Goal: Task Accomplishment & Management: Manage account settings

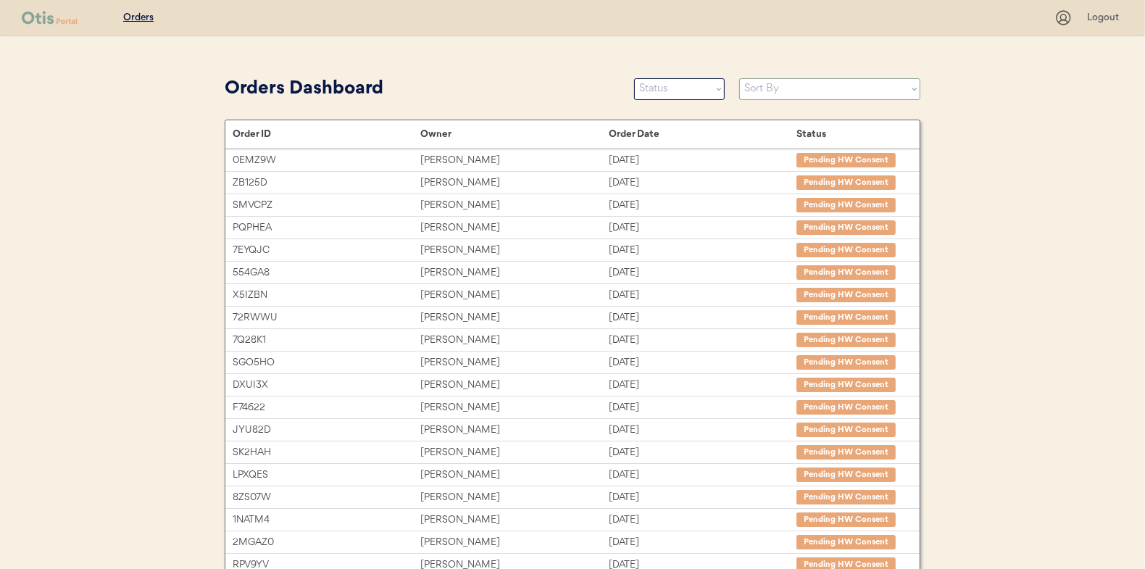
click at [770, 90] on select "Sort By Order Date (Newest → Oldest) Order Date (Oldest → Newest)" at bounding box center [829, 89] width 181 height 22
click at [917, 88] on select "Sort By Order Date (Newest → Oldest) Order Date (Oldest → Newest)" at bounding box center [829, 89] width 181 height 22
click at [713, 90] on select "Status On Hold New In Progress Complete Pending HW Consent Canceled" at bounding box center [679, 89] width 91 height 22
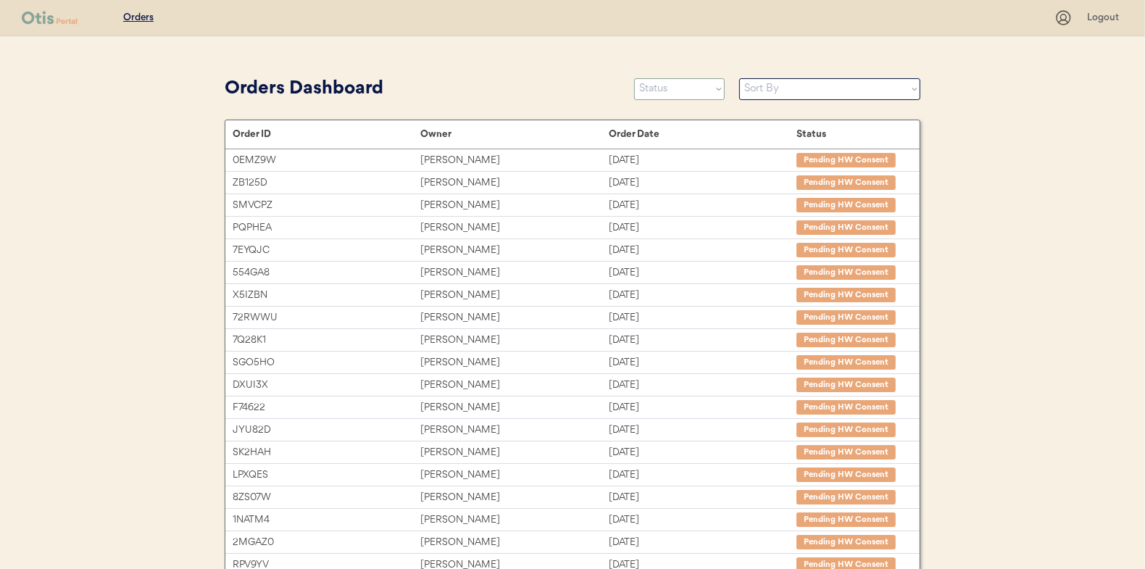
click at [713, 90] on select "Status On Hold New In Progress Complete Pending HW Consent Canceled" at bounding box center [679, 89] width 91 height 22
click at [1092, 188] on div "Patients Consults Orders Logout Orders Dashboard Status On Hold New In Progress…" at bounding box center [572, 397] width 1145 height 794
click at [1010, 188] on div "Patients Consults Orders Logout Orders Dashboard Status On Hold New In Progress…" at bounding box center [572, 397] width 1145 height 794
click at [713, 86] on select "Status On Hold New In Progress Complete Pending HW Consent Canceled" at bounding box center [679, 89] width 91 height 22
click at [634, 78] on select "Status On Hold New In Progress Complete Pending HW Consent Canceled" at bounding box center [679, 89] width 91 height 22
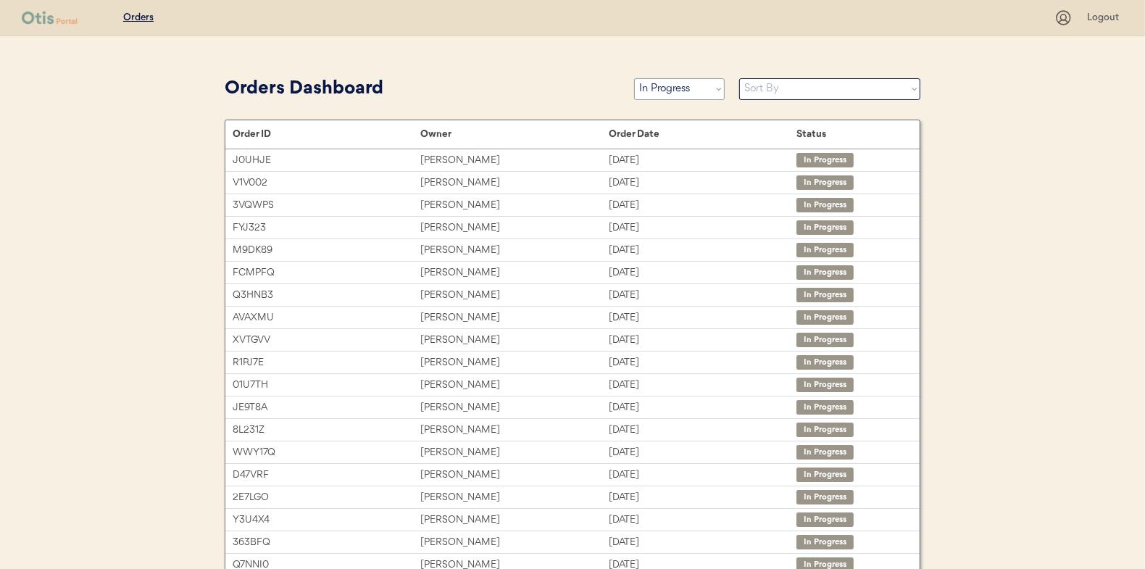
click at [694, 96] on select "Status On Hold New In Progress Complete Pending HW Consent Canceled" at bounding box center [679, 89] width 91 height 22
select select ""new""
click at [634, 78] on select "Status On Hold New In Progress Complete Pending HW Consent Canceled" at bounding box center [679, 89] width 91 height 22
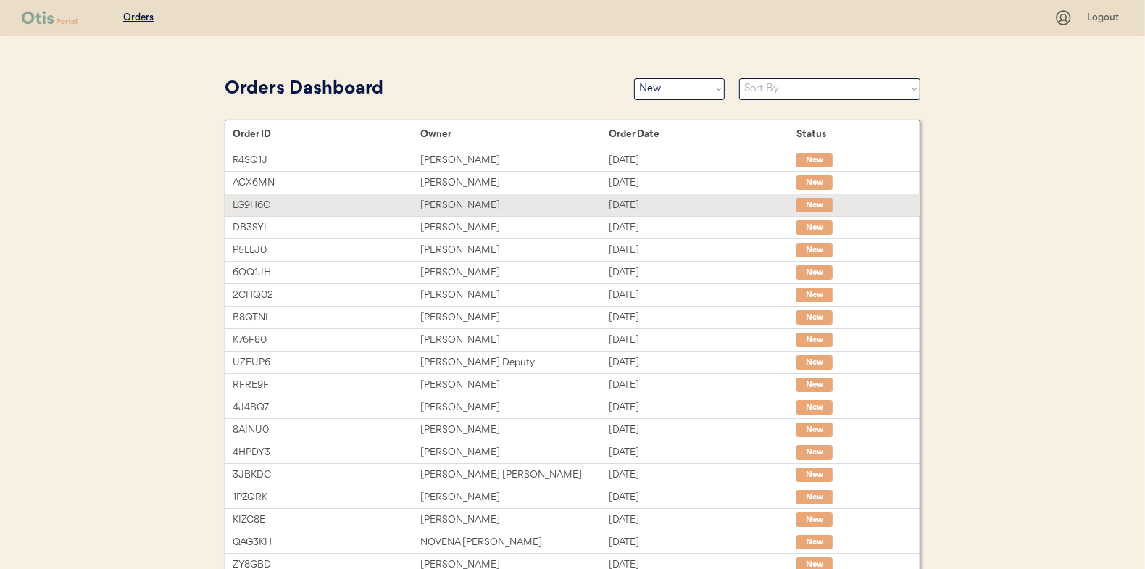
click at [525, 207] on div "Ashley Gomez" at bounding box center [514, 205] width 188 height 17
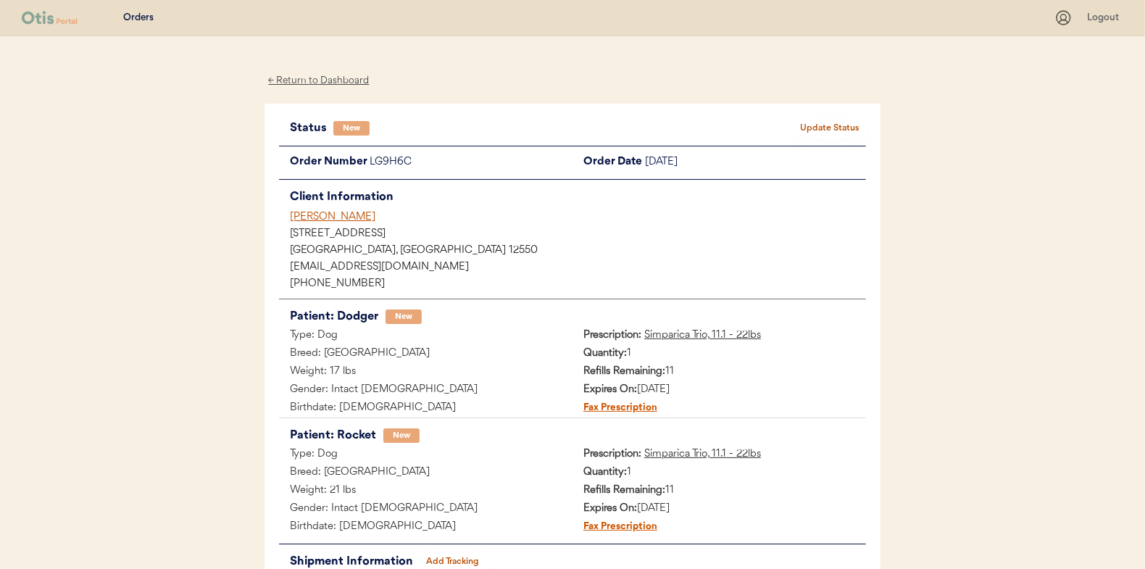
click at [809, 125] on button "Update Status" at bounding box center [830, 128] width 72 height 20
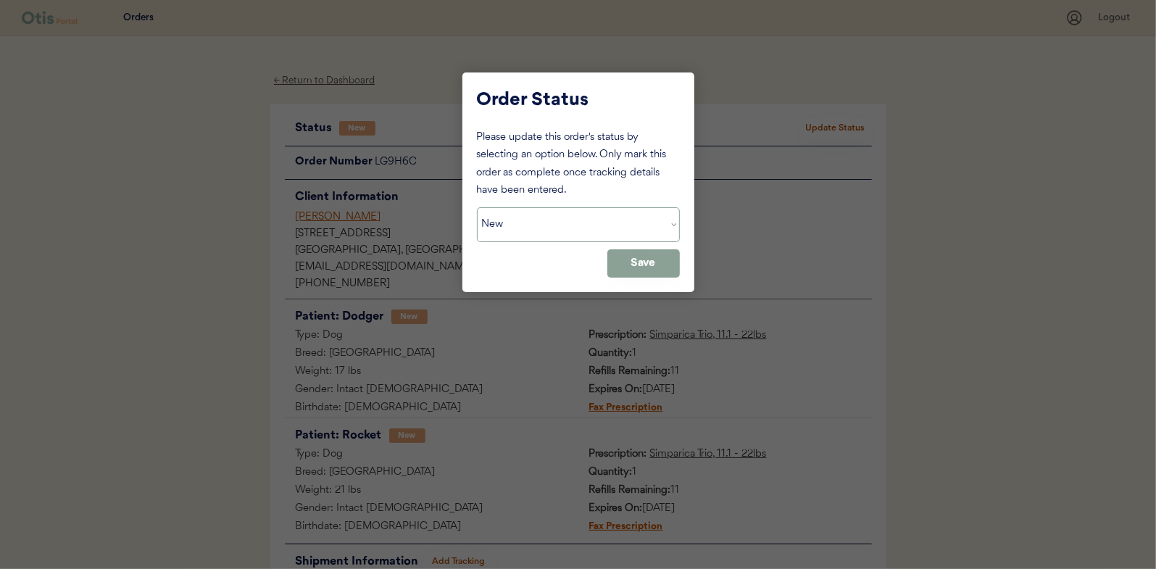
click at [575, 207] on select "Status On Hold New In Progress Complete Pending HW Consent Canceled" at bounding box center [578, 224] width 203 height 35
select select ""in_progress""
click at [477, 207] on select "Status On Hold New In Progress Complete Pending HW Consent Canceled" at bounding box center [578, 224] width 203 height 35
click at [642, 259] on button "Save" at bounding box center [643, 263] width 72 height 28
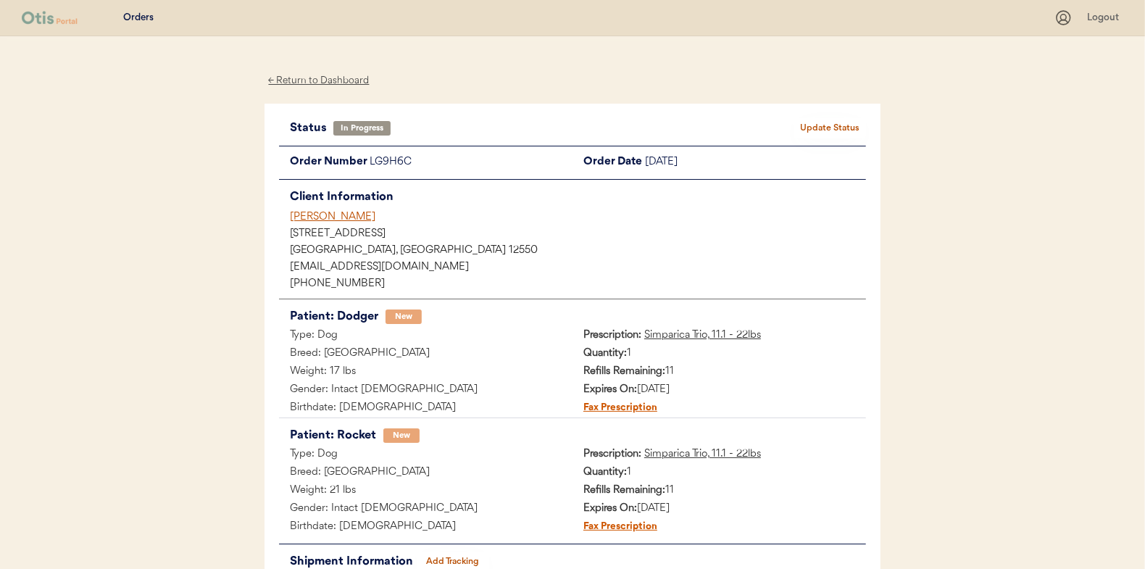
click at [331, 82] on div "← Return to Dashboard" at bounding box center [319, 80] width 109 height 17
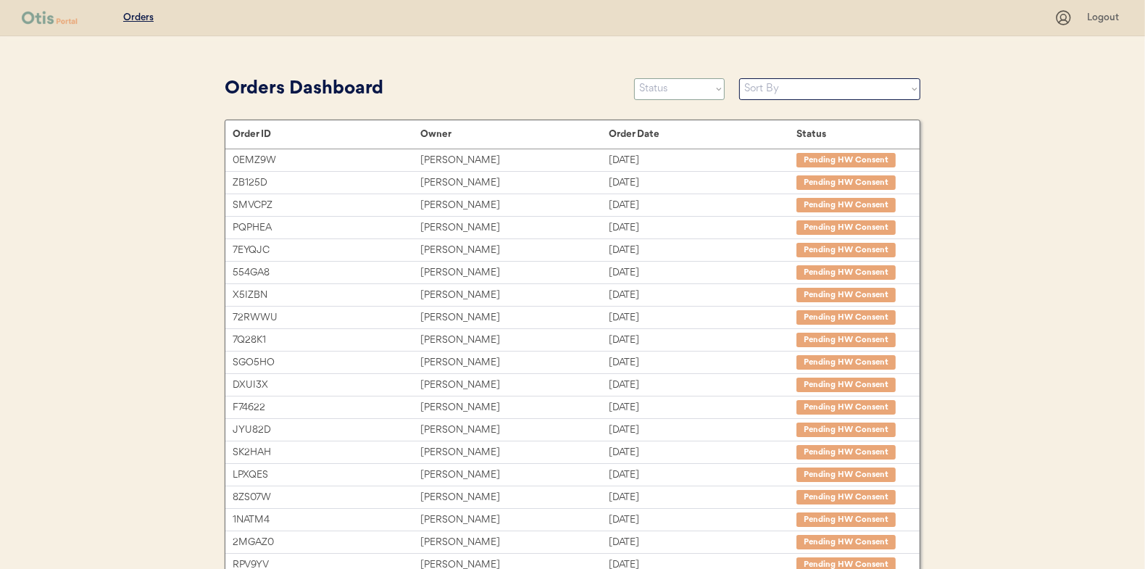
click at [705, 92] on select "Status On Hold New In Progress Complete Pending HW Consent Canceled" at bounding box center [679, 89] width 91 height 22
click at [634, 78] on select "Status On Hold New In Progress Complete Pending HW Consent Canceled" at bounding box center [679, 89] width 91 height 22
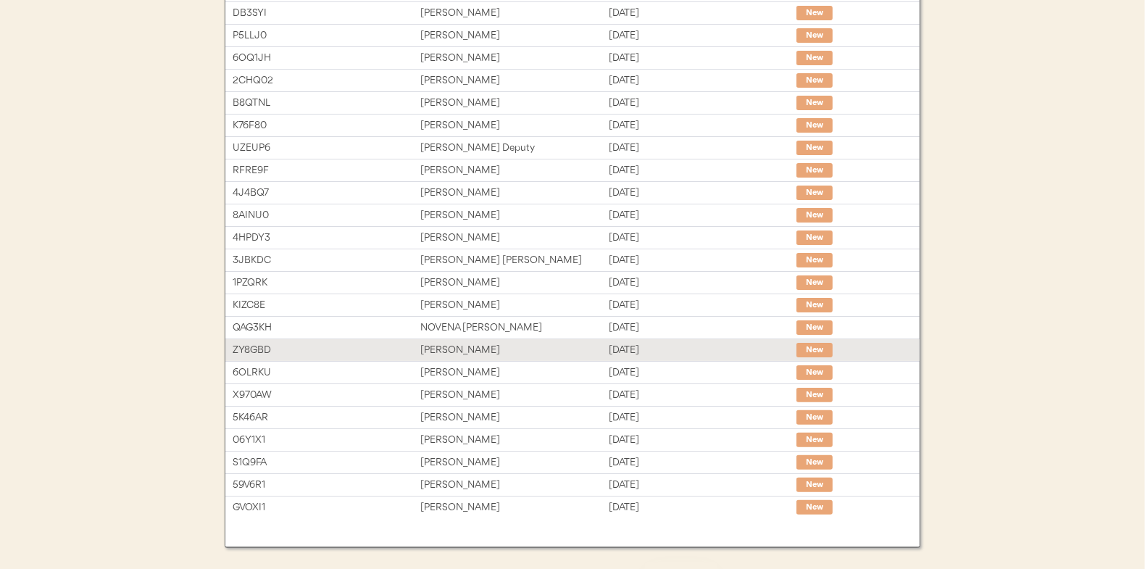
scroll to position [217, 0]
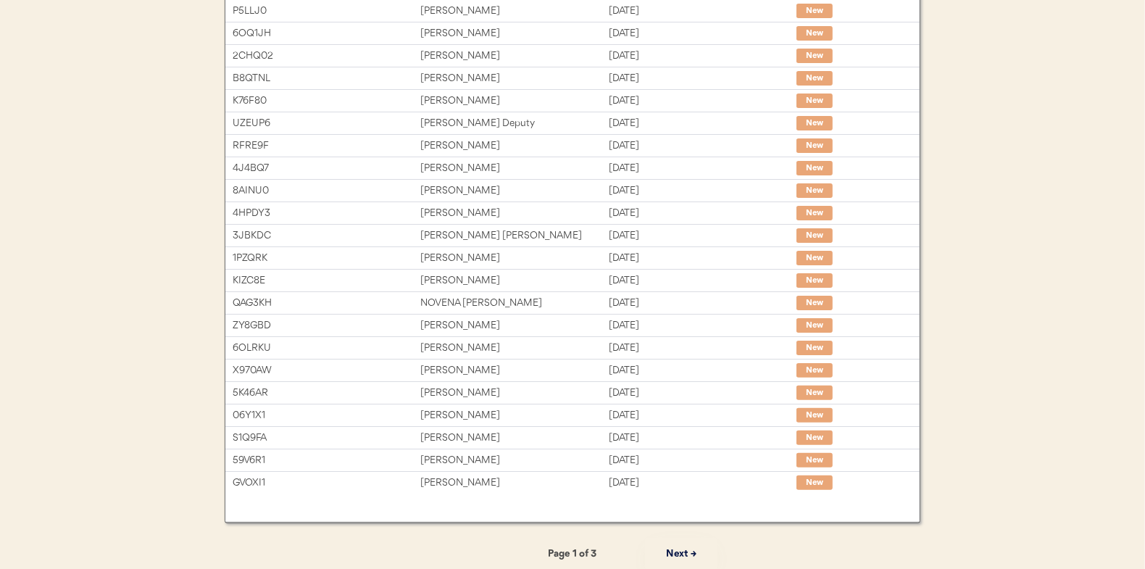
click at [676, 552] on button "Next →" at bounding box center [681, 554] width 72 height 33
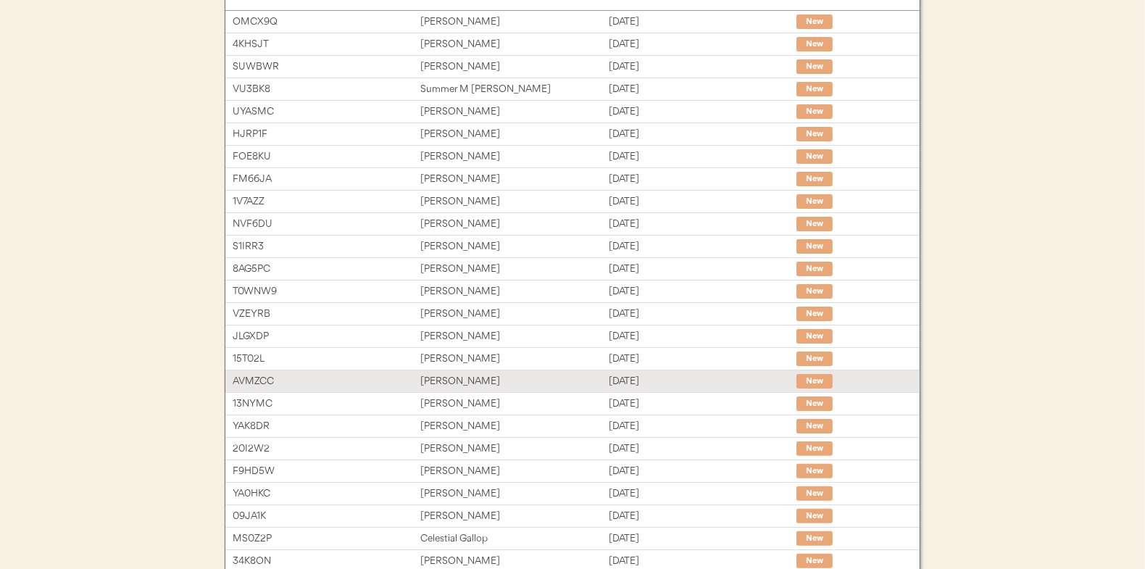
scroll to position [223, 0]
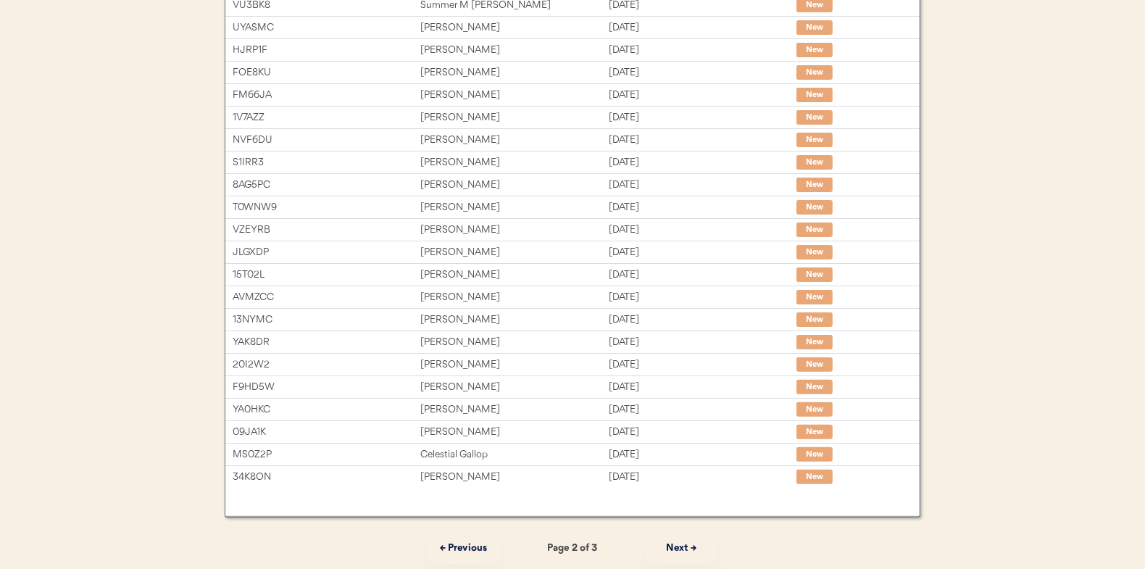
click at [682, 554] on button "Next →" at bounding box center [681, 548] width 72 height 33
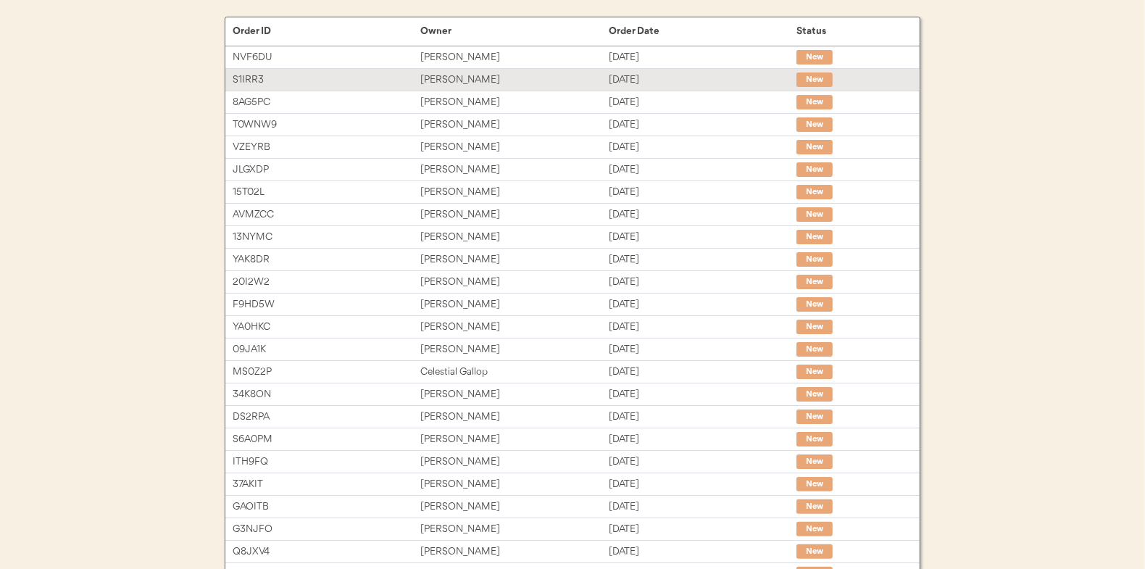
scroll to position [77, 0]
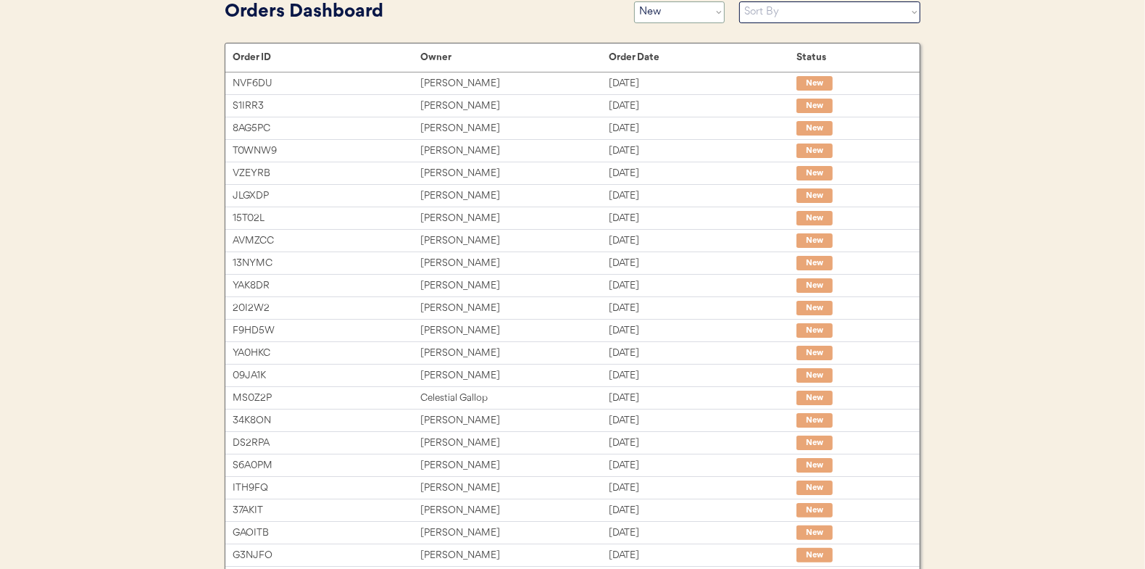
click at [674, 8] on select "Status On Hold New In Progress Complete Pending HW Consent Canceled" at bounding box center [679, 12] width 91 height 22
click at [634, 1] on select "Status On Hold New In Progress Complete Pending HW Consent Canceled" at bounding box center [679, 12] width 91 height 22
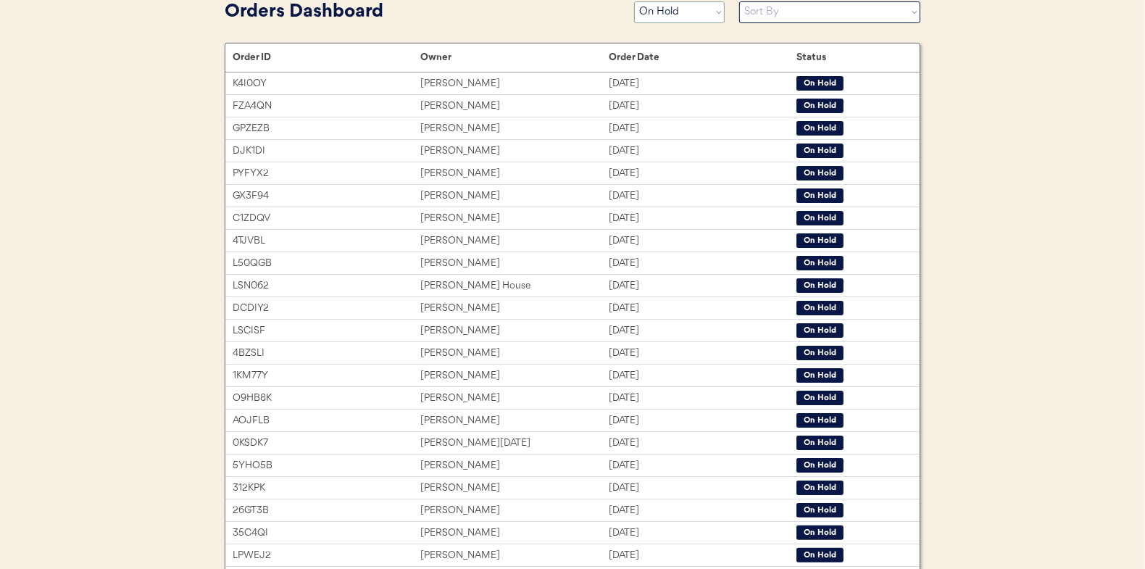
click at [700, 12] on select "Status On Hold New In Progress Complete Pending HW Consent Canceled" at bounding box center [679, 12] width 91 height 22
select select ""in_progress""
click at [634, 1] on select "Status On Hold New In Progress Complete Pending HW Consent Canceled" at bounding box center [679, 12] width 91 height 22
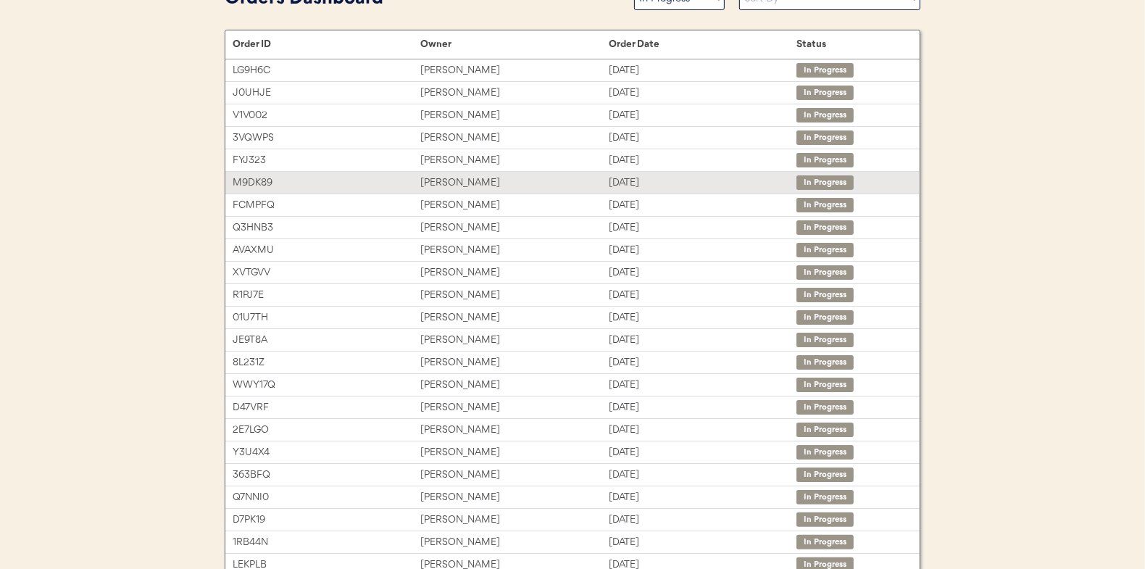
scroll to position [145, 0]
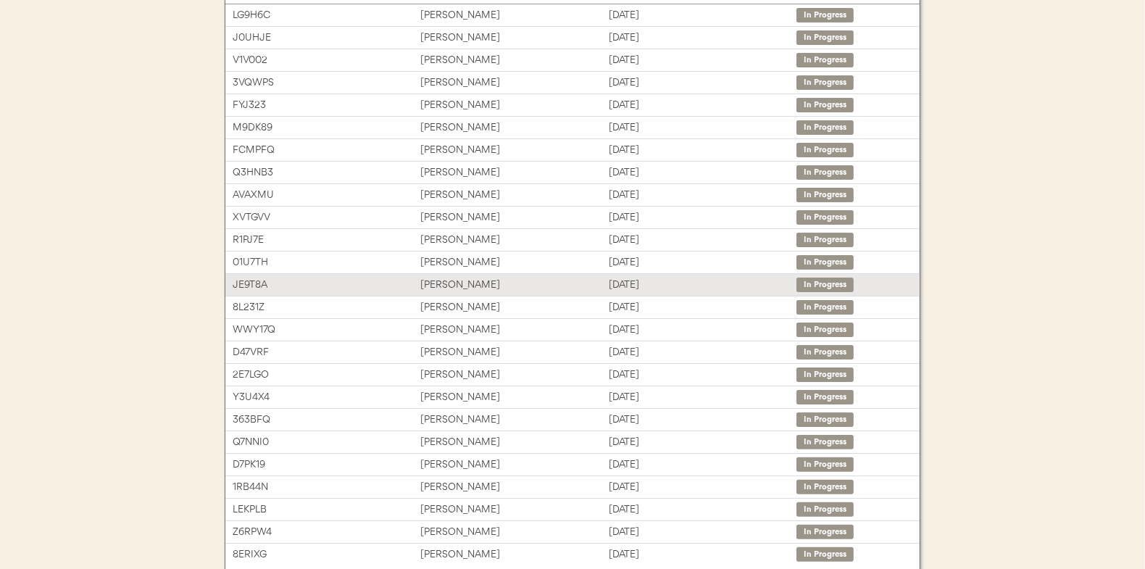
click at [528, 277] on div "[PERSON_NAME]" at bounding box center [514, 285] width 188 height 17
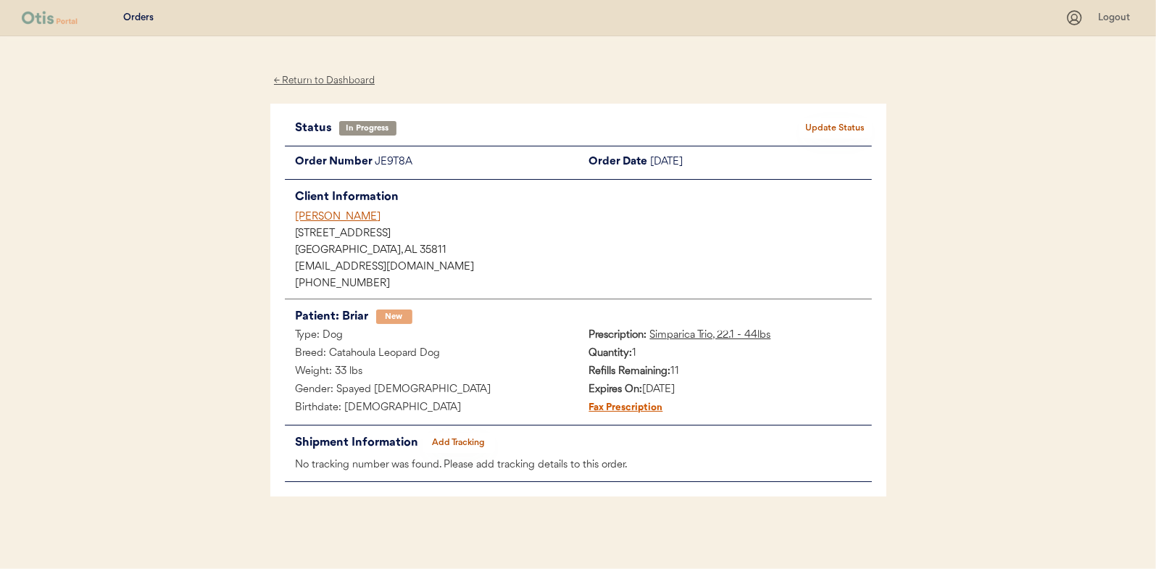
click at [305, 83] on div "← Return to Dashboard" at bounding box center [324, 80] width 109 height 17
click at [289, 78] on div "← Return to Dashboard" at bounding box center [324, 80] width 109 height 17
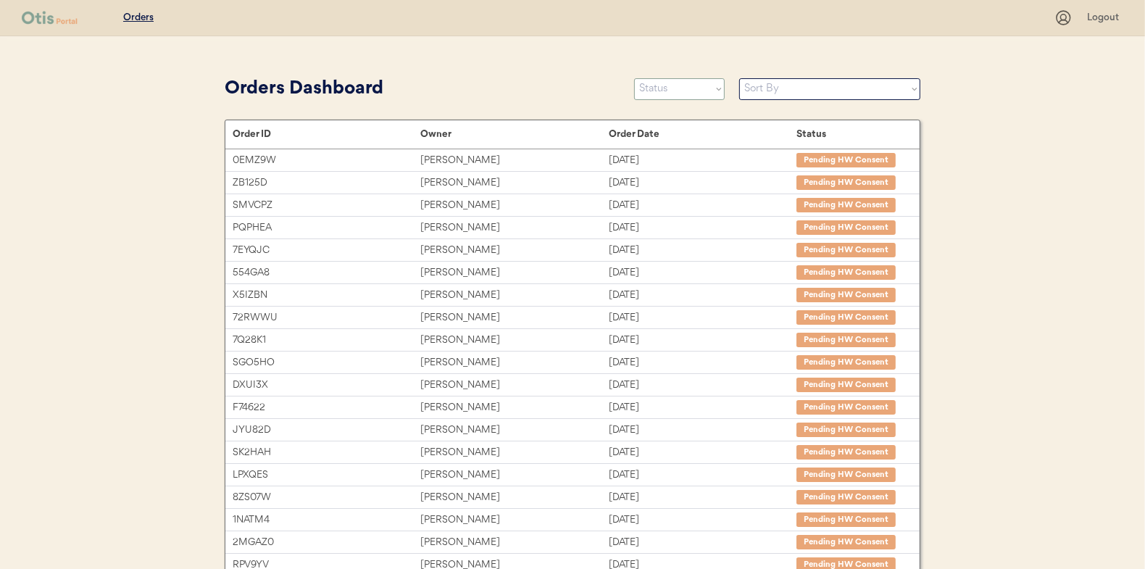
click at [702, 90] on select "Status On Hold New In Progress Complete Pending HW Consent Canceled" at bounding box center [679, 89] width 91 height 22
click at [634, 78] on select "Status On Hold New In Progress Complete Pending HW Consent Canceled" at bounding box center [679, 89] width 91 height 22
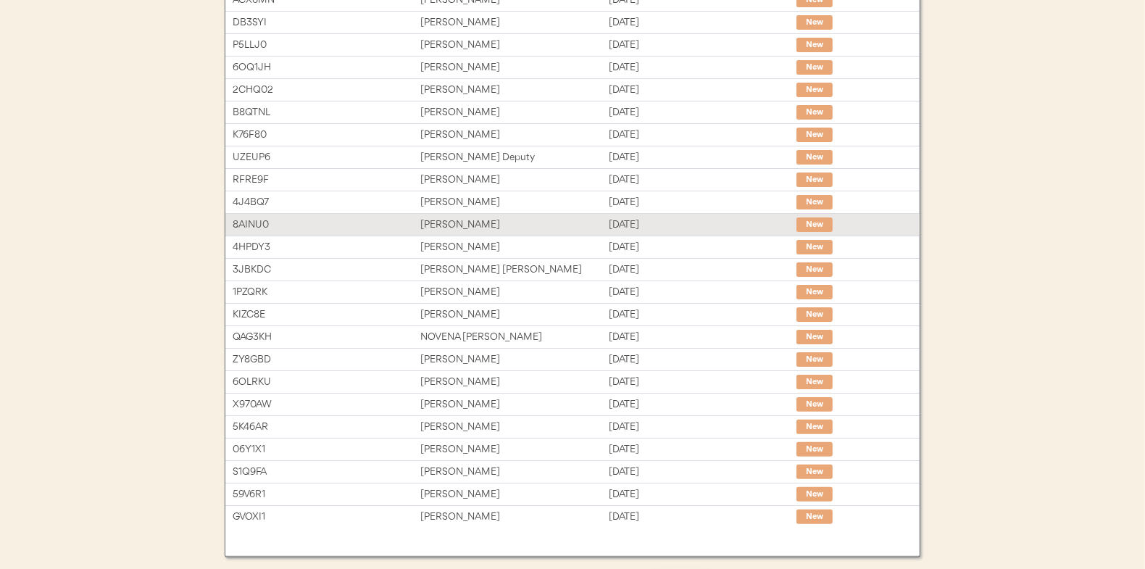
scroll to position [217, 0]
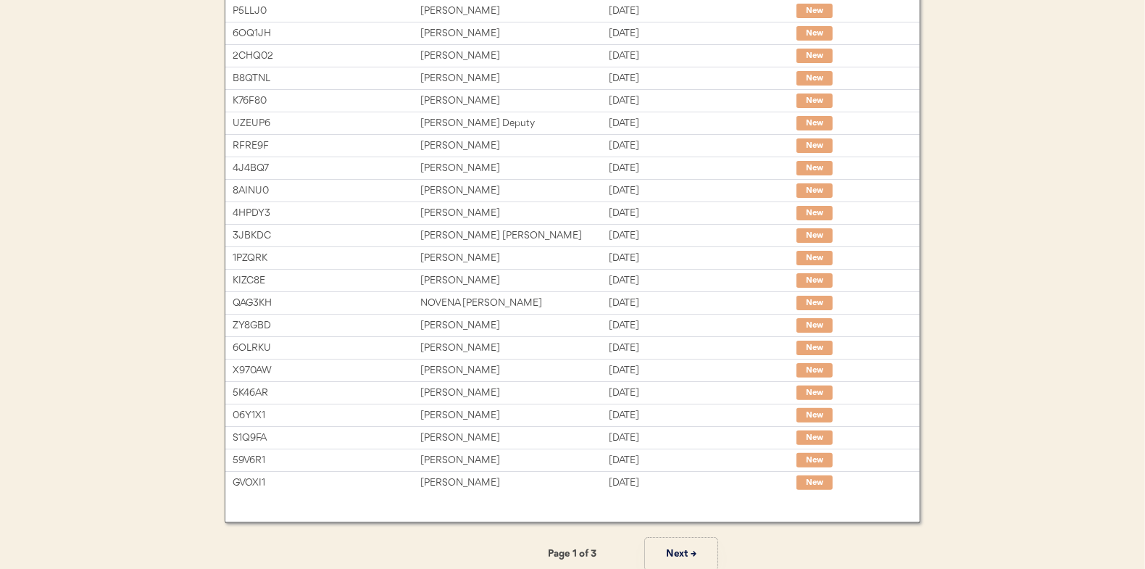
click at [689, 552] on button "Next →" at bounding box center [681, 554] width 72 height 33
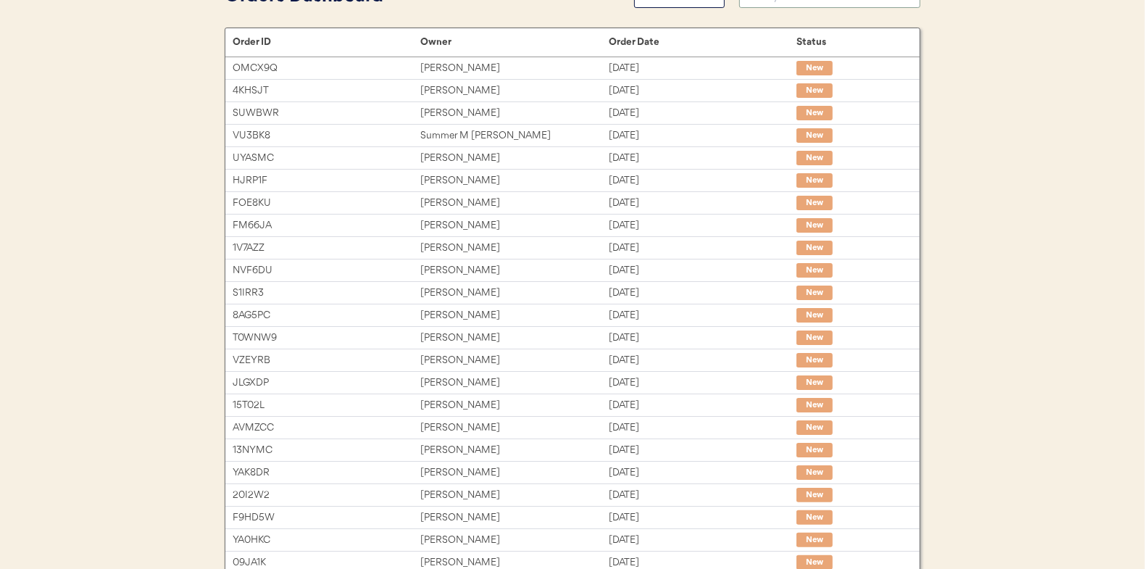
scroll to position [0, 0]
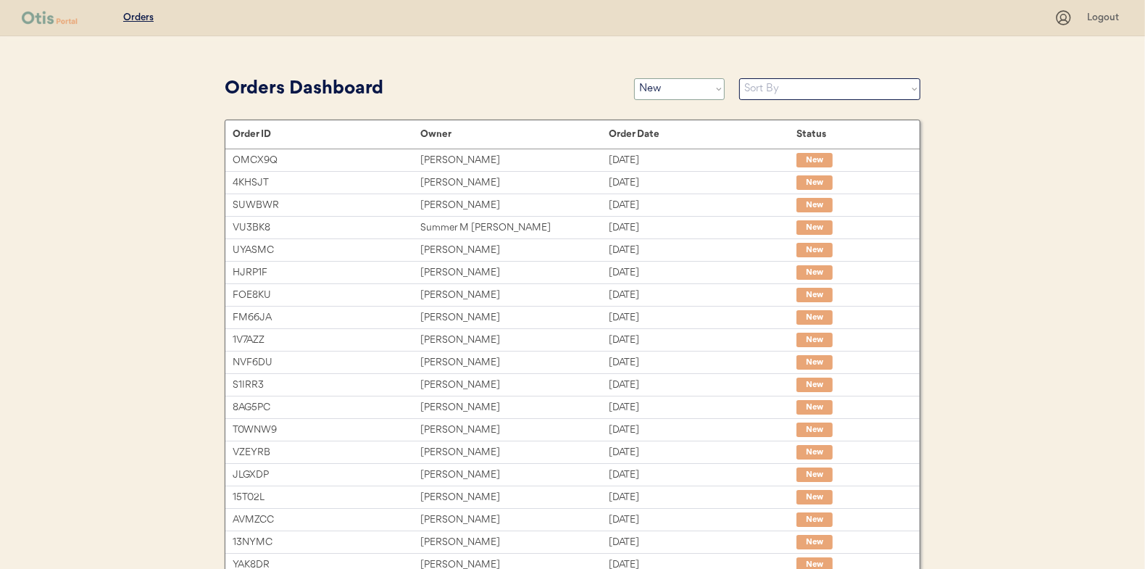
click at [683, 91] on select "Status On Hold New In Progress Complete Pending HW Consent Canceled" at bounding box center [679, 89] width 91 height 22
select select ""complete""
click at [634, 78] on select "Status On Hold New In Progress Complete Pending HW Consent Canceled" at bounding box center [679, 89] width 91 height 22
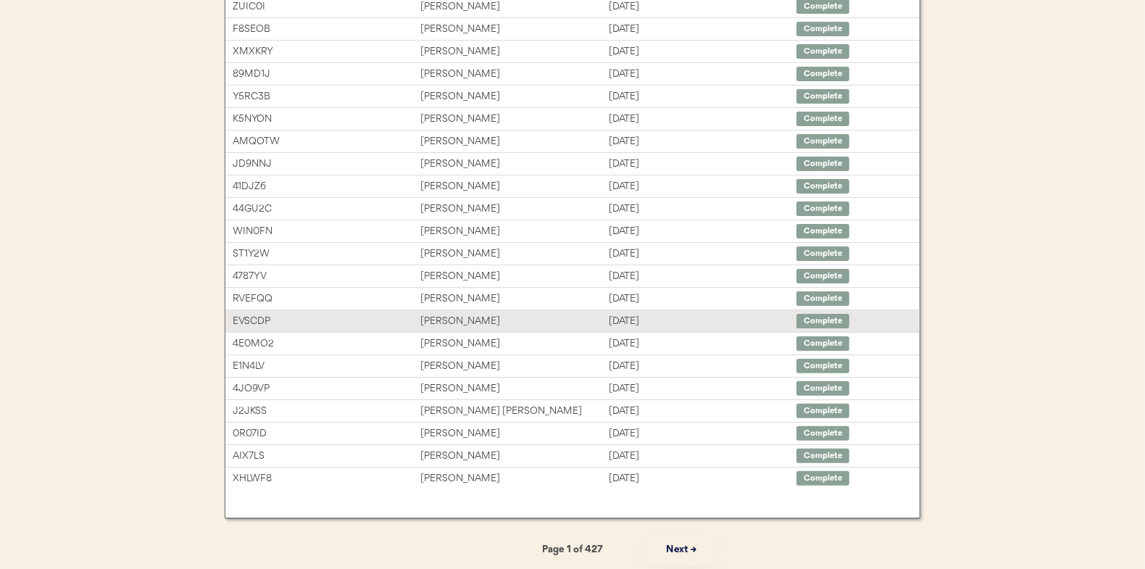
scroll to position [223, 0]
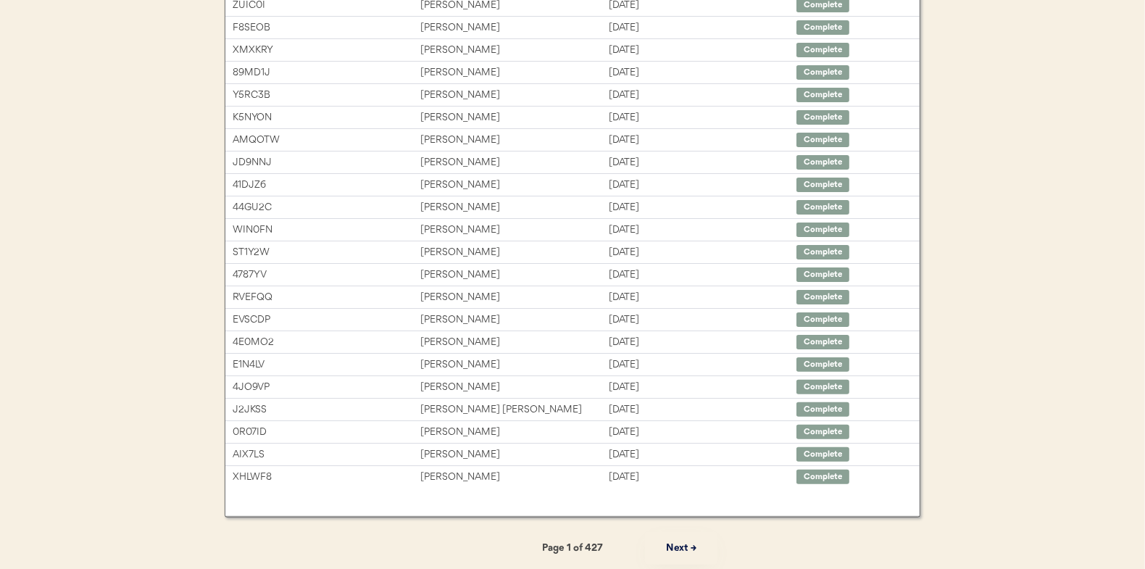
click at [670, 539] on button "Next →" at bounding box center [681, 548] width 72 height 33
click at [671, 540] on button "Next →" at bounding box center [681, 548] width 72 height 33
click at [676, 542] on button "Next →" at bounding box center [681, 548] width 72 height 33
click at [684, 541] on button "Next →" at bounding box center [681, 548] width 72 height 33
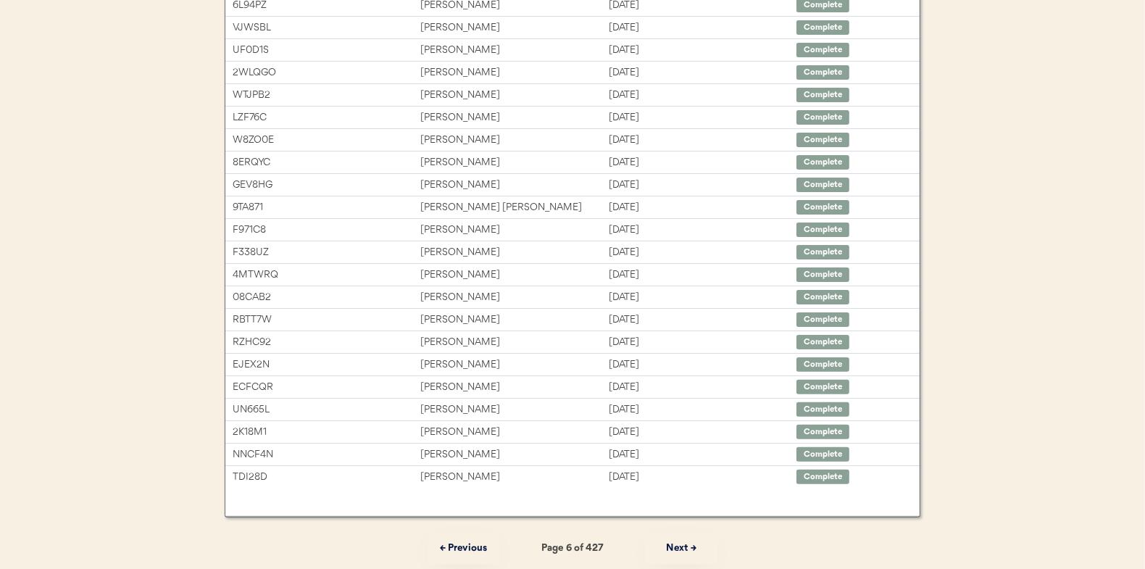
click at [670, 545] on button "Next →" at bounding box center [681, 548] width 72 height 33
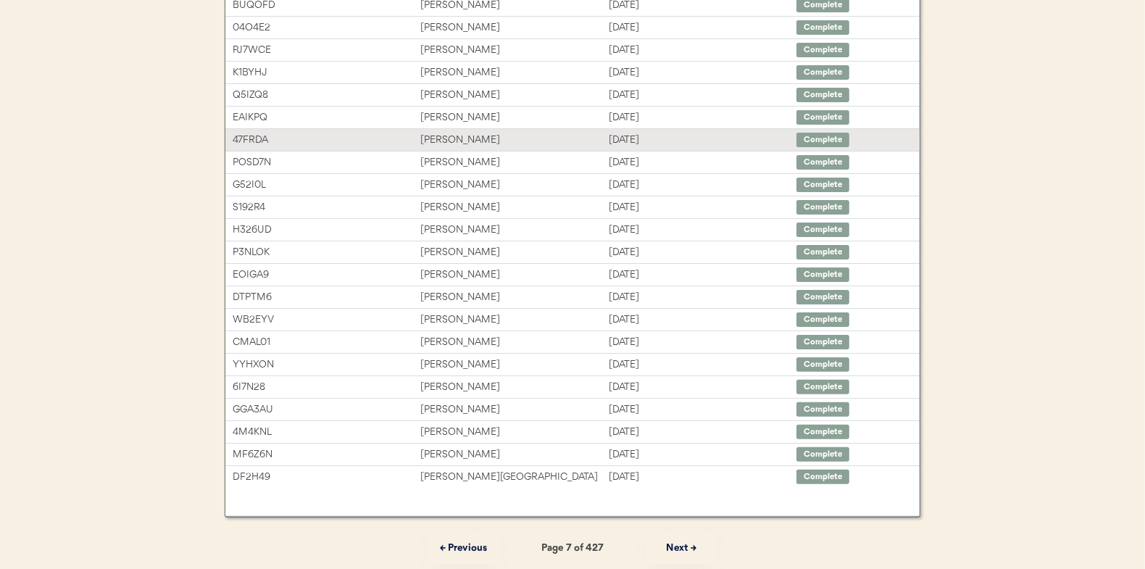
click at [500, 141] on div "[PERSON_NAME]" at bounding box center [514, 140] width 188 height 17
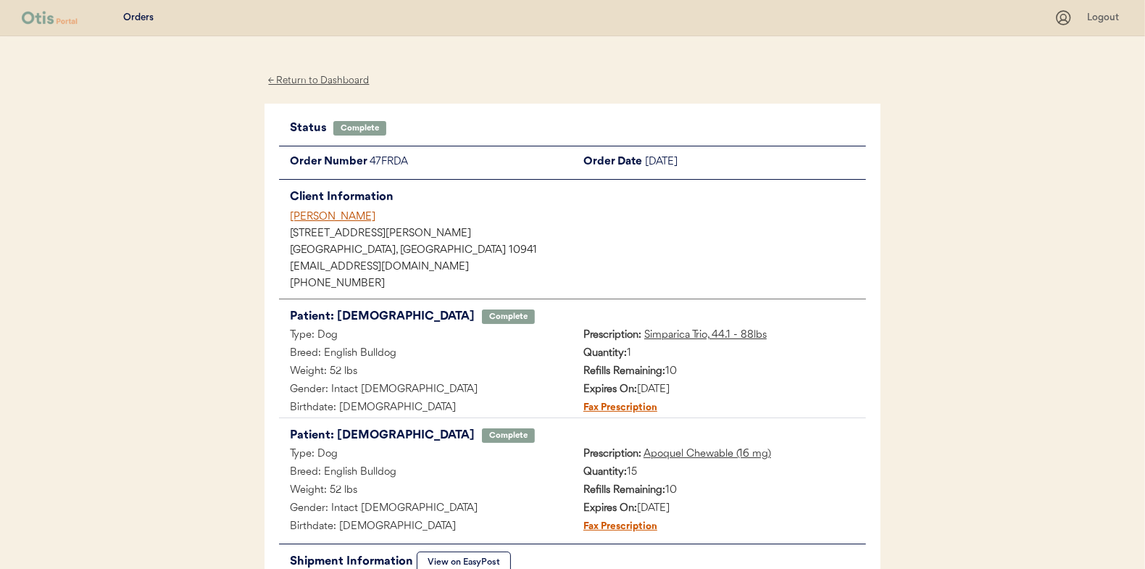
click at [338, 81] on div "← Return to Dashboard" at bounding box center [319, 80] width 109 height 17
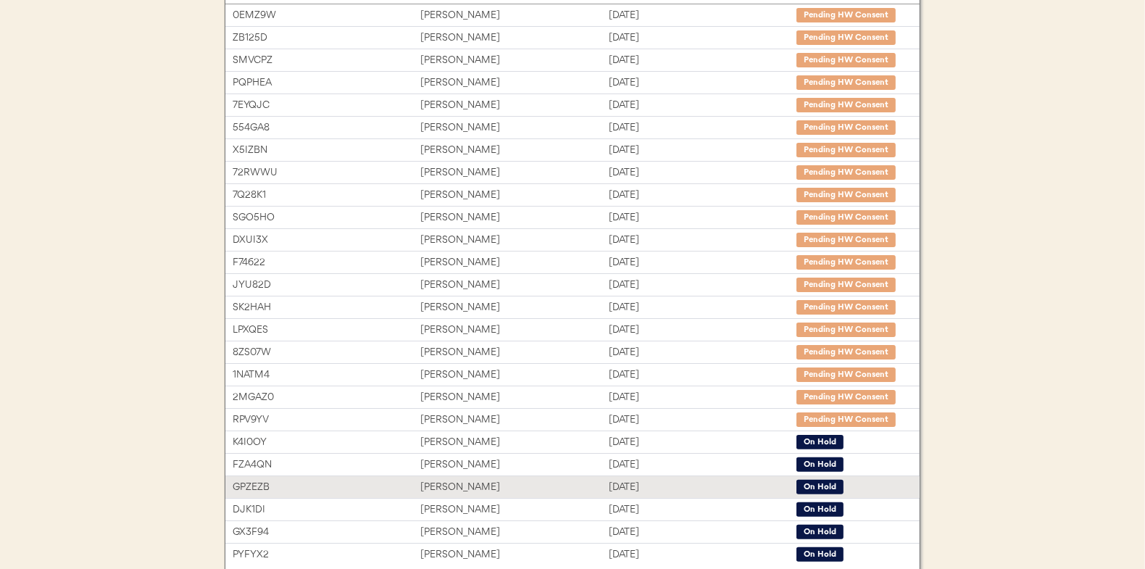
scroll to position [217, 0]
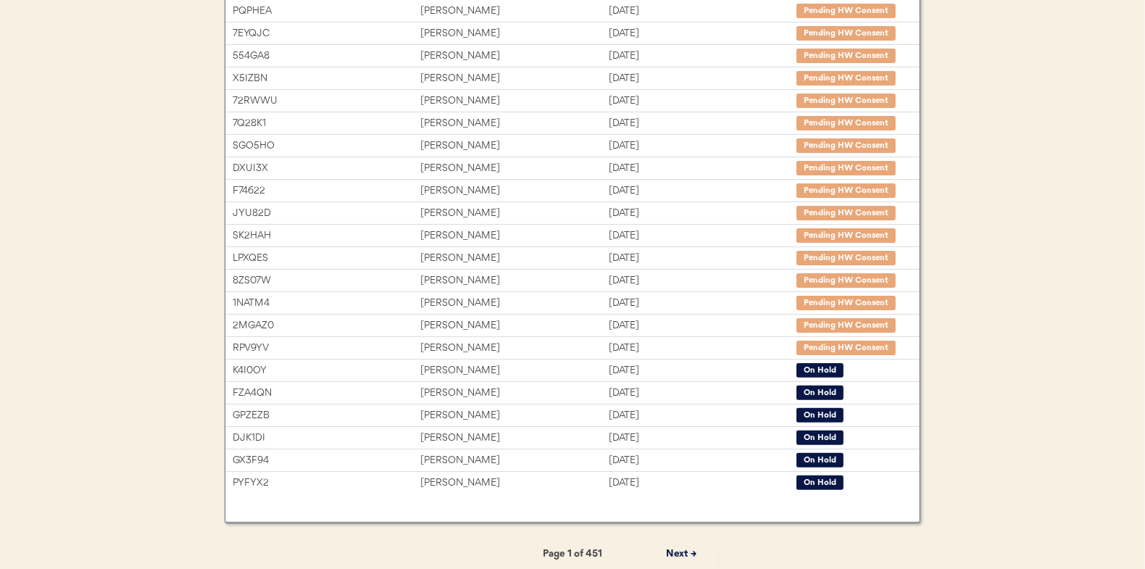
click at [669, 547] on button "Next →" at bounding box center [681, 554] width 72 height 33
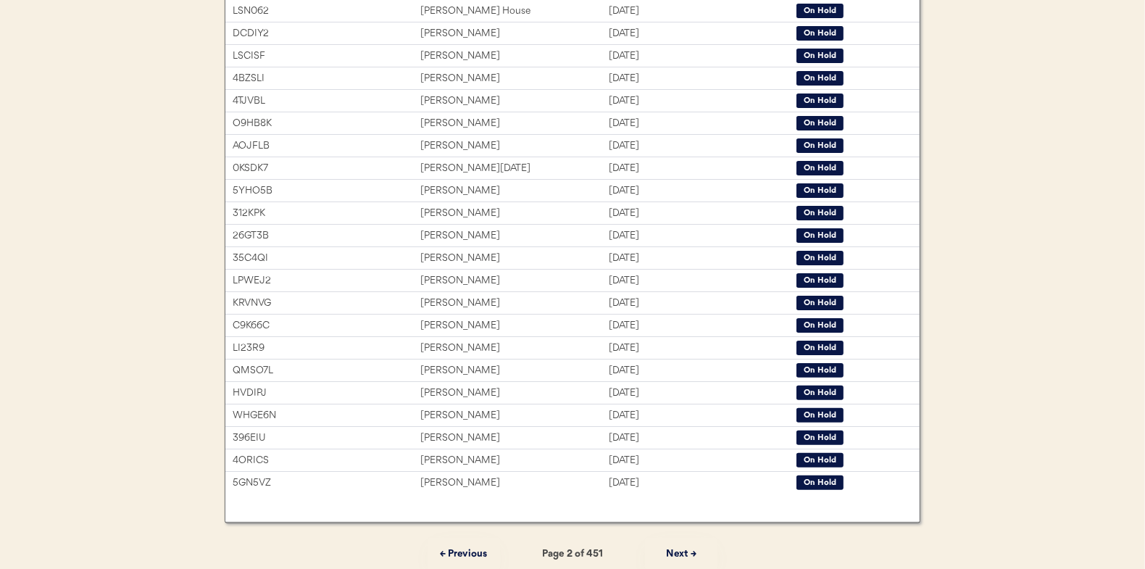
click at [687, 549] on button "Next →" at bounding box center [681, 554] width 72 height 33
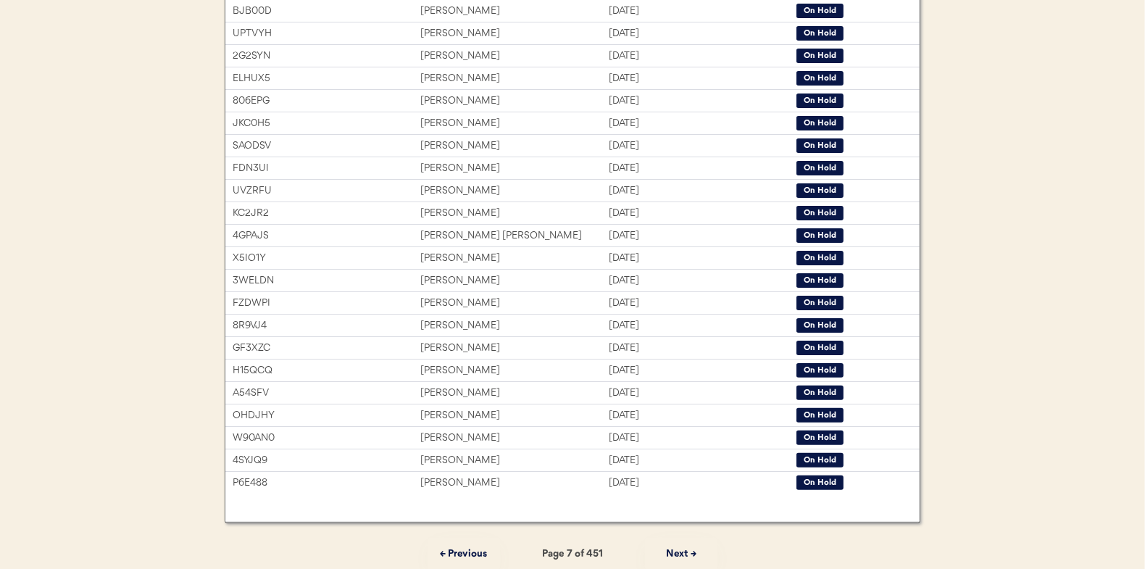
click at [687, 549] on button "Next →" at bounding box center [681, 554] width 72 height 33
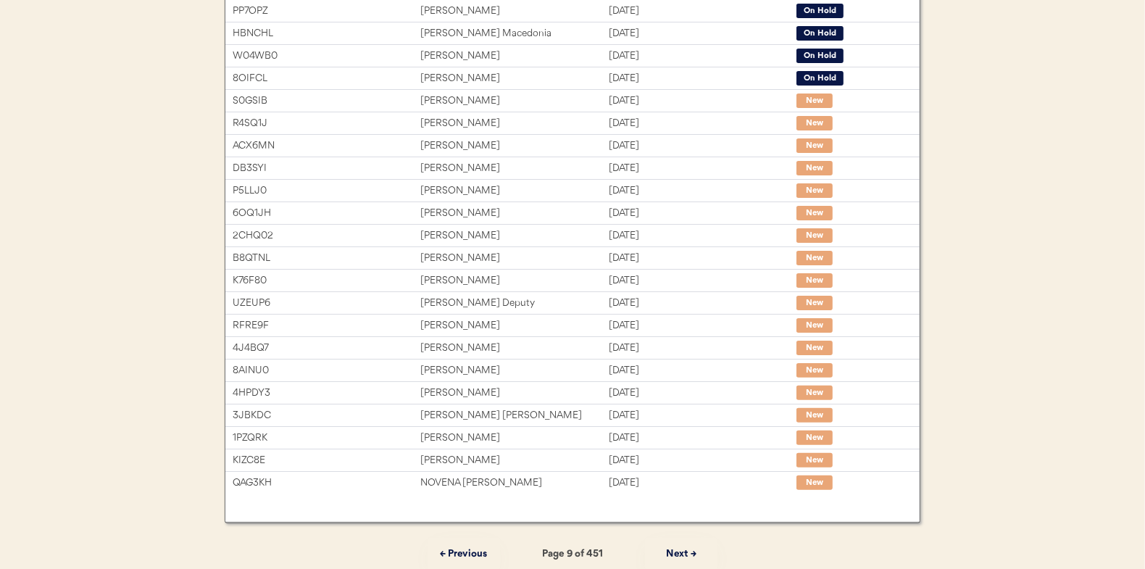
click at [687, 549] on button "Next →" at bounding box center [681, 554] width 72 height 33
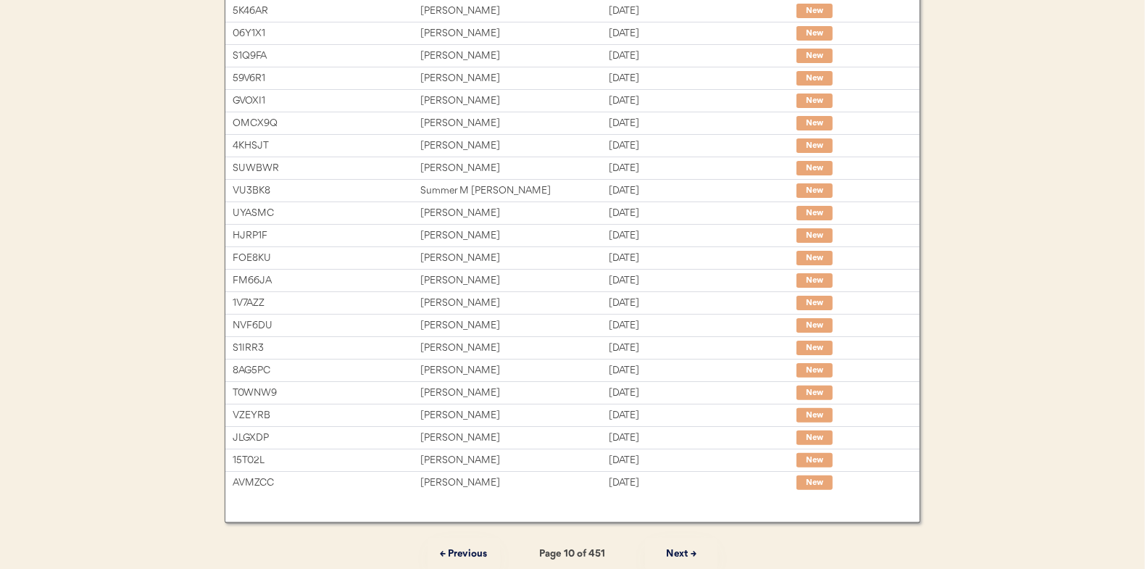
click at [687, 549] on button "Next →" at bounding box center [681, 554] width 72 height 33
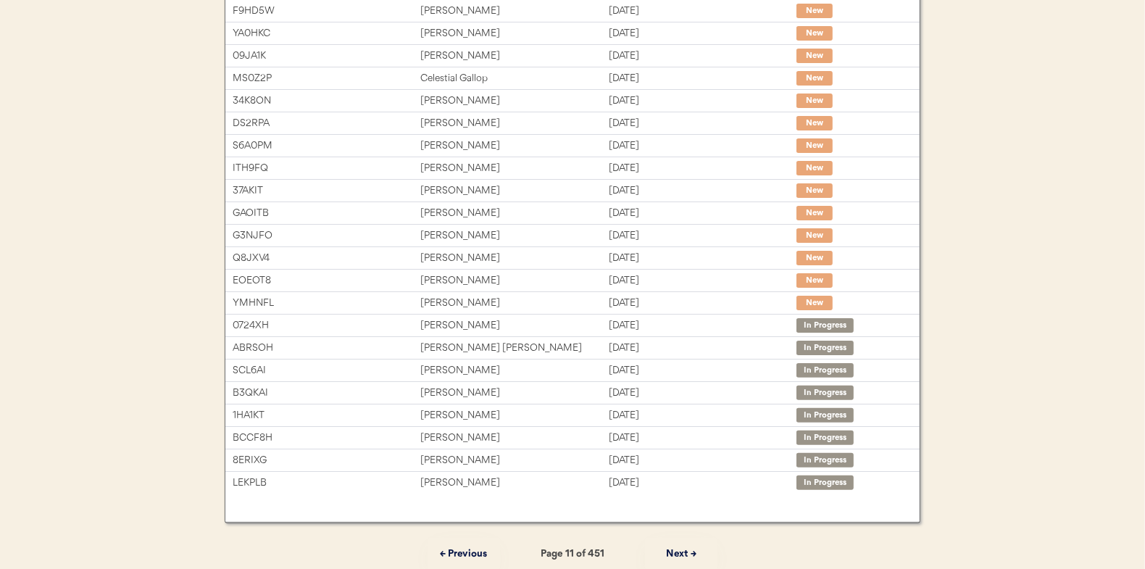
click at [687, 549] on button "Next →" at bounding box center [681, 554] width 72 height 33
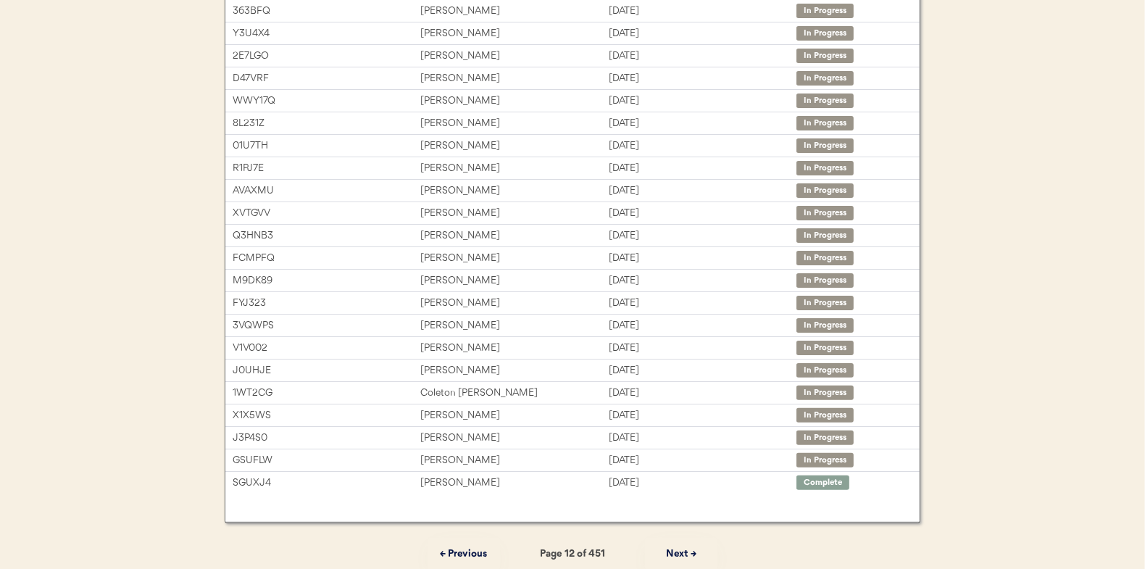
click at [687, 549] on button "Next →" at bounding box center [681, 554] width 72 height 33
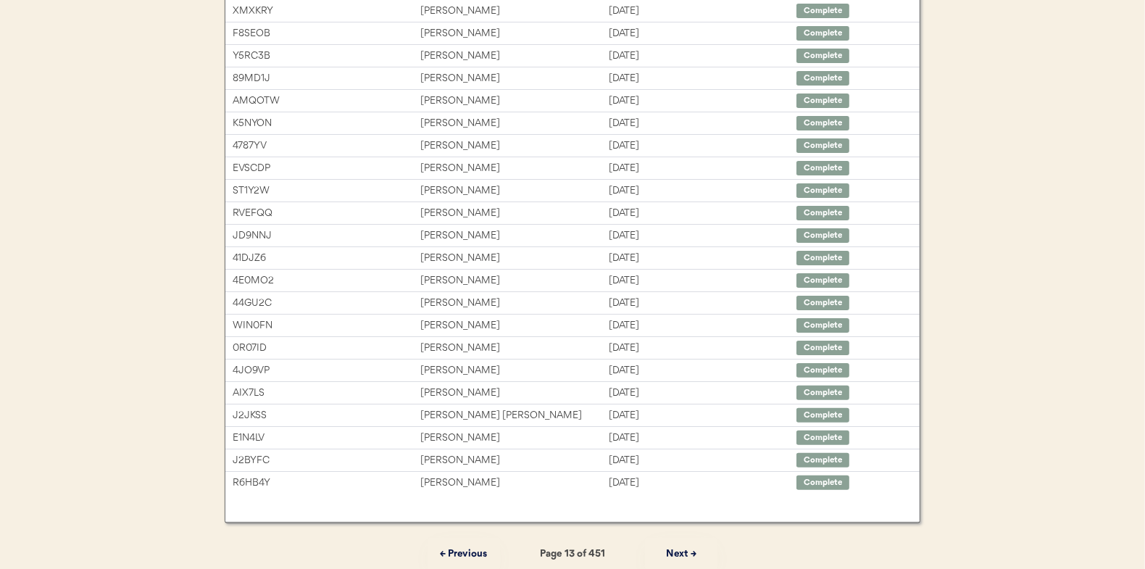
click at [453, 549] on button "← Previous" at bounding box center [464, 554] width 72 height 33
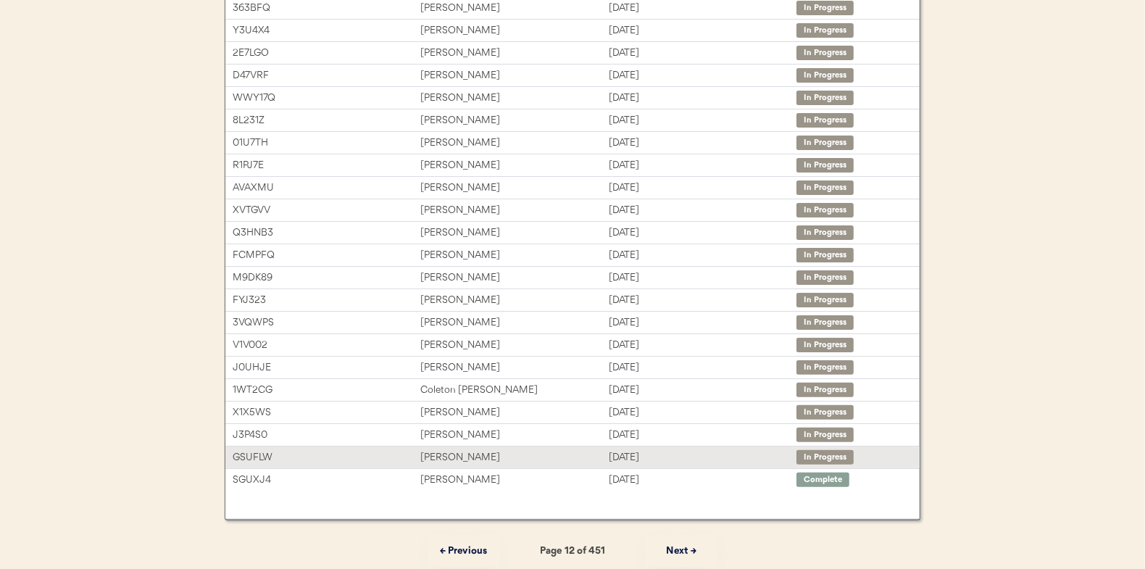
scroll to position [223, 0]
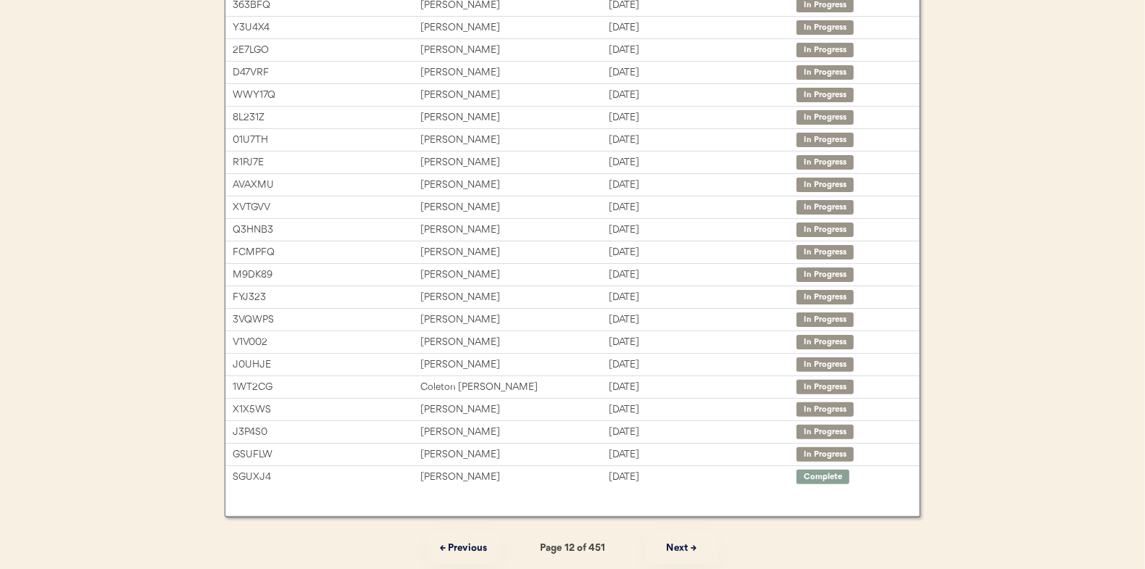
click at [476, 544] on button "← Previous" at bounding box center [464, 548] width 72 height 33
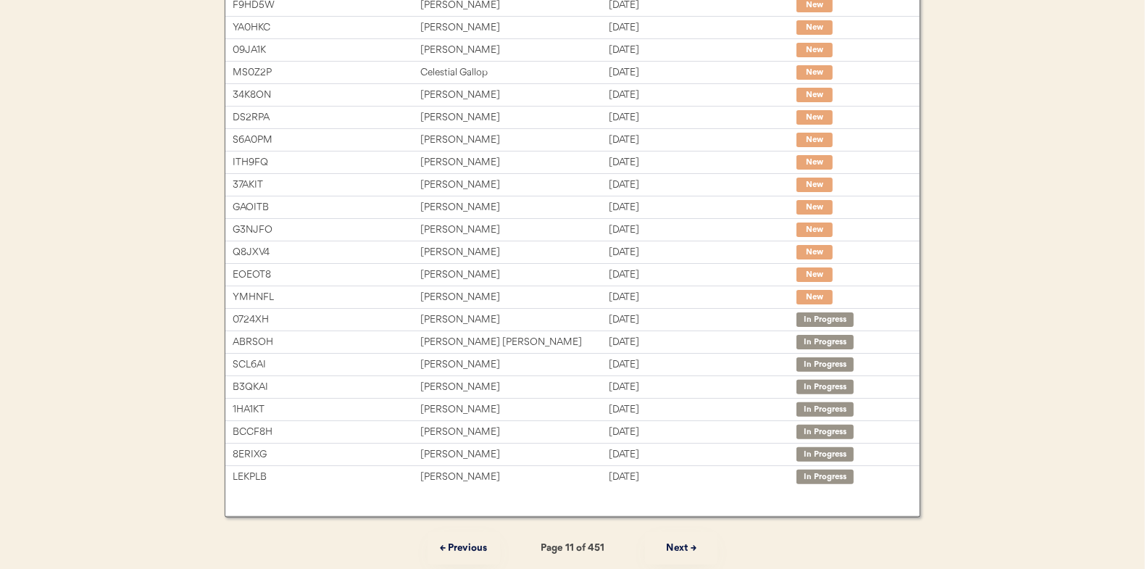
click at [476, 541] on button "← Previous" at bounding box center [464, 548] width 72 height 33
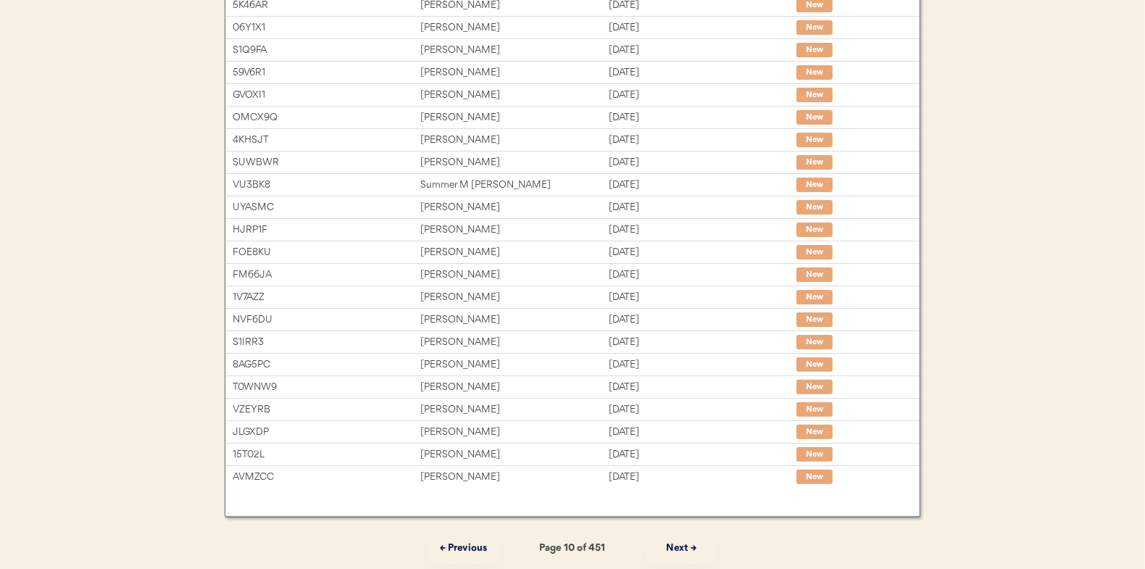
click at [481, 547] on button "← Previous" at bounding box center [464, 548] width 72 height 33
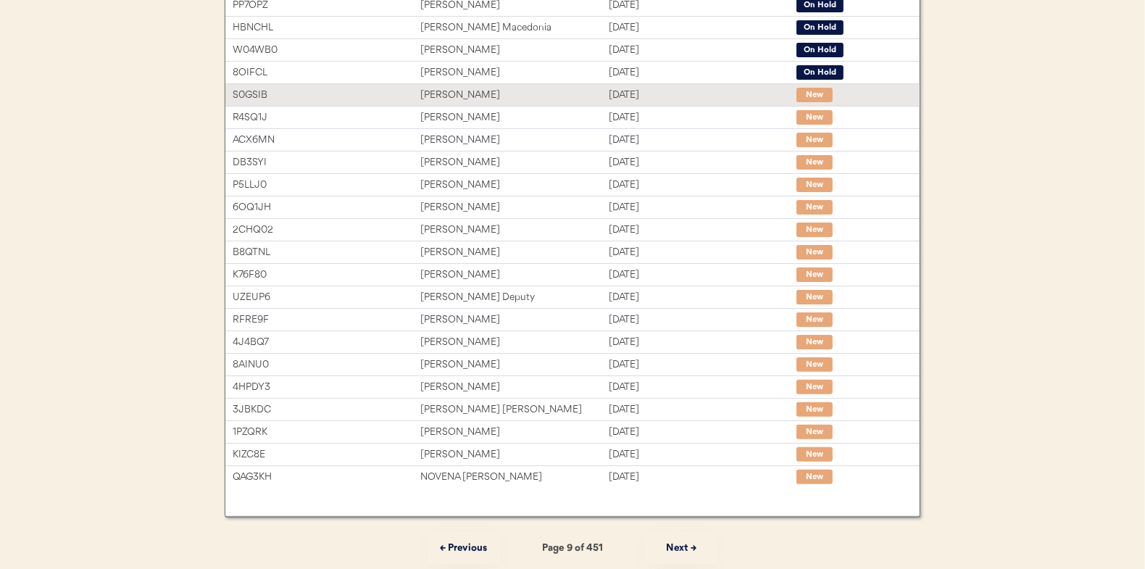
click at [481, 93] on div "Nicolette V Bonilla-Smith" at bounding box center [514, 95] width 188 height 17
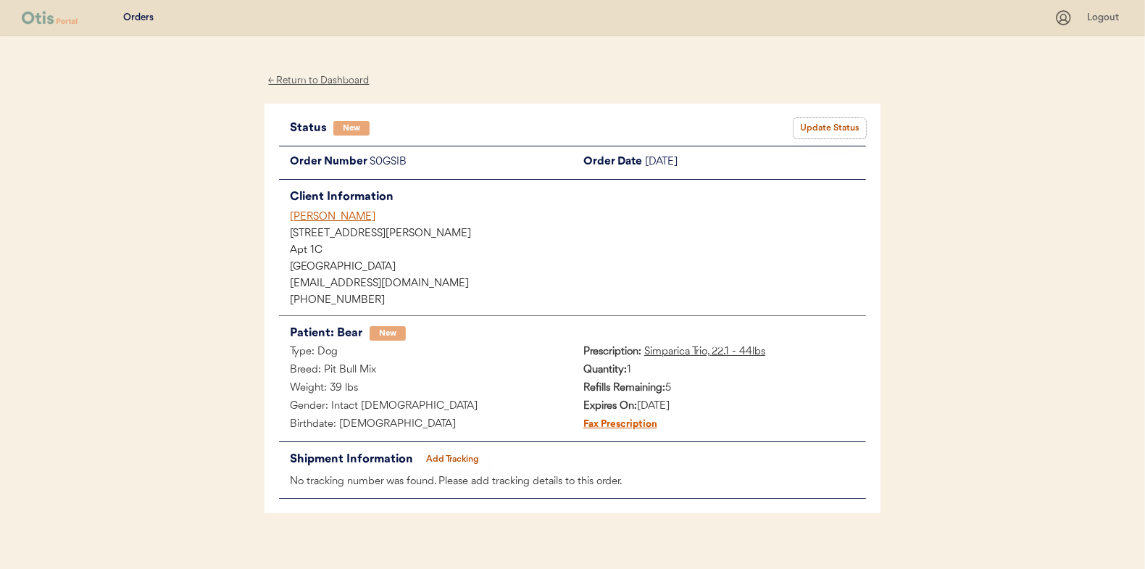
click at [829, 122] on button "Update Status" at bounding box center [830, 128] width 72 height 20
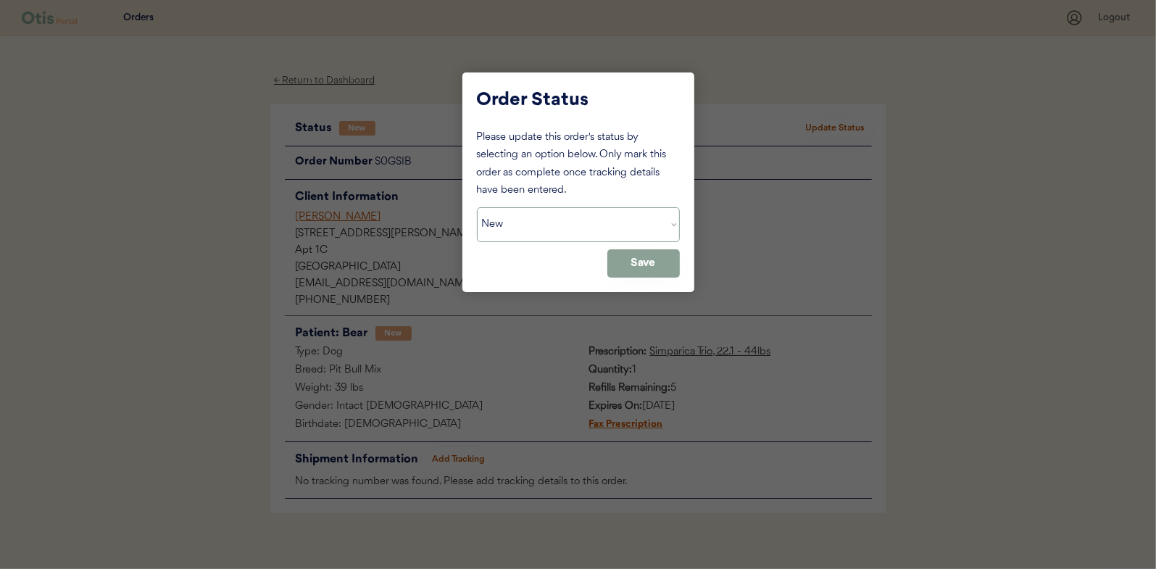
click at [572, 222] on select "Status On Hold New In Progress Complete Pending HW Consent Canceled" at bounding box center [578, 224] width 203 height 35
select select ""in_progress""
click at [477, 207] on select "Status On Hold New In Progress Complete Pending HW Consent Canceled" at bounding box center [578, 224] width 203 height 35
click at [630, 268] on button "Save" at bounding box center [643, 263] width 72 height 28
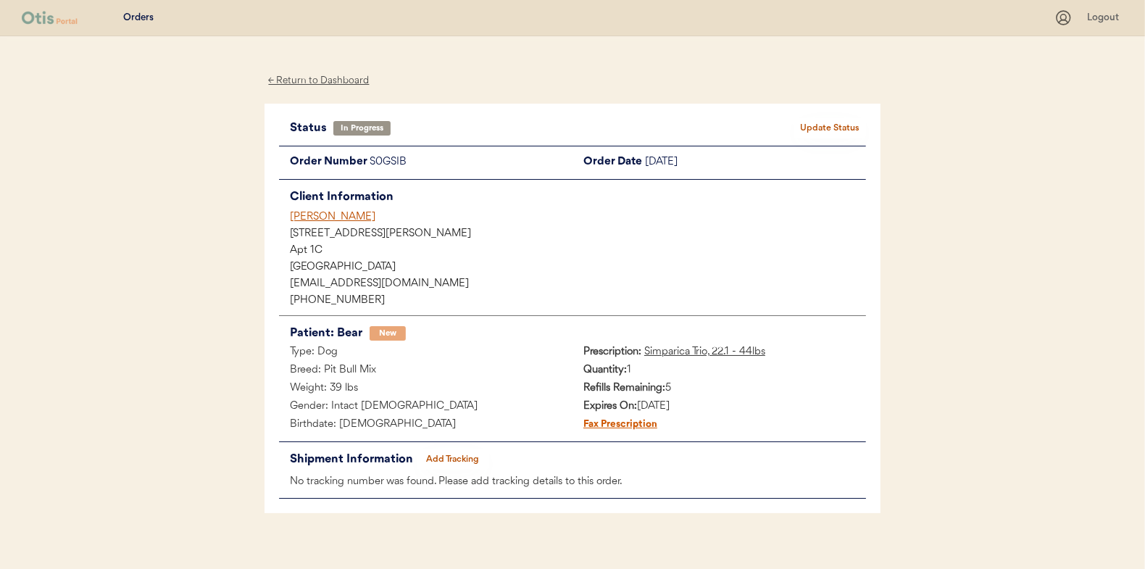
click at [340, 78] on div "← Return to Dashboard" at bounding box center [319, 80] width 109 height 17
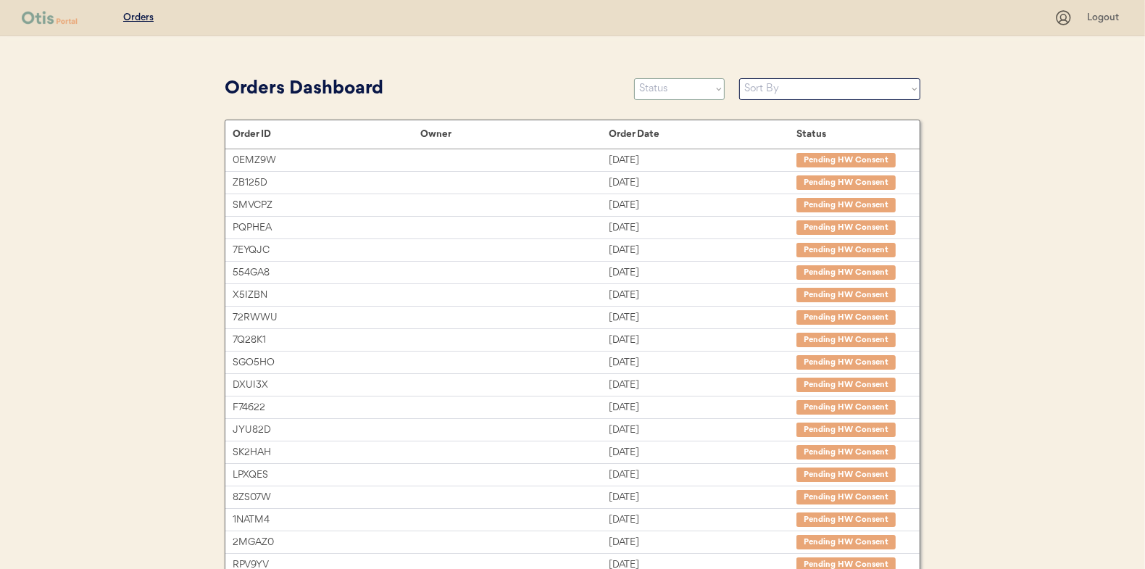
click at [685, 96] on select "Status On Hold New In Progress Complete Pending HW Consent Canceled" at bounding box center [679, 89] width 91 height 22
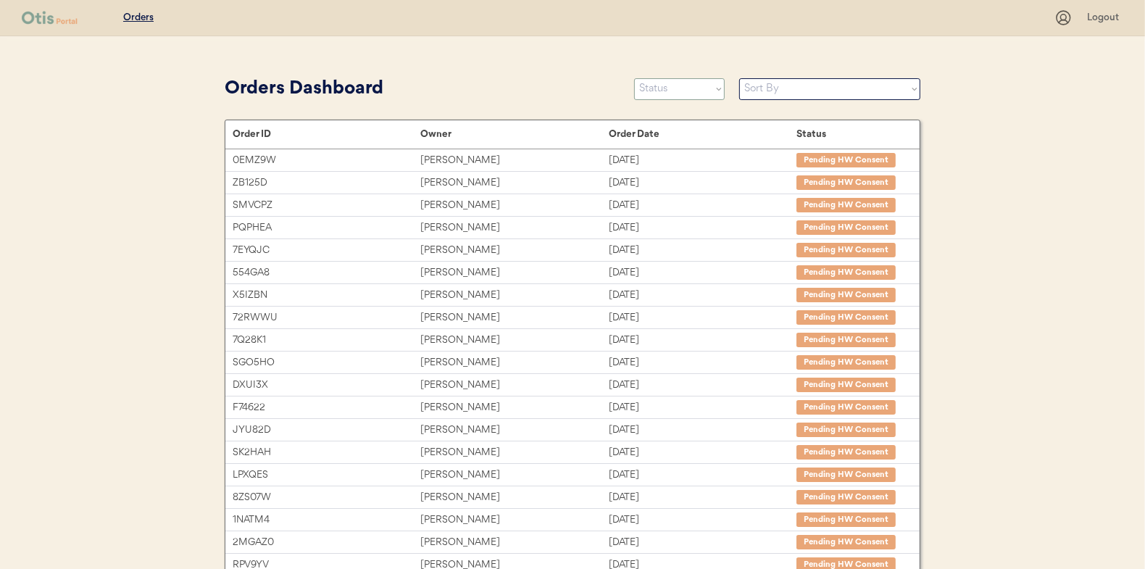
select select ""new""
click at [634, 78] on select "Status On Hold New In Progress Complete Pending HW Consent Canceled" at bounding box center [679, 89] width 91 height 22
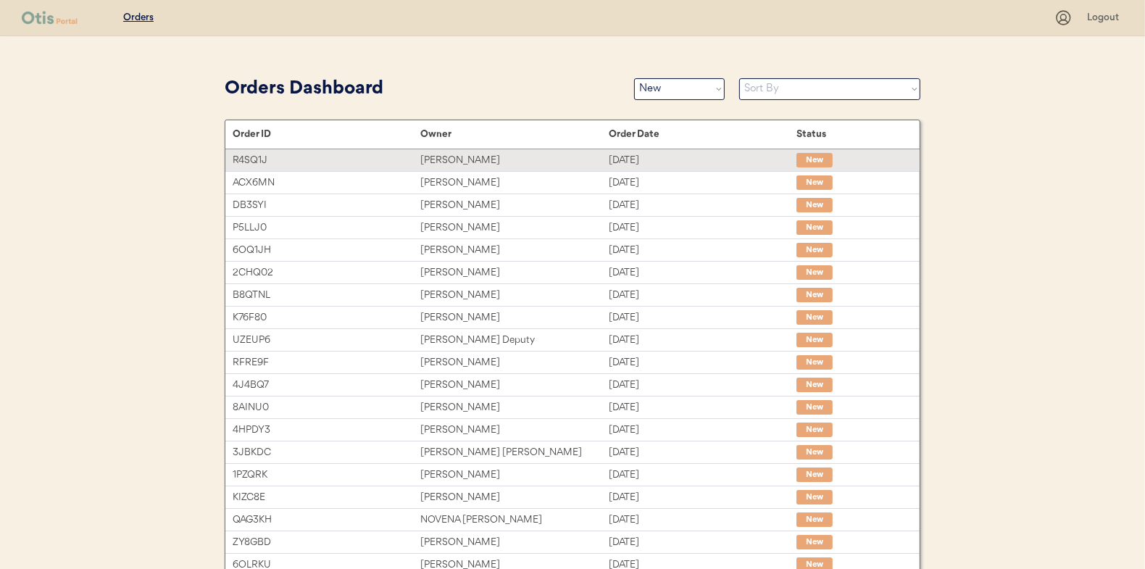
click at [674, 159] on div "Sep 15, 2025" at bounding box center [703, 160] width 188 height 17
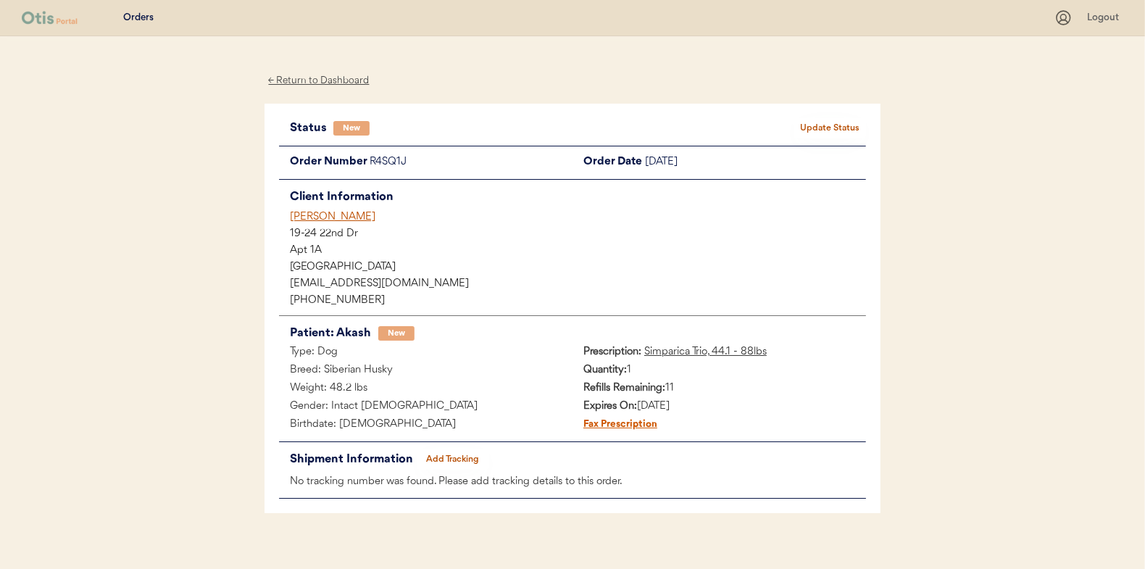
click at [826, 129] on button "Update Status" at bounding box center [830, 128] width 72 height 20
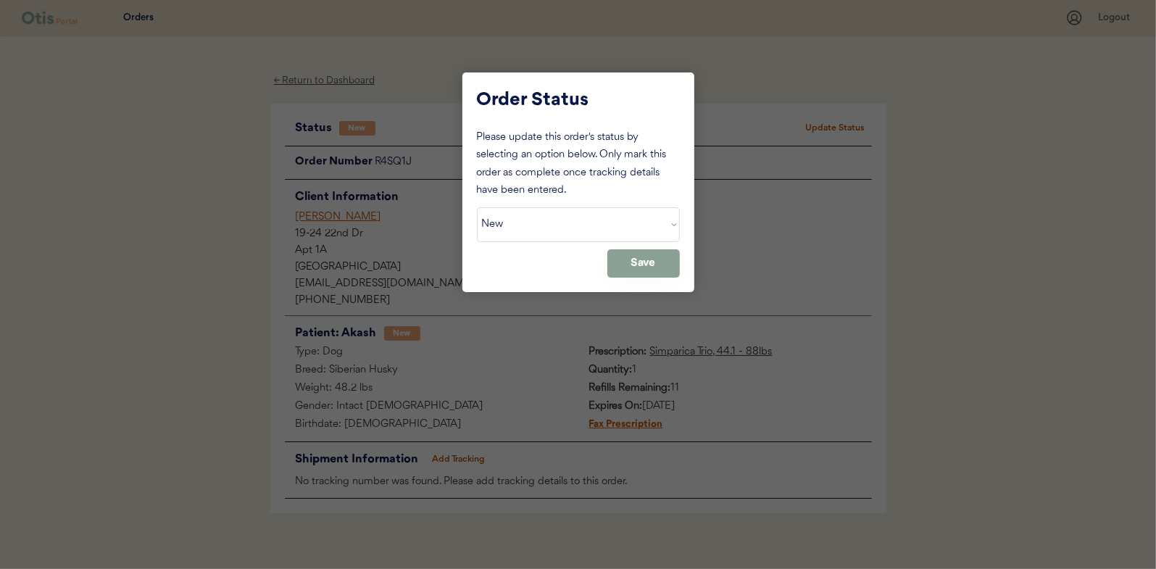
click at [507, 223] on select "Status On Hold New In Progress Complete Pending HW Consent Canceled" at bounding box center [578, 224] width 203 height 35
select select ""in_progress""
click at [477, 207] on select "Status On Hold New In Progress Complete Pending HW Consent Canceled" at bounding box center [578, 224] width 203 height 35
click at [620, 257] on button "Save" at bounding box center [643, 263] width 72 height 28
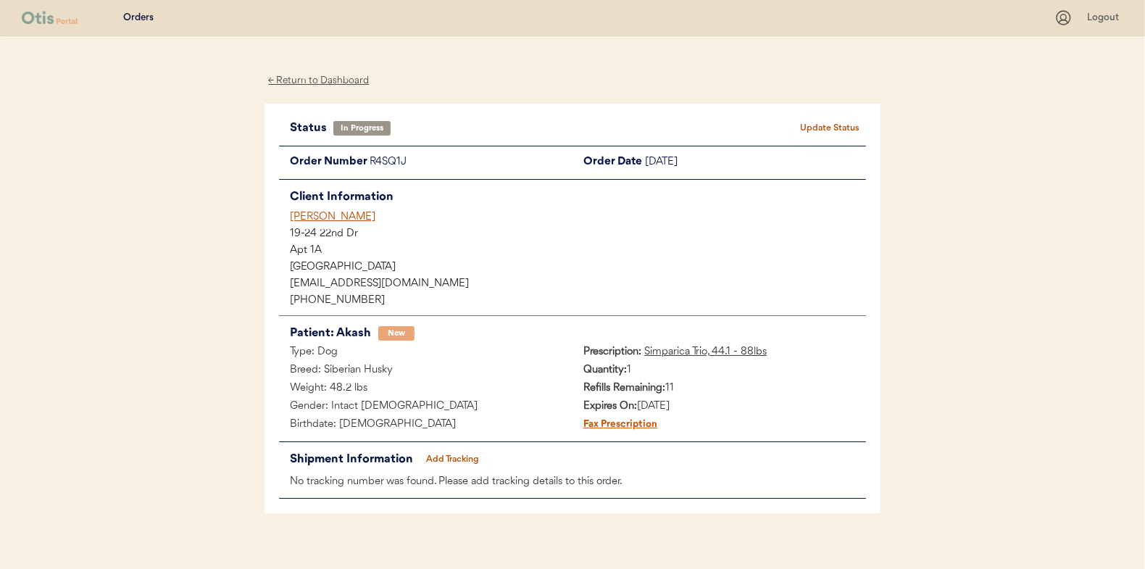
click at [330, 78] on div "← Return to Dashboard" at bounding box center [319, 80] width 109 height 17
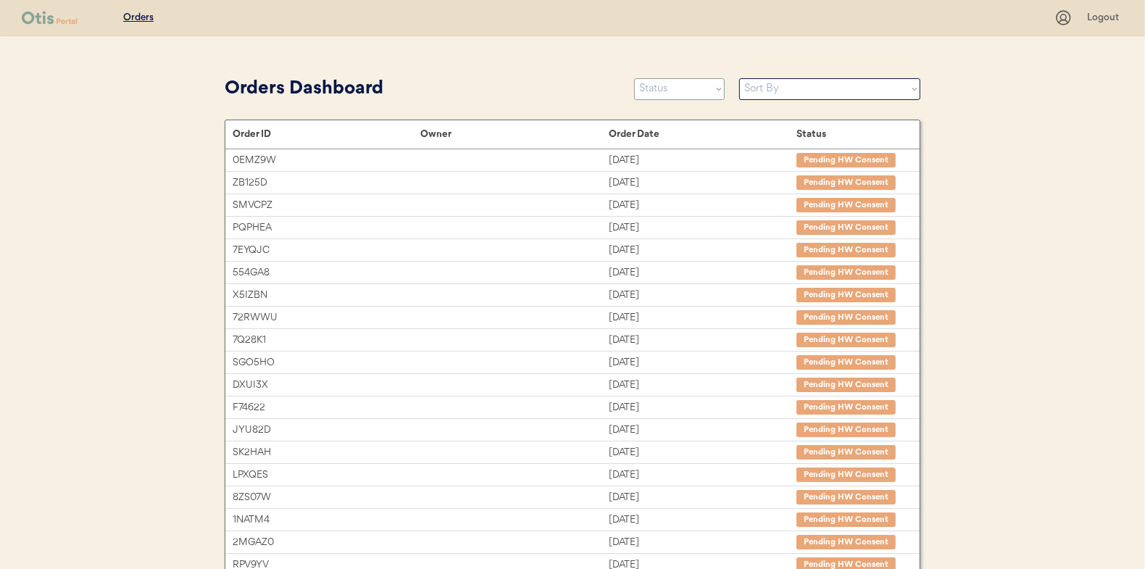
click at [679, 92] on select "Status On Hold New In Progress Complete Pending HW Consent Canceled" at bounding box center [679, 89] width 91 height 22
select select ""new""
click at [634, 78] on select "Status On Hold New In Progress Complete Pending HW Consent Canceled" at bounding box center [679, 89] width 91 height 22
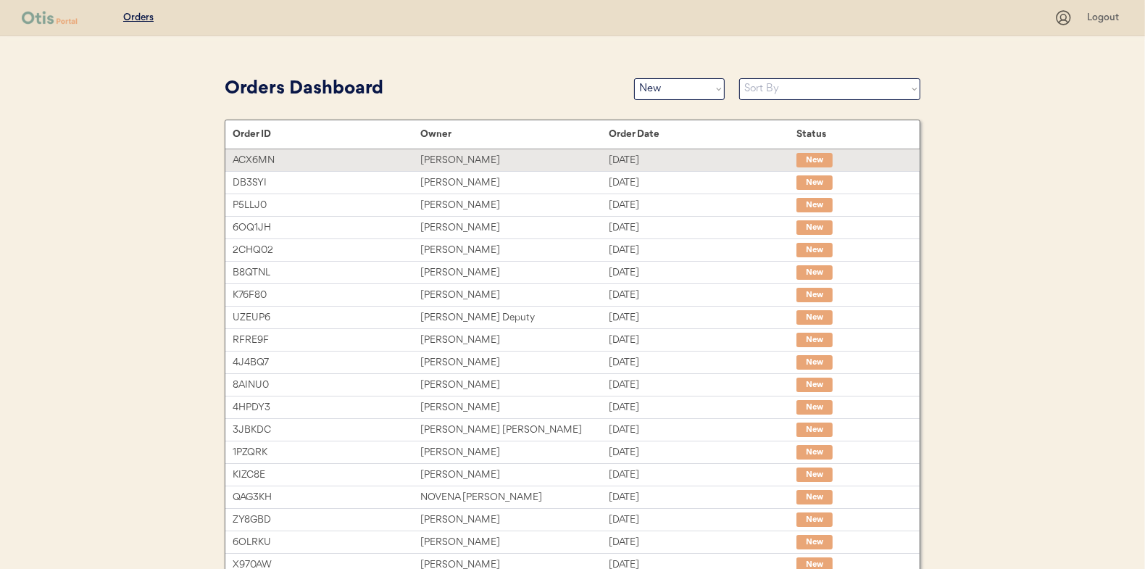
click at [629, 162] on div "[DATE]" at bounding box center [703, 160] width 188 height 17
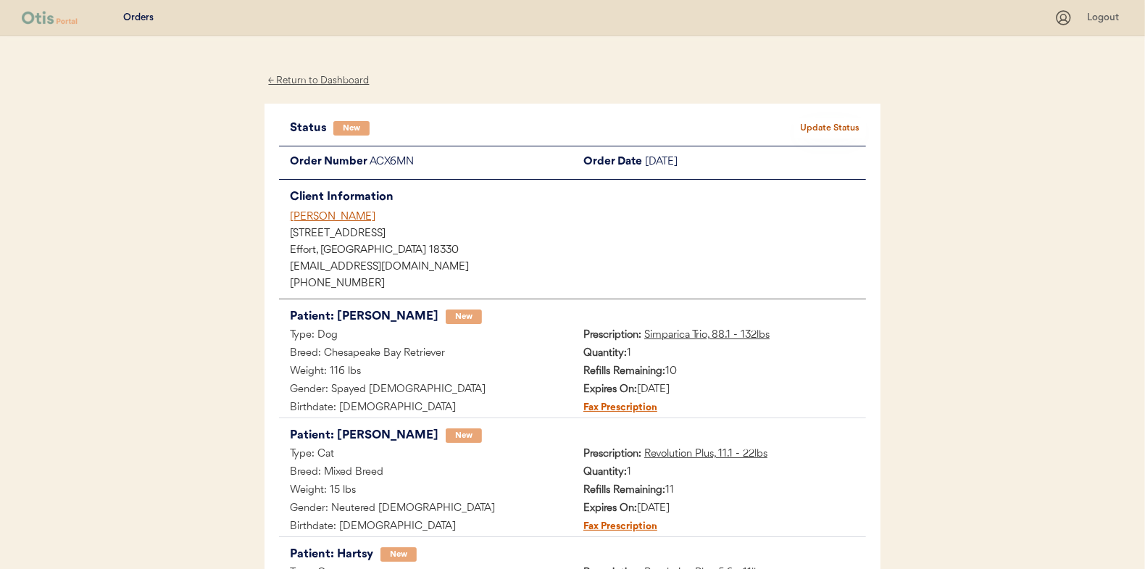
click at [823, 133] on button "Update Status" at bounding box center [830, 128] width 72 height 20
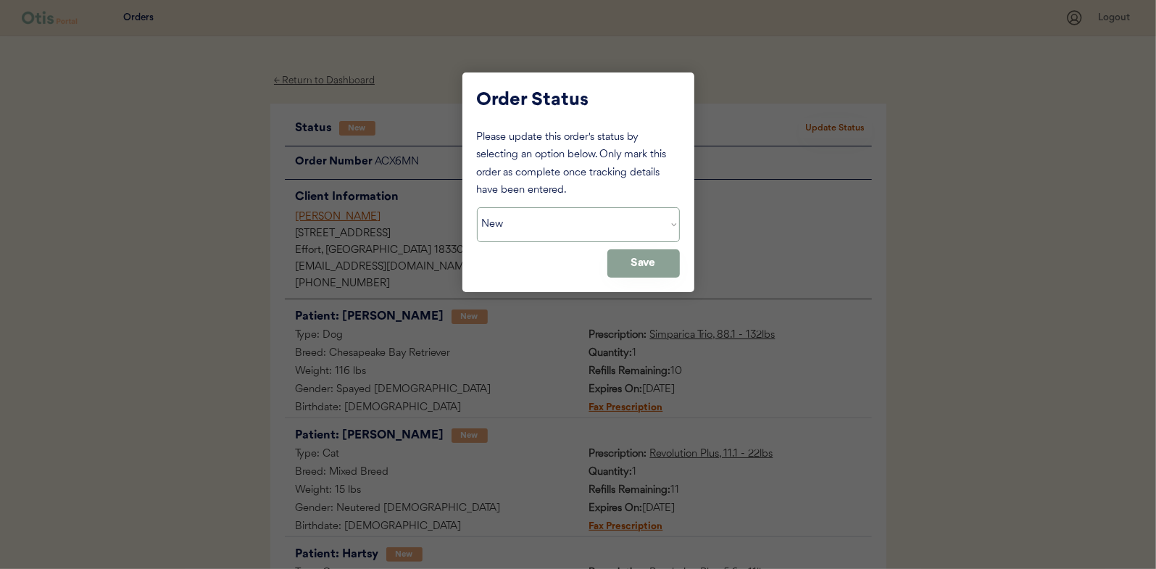
drag, startPoint x: 562, startPoint y: 227, endPoint x: 546, endPoint y: 243, distance: 23.1
click at [562, 227] on select "Status On Hold New In Progress Complete Pending HW Consent Canceled" at bounding box center [578, 224] width 203 height 35
select select ""in_progress""
click at [477, 207] on select "Status On Hold New In Progress Complete Pending HW Consent Canceled" at bounding box center [578, 224] width 203 height 35
click at [657, 275] on button "Save" at bounding box center [643, 263] width 72 height 28
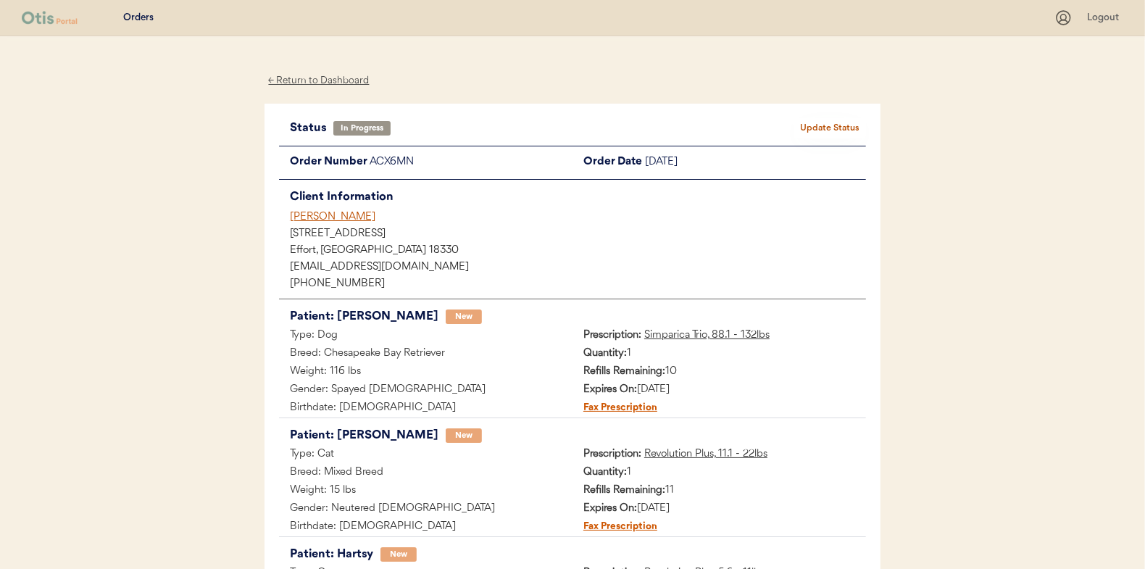
click at [326, 78] on div "← Return to Dashboard" at bounding box center [319, 80] width 109 height 17
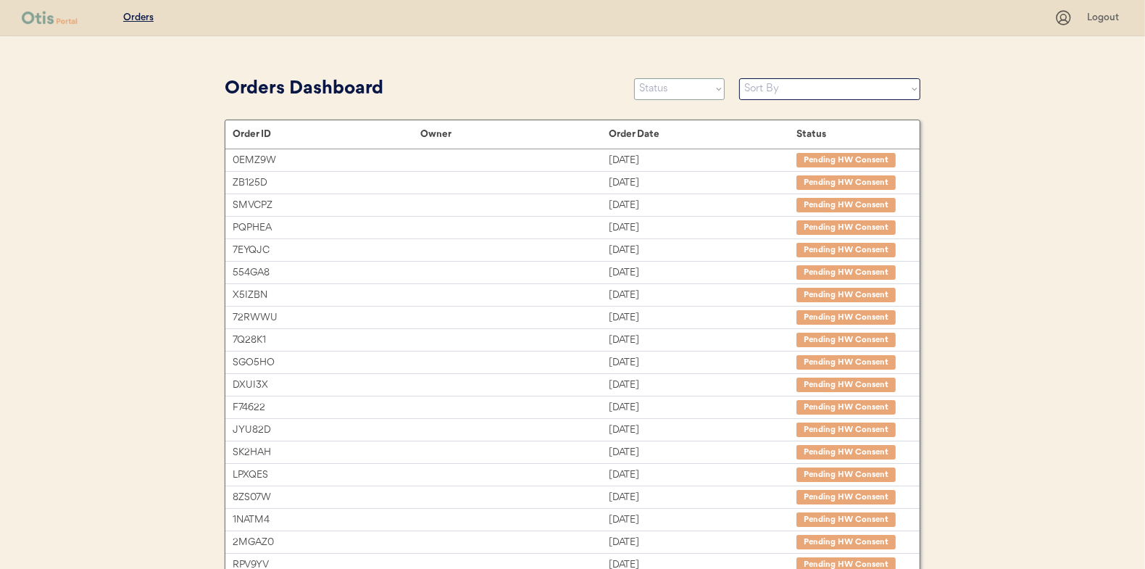
click at [705, 87] on select "Status On Hold New In Progress Complete Pending HW Consent Canceled" at bounding box center [679, 89] width 91 height 22
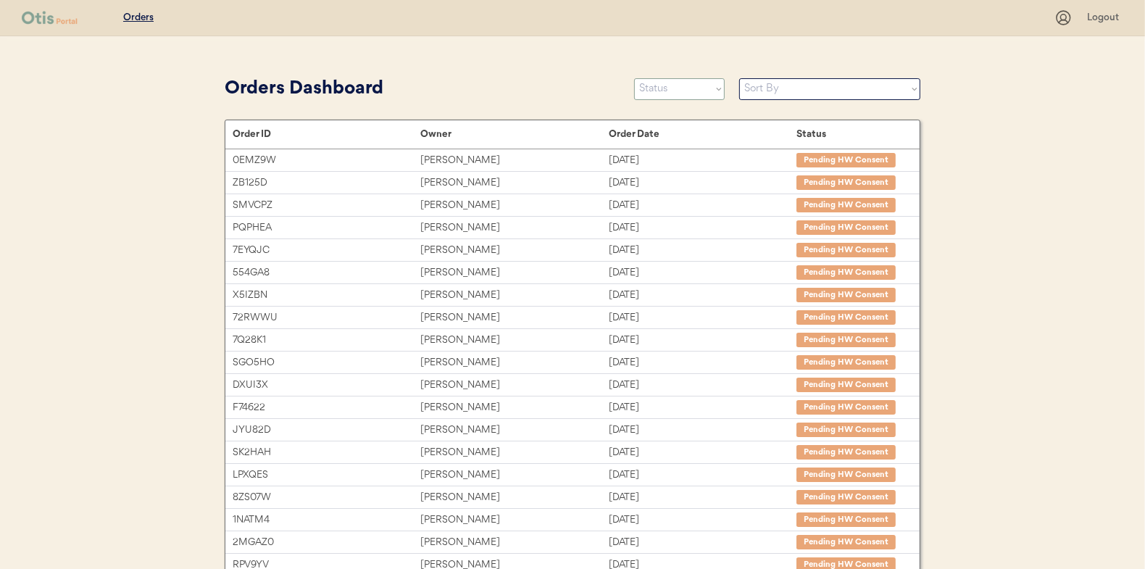
select select ""new""
click at [634, 78] on select "Status On Hold New In Progress Complete Pending HW Consent Canceled" at bounding box center [679, 89] width 91 height 22
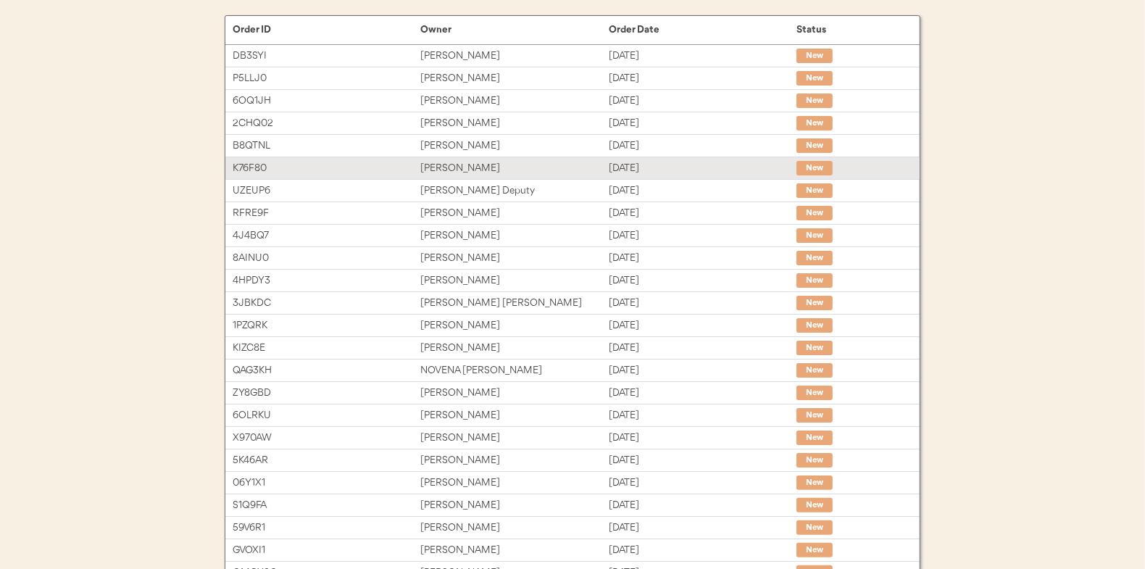
scroll to position [223, 0]
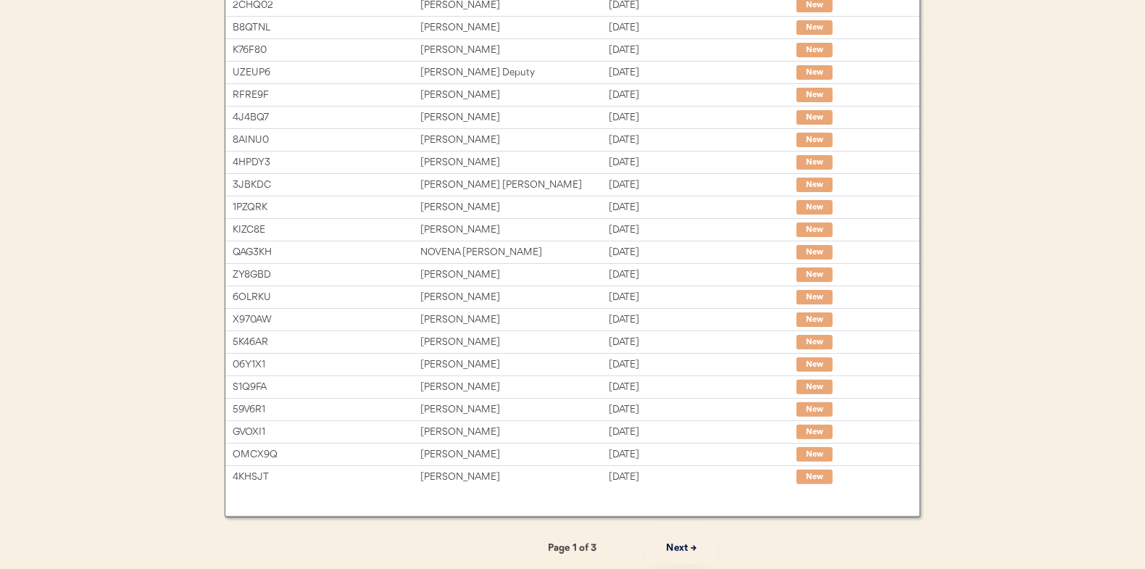
click at [678, 547] on button "Next →" at bounding box center [681, 548] width 72 height 33
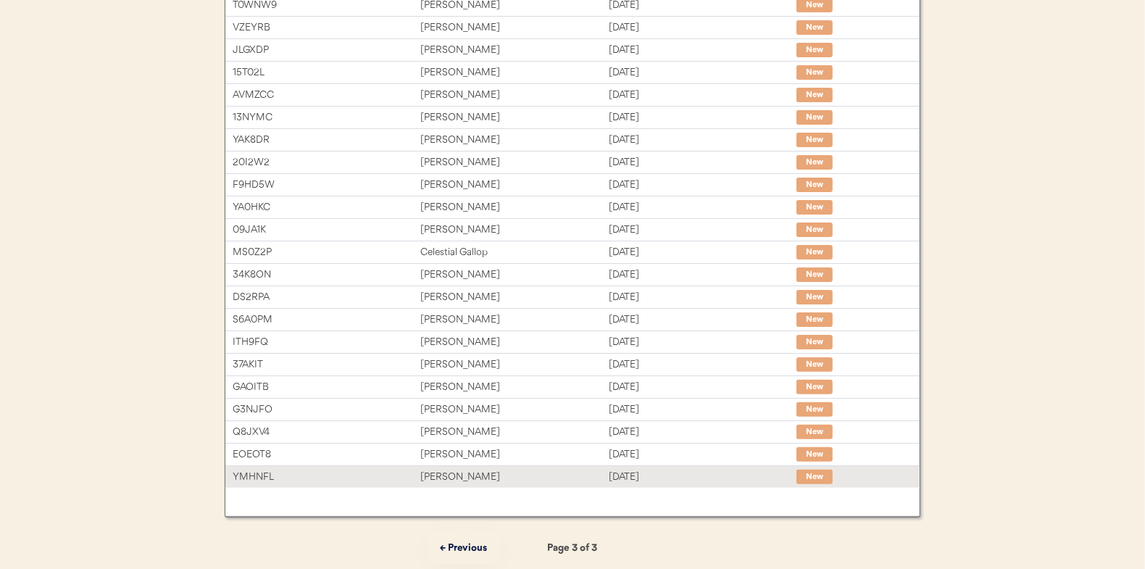
click at [489, 472] on div "[PERSON_NAME]" at bounding box center [514, 477] width 188 height 17
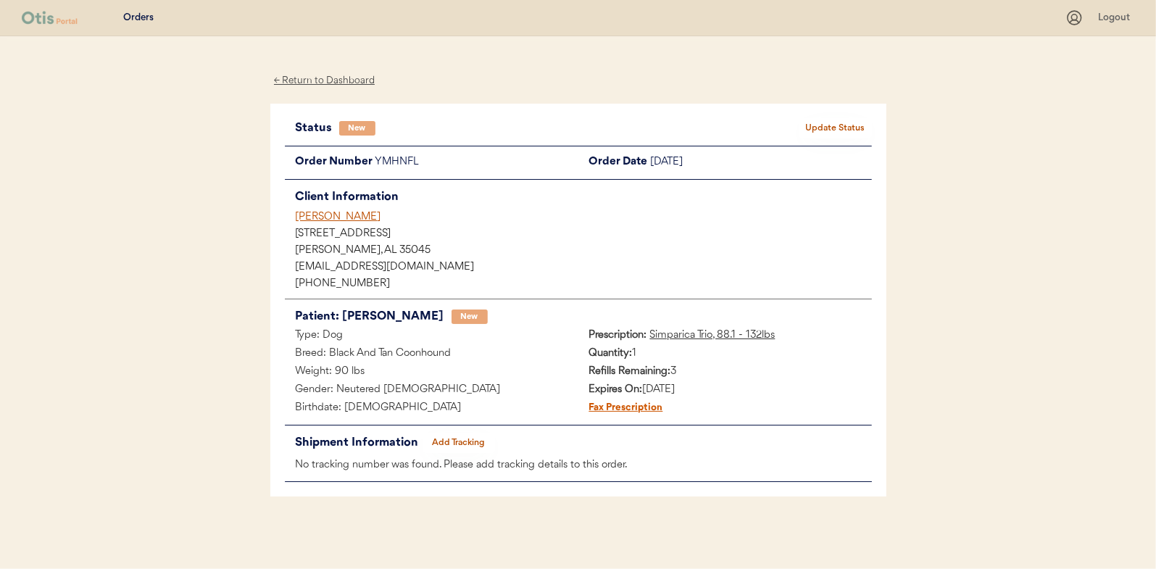
click at [853, 125] on button "Update Status" at bounding box center [836, 128] width 72 height 20
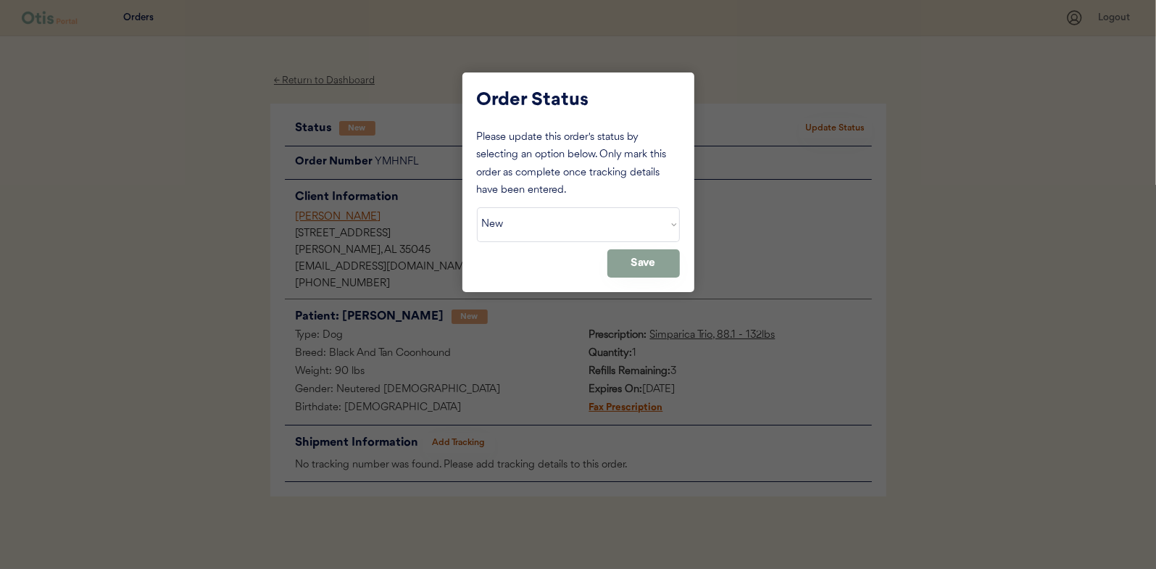
click at [579, 220] on select "Status On Hold New In Progress Complete Pending HW Consent Canceled" at bounding box center [578, 224] width 203 height 35
select select ""in_progress""
click at [477, 207] on select "Status On Hold New In Progress Complete Pending HW Consent Canceled" at bounding box center [578, 224] width 203 height 35
click at [623, 255] on button "Save" at bounding box center [643, 263] width 72 height 28
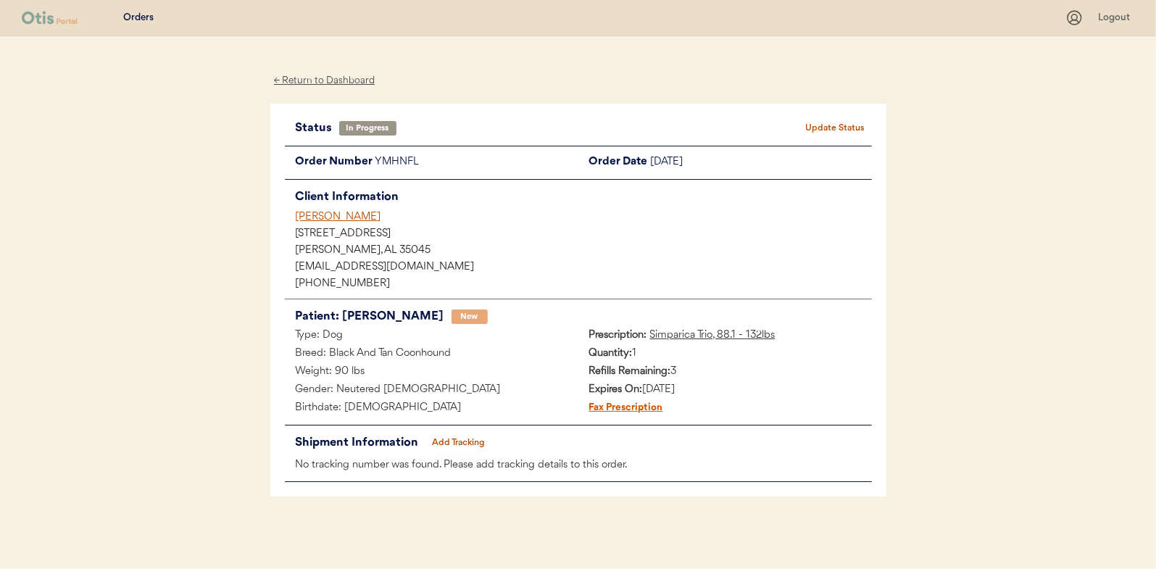
click at [309, 79] on div "← Return to Dashboard" at bounding box center [324, 80] width 109 height 17
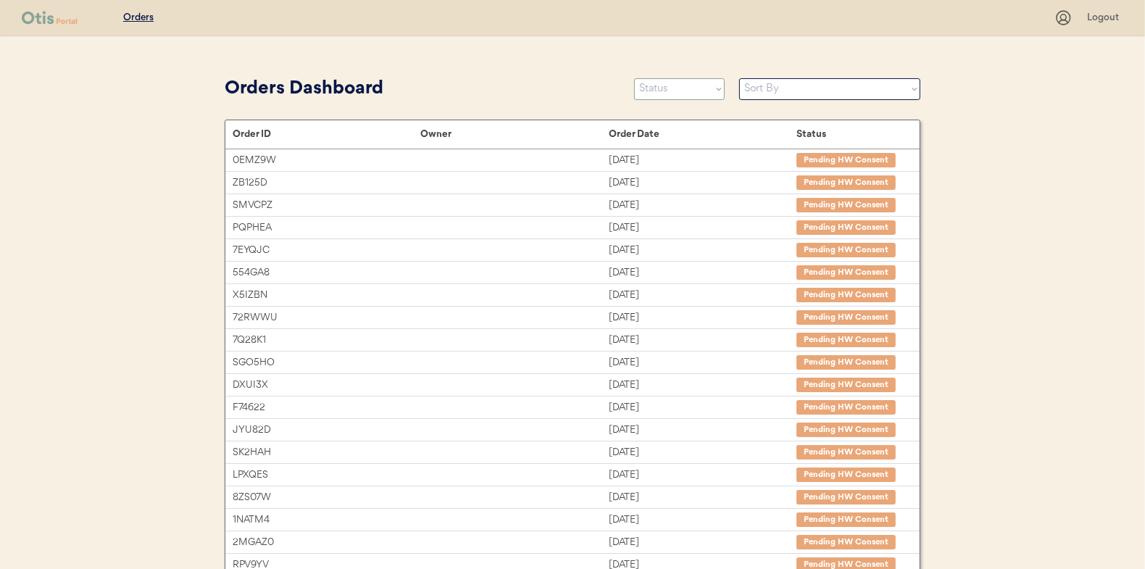
click at [688, 88] on select "Status On Hold New In Progress Complete Pending HW Consent Canceled" at bounding box center [679, 89] width 91 height 22
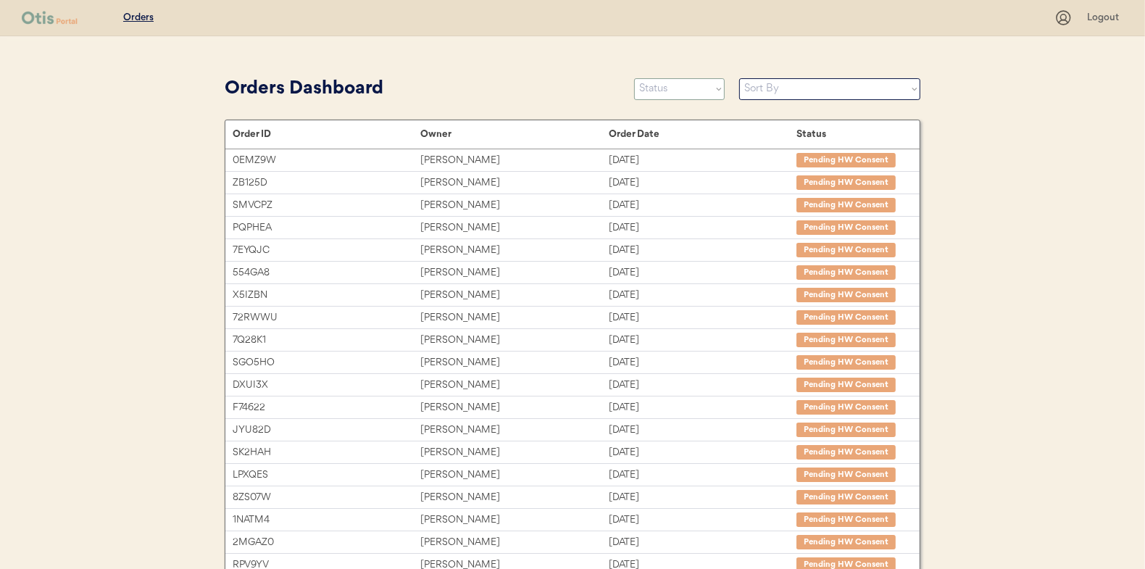
select select ""new""
click at [634, 78] on select "Status On Hold New In Progress Complete Pending HW Consent Canceled" at bounding box center [679, 89] width 91 height 22
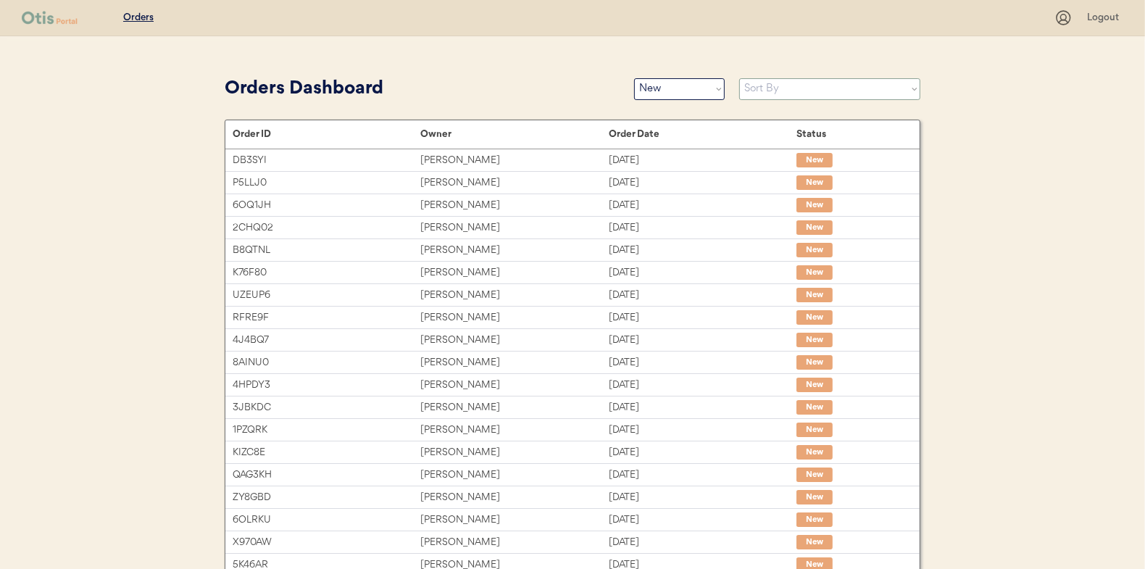
click at [776, 88] on select "Sort By Order Date (Newest → Oldest) Order Date (Oldest → Newest)" at bounding box center [829, 89] width 181 height 22
select select ""Order Date (Oldest → Newest)""
click at [739, 78] on select "Sort By Order Date (Newest → Oldest) Order Date (Oldest → Newest)" at bounding box center [829, 89] width 181 height 22
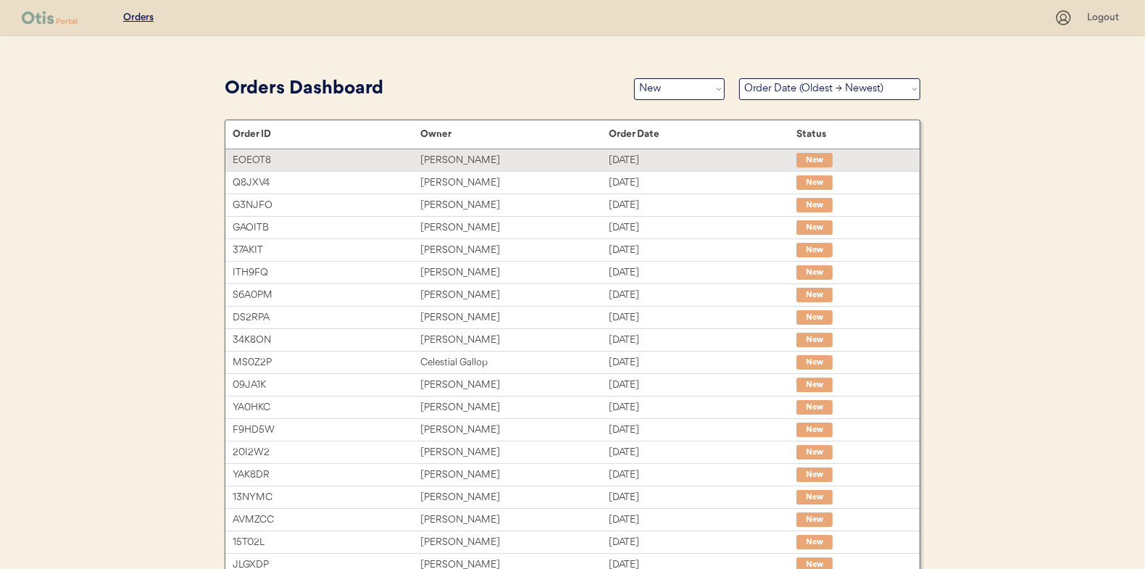
click at [745, 165] on div "Sep 12, 2025" at bounding box center [703, 160] width 188 height 17
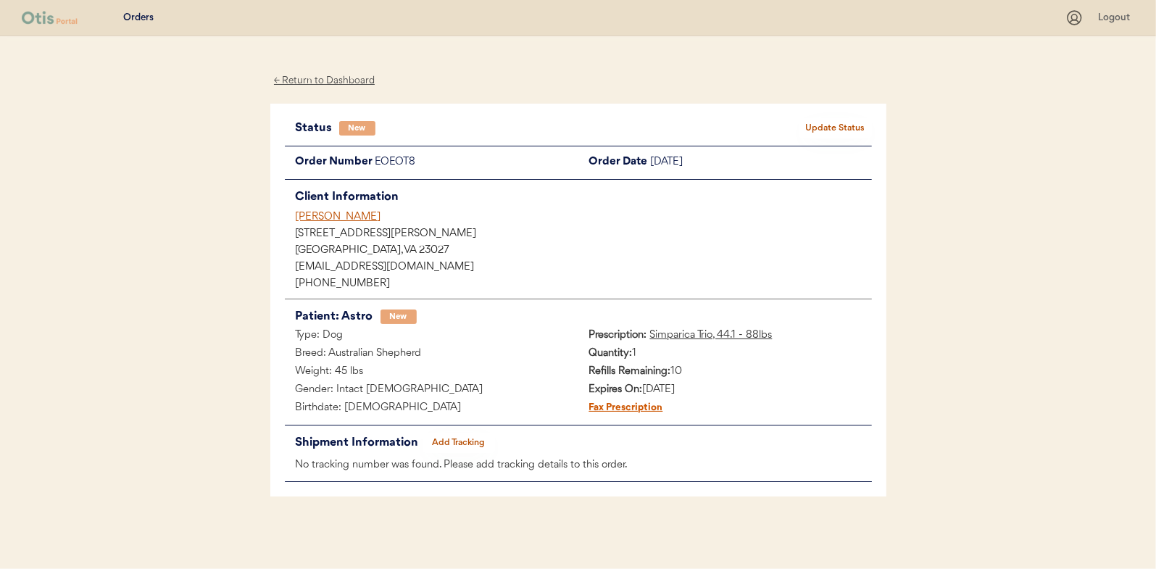
click at [806, 125] on button "Update Status" at bounding box center [836, 128] width 72 height 20
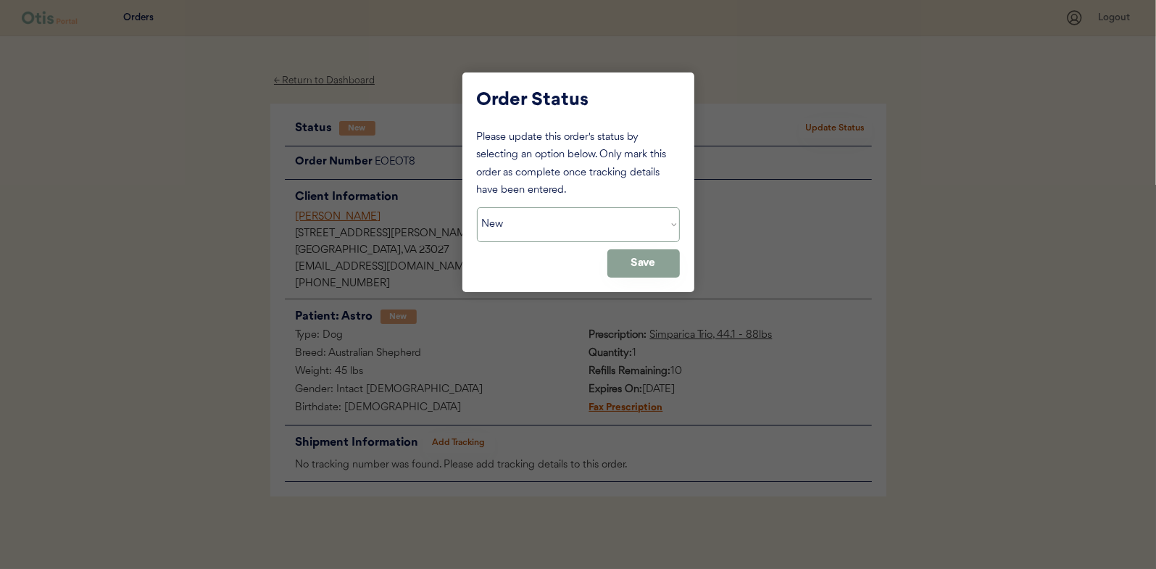
click at [609, 217] on select "Status On Hold New In Progress Complete Pending HW Consent Canceled" at bounding box center [578, 224] width 203 height 35
select select ""in_progress""
click at [477, 207] on select "Status On Hold New In Progress Complete Pending HW Consent Canceled" at bounding box center [578, 224] width 203 height 35
click at [648, 265] on button "Save" at bounding box center [643, 263] width 72 height 28
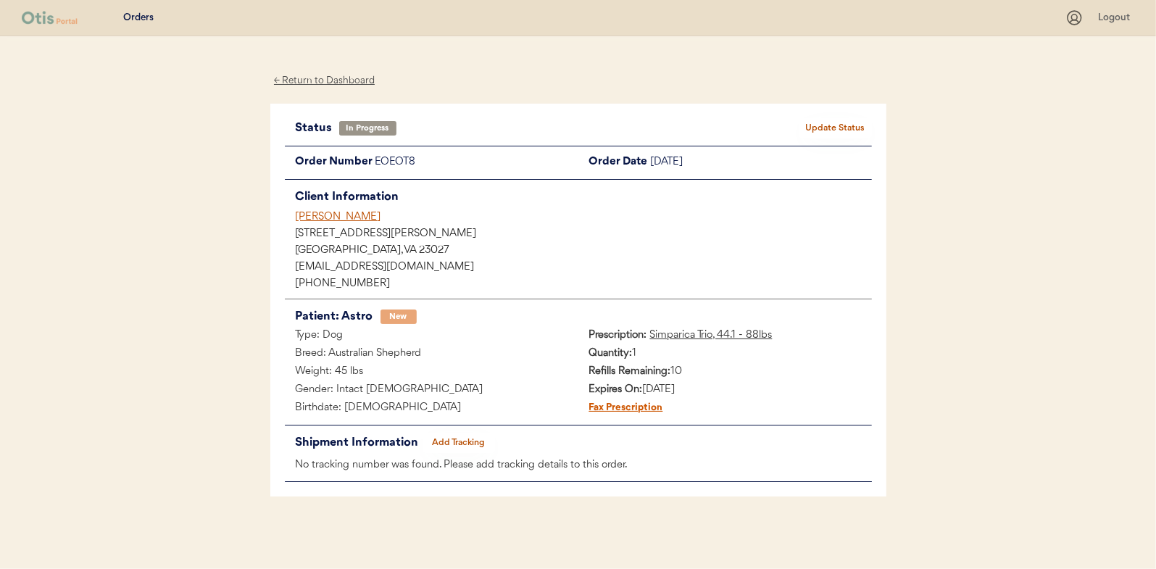
click at [320, 75] on div "← Return to Dashboard" at bounding box center [324, 80] width 109 height 17
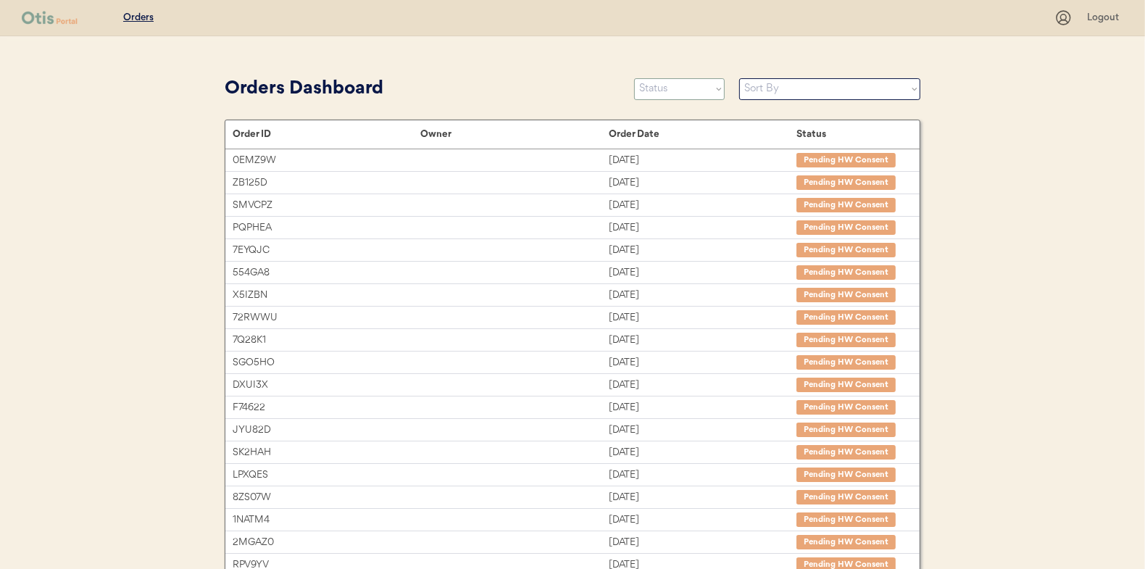
click at [675, 94] on select "Status On Hold New In Progress Complete Pending HW Consent Canceled" at bounding box center [679, 89] width 91 height 22
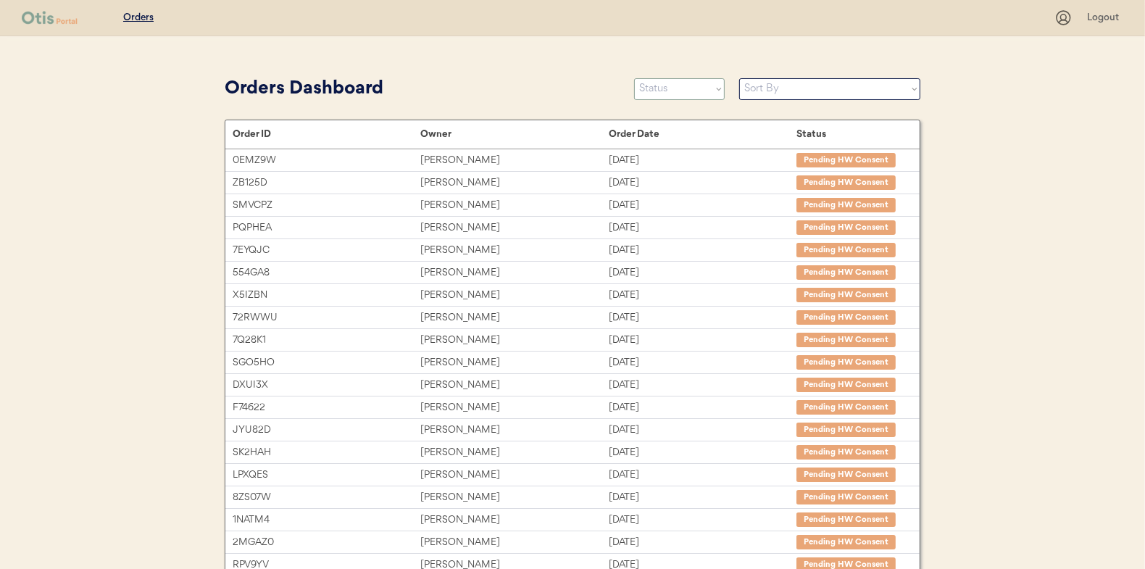
select select ""new""
click at [634, 78] on select "Status On Hold New In Progress Complete Pending HW Consent Canceled" at bounding box center [679, 89] width 91 height 22
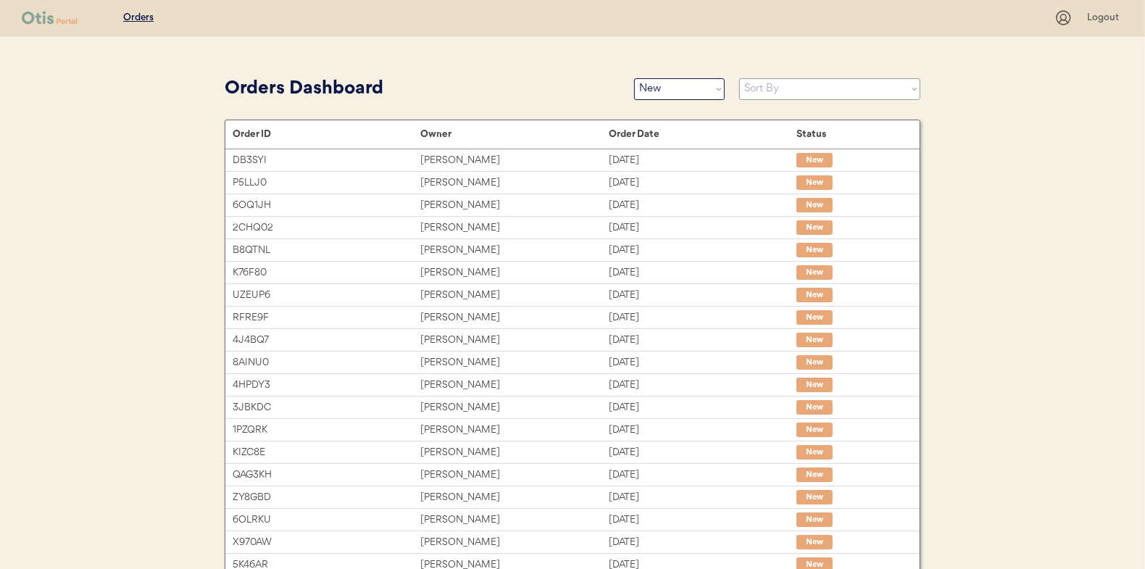
click at [750, 89] on select "Sort By Order Date (Newest → Oldest) Order Date (Oldest → Newest)" at bounding box center [829, 89] width 181 height 22
select select ""Order Date (Oldest → Newest)""
click at [739, 78] on select "Sort By Order Date (Newest → Oldest) Order Date (Oldest → Newest)" at bounding box center [829, 89] width 181 height 22
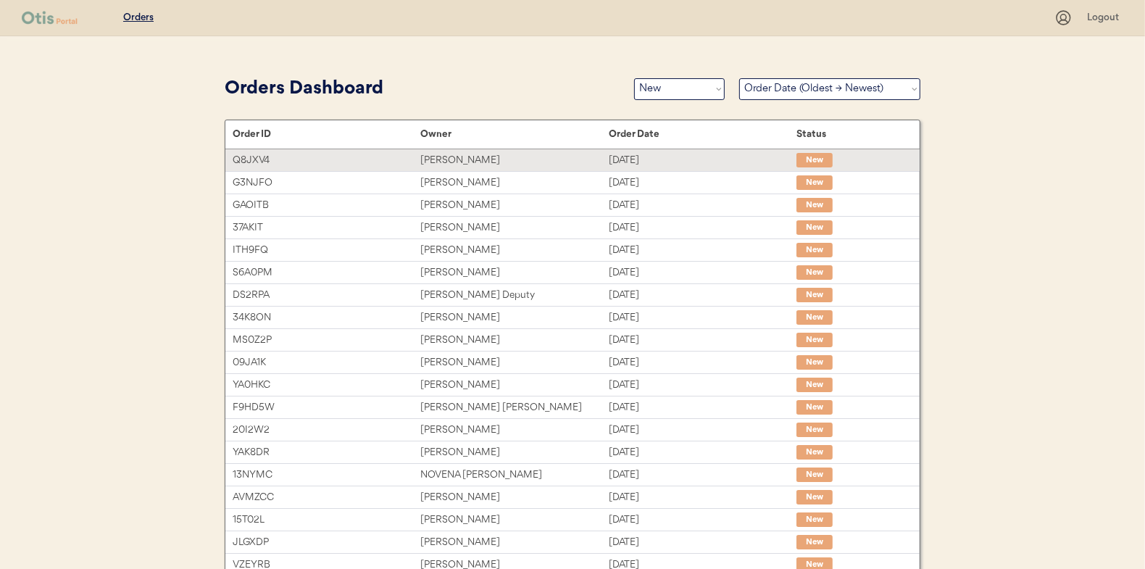
click at [561, 170] on div "Q8JXV4 [PERSON_NAME] [DATE] New" at bounding box center [572, 160] width 694 height 22
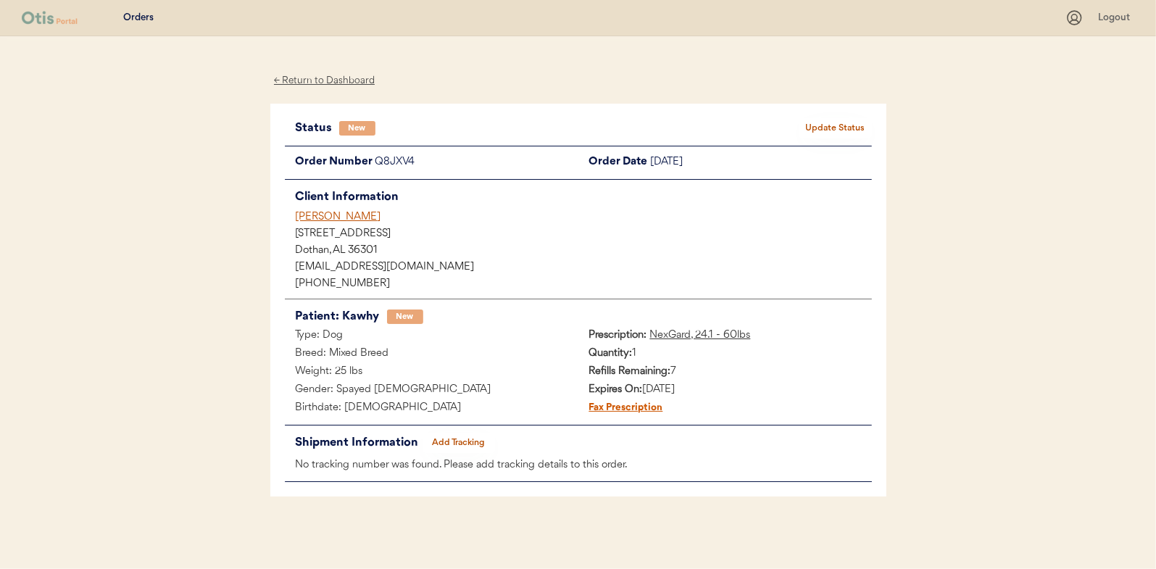
click at [815, 128] on button "Update Status" at bounding box center [836, 128] width 72 height 20
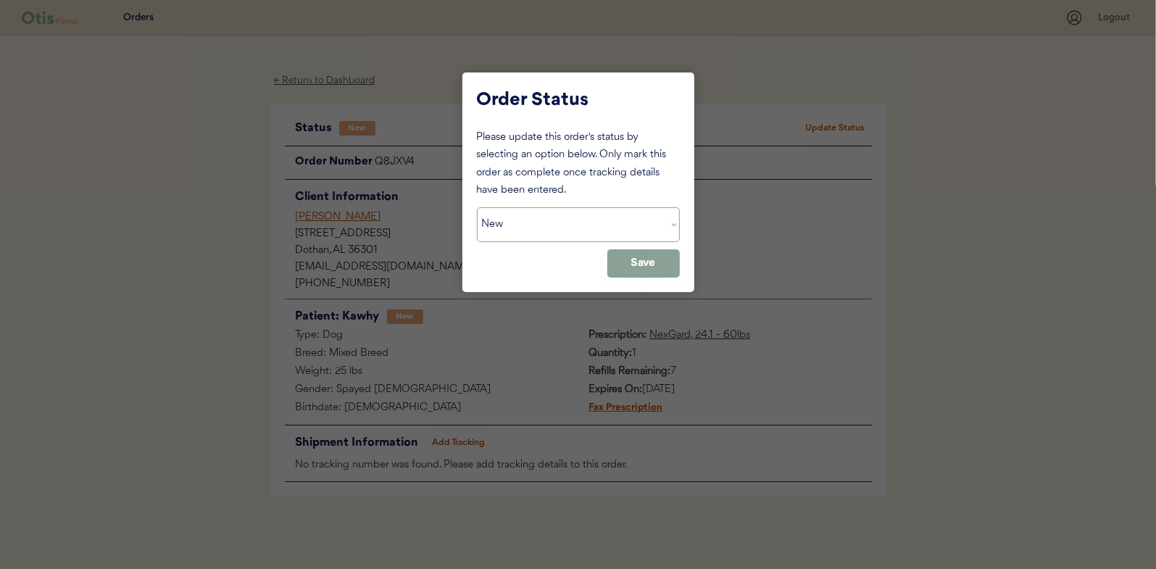
click at [557, 231] on select "Status On Hold New In Progress Complete Pending HW Consent Canceled" at bounding box center [578, 224] width 203 height 35
select select ""in_progress""
click at [477, 207] on select "Status On Hold New In Progress Complete Pending HW Consent Canceled" at bounding box center [578, 224] width 203 height 35
click at [658, 256] on button "Save" at bounding box center [643, 263] width 72 height 28
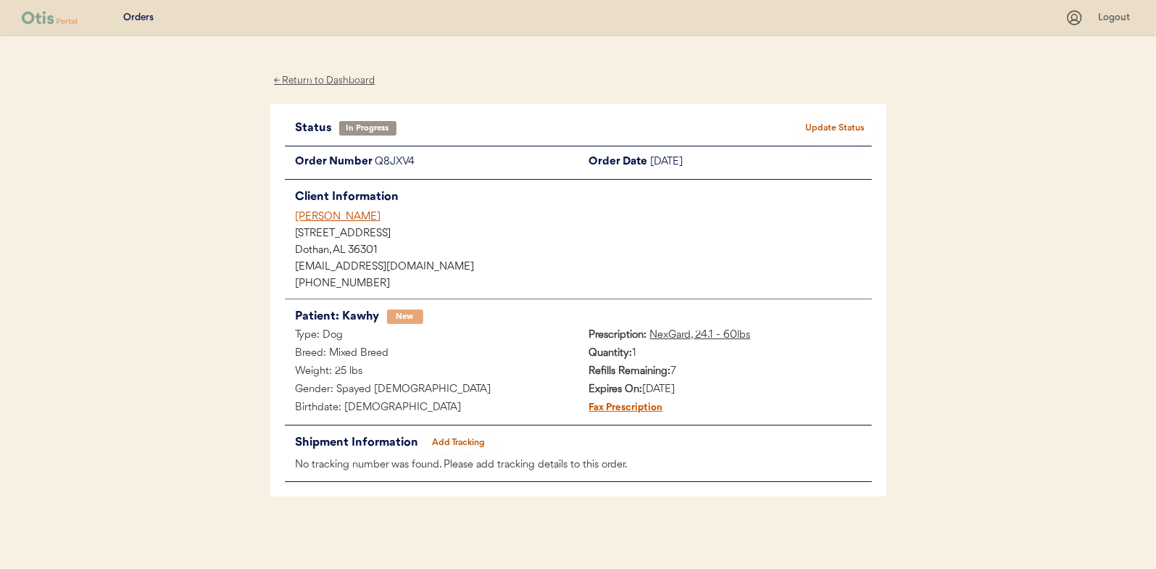
click at [310, 83] on div "← Return to Dashboard" at bounding box center [324, 80] width 109 height 17
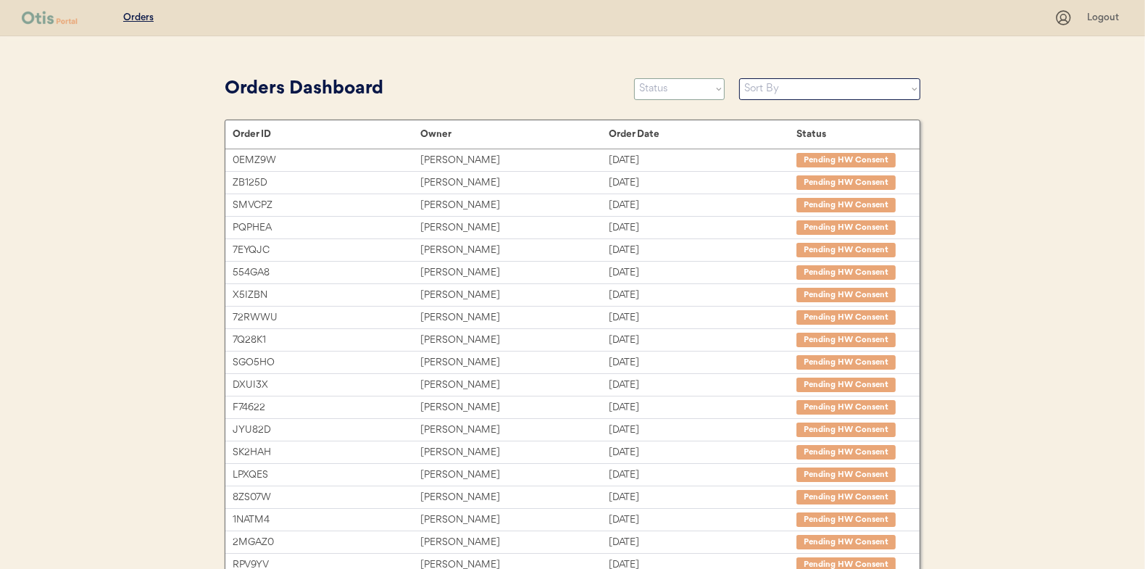
click at [673, 89] on select "Status On Hold New In Progress Complete Pending HW Consent Canceled" at bounding box center [679, 89] width 91 height 22
click at [634, 78] on select "Status On Hold New In Progress Complete Pending HW Consent Canceled" at bounding box center [679, 89] width 91 height 22
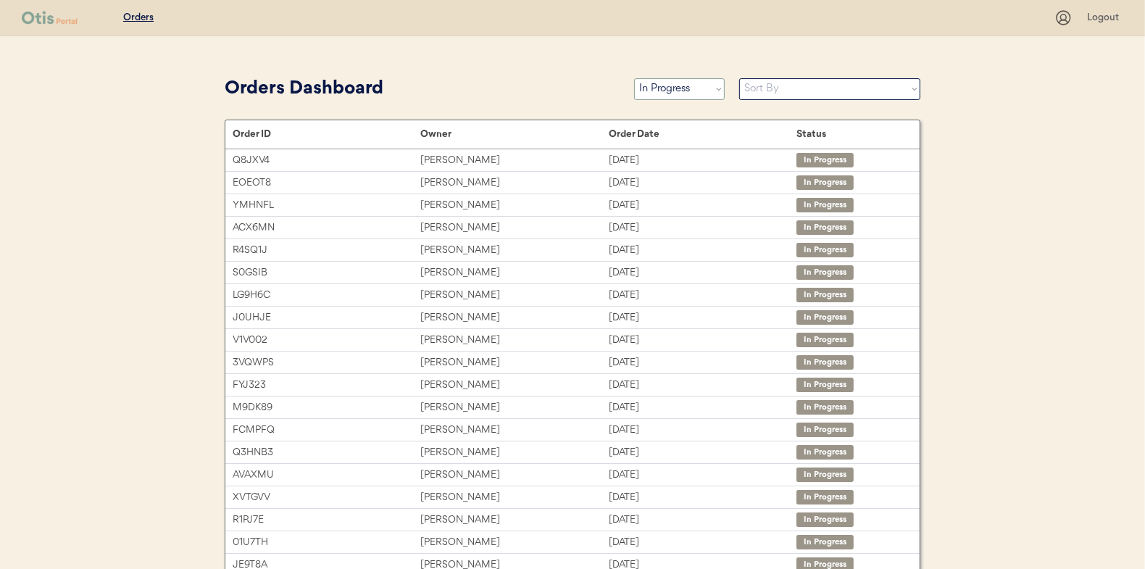
click at [700, 86] on select "Status On Hold New In Progress Complete Pending HW Consent Canceled" at bounding box center [679, 89] width 91 height 22
select select ""new""
click at [634, 78] on select "Status On Hold New In Progress Complete Pending HW Consent Canceled" at bounding box center [679, 89] width 91 height 22
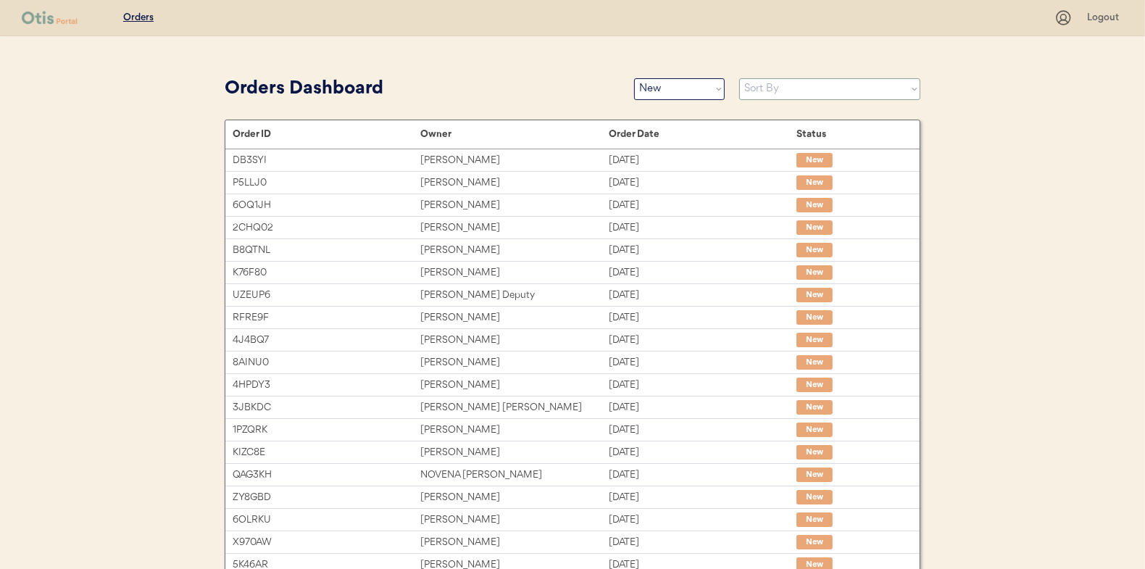
click at [761, 90] on select "Sort By Order Date (Newest → Oldest) Order Date (Oldest → Newest)" at bounding box center [829, 89] width 181 height 22
select select ""Order Date (Oldest → Newest)""
click at [739, 78] on select "Sort By Order Date (Newest → Oldest) Order Date (Oldest → Newest)" at bounding box center [829, 89] width 181 height 22
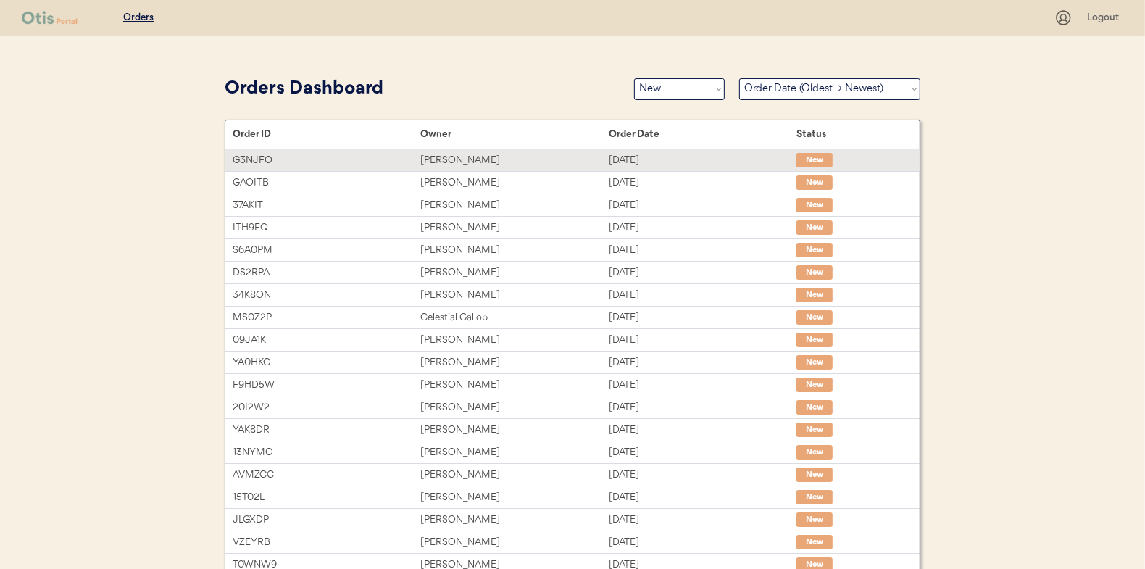
click at [583, 165] on div "[PERSON_NAME]" at bounding box center [514, 160] width 188 height 17
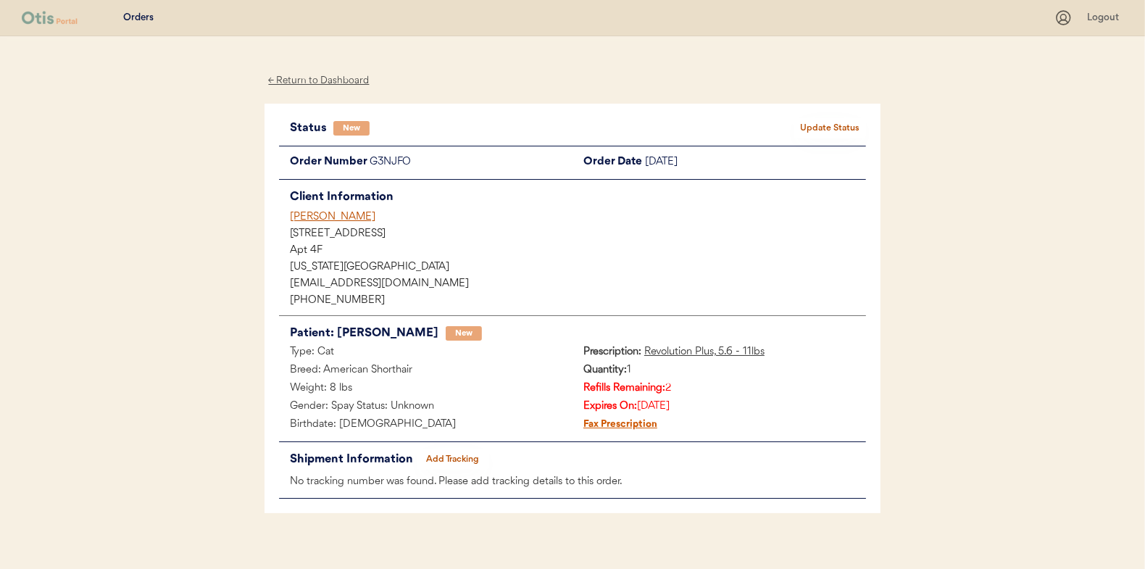
click at [805, 133] on button "Update Status" at bounding box center [830, 128] width 72 height 20
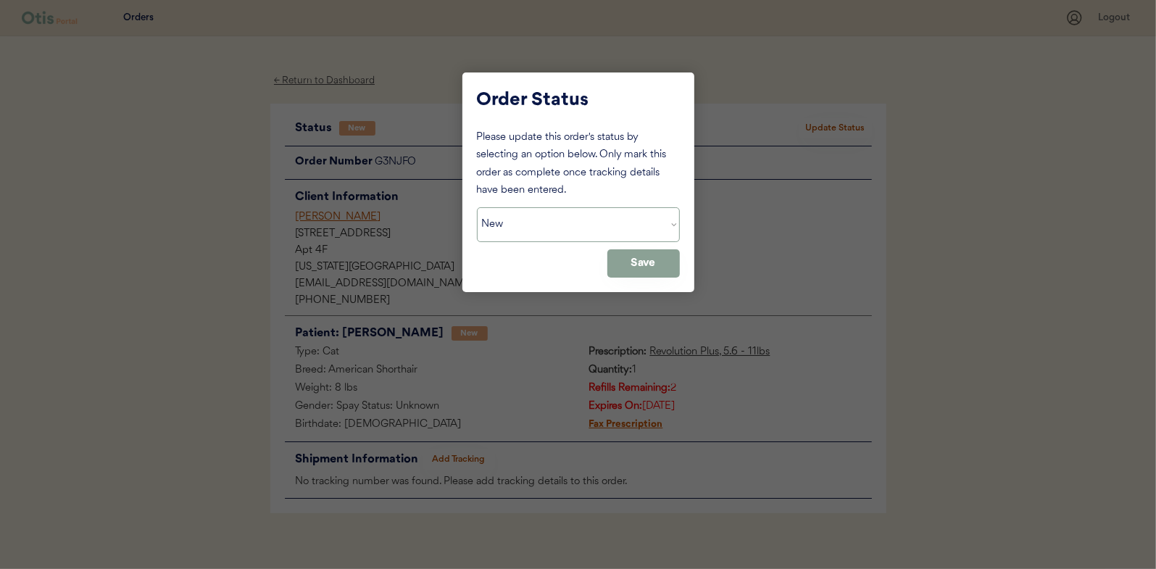
drag, startPoint x: 542, startPoint y: 222, endPoint x: 535, endPoint y: 230, distance: 10.8
click at [542, 222] on select "Status On Hold New In Progress Complete Pending HW Consent Canceled" at bounding box center [578, 224] width 203 height 35
select select ""in_progress""
click at [477, 207] on select "Status On Hold New In Progress Complete Pending HW Consent Canceled" at bounding box center [578, 224] width 203 height 35
click at [657, 257] on button "Save" at bounding box center [643, 263] width 72 height 28
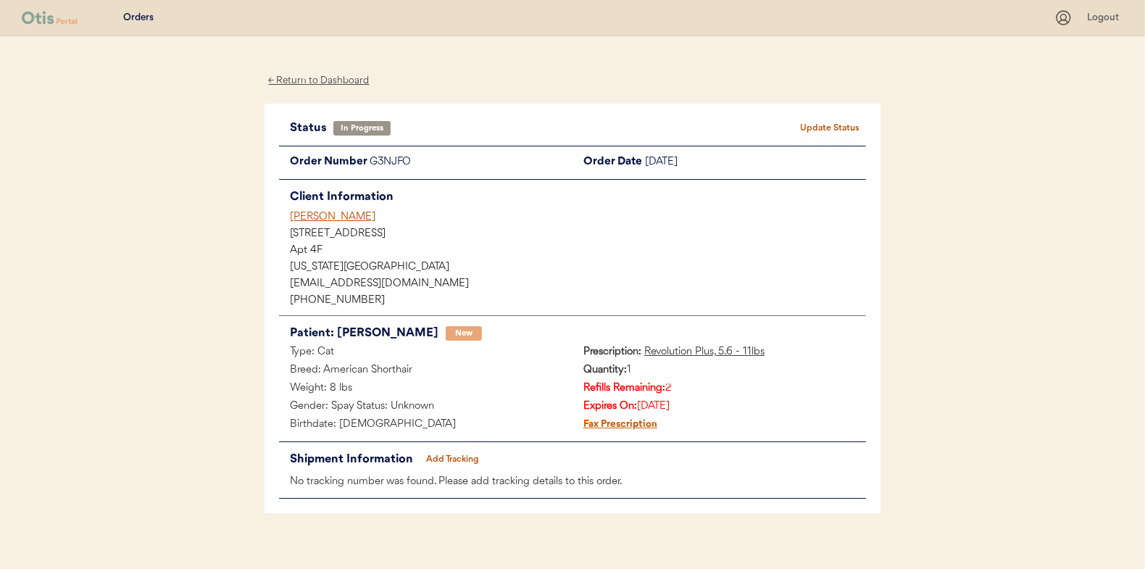
click at [312, 79] on div "← Return to Dashboard" at bounding box center [319, 80] width 109 height 17
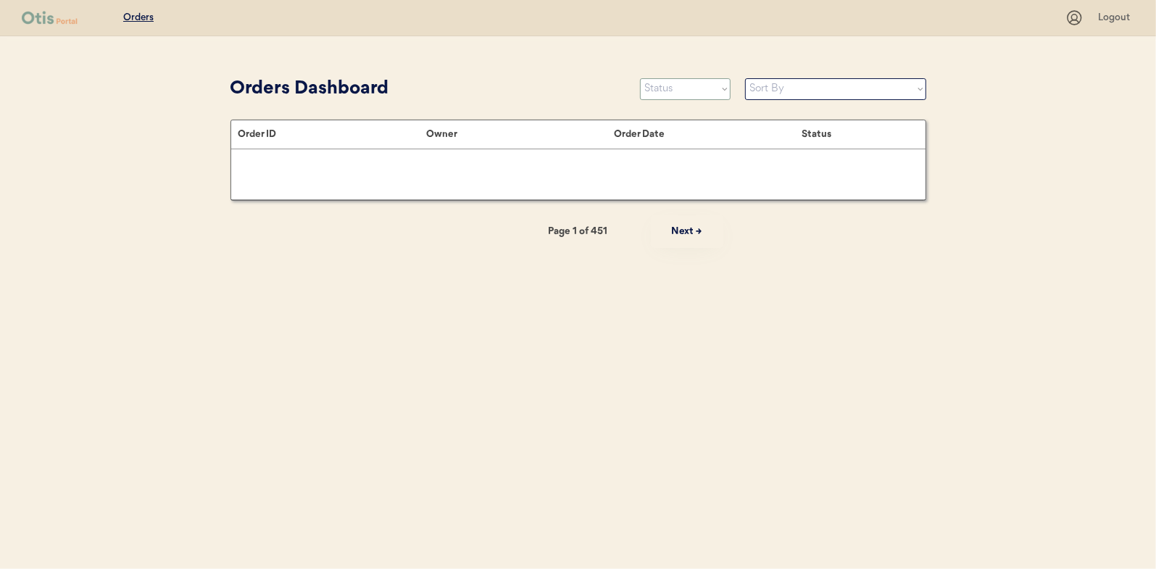
click at [668, 96] on select "Status On Hold New In Progress Complete Pending HW Consent Canceled" at bounding box center [685, 89] width 91 height 22
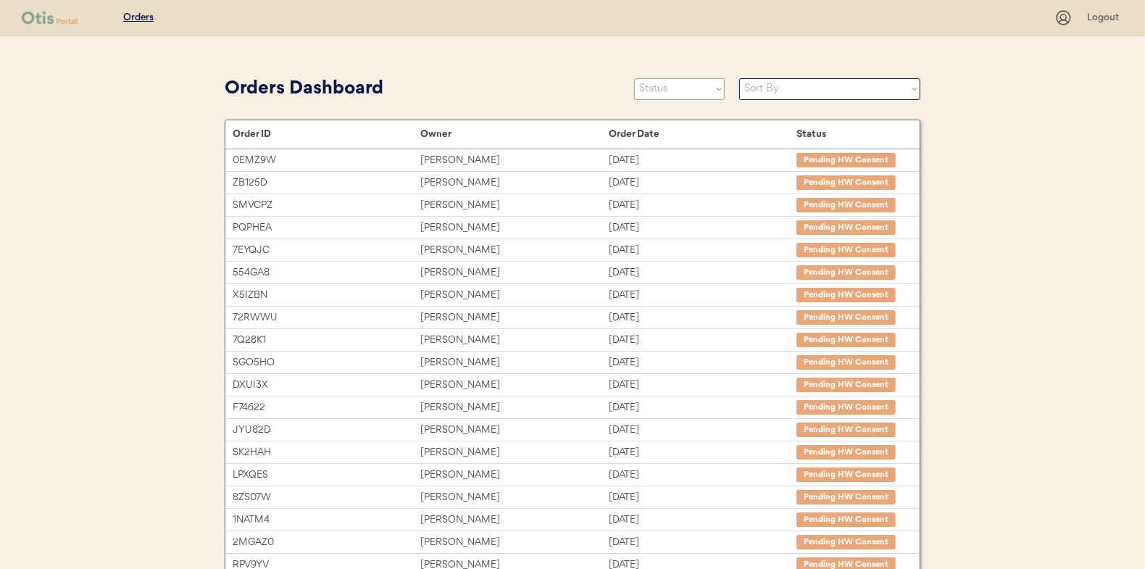
select select ""new""
click at [634, 78] on select "Status On Hold New In Progress Complete Pending HW Consent Canceled" at bounding box center [679, 89] width 91 height 22
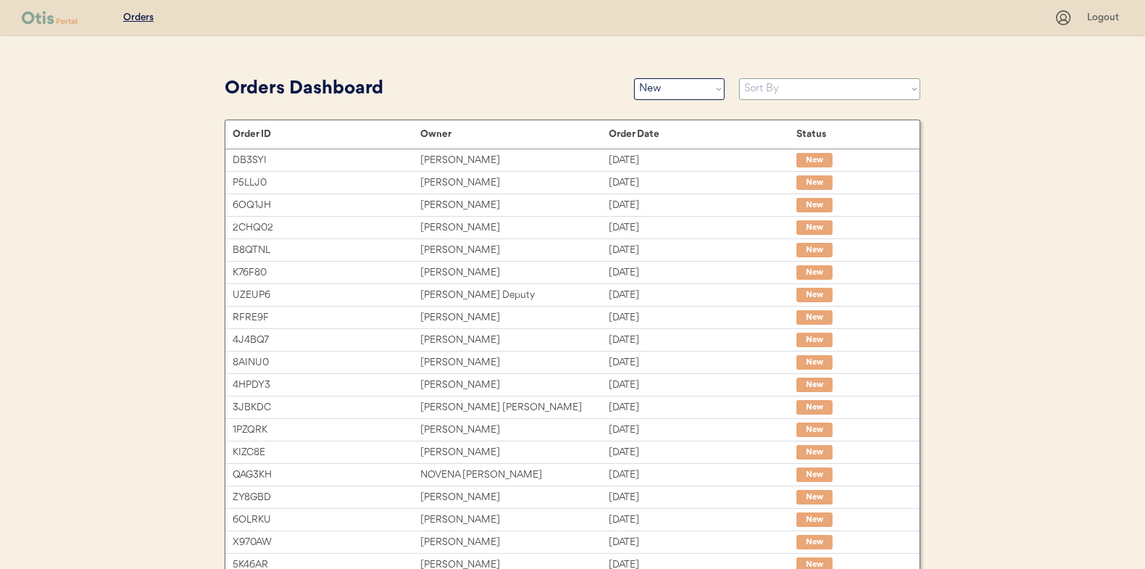
click at [785, 94] on select "Sort By Order Date (Newest → Oldest) Order Date (Oldest → Newest)" at bounding box center [829, 89] width 181 height 22
select select ""Order Date (Oldest → Newest)""
click at [739, 78] on select "Sort By Order Date (Newest → Oldest) Order Date (Oldest → Newest)" at bounding box center [829, 89] width 181 height 22
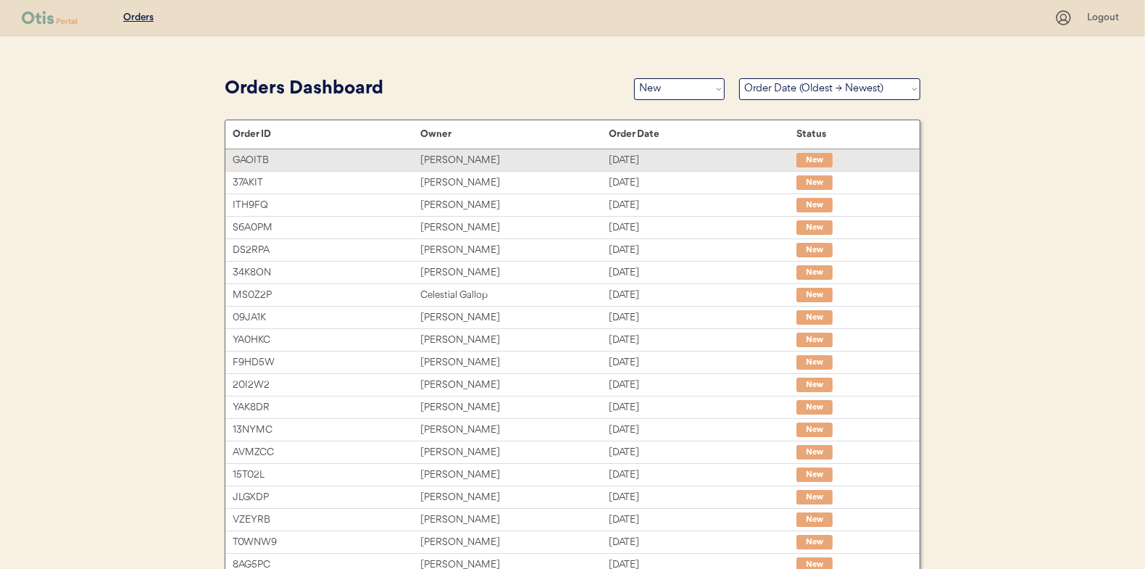
click at [719, 162] on div "[DATE]" at bounding box center [703, 160] width 188 height 17
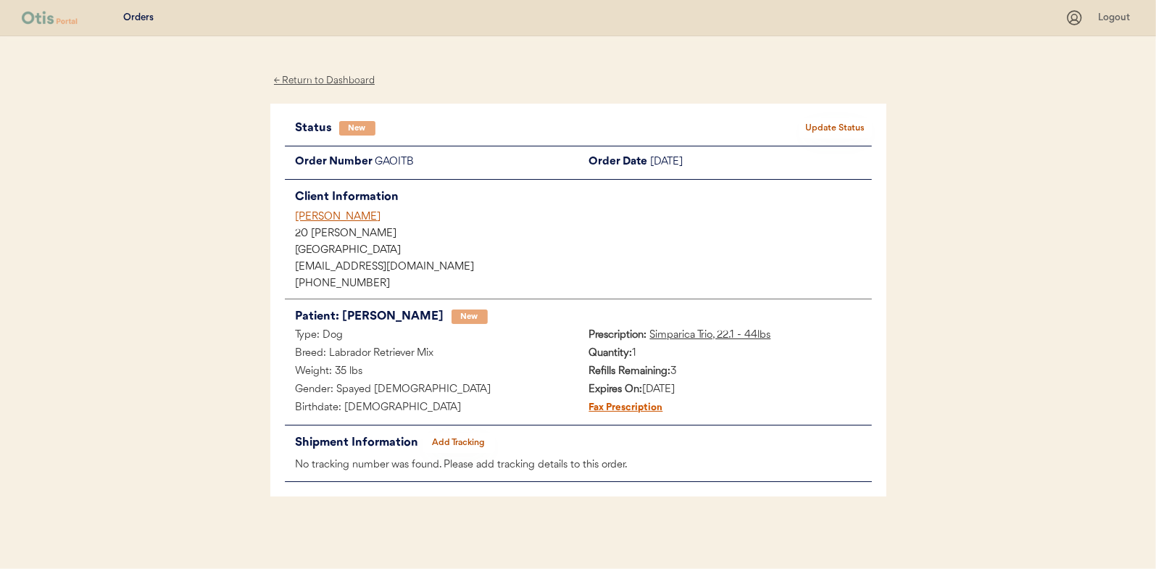
click at [848, 131] on button "Update Status" at bounding box center [836, 128] width 72 height 20
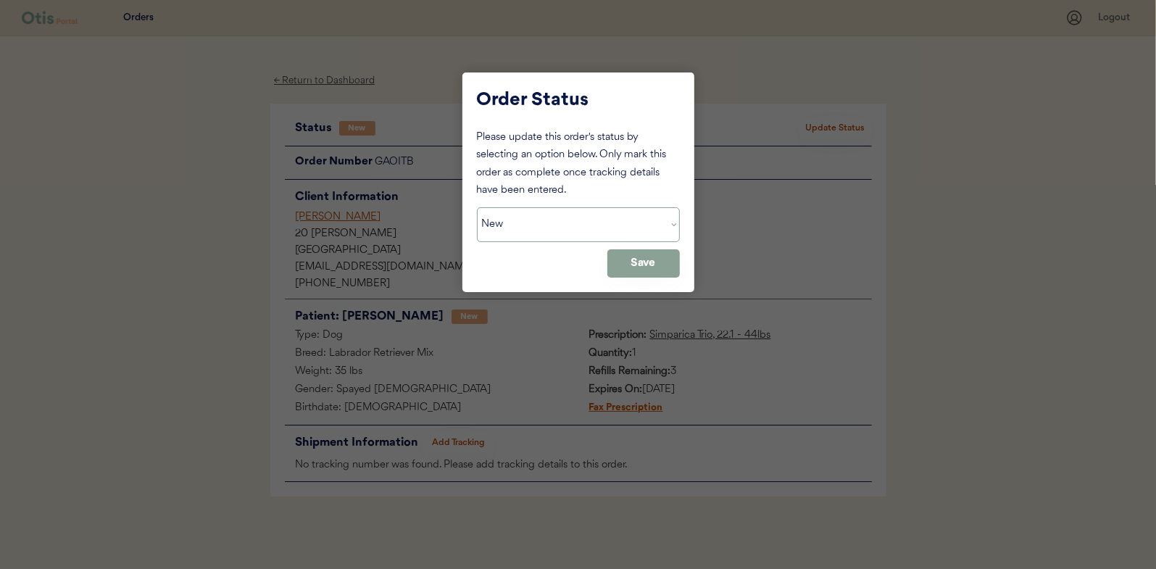
click at [557, 239] on select "Status On Hold New In Progress Complete Pending HW Consent Canceled" at bounding box center [578, 224] width 203 height 35
select select ""in_progress""
click at [477, 207] on select "Status On Hold New In Progress Complete Pending HW Consent Canceled" at bounding box center [578, 224] width 203 height 35
click at [634, 254] on button "Save" at bounding box center [643, 263] width 72 height 28
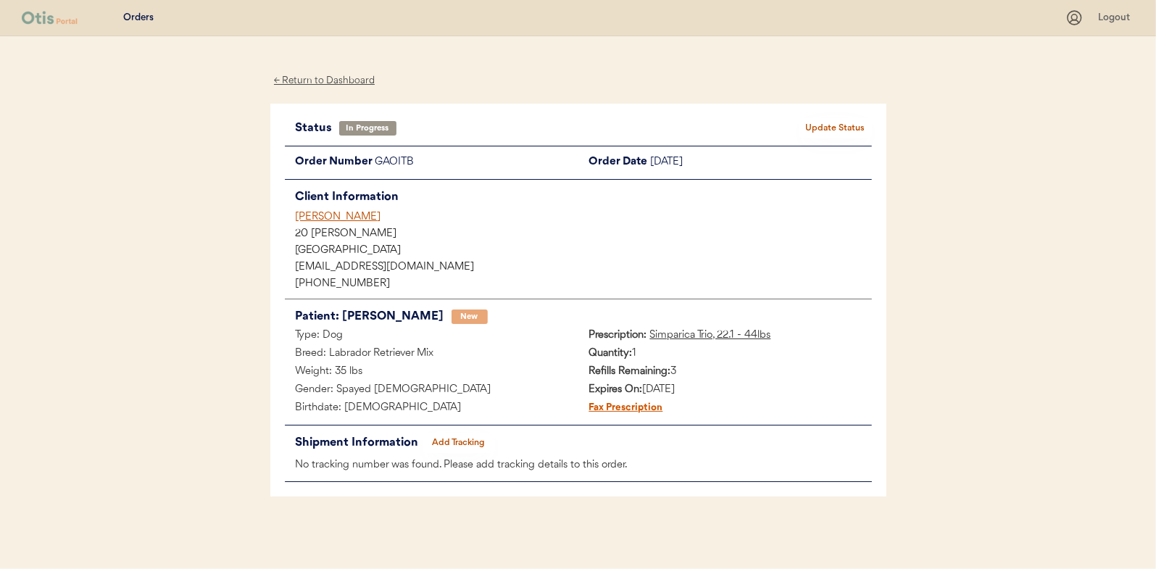
click at [328, 80] on div "← Return to Dashboard" at bounding box center [324, 80] width 109 height 17
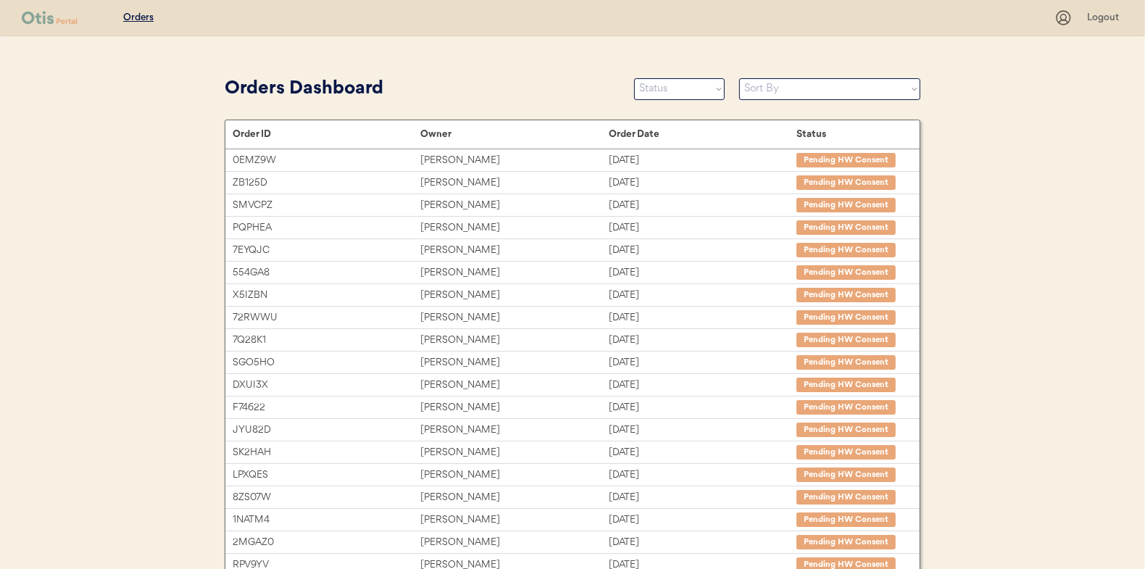
click at [652, 91] on select "Status On Hold New In Progress Complete Pending HW Consent Canceled" at bounding box center [679, 89] width 91 height 22
select select ""new""
click at [634, 78] on select "Status On Hold New In Progress Complete Pending HW Consent Canceled" at bounding box center [679, 89] width 91 height 22
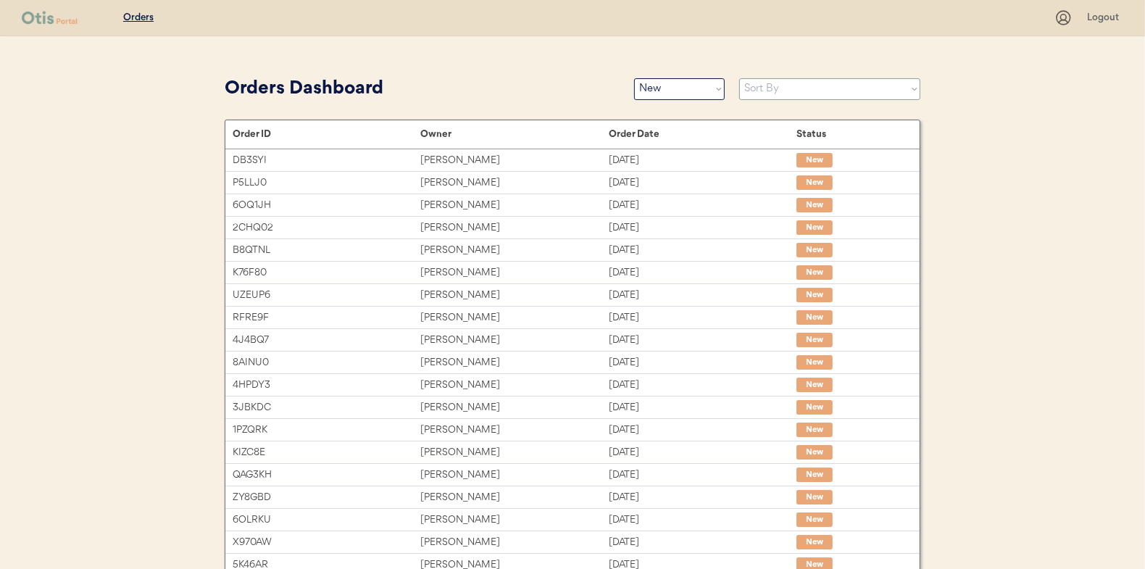
click at [793, 93] on select "Sort By Order Date (Newest → Oldest) Order Date (Oldest → Newest)" at bounding box center [829, 89] width 181 height 22
select select ""Order Date (Oldest → Newest)""
click at [739, 78] on select "Sort By Order Date (Newest → Oldest) Order Date (Oldest → Newest)" at bounding box center [829, 89] width 181 height 22
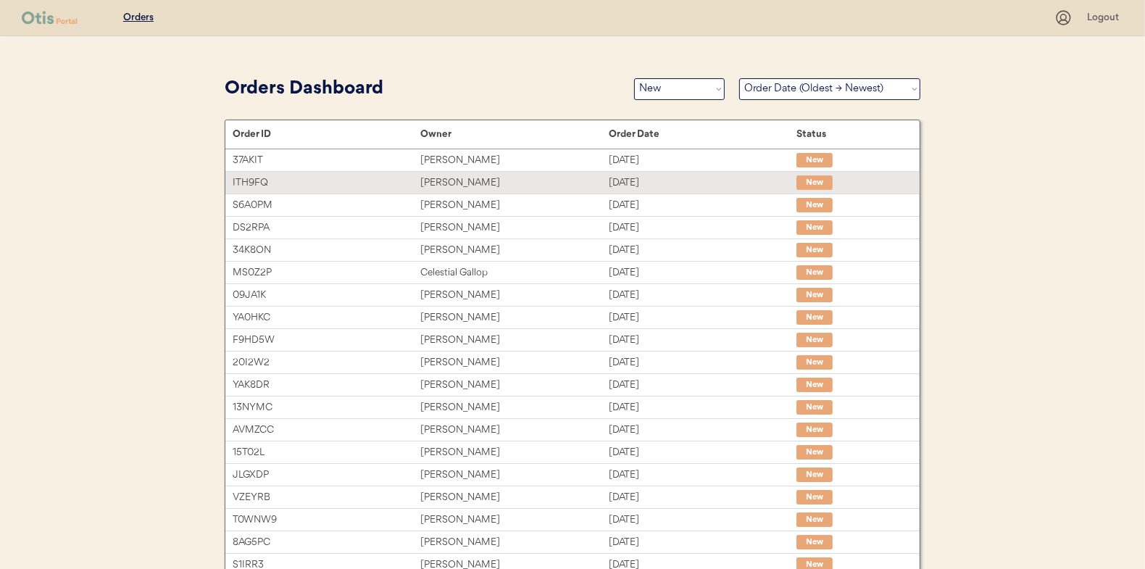
click at [549, 172] on div "ITH9FQ Jenna keith Sep 12, 2025 New" at bounding box center [572, 183] width 694 height 22
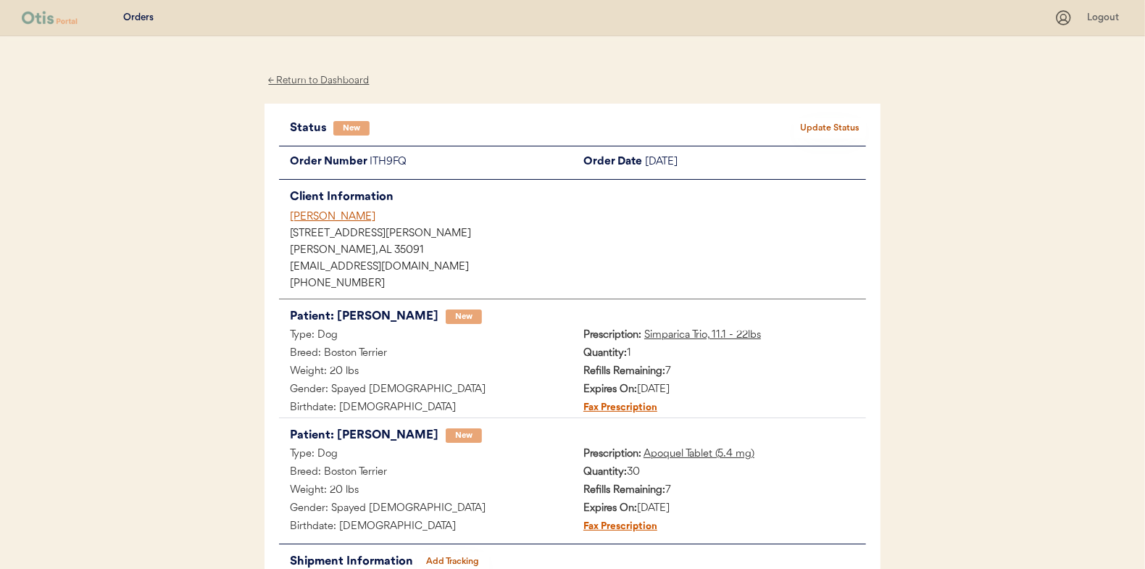
click at [848, 137] on button "Update Status" at bounding box center [830, 128] width 72 height 20
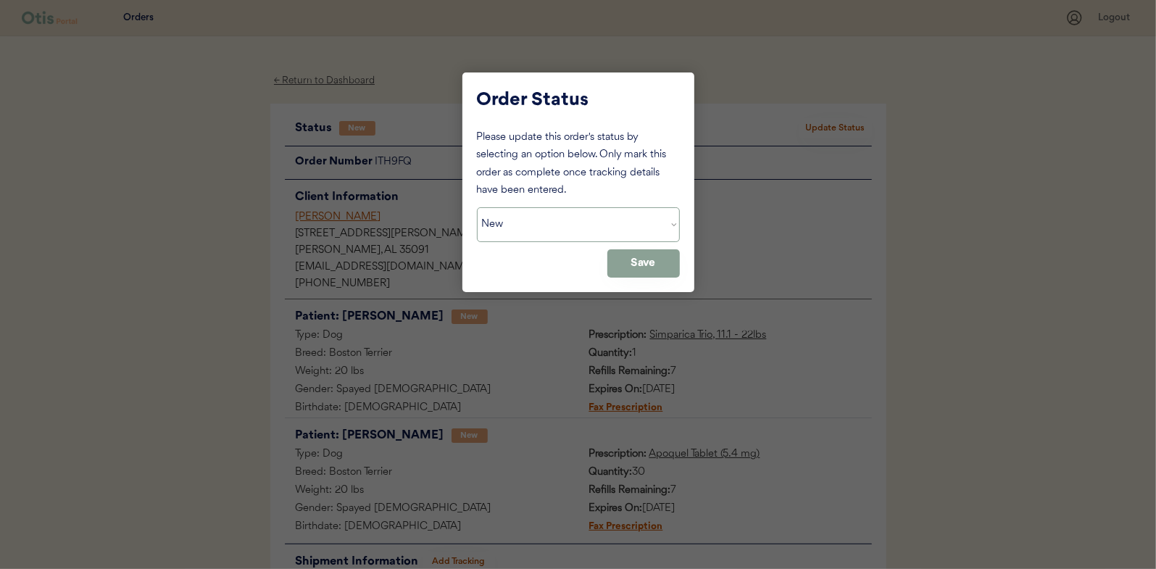
click at [642, 218] on select "Status On Hold New In Progress Complete Pending HW Consent Canceled" at bounding box center [578, 224] width 203 height 35
select select ""in_progress""
click at [477, 207] on select "Status On Hold New In Progress Complete Pending HW Consent Canceled" at bounding box center [578, 224] width 203 height 35
click at [643, 265] on button "Save" at bounding box center [643, 263] width 72 height 28
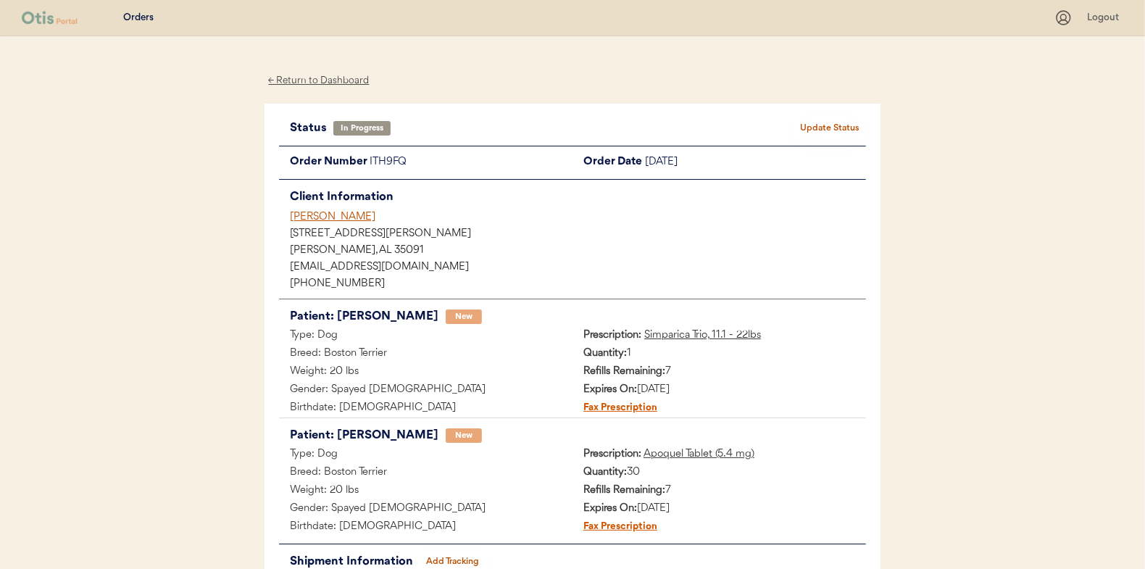
click at [317, 83] on div "← Return to Dashboard" at bounding box center [319, 80] width 109 height 17
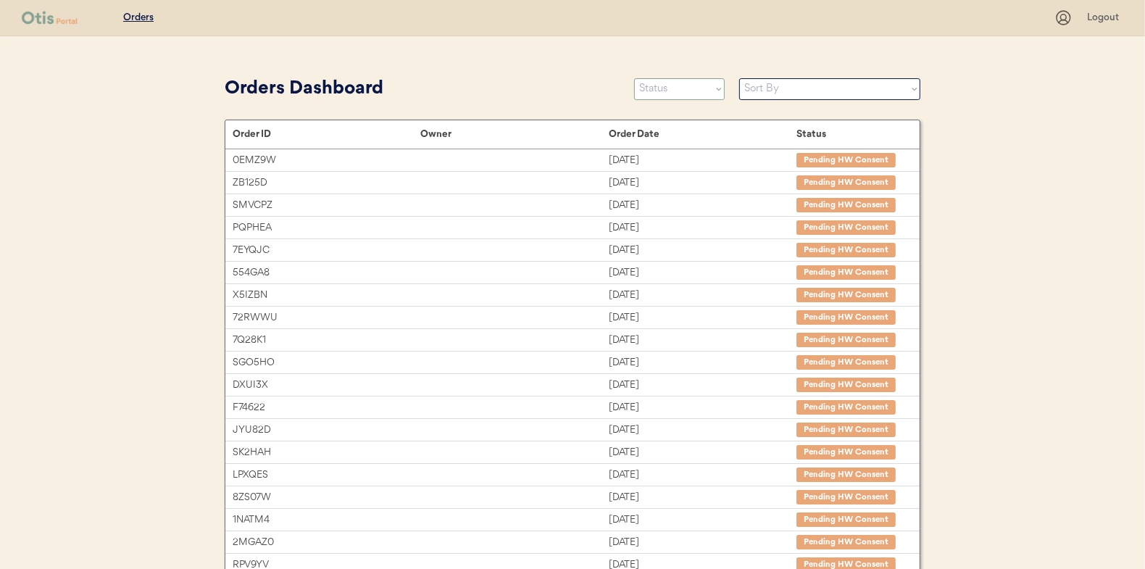
click at [711, 89] on select "Status On Hold New In Progress Complete Pending HW Consent Canceled" at bounding box center [679, 89] width 91 height 22
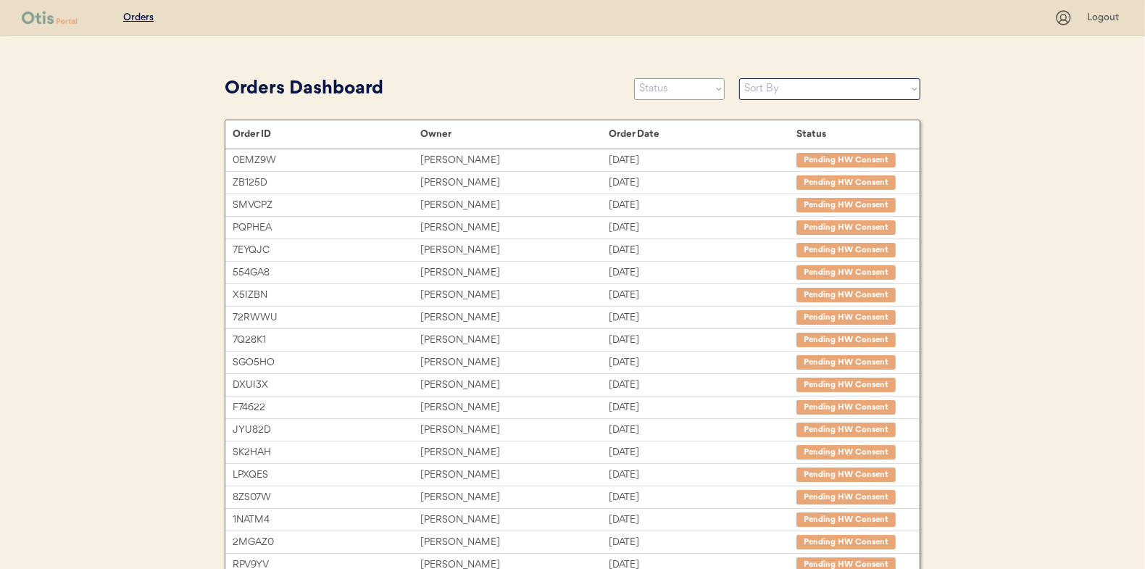
select select ""new""
click at [634, 78] on select "Status On Hold New In Progress Complete Pending HW Consent Canceled" at bounding box center [679, 89] width 91 height 22
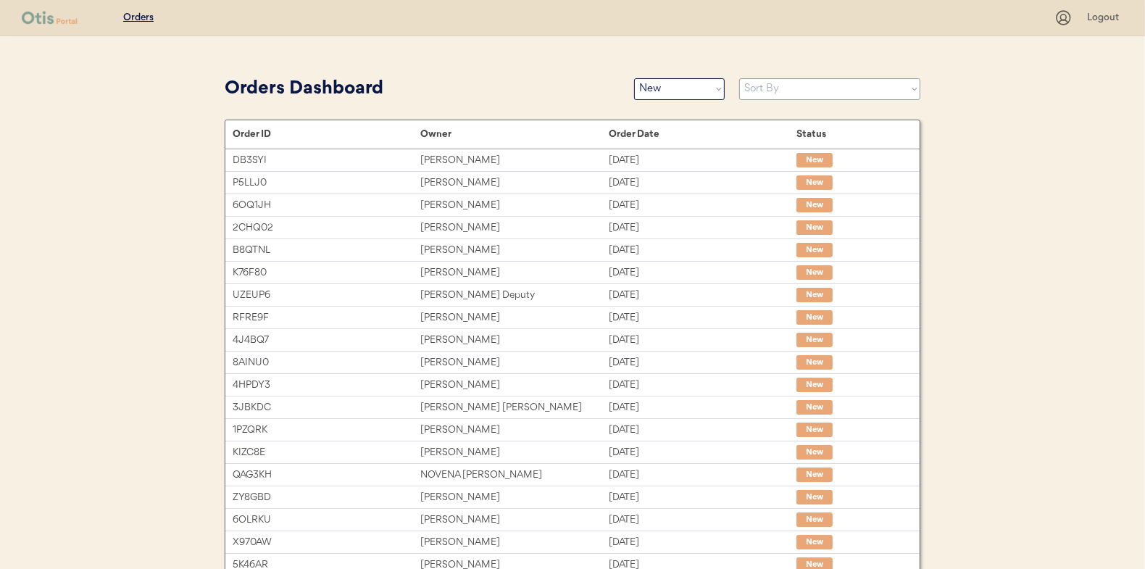
click at [751, 96] on select "Sort By Order Date (Newest → Oldest) Order Date (Oldest → Newest)" at bounding box center [829, 89] width 181 height 22
select select ""Order Date (Oldest → Newest)""
click at [739, 78] on select "Sort By Order Date (Newest → Oldest) Order Date (Oldest → Newest)" at bounding box center [829, 89] width 181 height 22
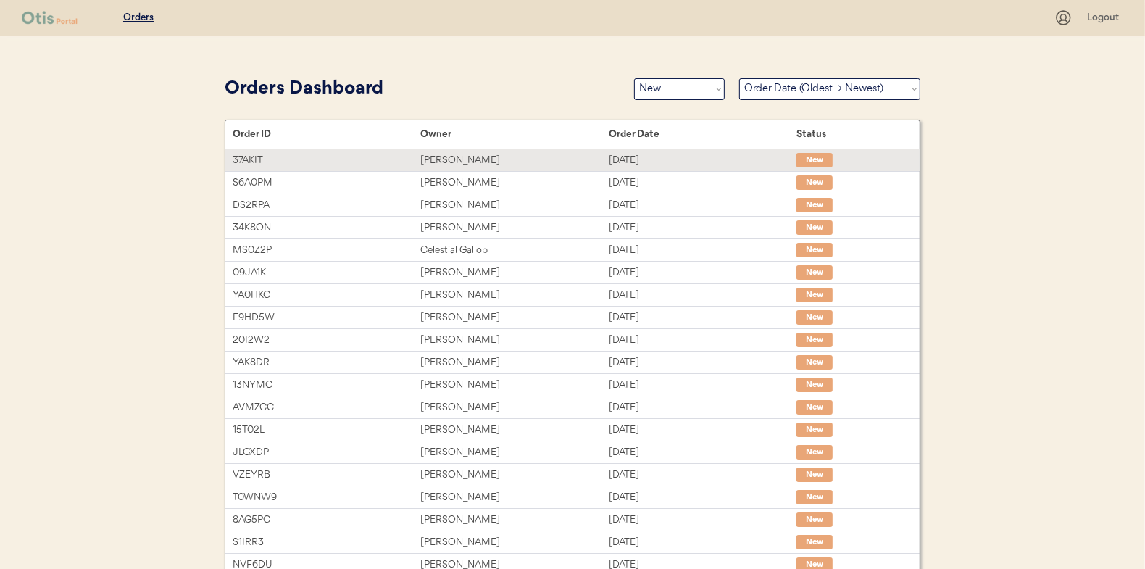
click at [612, 157] on div "[DATE]" at bounding box center [703, 160] width 188 height 17
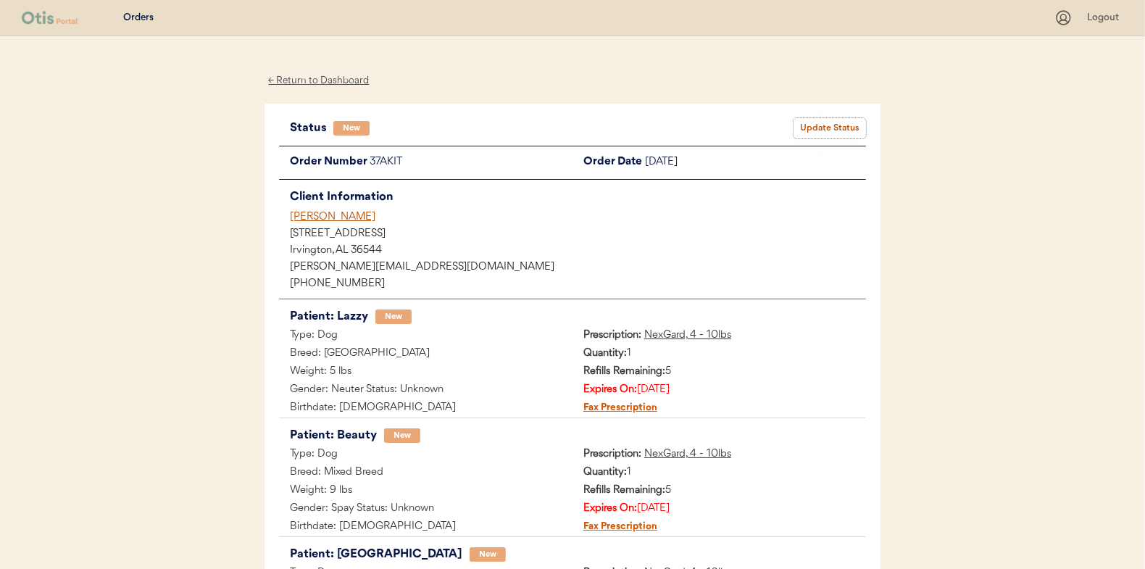
click at [826, 136] on button "Update Status" at bounding box center [830, 128] width 72 height 20
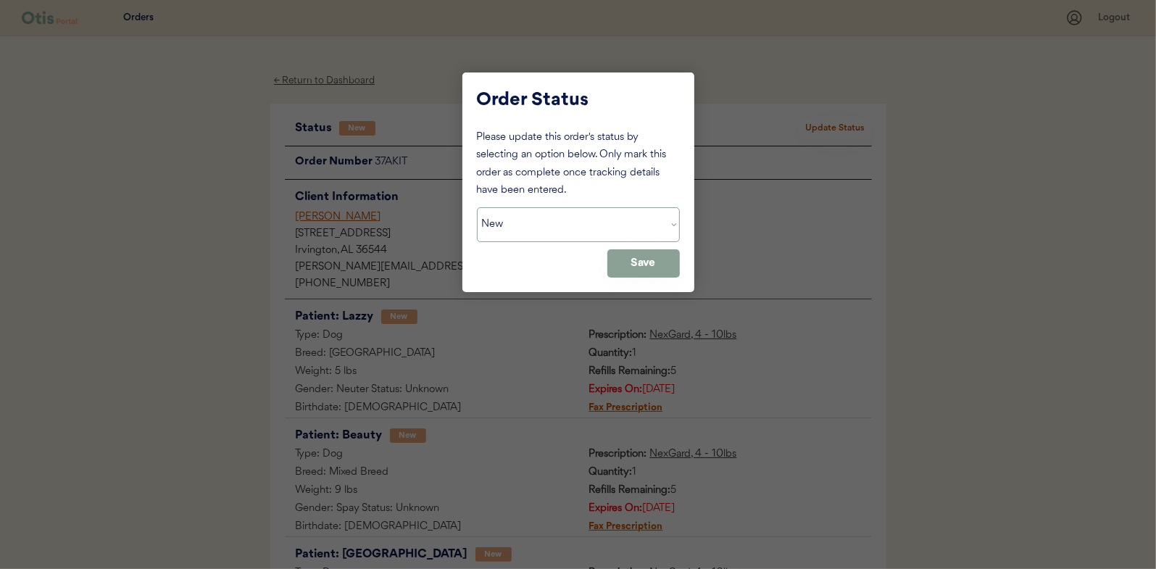
click at [564, 232] on select "Status On Hold New In Progress Complete Pending HW Consent Canceled" at bounding box center [578, 224] width 203 height 35
select select ""in_progress""
click at [477, 207] on select "Status On Hold New In Progress Complete Pending HW Consent Canceled" at bounding box center [578, 224] width 203 height 35
click at [624, 267] on button "Save" at bounding box center [643, 263] width 72 height 28
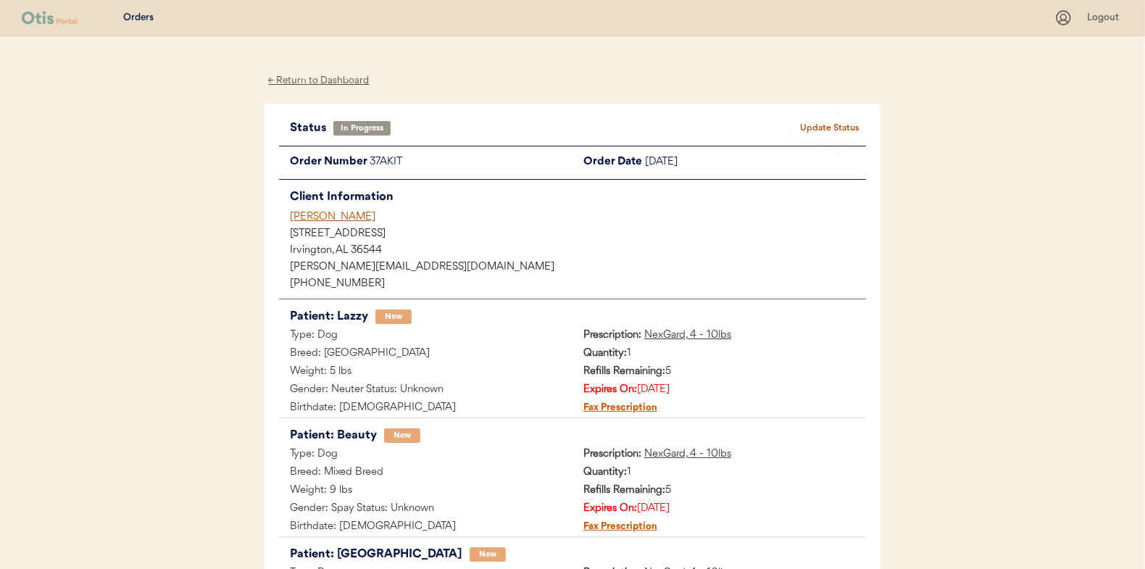
click at [337, 81] on div "← Return to Dashboard" at bounding box center [319, 80] width 109 height 17
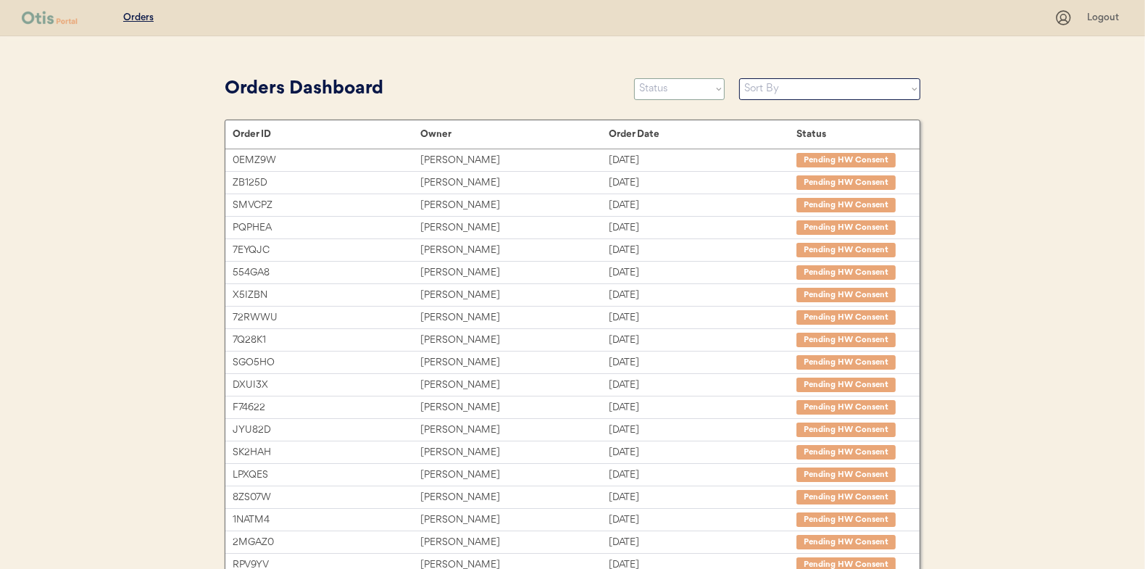
click at [704, 92] on select "Status On Hold New In Progress Complete Pending HW Consent Canceled" at bounding box center [679, 89] width 91 height 22
select select ""new""
click at [634, 78] on select "Status On Hold New In Progress Complete Pending HW Consent Canceled" at bounding box center [679, 89] width 91 height 22
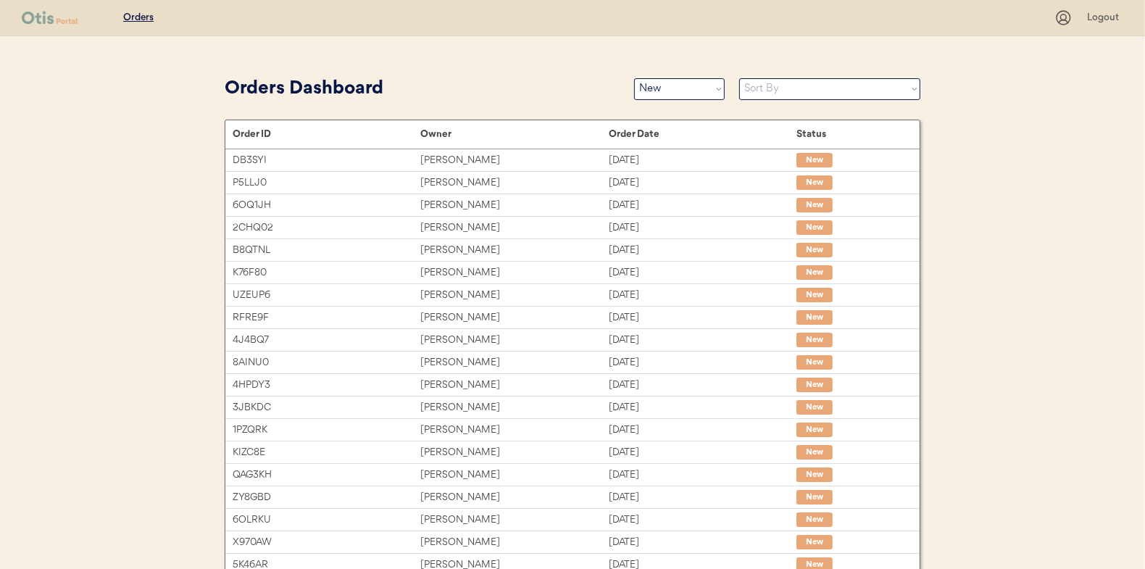
click at [768, 90] on select "Sort By Order Date (Newest → Oldest) Order Date (Oldest → Newest)" at bounding box center [829, 89] width 181 height 22
select select ""Order Date (Oldest → Newest)""
click at [739, 78] on select "Sort By Order Date (Newest → Oldest) Order Date (Oldest → Newest)" at bounding box center [829, 89] width 181 height 22
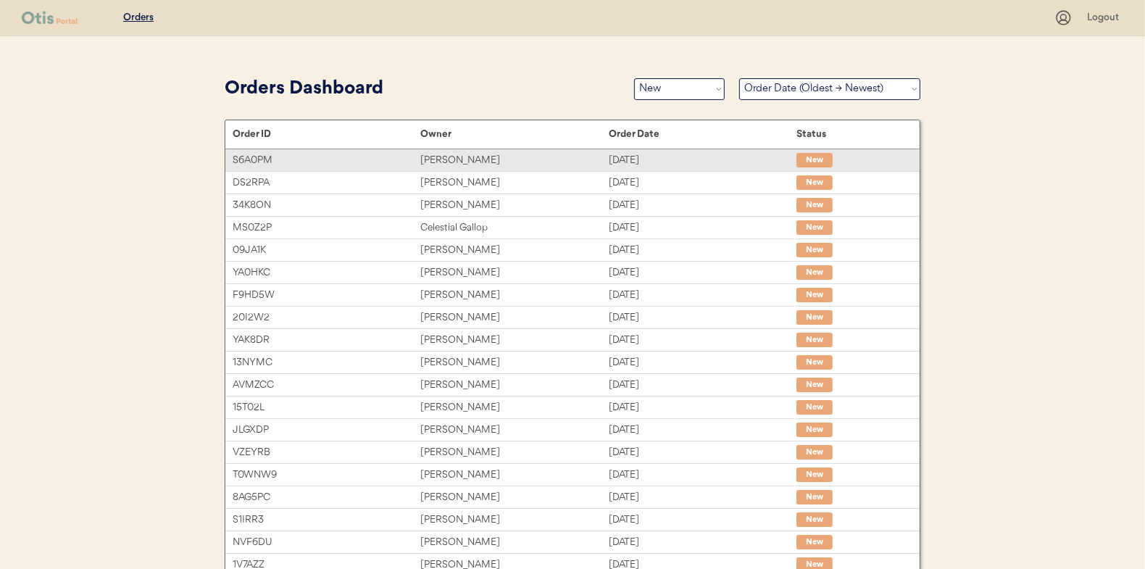
click at [606, 159] on div "[PERSON_NAME]" at bounding box center [514, 160] width 188 height 17
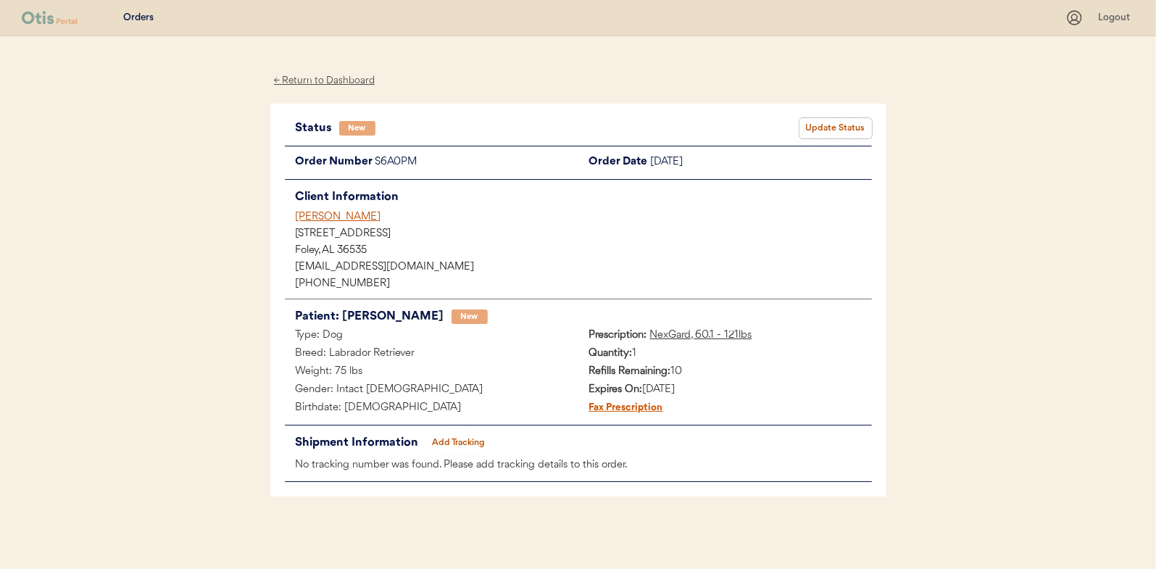
click at [821, 134] on button "Update Status" at bounding box center [836, 128] width 72 height 20
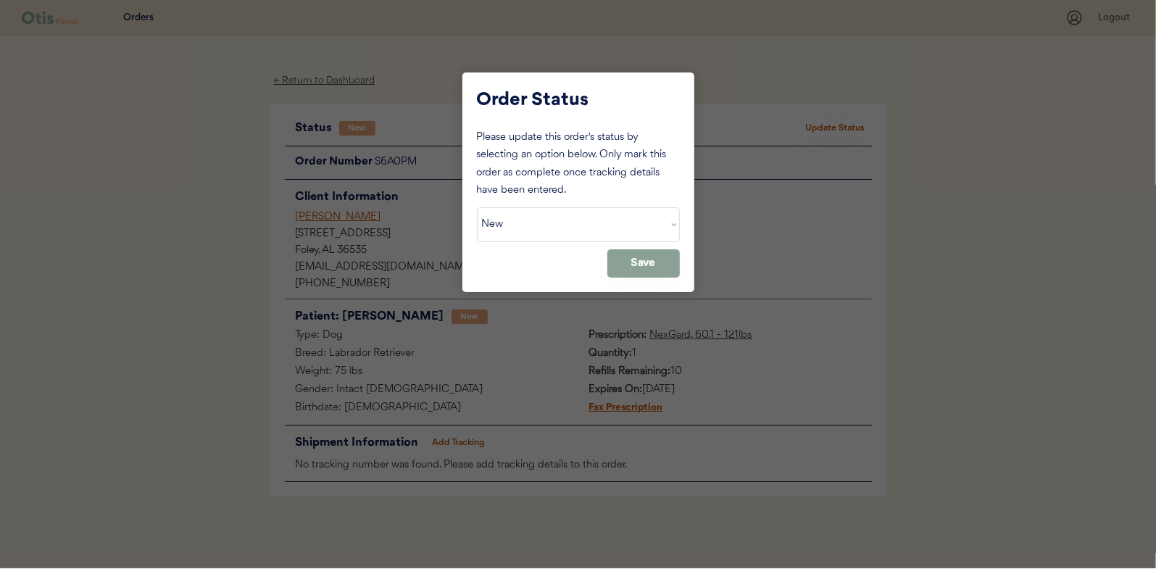
click at [591, 219] on select "Status On Hold New In Progress Complete Pending HW Consent Canceled" at bounding box center [578, 224] width 203 height 35
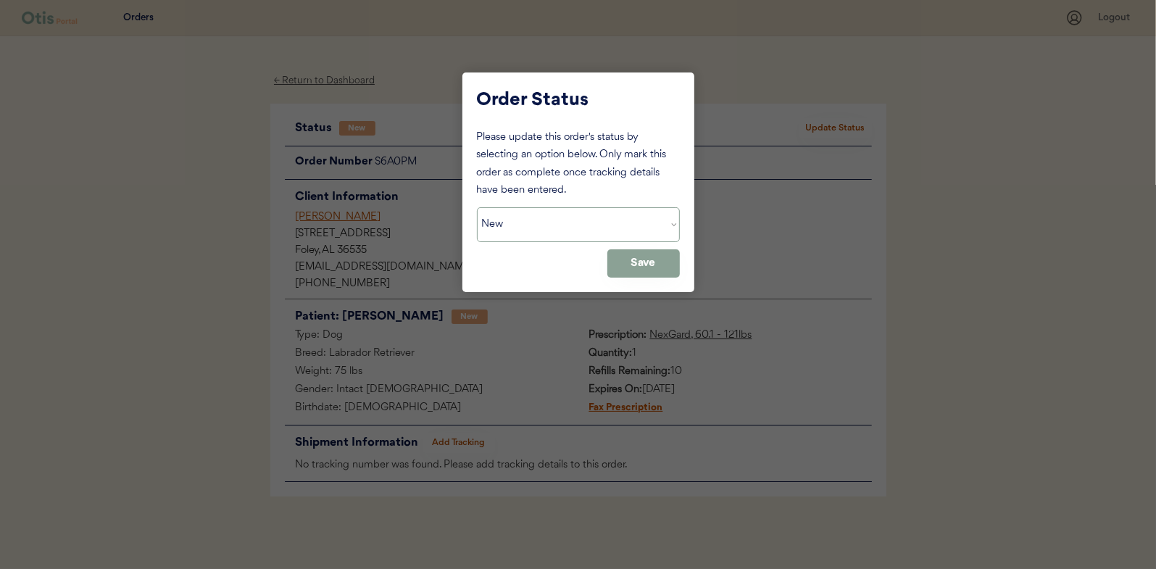
select select ""in_progress""
click at [477, 207] on select "Status On Hold New In Progress Complete Pending HW Consent Canceled" at bounding box center [578, 224] width 203 height 35
drag, startPoint x: 630, startPoint y: 262, endPoint x: 649, endPoint y: 265, distance: 19.2
click at [631, 262] on button "Save" at bounding box center [643, 263] width 72 height 28
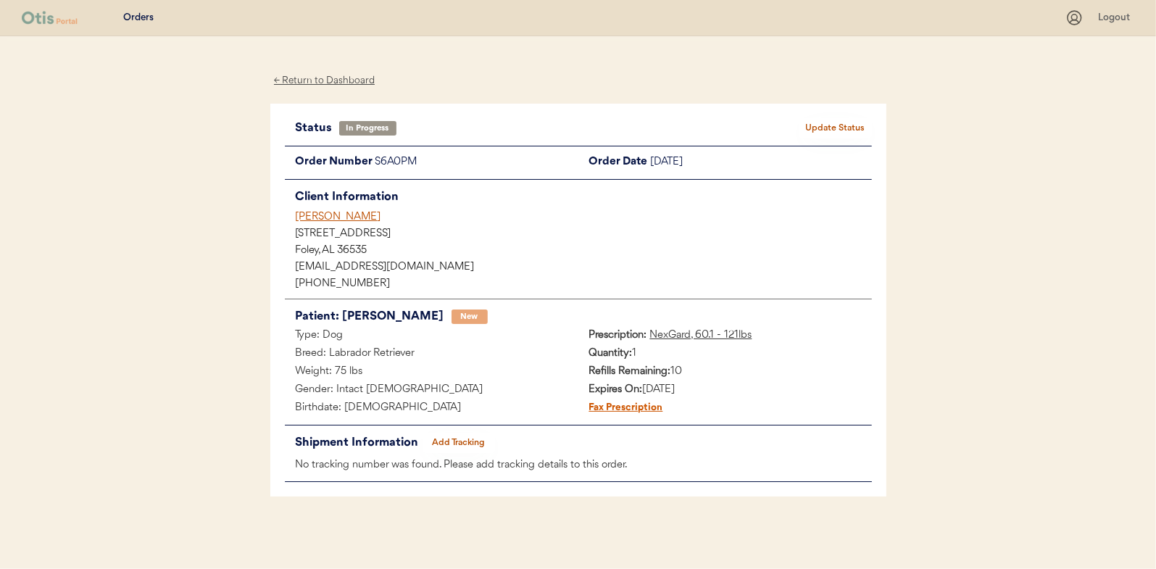
click at [346, 80] on div "← Return to Dashboard" at bounding box center [324, 80] width 109 height 17
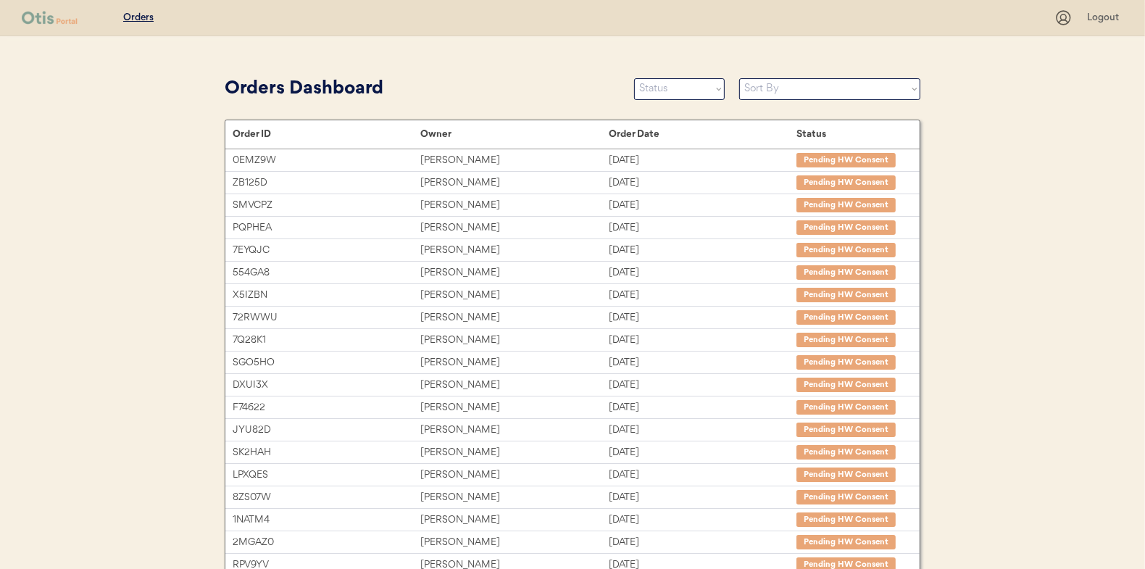
click at [665, 99] on select "Status On Hold New In Progress Complete Pending HW Consent Canceled" at bounding box center [679, 89] width 91 height 22
select select ""new""
click at [634, 78] on select "Status On Hold New In Progress Complete Pending HW Consent Canceled" at bounding box center [679, 89] width 91 height 22
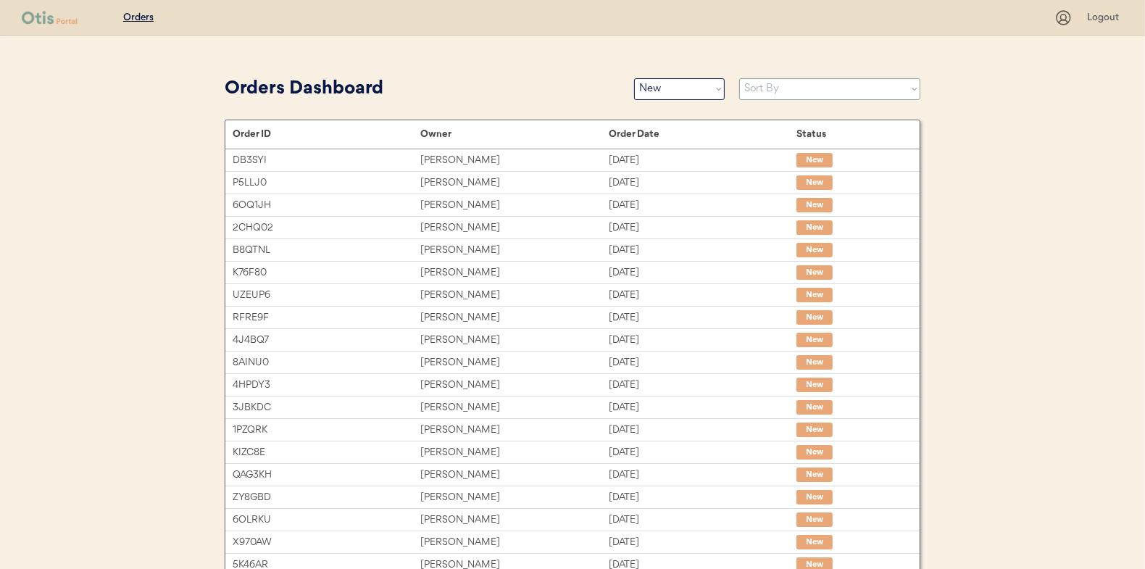
click at [772, 94] on select "Sort By Order Date (Newest → Oldest) Order Date (Oldest → Newest)" at bounding box center [829, 89] width 181 height 22
select select ""Order Date (Oldest → Newest)""
click at [739, 78] on select "Sort By Order Date (Newest → Oldest) Order Date (Oldest → Newest)" at bounding box center [829, 89] width 181 height 22
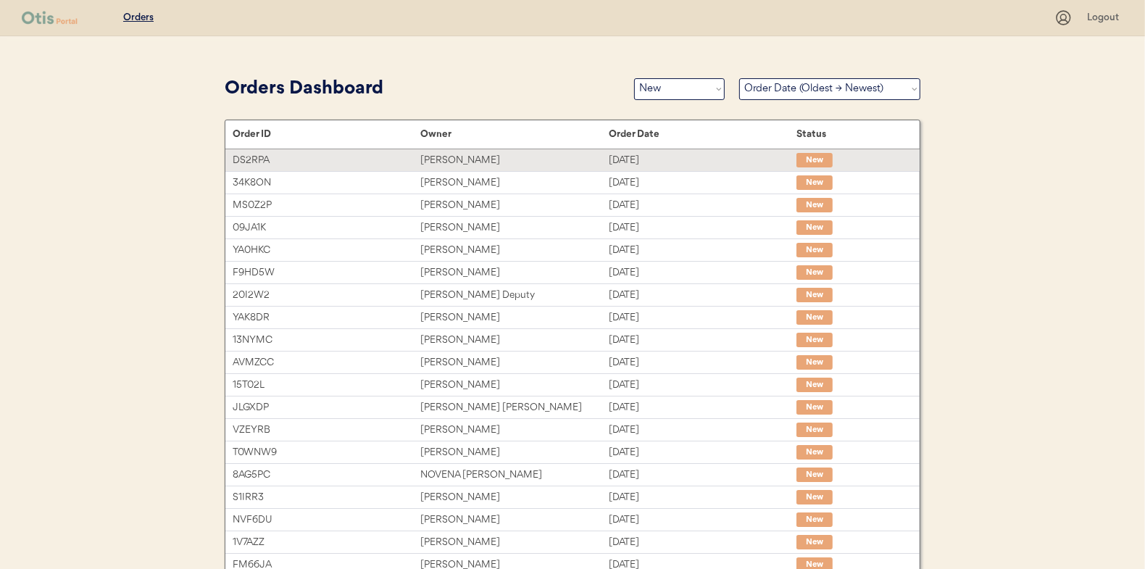
click at [606, 166] on div "Tanya Volansky" at bounding box center [514, 160] width 188 height 17
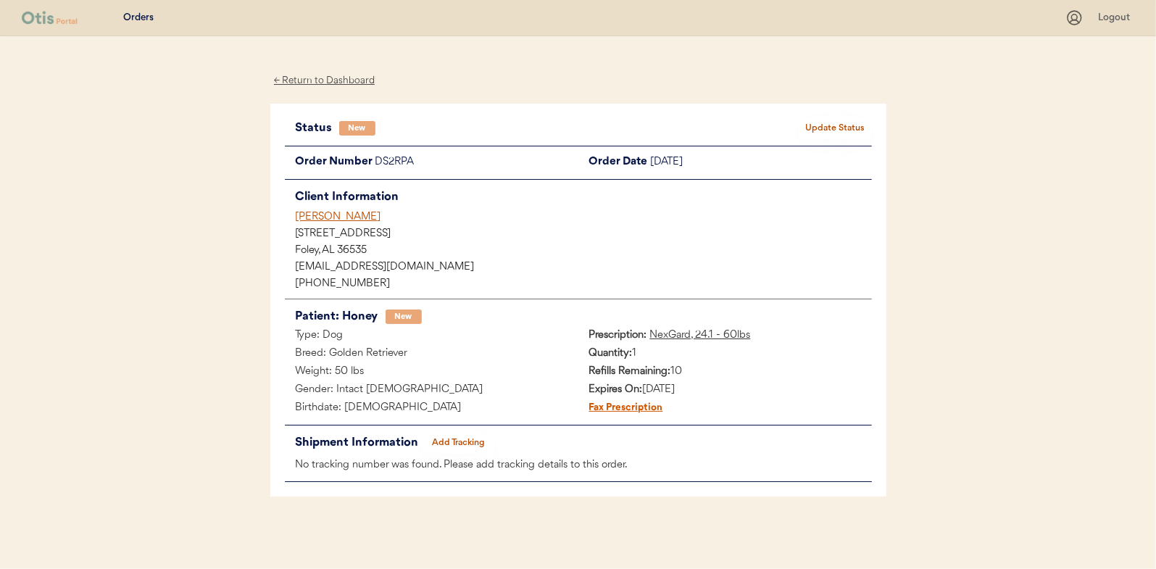
click at [821, 120] on button "Update Status" at bounding box center [836, 128] width 72 height 20
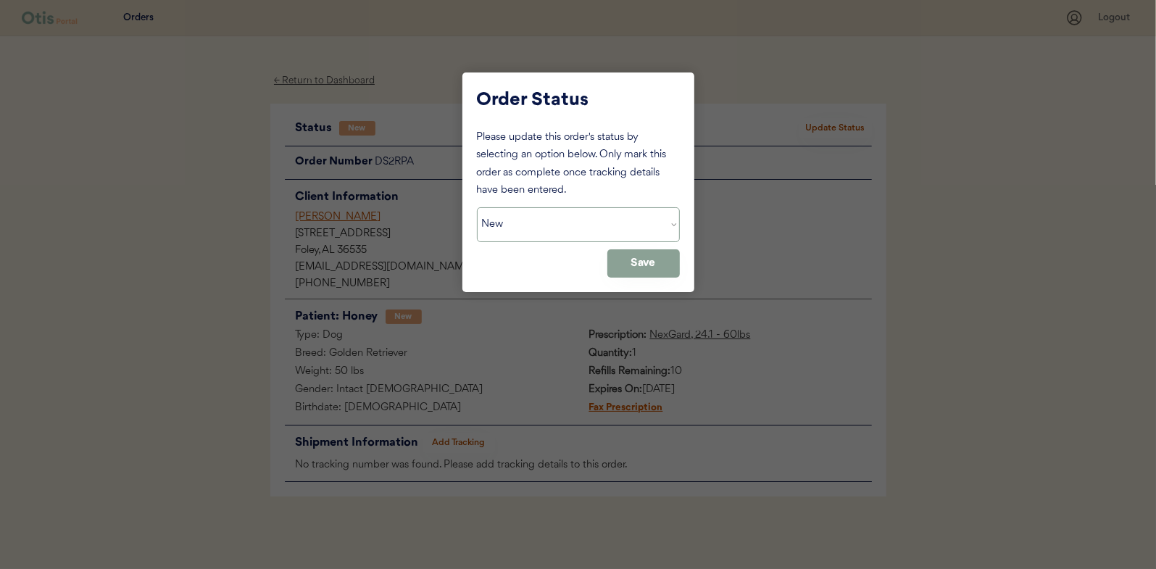
click at [549, 215] on select "Status On Hold New In Progress Complete Pending HW Consent Canceled" at bounding box center [578, 224] width 203 height 35
select select ""in_progress""
click at [477, 207] on select "Status On Hold New In Progress Complete Pending HW Consent Canceled" at bounding box center [578, 224] width 203 height 35
click at [655, 273] on button "Save" at bounding box center [643, 263] width 72 height 28
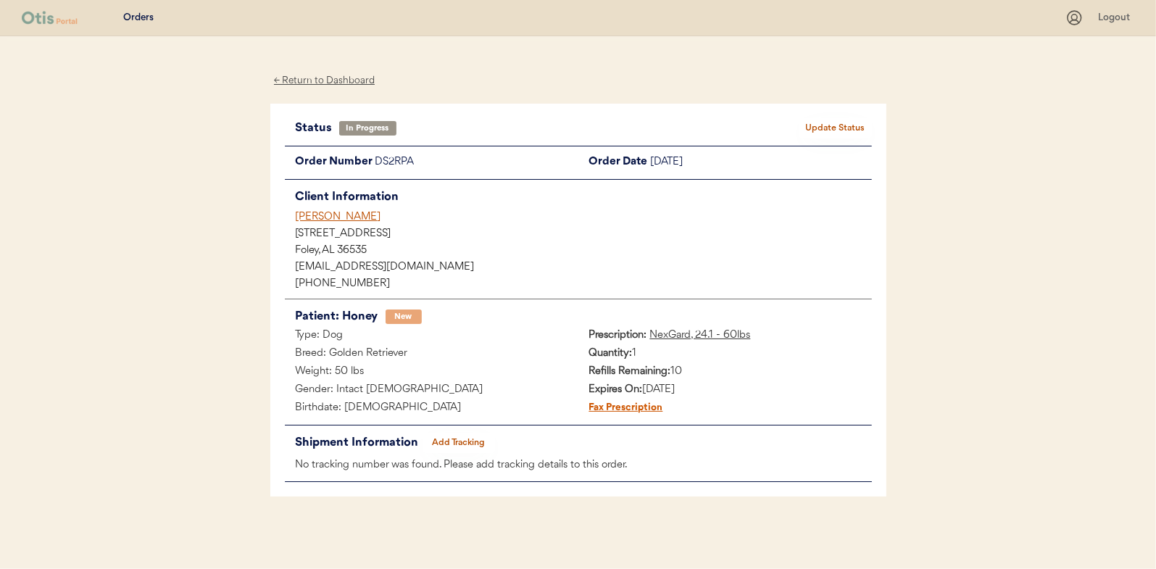
click at [339, 80] on div "← Return to Dashboard" at bounding box center [324, 80] width 109 height 17
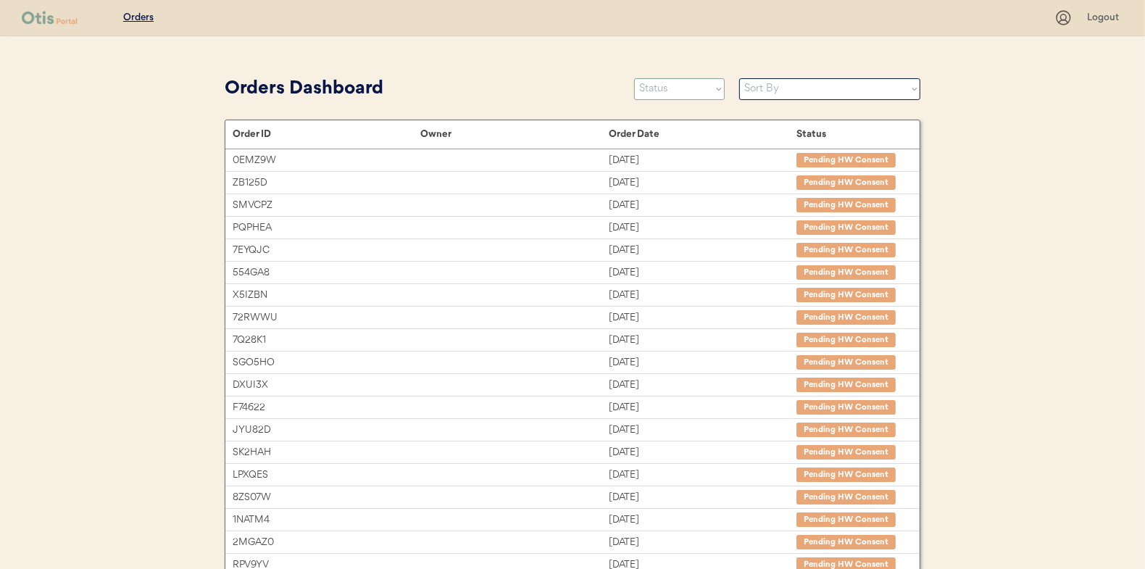
click at [677, 93] on select "Status On Hold New In Progress Complete Pending HW Consent Canceled" at bounding box center [679, 89] width 91 height 22
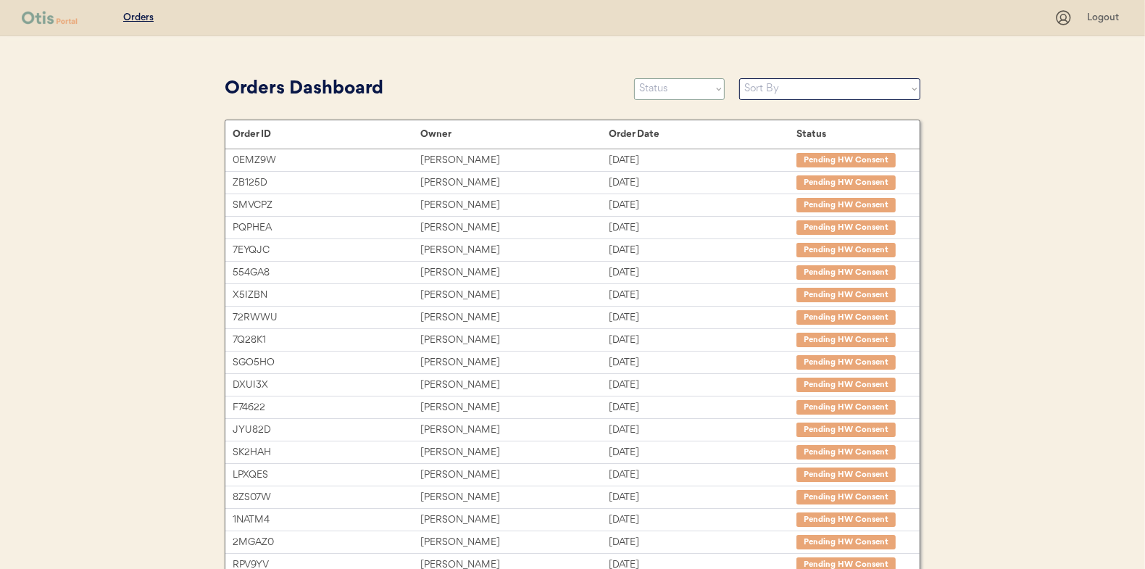
select select ""new""
click at [634, 78] on select "Status On Hold New In Progress Complete Pending HW Consent Canceled" at bounding box center [679, 89] width 91 height 22
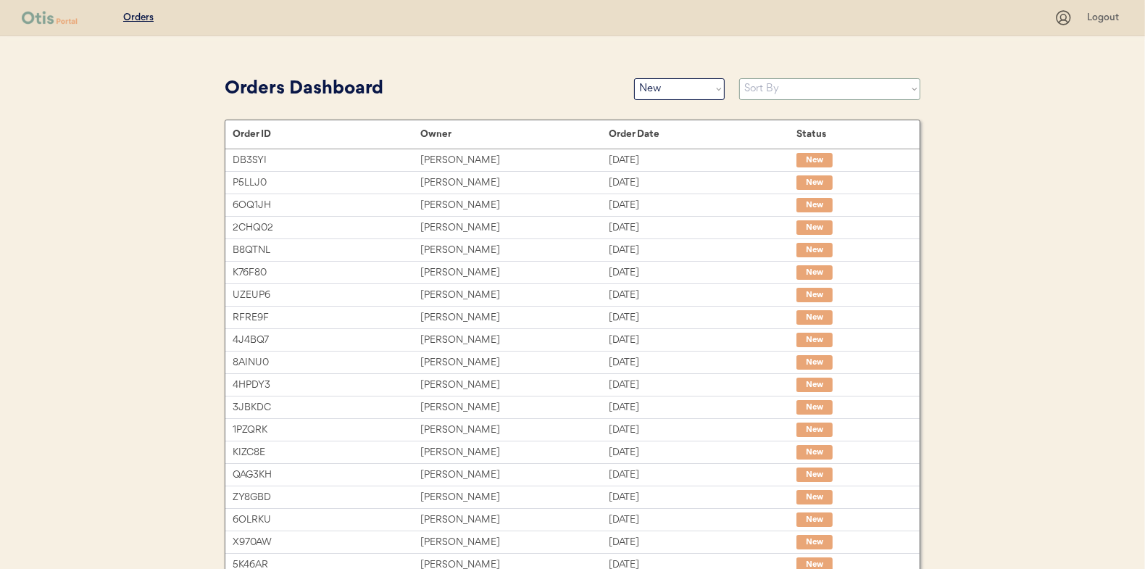
click at [768, 94] on select "Sort By Order Date (Newest → Oldest) Order Date (Oldest → Newest)" at bounding box center [829, 89] width 181 height 22
select select ""Order Date (Oldest → Newest)""
click at [739, 78] on select "Sort By Order Date (Newest → Oldest) Order Date (Oldest → Newest)" at bounding box center [829, 89] width 181 height 22
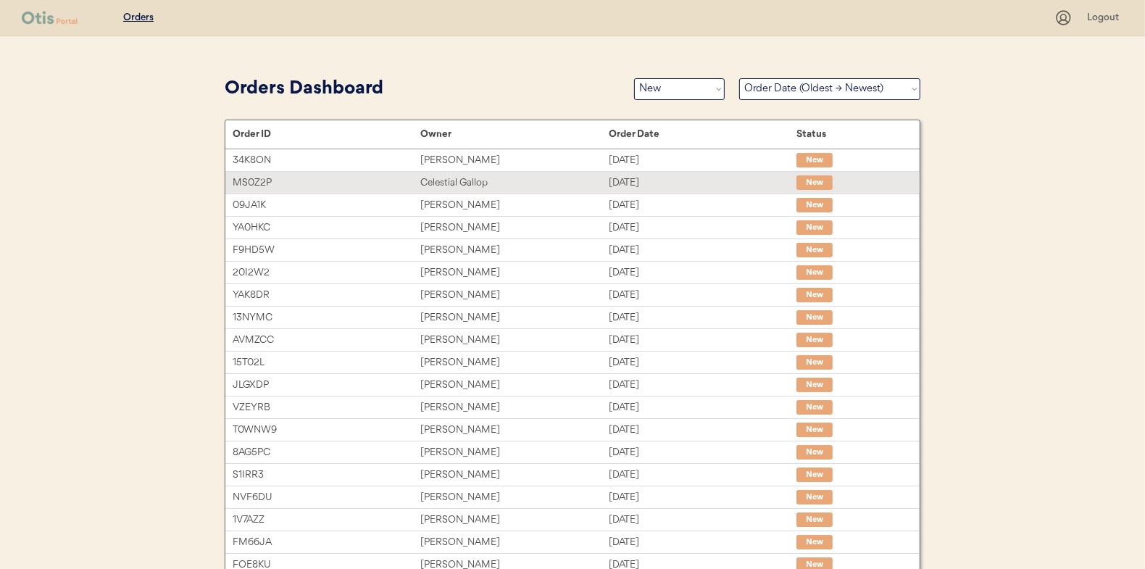
click at [520, 164] on div "[PERSON_NAME]" at bounding box center [514, 160] width 188 height 17
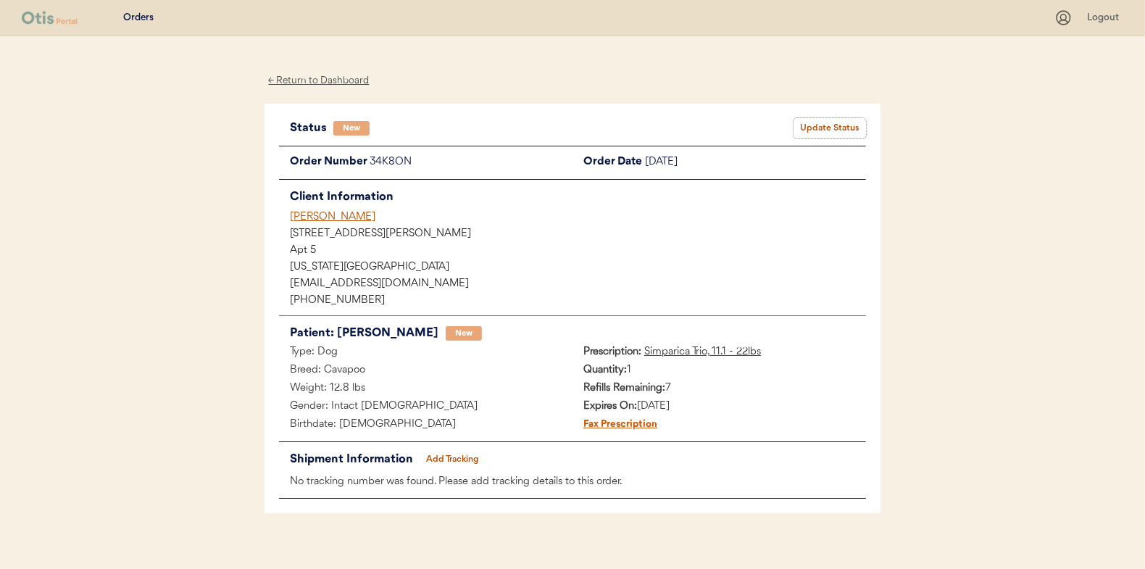
click at [815, 122] on button "Update Status" at bounding box center [830, 128] width 72 height 20
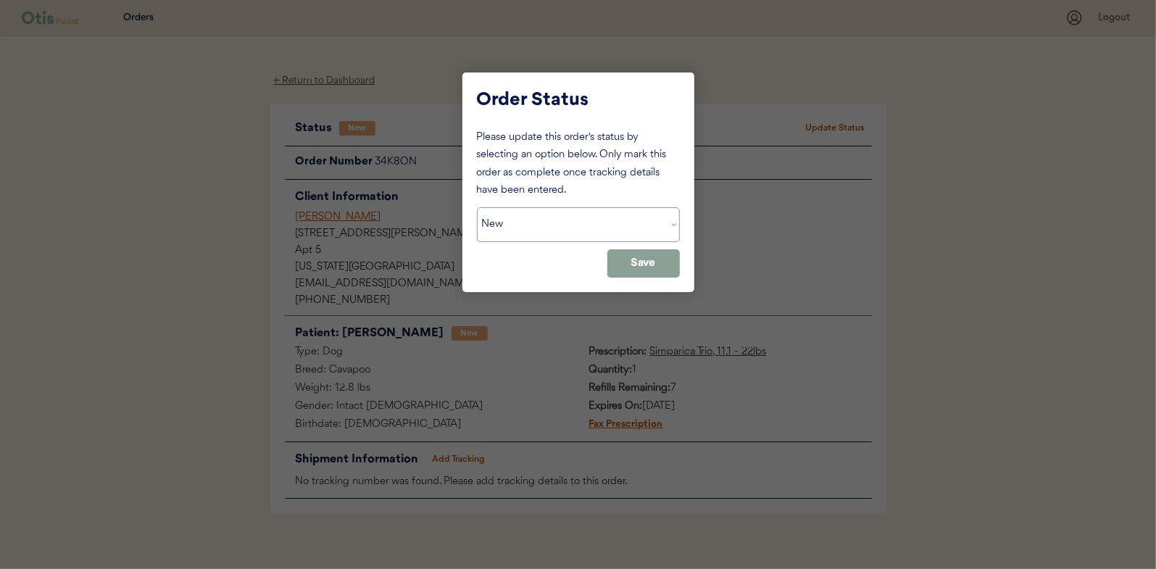
click at [546, 229] on select "Status On Hold New In Progress Complete Pending HW Consent Canceled" at bounding box center [578, 224] width 203 height 35
select select ""in_progress""
click at [477, 207] on select "Status On Hold New In Progress Complete Pending HW Consent Canceled" at bounding box center [578, 224] width 203 height 35
click at [620, 265] on button "Save" at bounding box center [643, 263] width 72 height 28
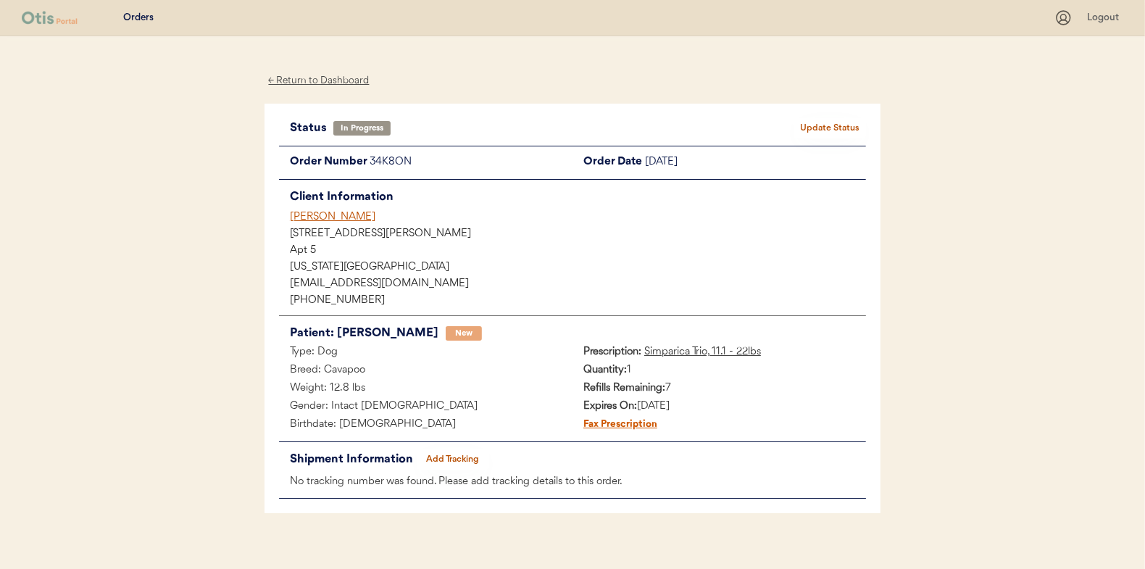
click at [312, 77] on div "← Return to Dashboard" at bounding box center [319, 80] width 109 height 17
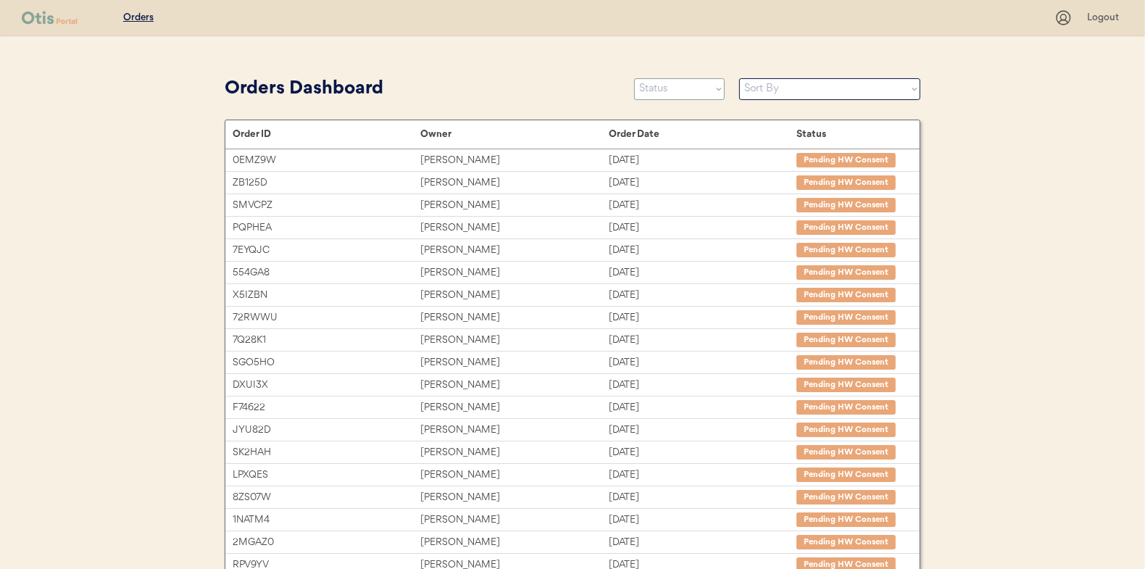
click at [678, 91] on select "Status On Hold New In Progress Complete Pending HW Consent Canceled" at bounding box center [679, 89] width 91 height 22
select select ""new""
click at [634, 78] on select "Status On Hold New In Progress Complete Pending HW Consent Canceled" at bounding box center [679, 89] width 91 height 22
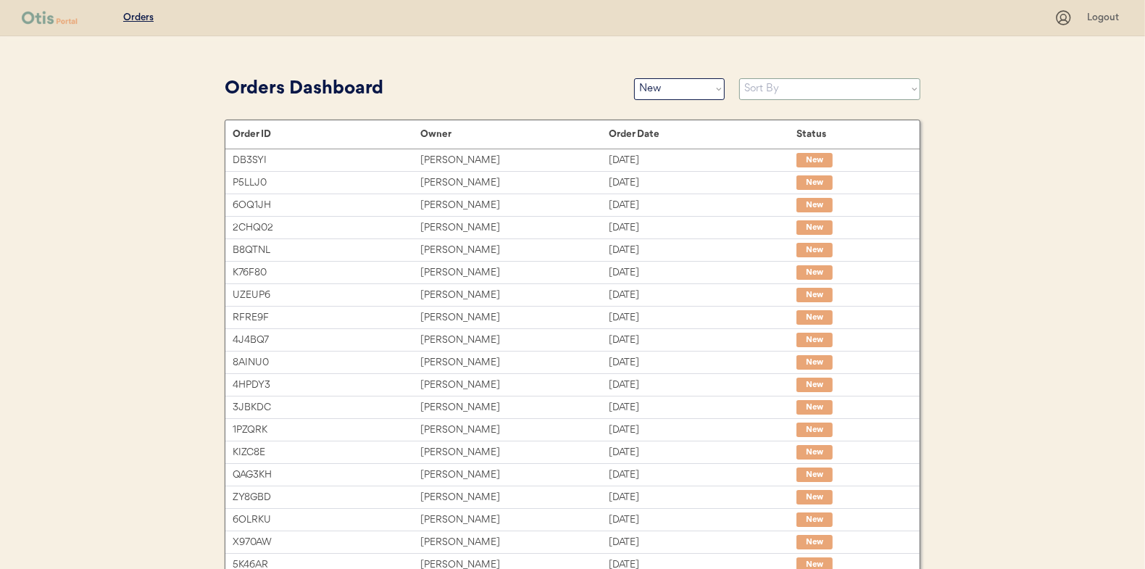
click at [757, 91] on select "Sort By Order Date (Newest → Oldest) Order Date (Oldest → Newest)" at bounding box center [829, 89] width 181 height 22
select select ""Order Date (Oldest → Newest)""
click at [739, 78] on select "Sort By Order Date (Newest → Oldest) Order Date (Oldest → Newest)" at bounding box center [829, 89] width 181 height 22
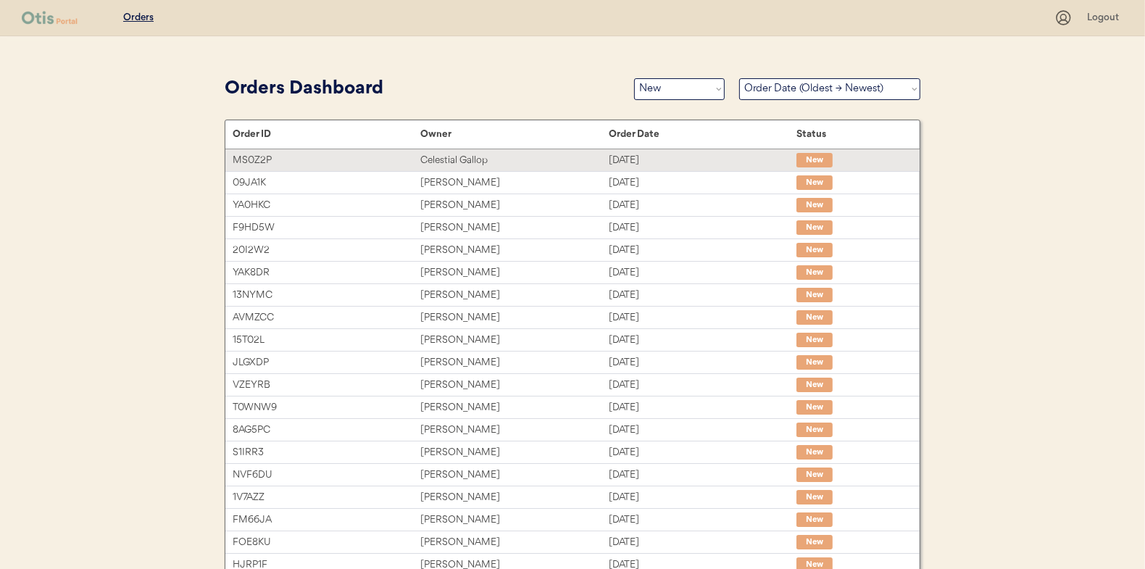
click at [534, 162] on div "Celestial Gallop" at bounding box center [514, 160] width 188 height 17
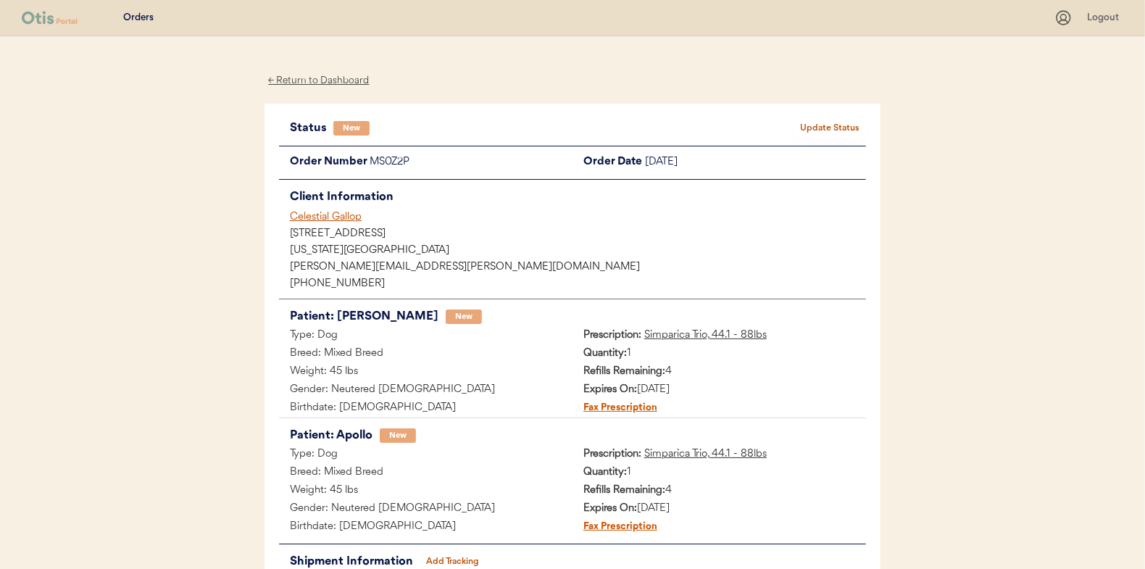
click at [836, 127] on button "Update Status" at bounding box center [830, 128] width 72 height 20
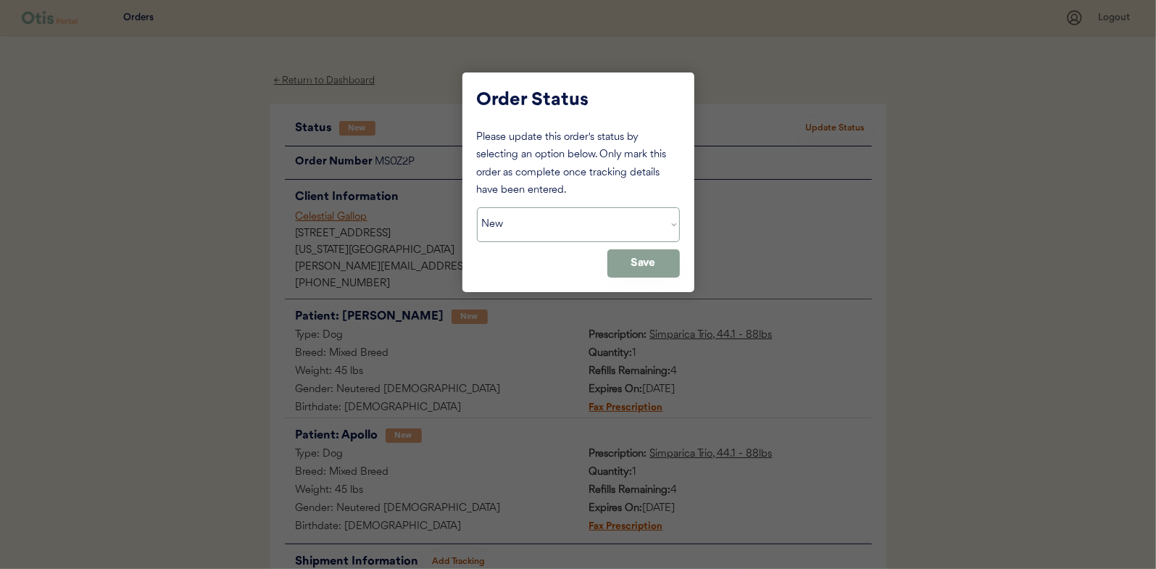
drag, startPoint x: 536, startPoint y: 230, endPoint x: 526, endPoint y: 235, distance: 11.3
click at [536, 230] on select "Status On Hold New In Progress Complete Pending HW Consent Canceled" at bounding box center [578, 224] width 203 height 35
select select ""in_progress""
click at [477, 207] on select "Status On Hold New In Progress Complete Pending HW Consent Canceled" at bounding box center [578, 224] width 203 height 35
click at [614, 260] on button "Save" at bounding box center [643, 263] width 72 height 28
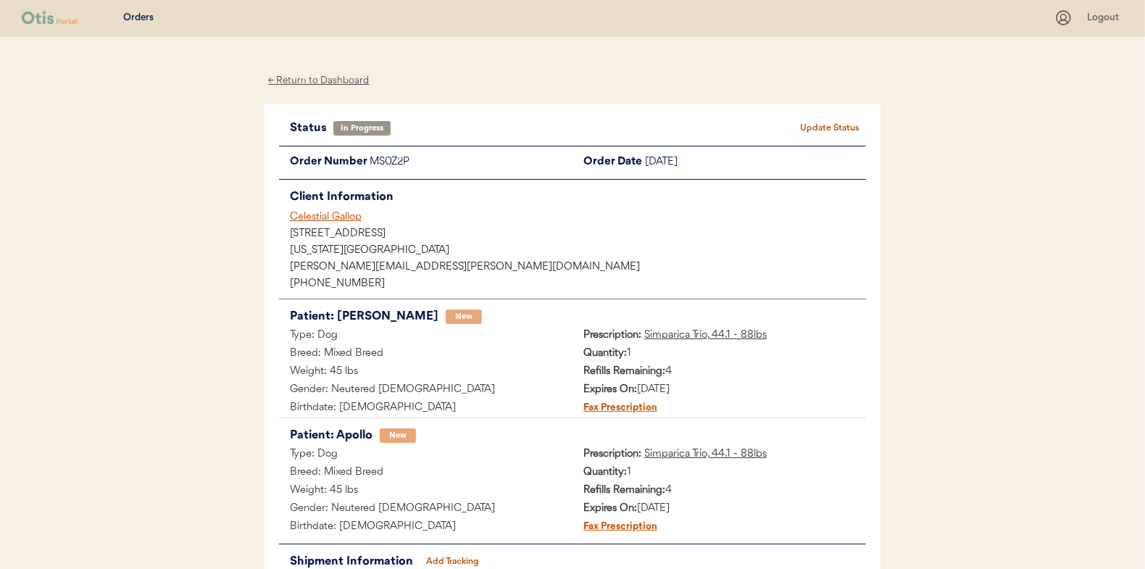
click at [314, 77] on div "← Return to Dashboard" at bounding box center [319, 80] width 109 height 17
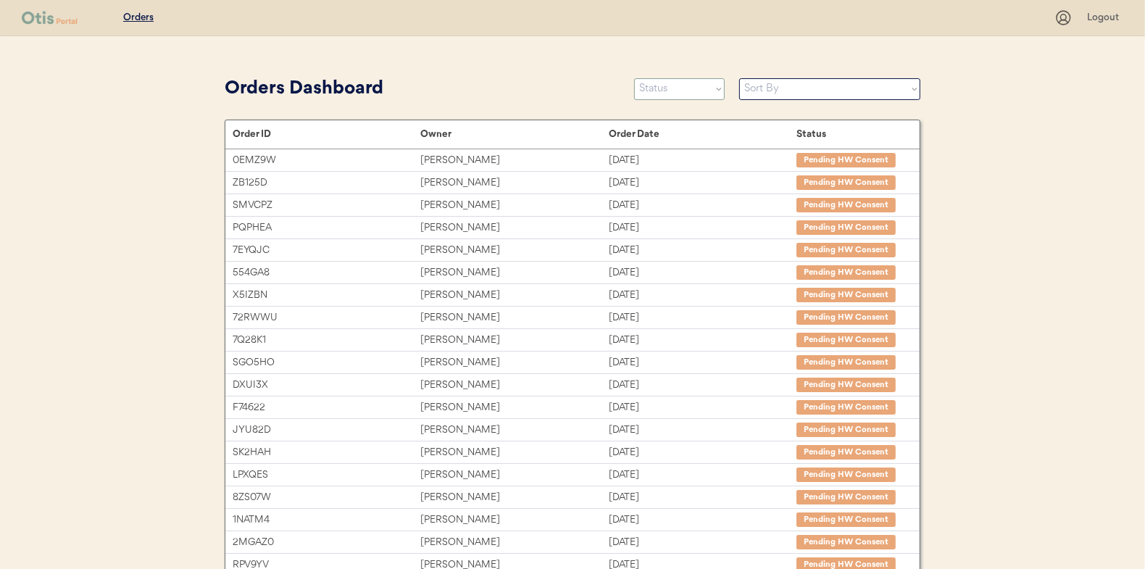
click at [654, 88] on select "Status On Hold New In Progress Complete Pending HW Consent Canceled" at bounding box center [679, 89] width 91 height 22
select select ""new""
click at [634, 78] on select "Status On Hold New In Progress Complete Pending HW Consent Canceled" at bounding box center [679, 89] width 91 height 22
click at [780, 90] on select "Sort By Order Date (Newest → Oldest) Order Date (Oldest → Newest)" at bounding box center [829, 89] width 181 height 22
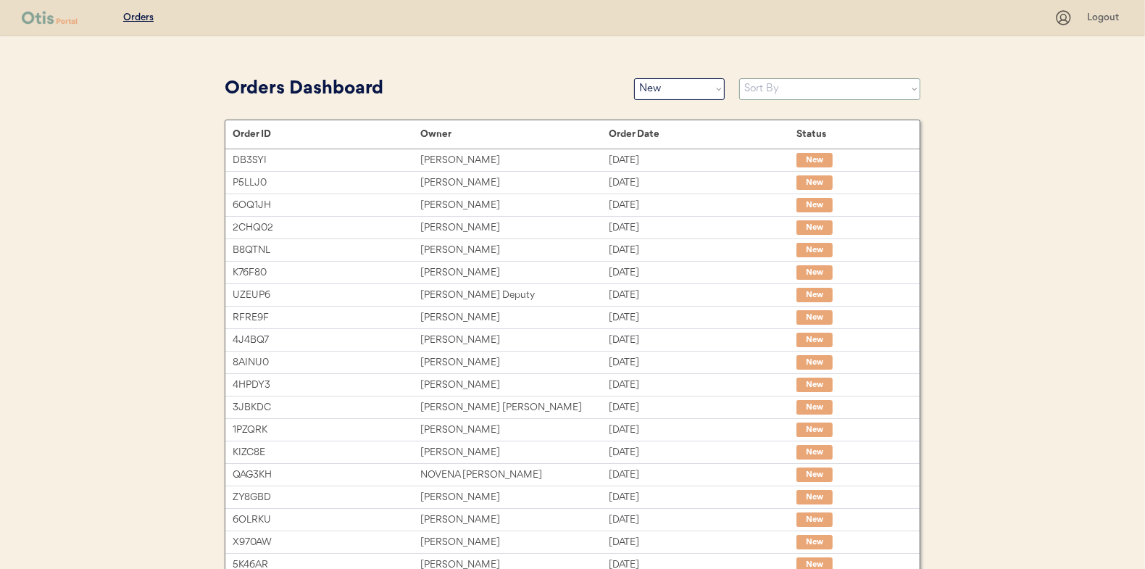
select select ""Order Date (Oldest → Newest)""
click at [739, 78] on select "Sort By Order Date (Newest → Oldest) Order Date (Oldest → Newest)" at bounding box center [829, 89] width 181 height 22
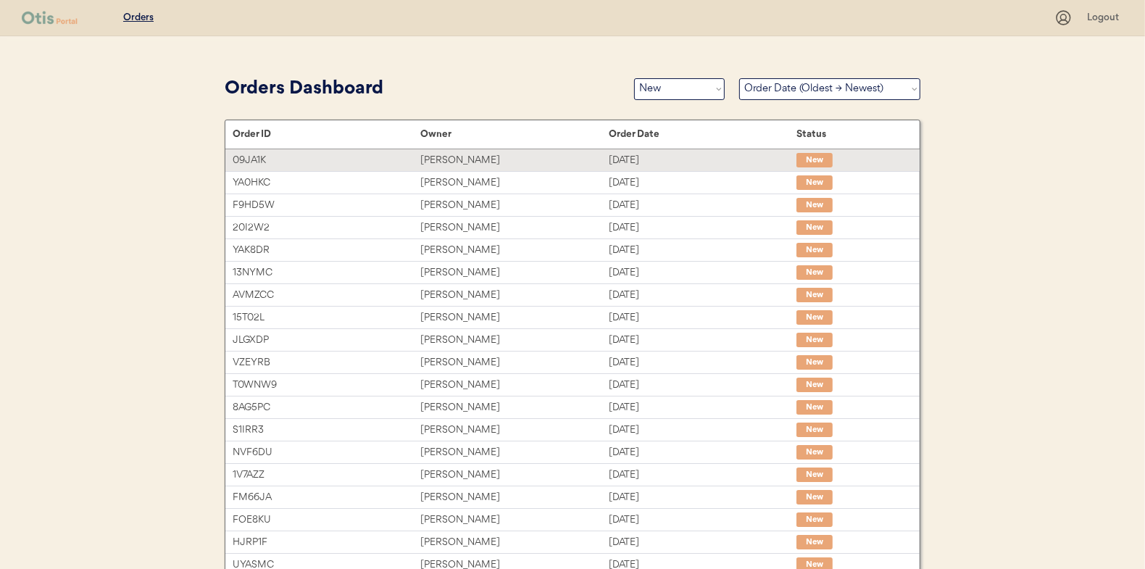
click at [599, 157] on div "[PERSON_NAME]" at bounding box center [514, 160] width 188 height 17
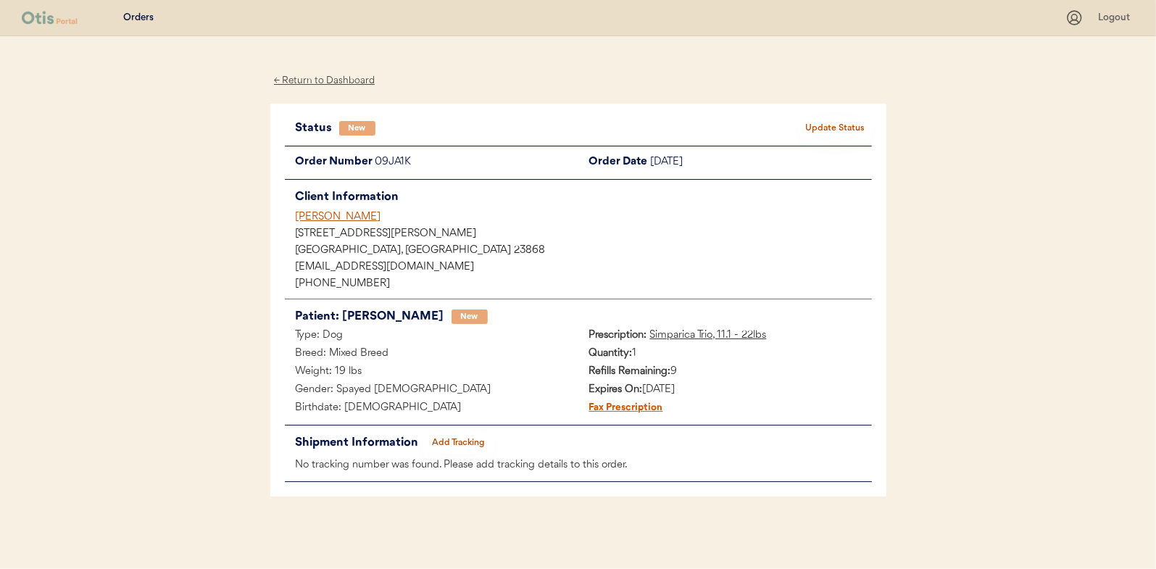
click at [840, 127] on button "Update Status" at bounding box center [836, 128] width 72 height 20
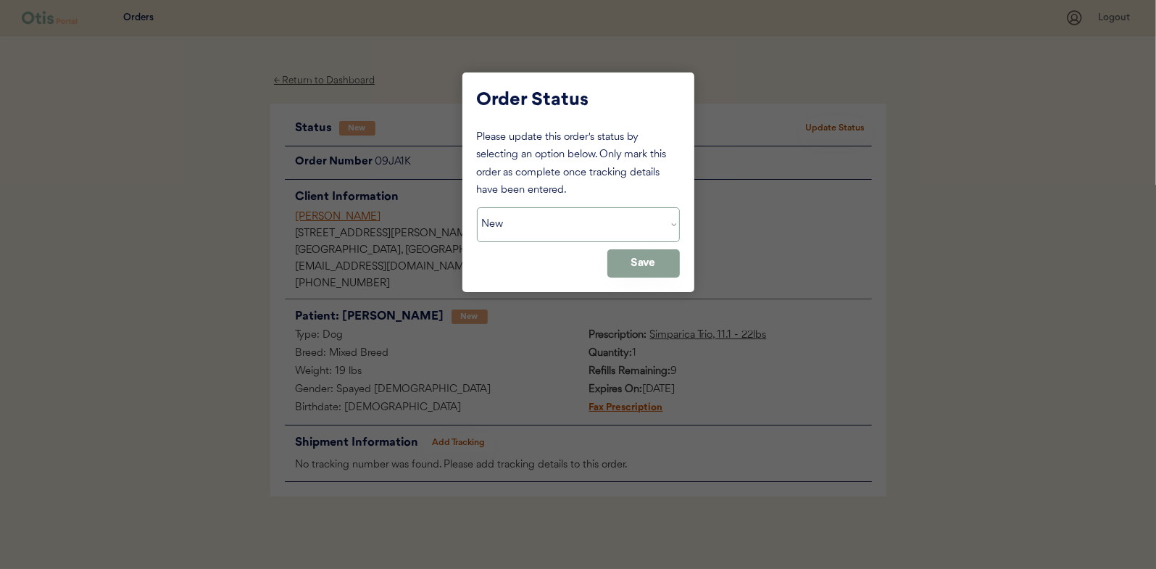
drag, startPoint x: 565, startPoint y: 220, endPoint x: 558, endPoint y: 234, distance: 15.2
click at [565, 220] on select "Status On Hold New In Progress Complete Pending HW Consent Canceled" at bounding box center [578, 224] width 203 height 35
select select ""in_progress""
click at [477, 207] on select "Status On Hold New In Progress Complete Pending HW Consent Canceled" at bounding box center [578, 224] width 203 height 35
click at [652, 262] on button "Save" at bounding box center [643, 263] width 72 height 28
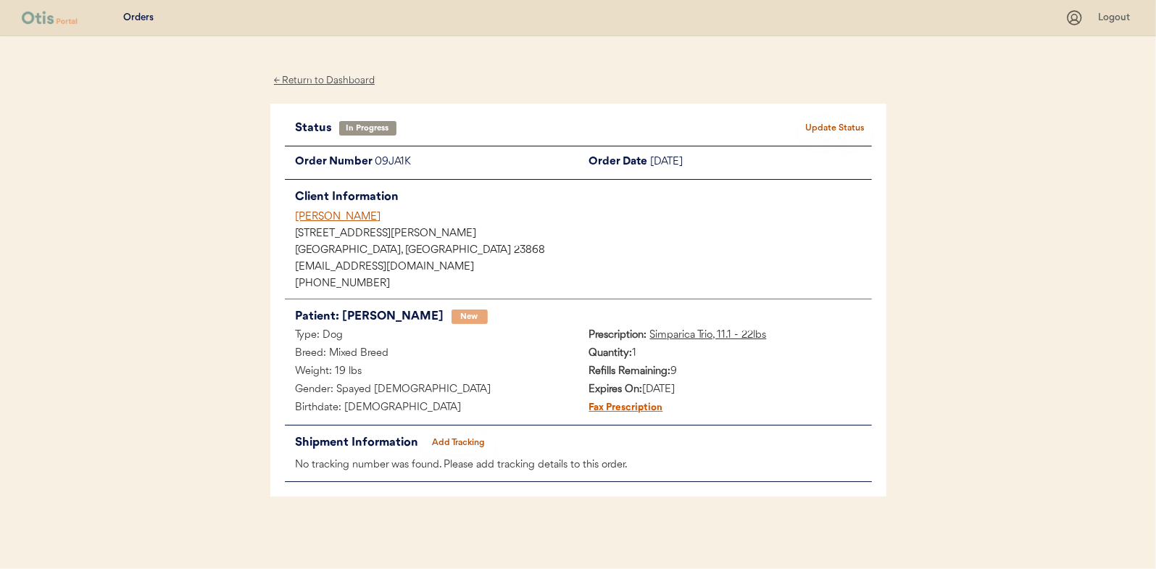
click at [324, 77] on div "← Return to Dashboard" at bounding box center [324, 80] width 109 height 17
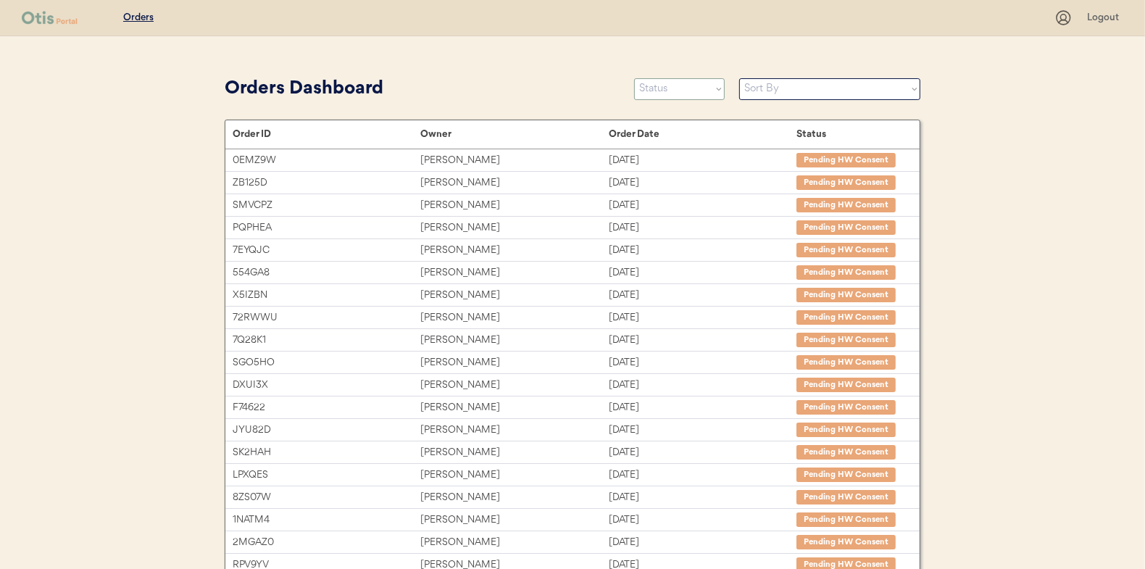
click at [667, 99] on select "Status On Hold New In Progress Complete Pending HW Consent Canceled" at bounding box center [679, 89] width 91 height 22
select select ""new""
click at [634, 78] on select "Status On Hold New In Progress Complete Pending HW Consent Canceled" at bounding box center [679, 89] width 91 height 22
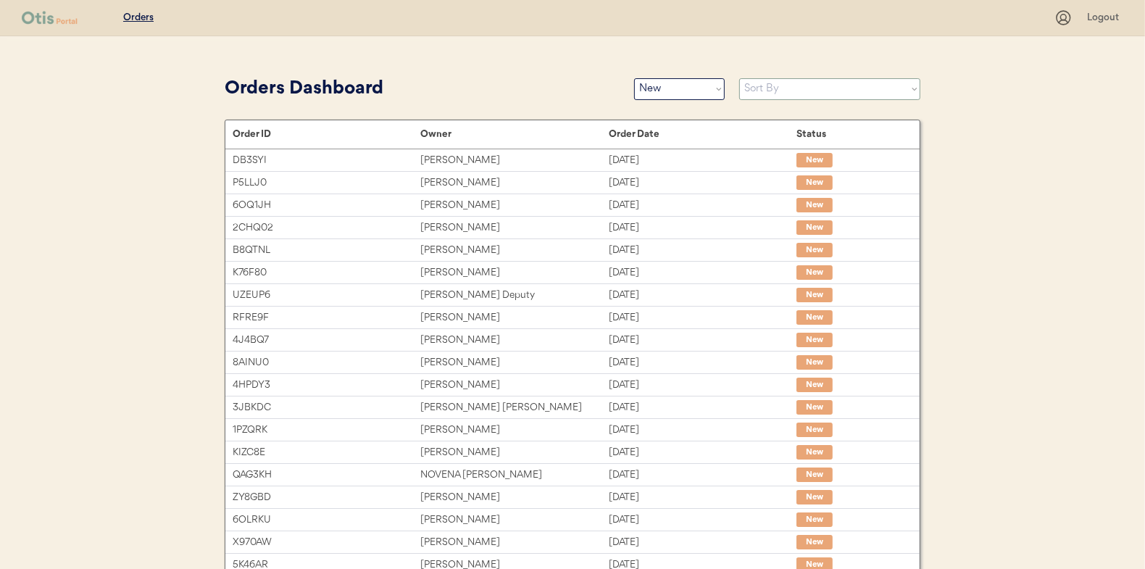
click at [758, 89] on select "Sort By Order Date (Newest → Oldest) Order Date (Oldest → Newest)" at bounding box center [829, 89] width 181 height 22
select select ""Order Date (Oldest → Newest)""
click at [739, 78] on select "Sort By Order Date (Newest → Oldest) Order Date (Oldest → Newest)" at bounding box center [829, 89] width 181 height 22
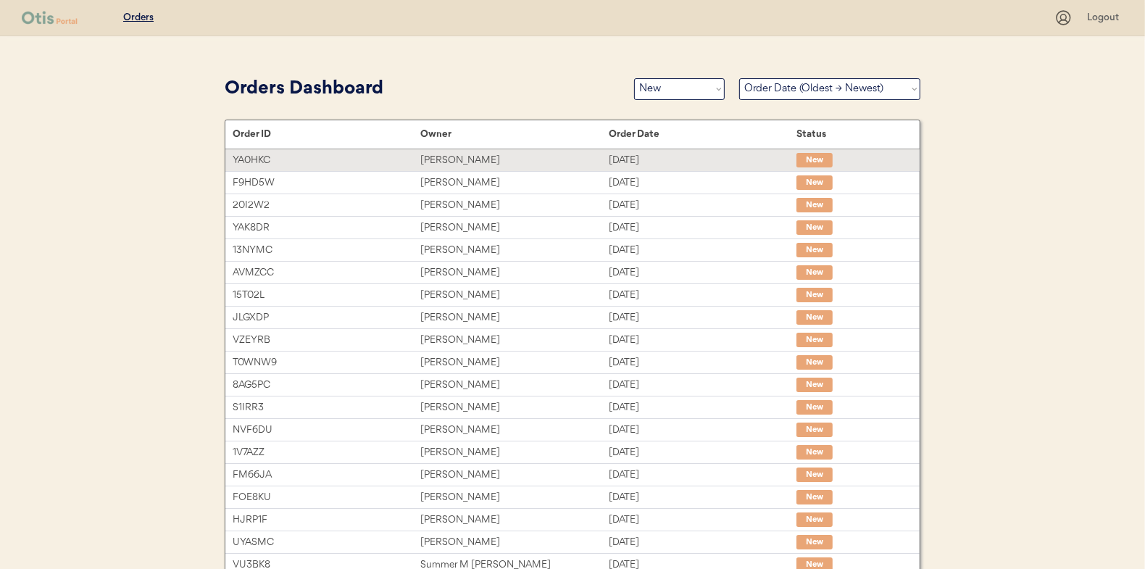
click at [623, 165] on div "[DATE]" at bounding box center [703, 160] width 188 height 17
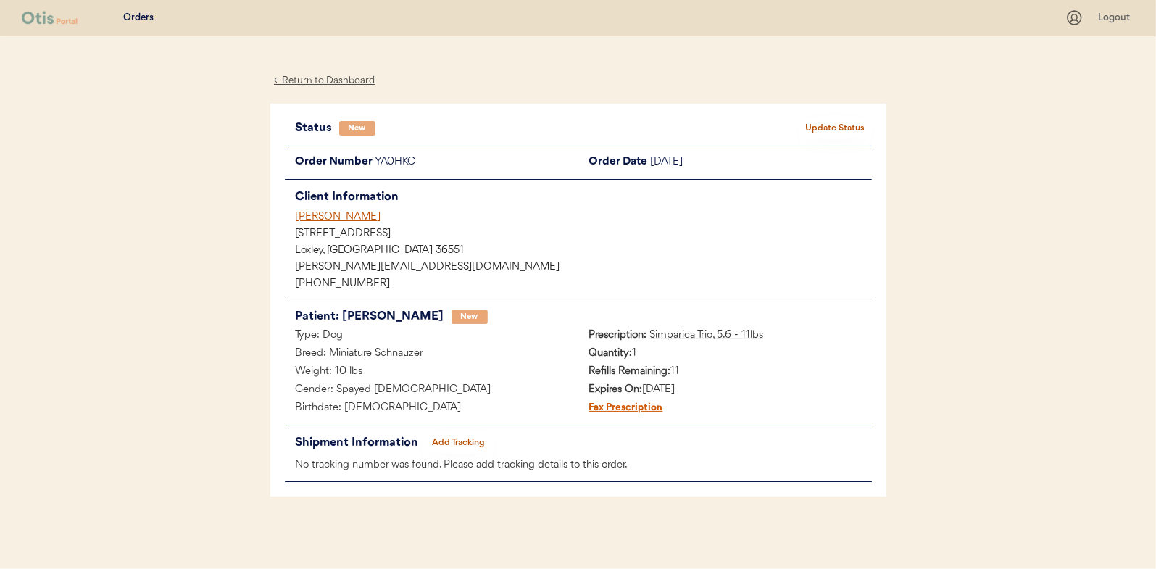
click at [800, 118] on div "Status New Update Status" at bounding box center [578, 128] width 587 height 20
click at [806, 129] on button "Update Status" at bounding box center [836, 128] width 72 height 20
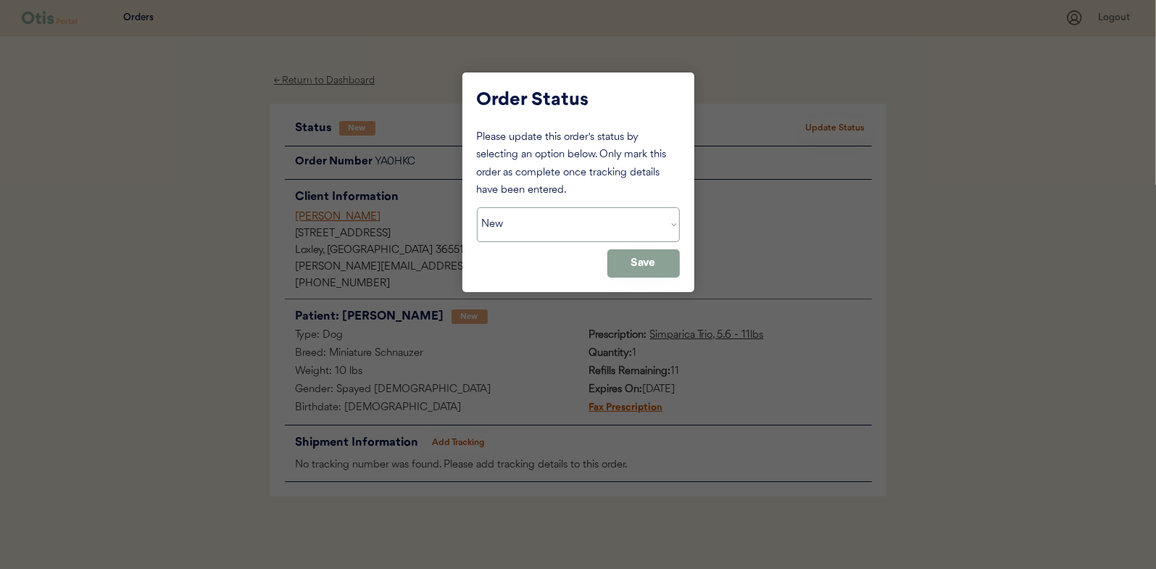
drag, startPoint x: 605, startPoint y: 218, endPoint x: 590, endPoint y: 230, distance: 19.1
click at [605, 218] on select "Status On Hold New In Progress Complete Pending HW Consent Canceled" at bounding box center [578, 224] width 203 height 35
select select ""in_progress""
click at [477, 207] on select "Status On Hold New In Progress Complete Pending HW Consent Canceled" at bounding box center [578, 224] width 203 height 35
click at [635, 268] on button "Save" at bounding box center [643, 263] width 72 height 28
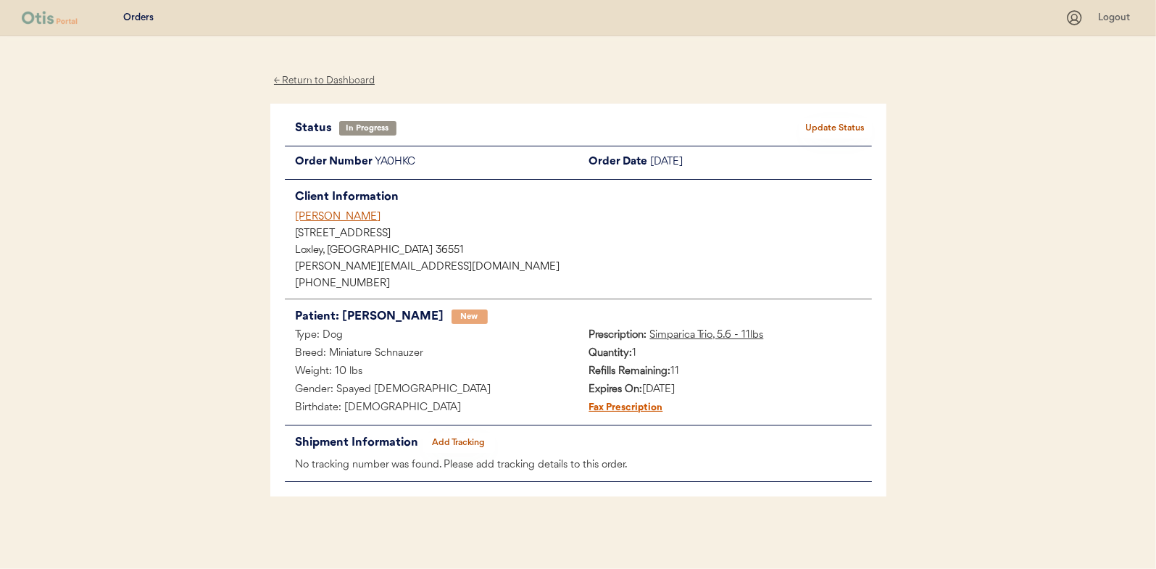
click at [311, 84] on div "← Return to Dashboard" at bounding box center [324, 80] width 109 height 17
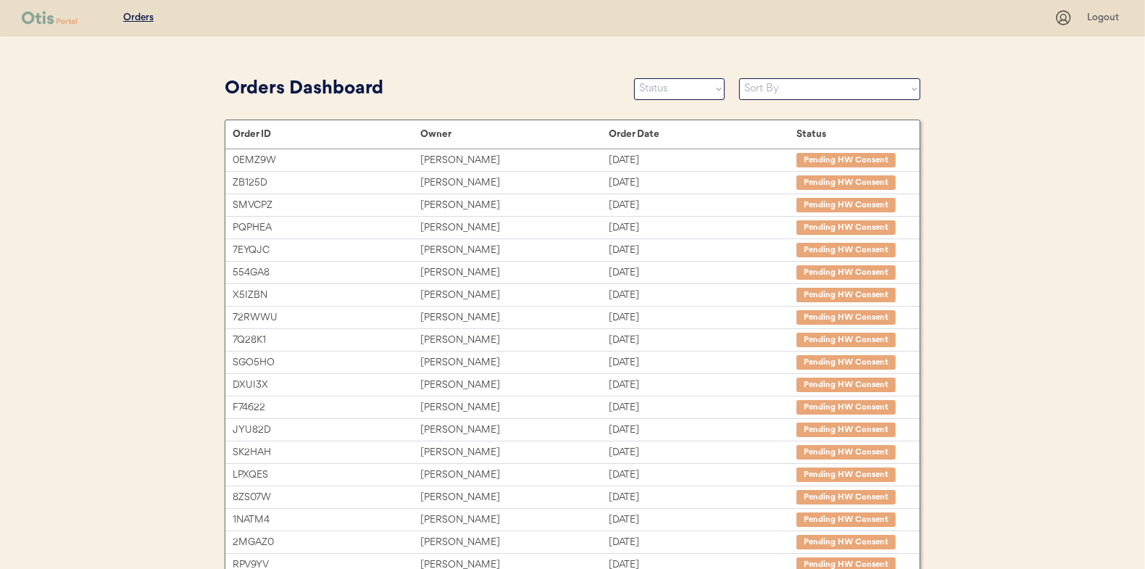
click at [686, 97] on select "Status On Hold New In Progress Complete Pending HW Consent Canceled" at bounding box center [679, 89] width 91 height 22
select select ""new""
click at [634, 78] on select "Status On Hold New In Progress Complete Pending HW Consent Canceled" at bounding box center [679, 89] width 91 height 22
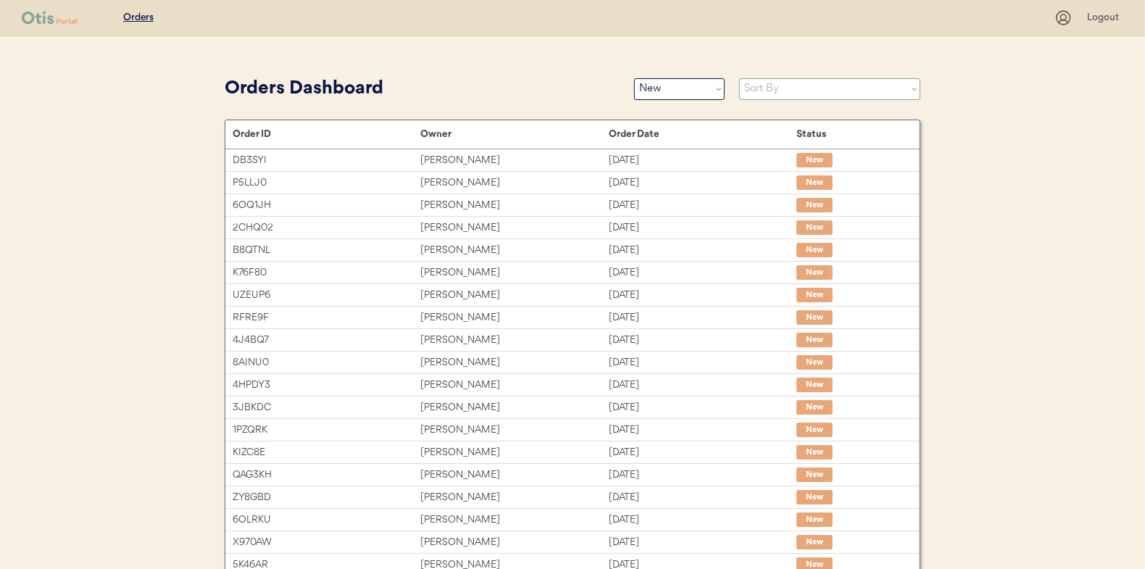
click at [755, 86] on select "Sort By Order Date (Newest → Oldest) Order Date (Oldest → Newest)" at bounding box center [829, 89] width 181 height 22
select select ""Order Date (Oldest → Newest)""
click at [739, 78] on select "Sort By Order Date (Newest → Oldest) Order Date (Oldest → Newest)" at bounding box center [829, 89] width 181 height 22
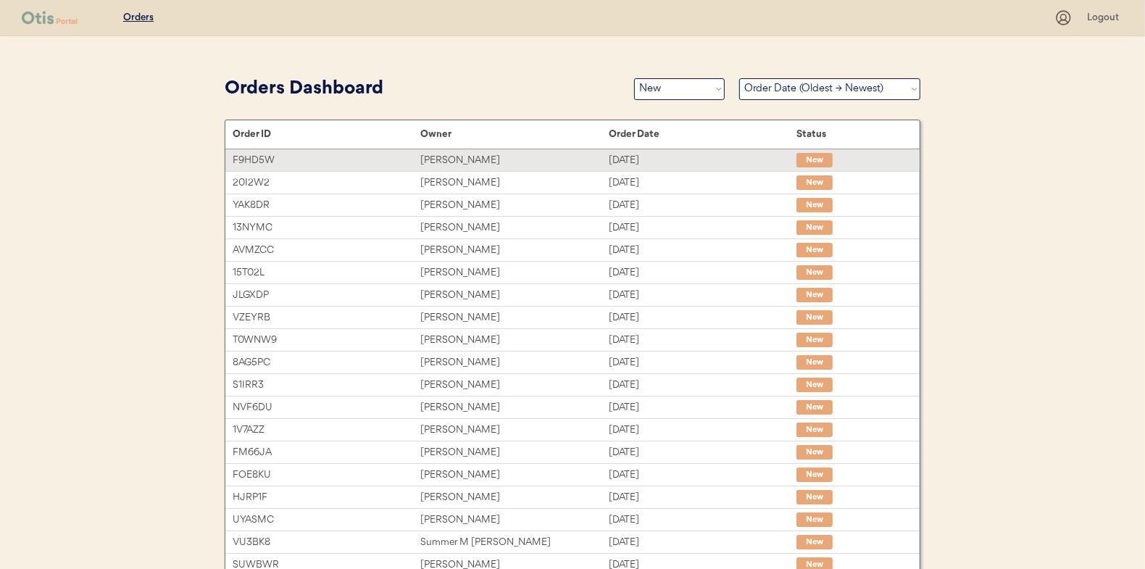
click at [525, 162] on div "[PERSON_NAME]" at bounding box center [514, 160] width 188 height 17
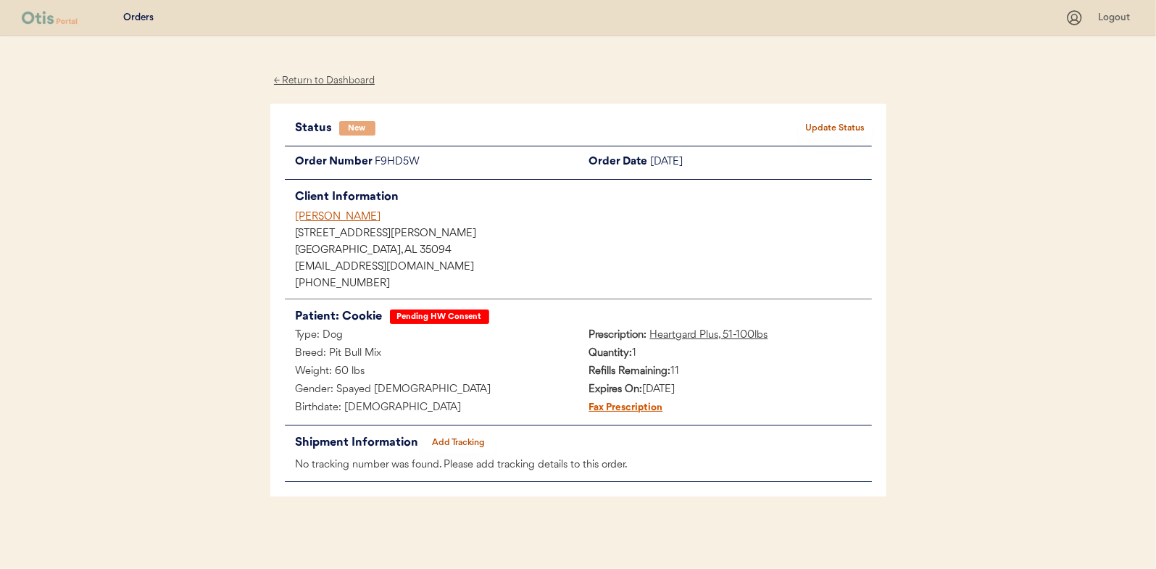
drag, startPoint x: 539, startPoint y: 236, endPoint x: 553, endPoint y: 194, distance: 43.8
click at [553, 194] on div "Client Information" at bounding box center [584, 197] width 576 height 20
click at [851, 133] on button "Update Status" at bounding box center [836, 128] width 72 height 20
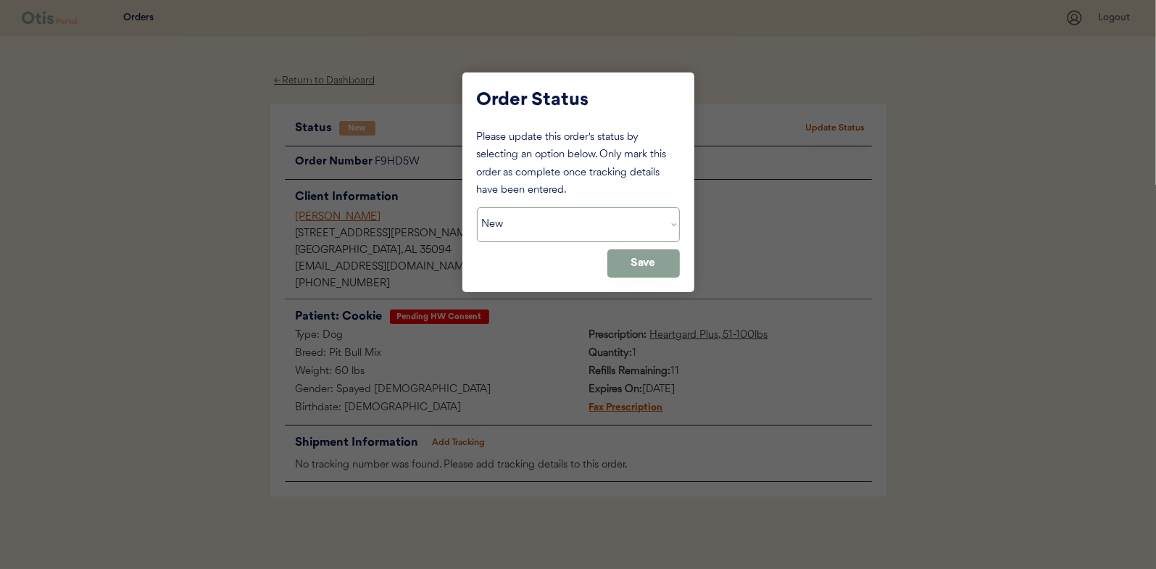
click at [615, 221] on select "Status On Hold New In Progress Complete Pending HW Consent Canceled" at bounding box center [578, 224] width 203 height 35
select select ""pending_hw_consent""
click at [477, 207] on select "Status On Hold New In Progress Complete Pending HW Consent Canceled" at bounding box center [578, 224] width 203 height 35
click at [650, 265] on button "Save" at bounding box center [643, 263] width 72 height 28
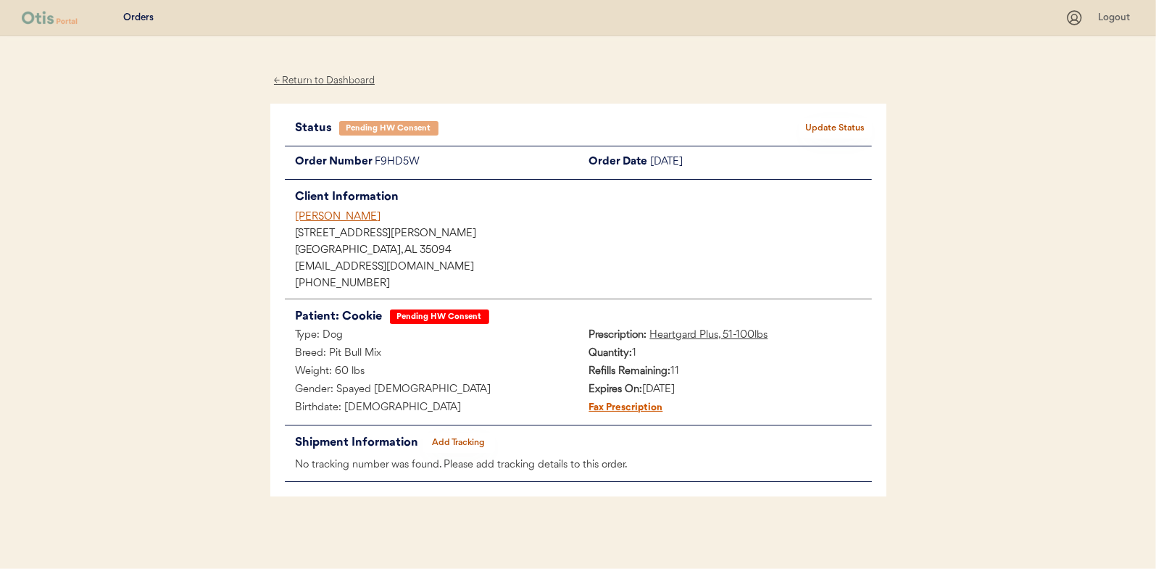
click at [350, 83] on div "← Return to Dashboard" at bounding box center [324, 80] width 109 height 17
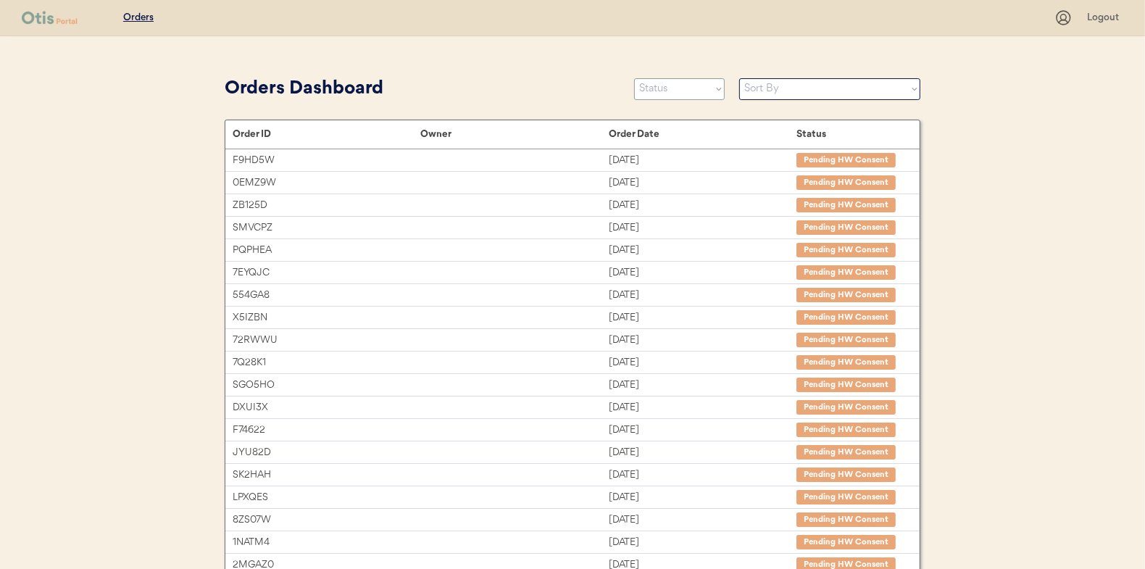
click at [706, 91] on select "Status On Hold New In Progress Complete Pending HW Consent Canceled" at bounding box center [679, 89] width 91 height 22
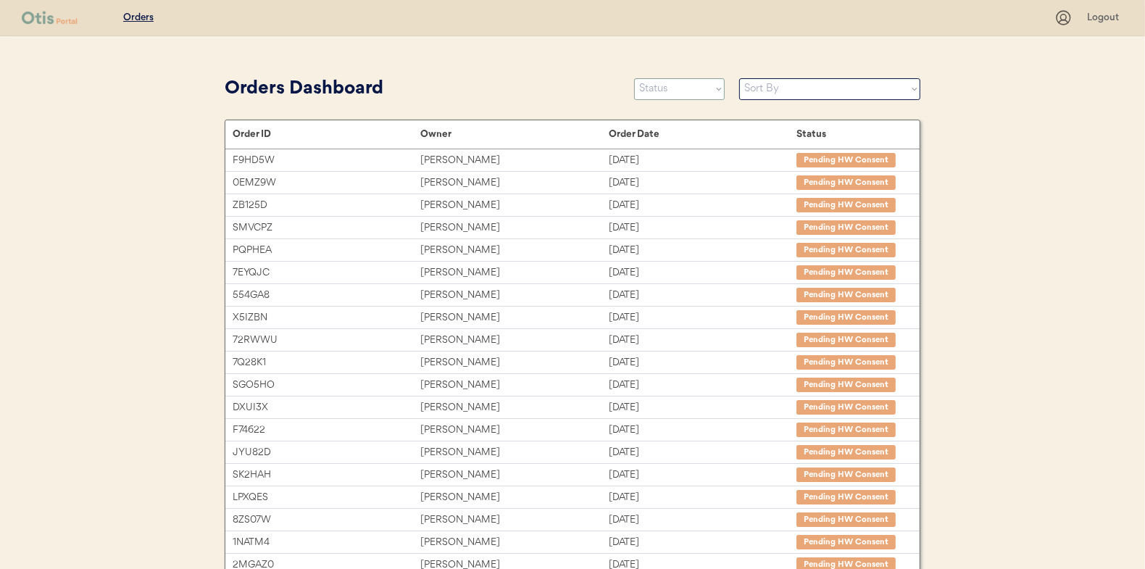
select select ""new""
click at [634, 78] on select "Status On Hold New In Progress Complete Pending HW Consent Canceled" at bounding box center [679, 89] width 91 height 22
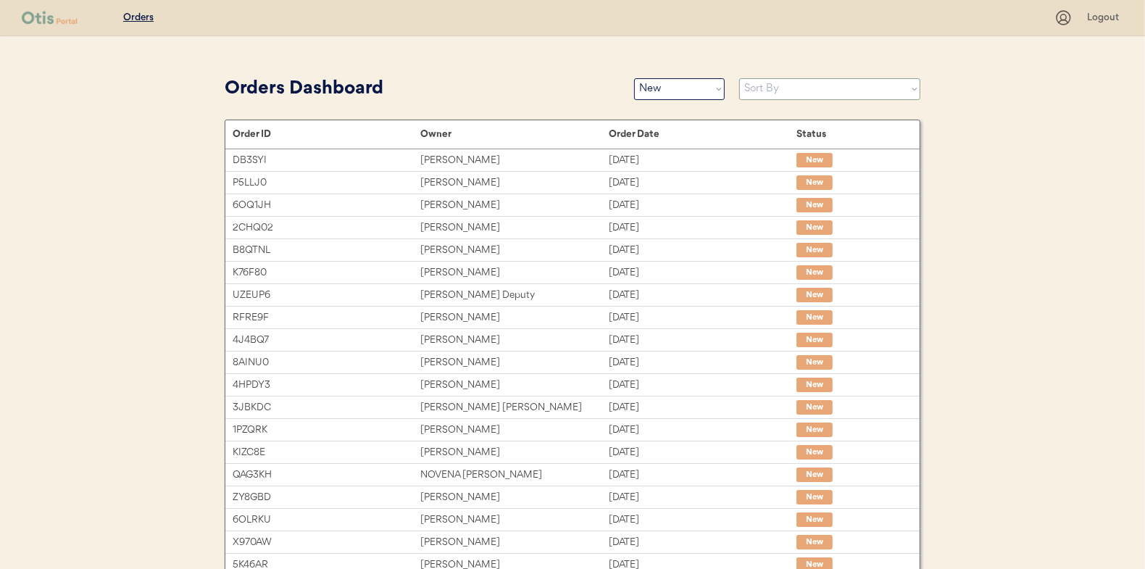
click at [750, 89] on select "Sort By Order Date (Newest → Oldest) Order Date (Oldest → Newest)" at bounding box center [829, 89] width 181 height 22
select select ""Order Date (Oldest → Newest)""
click at [739, 78] on select "Sort By Order Date (Newest → Oldest) Order Date (Oldest → Newest)" at bounding box center [829, 89] width 181 height 22
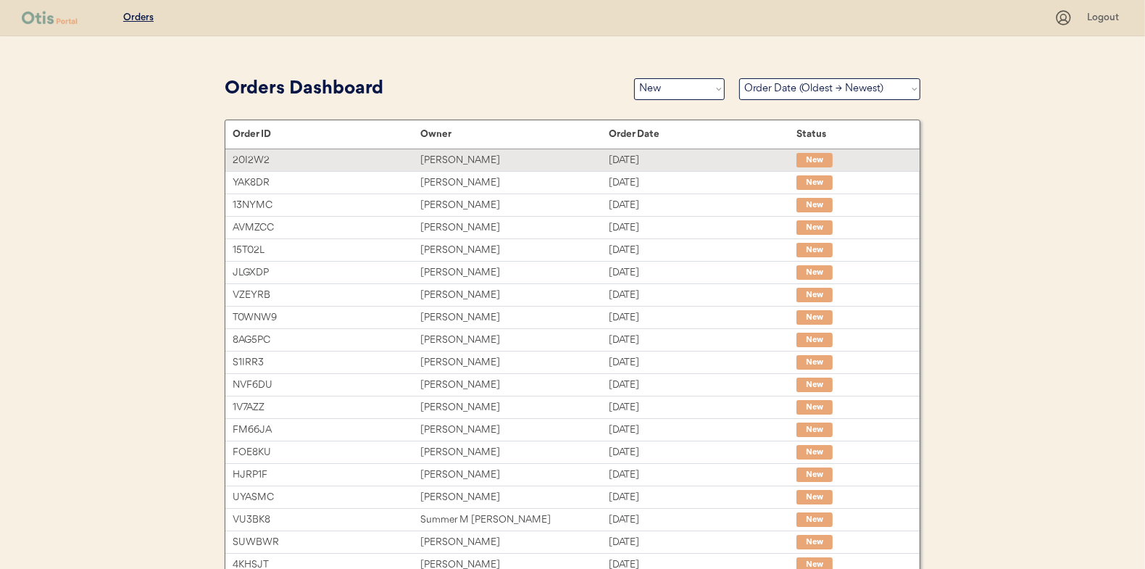
click at [546, 164] on div "[PERSON_NAME]" at bounding box center [514, 160] width 188 height 17
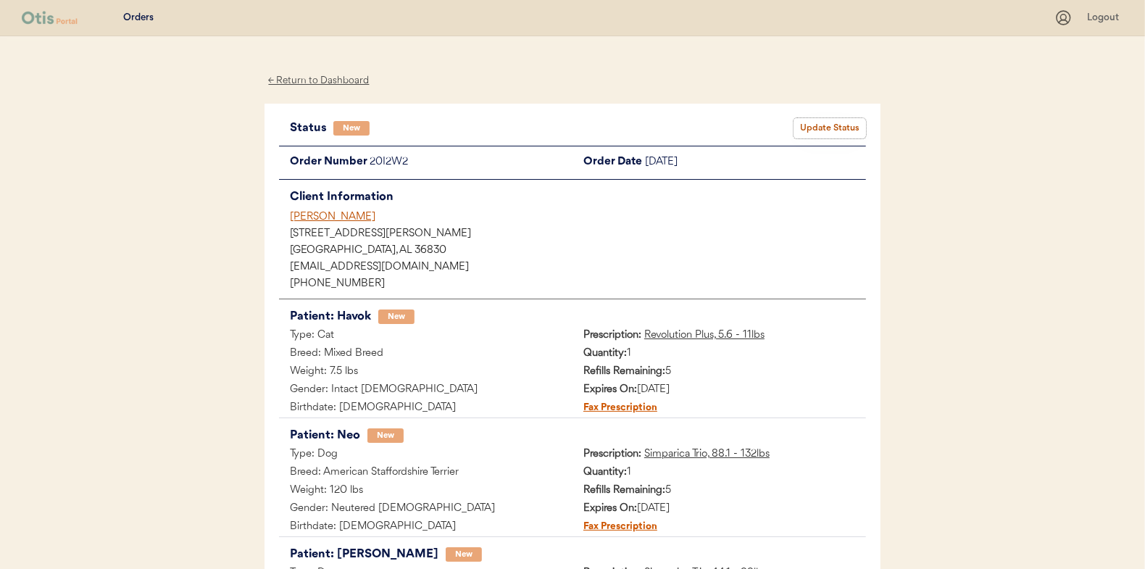
click at [837, 133] on button "Update Status" at bounding box center [830, 128] width 72 height 20
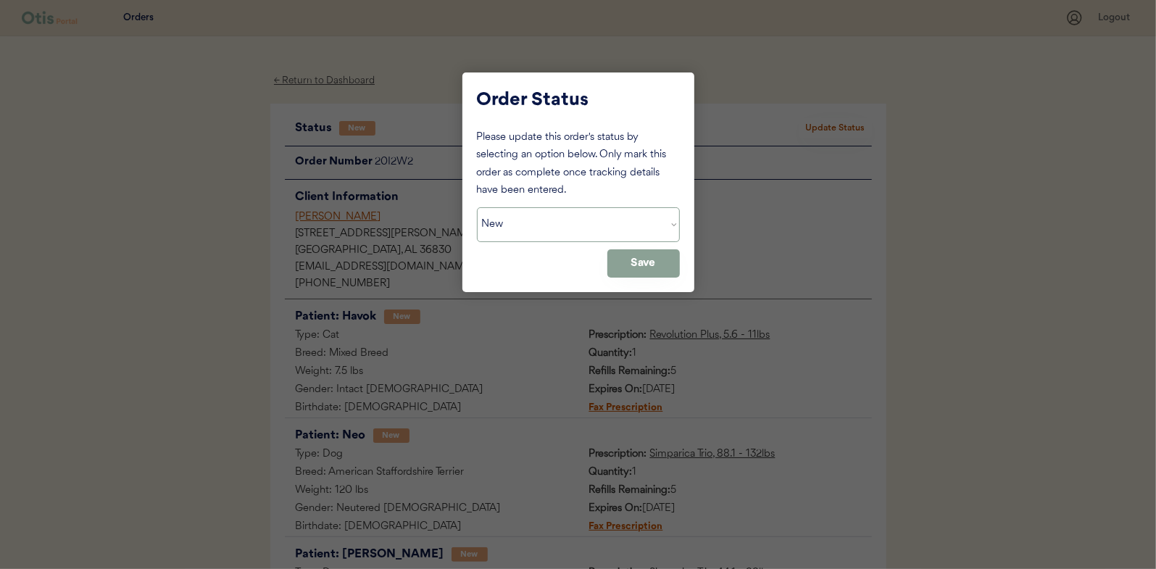
drag, startPoint x: 612, startPoint y: 235, endPoint x: 594, endPoint y: 240, distance: 18.8
click at [611, 235] on select "Status On Hold New In Progress Complete Pending HW Consent Canceled" at bounding box center [578, 224] width 203 height 35
click at [477, 207] on select "Status On Hold New In Progress Complete Pending HW Consent Canceled" at bounding box center [578, 224] width 203 height 35
click at [551, 213] on select "Status On Hold New In Progress Complete Pending HW Consent Canceled" at bounding box center [578, 224] width 203 height 35
select select ""in_progress""
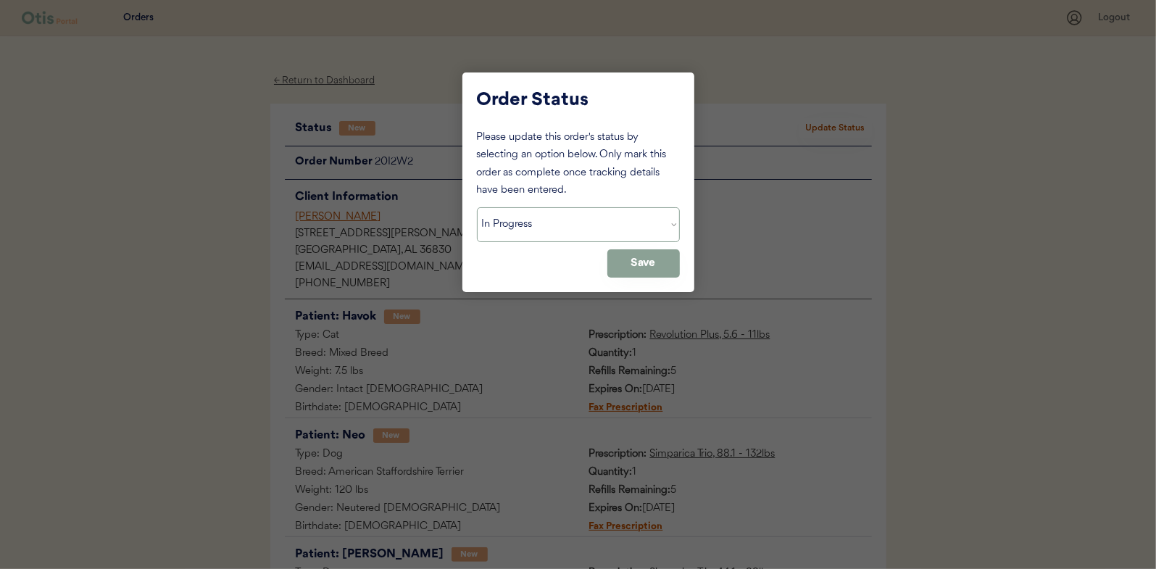
click at [477, 207] on select "Status On Hold New In Progress Complete Pending HW Consent Canceled" at bounding box center [578, 224] width 203 height 35
click at [646, 272] on button "Save" at bounding box center [643, 263] width 72 height 28
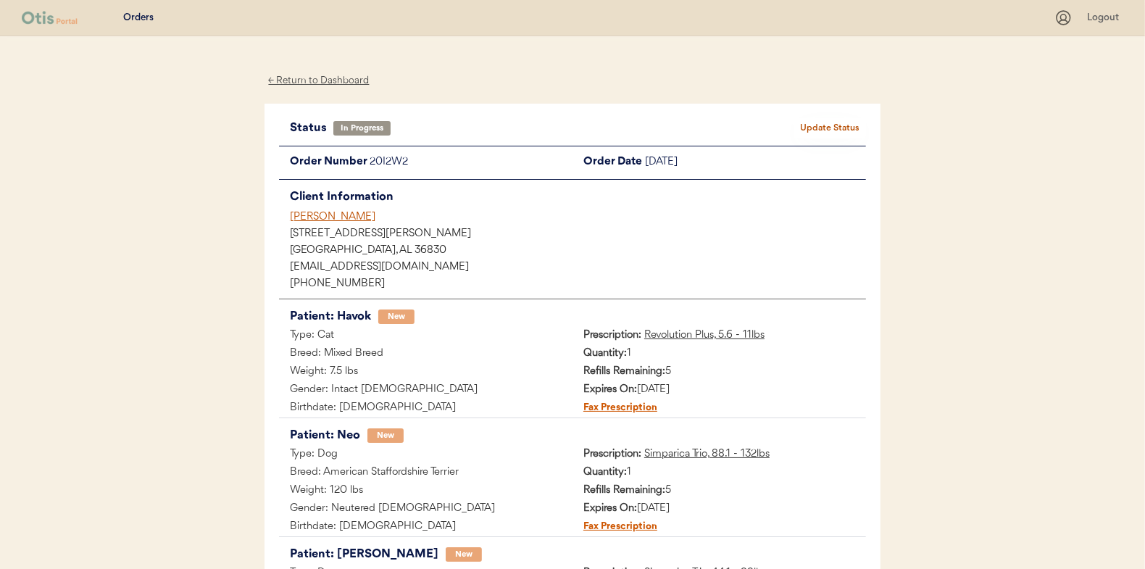
click at [326, 77] on div "← Return to Dashboard" at bounding box center [319, 80] width 109 height 17
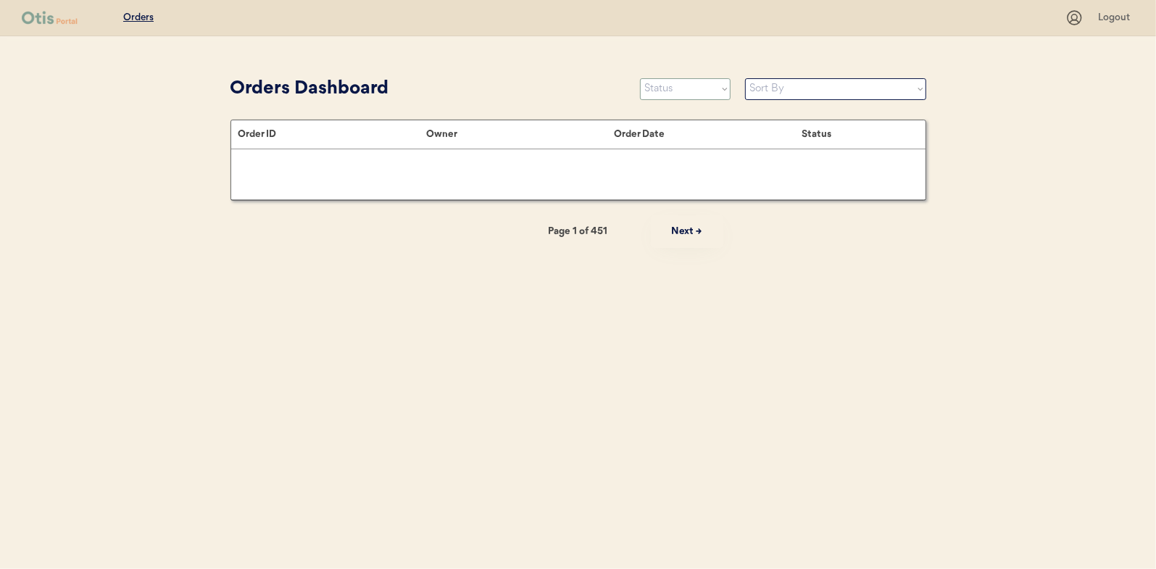
click at [684, 88] on select "Status On Hold New In Progress Complete Pending HW Consent Canceled" at bounding box center [685, 89] width 91 height 22
select select ""new""
click at [640, 78] on select "Status On Hold New In Progress Complete Pending HW Consent Canceled" at bounding box center [685, 89] width 91 height 22
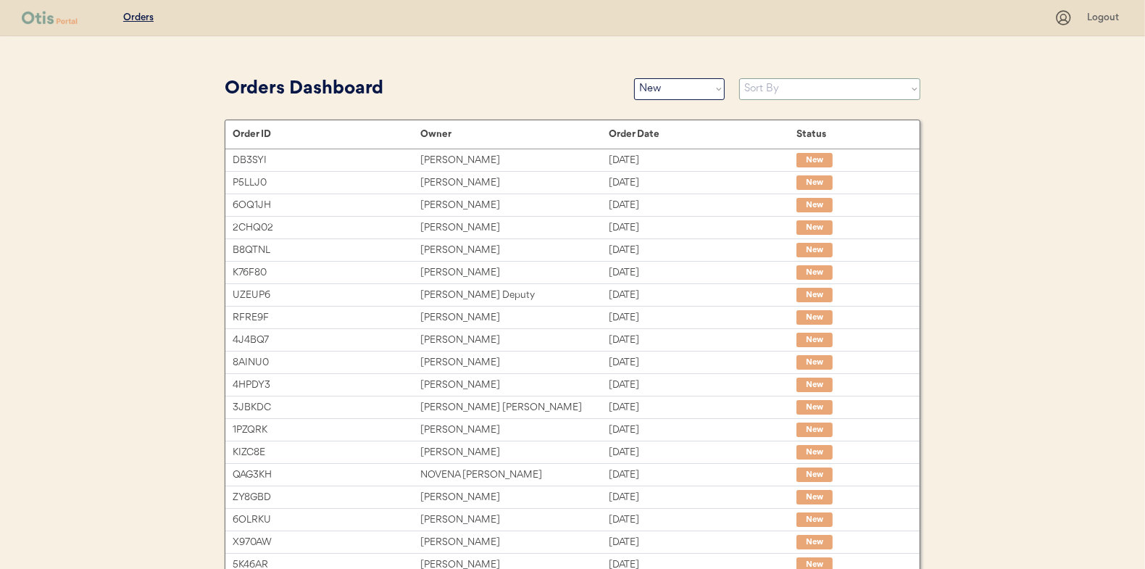
click at [763, 91] on select "Sort By Order Date (Newest → Oldest) Order Date (Oldest → Newest)" at bounding box center [829, 89] width 181 height 22
select select ""Order Date (Oldest → Newest)""
click at [739, 78] on select "Sort By Order Date (Newest → Oldest) Order Date (Oldest → Newest)" at bounding box center [829, 89] width 181 height 22
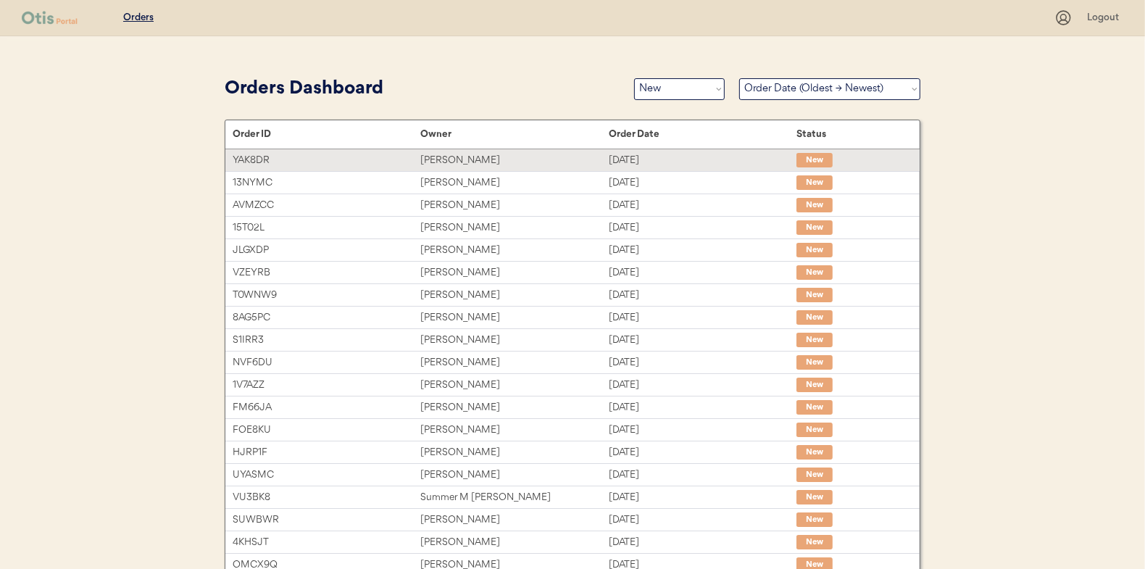
click at [609, 162] on div "[DATE]" at bounding box center [703, 160] width 188 height 17
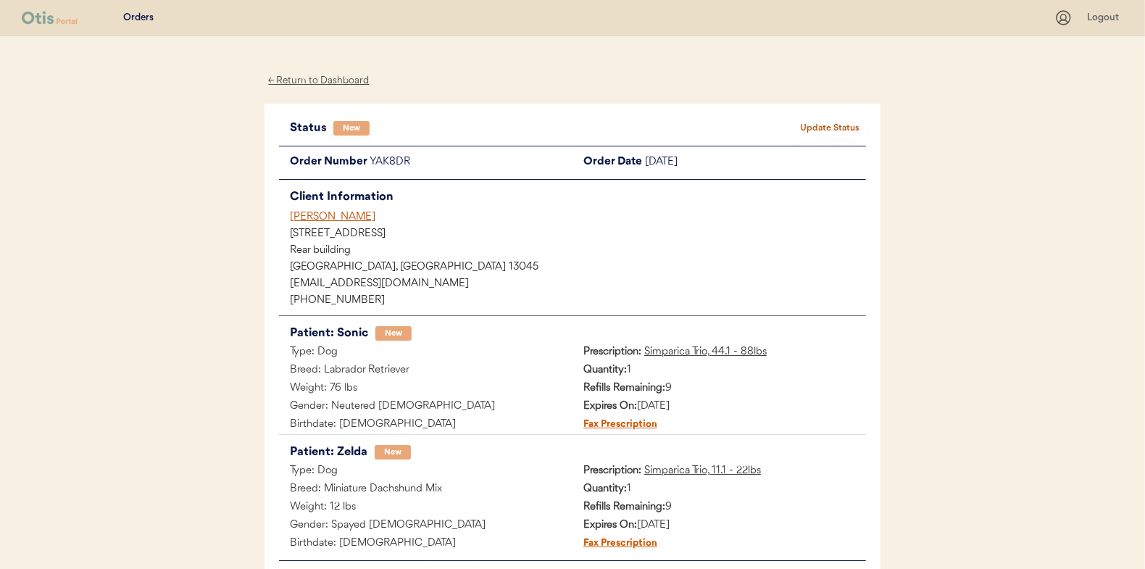
click at [846, 118] on button "Update Status" at bounding box center [830, 128] width 72 height 20
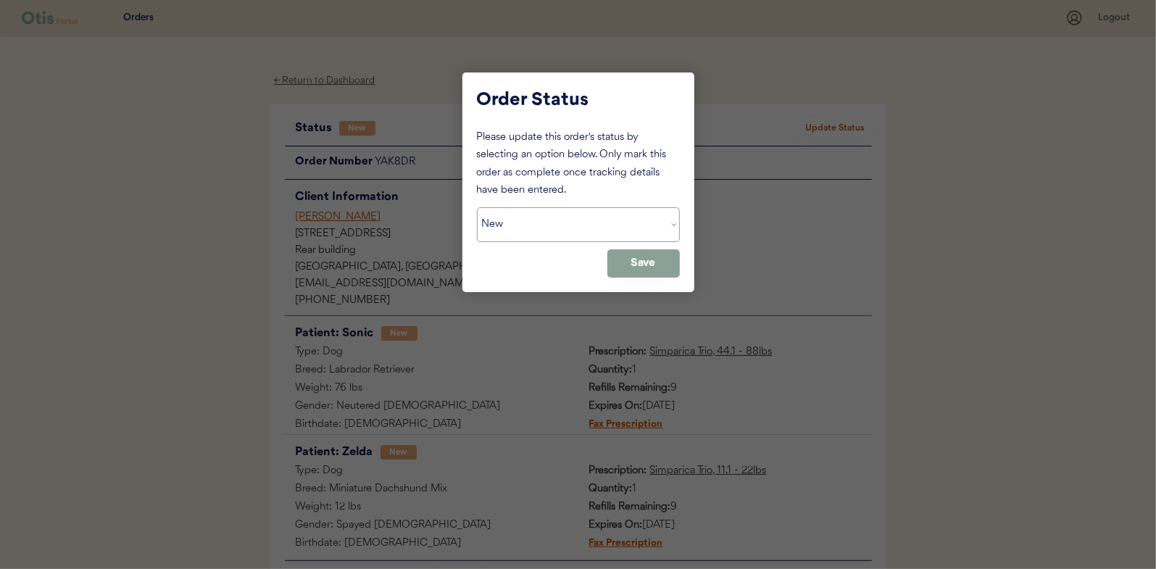
click at [563, 239] on select "Status On Hold New In Progress Complete Pending HW Consent Canceled" at bounding box center [578, 224] width 203 height 35
select select ""in_progress""
click at [477, 207] on select "Status On Hold New In Progress Complete Pending HW Consent Canceled" at bounding box center [578, 224] width 203 height 35
click at [671, 249] on button "Save" at bounding box center [643, 263] width 72 height 28
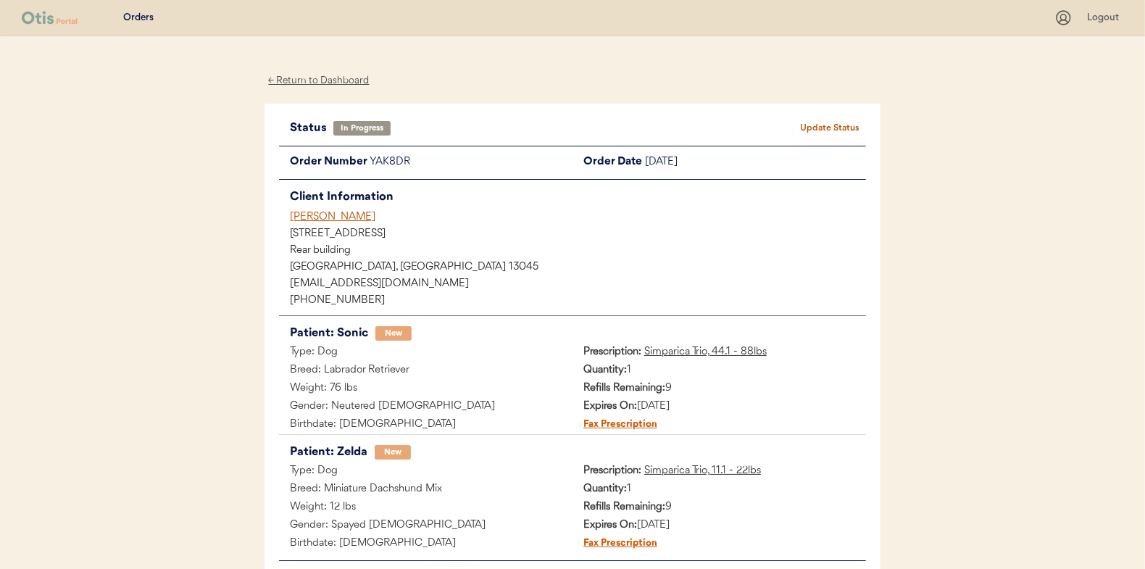
click at [304, 80] on div "← Return to Dashboard" at bounding box center [319, 80] width 109 height 17
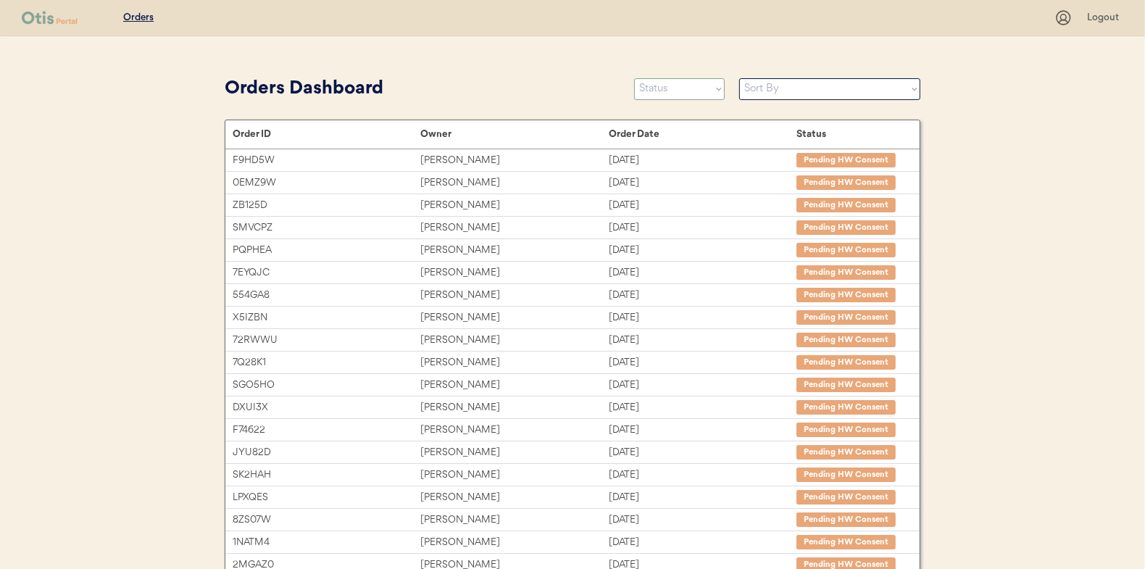
click at [688, 92] on select "Status On Hold New In Progress Complete Pending HW Consent Canceled" at bounding box center [679, 89] width 91 height 22
select select ""new""
click at [634, 78] on select "Status On Hold New In Progress Complete Pending HW Consent Canceled" at bounding box center [679, 89] width 91 height 22
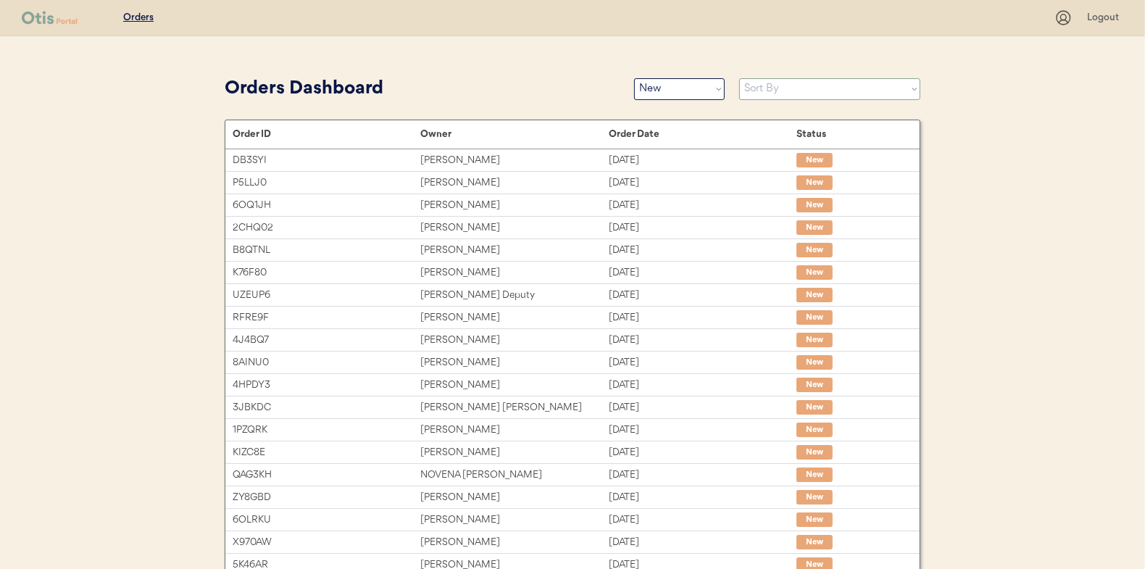
click at [796, 99] on select "Sort By Order Date (Newest → Oldest) Order Date (Oldest → Newest)" at bounding box center [829, 89] width 181 height 22
select select ""Order Date (Oldest → Newest)""
click at [739, 78] on select "Sort By Order Date (Newest → Oldest) Order Date (Oldest → Newest)" at bounding box center [829, 89] width 181 height 22
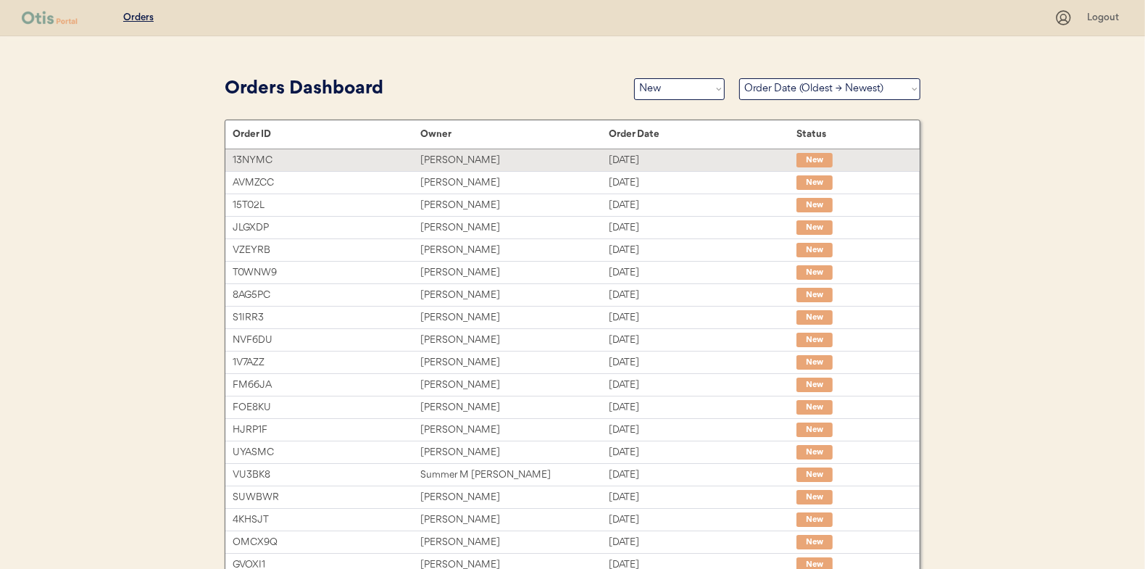
click at [481, 167] on div "Kaleigh Butler" at bounding box center [514, 160] width 188 height 17
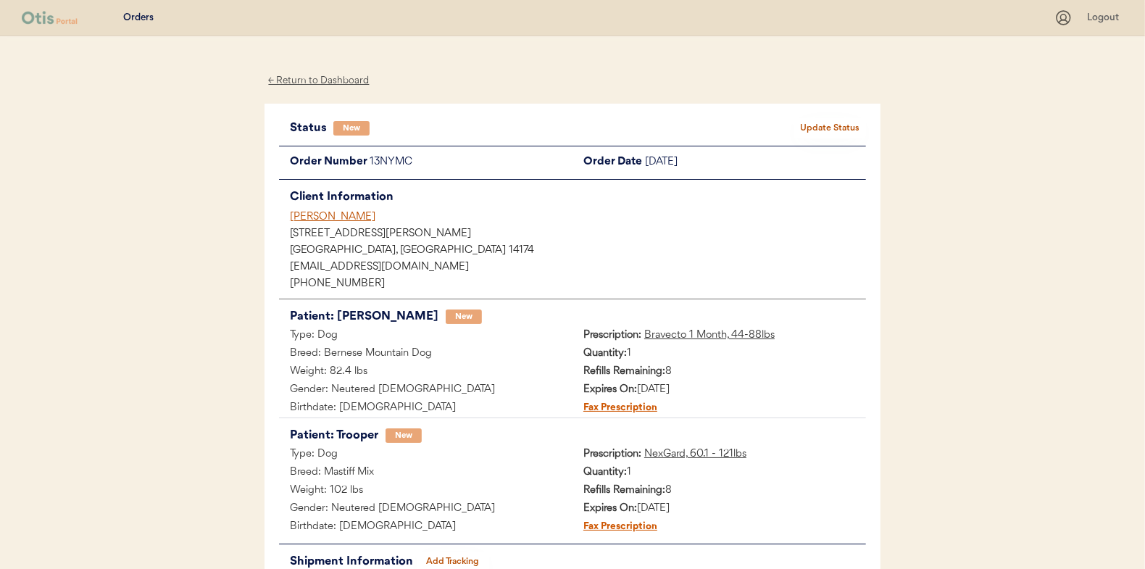
click at [818, 130] on button "Update Status" at bounding box center [830, 128] width 72 height 20
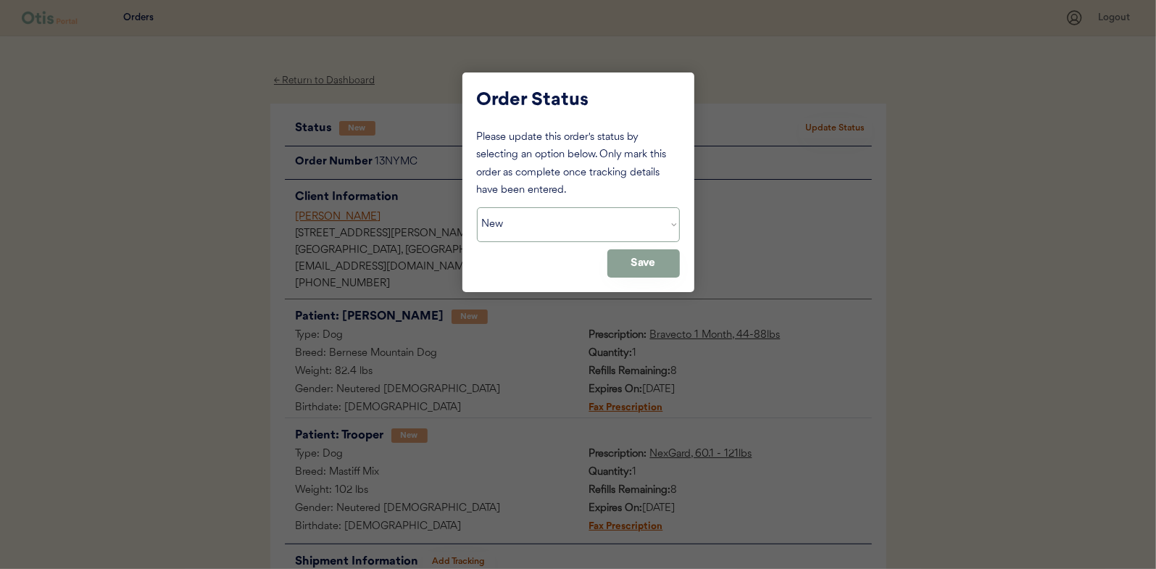
click at [575, 241] on select "Status On Hold New In Progress Complete Pending HW Consent Canceled" at bounding box center [578, 224] width 203 height 35
select select ""in_progress""
click at [477, 207] on select "Status On Hold New In Progress Complete Pending HW Consent Canceled" at bounding box center [578, 224] width 203 height 35
click at [653, 265] on button "Save" at bounding box center [643, 263] width 72 height 28
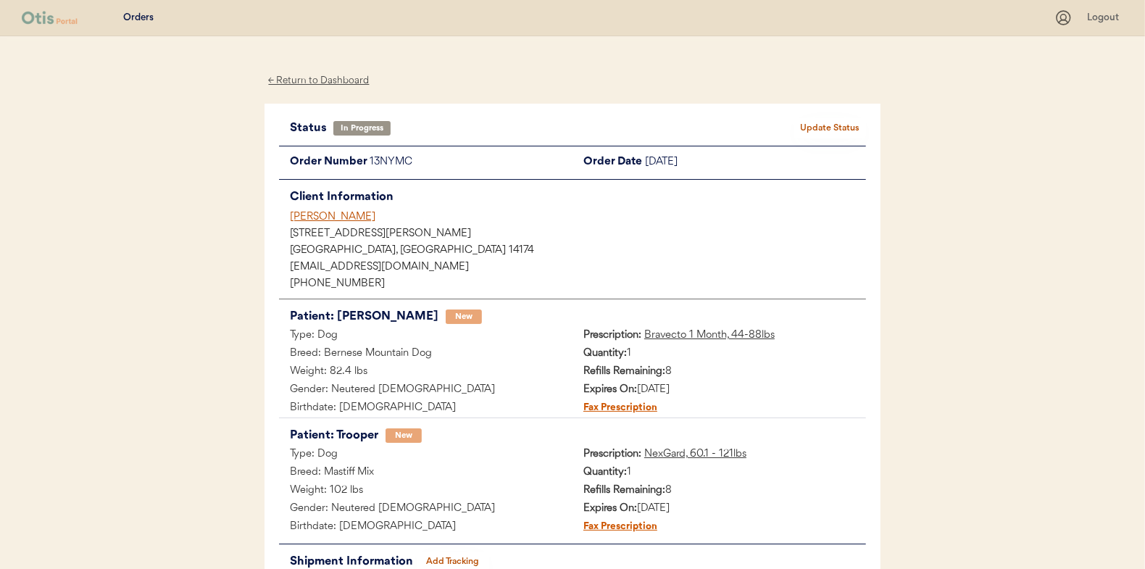
click at [304, 82] on div "← Return to Dashboard" at bounding box center [319, 80] width 109 height 17
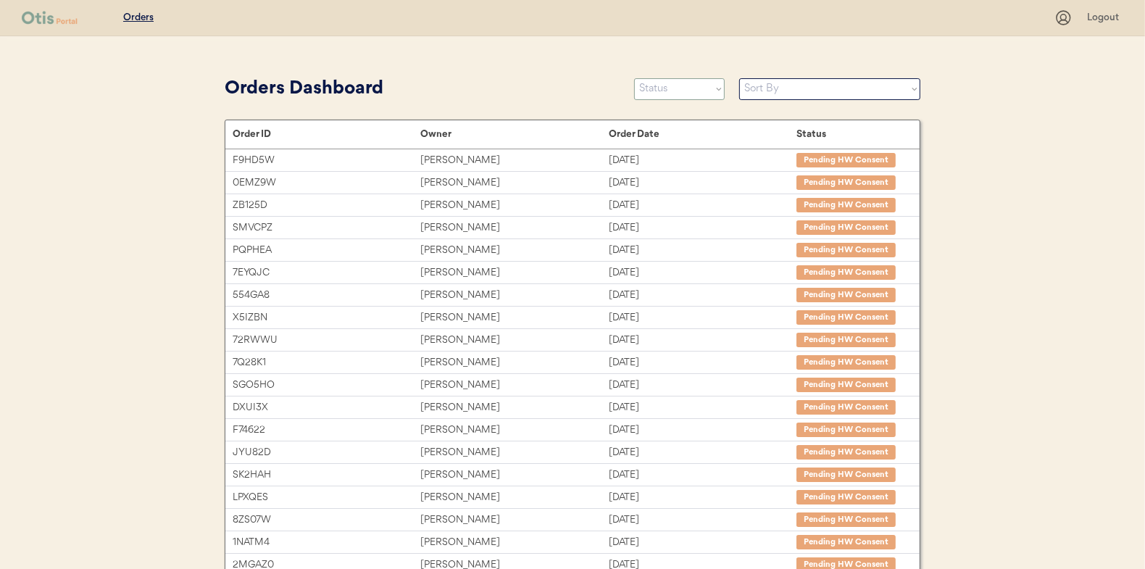
click at [674, 82] on select "Status On Hold New In Progress Complete Pending HW Consent Canceled" at bounding box center [679, 89] width 91 height 22
select select ""new""
click at [634, 78] on select "Status On Hold New In Progress Complete Pending HW Consent Canceled" at bounding box center [679, 89] width 91 height 22
click at [795, 87] on select "Sort By Order Date (Newest → Oldest) Order Date (Oldest → Newest)" at bounding box center [829, 89] width 181 height 22
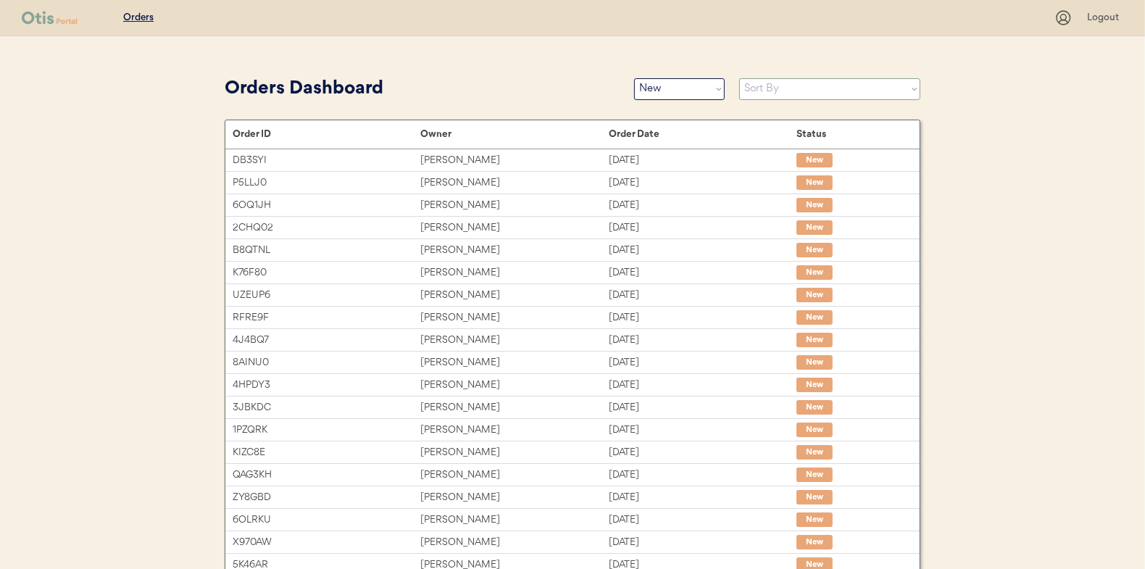
select select ""Order Date (Oldest → Newest)""
click at [739, 78] on select "Sort By Order Date (Newest → Oldest) Order Date (Oldest → Newest)" at bounding box center [829, 89] width 181 height 22
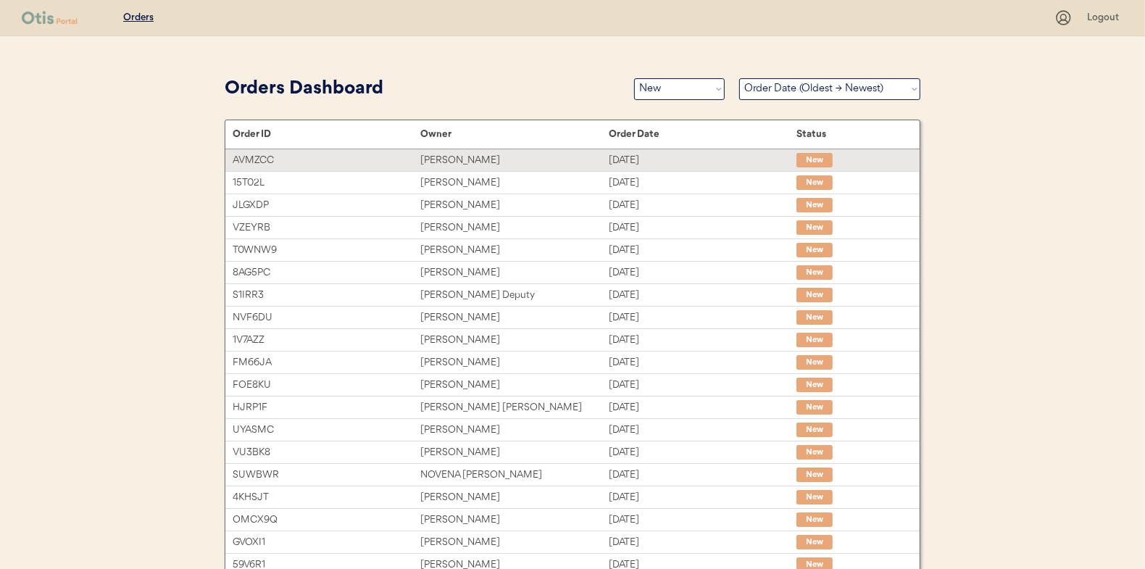
click at [549, 158] on div "[PERSON_NAME]" at bounding box center [514, 160] width 188 height 17
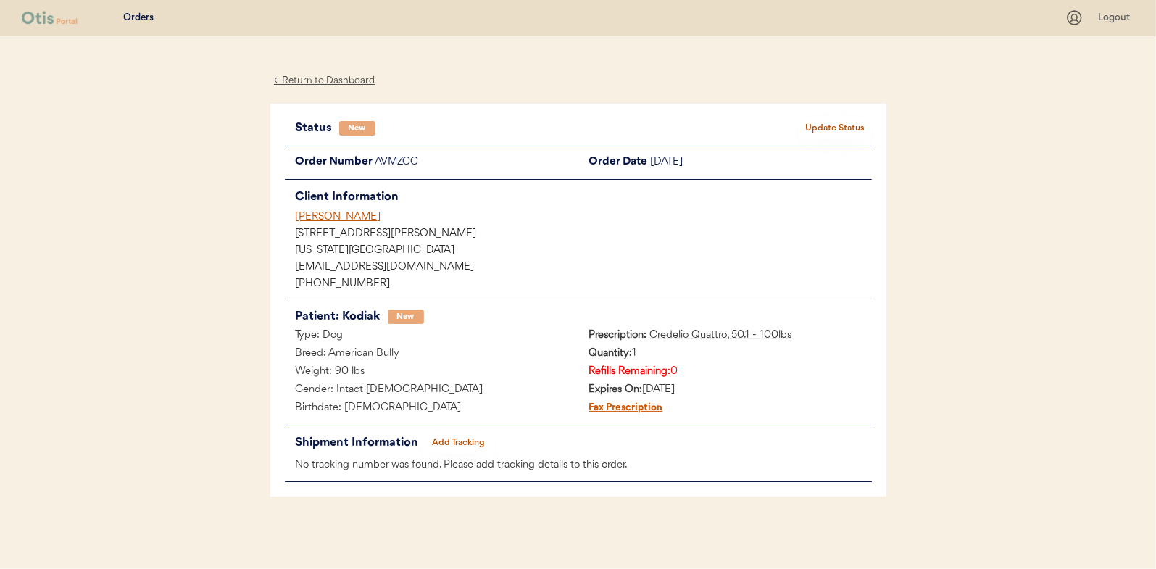
click at [817, 125] on button "Update Status" at bounding box center [836, 128] width 72 height 20
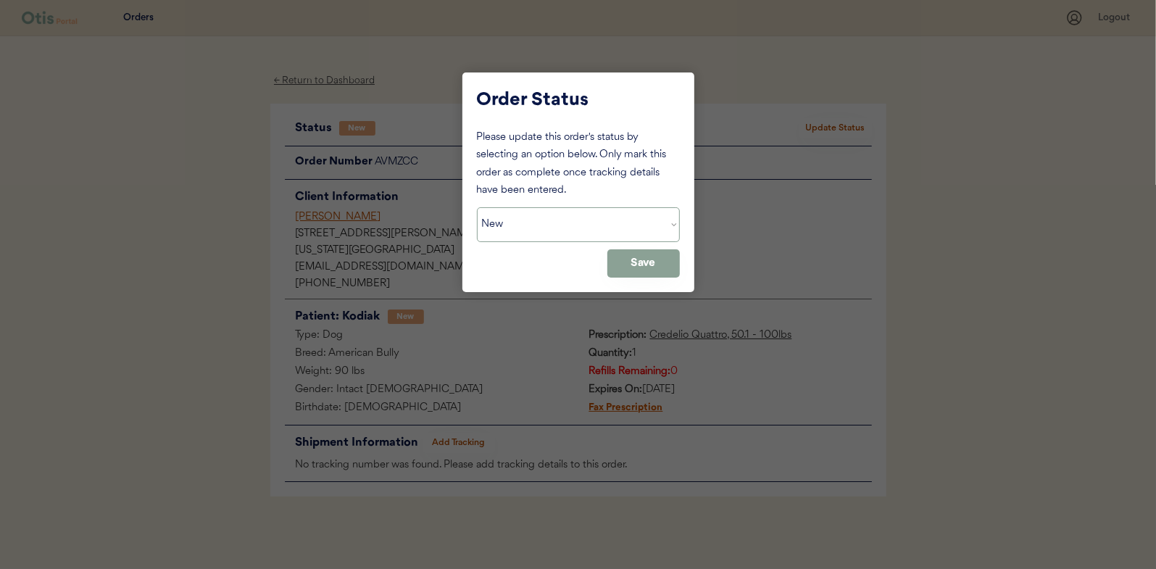
click at [546, 217] on select "Status On Hold New In Progress Complete Pending HW Consent Canceled" at bounding box center [578, 224] width 203 height 35
select select ""in_progress""
click at [477, 207] on select "Status On Hold New In Progress Complete Pending HW Consent Canceled" at bounding box center [578, 224] width 203 height 35
click at [650, 262] on button "Save" at bounding box center [643, 263] width 72 height 28
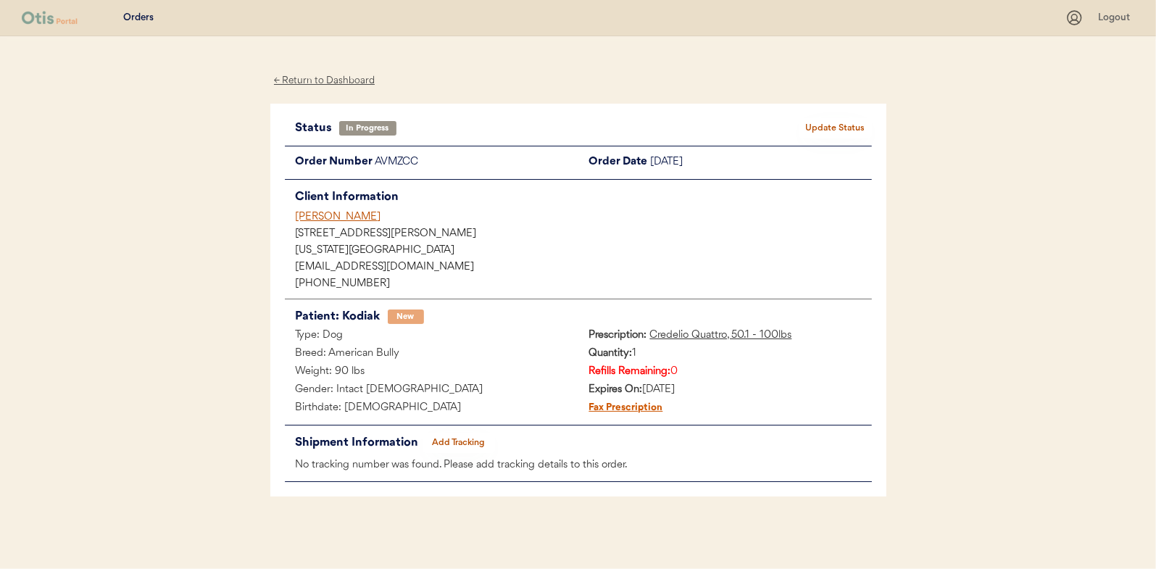
click at [298, 79] on div "← Return to Dashboard" at bounding box center [324, 80] width 109 height 17
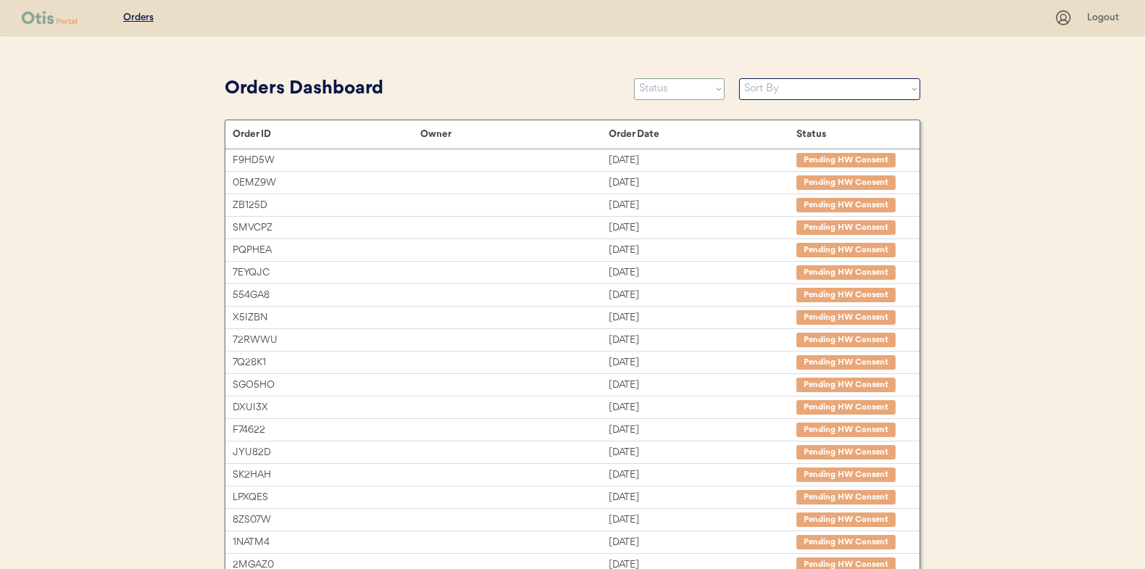
click at [685, 91] on select "Status On Hold New In Progress Complete Pending HW Consent Canceled" at bounding box center [679, 89] width 91 height 22
select select ""new""
click at [634, 78] on select "Status On Hold New In Progress Complete Pending HW Consent Canceled" at bounding box center [679, 89] width 91 height 22
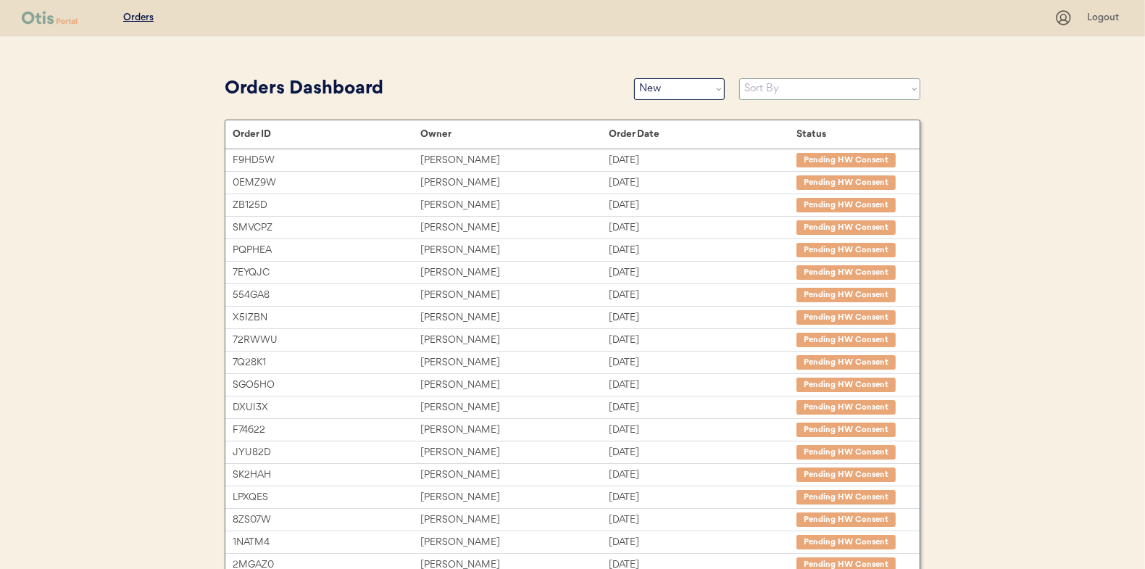
click at [771, 90] on select "Sort By Order Date (Newest → Oldest) Order Date (Oldest → Newest)" at bounding box center [829, 89] width 181 height 22
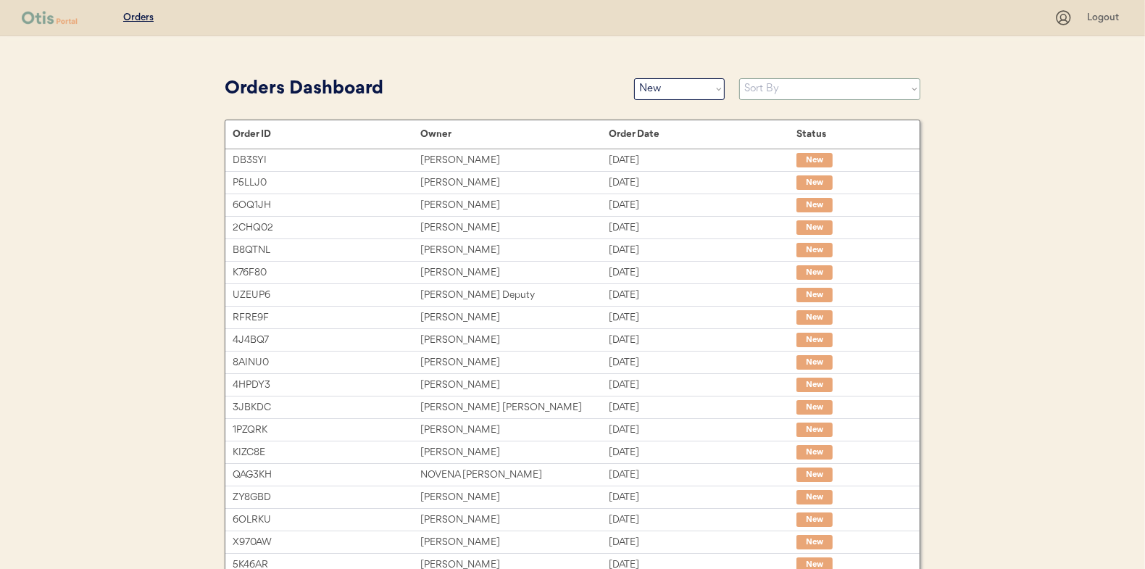
select select ""Order Date (Oldest → Newest)""
click at [739, 78] on select "Sort By Order Date (Newest → Oldest) Order Date (Oldest → Newest)" at bounding box center [829, 89] width 181 height 22
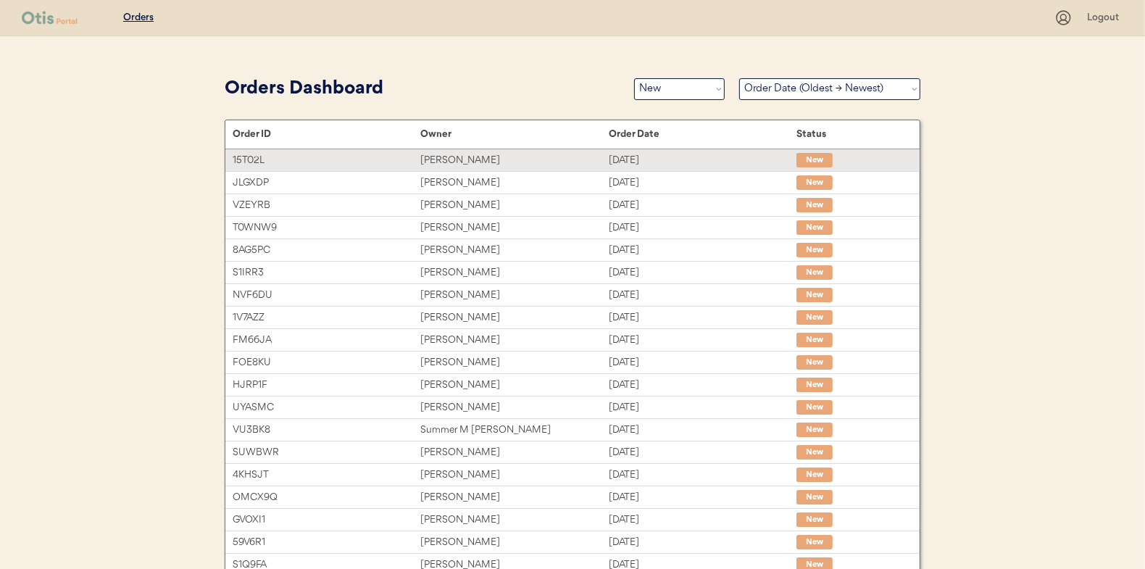
click at [494, 157] on div "[PERSON_NAME]" at bounding box center [514, 160] width 188 height 17
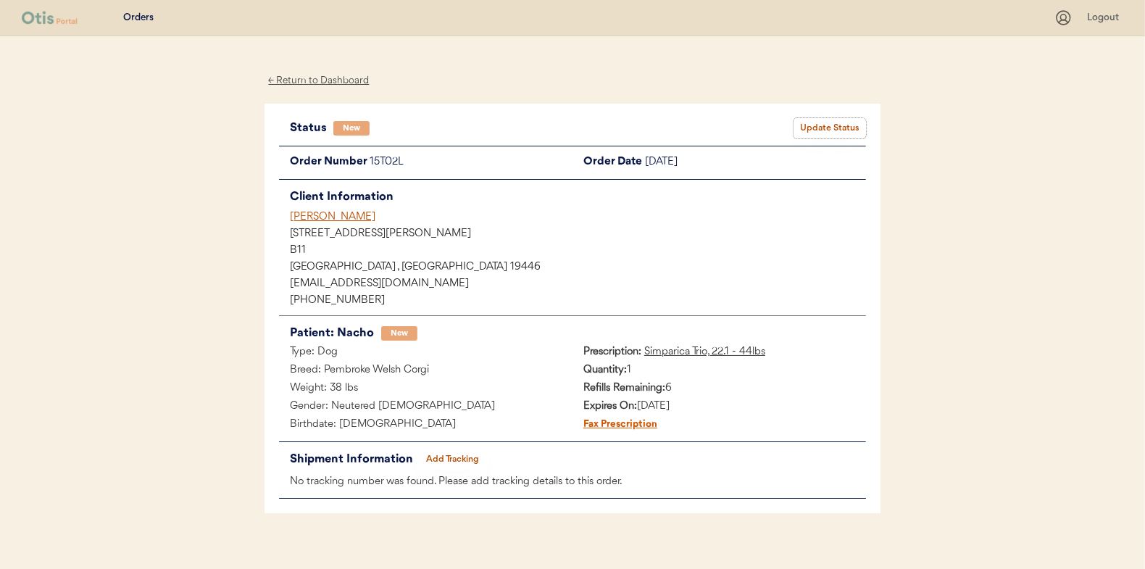
click at [816, 120] on button "Update Status" at bounding box center [830, 128] width 72 height 20
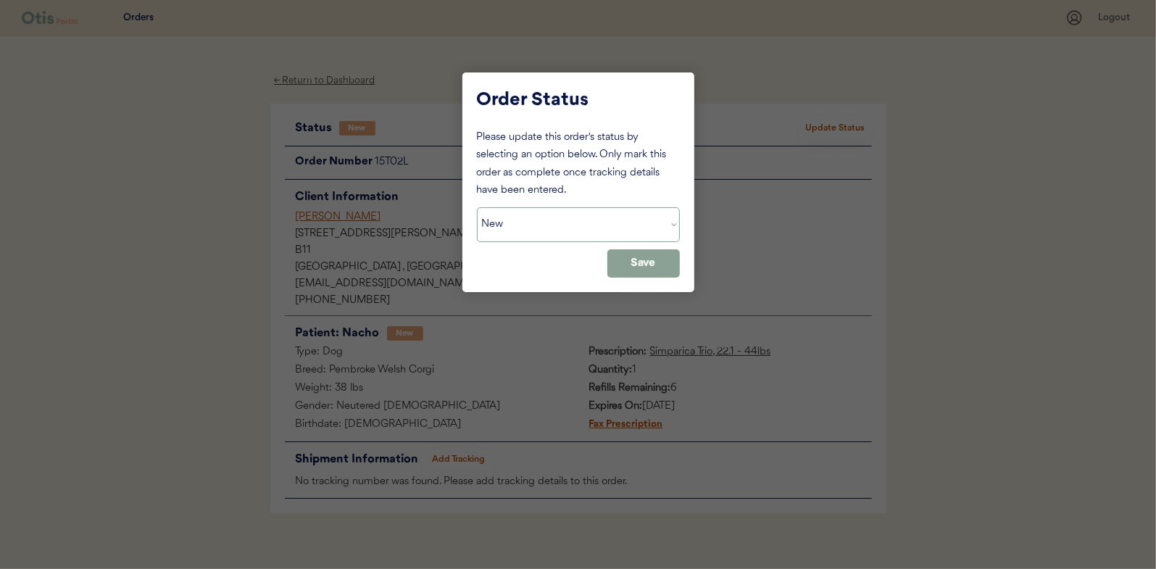
click at [578, 225] on select "Status On Hold New In Progress Complete Pending HW Consent Canceled" at bounding box center [578, 224] width 203 height 35
select select ""in_progress""
click at [477, 207] on select "Status On Hold New In Progress Complete Pending HW Consent Canceled" at bounding box center [578, 224] width 203 height 35
click at [650, 265] on button "Save" at bounding box center [643, 263] width 72 height 28
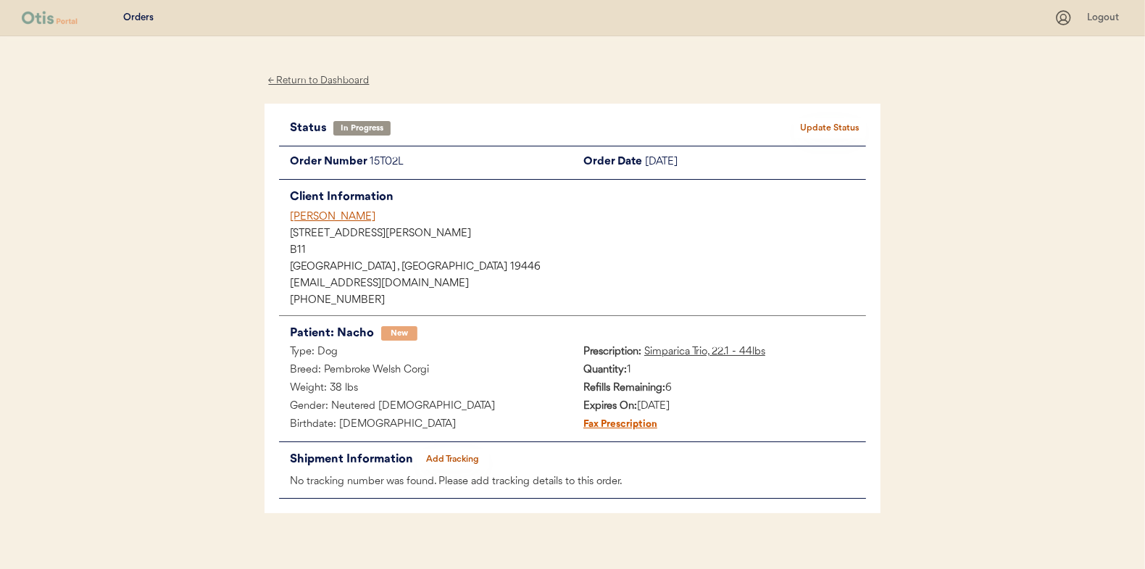
click at [337, 81] on div "← Return to Dashboard" at bounding box center [319, 80] width 109 height 17
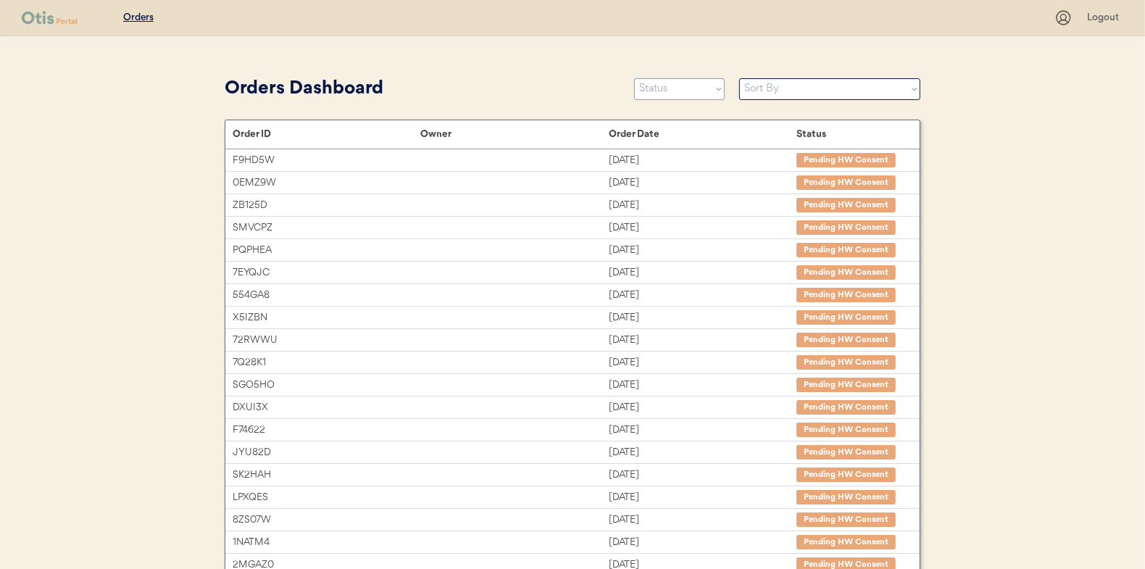
click at [665, 92] on select "Status On Hold New In Progress Complete Pending HW Consent Canceled" at bounding box center [679, 89] width 91 height 22
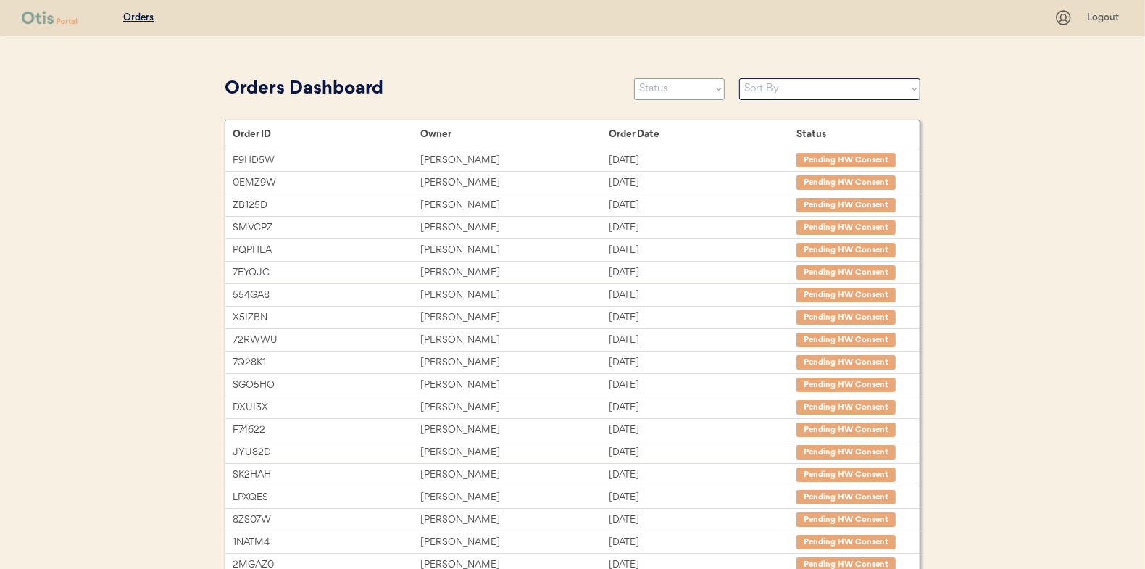
select select ""new""
click at [634, 78] on select "Status On Hold New In Progress Complete Pending HW Consent Canceled" at bounding box center [679, 89] width 91 height 22
click at [763, 91] on select "Sort By Order Date (Newest → Oldest) Order Date (Oldest → Newest)" at bounding box center [829, 89] width 181 height 22
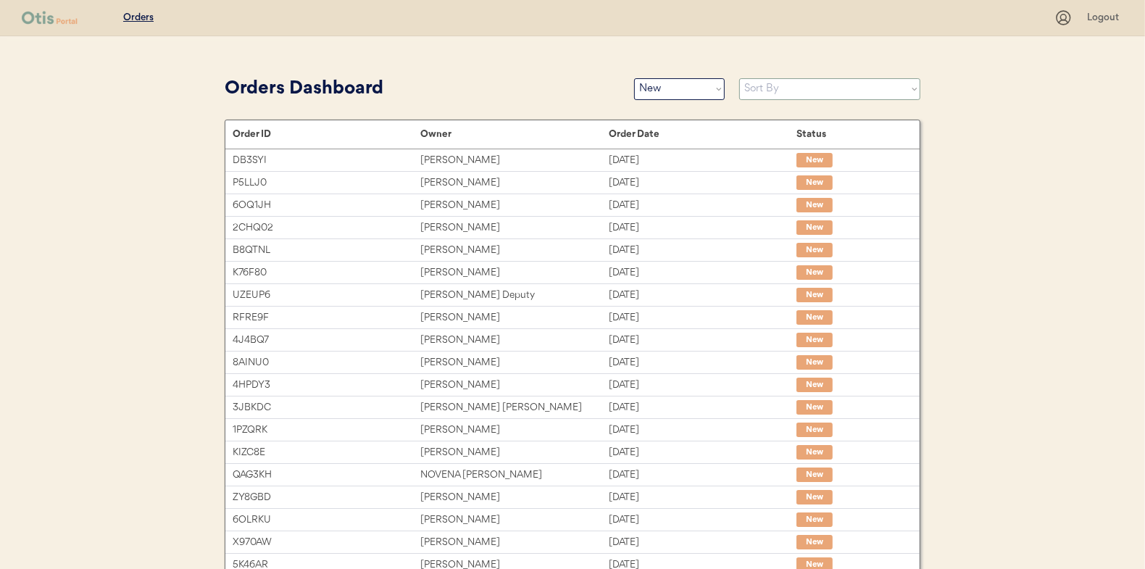
select select ""Order Date (Oldest → Newest)""
click at [739, 78] on select "Sort By Order Date (Newest → Oldest) Order Date (Oldest → Newest)" at bounding box center [829, 89] width 181 height 22
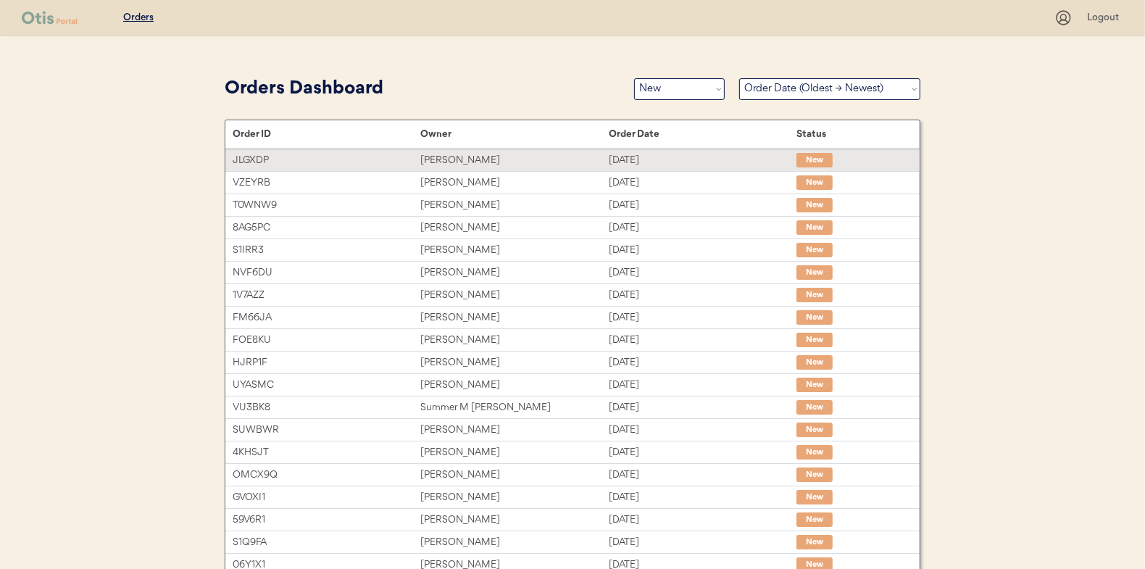
click at [551, 167] on div "Ryleigh Bennett" at bounding box center [514, 160] width 188 height 17
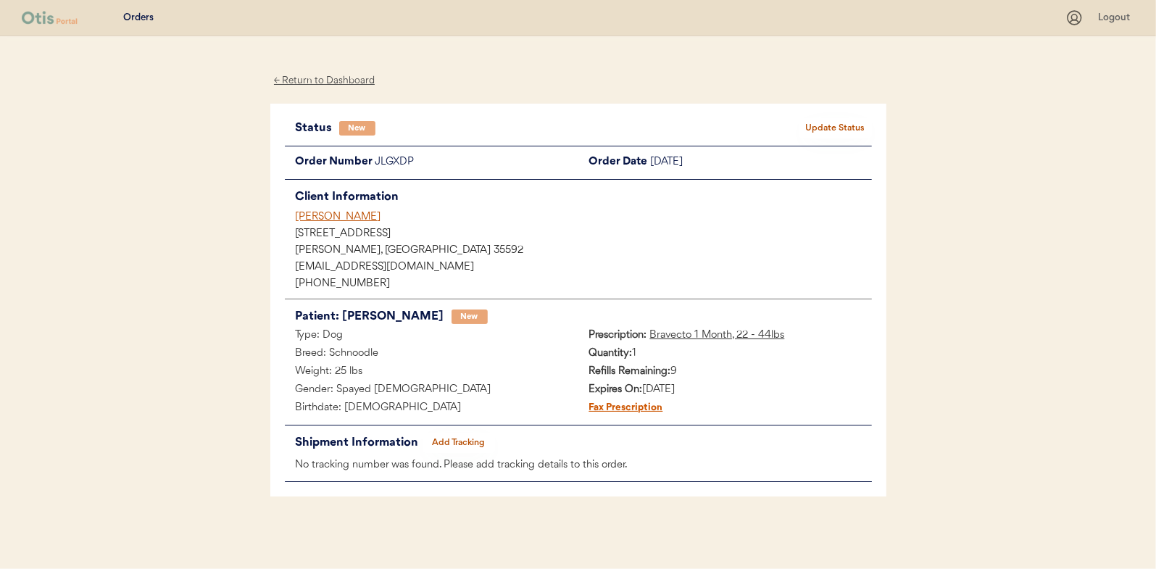
click at [815, 124] on button "Update Status" at bounding box center [836, 128] width 72 height 20
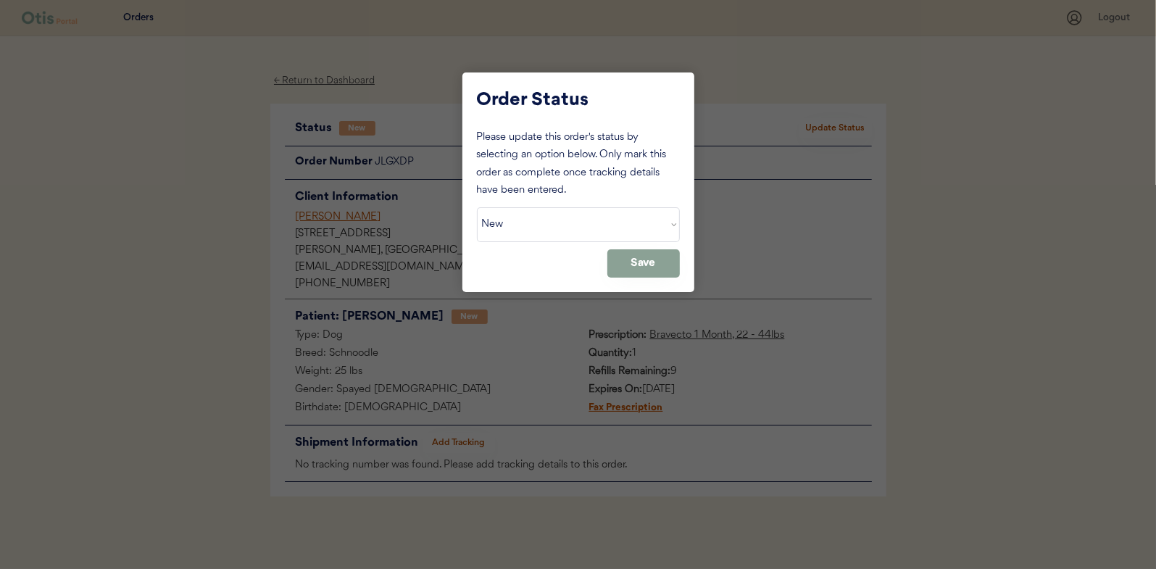
click at [586, 225] on select "Status On Hold New In Progress Complete Pending HW Consent Canceled" at bounding box center [578, 224] width 203 height 35
select select ""in_progress""
click at [477, 207] on select "Status On Hold New In Progress Complete Pending HW Consent Canceled" at bounding box center [578, 224] width 203 height 35
click at [626, 261] on button "Save" at bounding box center [643, 263] width 72 height 28
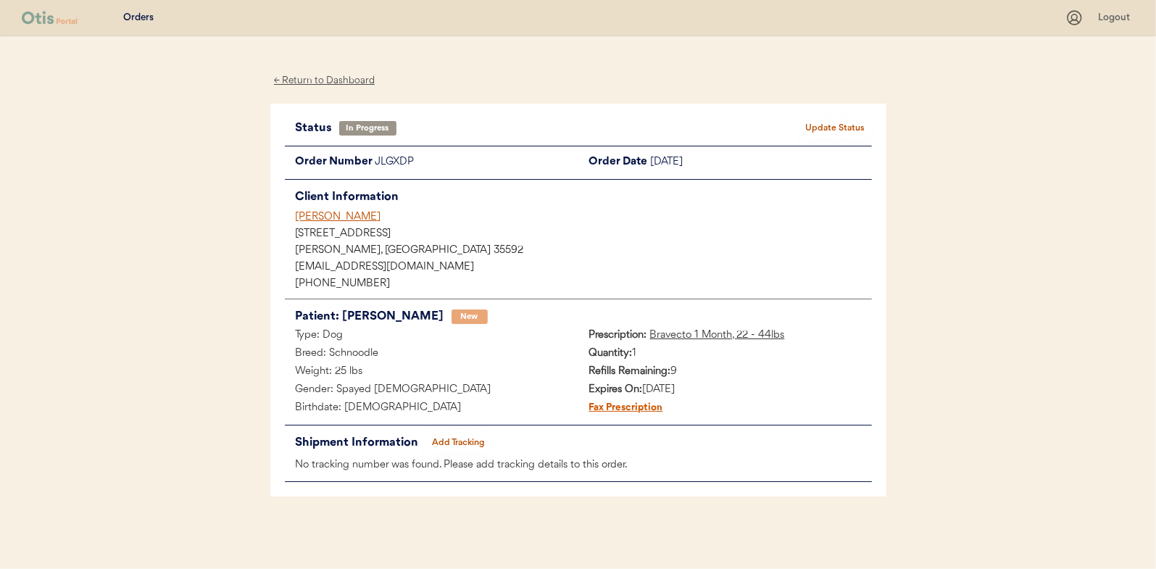
click at [331, 76] on div "← Return to Dashboard" at bounding box center [324, 80] width 109 height 17
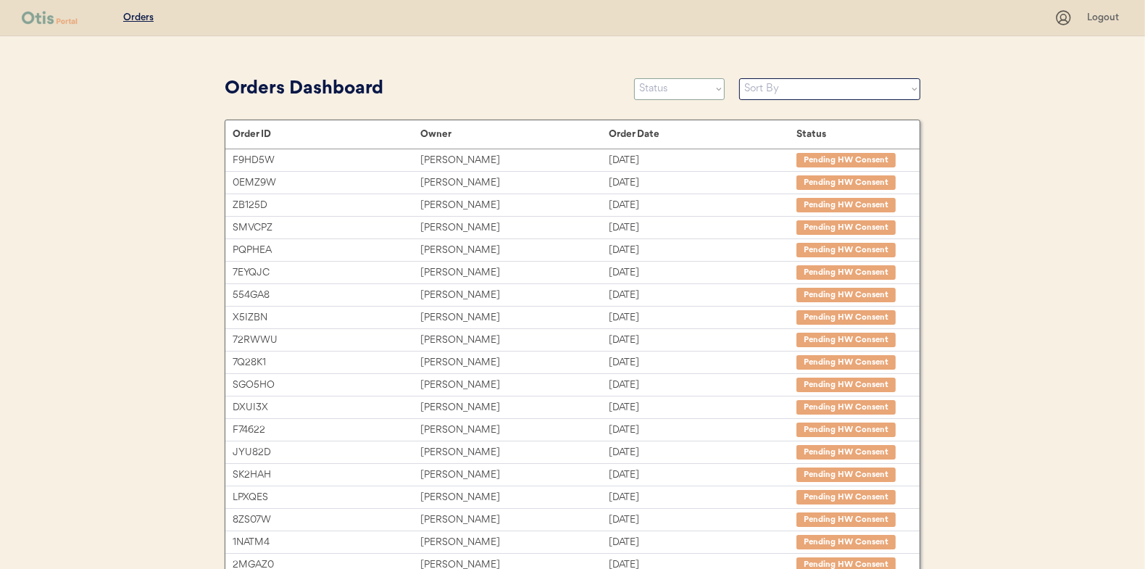
click at [710, 89] on select "Status On Hold New In Progress Complete Pending HW Consent Canceled" at bounding box center [679, 89] width 91 height 22
select select ""new""
click at [634, 78] on select "Status On Hold New In Progress Complete Pending HW Consent Canceled" at bounding box center [679, 89] width 91 height 22
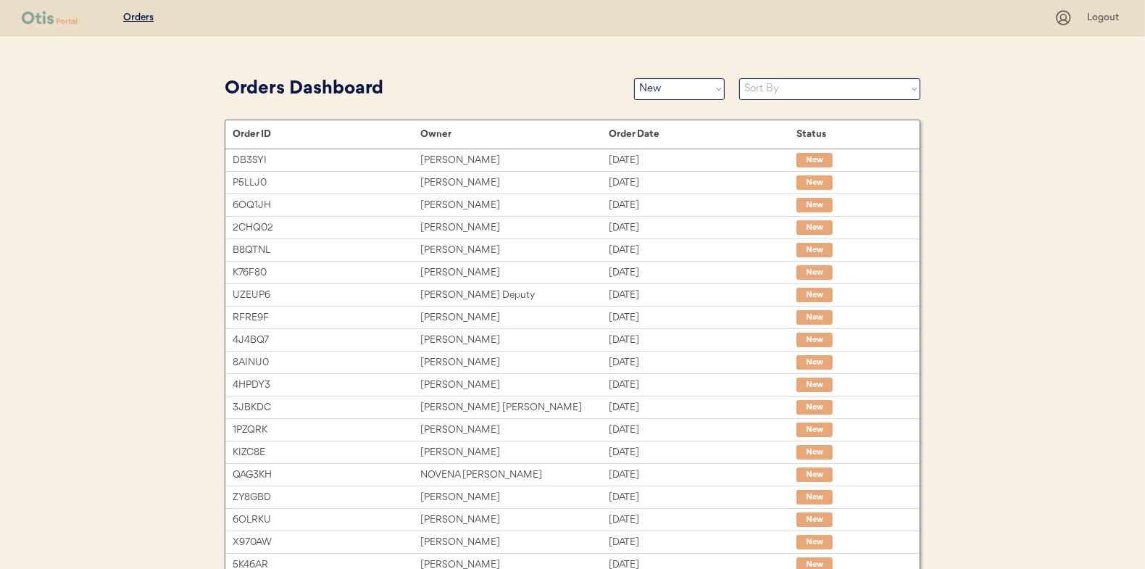
click at [788, 88] on select "Sort By Order Date (Newest → Oldest) Order Date (Oldest → Newest)" at bounding box center [829, 89] width 181 height 22
click at [784, 86] on select "Sort By Order Date (Newest → Oldest) Order Date (Oldest → Newest)" at bounding box center [829, 89] width 181 height 22
select select ""Order Date (Oldest → Newest)""
click at [739, 78] on select "Sort By Order Date (Newest → Oldest) Order Date (Oldest → Newest)" at bounding box center [829, 89] width 181 height 22
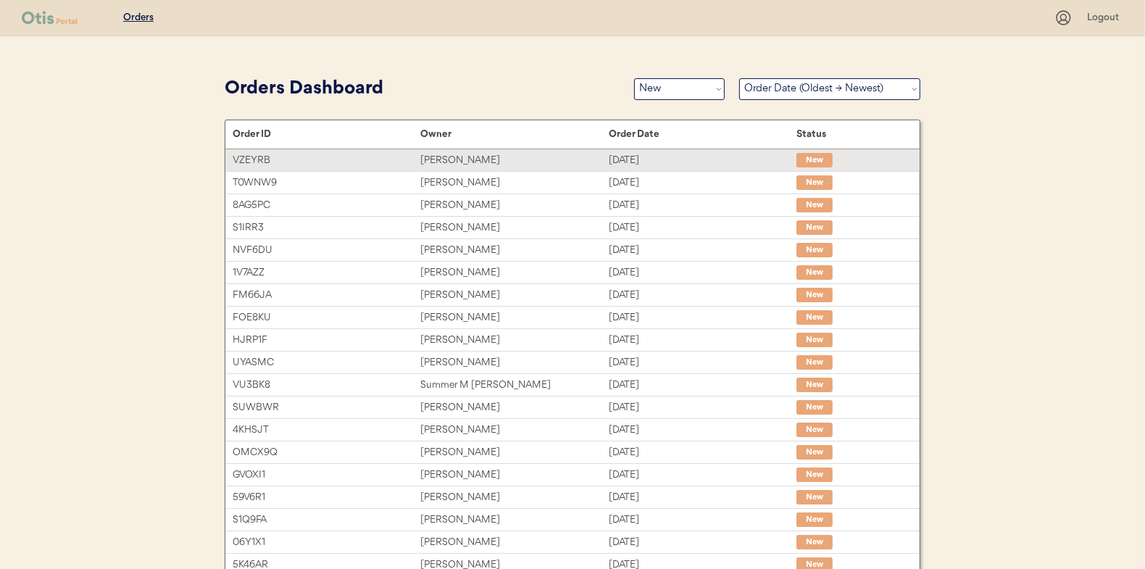
click at [558, 162] on div "Gloria Cascio" at bounding box center [514, 160] width 188 height 17
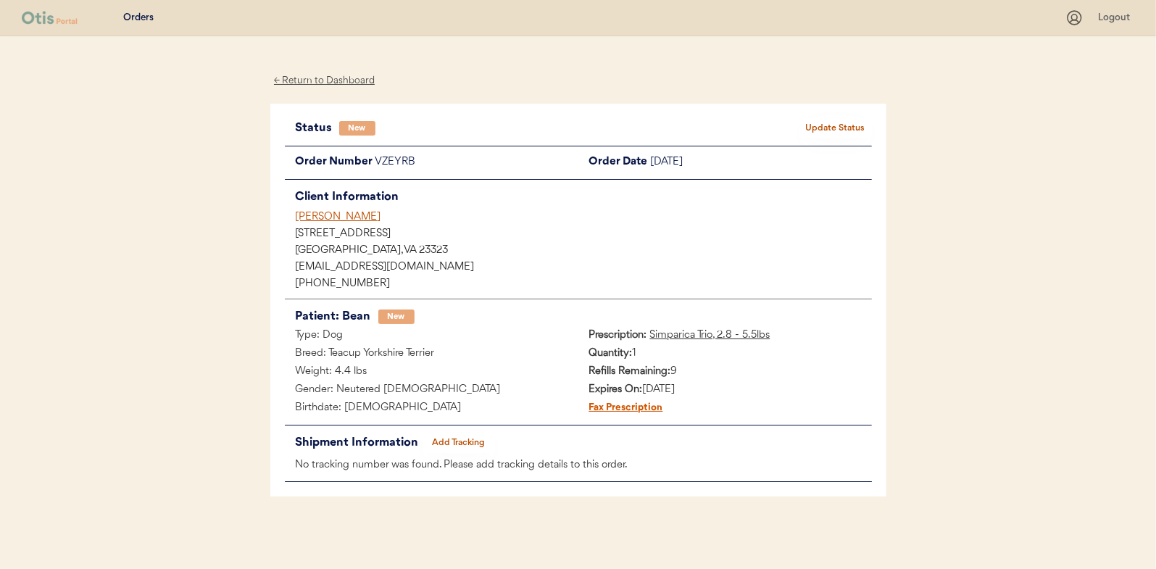
click at [831, 122] on button "Update Status" at bounding box center [836, 128] width 72 height 20
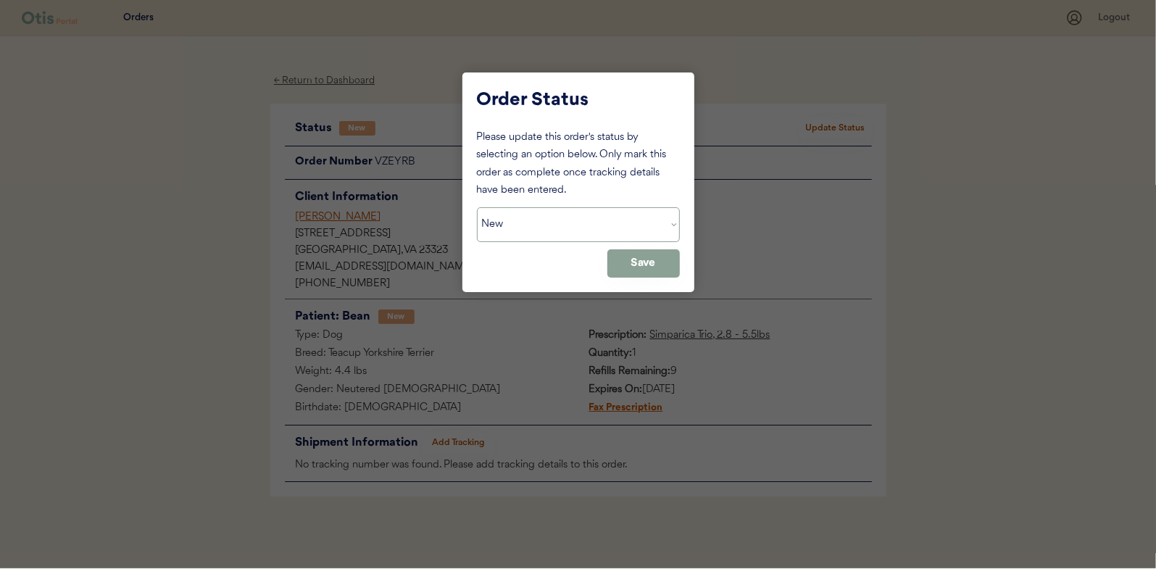
click at [572, 230] on select "Status On Hold New In Progress Complete Pending HW Consent Canceled" at bounding box center [578, 224] width 203 height 35
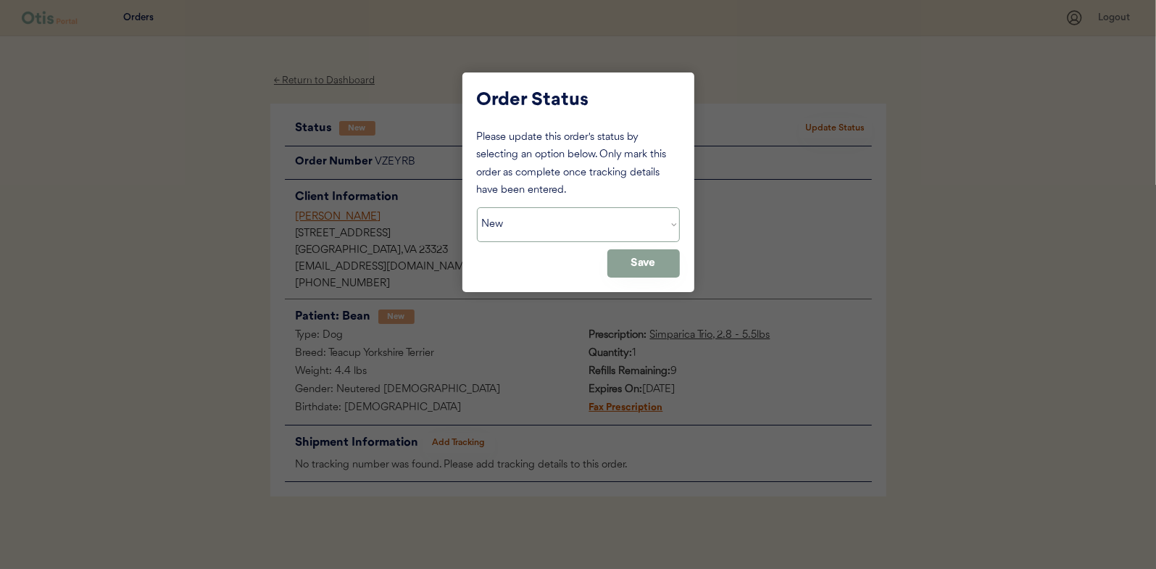
select select ""in_progress""
click at [477, 207] on select "Status On Hold New In Progress Complete Pending HW Consent Canceled" at bounding box center [578, 224] width 203 height 35
click at [639, 265] on button "Save" at bounding box center [643, 263] width 72 height 28
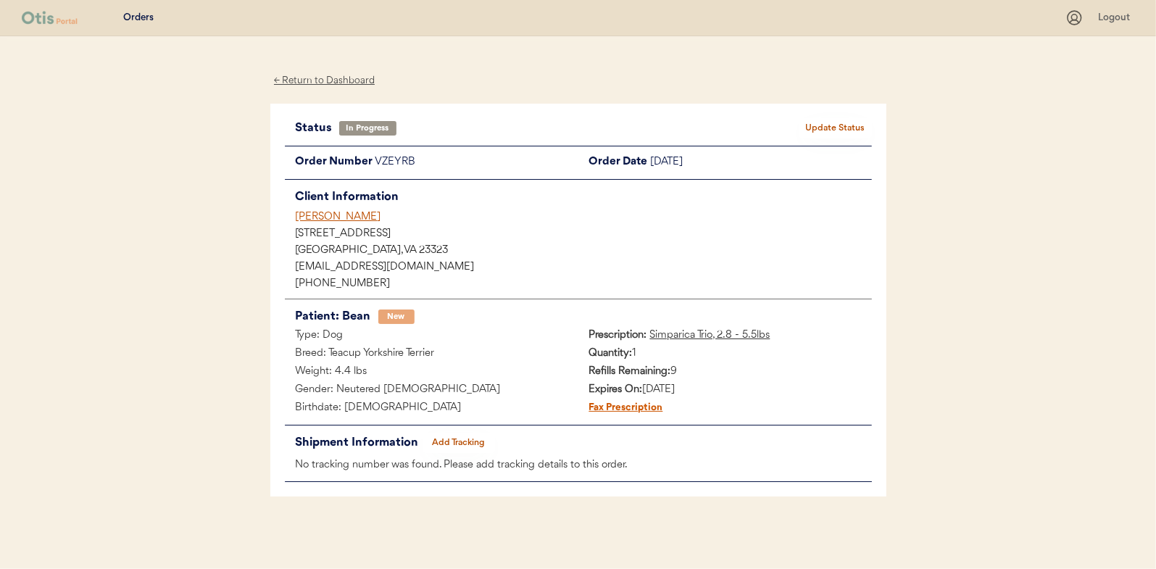
click at [327, 83] on div "← Return to Dashboard" at bounding box center [324, 80] width 109 height 17
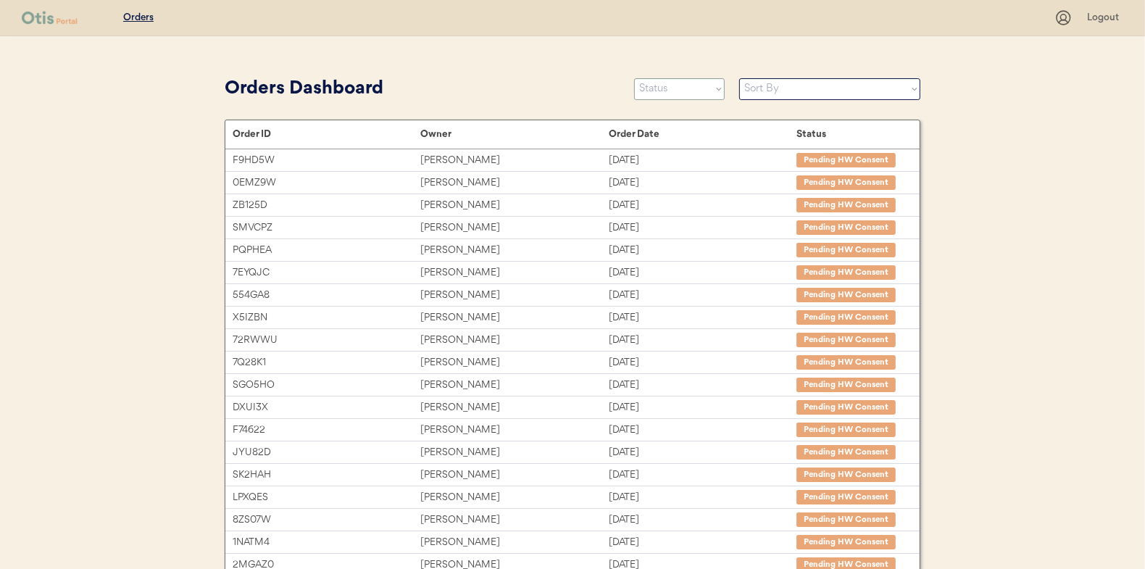
click at [672, 91] on select "Status On Hold New In Progress Complete Pending HW Consent Canceled" at bounding box center [679, 89] width 91 height 22
select select ""new""
click at [634, 78] on select "Status On Hold New In Progress Complete Pending HW Consent Canceled" at bounding box center [679, 89] width 91 height 22
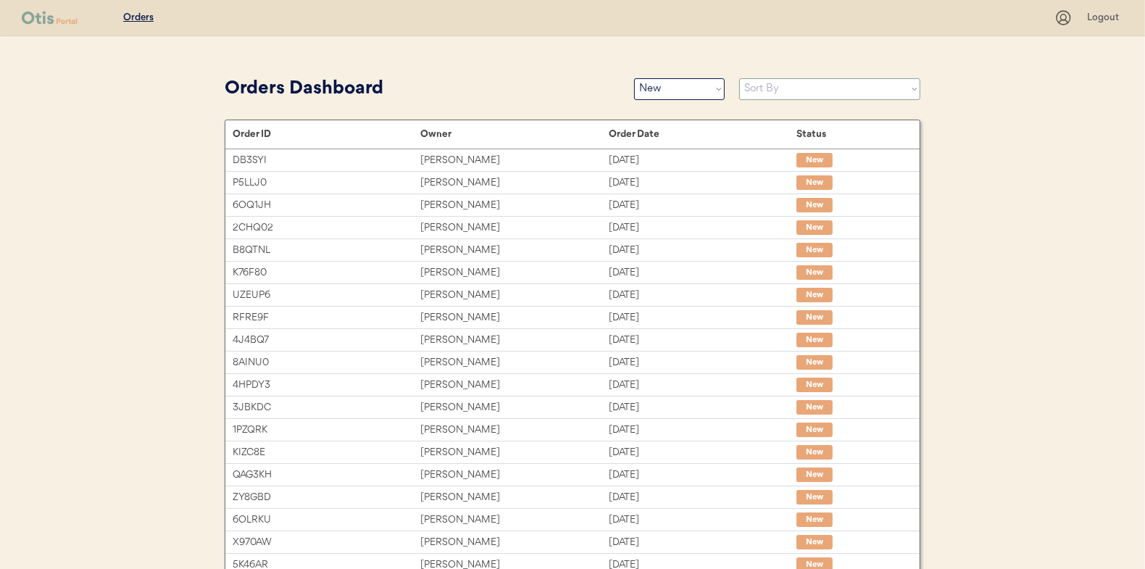
click at [779, 96] on select "Sort By Order Date (Newest → Oldest) Order Date (Oldest → Newest)" at bounding box center [829, 89] width 181 height 22
select select ""Order Date (Oldest → Newest)""
click at [739, 78] on select "Sort By Order Date (Newest → Oldest) Order Date (Oldest → Newest)" at bounding box center [829, 89] width 181 height 22
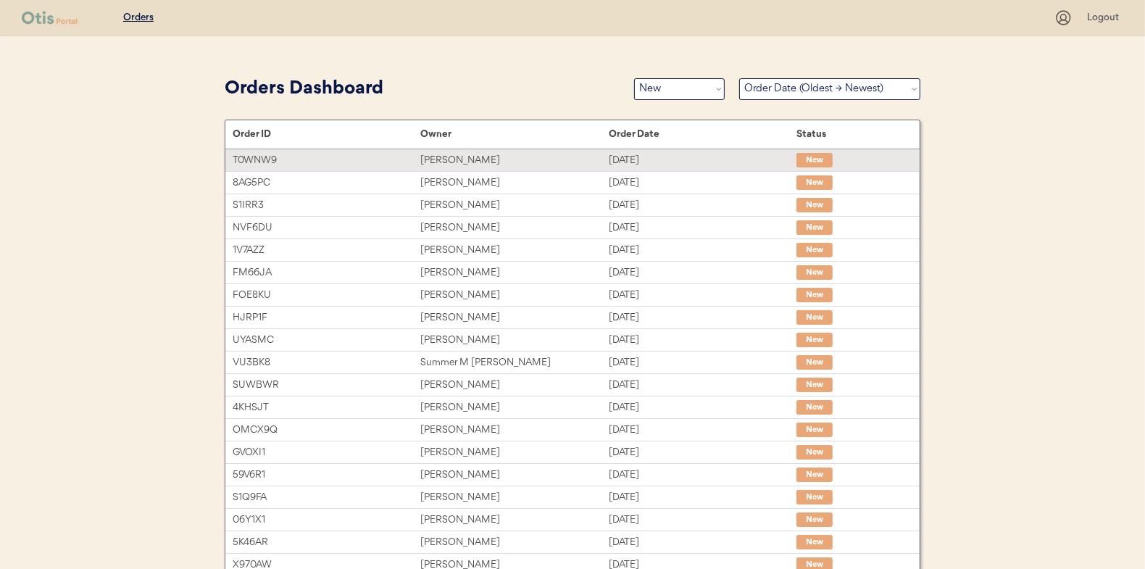
click at [499, 164] on div "Laura J Nutting" at bounding box center [514, 160] width 188 height 17
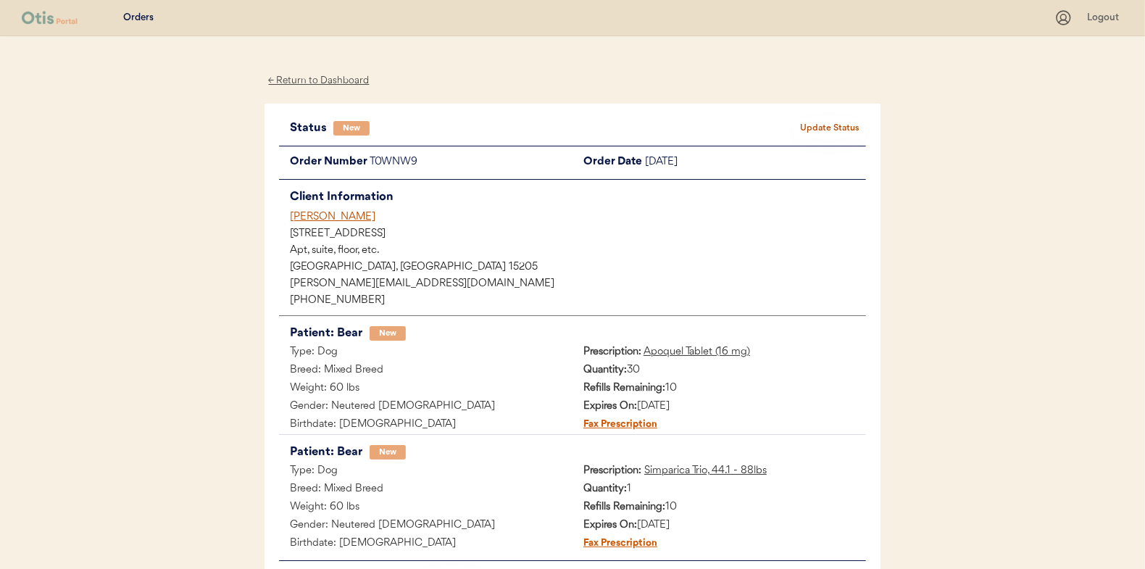
click at [815, 125] on button "Update Status" at bounding box center [830, 128] width 72 height 20
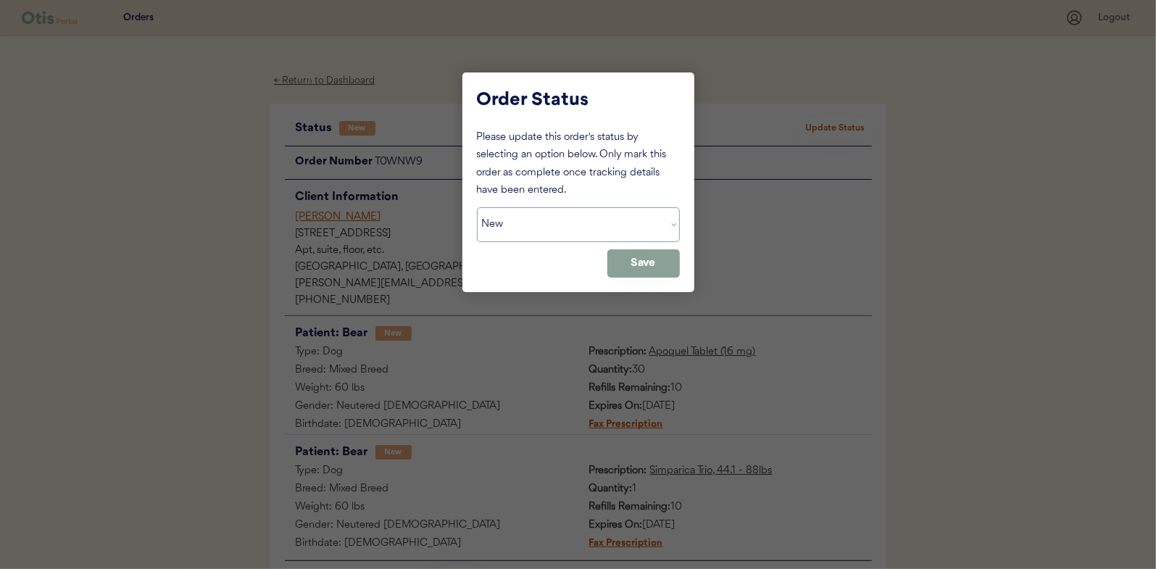
click at [561, 225] on select "Status On Hold New In Progress Complete Pending HW Consent Canceled" at bounding box center [578, 224] width 203 height 35
select select ""in_progress""
click at [477, 207] on select "Status On Hold New In Progress Complete Pending HW Consent Canceled" at bounding box center [578, 224] width 203 height 35
click at [651, 273] on button "Save" at bounding box center [643, 263] width 72 height 28
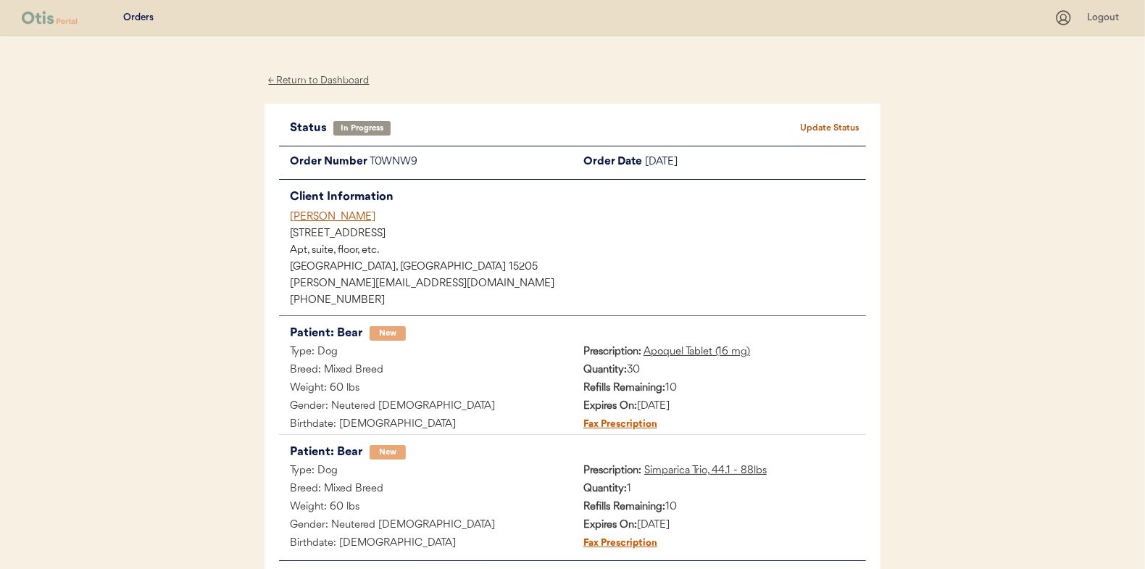
click at [291, 83] on div "← Return to Dashboard" at bounding box center [319, 80] width 109 height 17
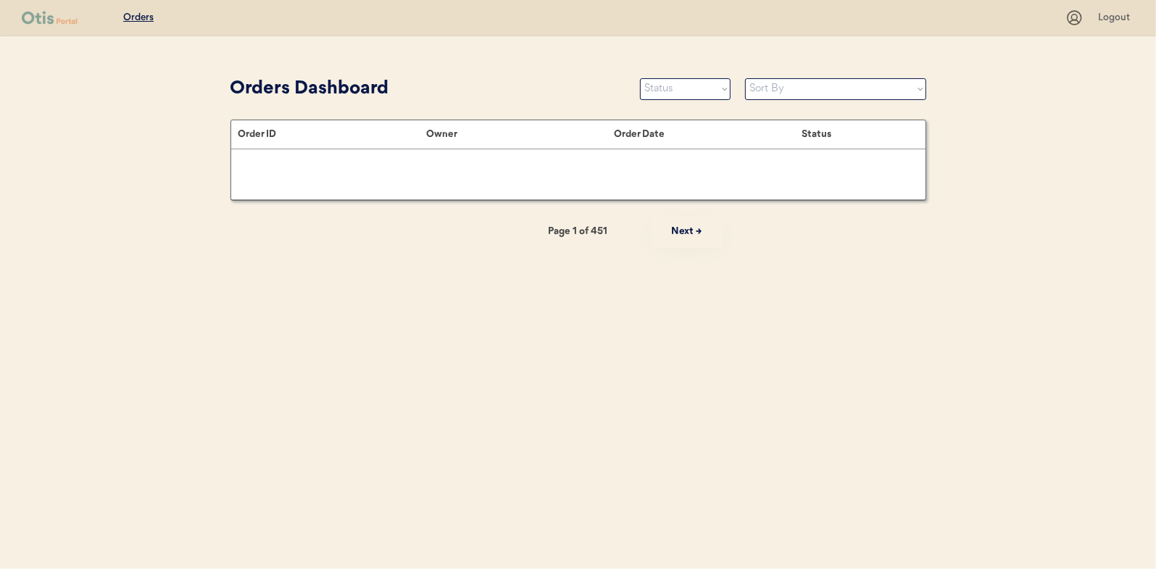
click at [723, 90] on select "Status On Hold New In Progress Complete Pending HW Consent Canceled" at bounding box center [685, 89] width 91 height 22
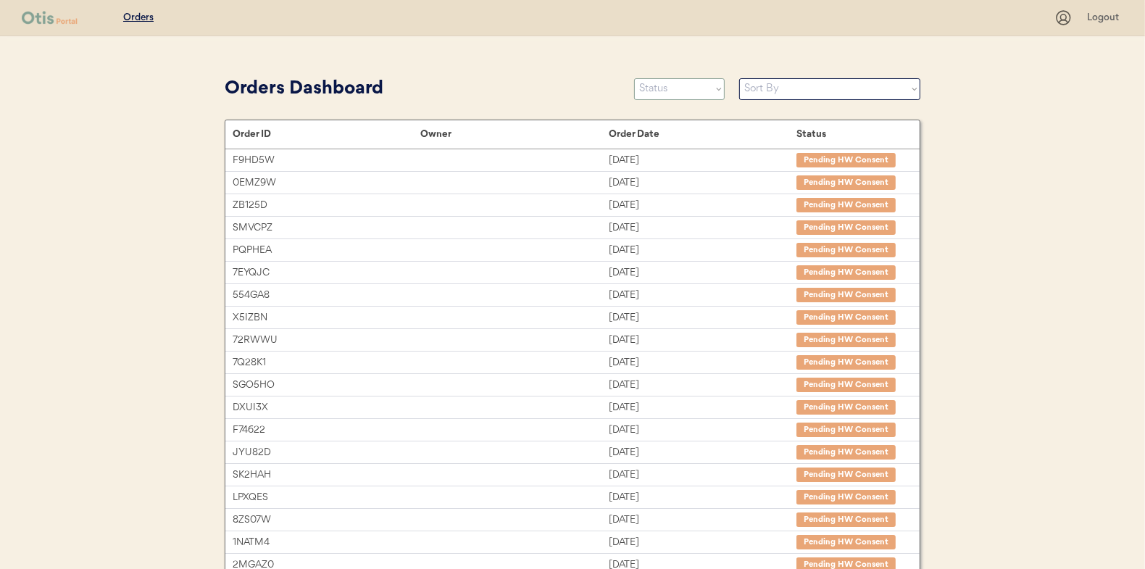
select select ""new""
click at [634, 78] on select "Status On Hold New In Progress Complete Pending HW Consent Canceled" at bounding box center [679, 89] width 91 height 22
drag, startPoint x: 763, startPoint y: 83, endPoint x: 763, endPoint y: 95, distance: 11.6
click at [763, 83] on select "Sort By Order Date (Newest → Oldest) Order Date (Oldest → Newest)" at bounding box center [829, 89] width 181 height 22
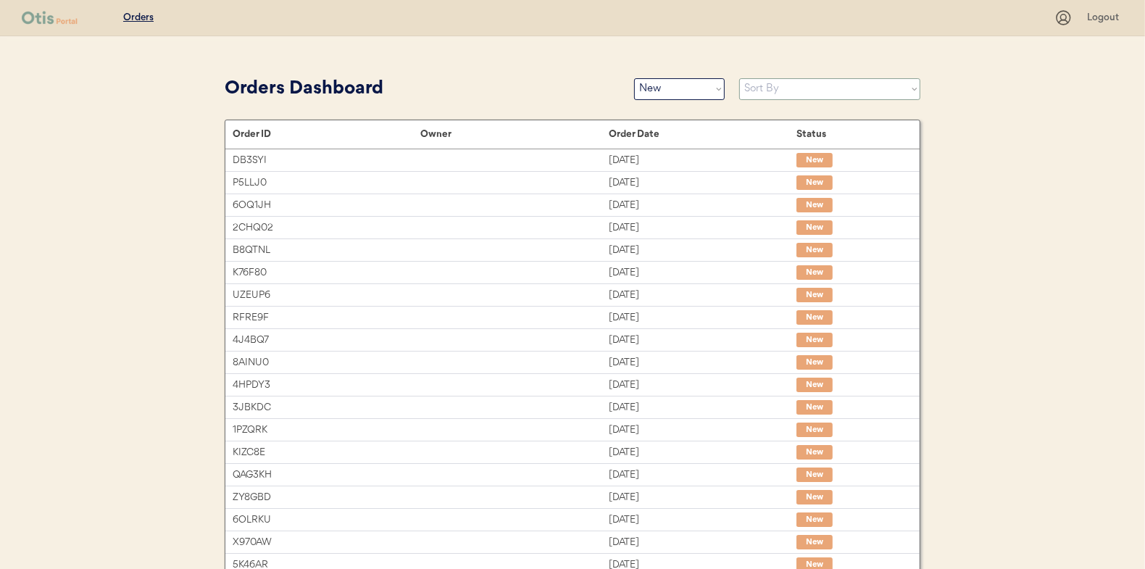
select select ""Order Date (Oldest → Newest)""
click at [739, 78] on select "Sort By Order Date (Newest → Oldest) Order Date (Oldest → Newest)" at bounding box center [829, 89] width 181 height 22
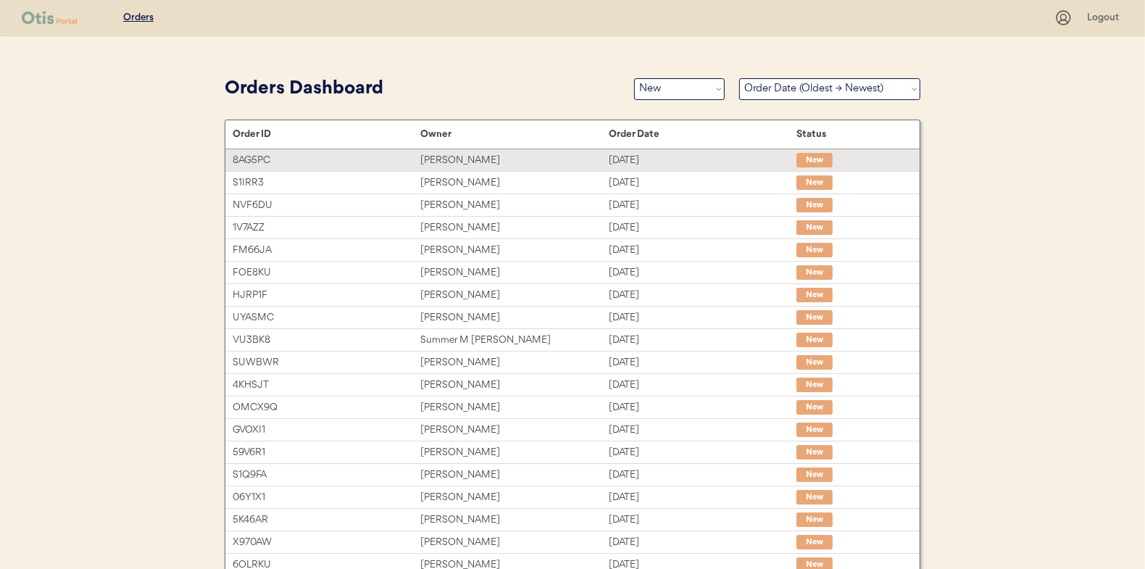
click at [521, 164] on div "Ms. Harmoni VanEtten" at bounding box center [514, 160] width 188 height 17
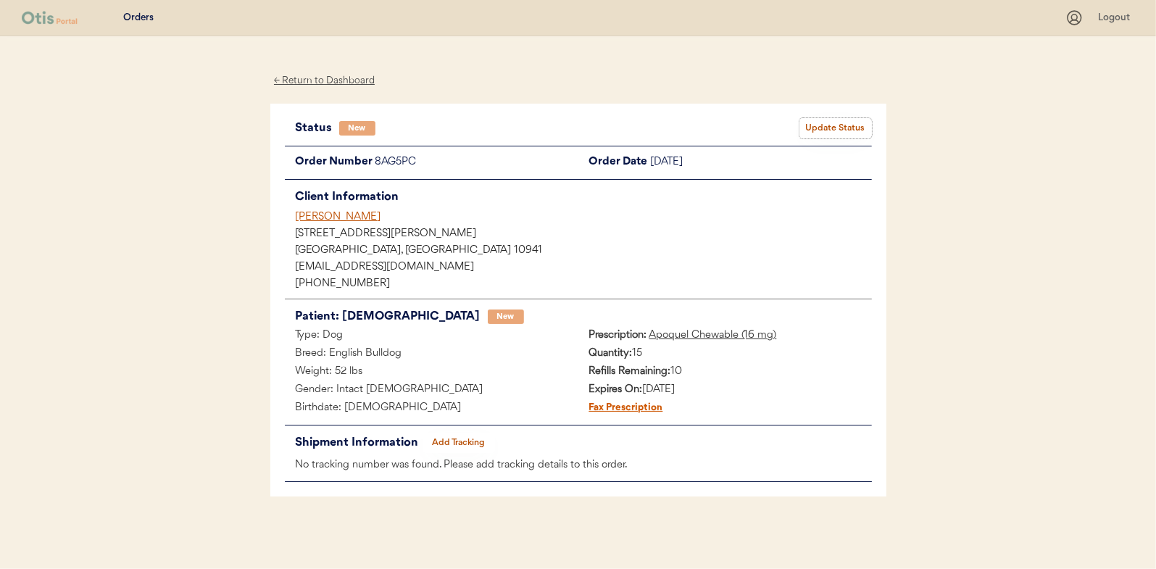
click at [851, 133] on button "Update Status" at bounding box center [836, 128] width 72 height 20
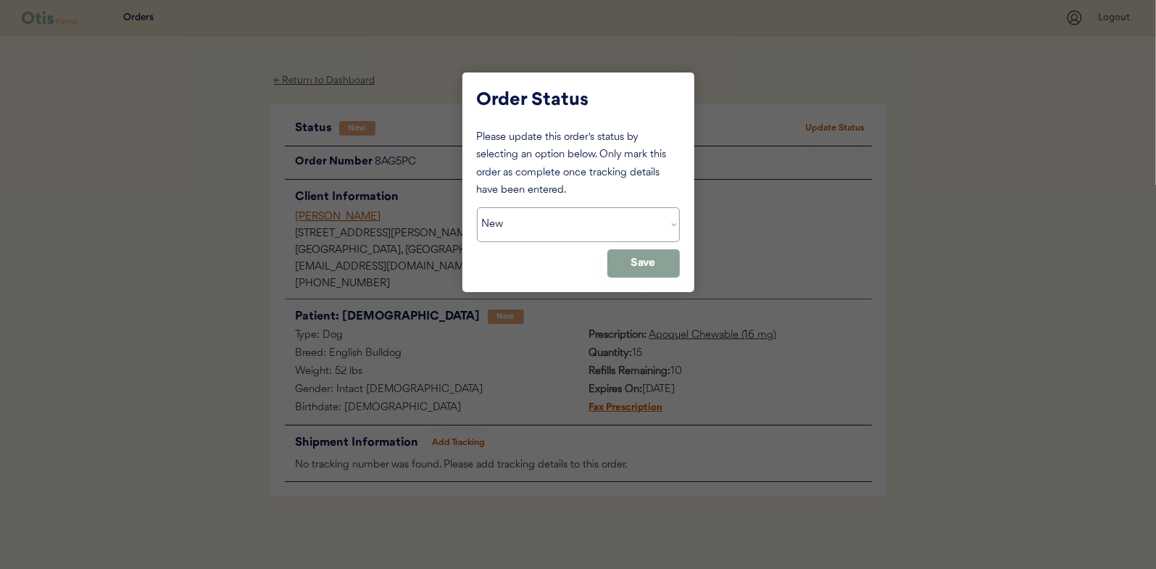
click at [528, 217] on select "Status On Hold New In Progress Complete Pending HW Consent Canceled" at bounding box center [578, 224] width 203 height 35
click at [534, 225] on select "Status On Hold New In Progress Complete Pending HW Consent Canceled" at bounding box center [578, 224] width 203 height 35
click at [535, 229] on select "Status On Hold New In Progress Complete Pending HW Consent Canceled" at bounding box center [578, 224] width 203 height 35
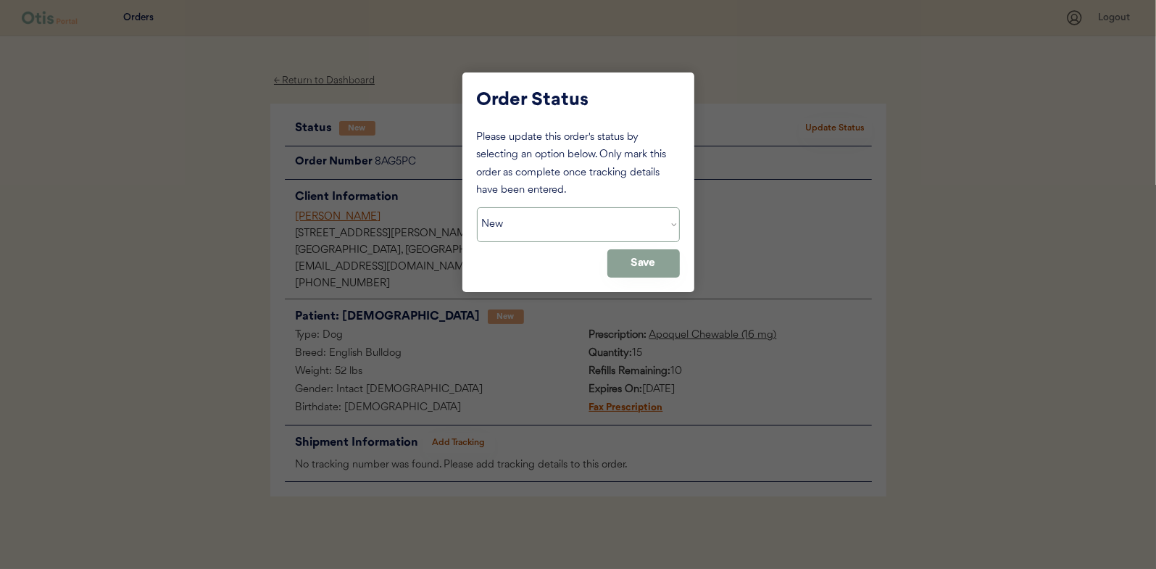
select select ""on_hold""
click at [477, 207] on select "Status On Hold New In Progress Complete Pending HW Consent Canceled" at bounding box center [578, 224] width 203 height 35
click at [662, 267] on button "Save" at bounding box center [643, 263] width 72 height 28
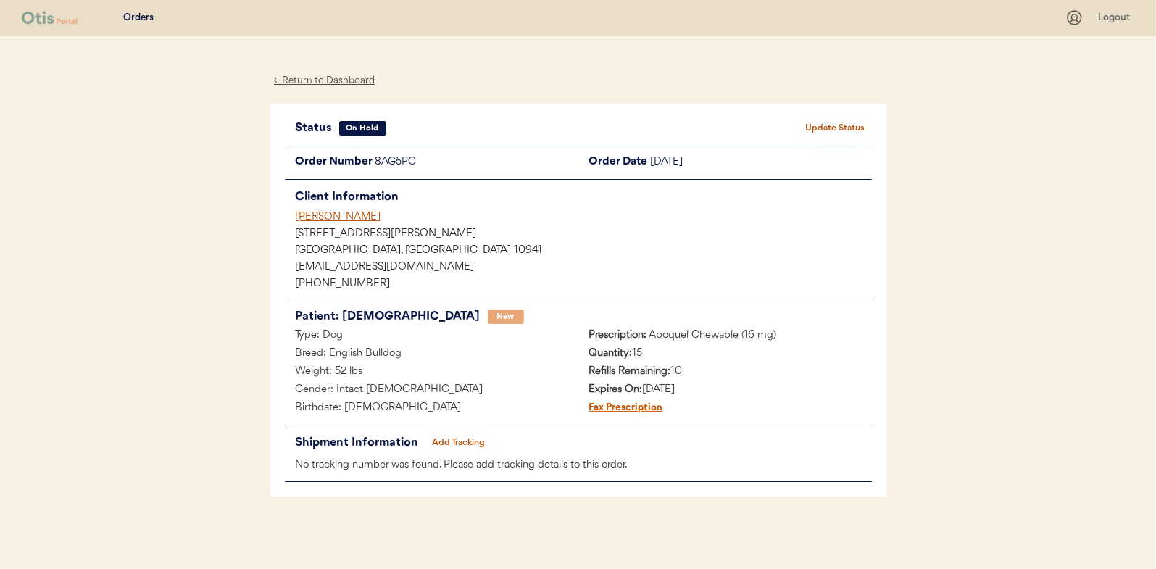
click at [352, 78] on div "← Return to Dashboard" at bounding box center [324, 80] width 109 height 17
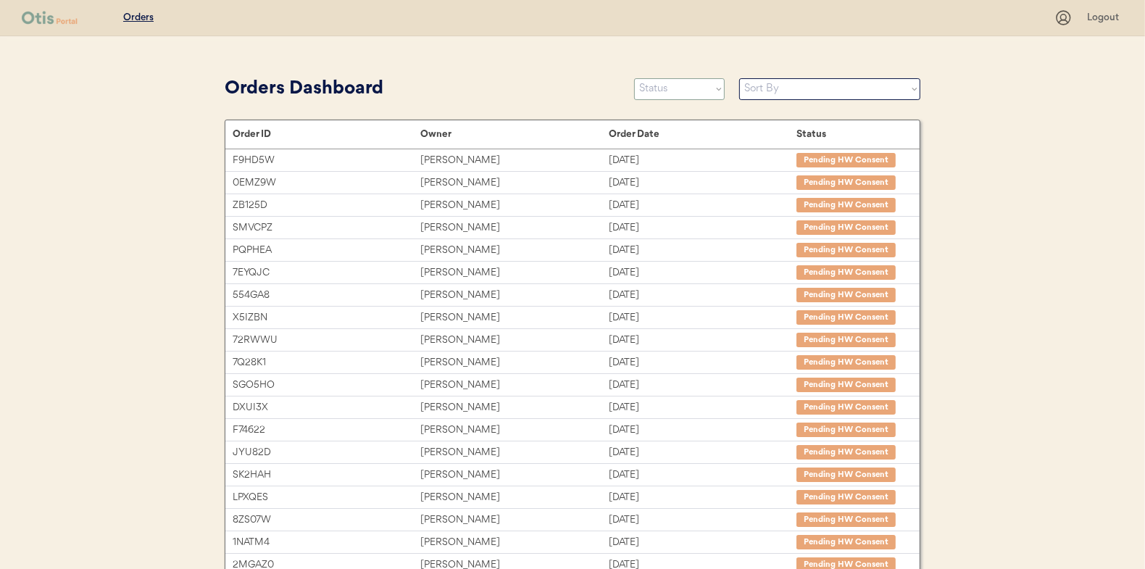
click at [689, 88] on select "Status On Hold New In Progress Complete Pending HW Consent Canceled" at bounding box center [679, 89] width 91 height 22
select select ""new""
click at [634, 78] on select "Status On Hold New In Progress Complete Pending HW Consent Canceled" at bounding box center [679, 89] width 91 height 22
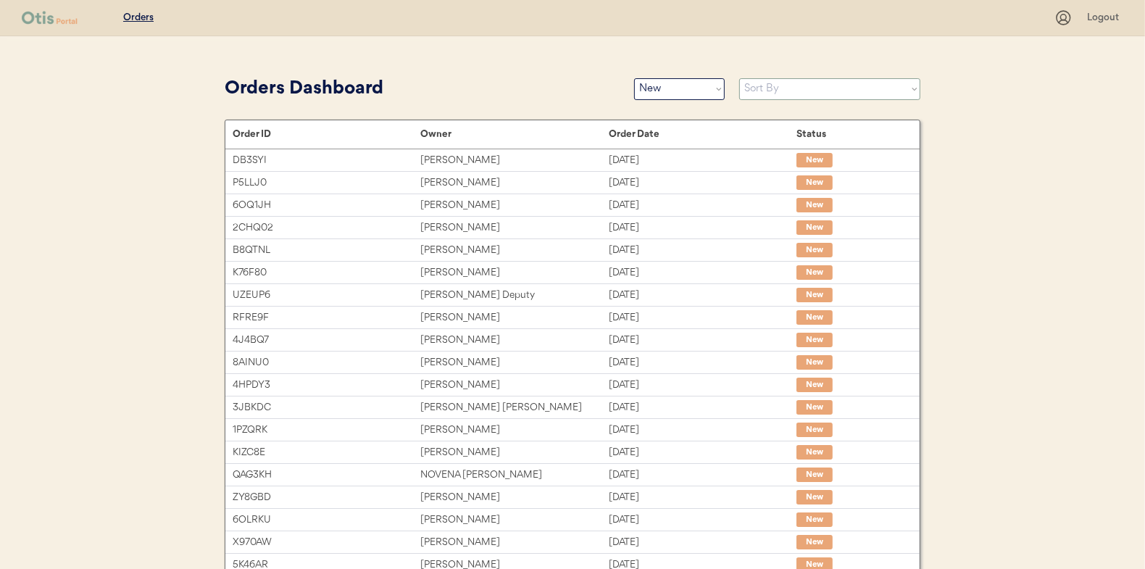
click at [750, 96] on select "Sort By Order Date (Newest → Oldest) Order Date (Oldest → Newest)" at bounding box center [829, 89] width 181 height 22
select select ""Order Date (Oldest → Newest)""
click at [739, 78] on select "Sort By Order Date (Newest → Oldest) Order Date (Oldest → Newest)" at bounding box center [829, 89] width 181 height 22
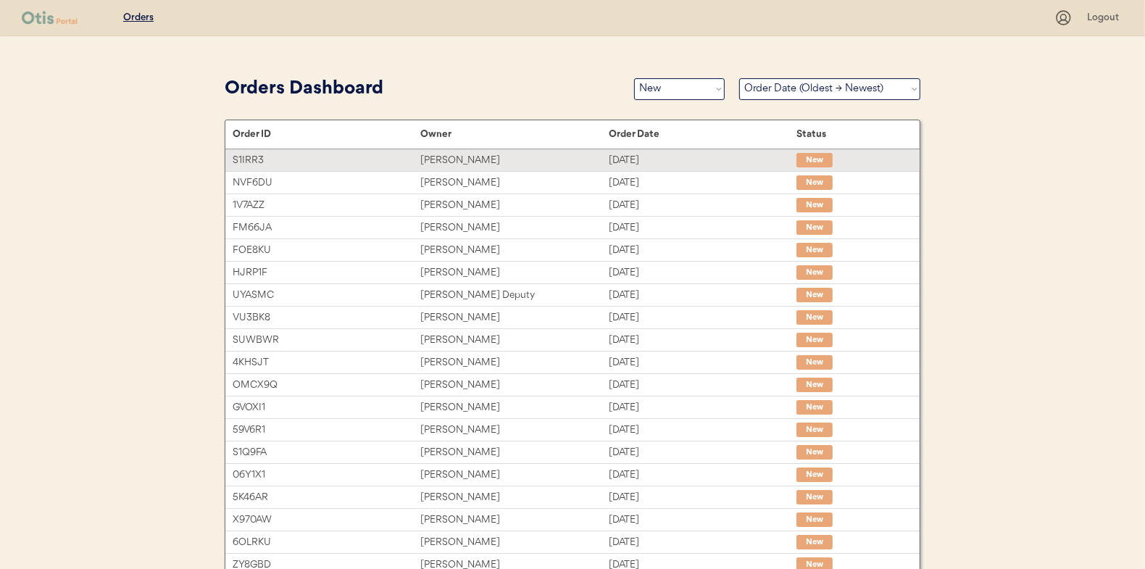
click at [489, 165] on div "[PERSON_NAME]" at bounding box center [514, 160] width 188 height 17
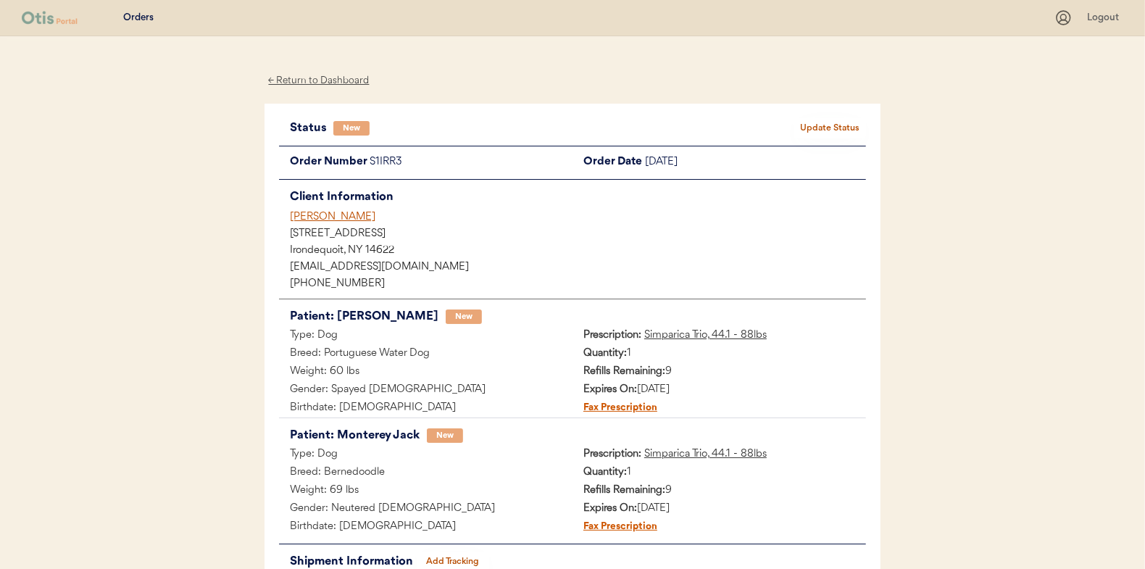
click at [826, 113] on div "Status New Update Status Order Number S1IRR3 Order Date [DATE] Client Informati…" at bounding box center [573, 360] width 616 height 512
click at [823, 125] on button "Update Status" at bounding box center [830, 128] width 72 height 20
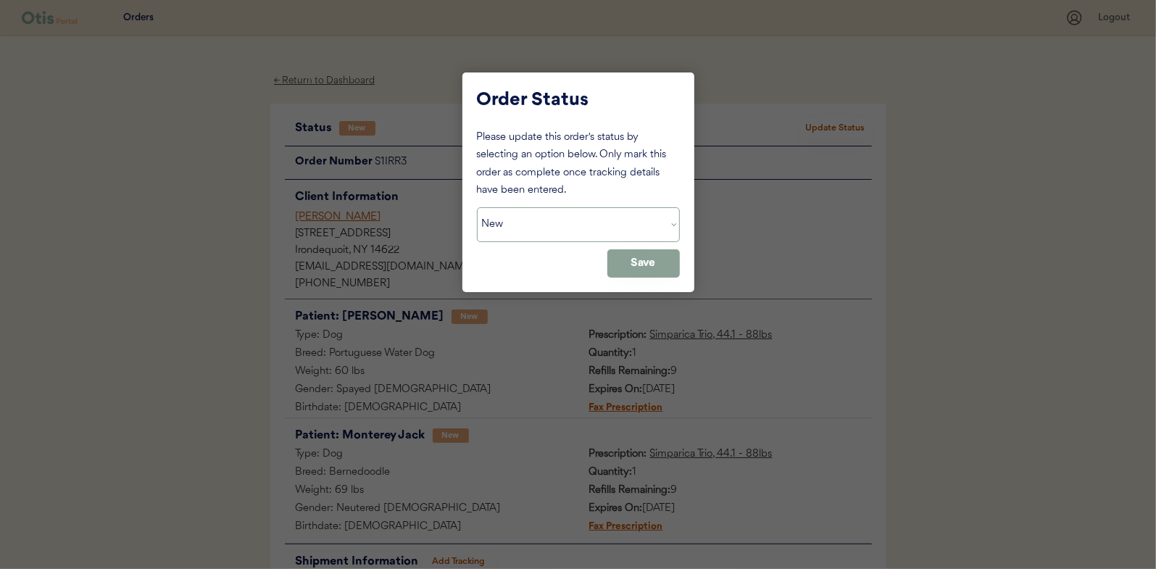
click at [606, 212] on select "Status On Hold New In Progress Complete Pending HW Consent Canceled" at bounding box center [578, 224] width 203 height 35
select select ""in_progress""
click at [477, 207] on select "Status On Hold New In Progress Complete Pending HW Consent Canceled" at bounding box center [578, 224] width 203 height 35
click at [666, 263] on button "Save" at bounding box center [643, 263] width 72 height 28
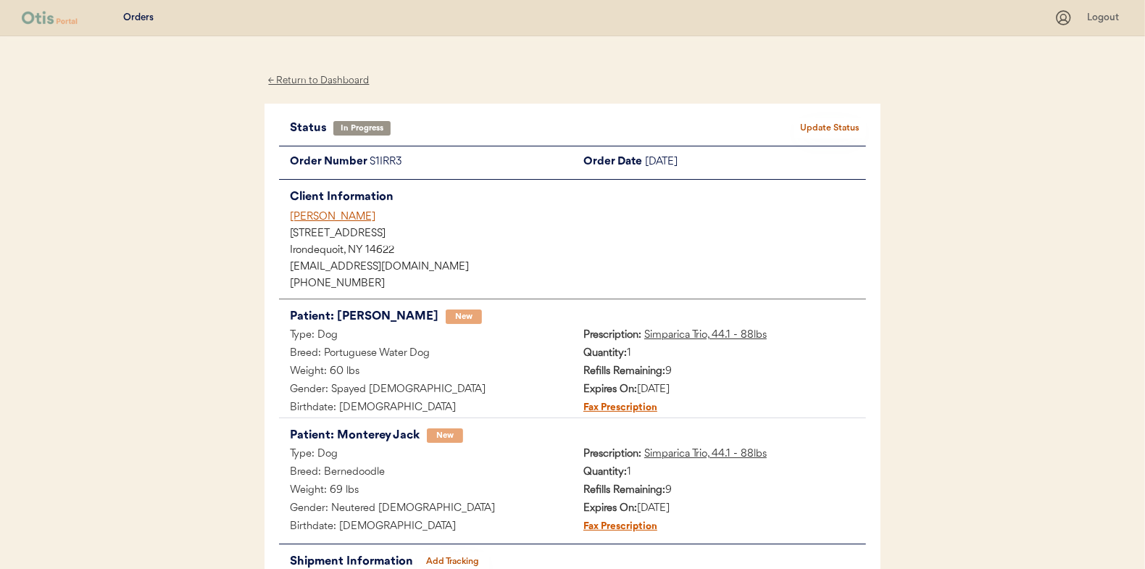
click at [326, 78] on div "← Return to Dashboard" at bounding box center [319, 80] width 109 height 17
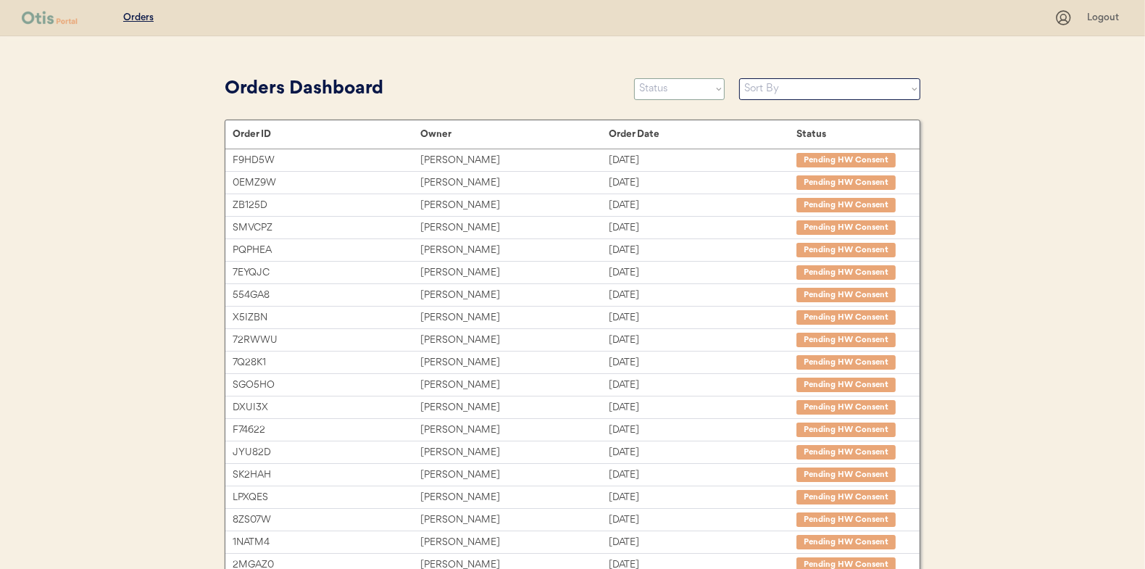
click at [682, 89] on select "Status On Hold New In Progress Complete Pending HW Consent Canceled" at bounding box center [679, 89] width 91 height 22
select select ""new""
click at [634, 78] on select "Status On Hold New In Progress Complete Pending HW Consent Canceled" at bounding box center [679, 89] width 91 height 22
click at [784, 92] on select "Sort By Order Date (Newest → Oldest) Order Date (Oldest → Newest)" at bounding box center [829, 89] width 181 height 22
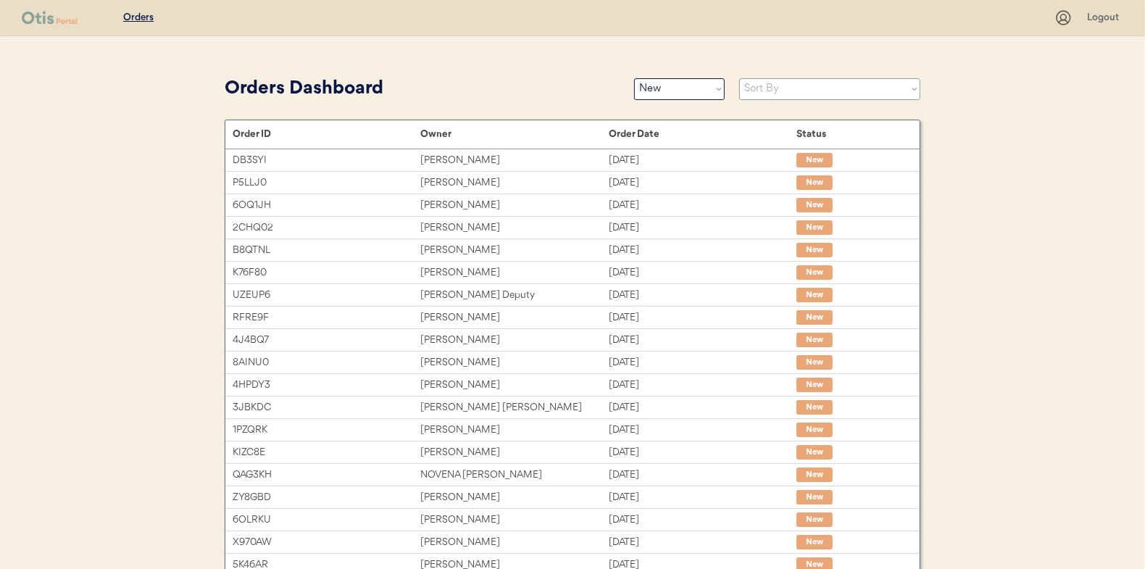
select select ""Order Date (Oldest → Newest)""
click at [739, 78] on select "Sort By Order Date (Newest → Oldest) Order Date (Oldest → Newest)" at bounding box center [829, 89] width 181 height 22
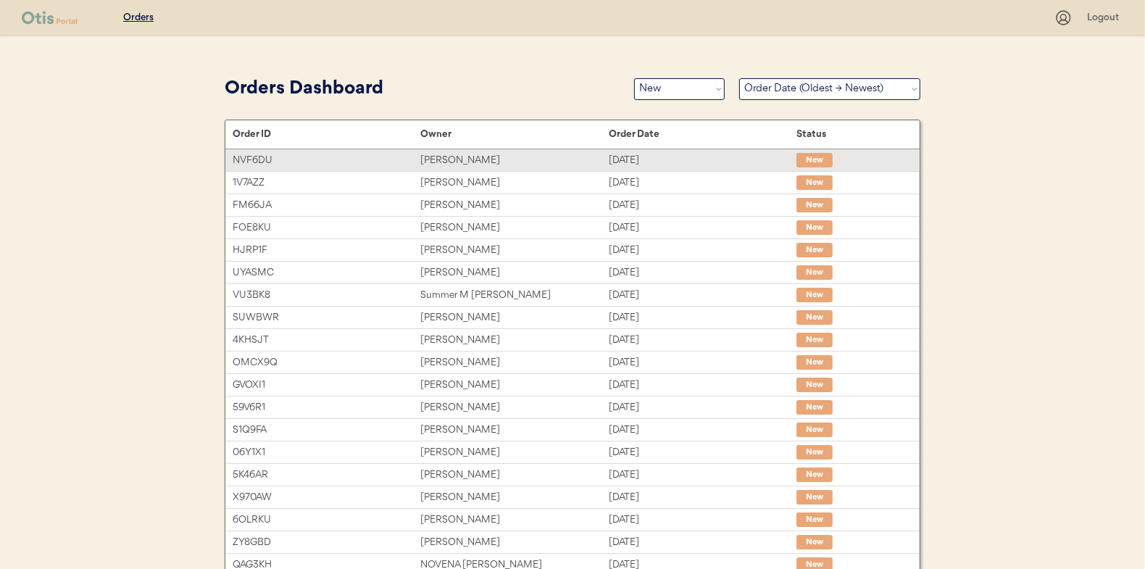
click at [638, 162] on div "Sep 13, 2025" at bounding box center [703, 160] width 188 height 17
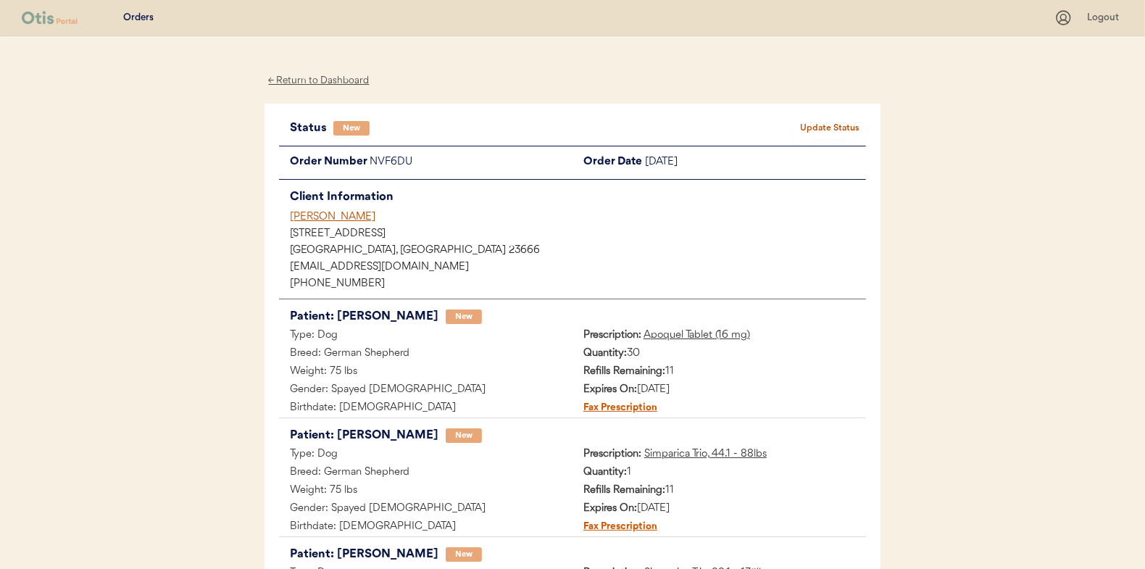
click at [853, 125] on button "Update Status" at bounding box center [830, 128] width 72 height 20
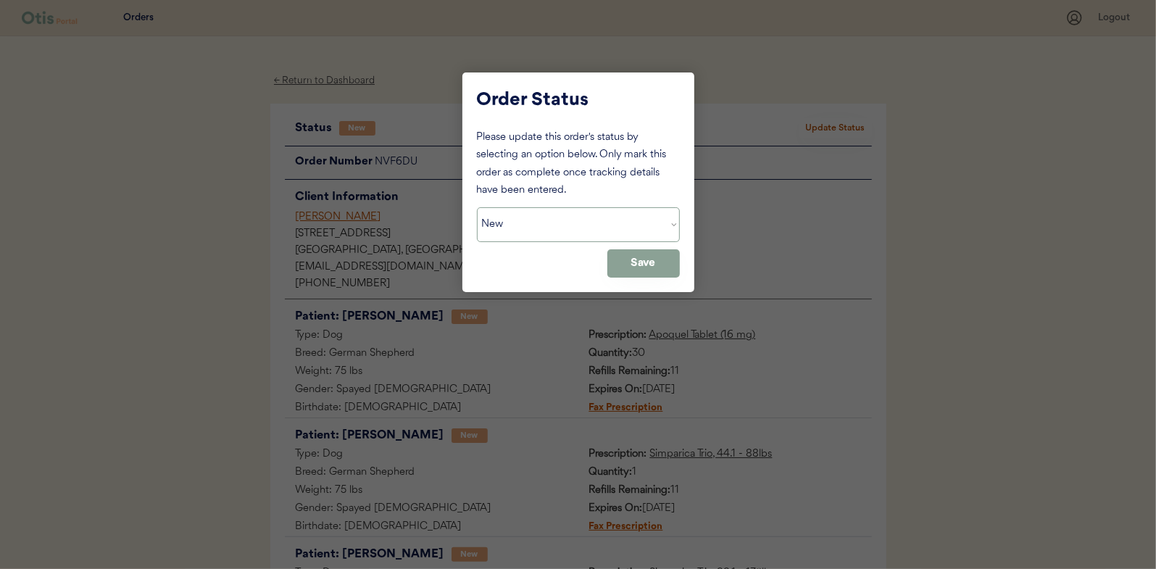
drag, startPoint x: 575, startPoint y: 223, endPoint x: 562, endPoint y: 241, distance: 22.9
click at [575, 223] on select "Status On Hold New In Progress Complete Pending HW Consent Canceled" at bounding box center [578, 224] width 203 height 35
select select ""in_progress""
click at [477, 207] on select "Status On Hold New In Progress Complete Pending HW Consent Canceled" at bounding box center [578, 224] width 203 height 35
click at [636, 265] on button "Save" at bounding box center [643, 263] width 72 height 28
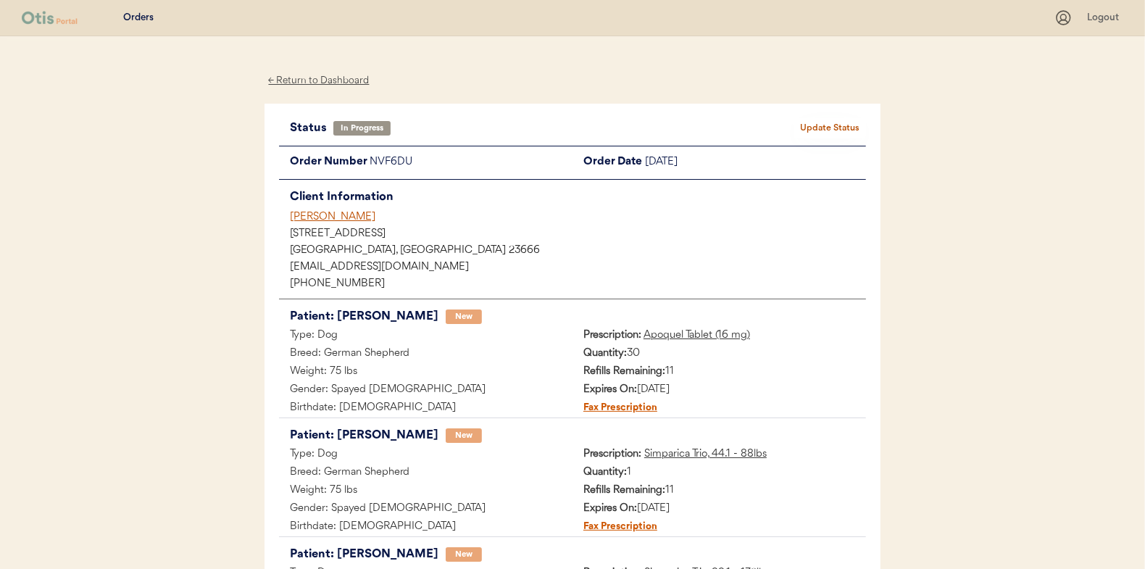
click at [306, 86] on div "← Return to Dashboard" at bounding box center [319, 80] width 109 height 17
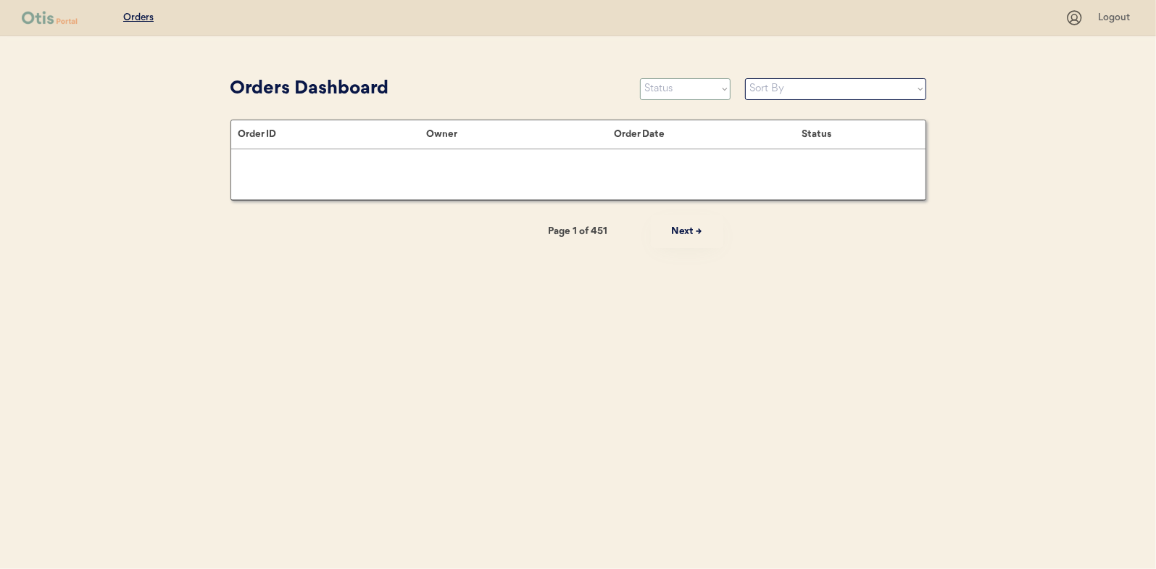
click at [686, 88] on select "Status On Hold New In Progress Complete Pending HW Consent Canceled" at bounding box center [685, 89] width 91 height 22
select select ""new""
click at [640, 78] on select "Status On Hold New In Progress Complete Pending HW Consent Canceled" at bounding box center [685, 89] width 91 height 22
click at [770, 89] on select "Sort By Order Date (Newest → Oldest) Order Date (Oldest → Newest)" at bounding box center [835, 89] width 181 height 22
select select ""Order Date (Oldest → Newest)""
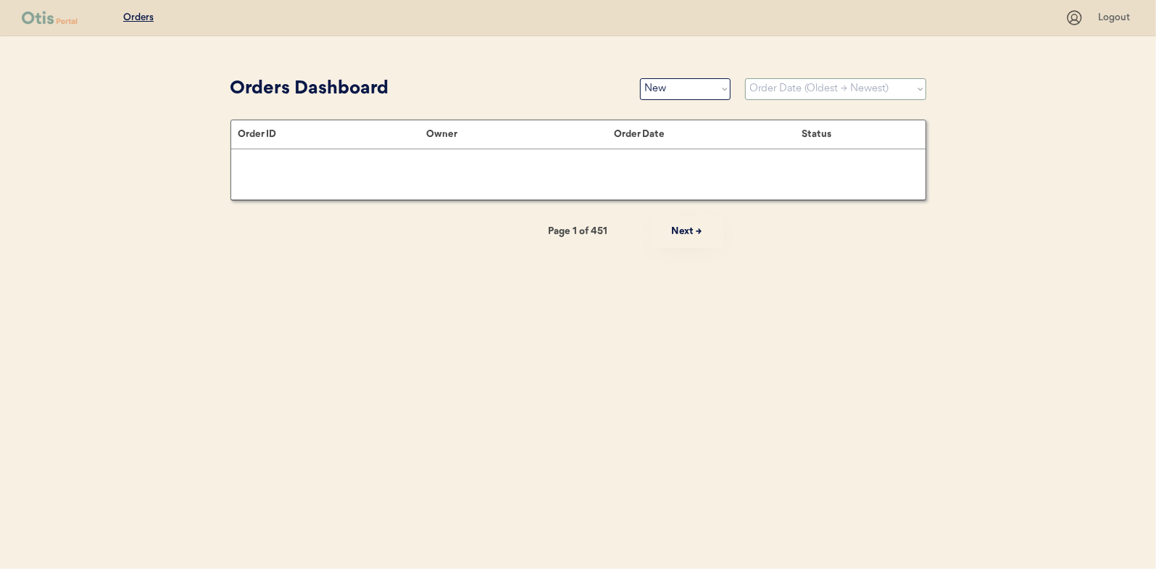
click at [745, 78] on select "Sort By Order Date (Newest → Oldest) Order Date (Oldest → Newest)" at bounding box center [835, 89] width 181 height 22
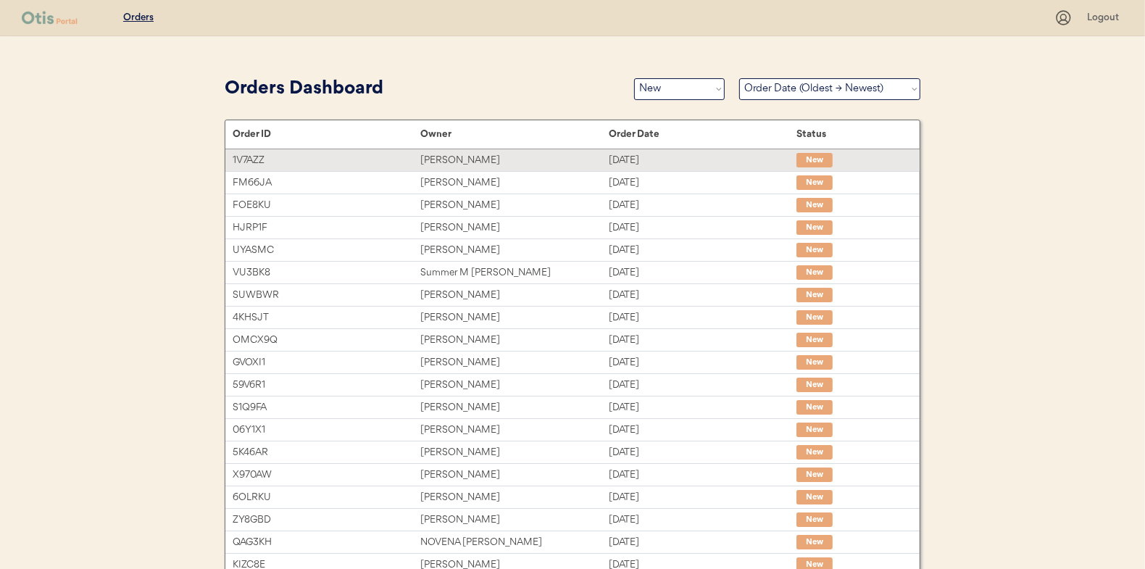
click at [524, 161] on div "Margo Holley" at bounding box center [514, 160] width 188 height 17
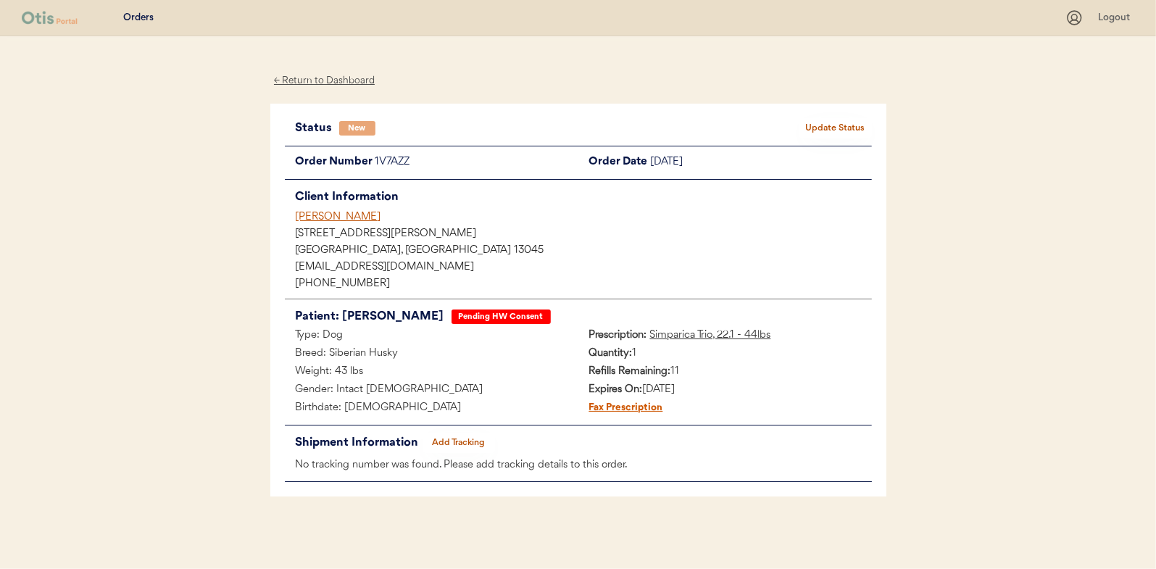
click at [841, 125] on button "Update Status" at bounding box center [836, 128] width 72 height 20
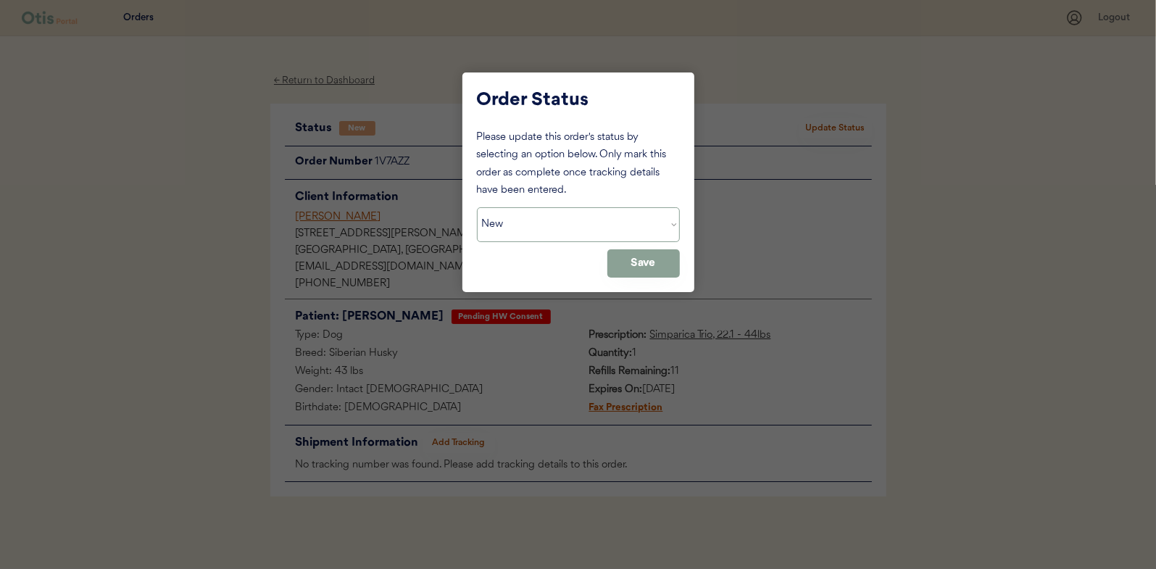
click at [578, 225] on select "Status On Hold New In Progress Complete Pending HW Consent Canceled" at bounding box center [578, 224] width 203 height 35
select select ""in_progress""
click at [477, 207] on select "Status On Hold New In Progress Complete Pending HW Consent Canceled" at bounding box center [578, 224] width 203 height 35
click at [663, 261] on button "Save" at bounding box center [643, 263] width 72 height 28
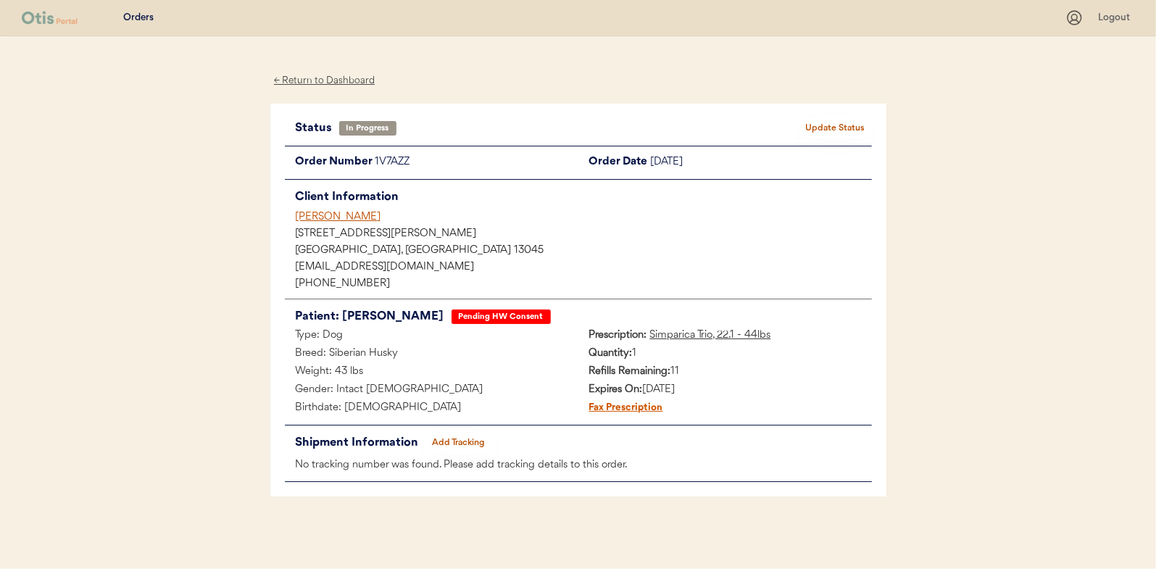
click at [294, 83] on div "← Return to Dashboard" at bounding box center [324, 80] width 109 height 17
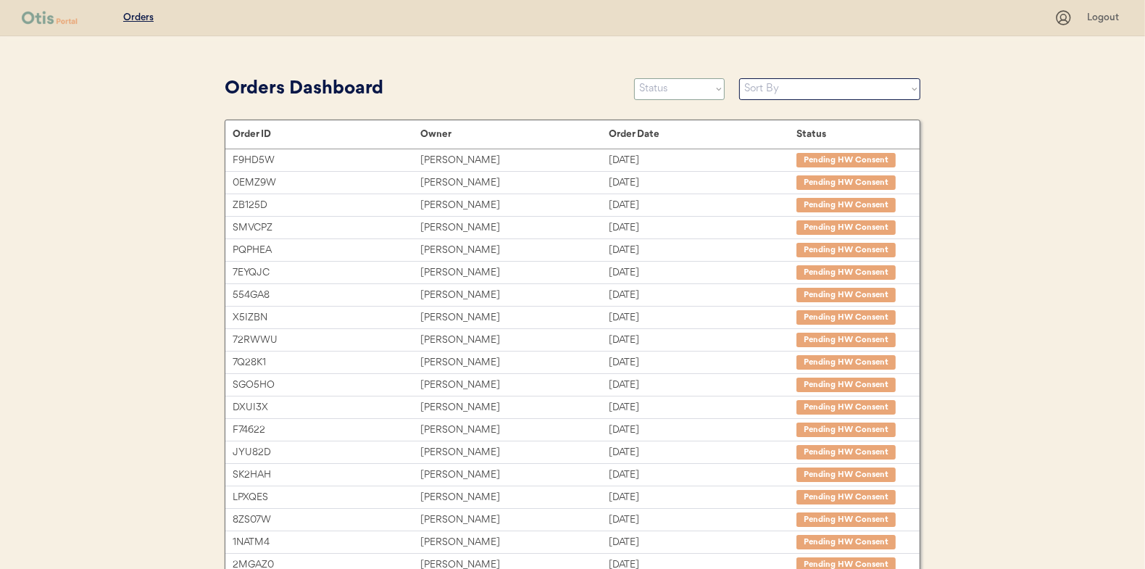
click at [655, 90] on select "Status On Hold New In Progress Complete Pending HW Consent Canceled" at bounding box center [679, 89] width 91 height 22
select select ""new""
click at [634, 78] on select "Status On Hold New In Progress Complete Pending HW Consent Canceled" at bounding box center [679, 89] width 91 height 22
click at [752, 96] on select "Sort By Order Date (Newest → Oldest) Order Date (Oldest → Newest)" at bounding box center [829, 89] width 181 height 22
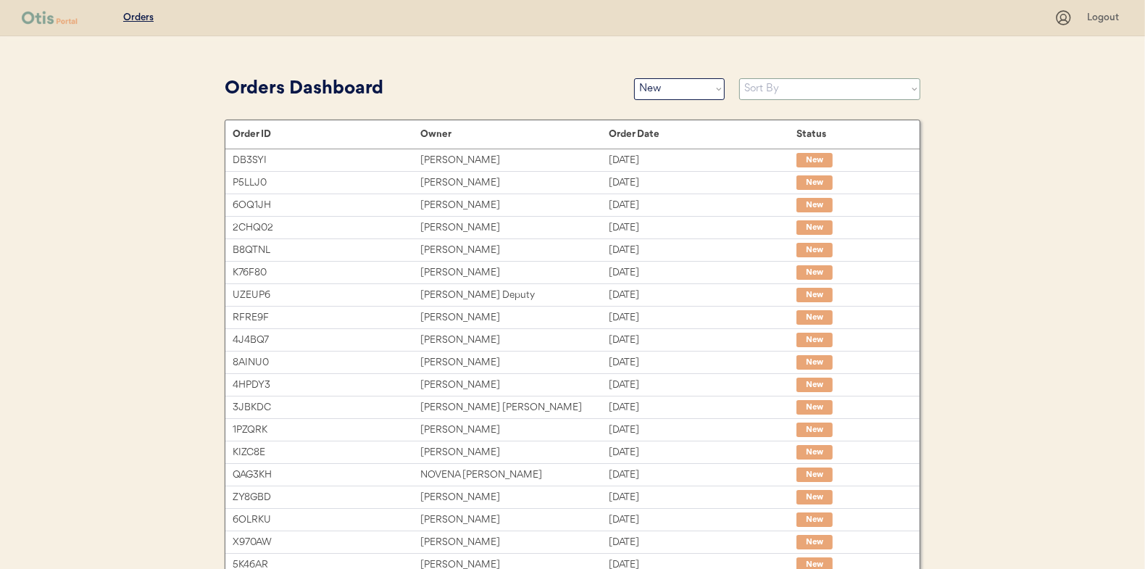
select select ""Order Date (Oldest → Newest)""
click at [739, 78] on select "Sort By Order Date (Newest → Oldest) Order Date (Oldest → Newest)" at bounding box center [829, 89] width 181 height 22
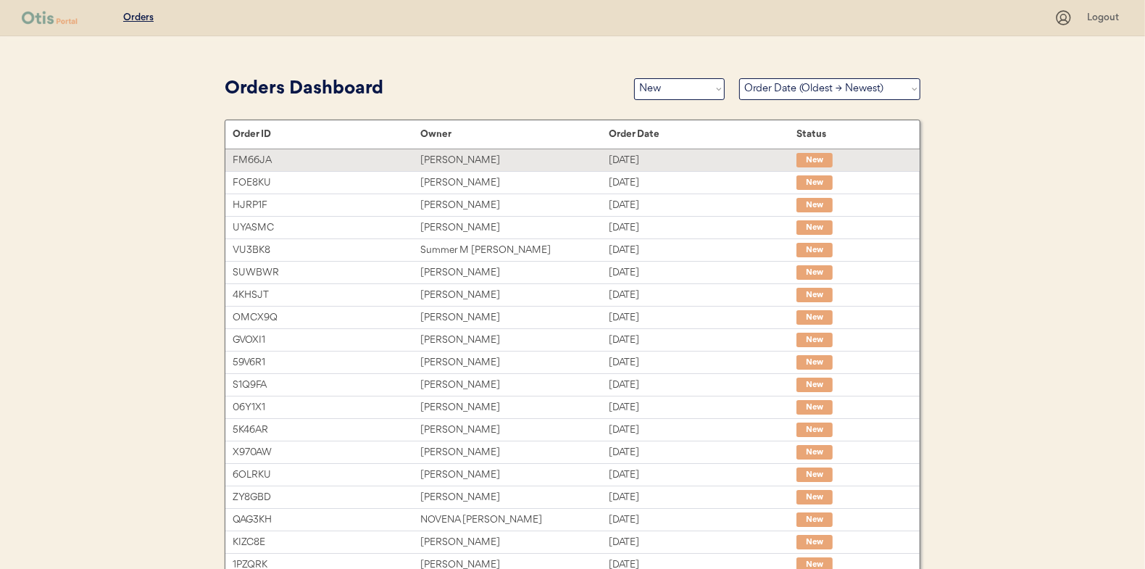
click at [505, 159] on div "[PERSON_NAME]" at bounding box center [514, 160] width 188 height 17
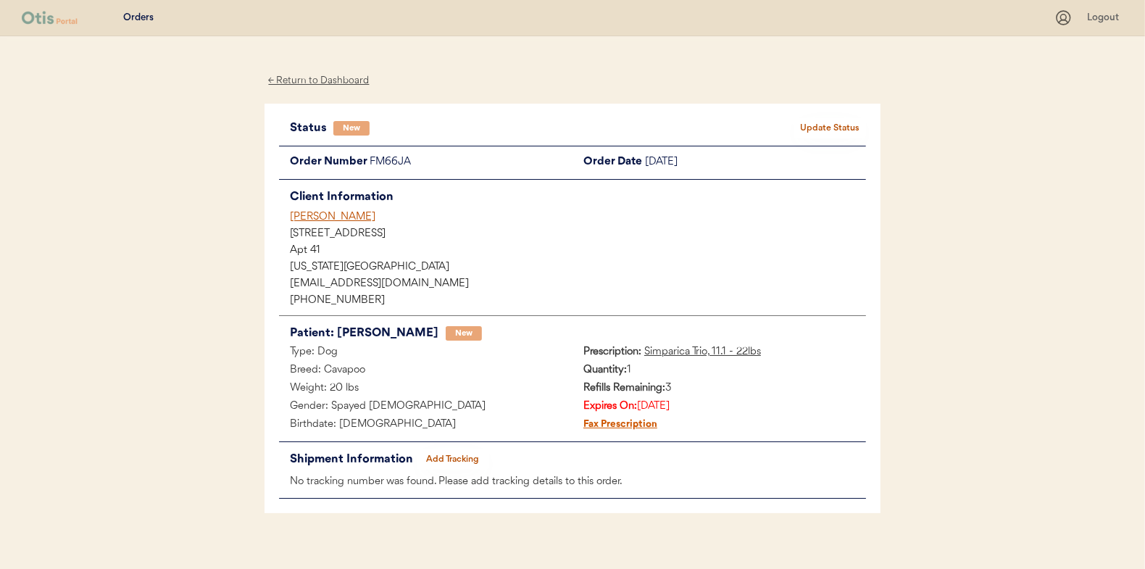
click at [808, 123] on button "Update Status" at bounding box center [830, 128] width 72 height 20
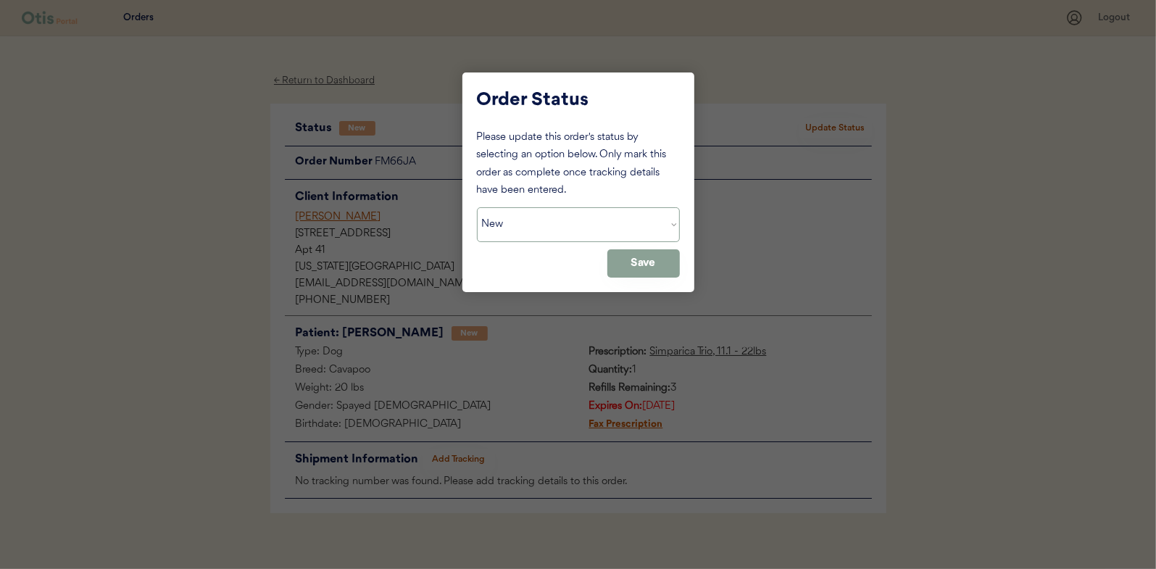
click at [557, 233] on select "Status On Hold New In Progress Complete Pending HW Consent Canceled" at bounding box center [578, 224] width 203 height 35
select select ""in_progress""
click at [477, 207] on select "Status On Hold New In Progress Complete Pending HW Consent Canceled" at bounding box center [578, 224] width 203 height 35
click at [621, 256] on button "Save" at bounding box center [643, 263] width 72 height 28
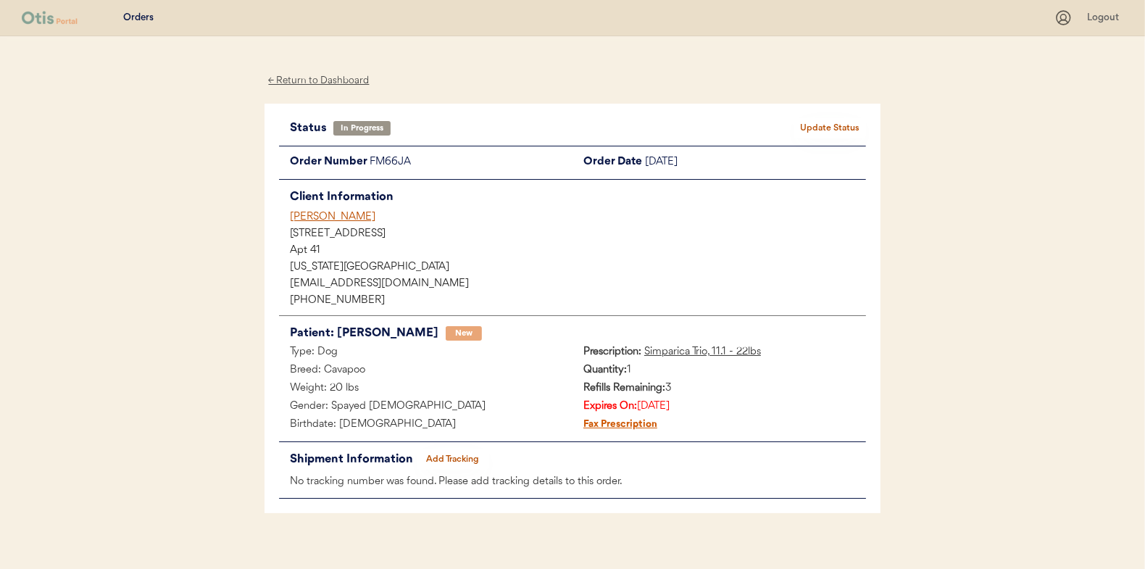
click at [315, 80] on div "← Return to Dashboard" at bounding box center [319, 80] width 109 height 17
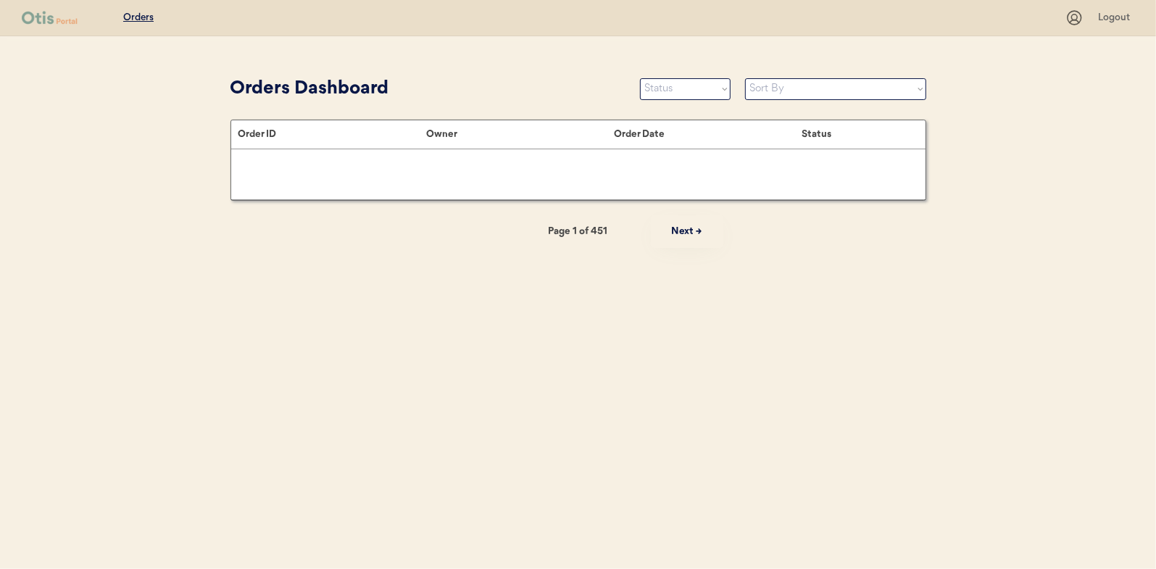
click at [693, 89] on select "Status On Hold New In Progress Complete Pending HW Consent Canceled" at bounding box center [685, 89] width 91 height 22
select select ""new""
click at [640, 78] on select "Status On Hold New In Progress Complete Pending HW Consent Canceled" at bounding box center [685, 89] width 91 height 22
click at [777, 86] on select "Sort By Order Date (Newest → Oldest) Order Date (Oldest → Newest)" at bounding box center [835, 89] width 181 height 22
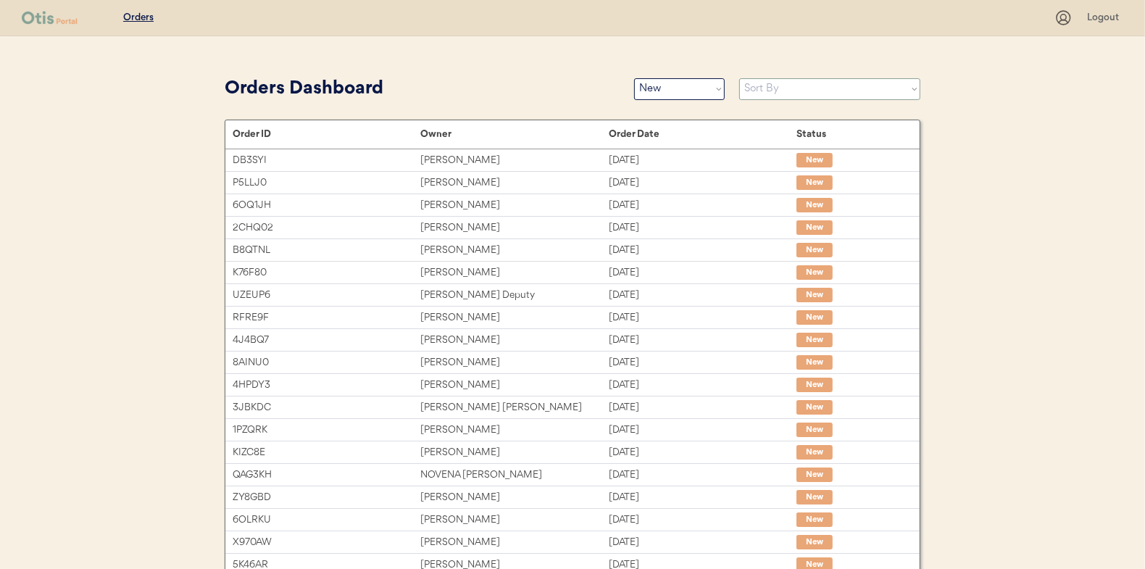
select select ""Order Date (Oldest → Newest)""
click at [739, 78] on select "Sort By Order Date (Newest → Oldest) Order Date (Oldest → Newest)" at bounding box center [829, 89] width 181 height 22
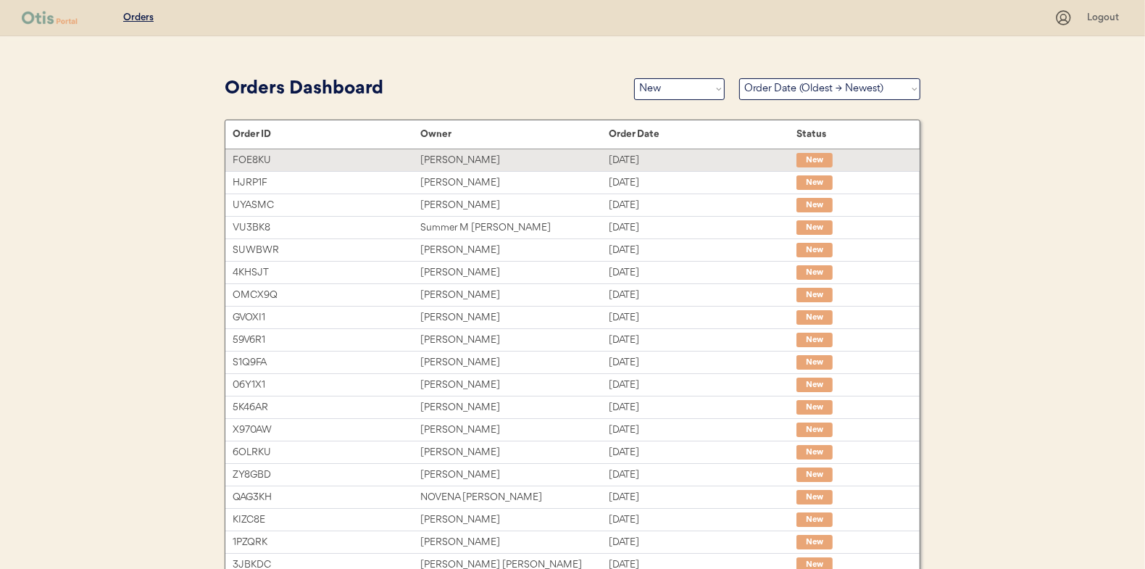
click at [607, 160] on div "[PERSON_NAME]" at bounding box center [514, 160] width 188 height 17
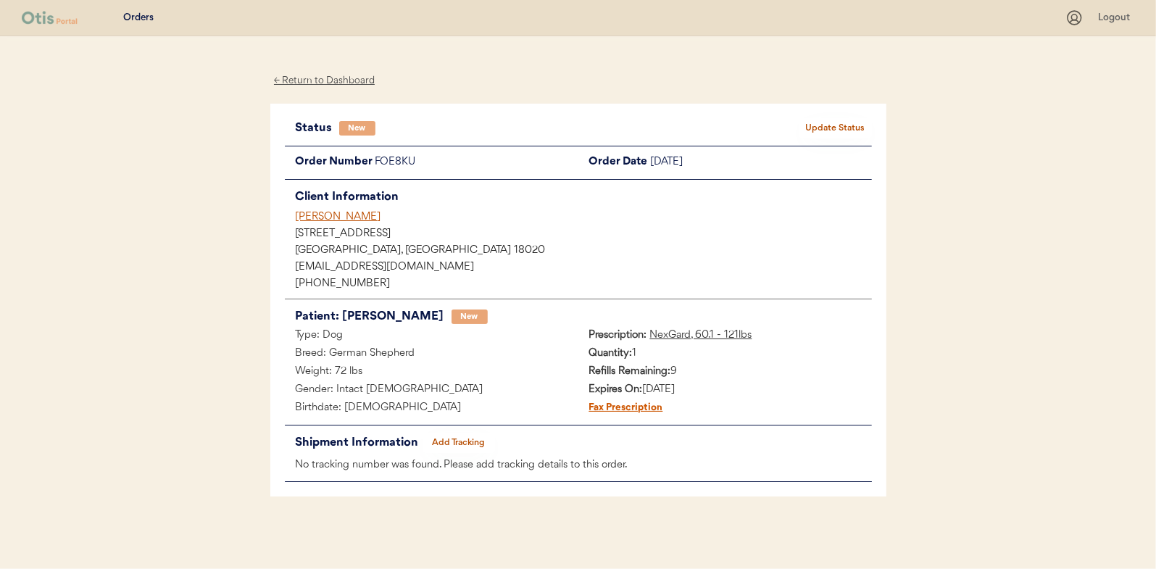
click at [826, 132] on button "Update Status" at bounding box center [836, 128] width 72 height 20
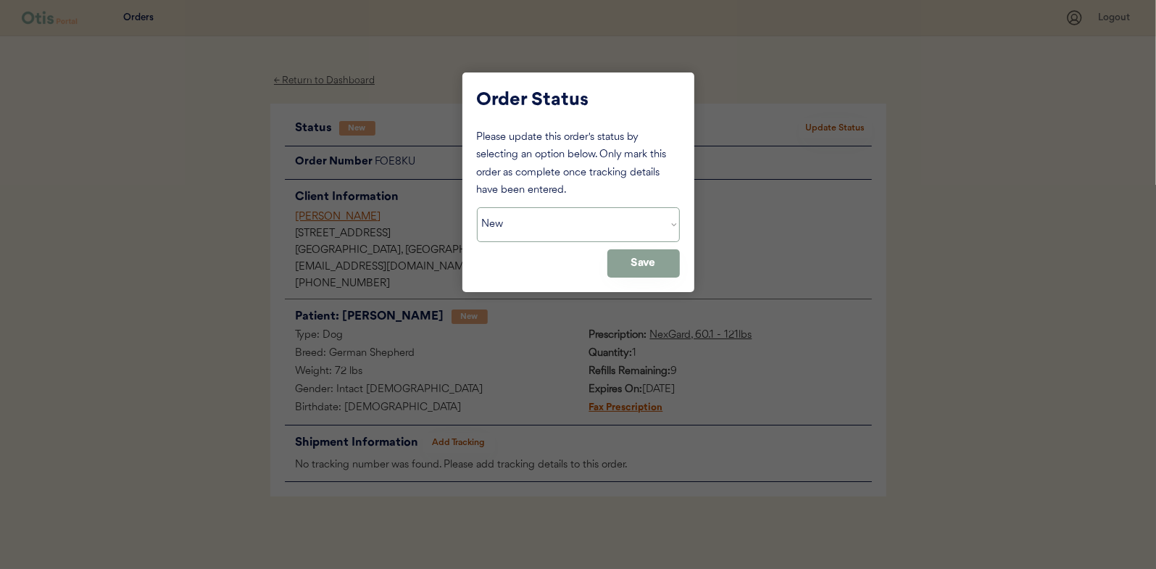
drag, startPoint x: 568, startPoint y: 219, endPoint x: 554, endPoint y: 242, distance: 27.0
click at [568, 219] on select "Status On Hold New In Progress Complete Pending HW Consent Canceled" at bounding box center [578, 224] width 203 height 35
select select ""in_progress""
click at [477, 207] on select "Status On Hold New In Progress Complete Pending HW Consent Canceled" at bounding box center [578, 224] width 203 height 35
click at [616, 257] on button "Save" at bounding box center [643, 263] width 72 height 28
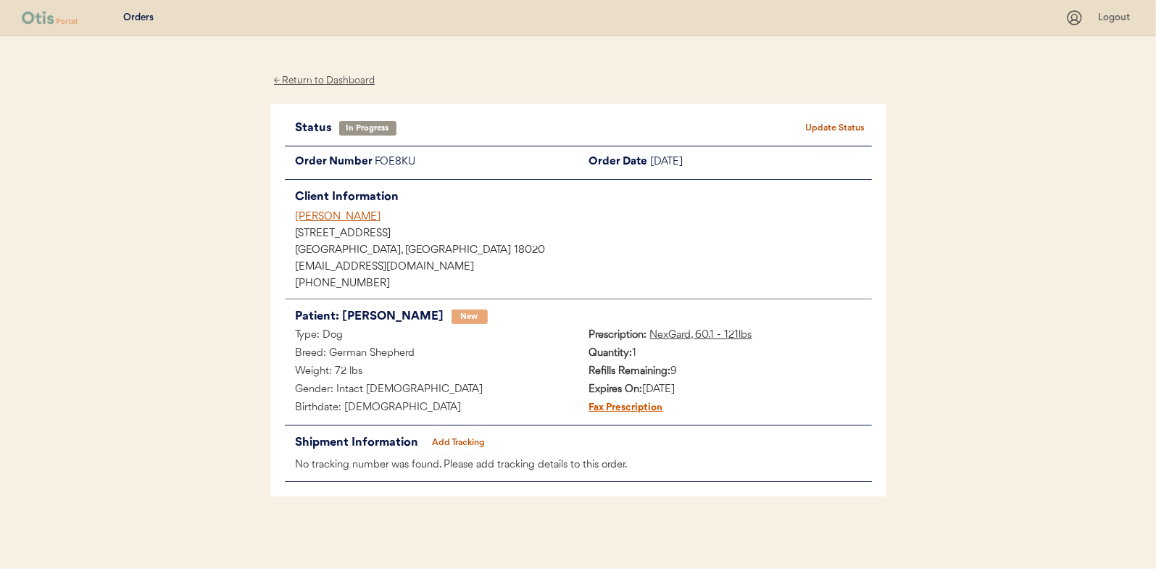
click at [313, 81] on div "← Return to Dashboard" at bounding box center [324, 80] width 109 height 17
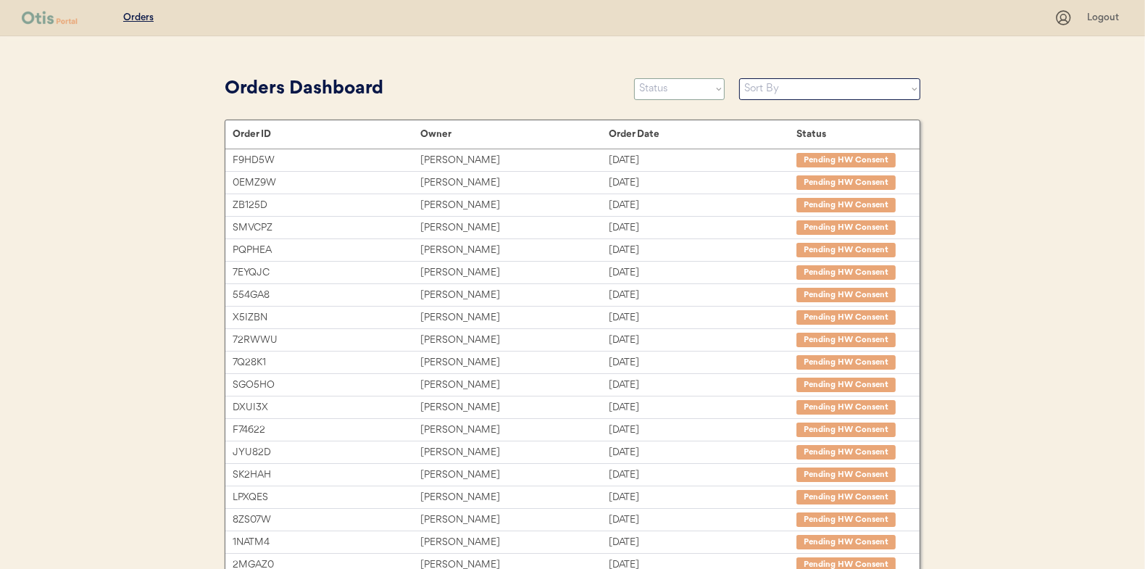
click at [704, 96] on select "Status On Hold New In Progress Complete Pending HW Consent Canceled" at bounding box center [679, 89] width 91 height 22
select select ""new""
click at [634, 78] on select "Status On Hold New In Progress Complete Pending HW Consent Canceled" at bounding box center [679, 89] width 91 height 22
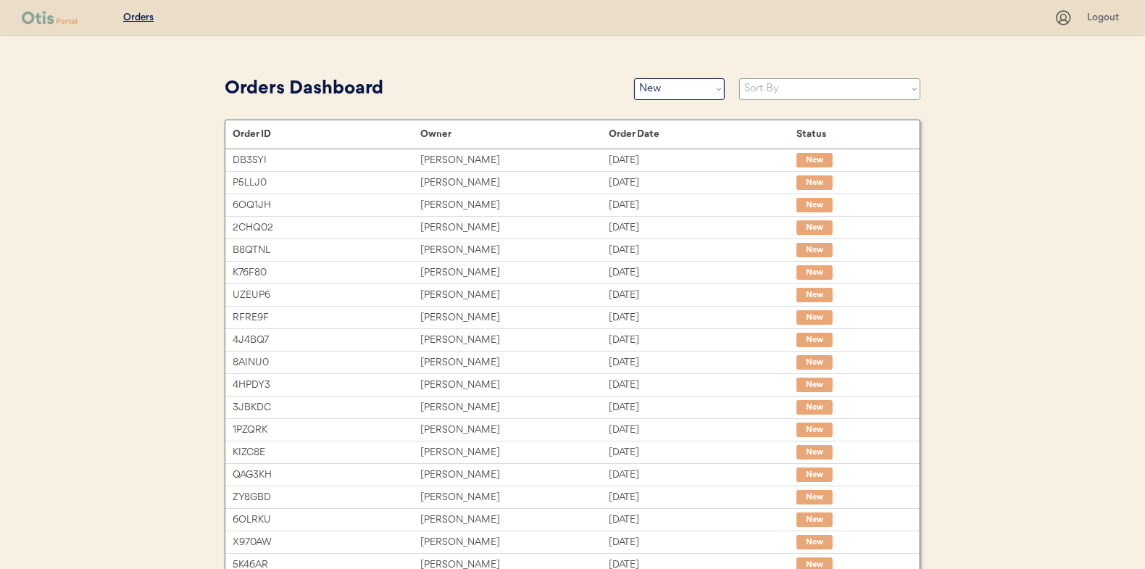
click at [773, 87] on select "Sort By Order Date (Newest → Oldest) Order Date (Oldest → Newest)" at bounding box center [829, 89] width 181 height 22
select select ""Order Date (Oldest → Newest)""
click at [739, 78] on select "Sort By Order Date (Newest → Oldest) Order Date (Oldest → Newest)" at bounding box center [829, 89] width 181 height 22
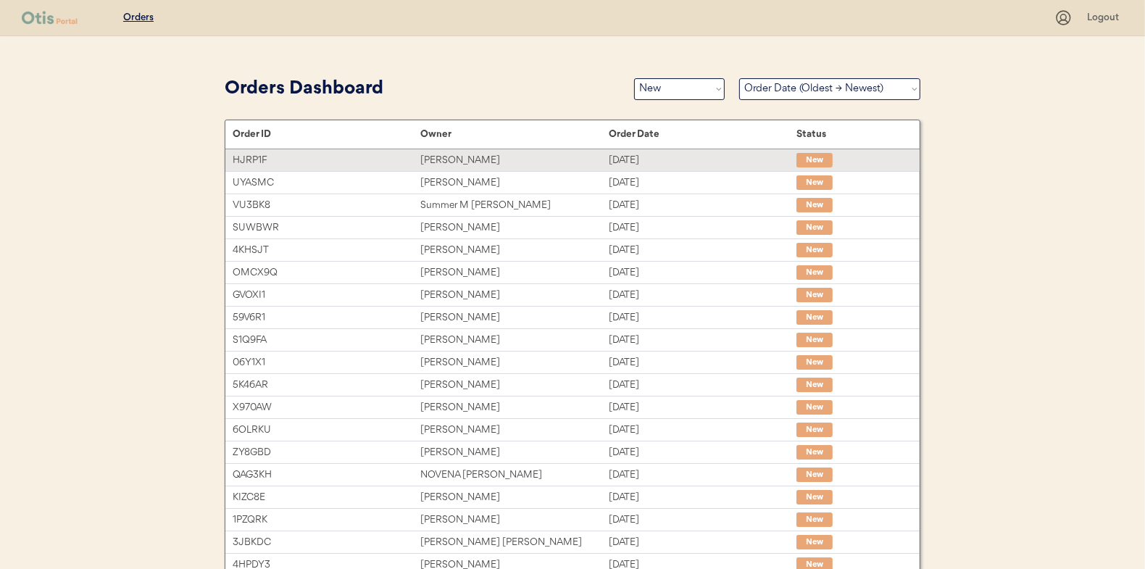
click at [685, 166] on div "[DATE]" at bounding box center [703, 160] width 188 height 17
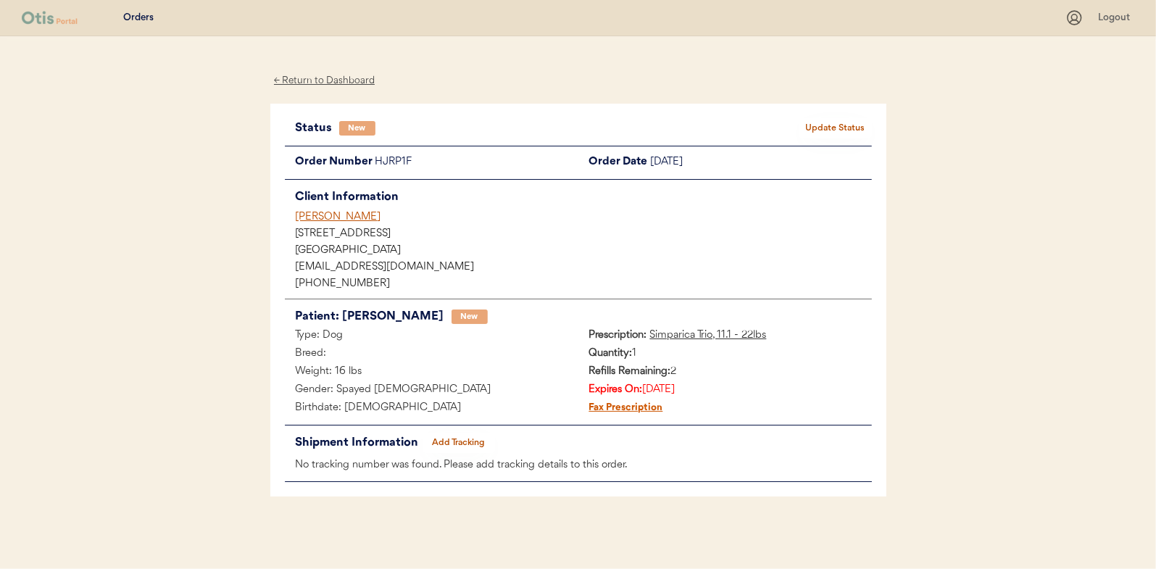
click at [821, 138] on div "Status New Update Status" at bounding box center [578, 128] width 587 height 20
click at [818, 138] on div "Status New Update Status Order Number HJRP1F Order Date September 13, 2025 Clie…" at bounding box center [578, 300] width 587 height 365
click at [817, 132] on button "Update Status" at bounding box center [836, 128] width 72 height 20
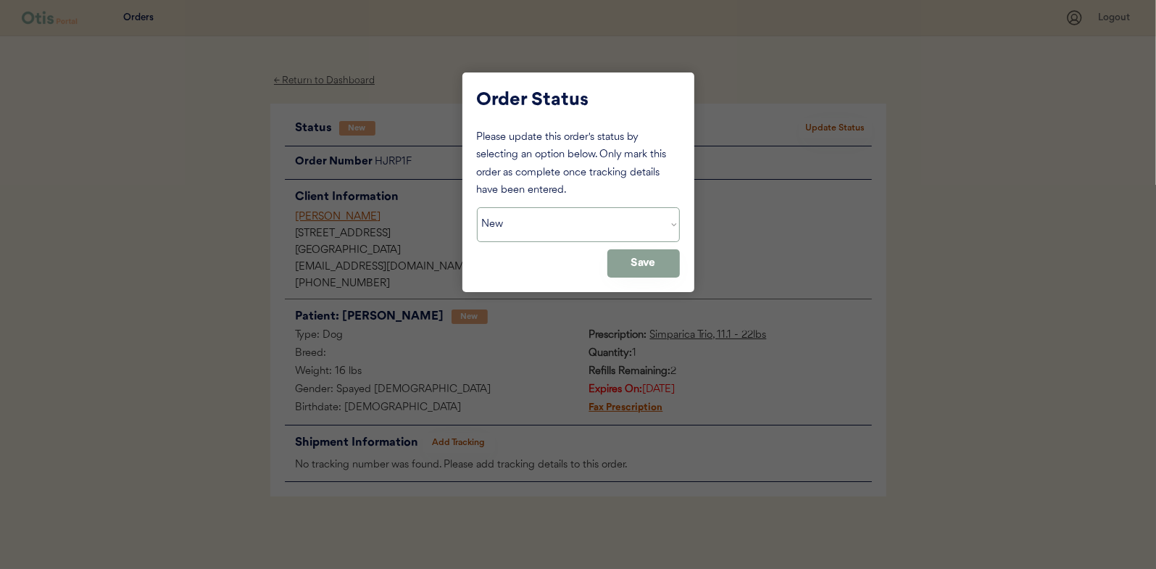
click at [599, 214] on select "Status On Hold New In Progress Complete Pending HW Consent Canceled" at bounding box center [578, 224] width 203 height 35
select select ""in_progress""
click at [477, 207] on select "Status On Hold New In Progress Complete Pending HW Consent Canceled" at bounding box center [578, 224] width 203 height 35
click at [644, 267] on button "Save" at bounding box center [643, 263] width 72 height 28
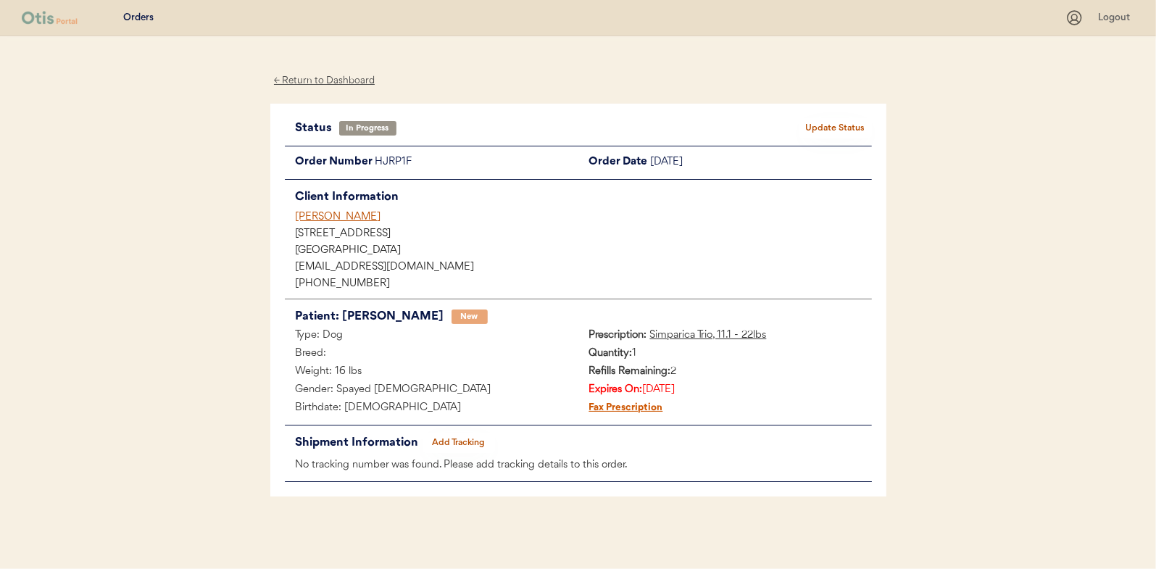
click at [323, 83] on div "← Return to Dashboard" at bounding box center [324, 80] width 109 height 17
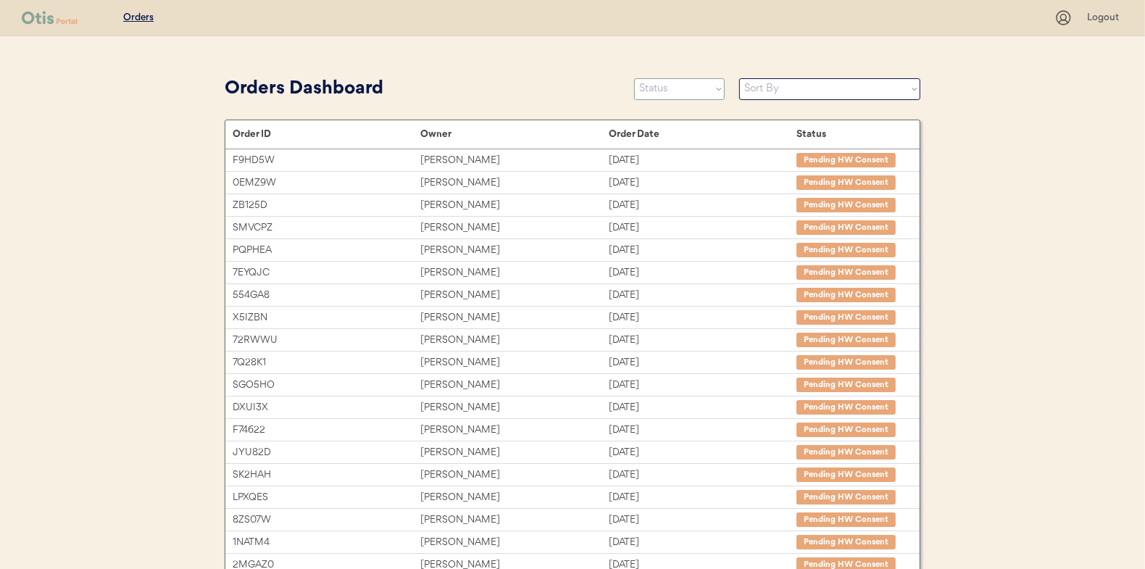
click at [684, 83] on select "Status On Hold New In Progress Complete Pending HW Consent Canceled" at bounding box center [679, 89] width 91 height 22
select select ""new""
click at [634, 78] on select "Status On Hold New In Progress Complete Pending HW Consent Canceled" at bounding box center [679, 89] width 91 height 22
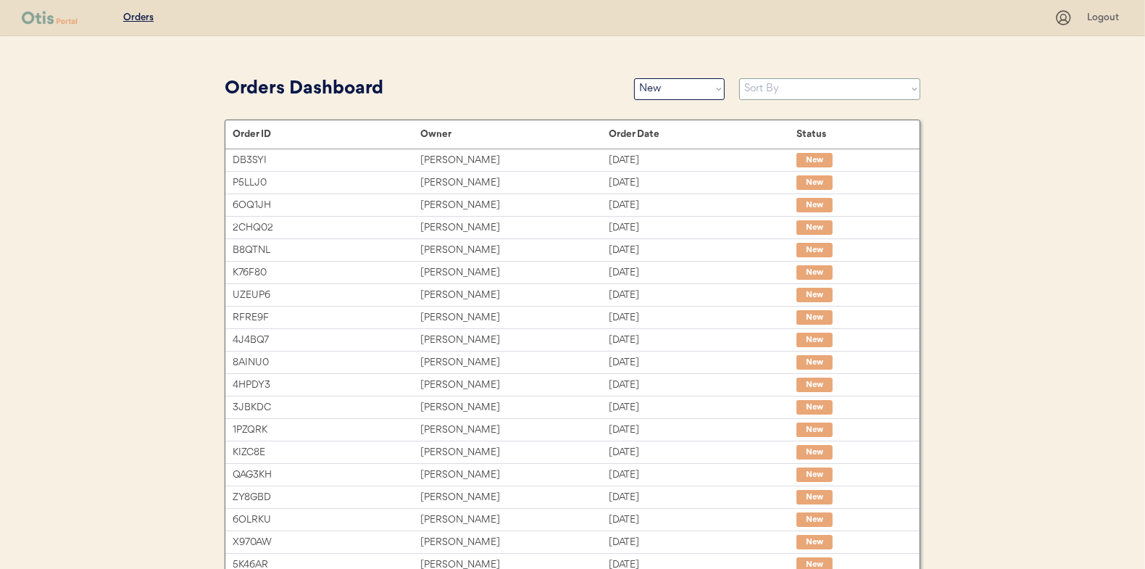
click at [776, 86] on select "Sort By Order Date (Newest → Oldest) Order Date (Oldest → Newest)" at bounding box center [829, 89] width 181 height 22
select select ""Order Date (Oldest → Newest)""
click at [739, 78] on select "Sort By Order Date (Newest → Oldest) Order Date (Oldest → Newest)" at bounding box center [829, 89] width 181 height 22
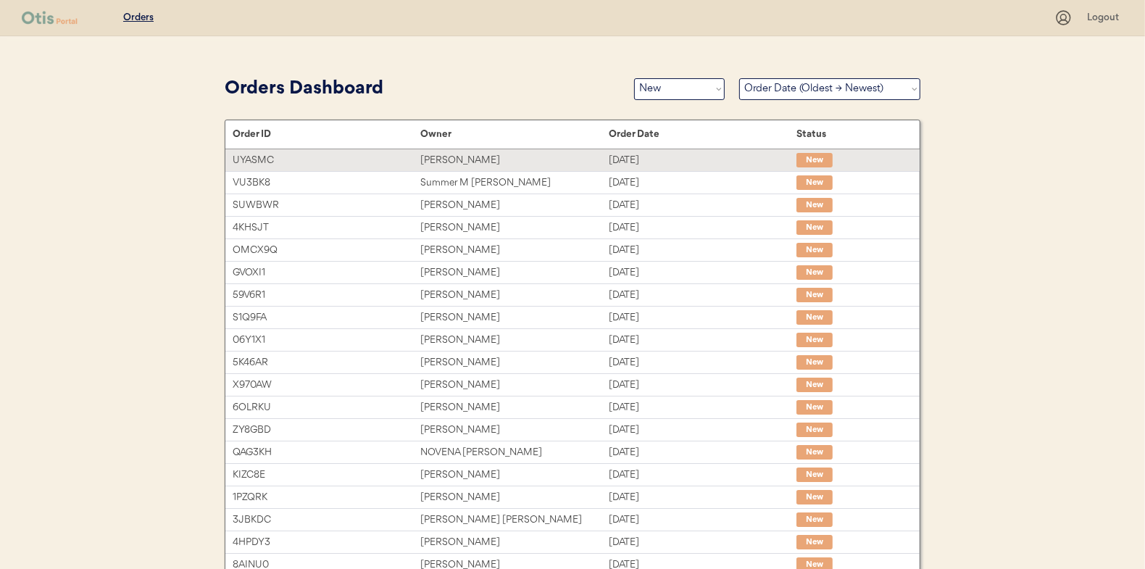
click at [479, 163] on div "Danielle Lankford" at bounding box center [514, 160] width 188 height 17
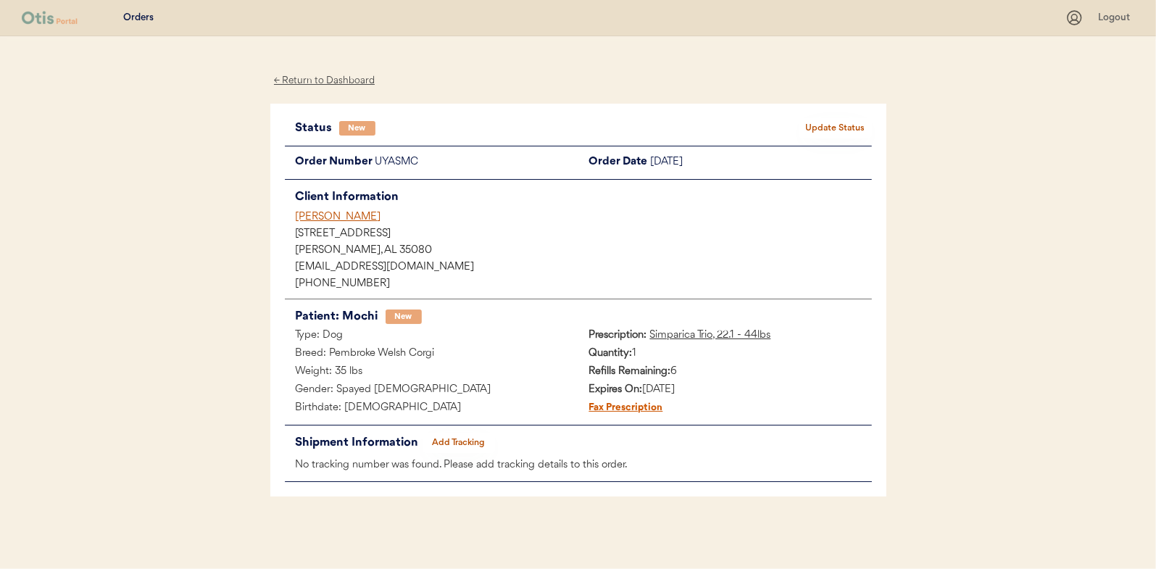
click at [839, 124] on button "Update Status" at bounding box center [836, 128] width 72 height 20
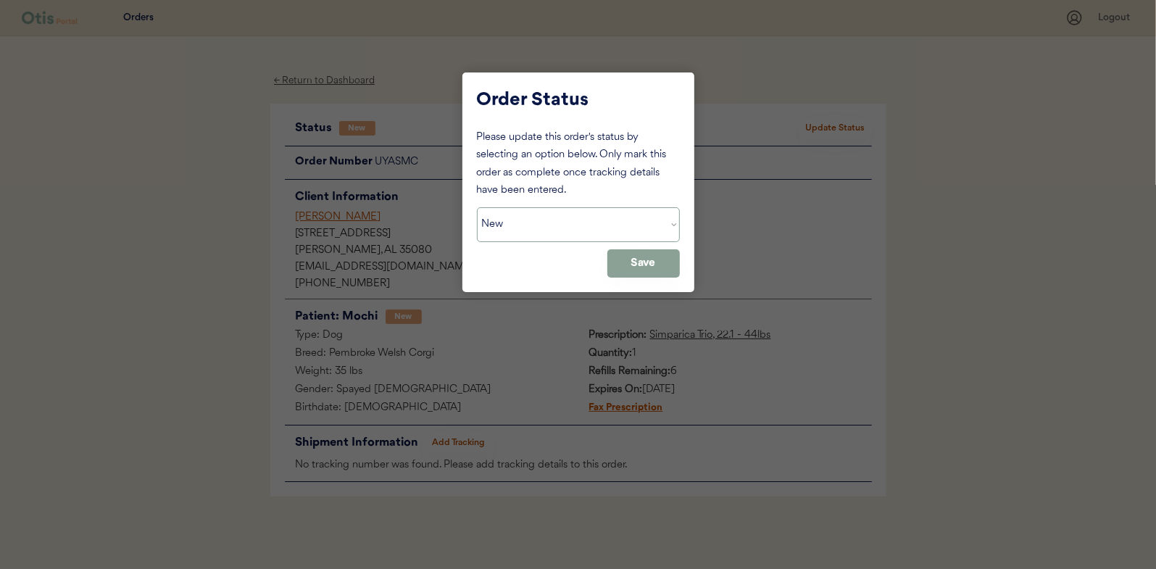
click at [589, 208] on select "Status On Hold New In Progress Complete Pending HW Consent Canceled" at bounding box center [578, 224] width 203 height 35
select select ""in_progress""
click at [477, 207] on select "Status On Hold New In Progress Complete Pending HW Consent Canceled" at bounding box center [578, 224] width 203 height 35
click at [679, 265] on div "Order Status Please update this order's status by selecting an option below. On…" at bounding box center [578, 182] width 232 height 220
click at [668, 266] on button "Save" at bounding box center [643, 263] width 72 height 28
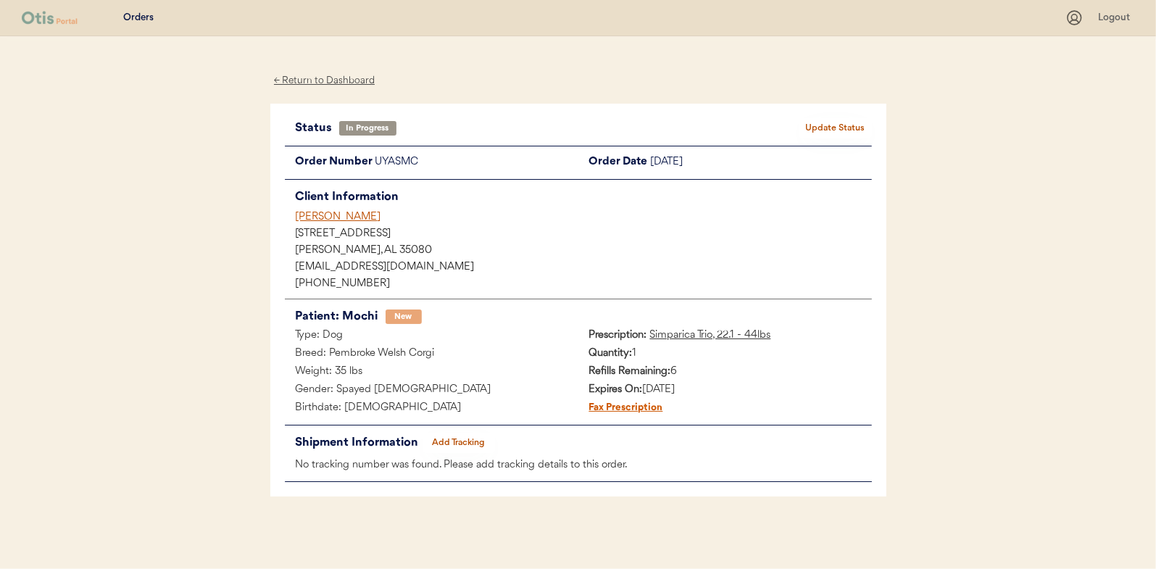
click at [312, 86] on div "← Return to Dashboard" at bounding box center [324, 80] width 109 height 17
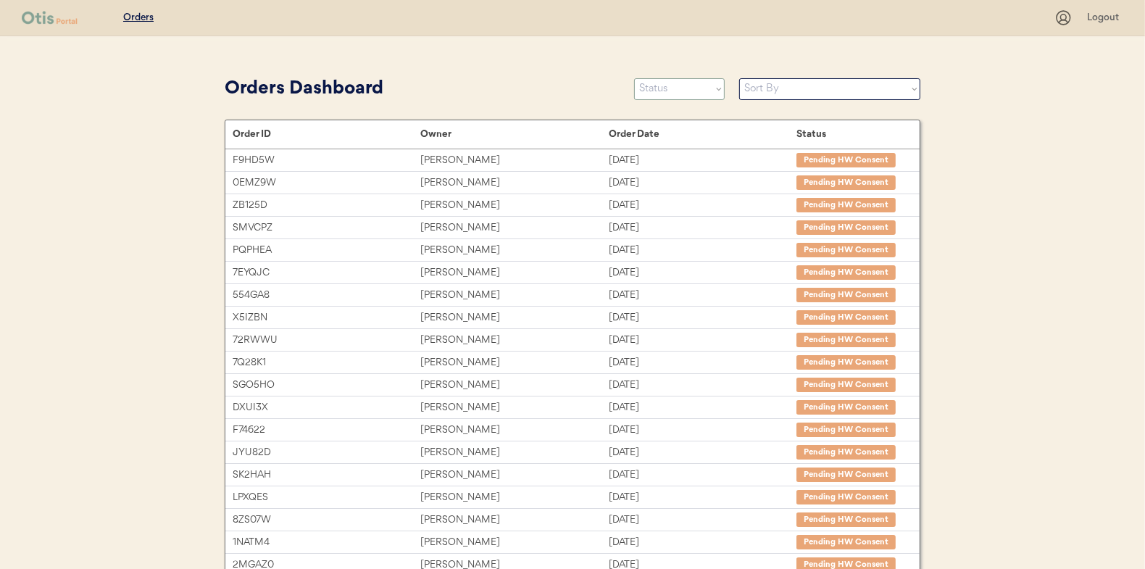
click at [667, 86] on select "Status On Hold New In Progress Complete Pending HW Consent Canceled" at bounding box center [679, 89] width 91 height 22
select select ""new""
click at [634, 78] on select "Status On Hold New In Progress Complete Pending HW Consent Canceled" at bounding box center [679, 89] width 91 height 22
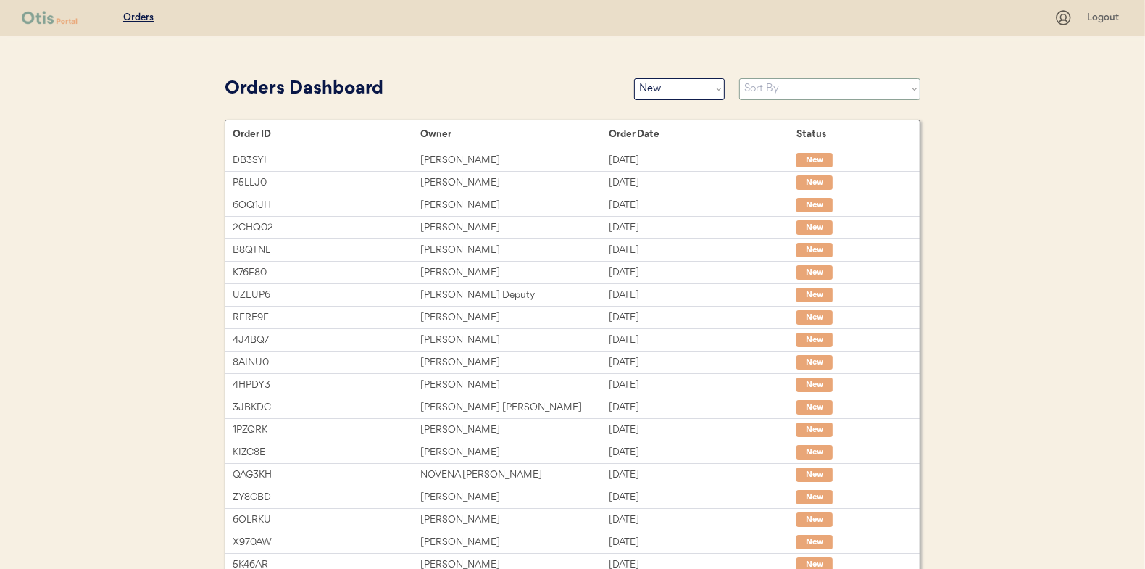
click at [784, 89] on select "Sort By Order Date (Newest → Oldest) Order Date (Oldest → Newest)" at bounding box center [829, 89] width 181 height 22
select select ""Order Date (Oldest → Newest)""
click at [739, 78] on select "Sort By Order Date (Newest → Oldest) Order Date (Oldest → Newest)" at bounding box center [829, 89] width 181 height 22
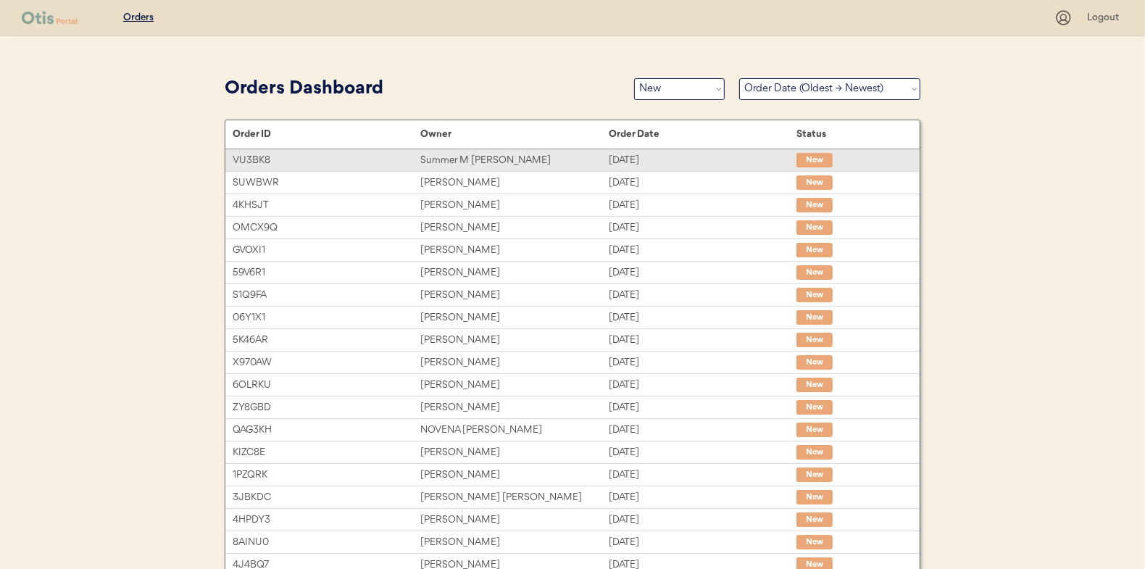
click at [548, 159] on div "Summer M Cerone" at bounding box center [514, 160] width 188 height 17
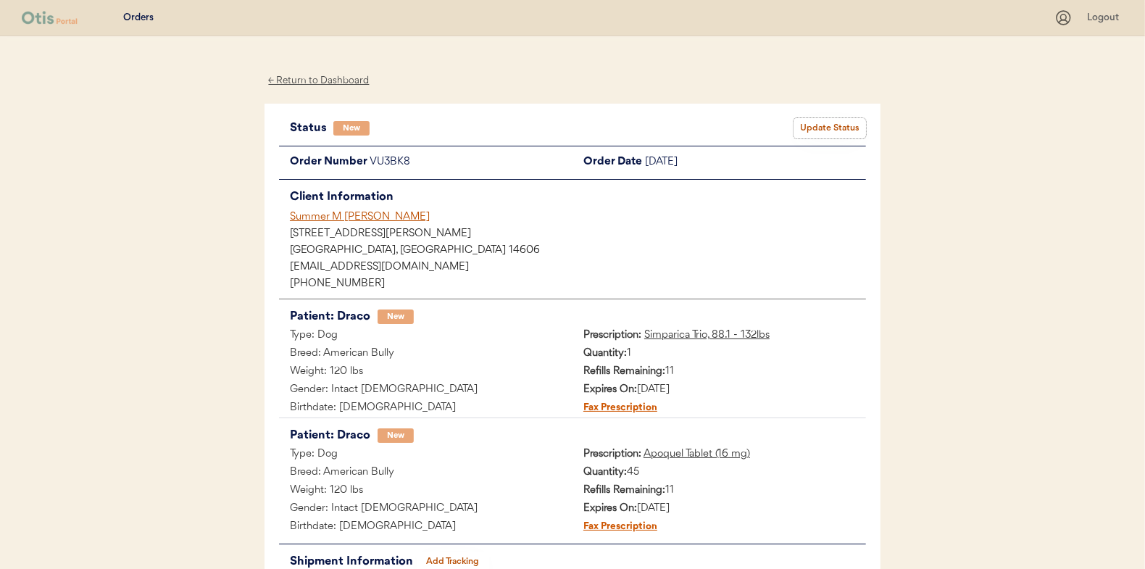
click at [825, 130] on button "Update Status" at bounding box center [830, 128] width 72 height 20
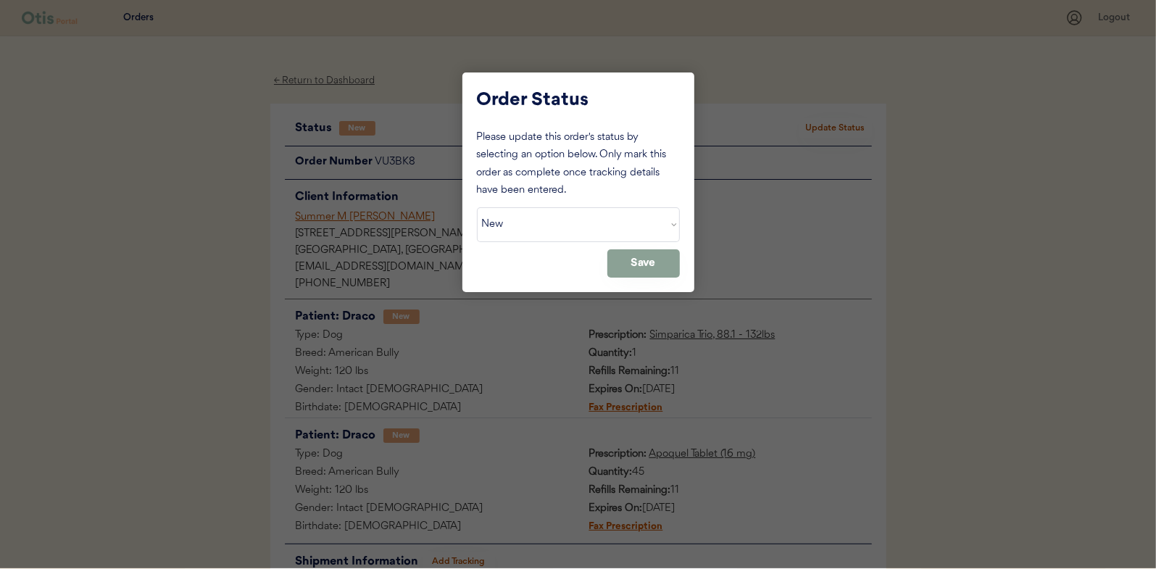
click at [572, 229] on select "Status On Hold New In Progress Complete Pending HW Consent Canceled" at bounding box center [578, 224] width 203 height 35
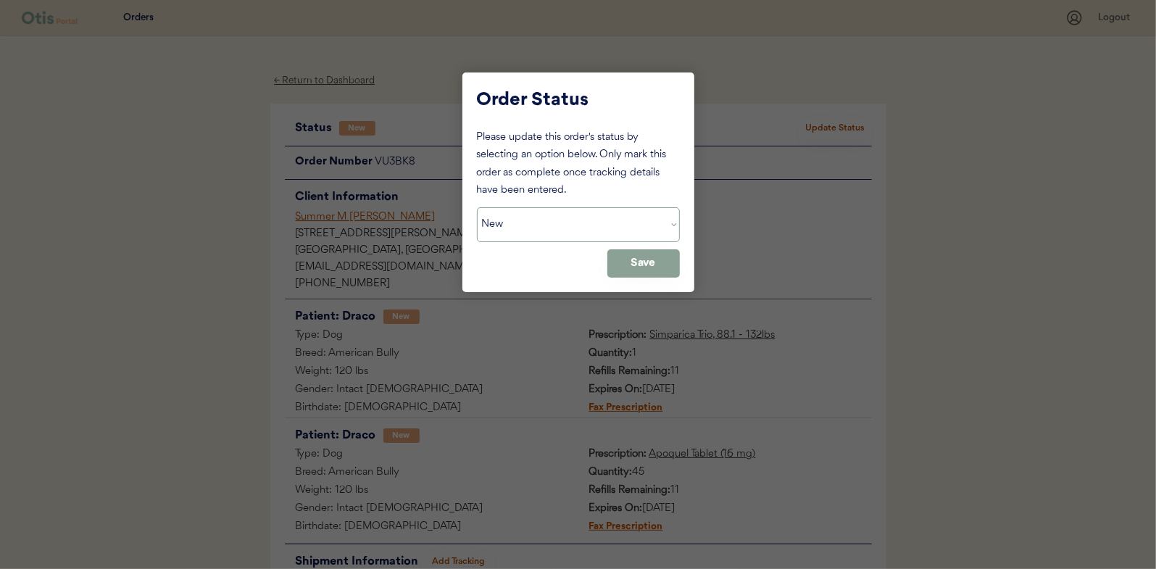
select select ""in_progress""
click at [477, 207] on select "Status On Hold New In Progress Complete Pending HW Consent Canceled" at bounding box center [578, 224] width 203 height 35
click at [648, 268] on button "Save" at bounding box center [643, 263] width 72 height 28
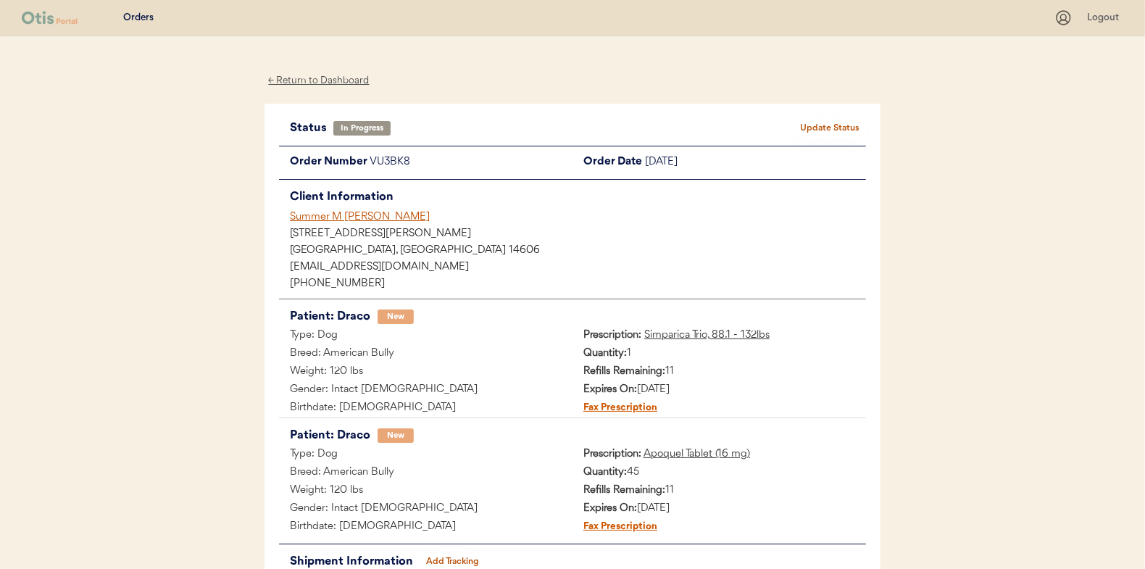
click at [320, 81] on div "← Return to Dashboard" at bounding box center [319, 80] width 109 height 17
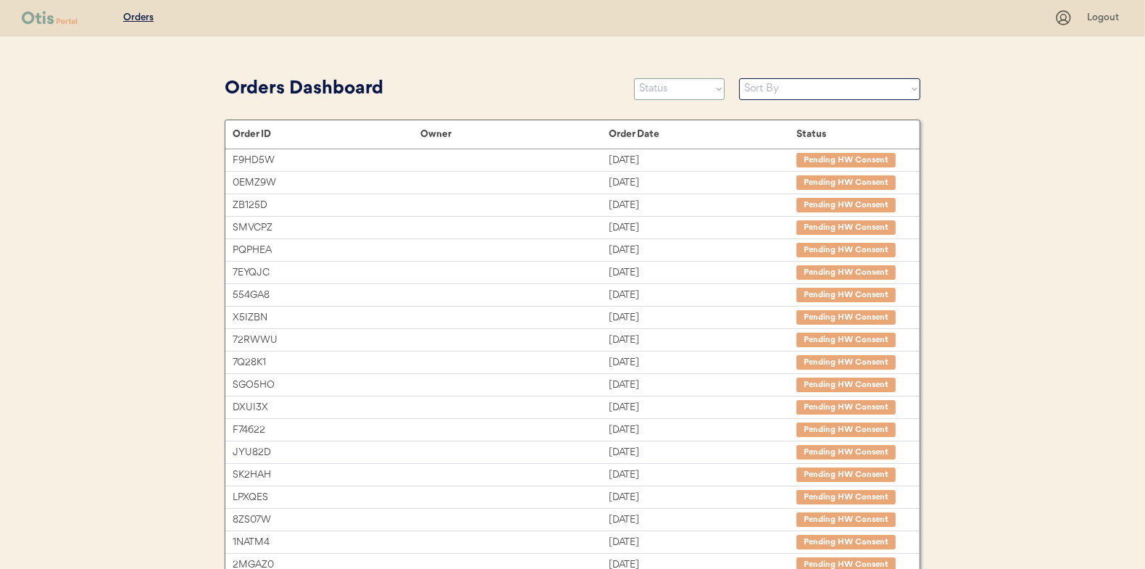
click at [689, 97] on select "Status On Hold New In Progress Complete Pending HW Consent Canceled" at bounding box center [679, 89] width 91 height 22
select select ""new""
click at [634, 78] on select "Status On Hold New In Progress Complete Pending HW Consent Canceled" at bounding box center [679, 89] width 91 height 22
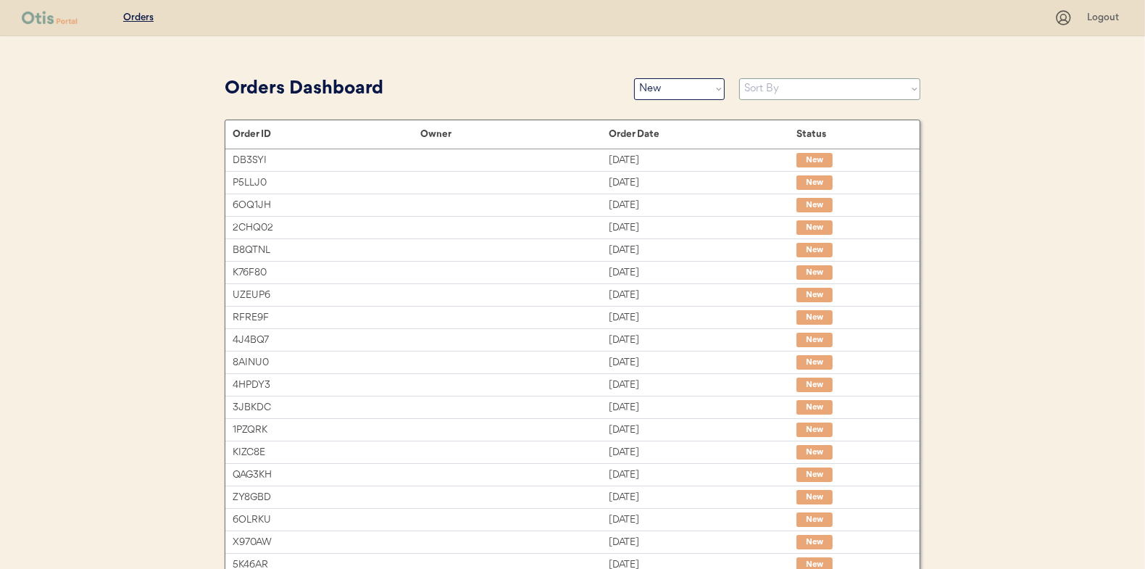
click at [766, 94] on select "Sort By Order Date (Newest → Oldest) Order Date (Oldest → Newest)" at bounding box center [829, 89] width 181 height 22
select select ""Order Date (Oldest → Newest)""
click at [739, 78] on select "Sort By Order Date (Newest → Oldest) Order Date (Oldest → Newest)" at bounding box center [829, 89] width 181 height 22
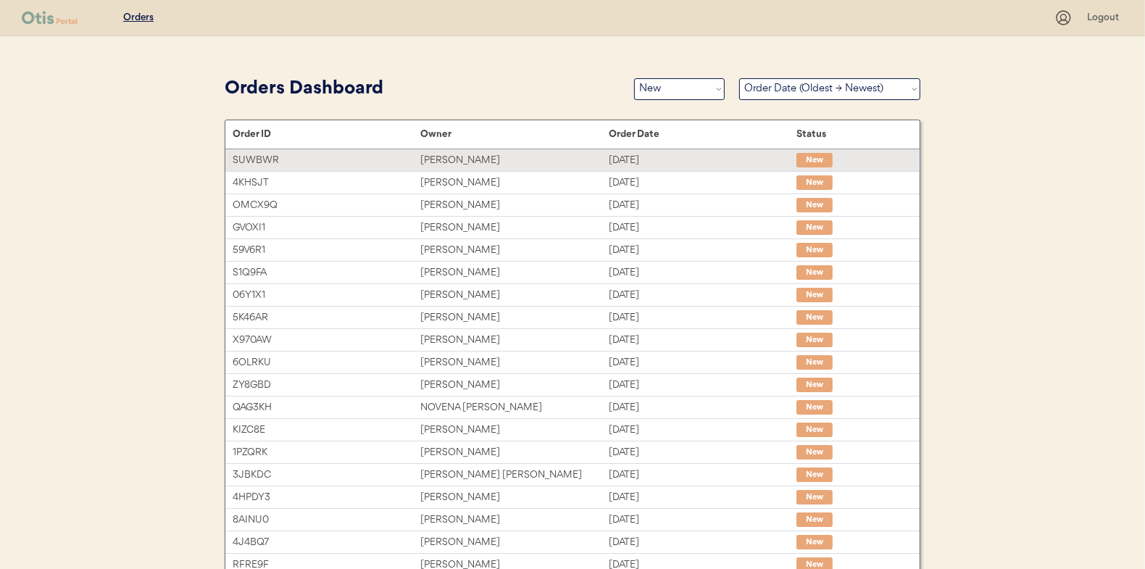
click at [513, 156] on div "Gabrielle Enright" at bounding box center [514, 160] width 188 height 17
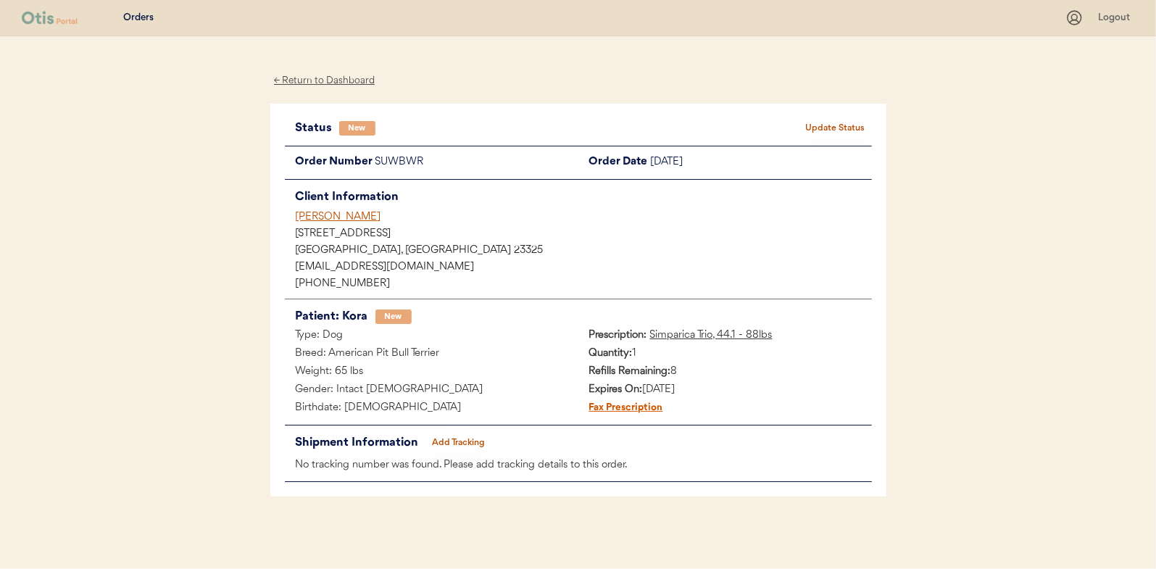
click at [831, 117] on div "Status New Update Status Order Number SUWBWR Order Date [DATE] Client Informati…" at bounding box center [578, 301] width 616 height 394
click at [810, 128] on button "Update Status" at bounding box center [836, 128] width 72 height 20
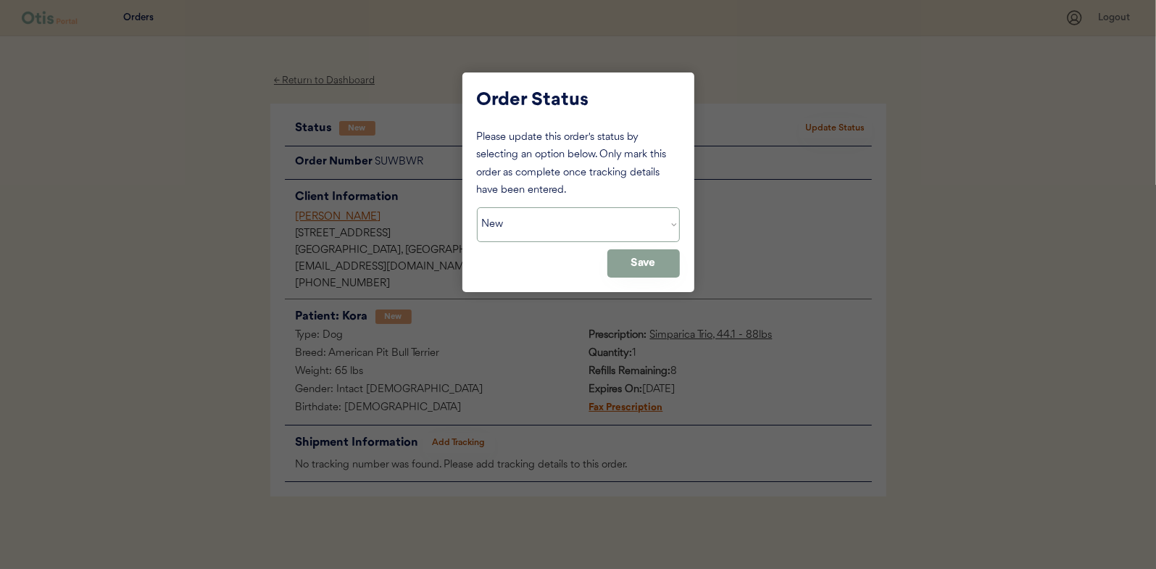
click at [576, 236] on select "Status On Hold New In Progress Complete Pending HW Consent Canceled" at bounding box center [578, 224] width 203 height 35
select select ""in_progress""
click at [477, 207] on select "Status On Hold New In Progress Complete Pending HW Consent Canceled" at bounding box center [578, 224] width 203 height 35
click at [656, 267] on button "Save" at bounding box center [643, 263] width 72 height 28
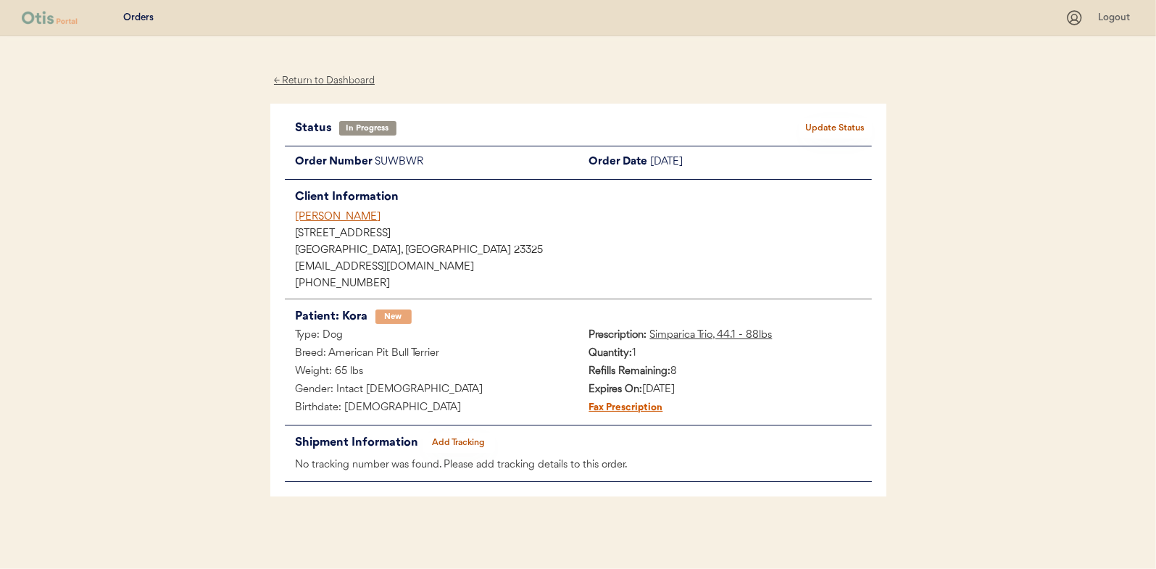
click at [341, 73] on div "← Return to Dashboard" at bounding box center [324, 80] width 109 height 17
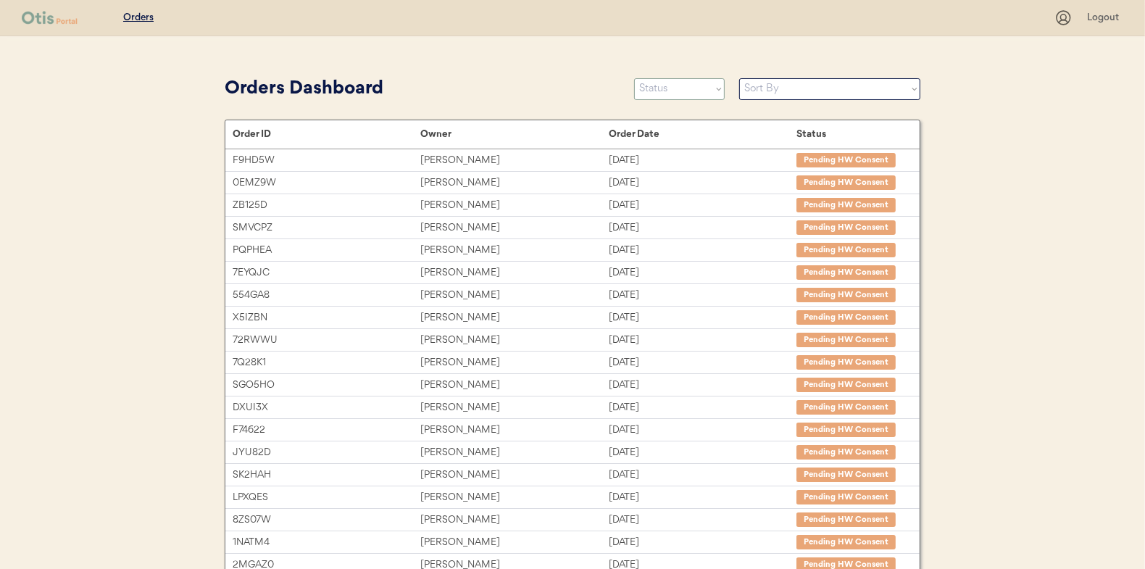
click at [686, 85] on select "Status On Hold New In Progress Complete Pending HW Consent Canceled" at bounding box center [679, 89] width 91 height 22
select select ""new""
click at [634, 78] on select "Status On Hold New In Progress Complete Pending HW Consent Canceled" at bounding box center [679, 89] width 91 height 22
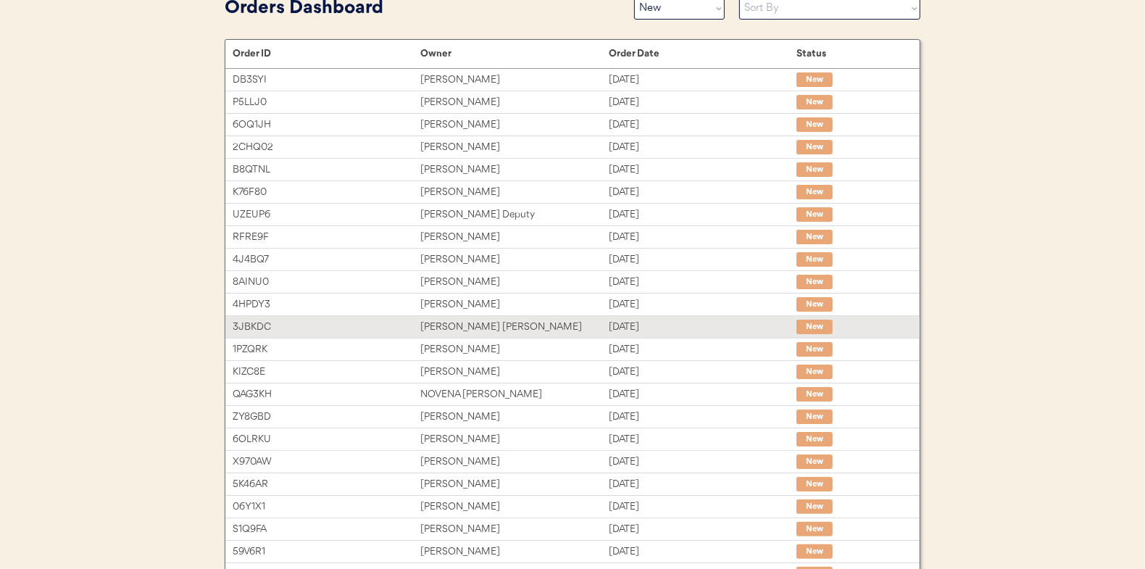
scroll to position [145, 0]
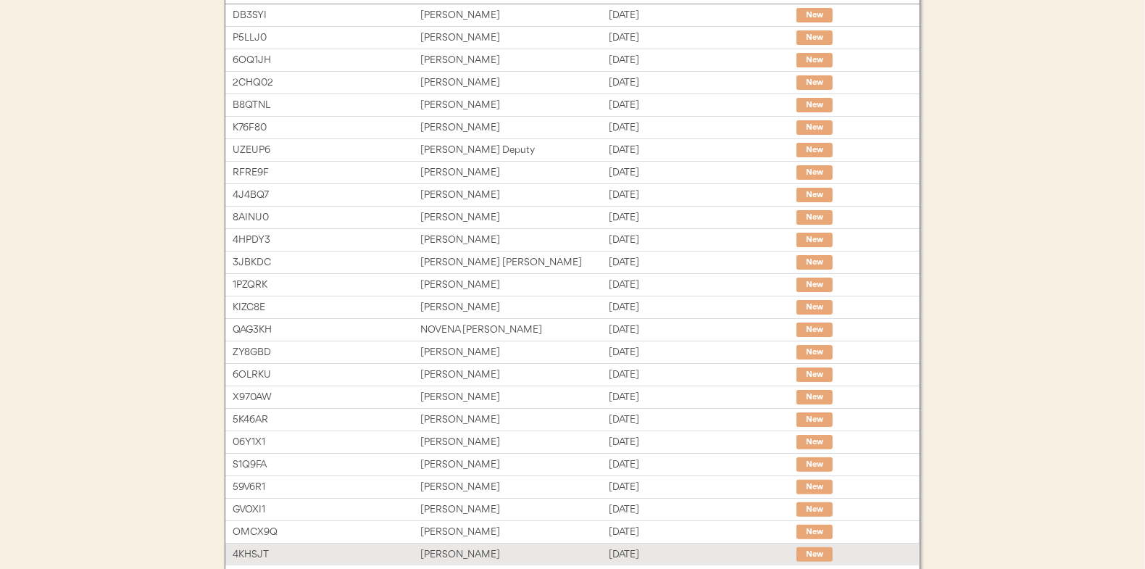
click at [556, 558] on div "[PERSON_NAME]" at bounding box center [514, 555] width 188 height 17
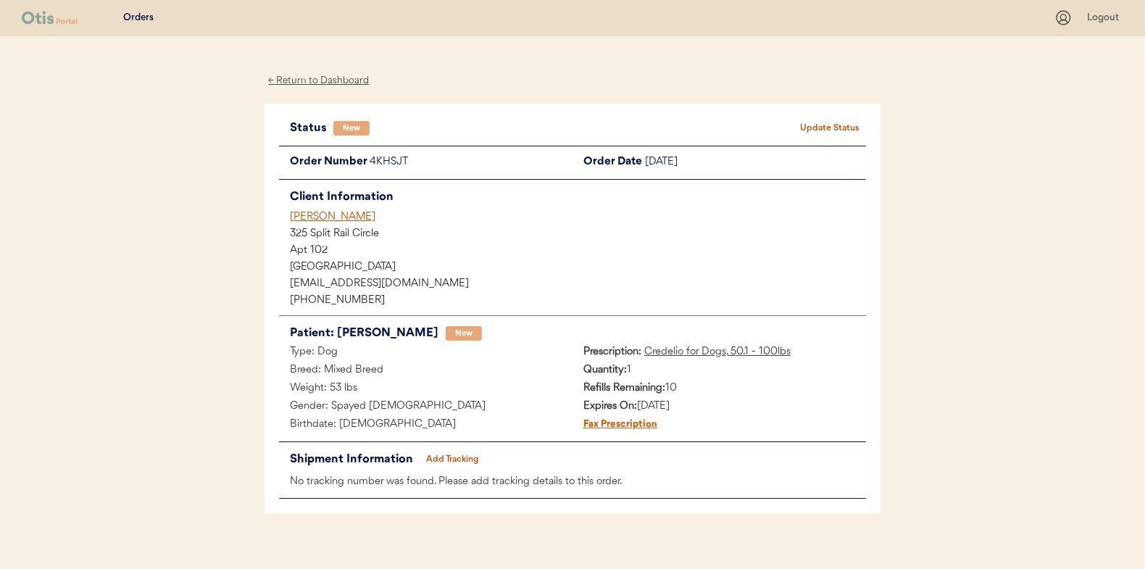
click at [800, 126] on button "Update Status" at bounding box center [830, 128] width 72 height 20
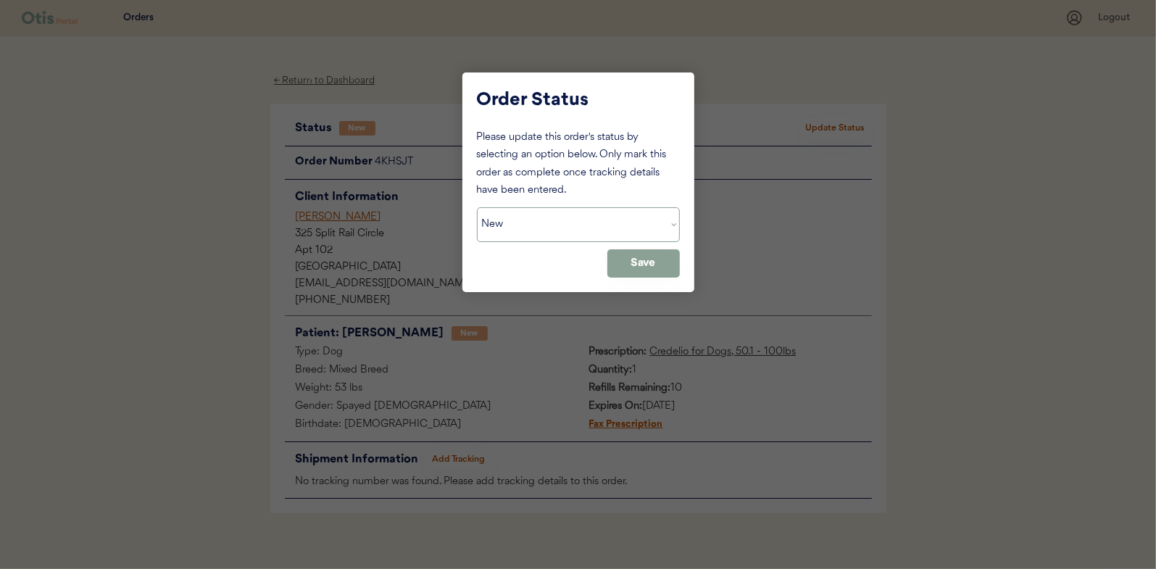
click at [649, 231] on select "Status On Hold New In Progress Complete Pending HW Consent Canceled" at bounding box center [578, 224] width 203 height 35
select select ""in_progress""
click at [477, 207] on select "Status On Hold New In Progress Complete Pending HW Consent Canceled" at bounding box center [578, 224] width 203 height 35
click at [627, 265] on button "Save" at bounding box center [643, 263] width 72 height 28
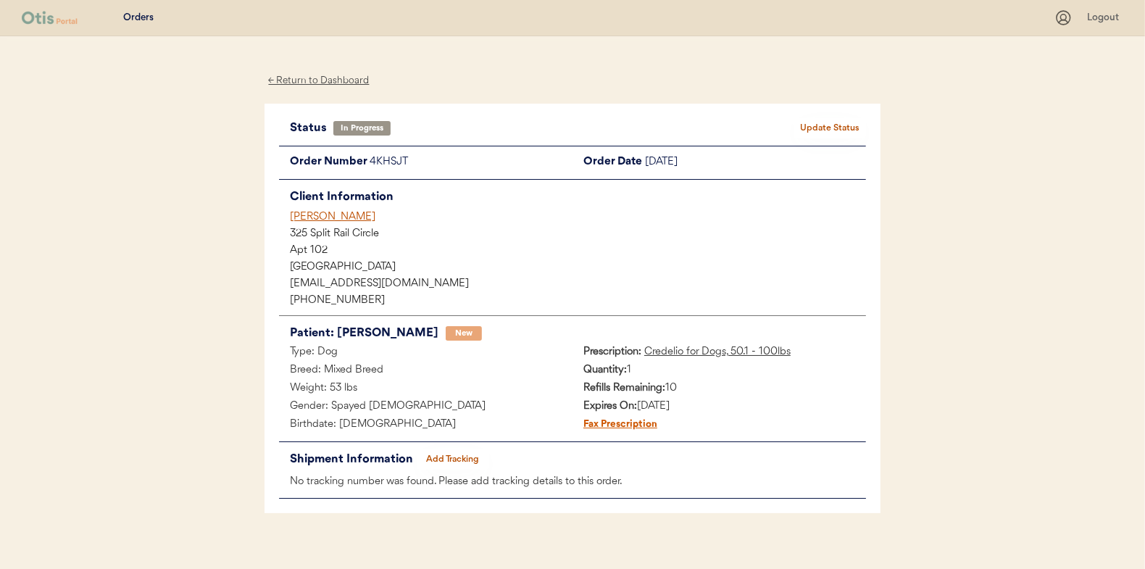
click at [324, 75] on div "← Return to Dashboard" at bounding box center [319, 80] width 109 height 17
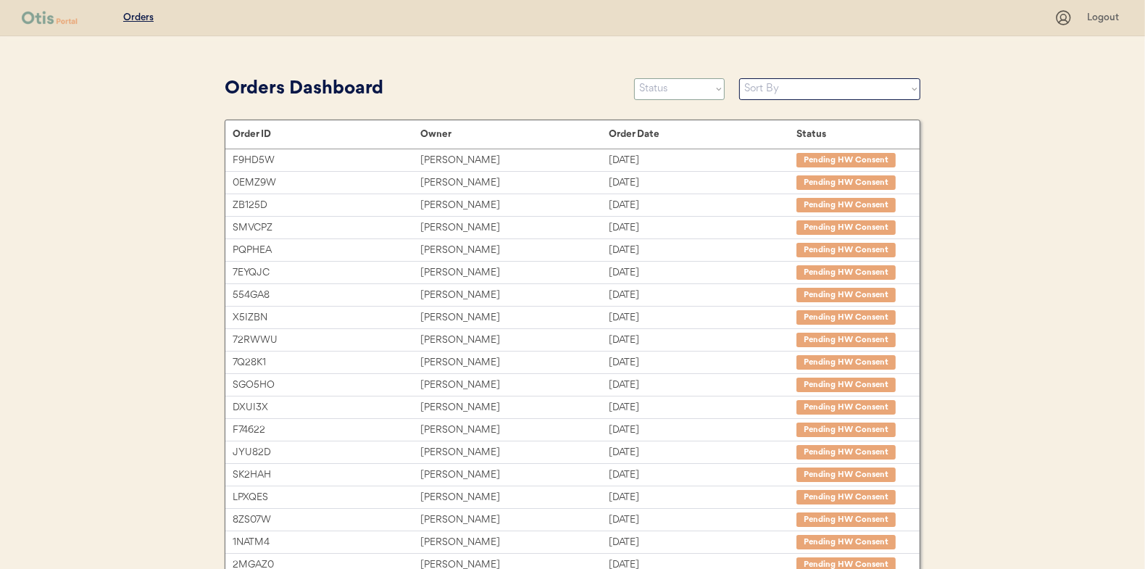
click at [676, 85] on select "Status On Hold New In Progress Complete Pending HW Consent Canceled" at bounding box center [679, 89] width 91 height 22
select select ""new""
click at [634, 78] on select "Status On Hold New In Progress Complete Pending HW Consent Canceled" at bounding box center [679, 89] width 91 height 22
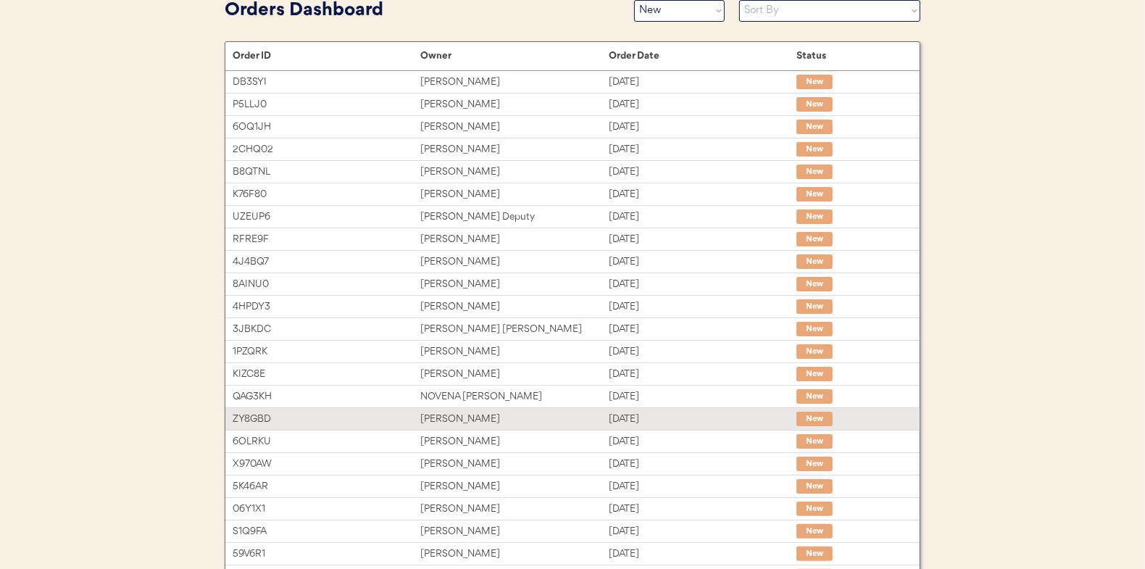
scroll to position [201, 0]
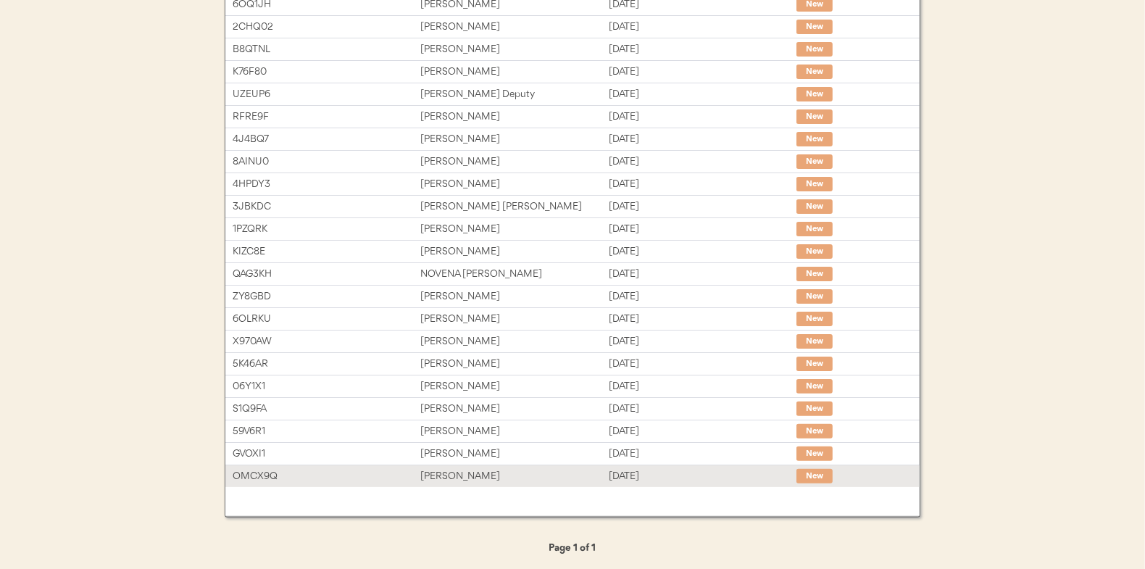
click at [558, 475] on div "[PERSON_NAME]" at bounding box center [514, 476] width 188 height 17
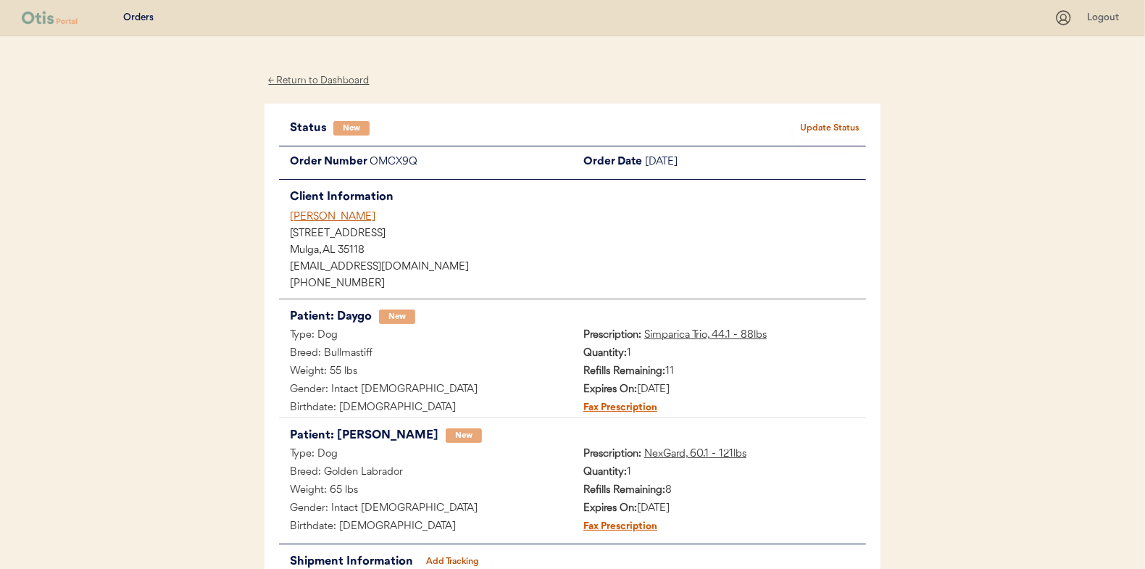
click at [810, 137] on button "Update Status" at bounding box center [830, 128] width 72 height 20
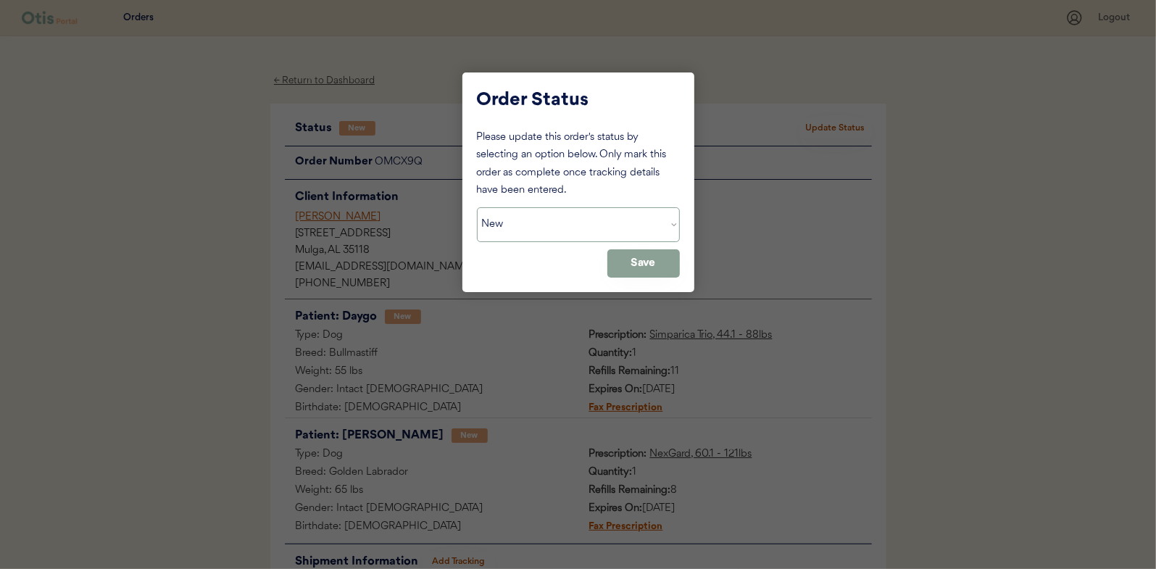
click at [601, 220] on select "Status On Hold New In Progress Complete Pending HW Consent Canceled" at bounding box center [578, 224] width 203 height 35
select select ""in_progress""
click at [477, 207] on select "Status On Hold New In Progress Complete Pending HW Consent Canceled" at bounding box center [578, 224] width 203 height 35
click at [615, 270] on button "Save" at bounding box center [643, 263] width 72 height 28
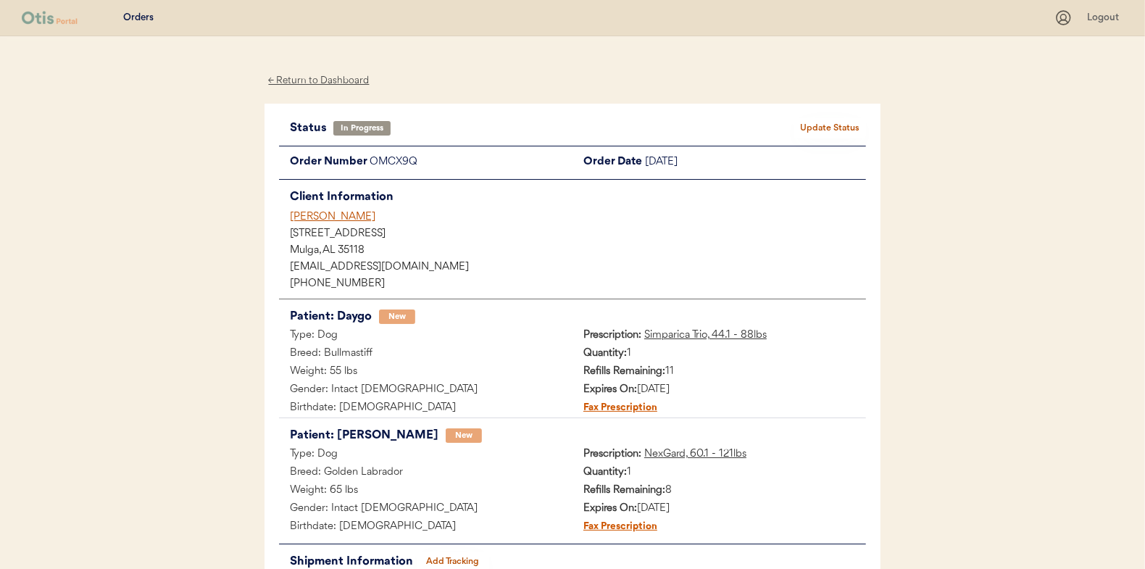
click at [341, 82] on div "← Return to Dashboard" at bounding box center [319, 80] width 109 height 17
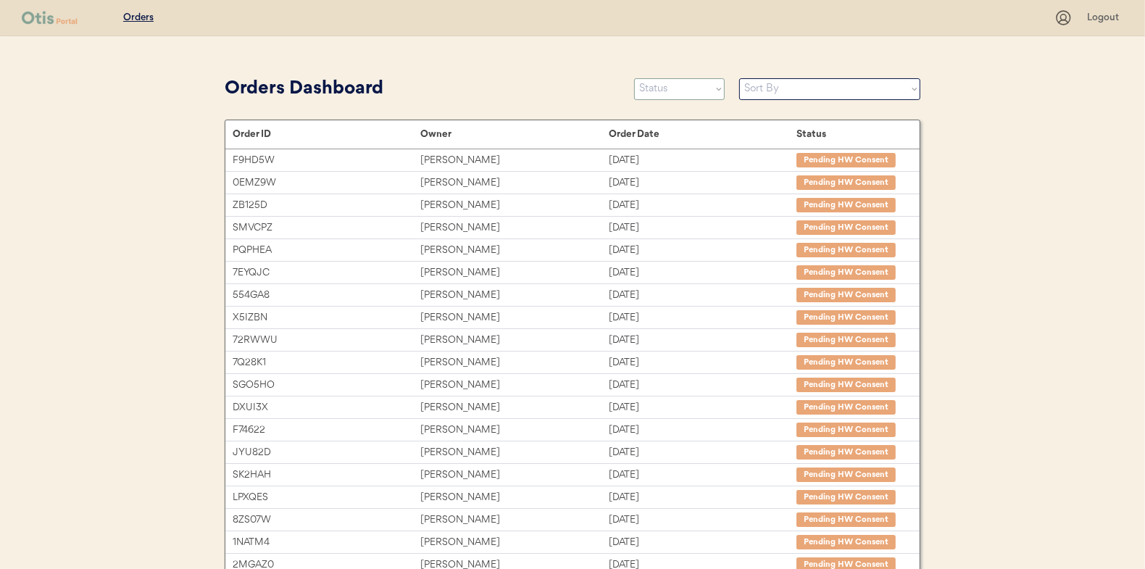
click at [697, 94] on select "Status On Hold New In Progress Complete Pending HW Consent Canceled" at bounding box center [679, 89] width 91 height 22
select select ""new""
click at [634, 78] on select "Status On Hold New In Progress Complete Pending HW Consent Canceled" at bounding box center [679, 89] width 91 height 22
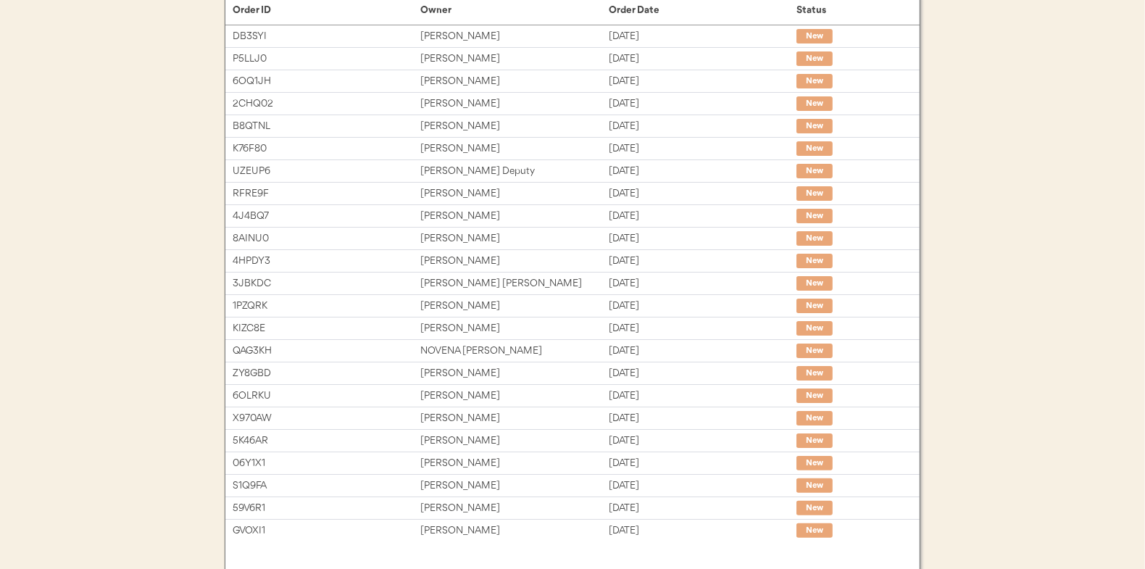
scroll to position [179, 0]
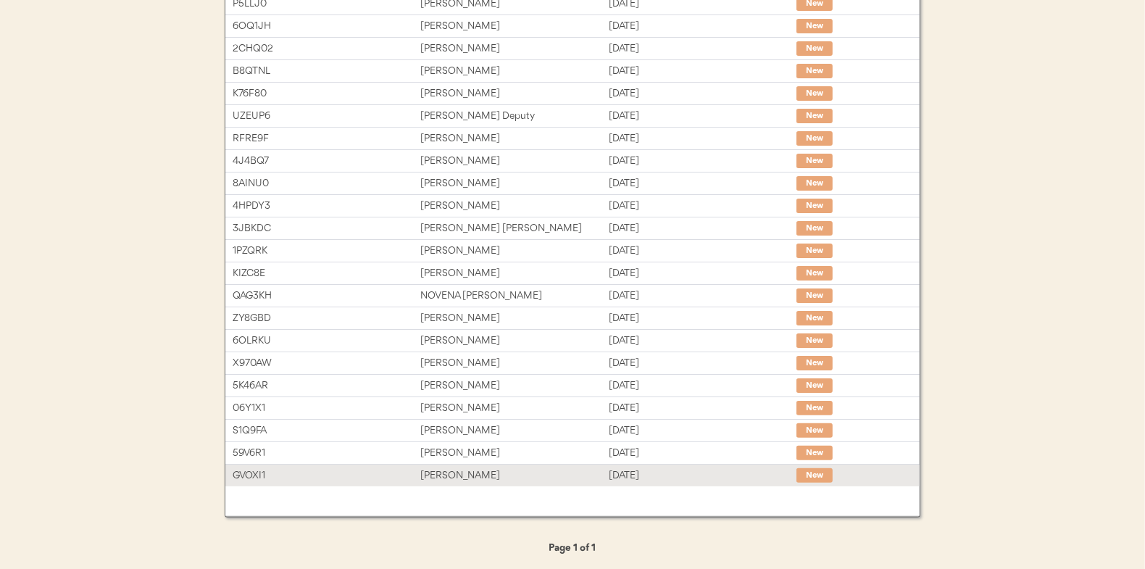
click at [550, 476] on div "[PERSON_NAME]" at bounding box center [514, 476] width 188 height 17
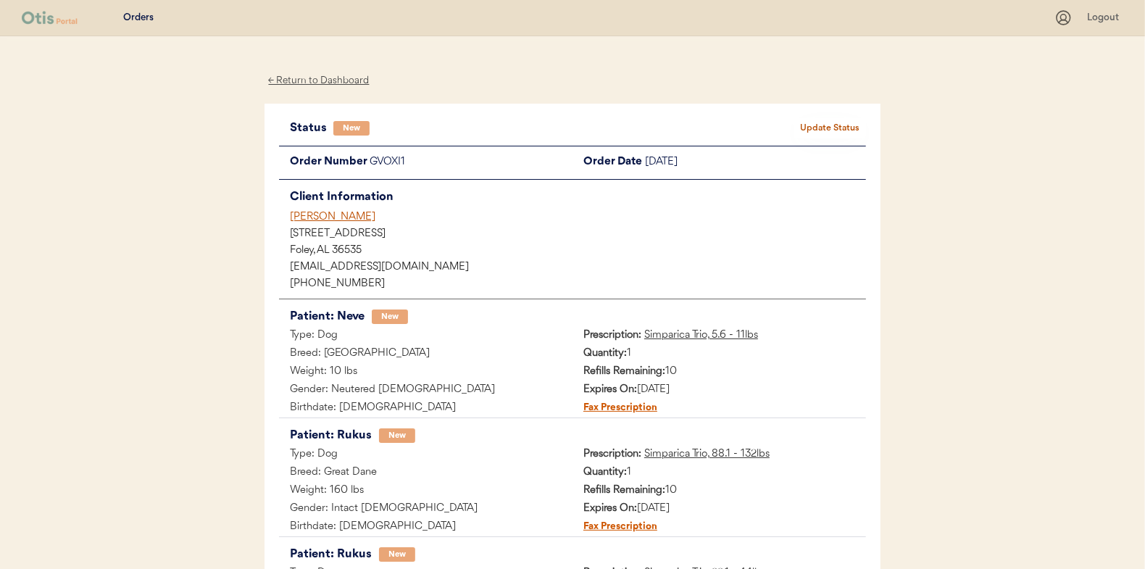
click at [831, 123] on button "Update Status" at bounding box center [830, 128] width 72 height 20
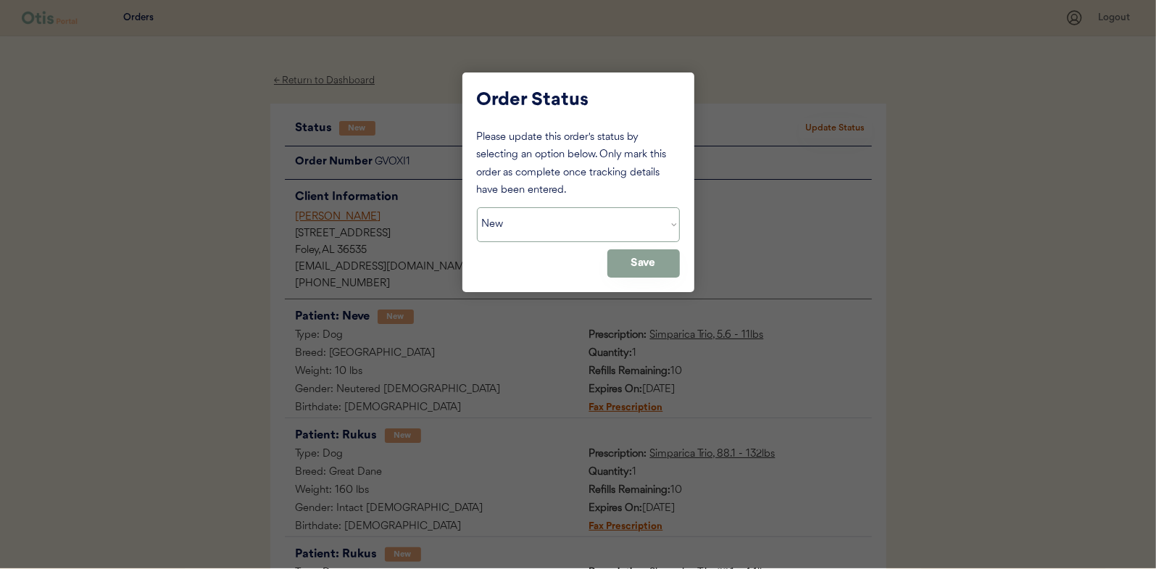
click at [568, 236] on select "Status On Hold New In Progress Complete Pending HW Consent Canceled" at bounding box center [578, 224] width 203 height 35
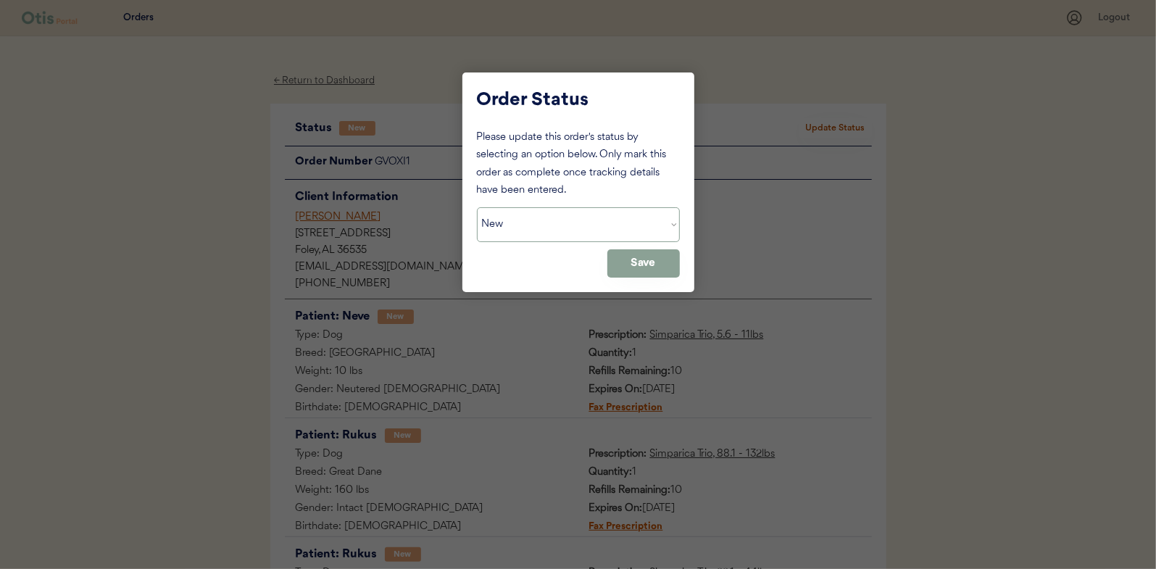
select select ""in_progress""
click at [477, 207] on select "Status On Hold New In Progress Complete Pending HW Consent Canceled" at bounding box center [578, 224] width 203 height 35
click at [633, 266] on button "Save" at bounding box center [643, 263] width 72 height 28
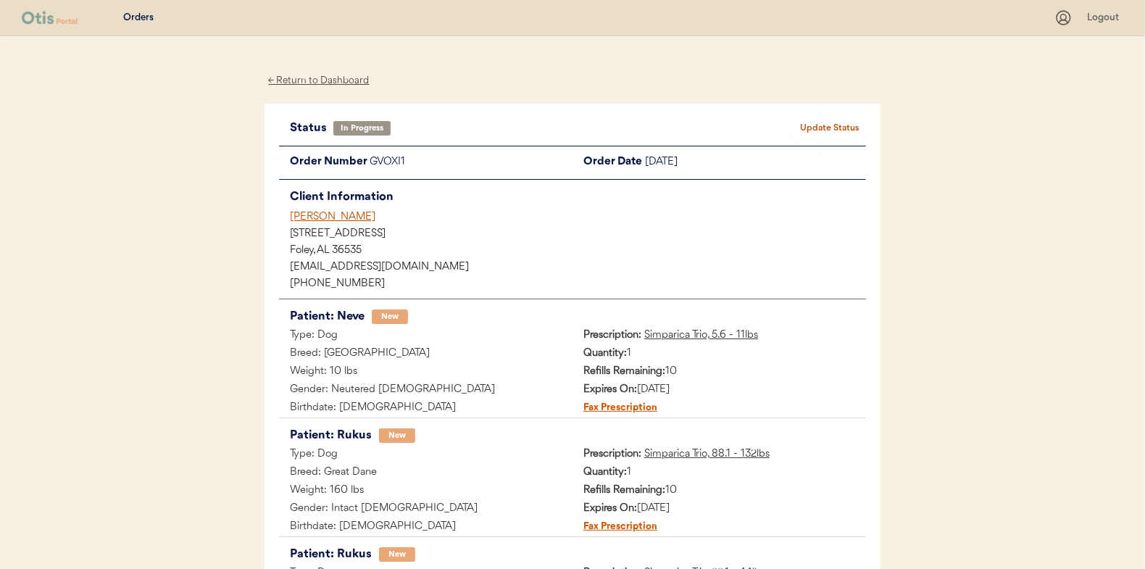
click at [304, 80] on div "← Return to Dashboard" at bounding box center [319, 80] width 109 height 17
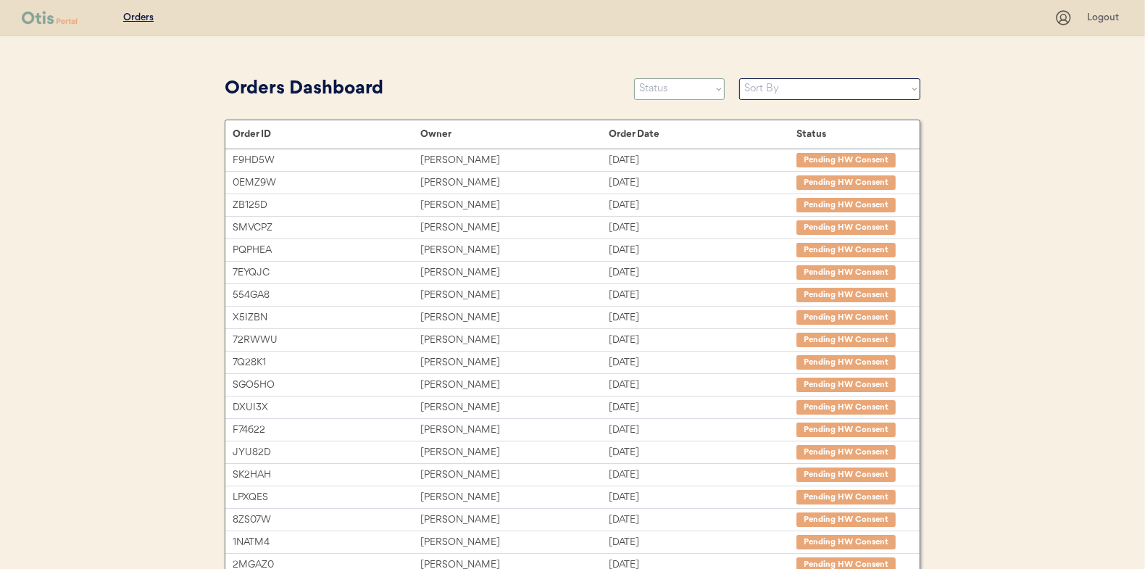
drag, startPoint x: 681, startPoint y: 88, endPoint x: 681, endPoint y: 100, distance: 12.3
click at [681, 88] on select "Status On Hold New In Progress Complete Pending HW Consent Canceled" at bounding box center [679, 89] width 91 height 22
select select ""new""
click at [634, 78] on select "Status On Hold New In Progress Complete Pending HW Consent Canceled" at bounding box center [679, 89] width 91 height 22
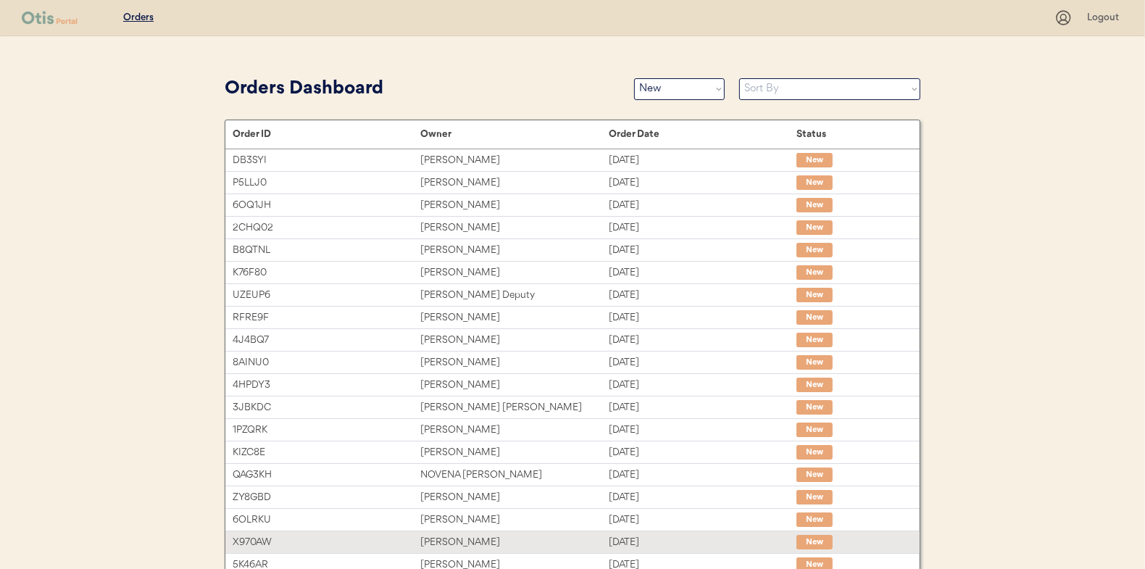
click at [591, 550] on div "X970AW Rosa McCall Sep 13, 2025 New" at bounding box center [572, 542] width 694 height 22
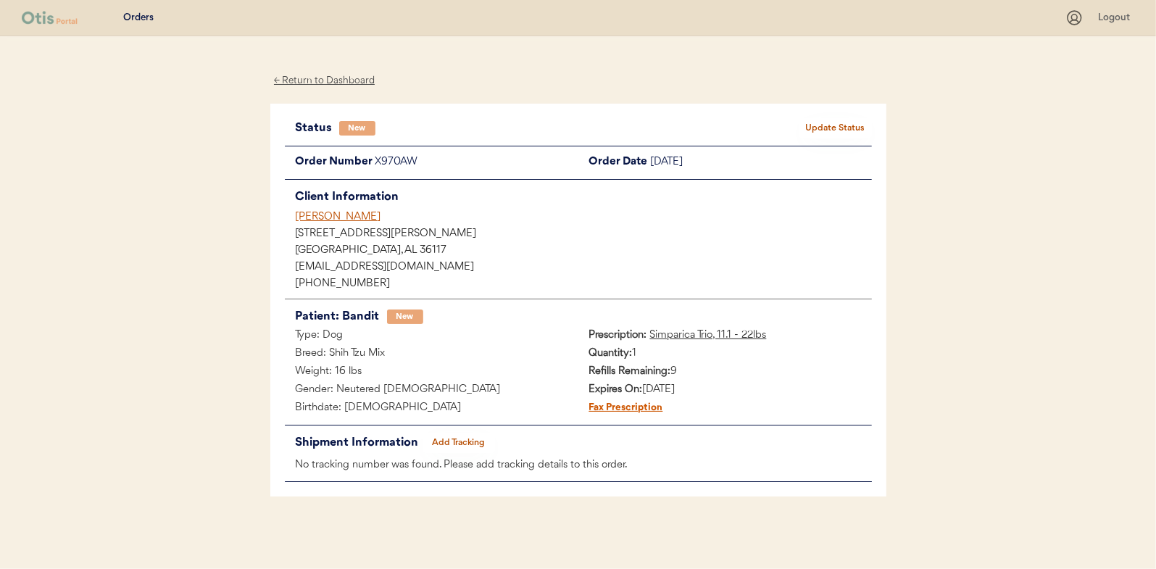
click at [841, 125] on button "Update Status" at bounding box center [836, 128] width 72 height 20
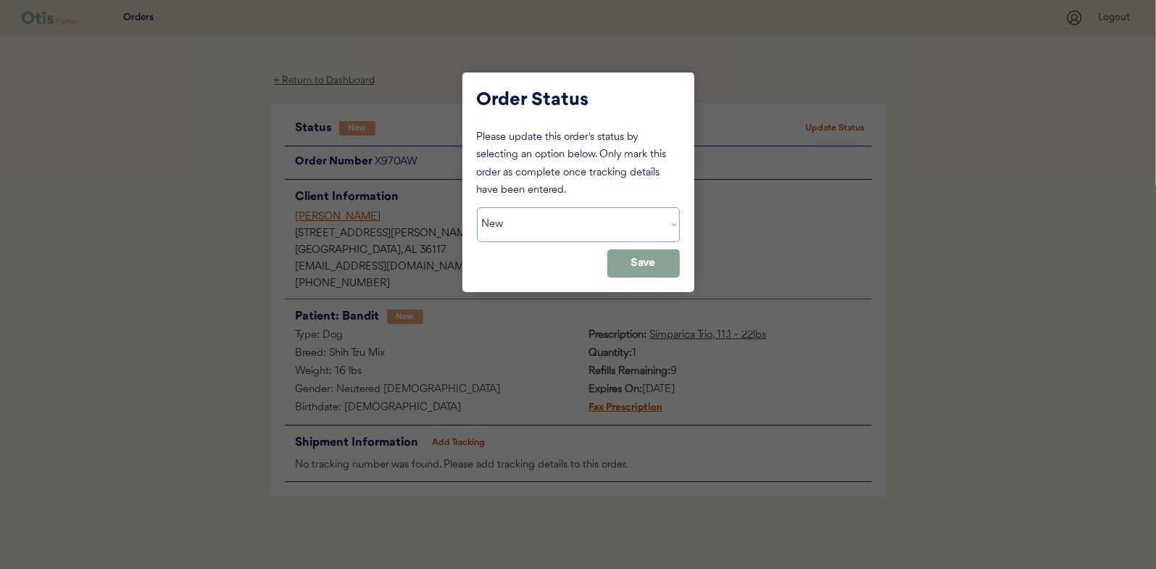
click at [585, 236] on select "Status On Hold New In Progress Complete Pending HW Consent Canceled" at bounding box center [578, 224] width 203 height 35
select select ""in_progress""
click at [477, 207] on select "Status On Hold New In Progress Complete Pending HW Consent Canceled" at bounding box center [578, 224] width 203 height 35
click at [624, 265] on button "Save" at bounding box center [643, 263] width 72 height 28
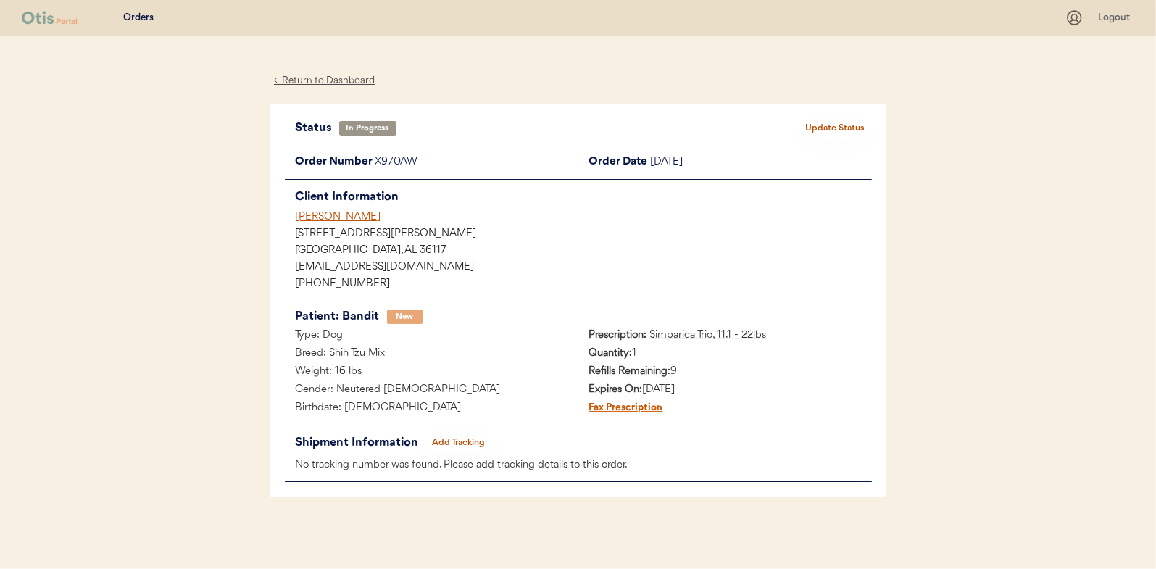
click at [315, 80] on div "← Return to Dashboard" at bounding box center [324, 80] width 109 height 17
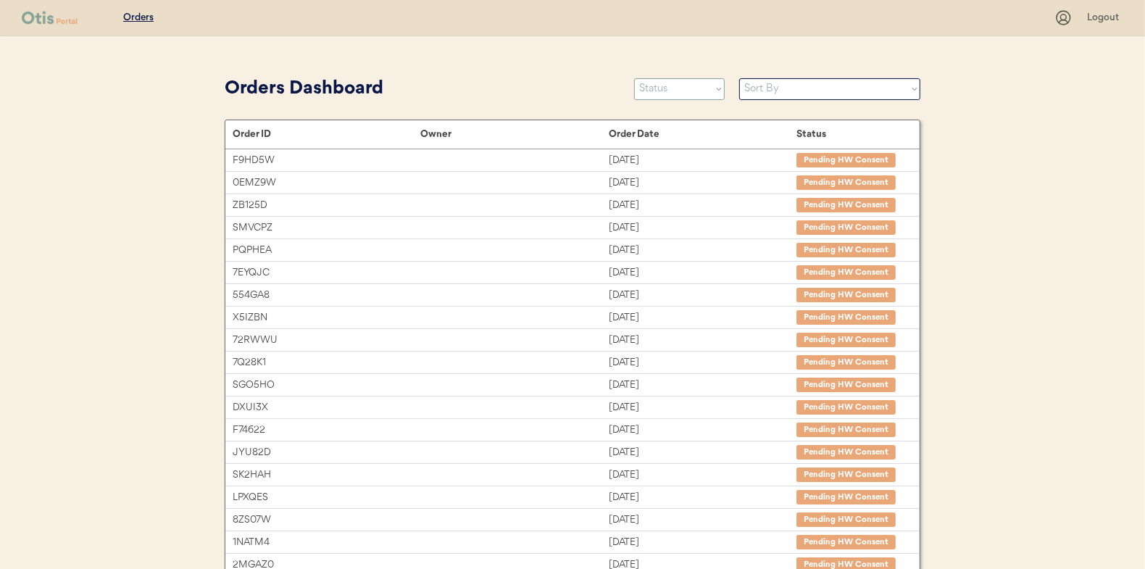
click at [689, 93] on select "Status On Hold New In Progress Complete Pending HW Consent Canceled" at bounding box center [679, 89] width 91 height 22
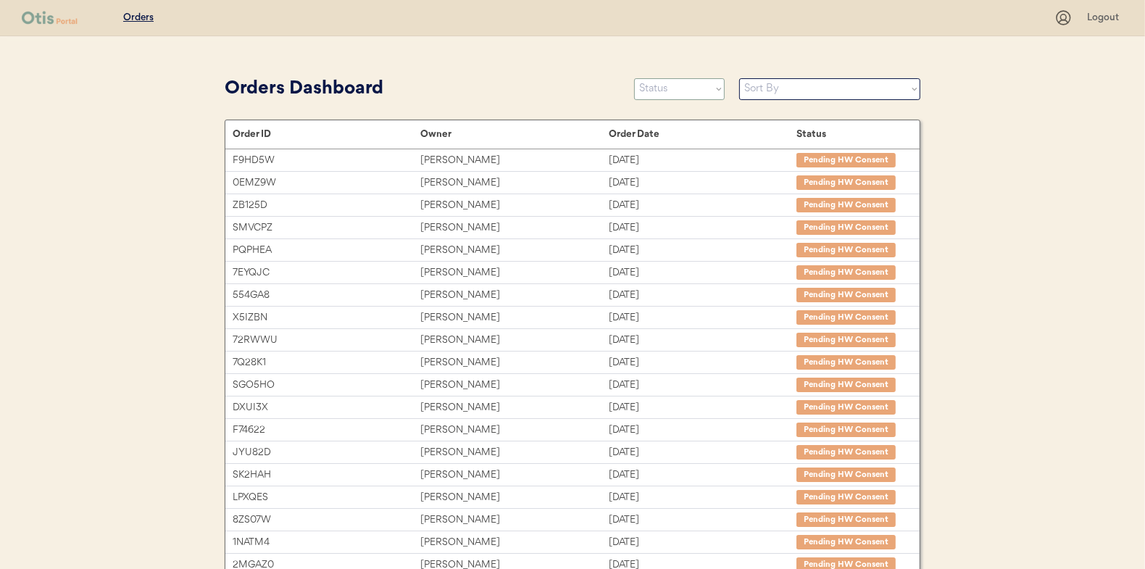
select select ""new""
click at [634, 78] on select "Status On Hold New In Progress Complete Pending HW Consent Canceled" at bounding box center [679, 89] width 91 height 22
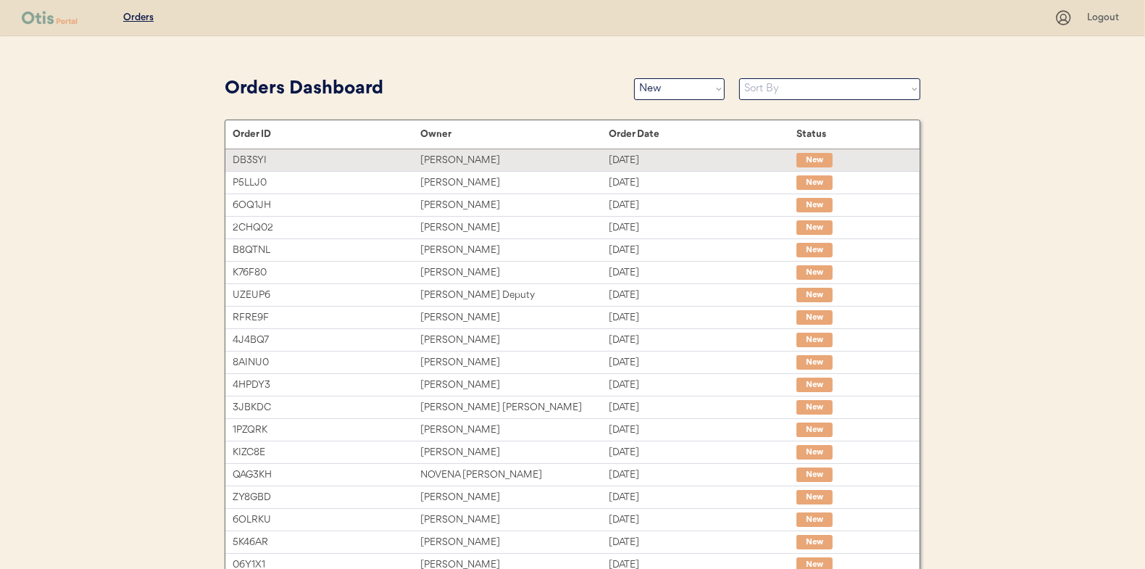
click at [666, 166] on div "[DATE]" at bounding box center [703, 160] width 188 height 17
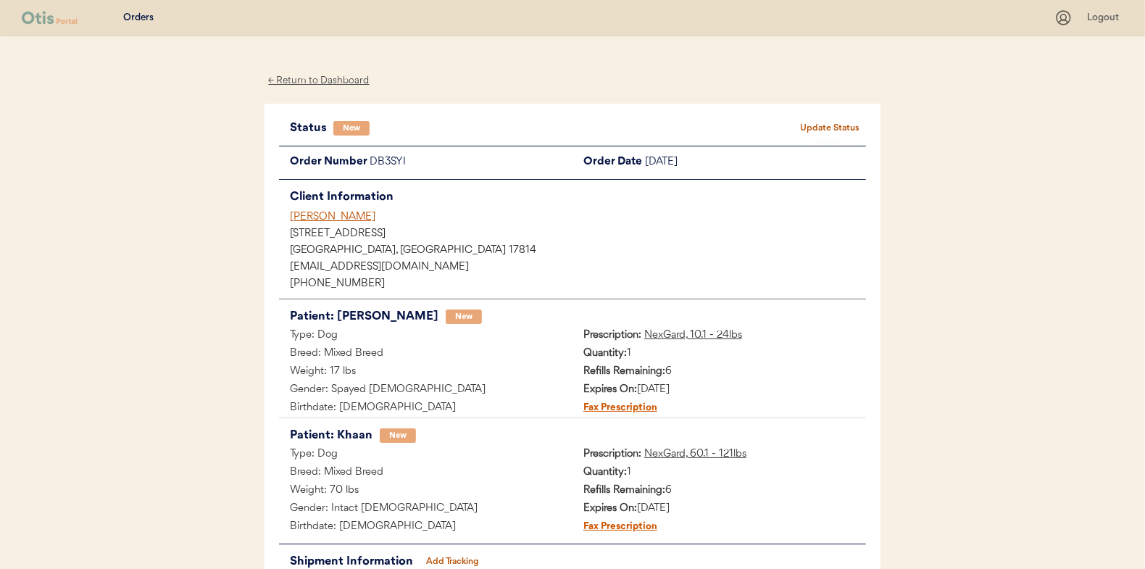
click at [830, 136] on button "Update Status" at bounding box center [830, 128] width 72 height 20
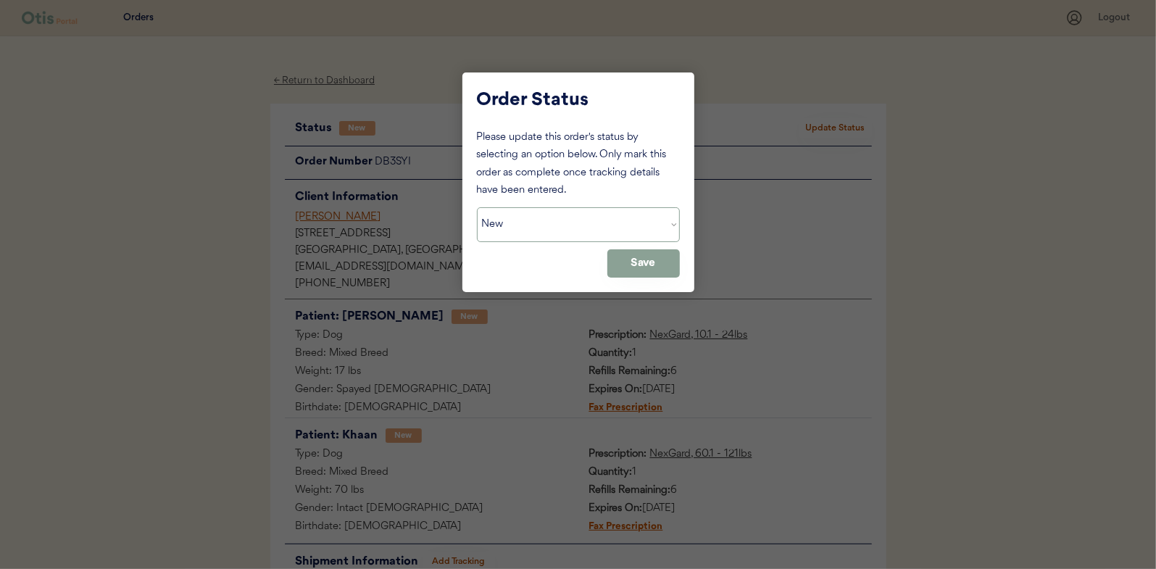
click at [581, 237] on select "Status On Hold New In Progress Complete Pending HW Consent Canceled" at bounding box center [578, 224] width 203 height 35
select select ""in_progress""
click at [477, 207] on select "Status On Hold New In Progress Complete Pending HW Consent Canceled" at bounding box center [578, 224] width 203 height 35
click at [625, 266] on button "Save" at bounding box center [643, 263] width 72 height 28
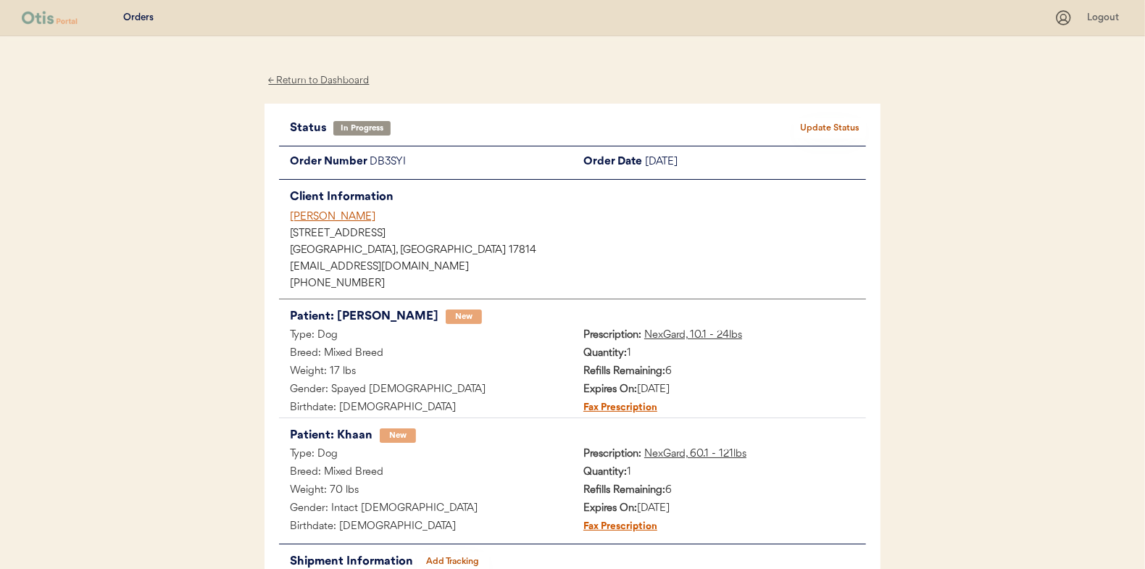
click at [321, 78] on div "← Return to Dashboard" at bounding box center [319, 80] width 109 height 17
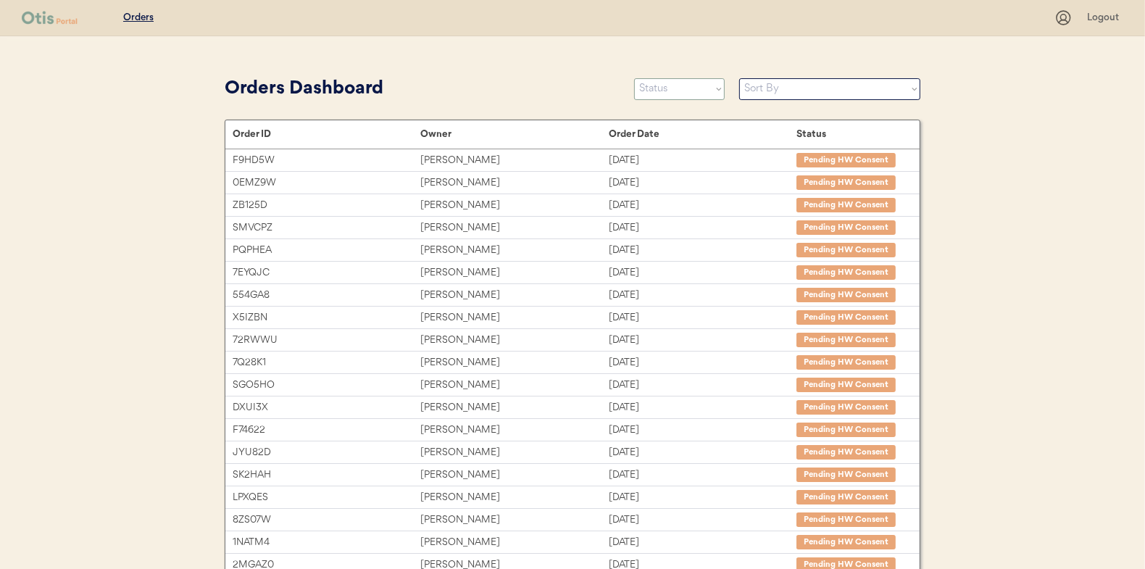
click at [678, 98] on select "Status On Hold New In Progress Complete Pending HW Consent Canceled" at bounding box center [679, 89] width 91 height 22
select select ""new""
click at [634, 78] on select "Status On Hold New In Progress Complete Pending HW Consent Canceled" at bounding box center [679, 89] width 91 height 22
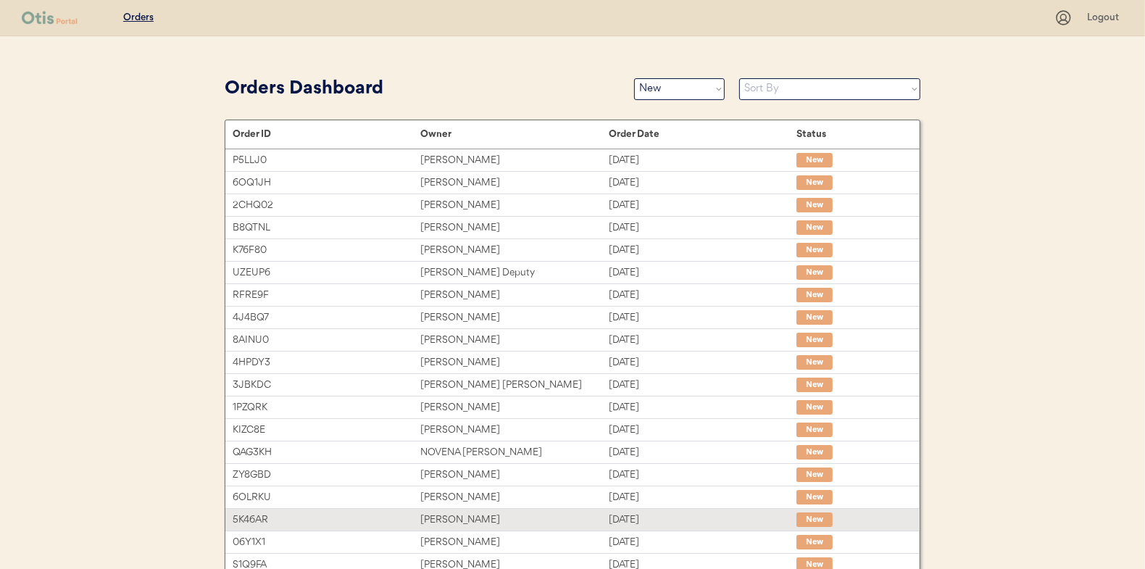
click at [620, 524] on div "[DATE]" at bounding box center [703, 520] width 188 height 17
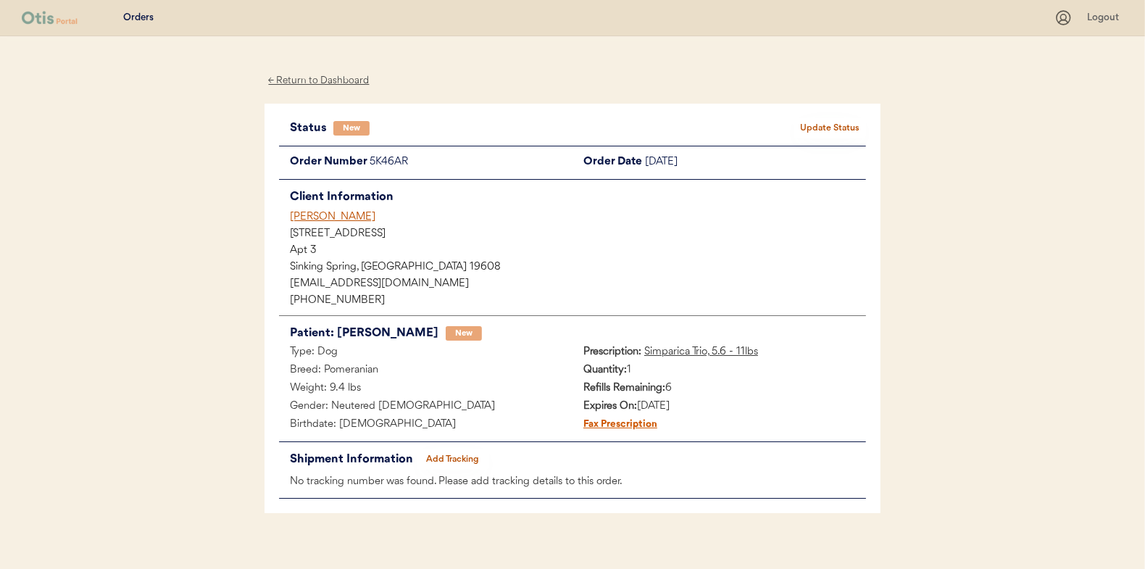
click at [810, 133] on button "Update Status" at bounding box center [830, 128] width 72 height 20
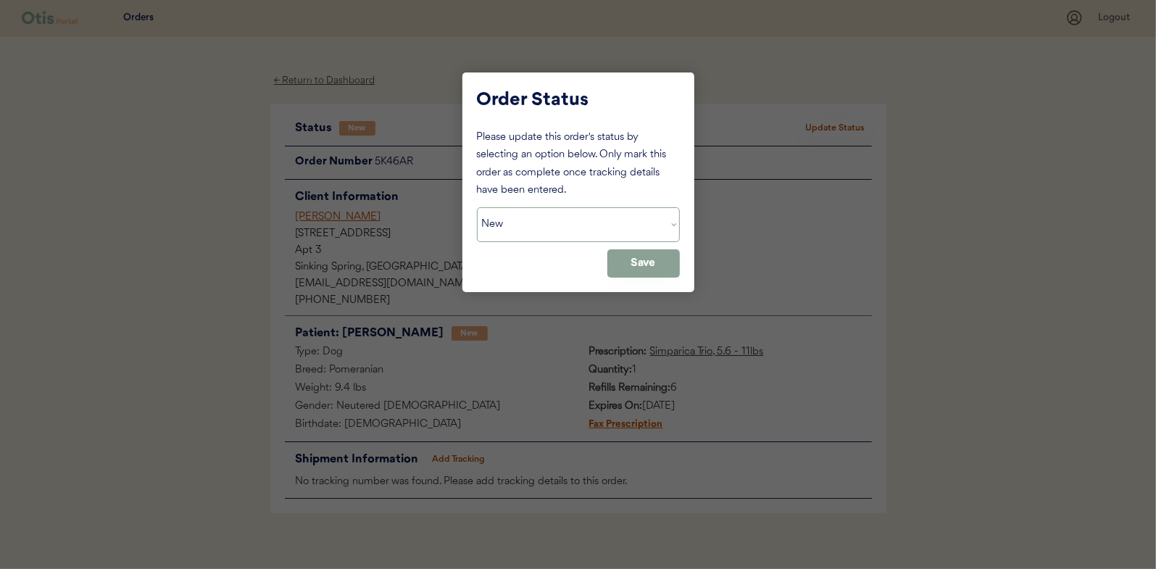
drag, startPoint x: 560, startPoint y: 226, endPoint x: 547, endPoint y: 243, distance: 20.7
click at [560, 226] on select "Status On Hold New In Progress Complete Pending HW Consent Canceled" at bounding box center [578, 224] width 203 height 35
select select ""in_progress""
click at [477, 207] on select "Status On Hold New In Progress Complete Pending HW Consent Canceled" at bounding box center [578, 224] width 203 height 35
click at [624, 274] on button "Save" at bounding box center [643, 263] width 72 height 28
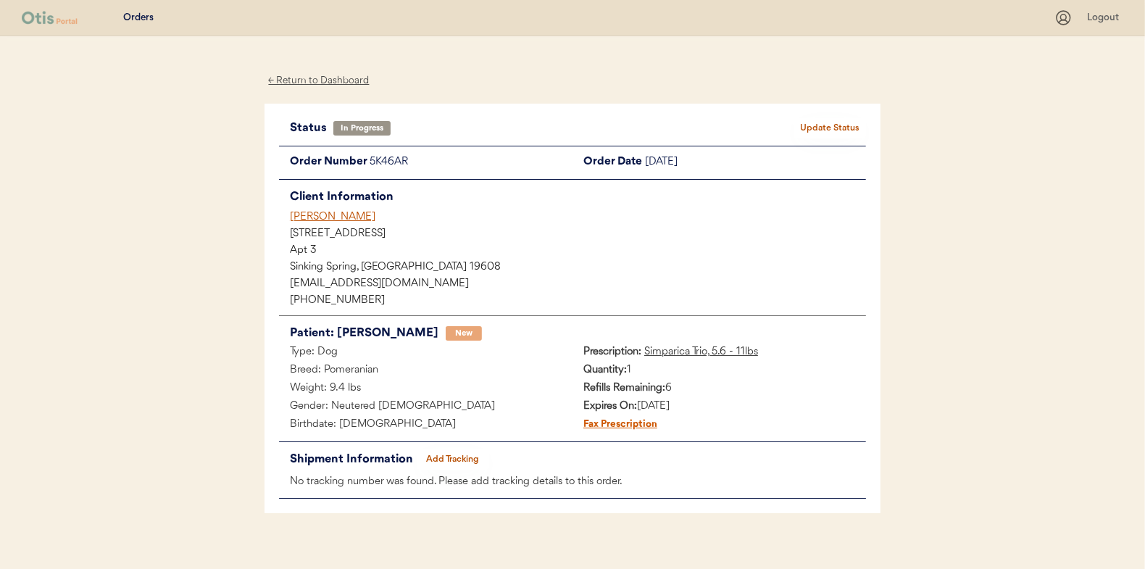
click at [289, 78] on div "← Return to Dashboard" at bounding box center [319, 80] width 109 height 17
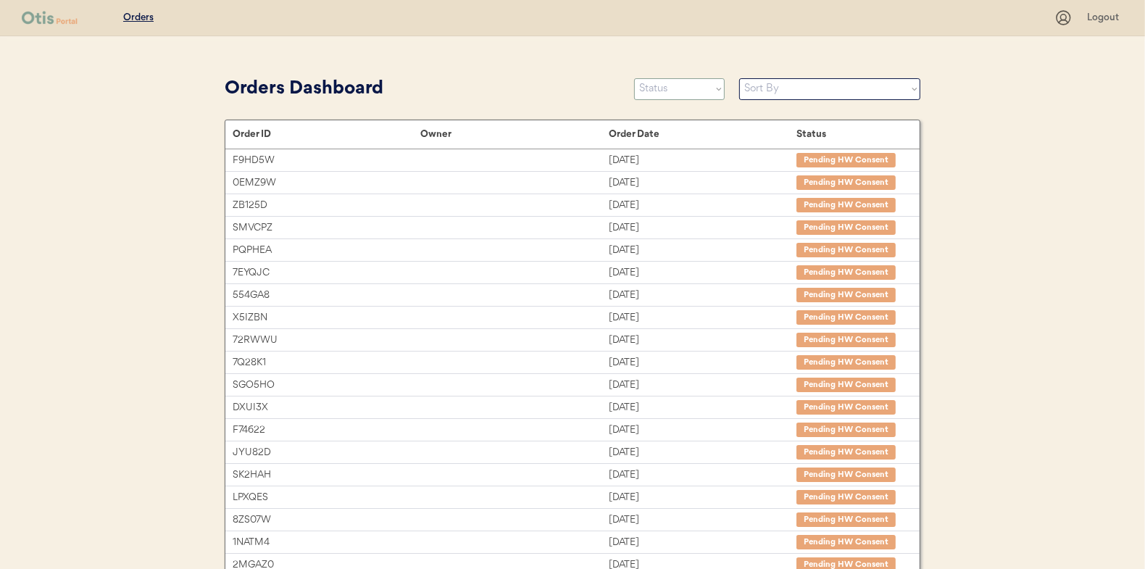
click at [678, 86] on select "Status On Hold New In Progress Complete Pending HW Consent Canceled" at bounding box center [679, 89] width 91 height 22
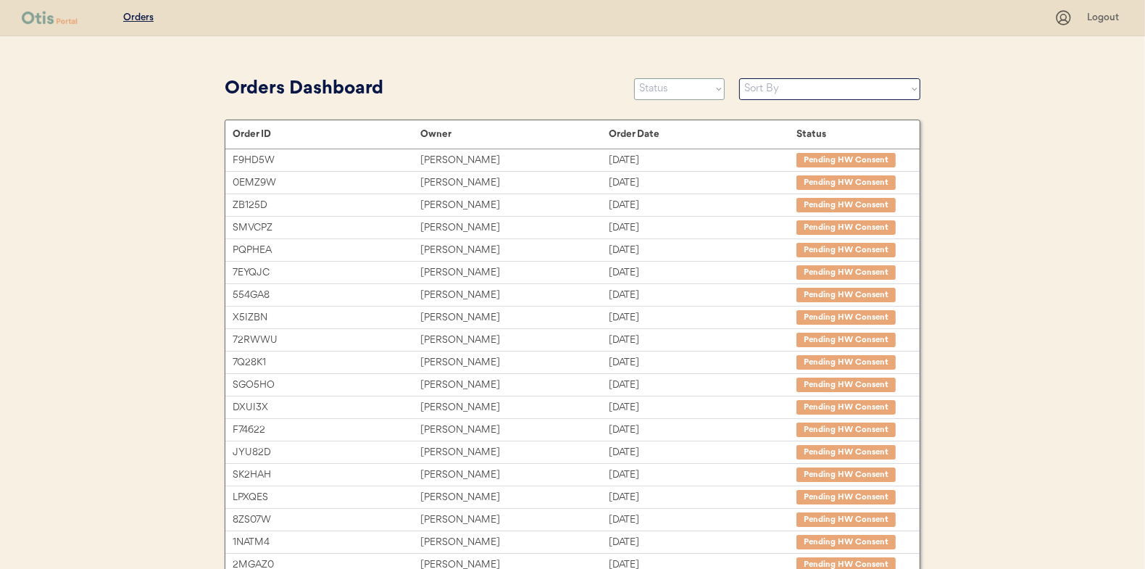
select select ""new""
click at [634, 78] on select "Status On Hold New In Progress Complete Pending HW Consent Canceled" at bounding box center [679, 89] width 91 height 22
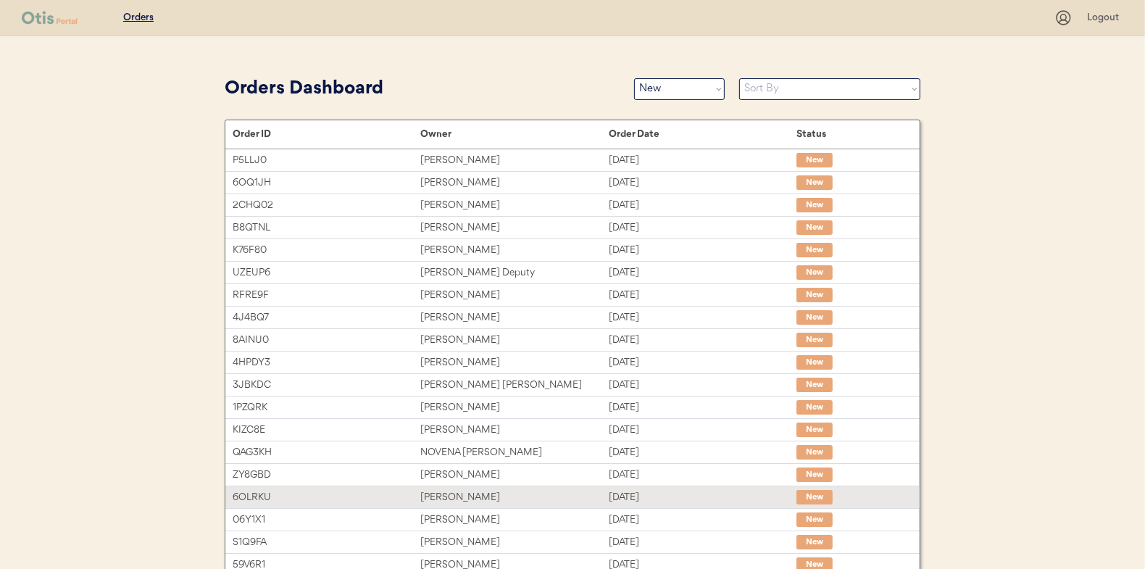
click at [610, 517] on div "[DATE]" at bounding box center [703, 520] width 188 height 17
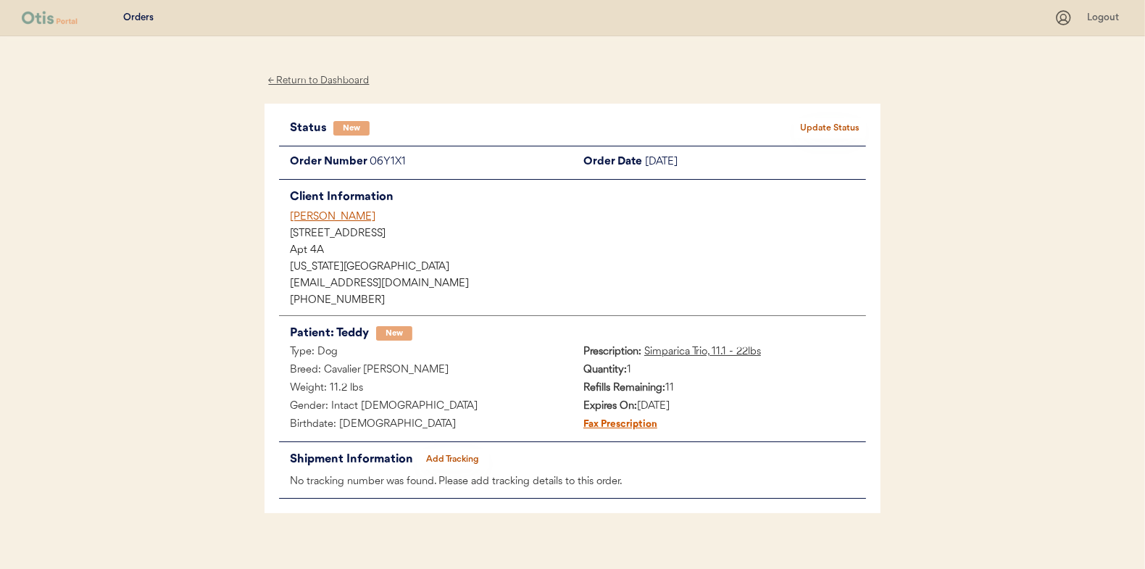
click at [845, 133] on button "Update Status" at bounding box center [830, 128] width 72 height 20
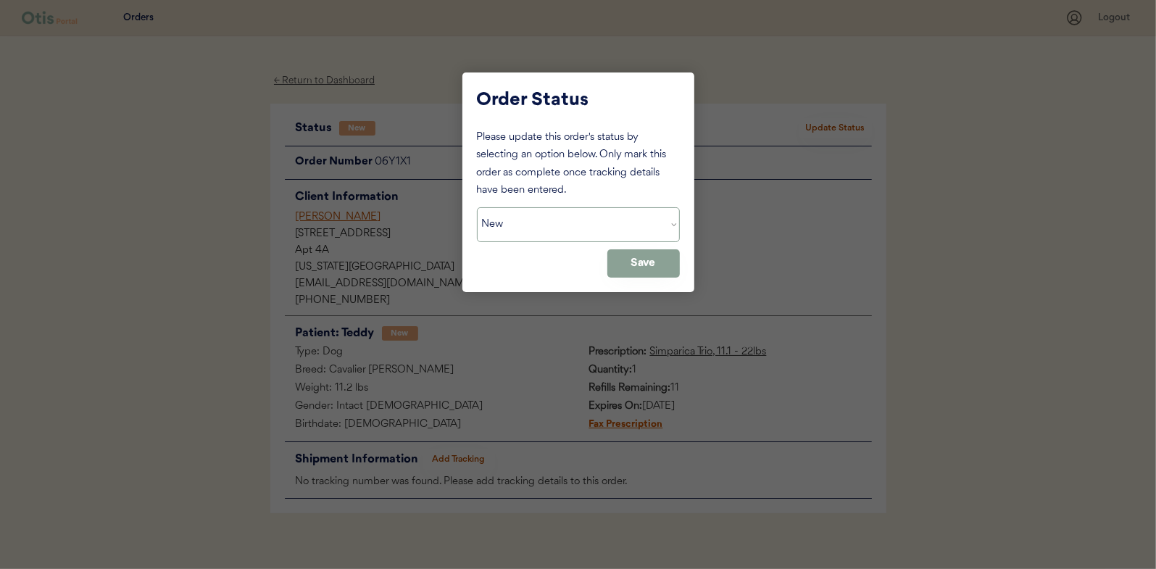
click at [601, 226] on select "Status On Hold New In Progress Complete Pending HW Consent Canceled" at bounding box center [578, 224] width 203 height 35
select select ""in_progress""
click at [477, 207] on select "Status On Hold New In Progress Complete Pending HW Consent Canceled" at bounding box center [578, 224] width 203 height 35
click at [645, 274] on button "Save" at bounding box center [643, 263] width 72 height 28
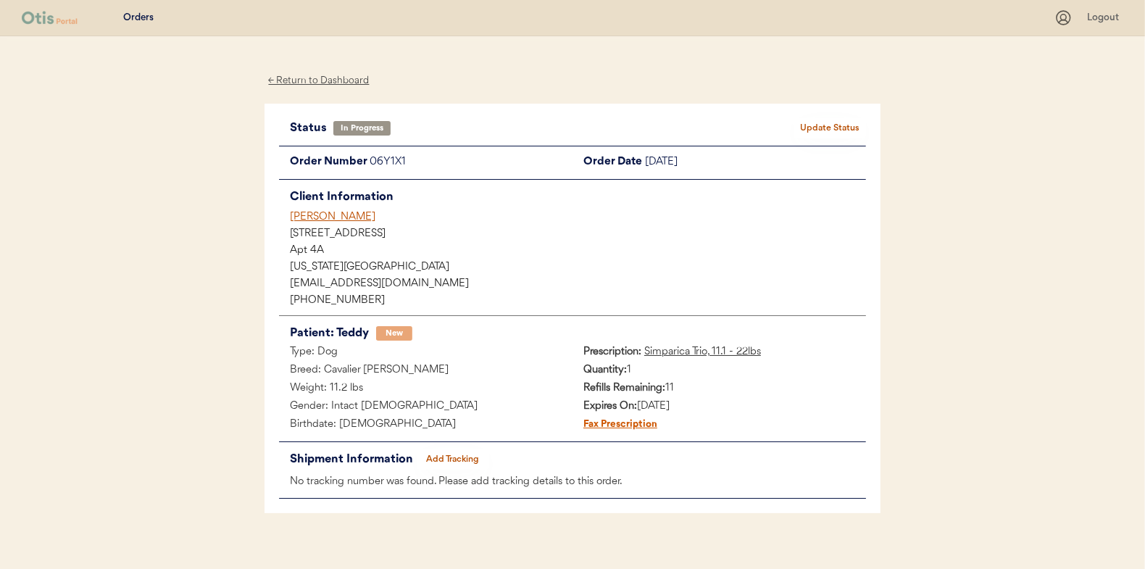
click at [344, 81] on div "← Return to Dashboard" at bounding box center [319, 80] width 109 height 17
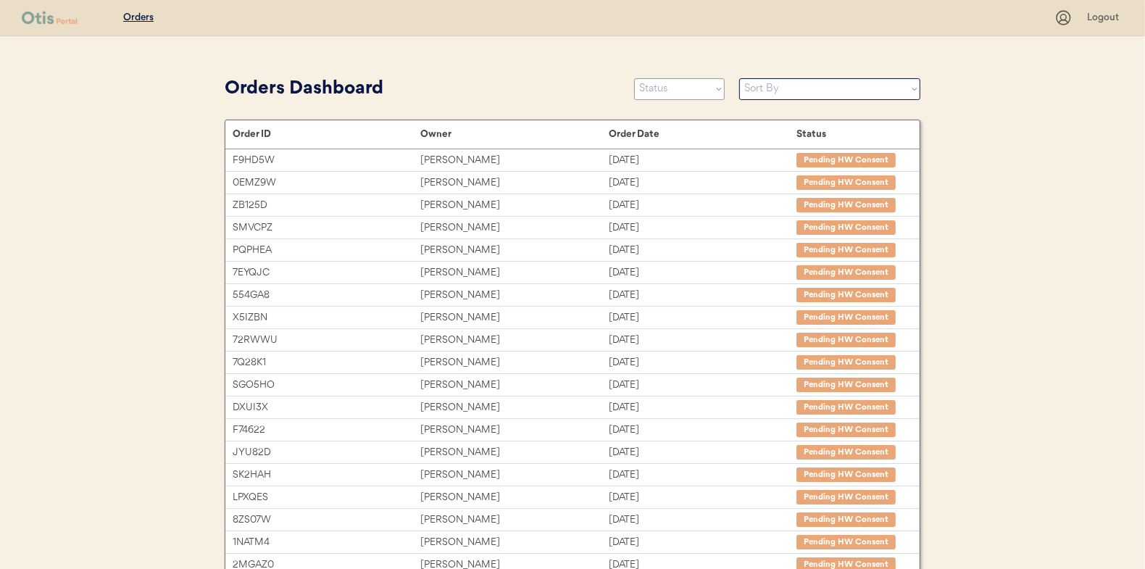
drag, startPoint x: 693, startPoint y: 90, endPoint x: 688, endPoint y: 98, distance: 9.5
click at [693, 90] on select "Status On Hold New In Progress Complete Pending HW Consent Canceled" at bounding box center [679, 89] width 91 height 22
select select ""new""
click at [634, 78] on select "Status On Hold New In Progress Complete Pending HW Consent Canceled" at bounding box center [679, 89] width 91 height 22
click at [743, 91] on select "Sort By Order Date (Newest → Oldest) Order Date (Oldest → Newest)" at bounding box center [829, 89] width 181 height 22
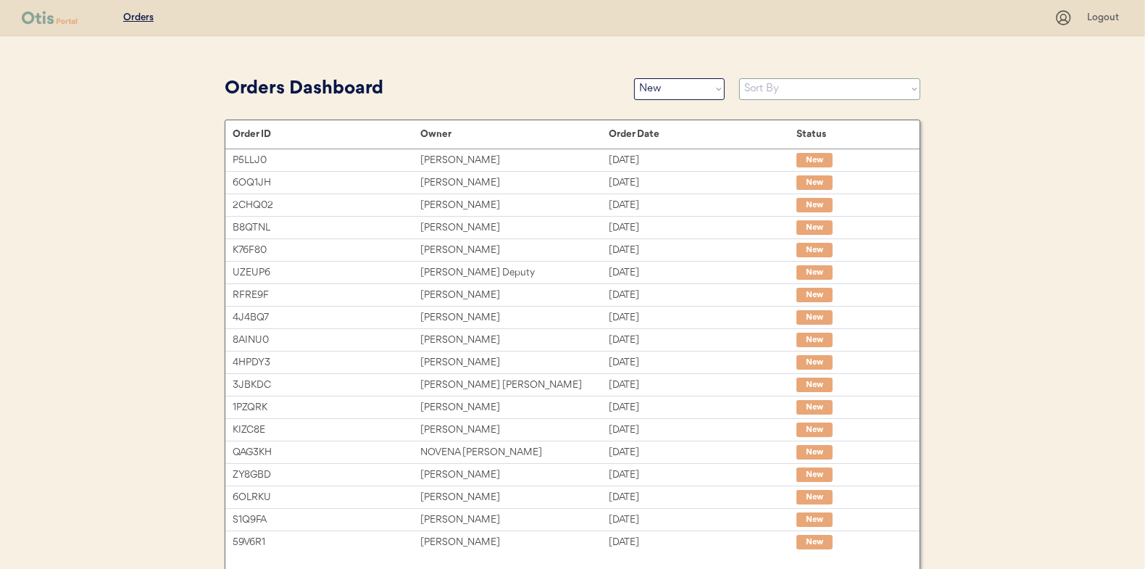
click at [743, 91] on select "Sort By Order Date (Newest → Oldest) Order Date (Oldest → Newest)" at bounding box center [829, 89] width 181 height 22
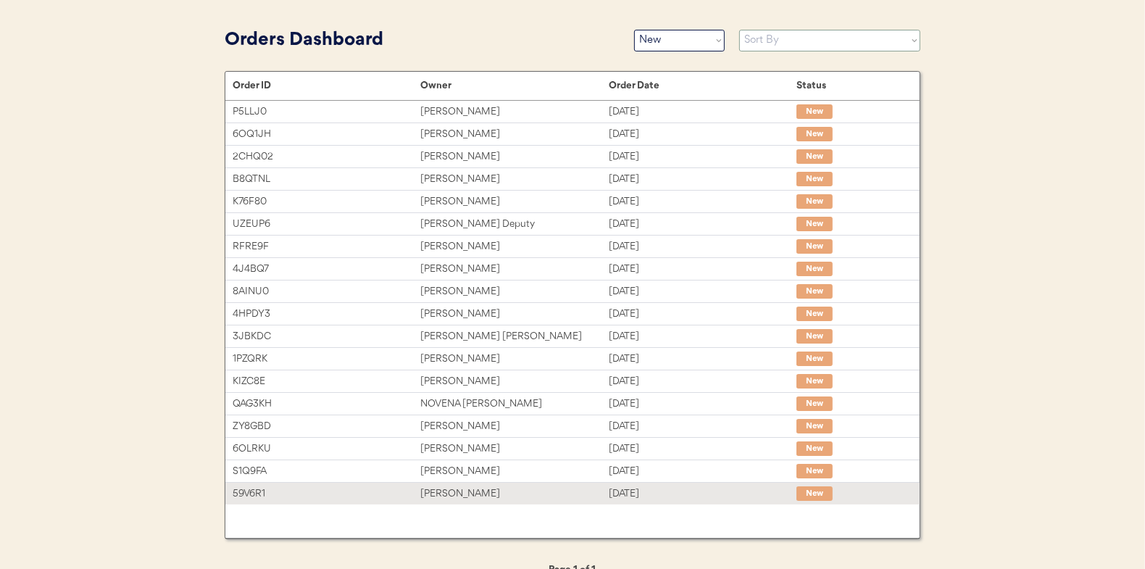
scroll to position [70, 0]
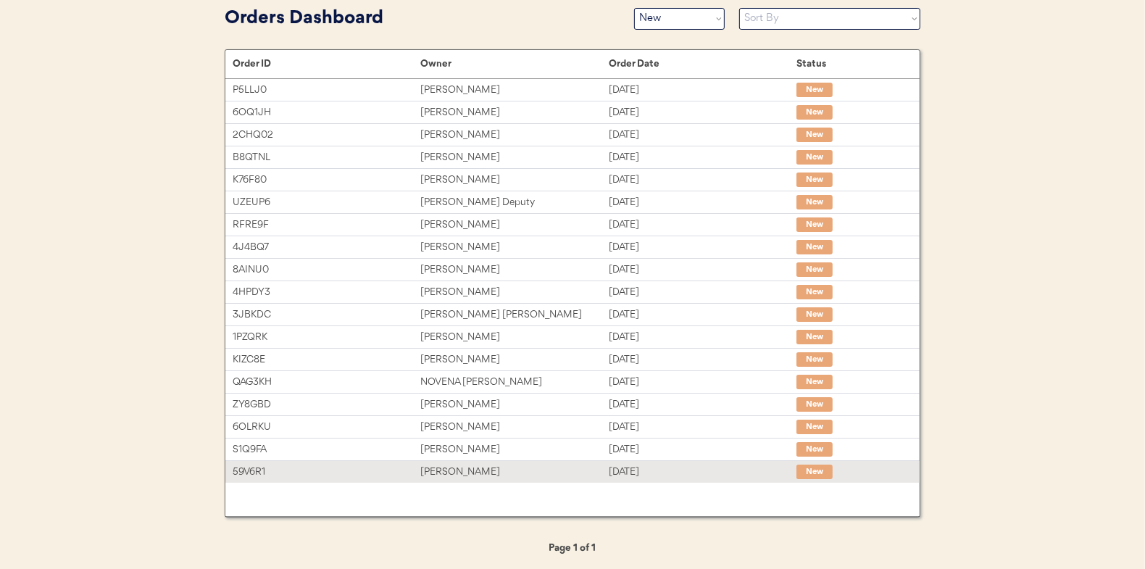
click at [440, 473] on div "[PERSON_NAME]" at bounding box center [514, 472] width 188 height 17
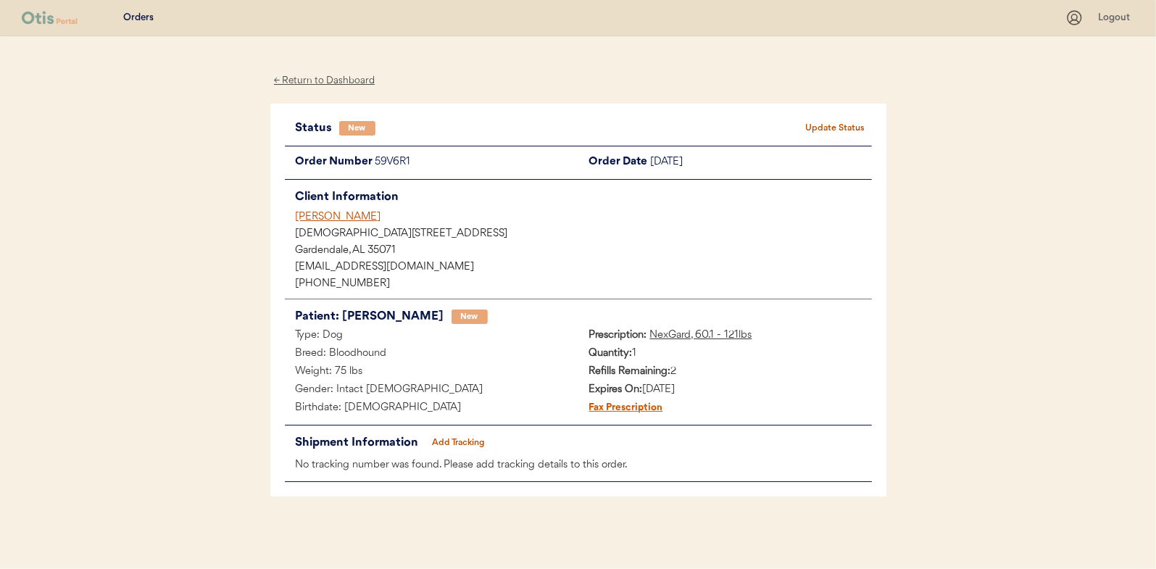
click at [832, 114] on div "Status New Update Status Order Number 59V6R1 Order Date September 13, 2025 Clie…" at bounding box center [578, 301] width 616 height 394
click at [821, 118] on button "Update Status" at bounding box center [836, 128] width 72 height 20
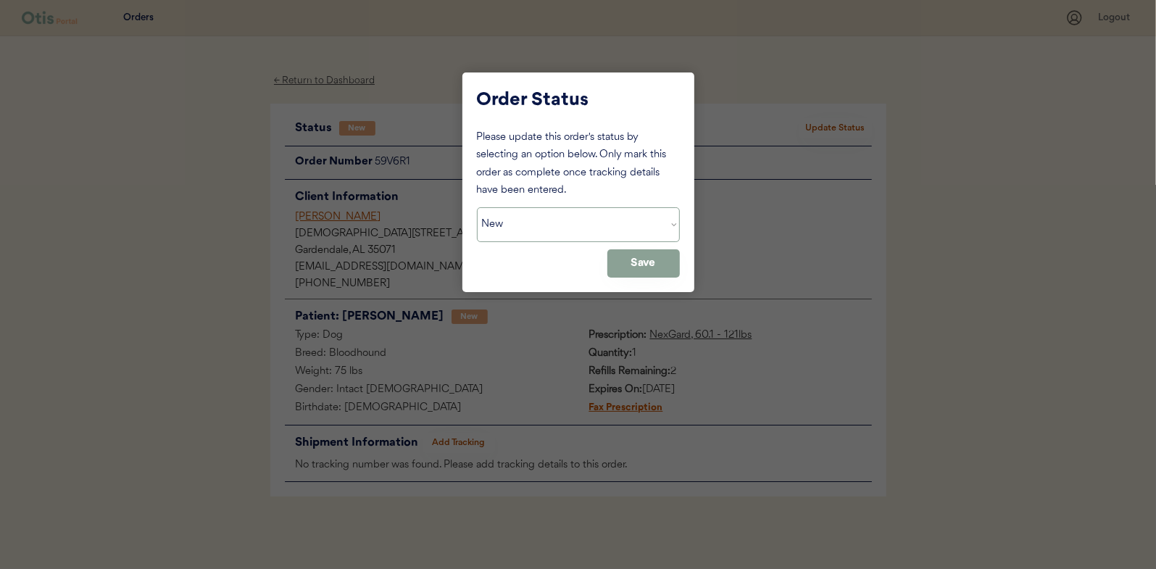
click at [576, 238] on select "Status On Hold New In Progress Complete Pending HW Consent Canceled" at bounding box center [578, 224] width 203 height 35
select select ""in_progress""
click at [477, 207] on select "Status On Hold New In Progress Complete Pending HW Consent Canceled" at bounding box center [578, 224] width 203 height 35
click at [630, 273] on button "Save" at bounding box center [643, 263] width 72 height 28
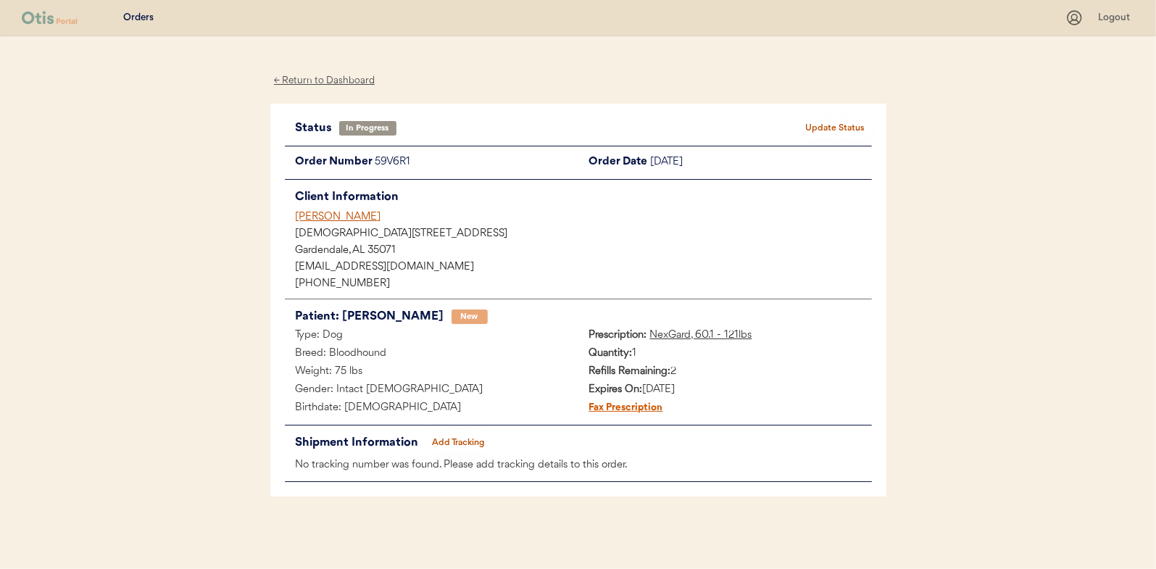
click at [288, 82] on div "← Return to Dashboard" at bounding box center [324, 80] width 109 height 17
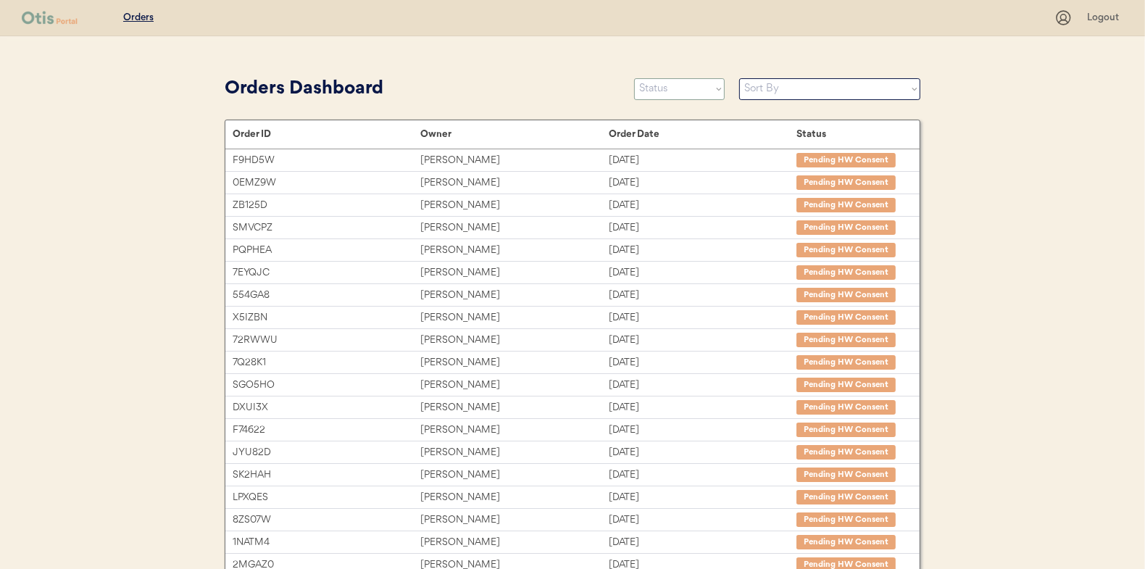
click at [705, 89] on select "Status On Hold New In Progress Complete Pending HW Consent Canceled" at bounding box center [679, 89] width 91 height 22
select select ""new""
click at [634, 78] on select "Status On Hold New In Progress Complete Pending HW Consent Canceled" at bounding box center [679, 89] width 91 height 22
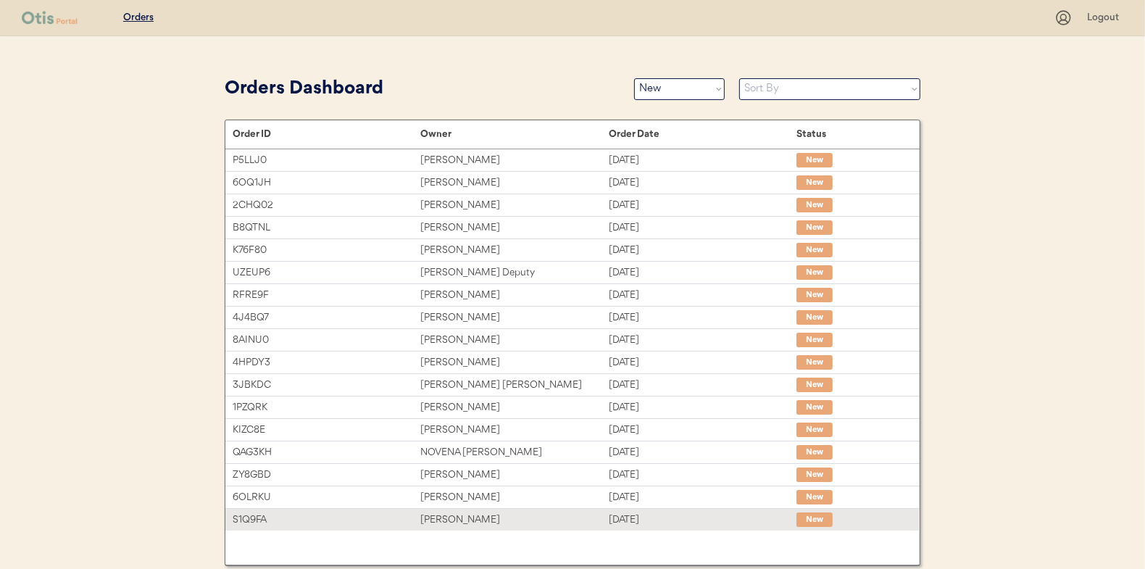
click at [655, 514] on div "Sep 13, 2025" at bounding box center [703, 520] width 188 height 17
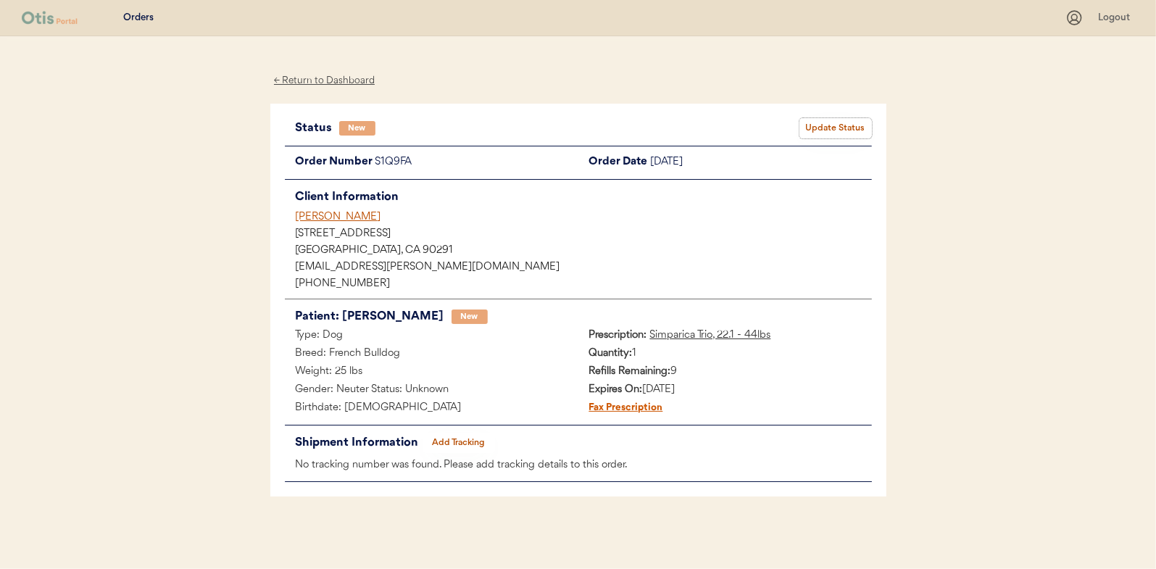
click at [829, 122] on button "Update Status" at bounding box center [836, 128] width 72 height 20
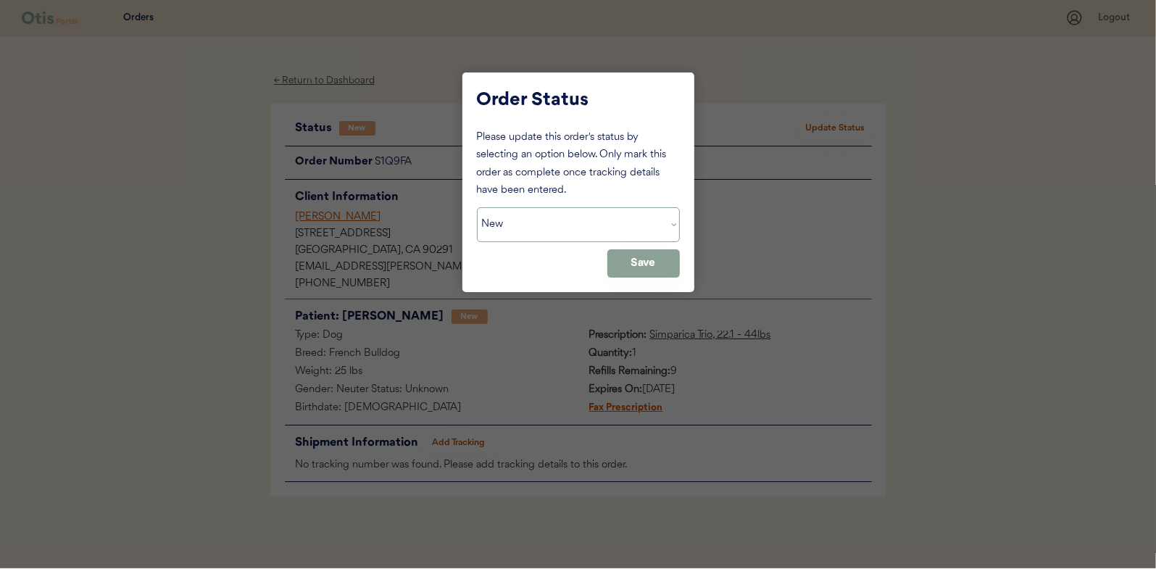
click at [569, 232] on select "Status On Hold New In Progress Complete Pending HW Consent Canceled" at bounding box center [578, 224] width 203 height 35
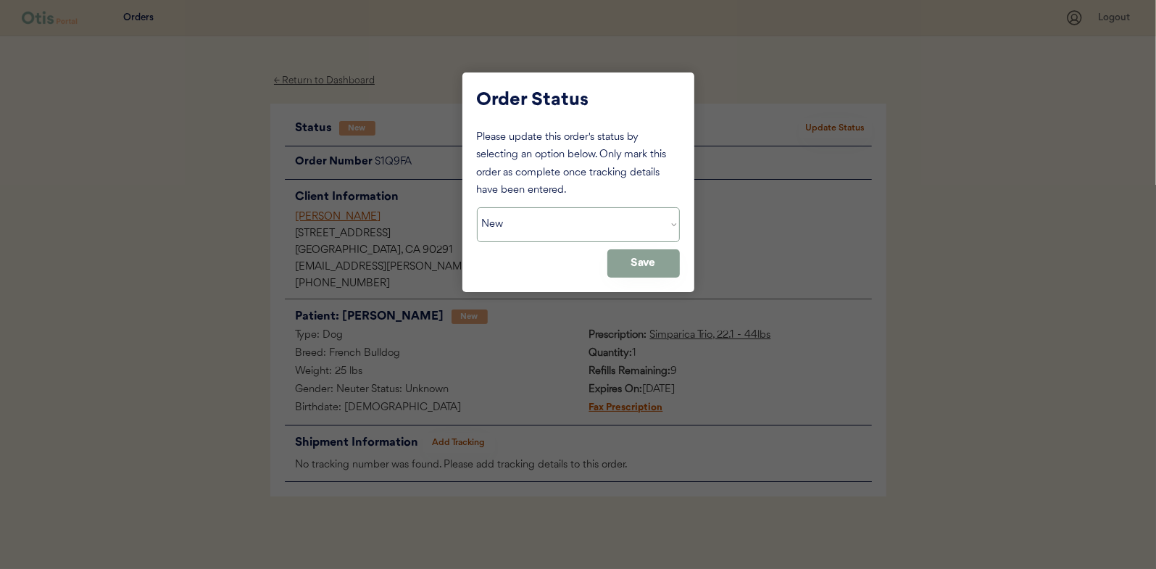
select select ""in_progress""
click at [477, 207] on select "Status On Hold New In Progress Complete Pending HW Consent Canceled" at bounding box center [578, 224] width 203 height 35
click at [635, 270] on button "Save" at bounding box center [643, 263] width 72 height 28
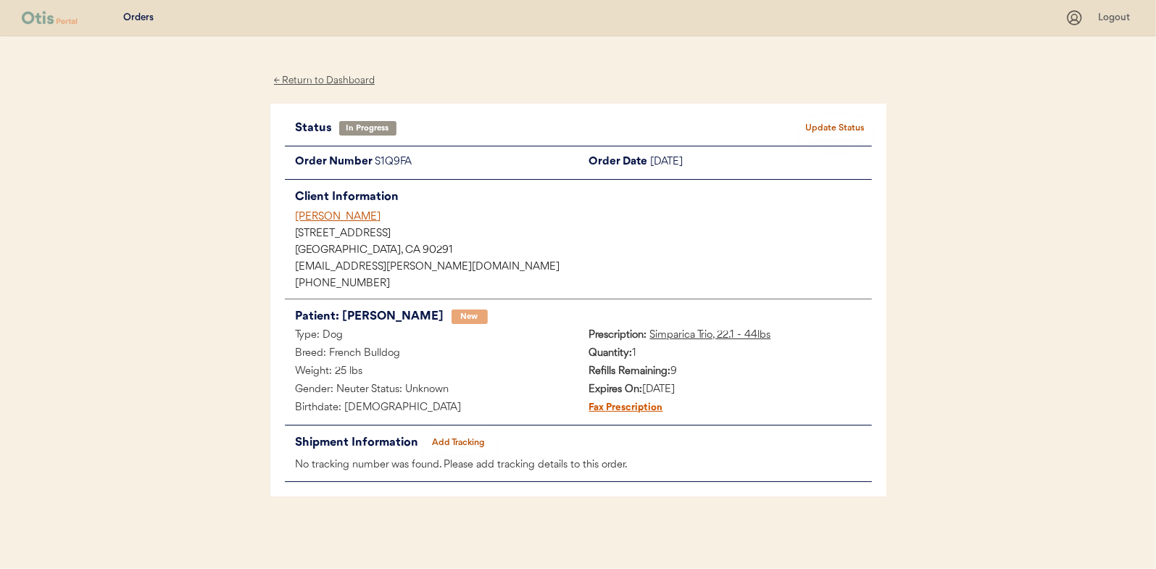
click at [342, 83] on div "← Return to Dashboard" at bounding box center [324, 80] width 109 height 17
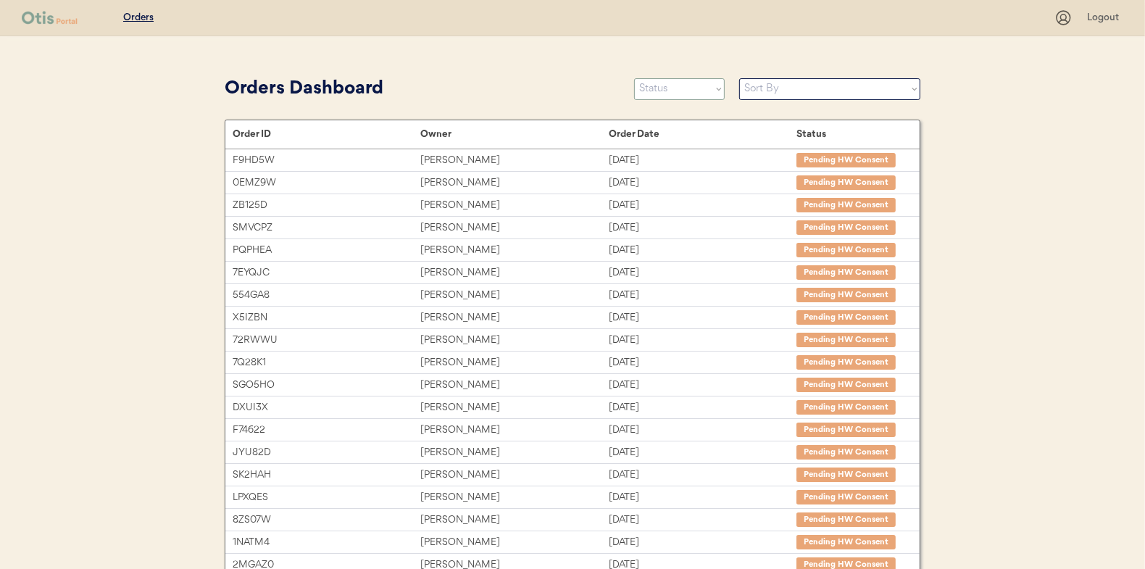
click at [709, 84] on select "Status On Hold New In Progress Complete Pending HW Consent Canceled" at bounding box center [679, 89] width 91 height 22
select select ""new""
click at [634, 78] on select "Status On Hold New In Progress Complete Pending HW Consent Canceled" at bounding box center [679, 89] width 91 height 22
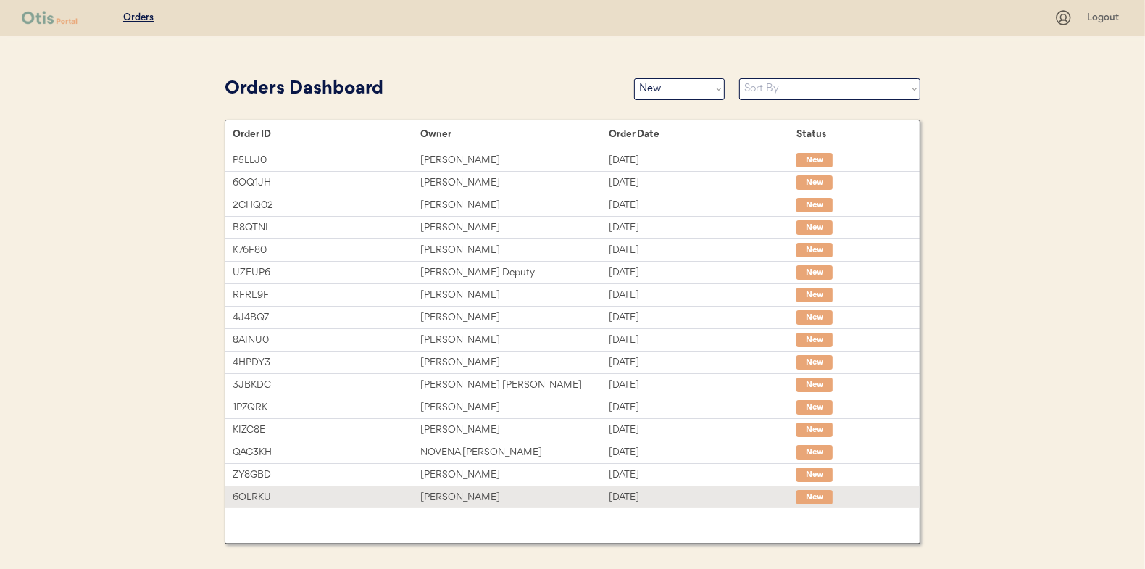
click at [615, 498] on div "[DATE]" at bounding box center [703, 497] width 188 height 17
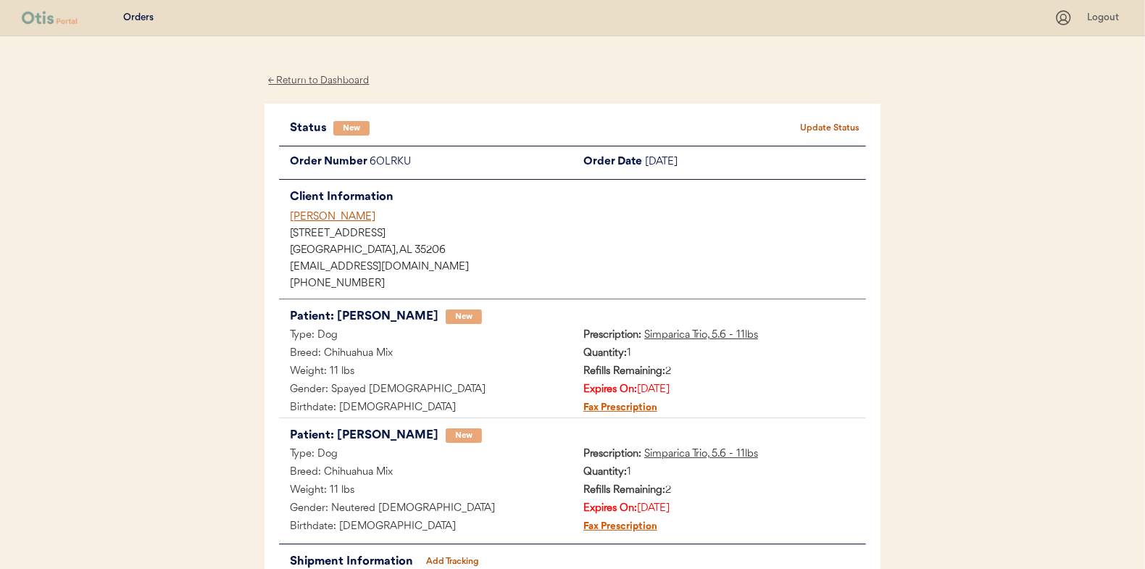
click at [828, 131] on button "Update Status" at bounding box center [830, 128] width 72 height 20
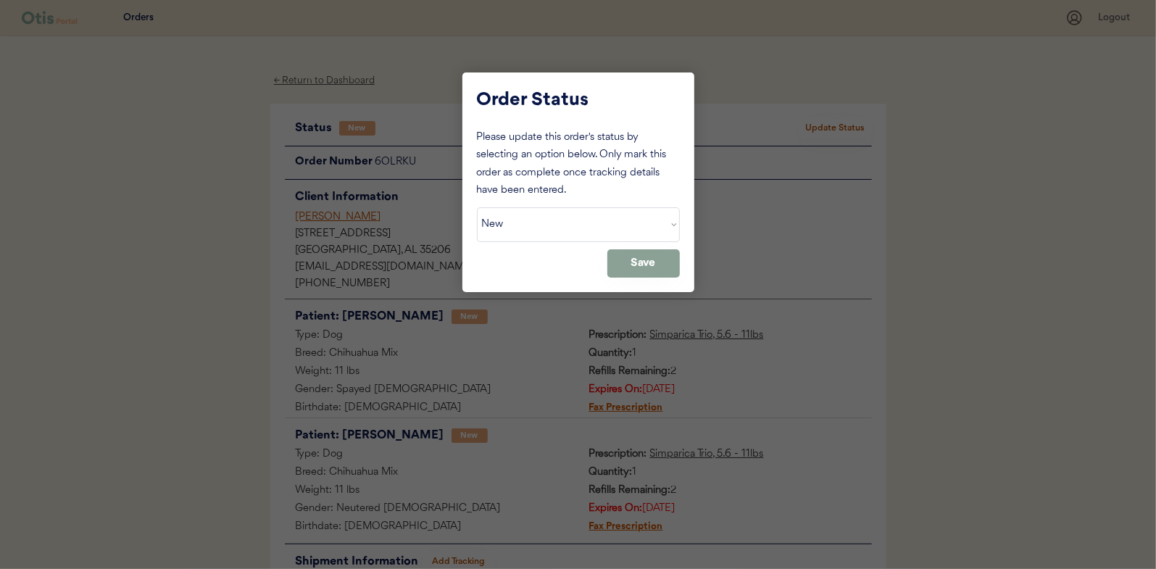
click at [550, 225] on select "Status On Hold New In Progress Complete Pending HW Consent Canceled" at bounding box center [578, 224] width 203 height 35
click at [477, 207] on select "Status On Hold New In Progress Complete Pending HW Consent Canceled" at bounding box center [578, 224] width 203 height 35
click at [565, 220] on select "Status On Hold New In Progress Complete Pending HW Consent Canceled" at bounding box center [578, 224] width 203 height 35
select select ""in_progress""
click at [477, 207] on select "Status On Hold New In Progress Complete Pending HW Consent Canceled" at bounding box center [578, 224] width 203 height 35
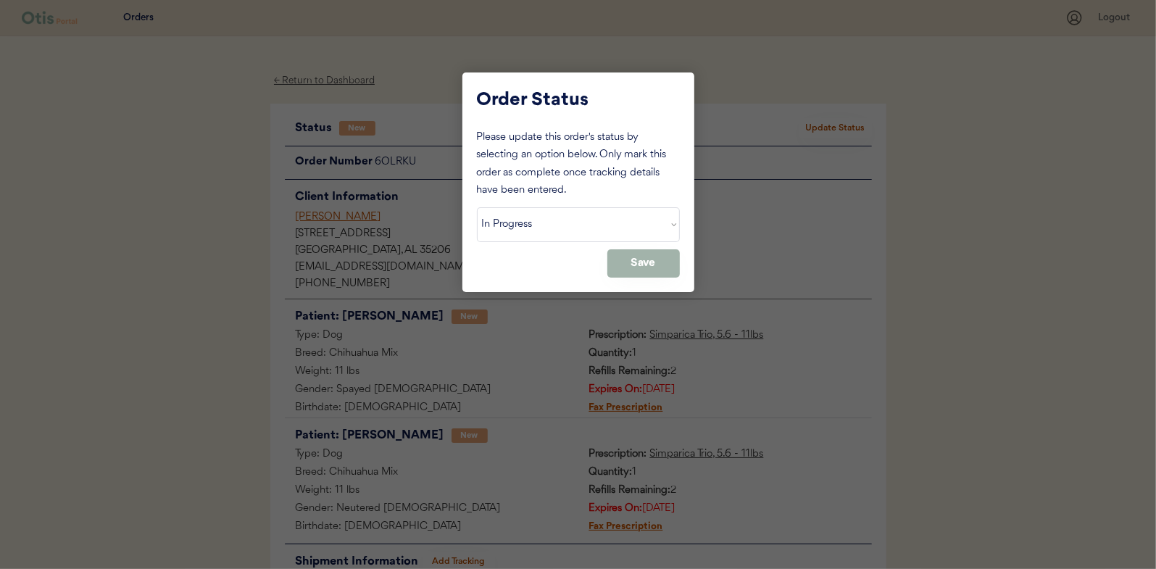
click at [667, 267] on button "Save" at bounding box center [643, 263] width 72 height 28
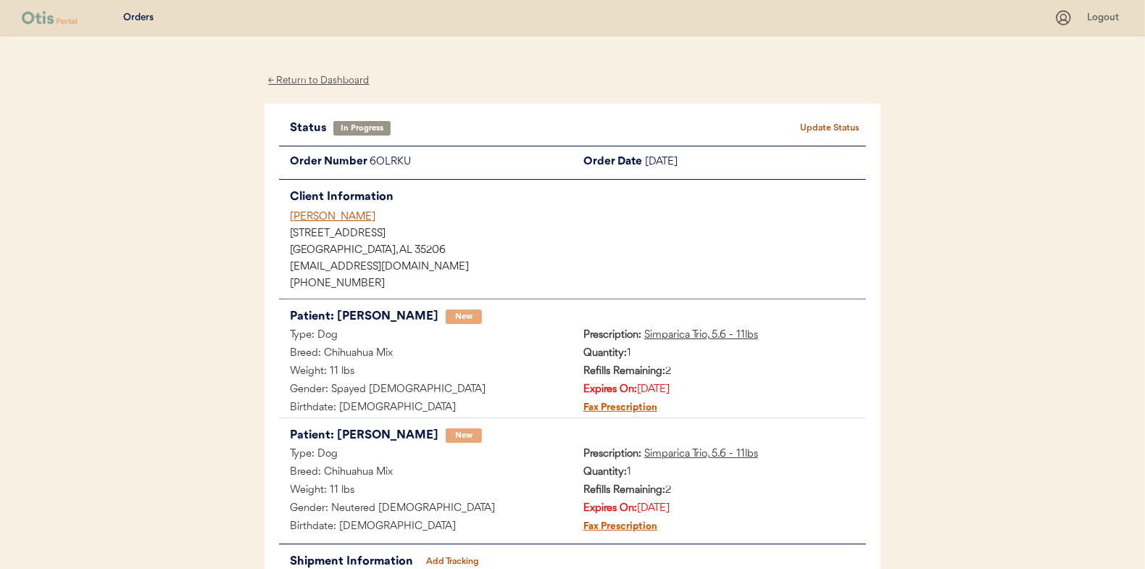
click at [333, 75] on div "← Return to Dashboard" at bounding box center [319, 80] width 109 height 17
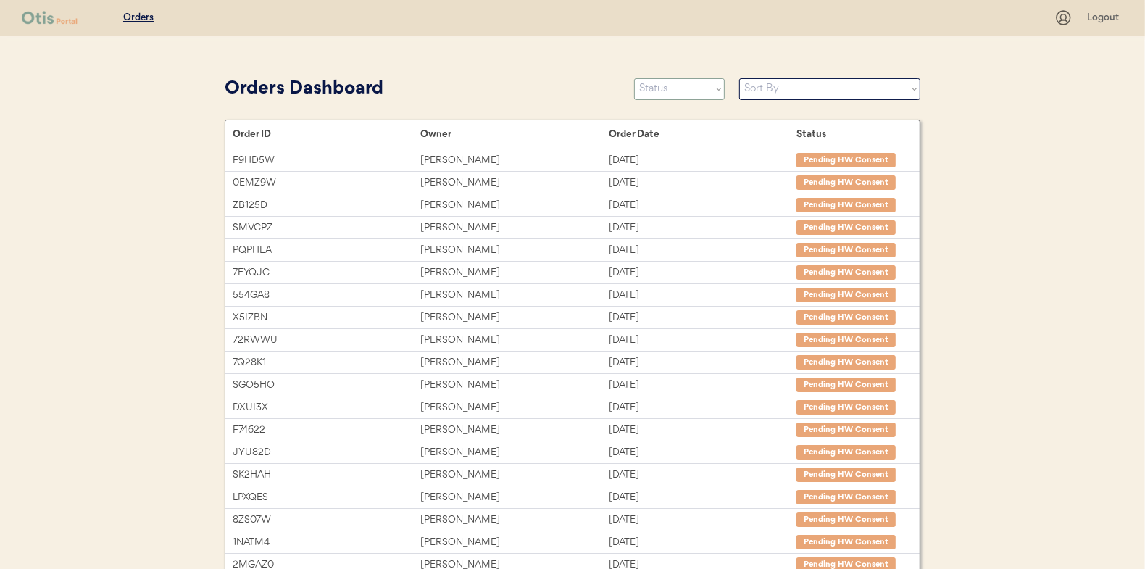
click at [675, 87] on select "Status On Hold New In Progress Complete Pending HW Consent Canceled" at bounding box center [679, 89] width 91 height 22
select select ""new""
click at [634, 78] on select "Status On Hold New In Progress Complete Pending HW Consent Canceled" at bounding box center [679, 89] width 91 height 22
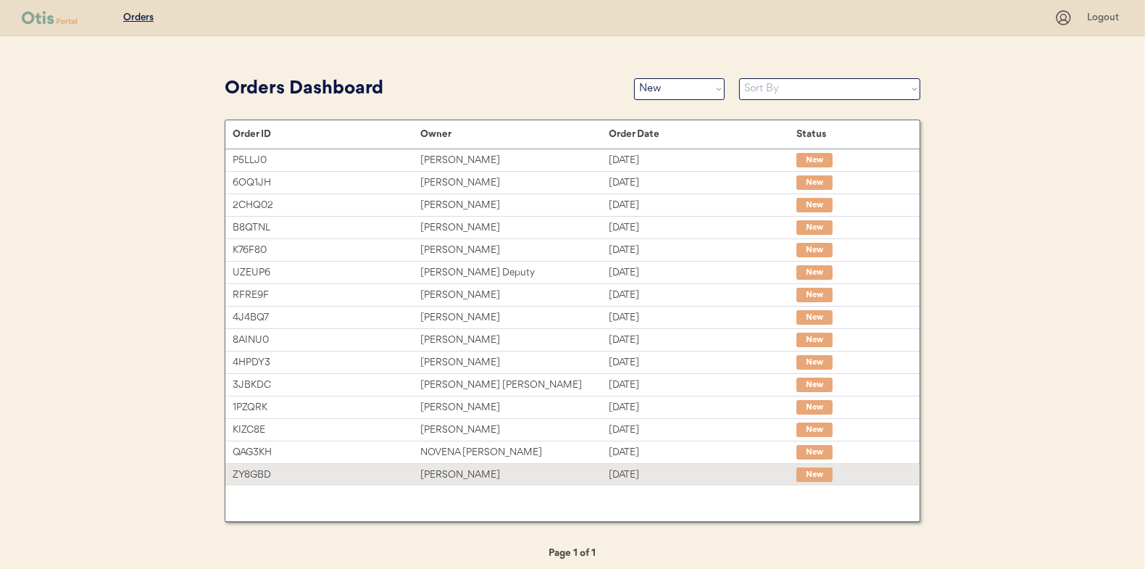
click at [631, 470] on div "[DATE]" at bounding box center [703, 475] width 188 height 17
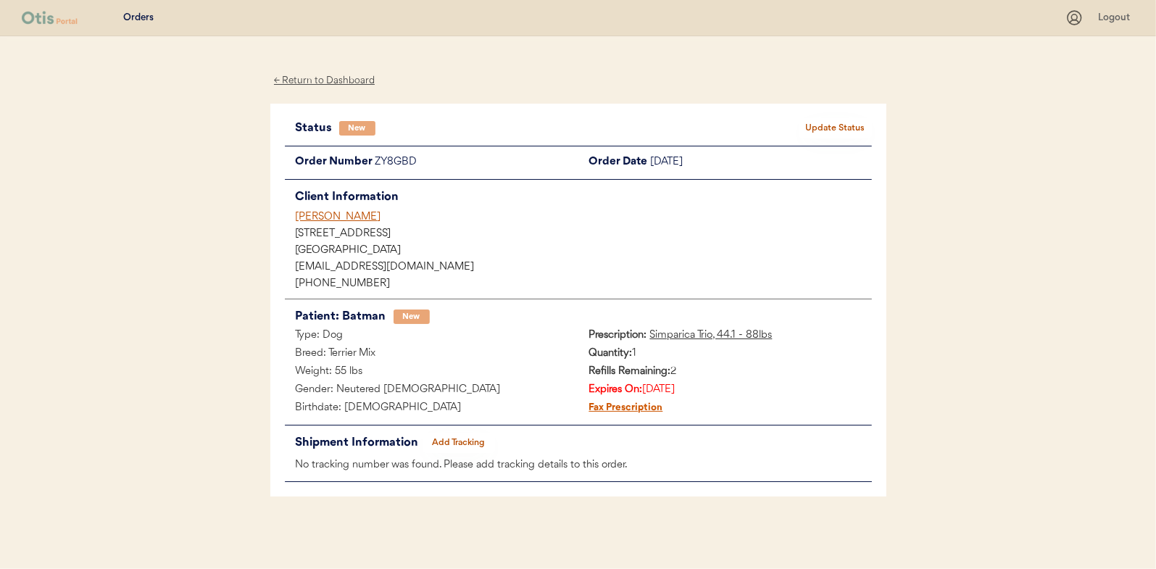
click at [854, 126] on button "Update Status" at bounding box center [836, 128] width 72 height 20
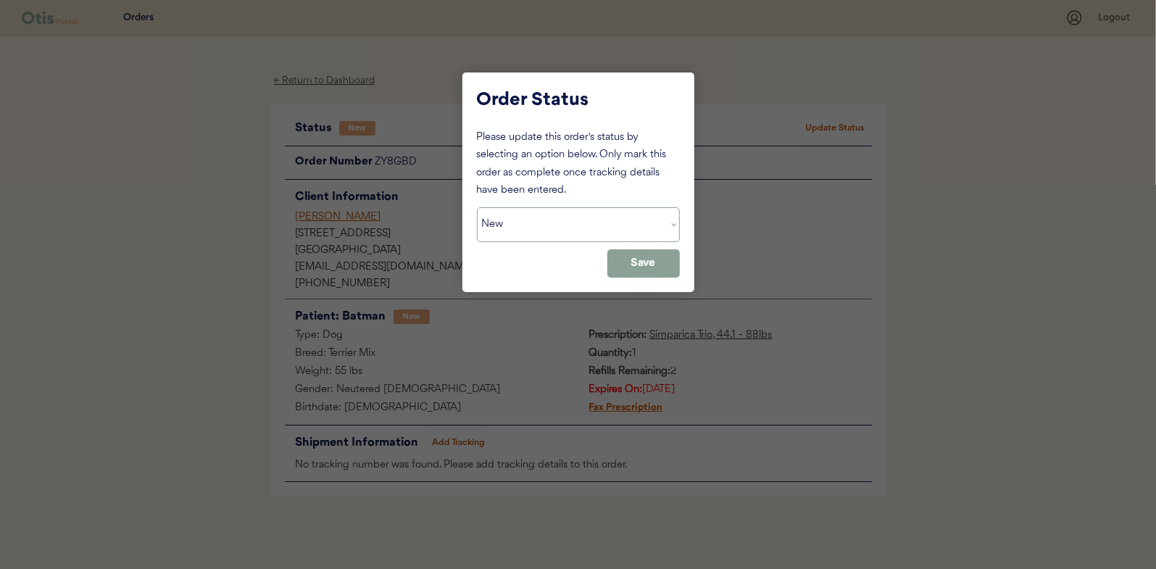
click at [560, 230] on select "Status On Hold New In Progress Complete Pending HW Consent Canceled" at bounding box center [578, 224] width 203 height 35
select select ""in_progress""
click at [477, 207] on select "Status On Hold New In Progress Complete Pending HW Consent Canceled" at bounding box center [578, 224] width 203 height 35
click at [656, 260] on button "Save" at bounding box center [643, 263] width 72 height 28
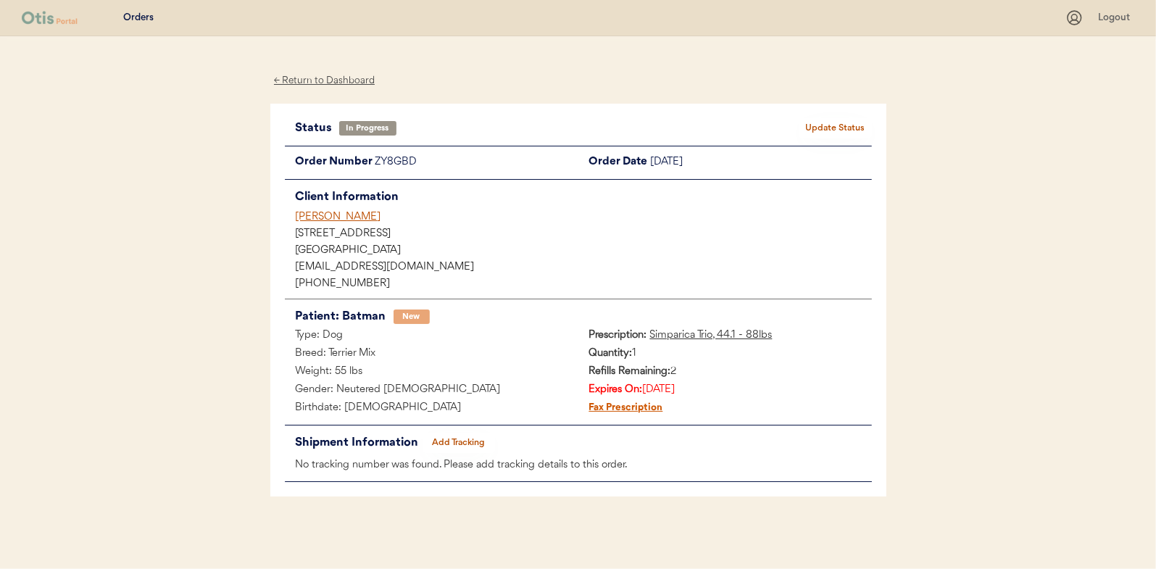
click at [291, 81] on div "← Return to Dashboard" at bounding box center [324, 80] width 109 height 17
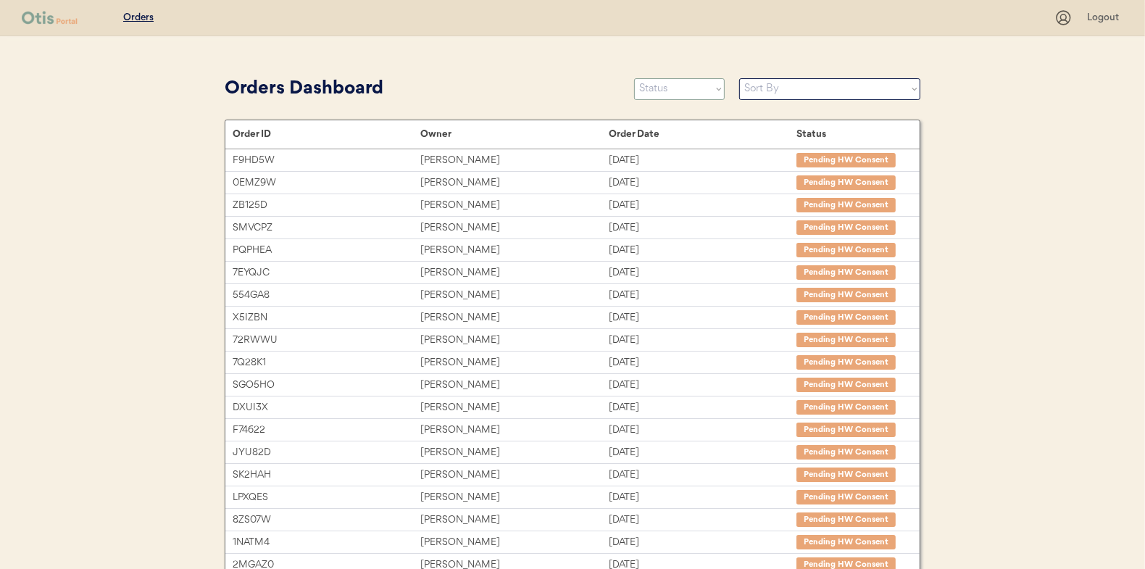
click at [657, 86] on select "Status On Hold New In Progress Complete Pending HW Consent Canceled" at bounding box center [679, 89] width 91 height 22
select select ""new""
click at [634, 78] on select "Status On Hold New In Progress Complete Pending HW Consent Canceled" at bounding box center [679, 89] width 91 height 22
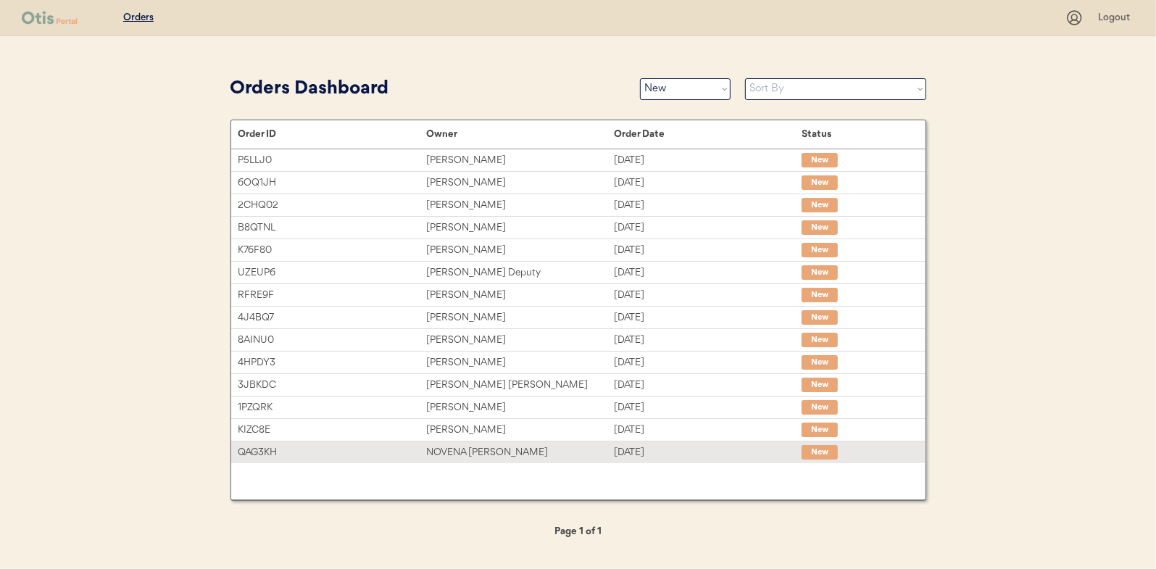
click at [547, 448] on div "NOVENA CARNES" at bounding box center [520, 452] width 188 height 17
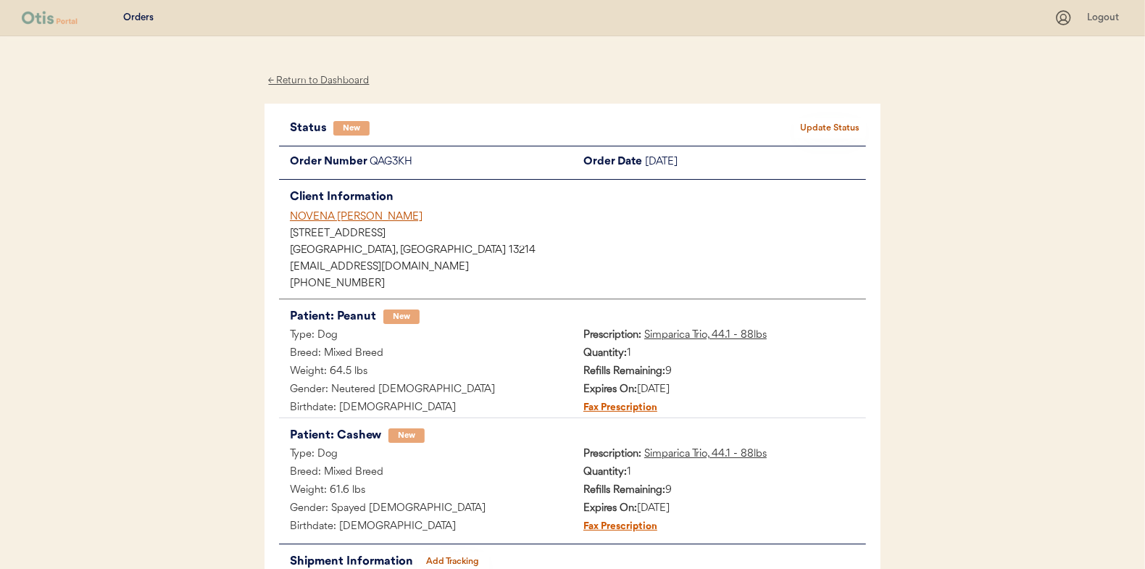
click at [828, 131] on button "Update Status" at bounding box center [830, 128] width 72 height 20
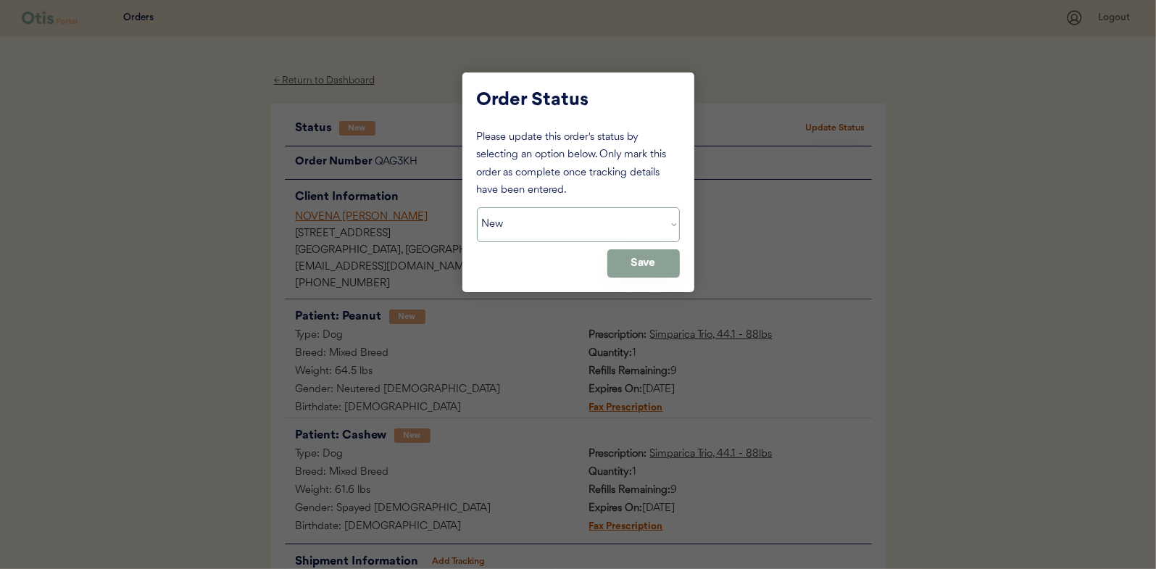
drag, startPoint x: 560, startPoint y: 217, endPoint x: 548, endPoint y: 242, distance: 27.2
click at [560, 217] on select "Status On Hold New In Progress Complete Pending HW Consent Canceled" at bounding box center [578, 224] width 203 height 35
select select ""in_progress""
click at [477, 207] on select "Status On Hold New In Progress Complete Pending HW Consent Canceled" at bounding box center [578, 224] width 203 height 35
click at [663, 262] on button "Save" at bounding box center [643, 263] width 72 height 28
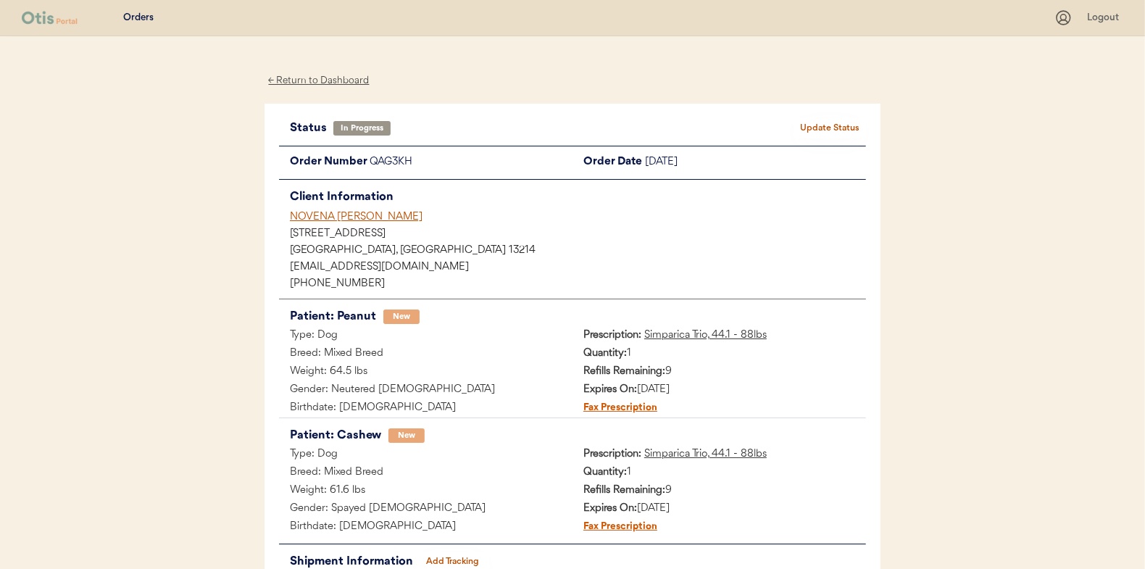
click at [313, 80] on div "← Return to Dashboard" at bounding box center [319, 80] width 109 height 17
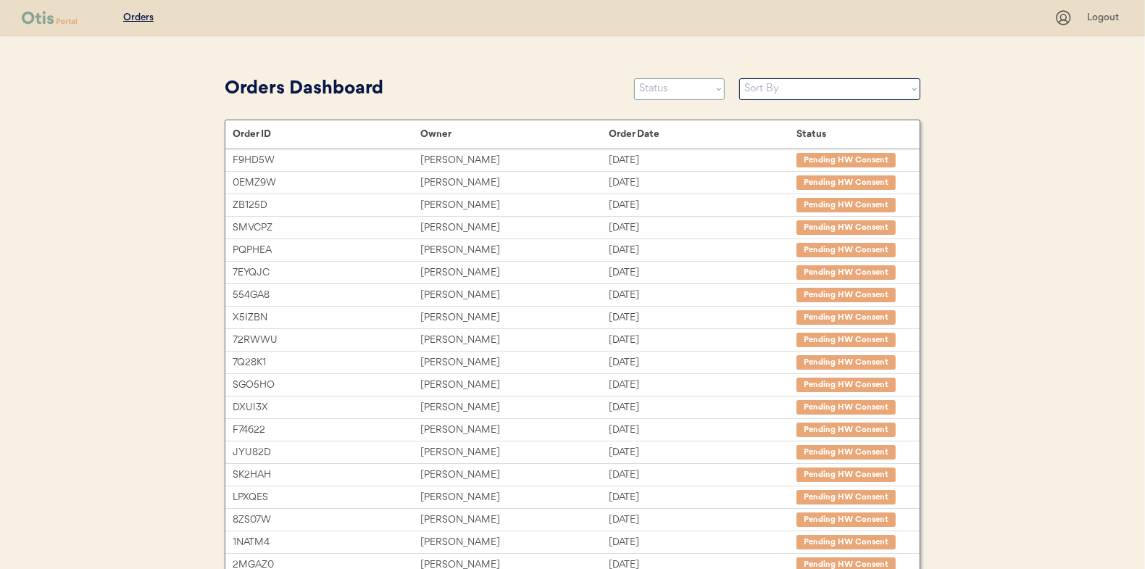
click at [675, 93] on select "Status On Hold New In Progress Complete Pending HW Consent Canceled" at bounding box center [679, 89] width 91 height 22
select select ""new""
click at [634, 78] on select "Status On Hold New In Progress Complete Pending HW Consent Canceled" at bounding box center [679, 89] width 91 height 22
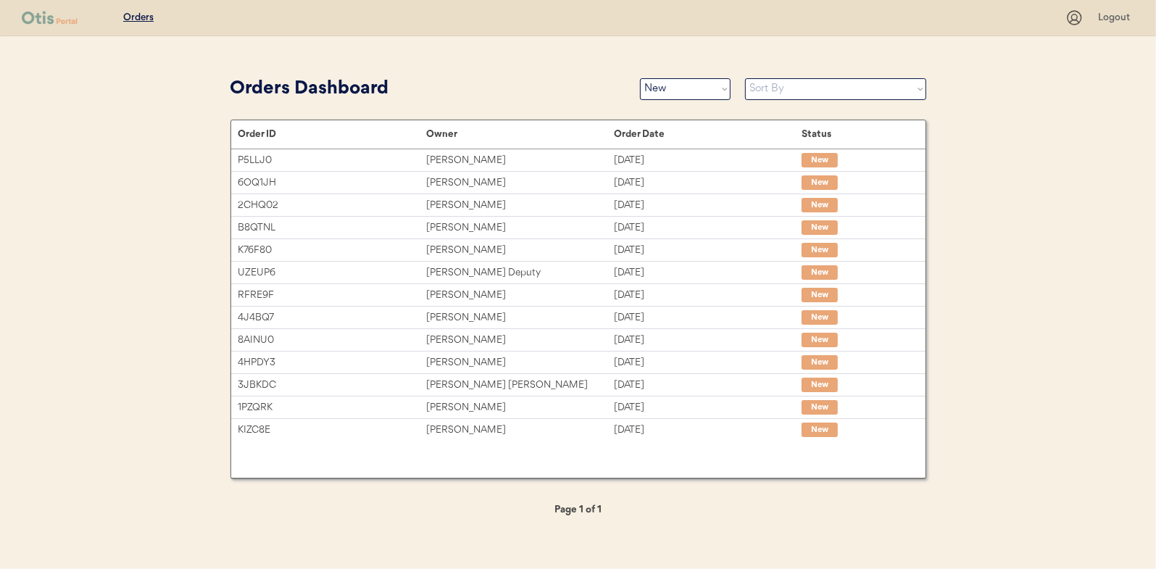
click at [612, 441] on div "P5LLJ0 [PERSON_NAME] [DATE] New 6OQ1JH [PERSON_NAME] [DATE] New 2CHQ02 [PERSON_…" at bounding box center [578, 299] width 694 height 300
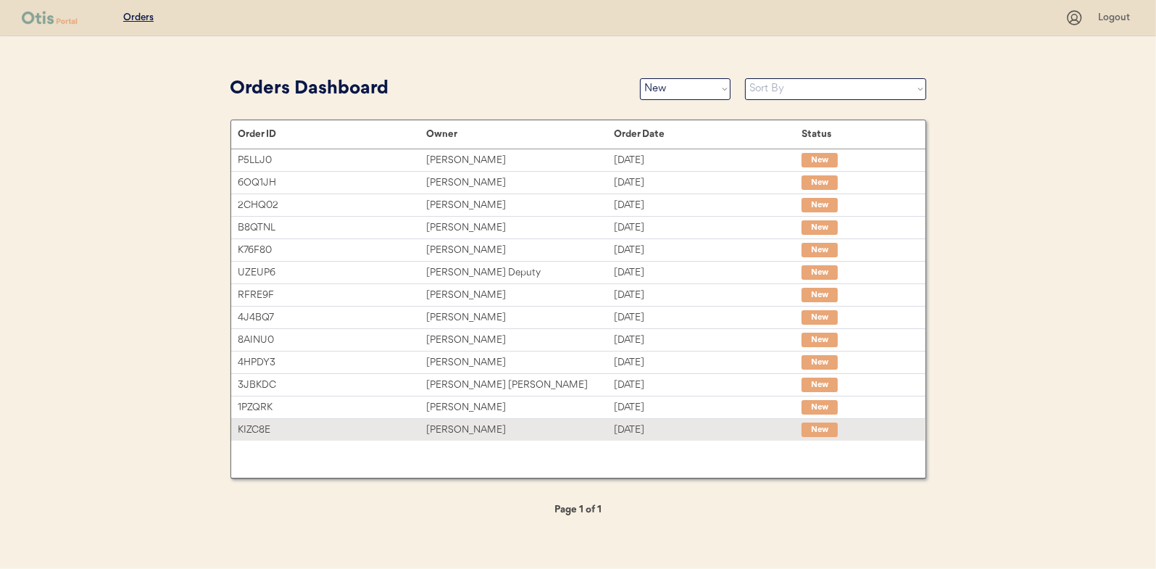
click at [610, 433] on div "[PERSON_NAME]" at bounding box center [520, 430] width 188 height 17
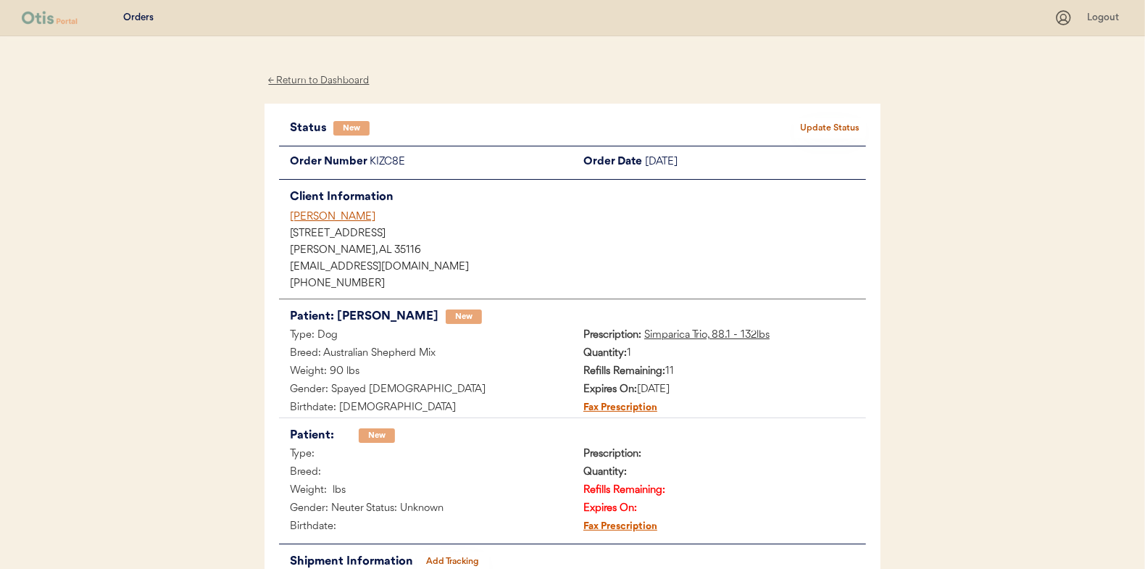
click at [810, 125] on button "Update Status" at bounding box center [830, 128] width 72 height 20
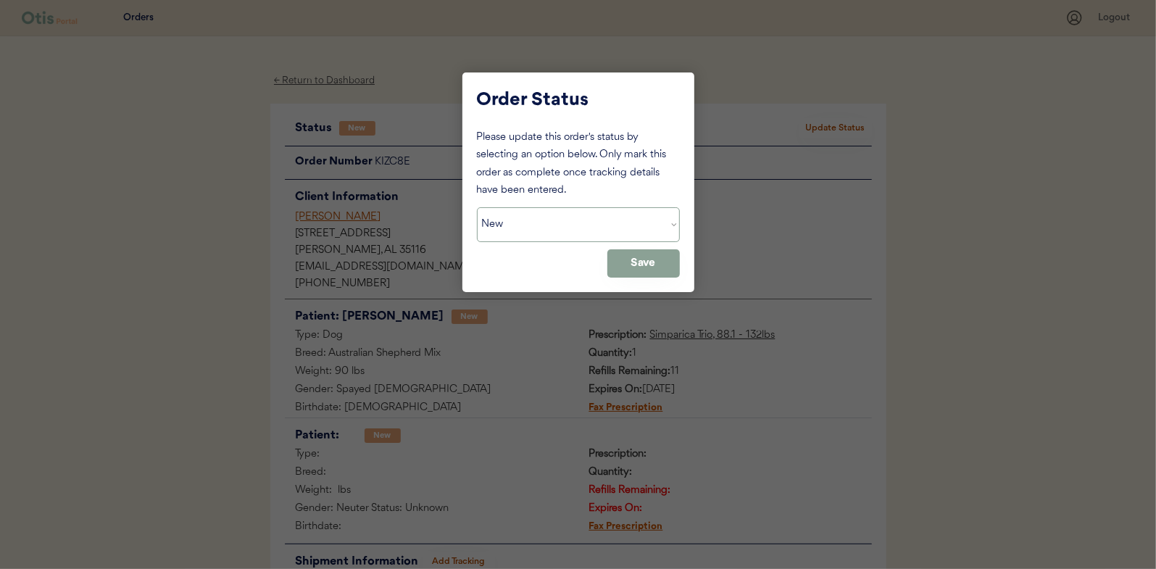
drag, startPoint x: 531, startPoint y: 225, endPoint x: 528, endPoint y: 237, distance: 12.0
click at [531, 225] on select "Status On Hold New In Progress Complete Pending HW Consent Canceled" at bounding box center [578, 224] width 203 height 35
select select ""in_progress""
click at [477, 207] on select "Status On Hold New In Progress Complete Pending HW Consent Canceled" at bounding box center [578, 224] width 203 height 35
click at [634, 258] on button "Save" at bounding box center [643, 263] width 72 height 28
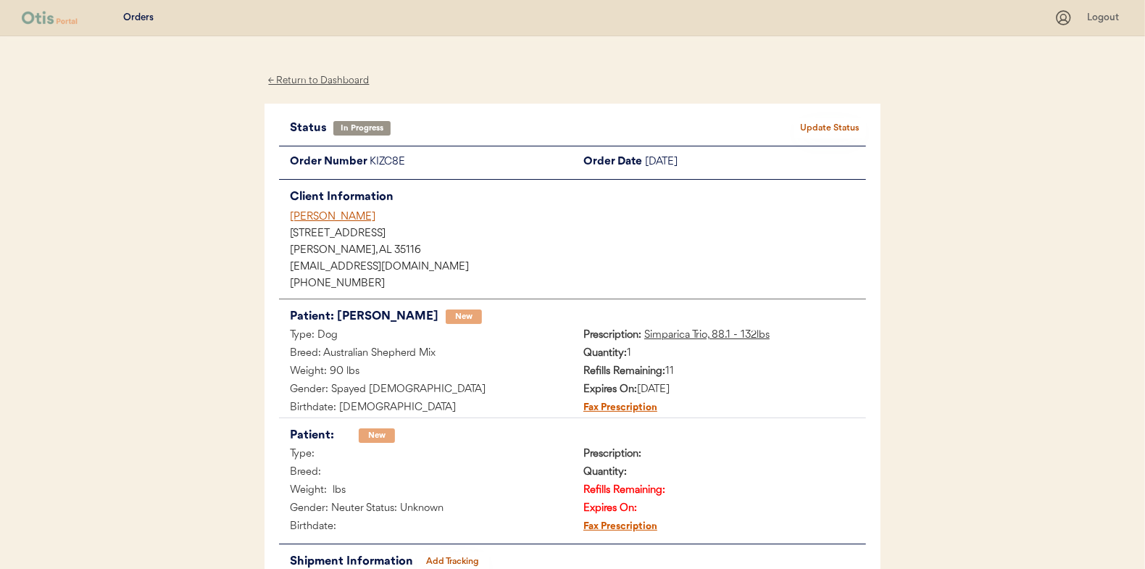
click at [315, 81] on div "← Return to Dashboard" at bounding box center [319, 80] width 109 height 17
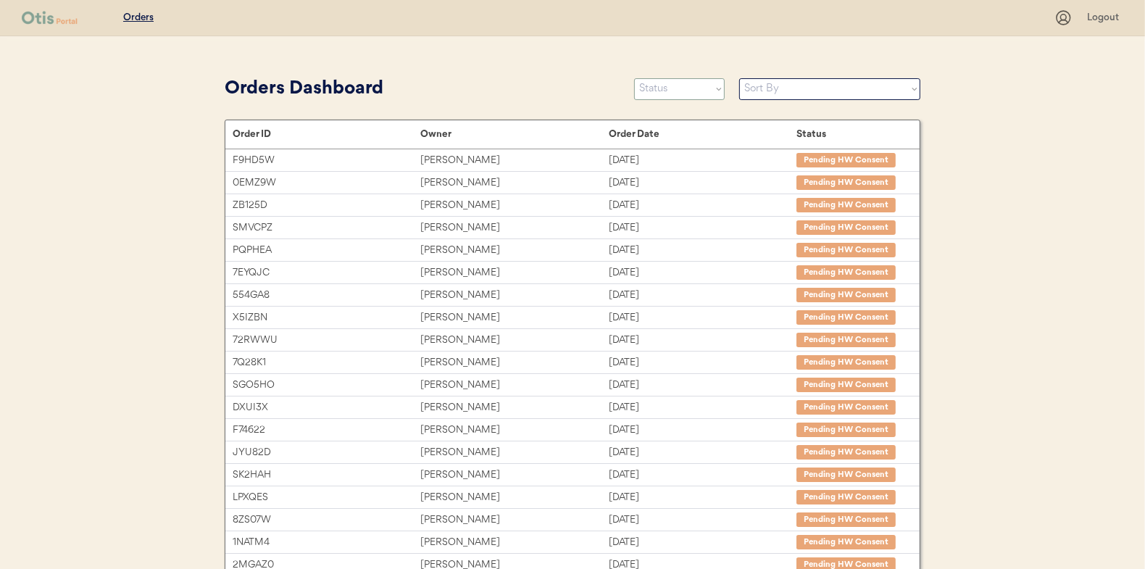
click at [682, 93] on select "Status On Hold New In Progress Complete Pending HW Consent Canceled" at bounding box center [679, 89] width 91 height 22
select select ""new""
click at [634, 78] on select "Status On Hold New In Progress Complete Pending HW Consent Canceled" at bounding box center [679, 89] width 91 height 22
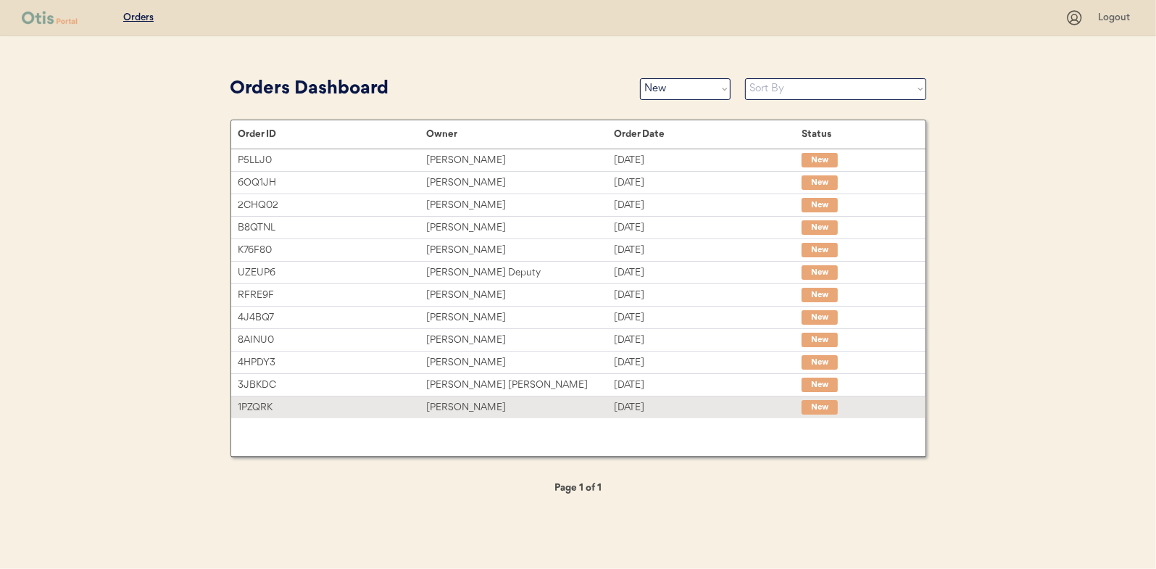
click at [386, 399] on div "1PZQRK" at bounding box center [332, 407] width 188 height 17
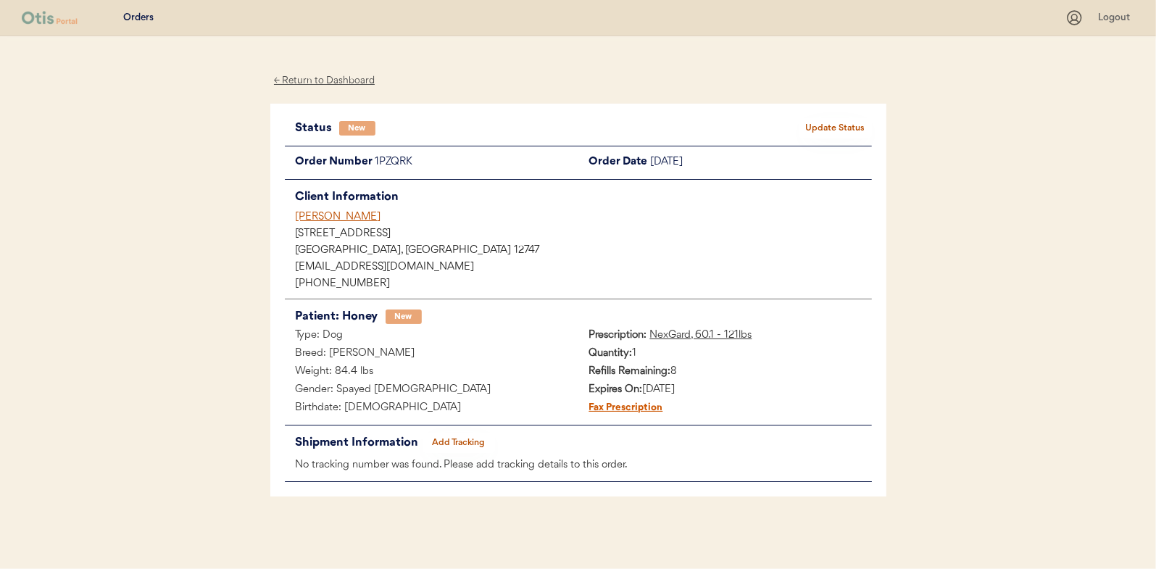
click at [818, 129] on button "Update Status" at bounding box center [836, 128] width 72 height 20
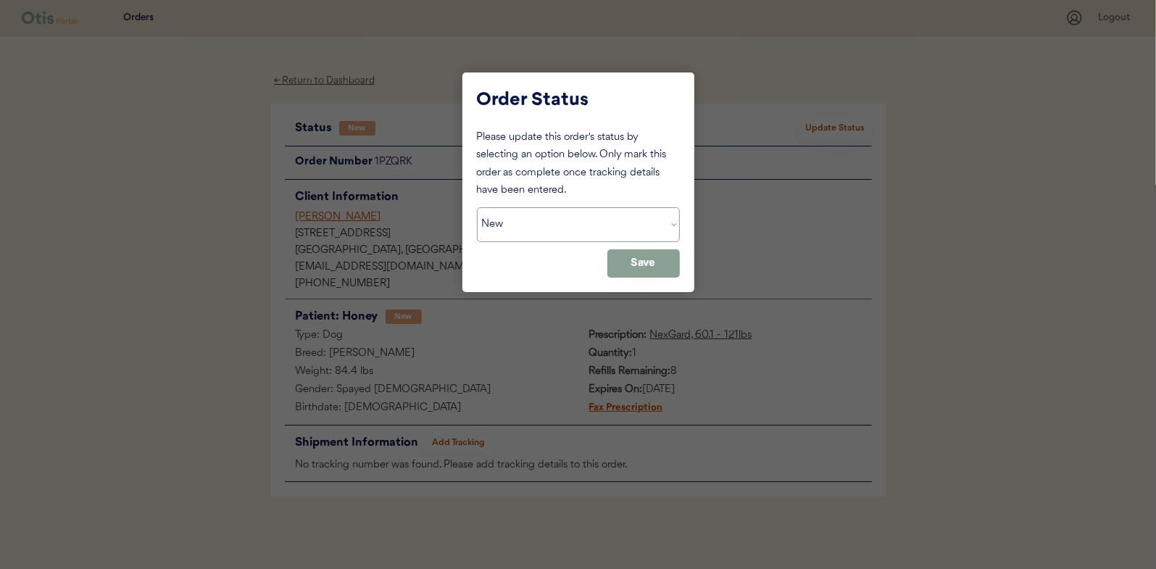
click at [488, 215] on select "Status On Hold New In Progress Complete Pending HW Consent Canceled" at bounding box center [578, 224] width 203 height 35
select select ""in_progress""
click at [477, 207] on select "Status On Hold New In Progress Complete Pending HW Consent Canceled" at bounding box center [578, 224] width 203 height 35
click at [613, 270] on button "Save" at bounding box center [643, 263] width 72 height 28
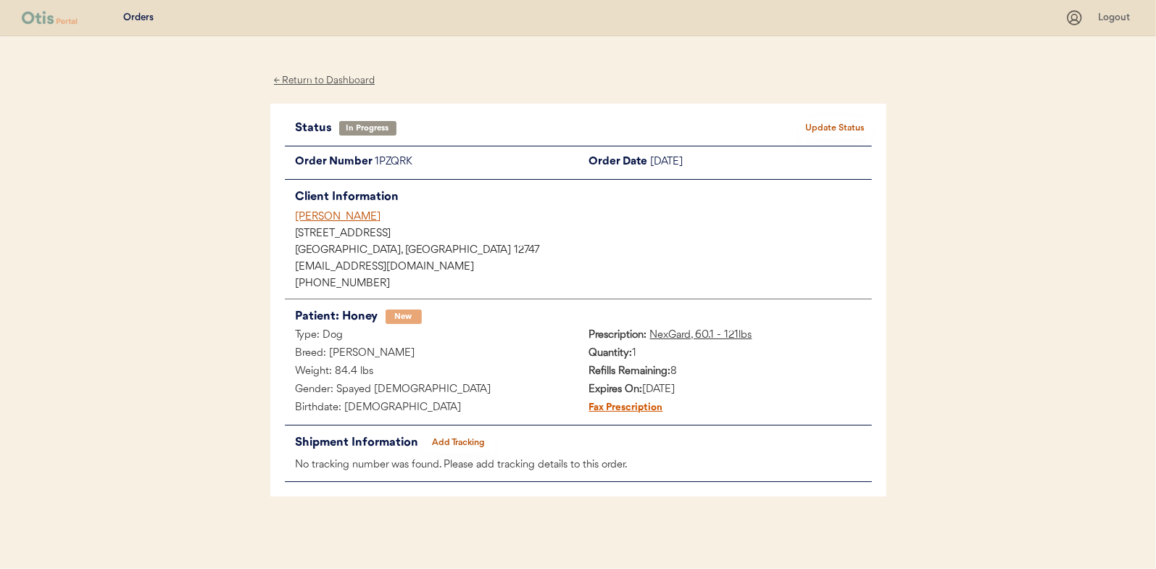
click at [318, 80] on div "← Return to Dashboard" at bounding box center [324, 80] width 109 height 17
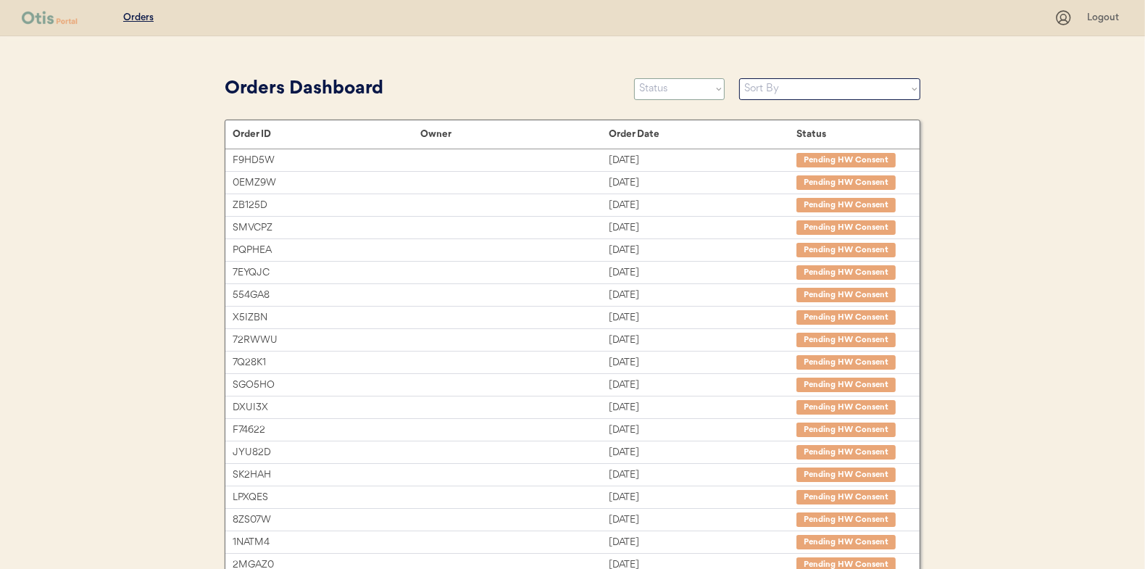
click at [663, 88] on select "Status On Hold New In Progress Complete Pending HW Consent Canceled" at bounding box center [679, 89] width 91 height 22
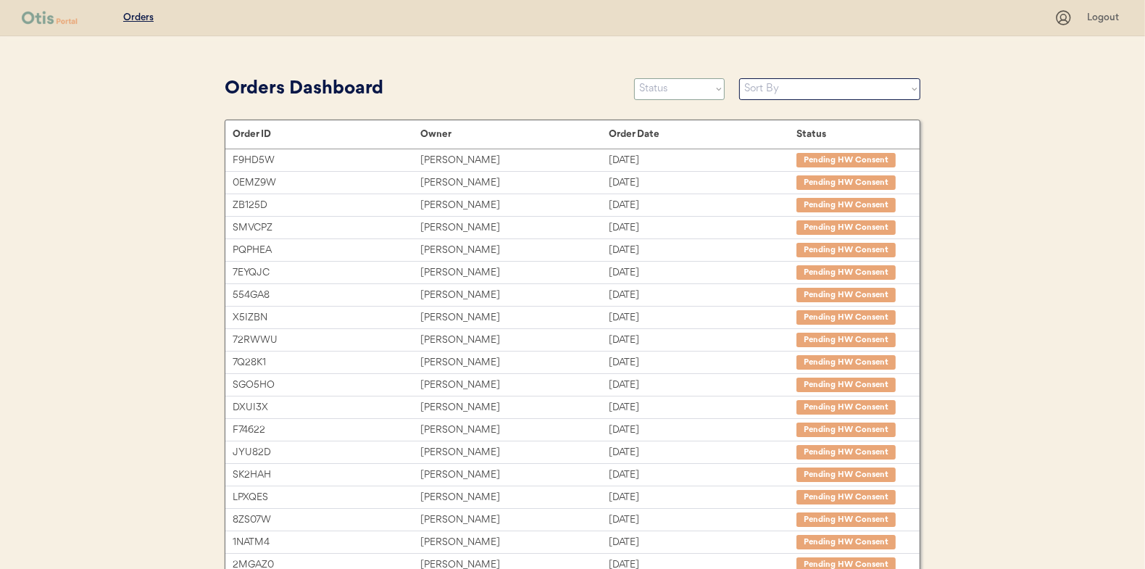
select select ""new""
click at [634, 78] on select "Status On Hold New In Progress Complete Pending HW Consent Canceled" at bounding box center [679, 89] width 91 height 22
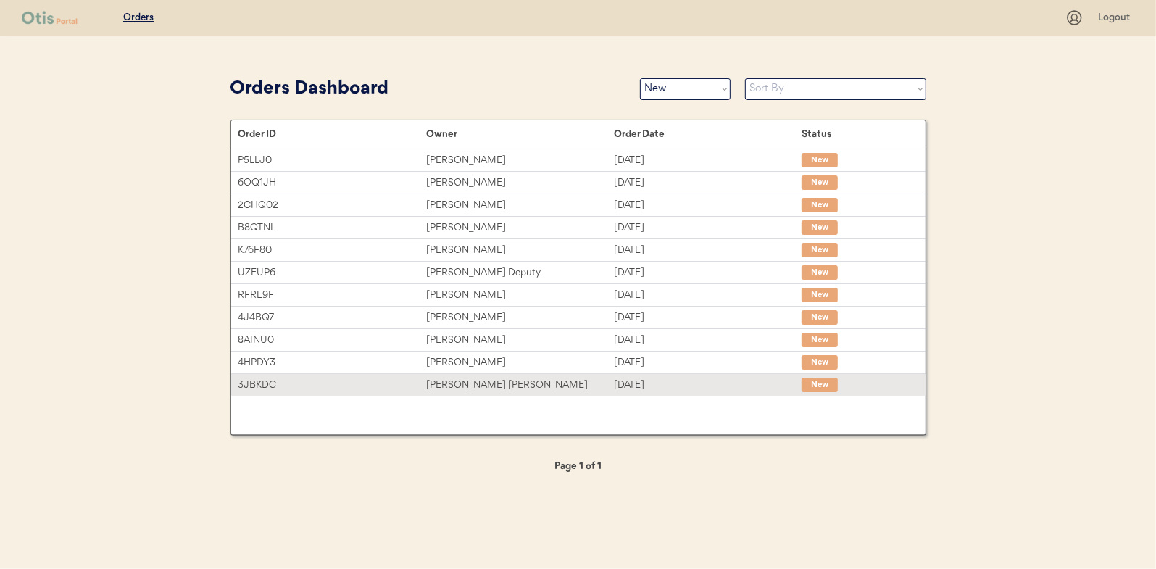
click at [670, 389] on div "[DATE]" at bounding box center [708, 385] width 188 height 17
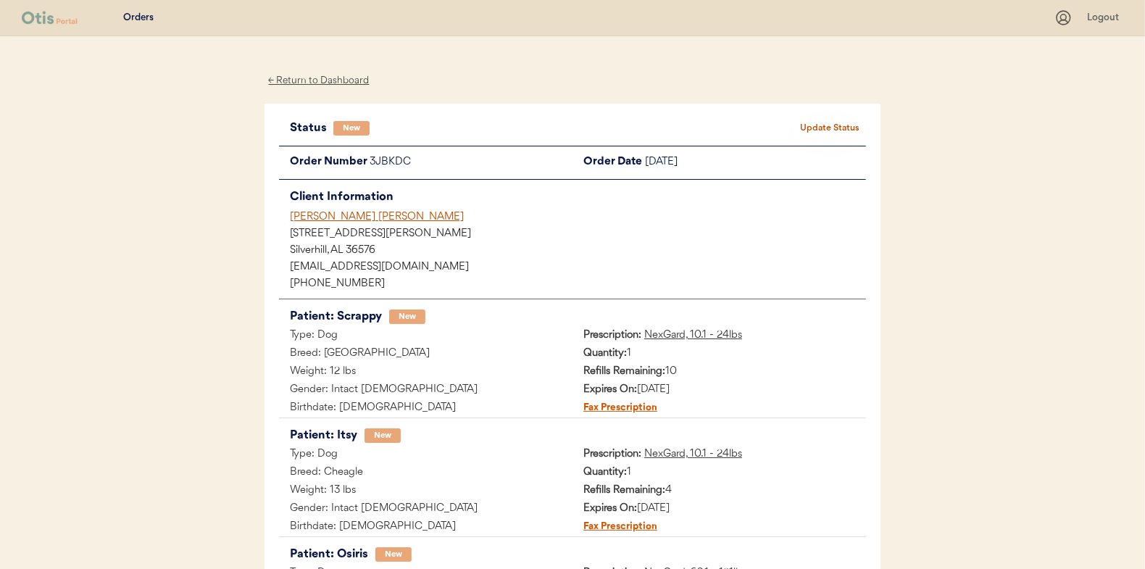
click at [839, 133] on button "Update Status" at bounding box center [830, 128] width 72 height 20
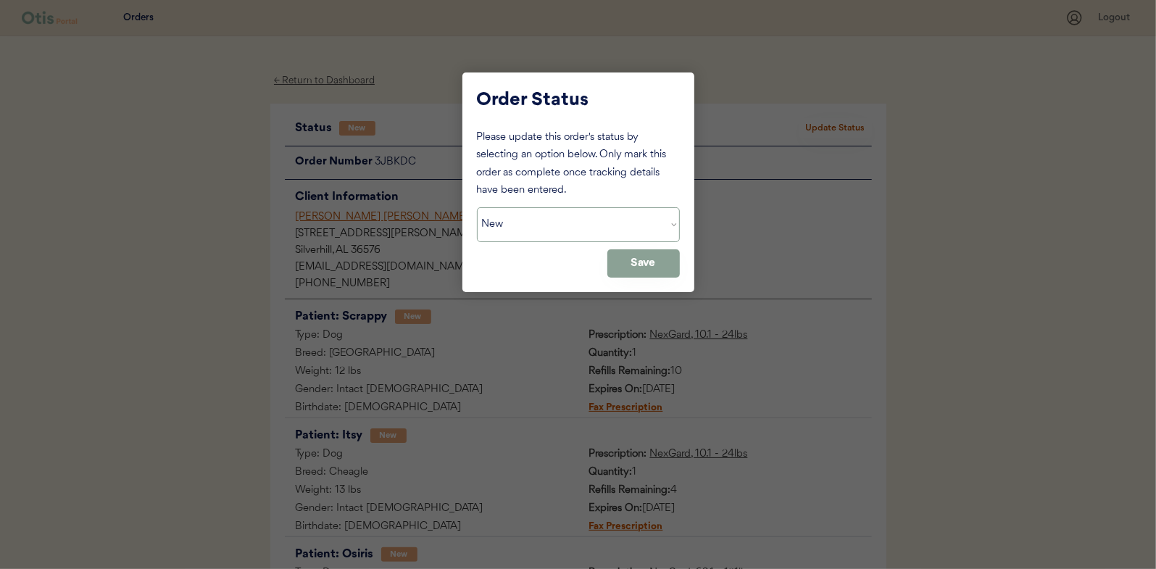
click at [565, 236] on select "Status On Hold New In Progress Complete Pending HW Consent Canceled" at bounding box center [578, 224] width 203 height 35
click at [477, 207] on select "Status On Hold New In Progress Complete Pending HW Consent Canceled" at bounding box center [578, 224] width 203 height 35
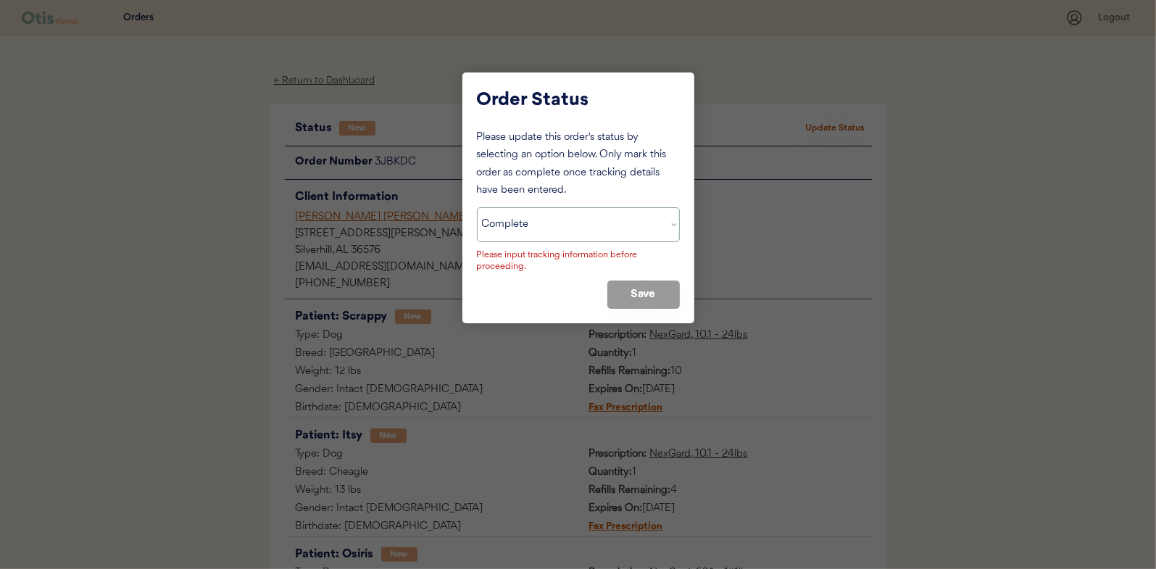
drag, startPoint x: 597, startPoint y: 228, endPoint x: 583, endPoint y: 243, distance: 20.0
click at [597, 228] on select "Status On Hold New In Progress Complete Pending HW Consent Canceled" at bounding box center [578, 224] width 203 height 35
select select ""in_progress""
click at [477, 207] on select "Status On Hold New In Progress Complete Pending HW Consent Canceled" at bounding box center [578, 224] width 203 height 35
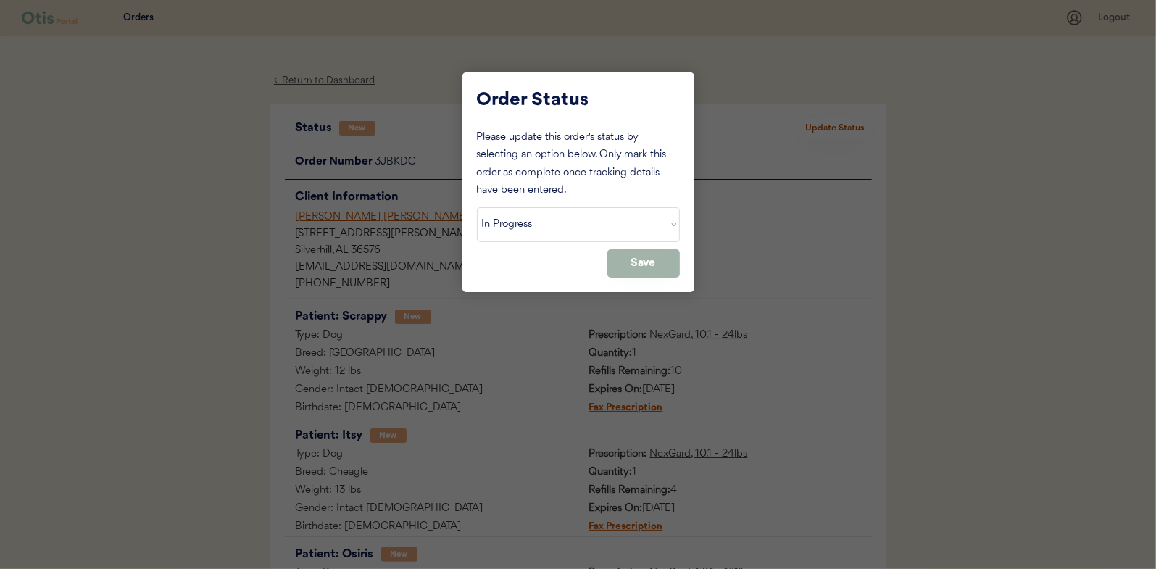
click at [631, 271] on button "Save" at bounding box center [643, 263] width 72 height 28
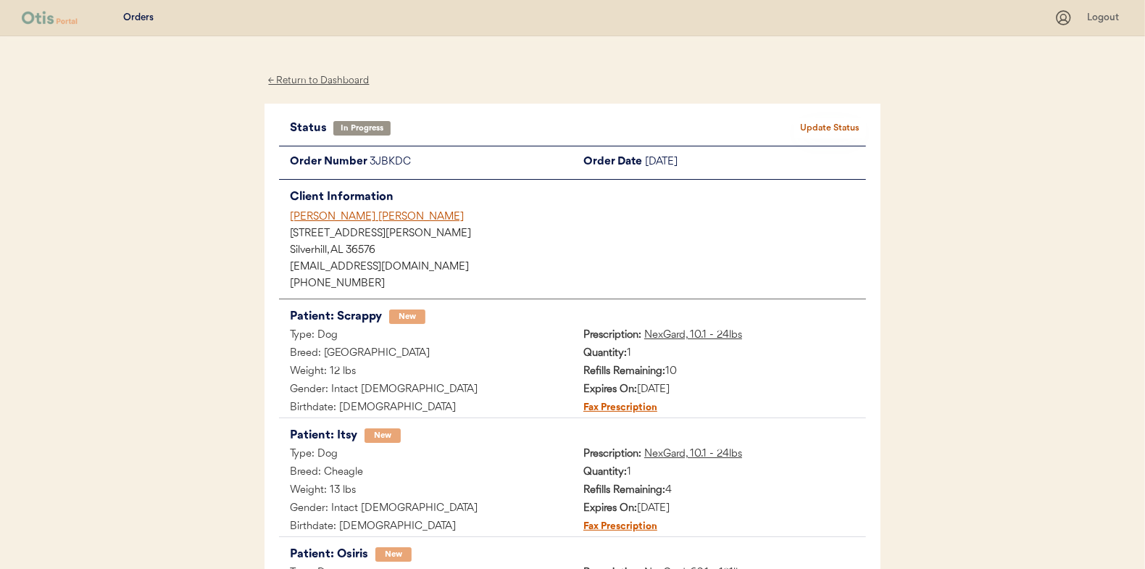
click at [322, 72] on div "← Return to Dashboard" at bounding box center [319, 80] width 109 height 17
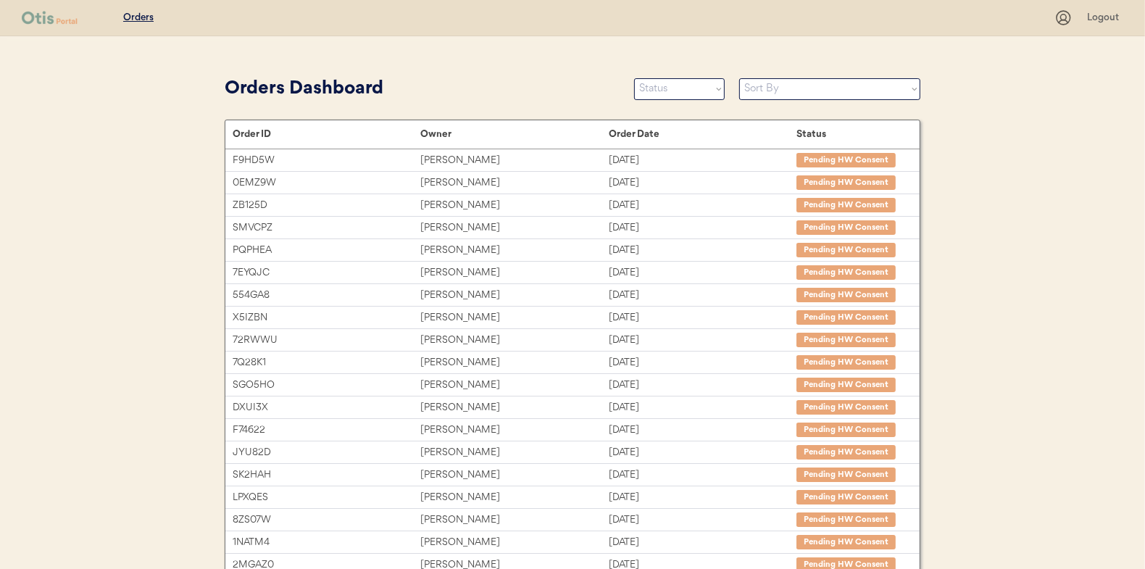
click at [660, 93] on select "Status On Hold New In Progress Complete Pending HW Consent Canceled" at bounding box center [679, 89] width 91 height 22
select select ""new""
click at [634, 78] on select "Status On Hold New In Progress Complete Pending HW Consent Canceled" at bounding box center [679, 89] width 91 height 22
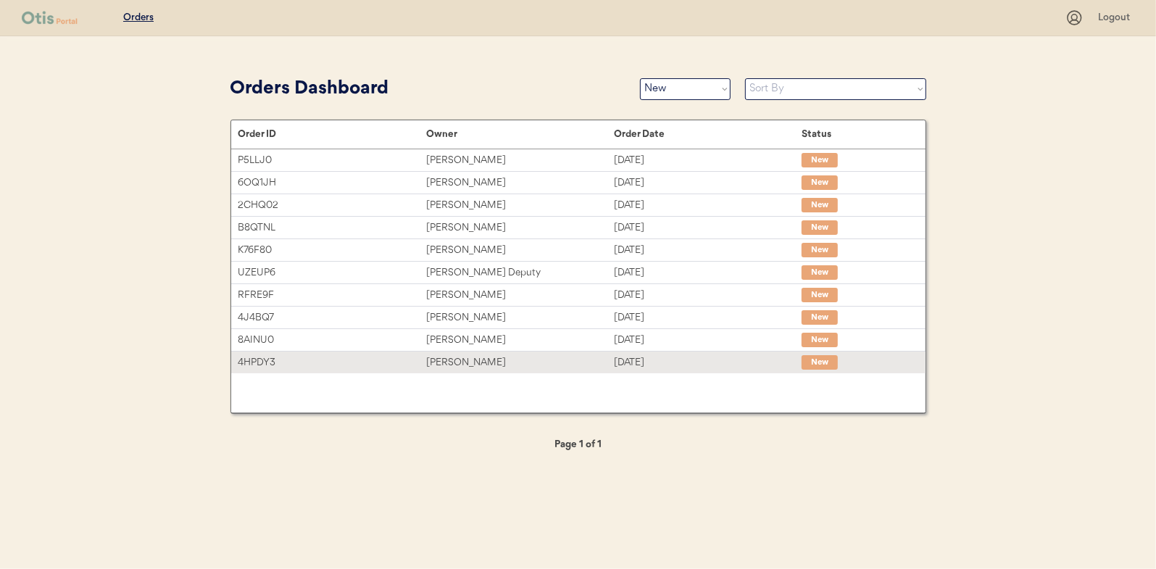
click at [581, 357] on div "[PERSON_NAME]" at bounding box center [520, 362] width 188 height 17
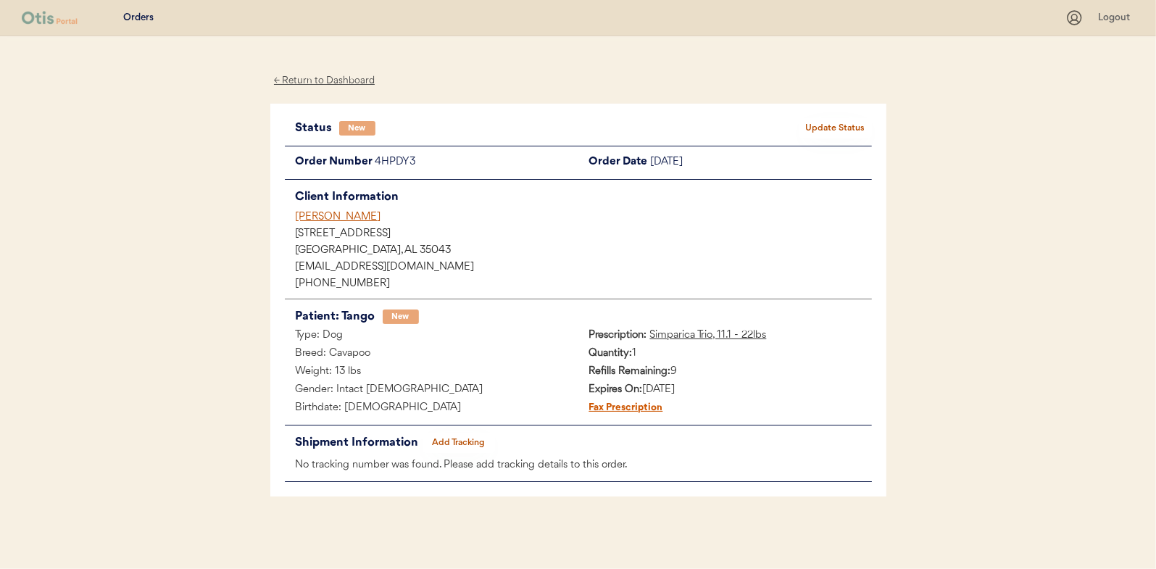
click at [812, 117] on div "Status New Update Status Order Number 4HPDY3 Order Date [DATE] Client Informati…" at bounding box center [578, 301] width 616 height 394
click at [813, 124] on button "Update Status" at bounding box center [836, 128] width 72 height 20
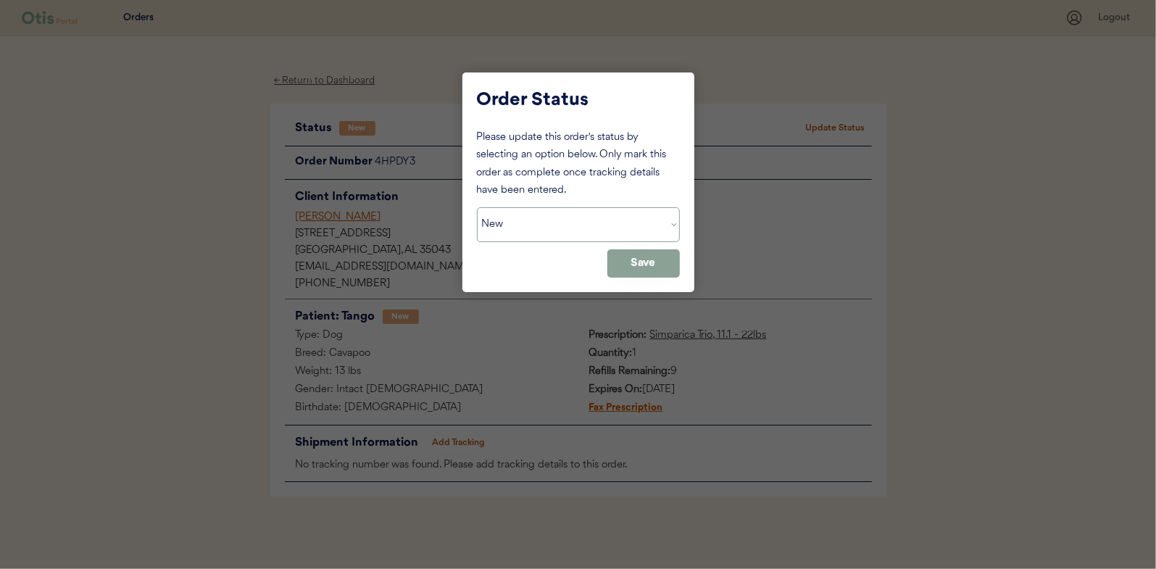
drag, startPoint x: 530, startPoint y: 218, endPoint x: 514, endPoint y: 241, distance: 27.6
click at [530, 218] on select "Status On Hold New In Progress Complete Pending HW Consent Canceled" at bounding box center [578, 224] width 203 height 35
select select ""in_progress""
click at [477, 207] on select "Status On Hold New In Progress Complete Pending HW Consent Canceled" at bounding box center [578, 224] width 203 height 35
click at [652, 254] on button "Save" at bounding box center [643, 263] width 72 height 28
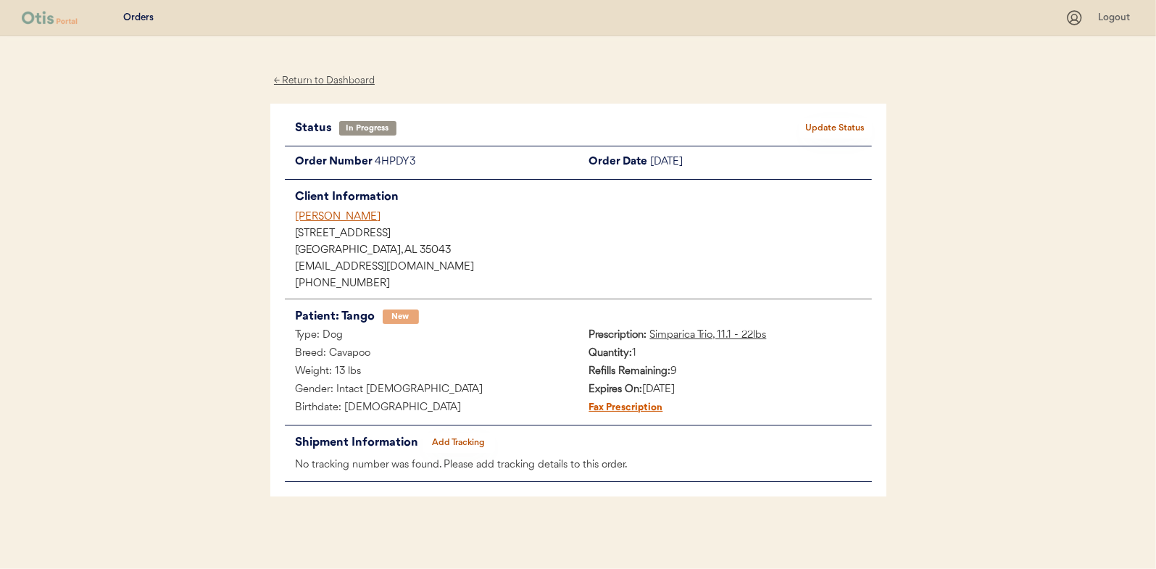
click at [336, 77] on div "← Return to Dashboard" at bounding box center [324, 80] width 109 height 17
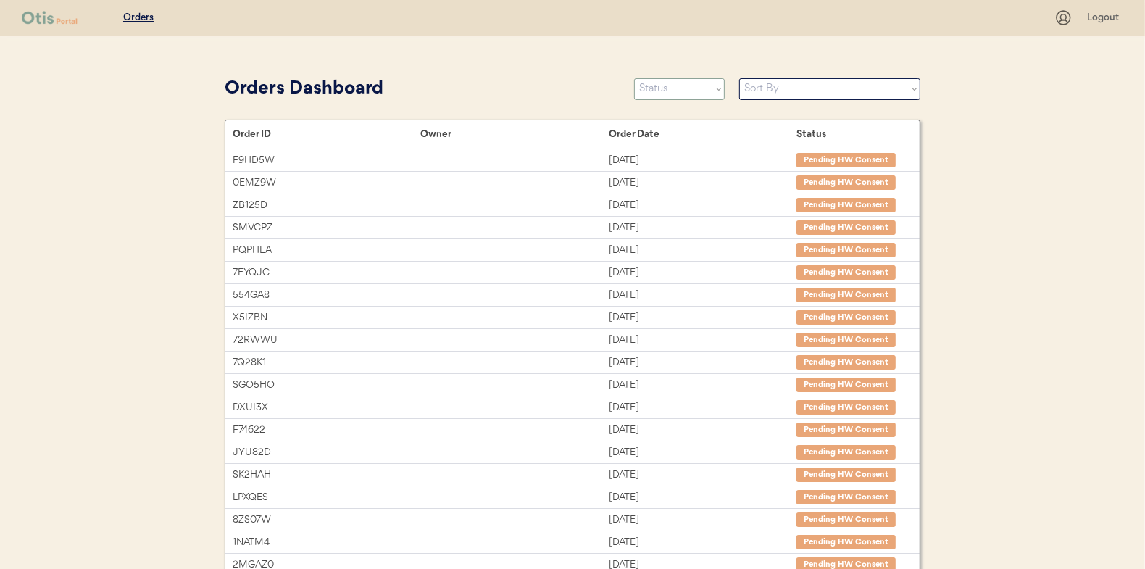
click at [682, 93] on select "Status On Hold New In Progress Complete Pending HW Consent Canceled" at bounding box center [679, 89] width 91 height 22
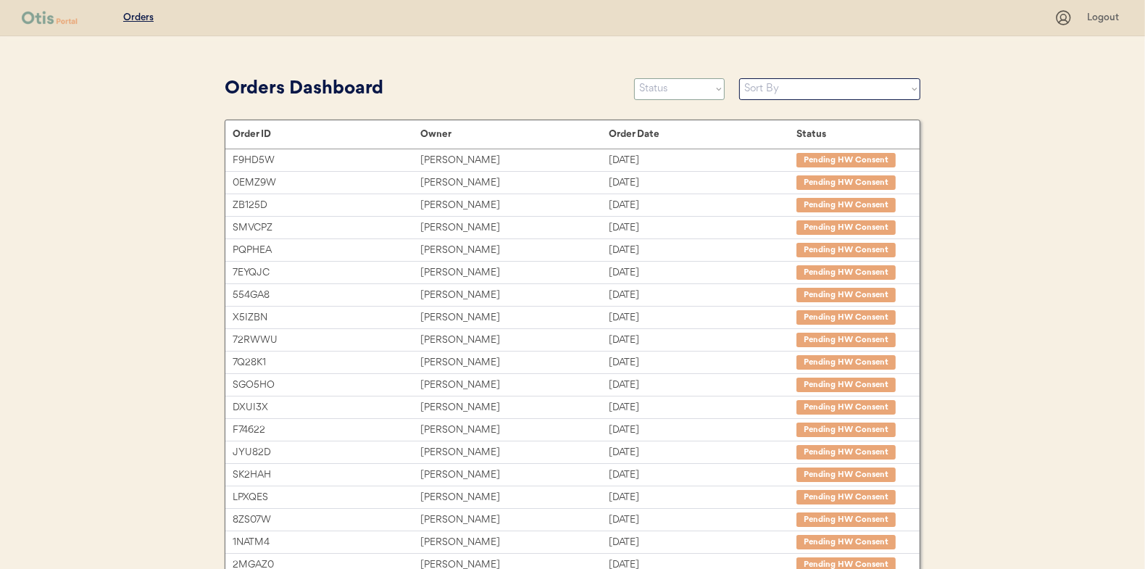
select select ""new""
click at [634, 78] on select "Status On Hold New In Progress Complete Pending HW Consent Canceled" at bounding box center [679, 89] width 91 height 22
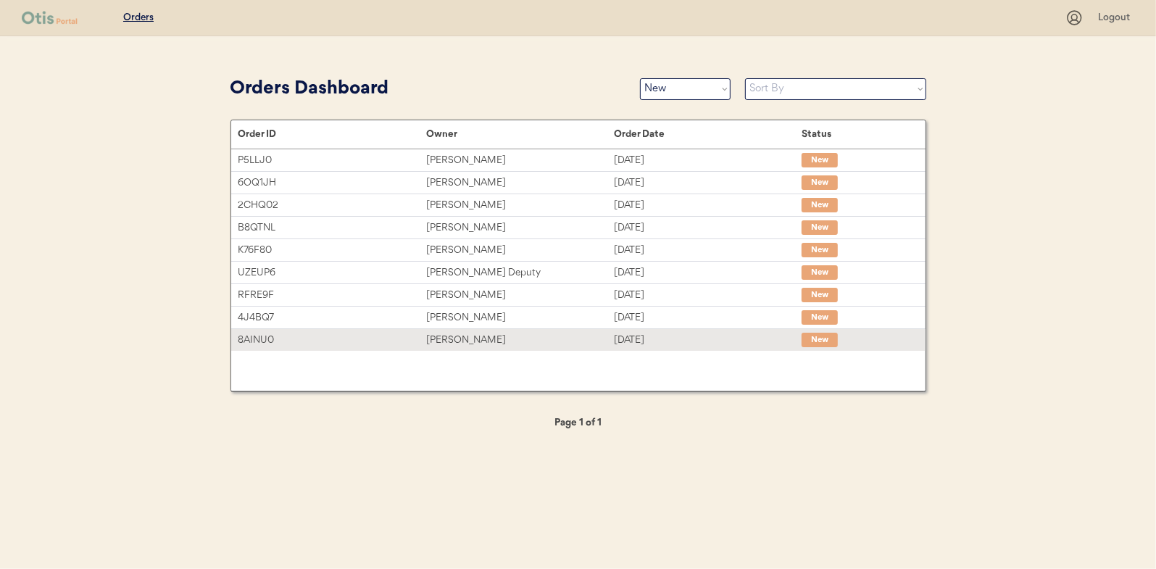
click at [637, 336] on div "Sep 13, 2025" at bounding box center [708, 340] width 188 height 17
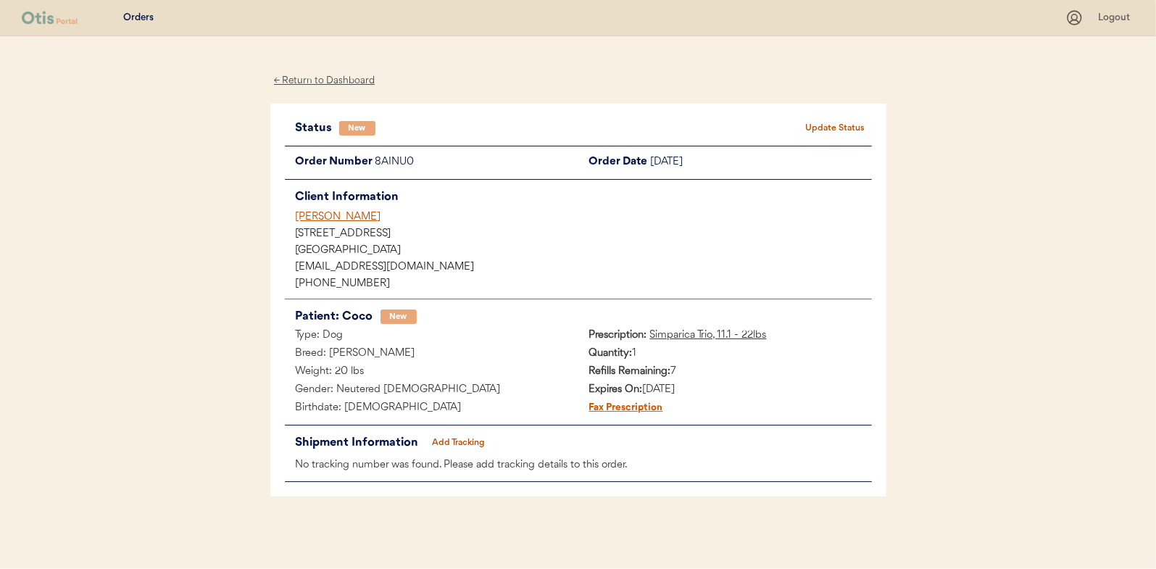
click at [820, 132] on button "Update Status" at bounding box center [836, 128] width 72 height 20
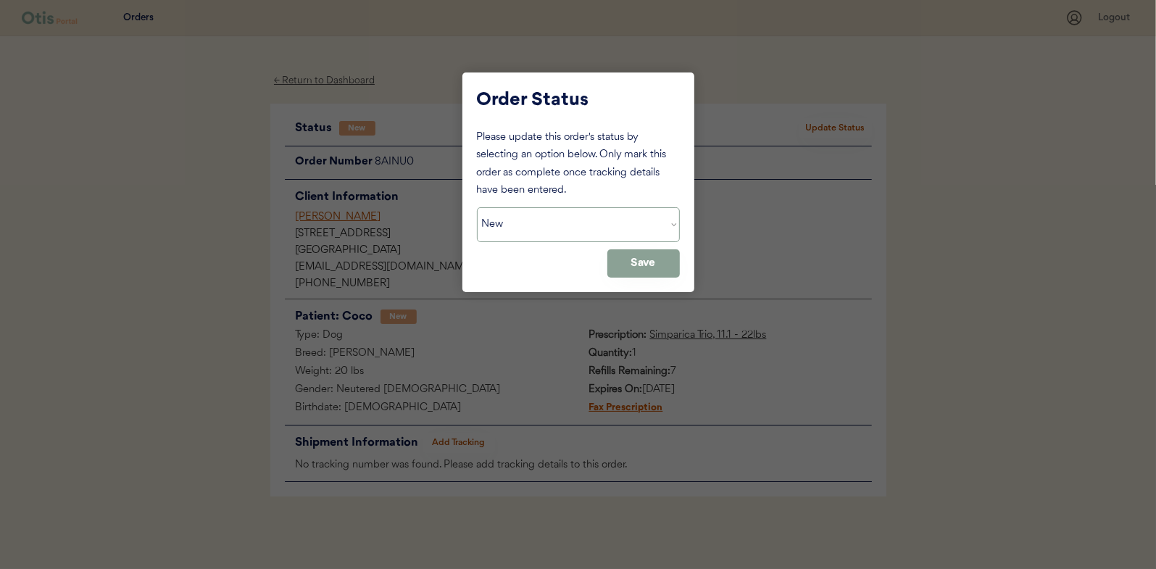
drag, startPoint x: 651, startPoint y: 224, endPoint x: 641, endPoint y: 231, distance: 12.1
click at [651, 224] on select "Status On Hold New In Progress Complete Pending HW Consent Canceled" at bounding box center [578, 224] width 203 height 35
select select ""in_progress""
click at [477, 207] on select "Status On Hold New In Progress Complete Pending HW Consent Canceled" at bounding box center [578, 224] width 203 height 35
click at [628, 258] on button "Save" at bounding box center [643, 263] width 72 height 28
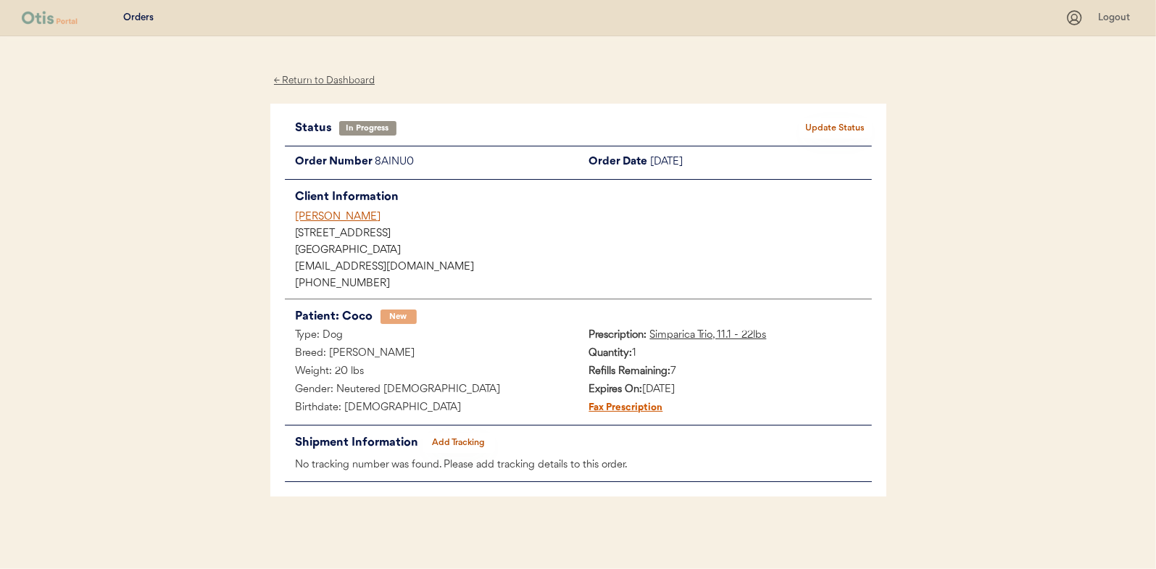
click at [286, 78] on div "← Return to Dashboard" at bounding box center [324, 80] width 109 height 17
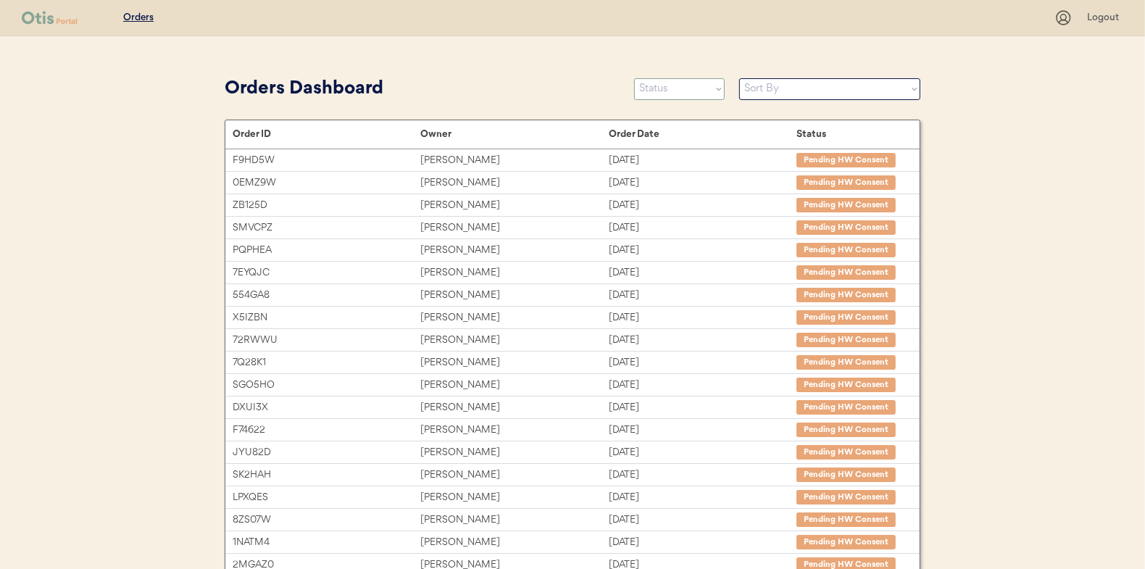
click at [666, 89] on select "Status On Hold New In Progress Complete Pending HW Consent Canceled" at bounding box center [679, 89] width 91 height 22
select select ""new""
click at [634, 78] on select "Status On Hold New In Progress Complete Pending HW Consent Canceled" at bounding box center [679, 89] width 91 height 22
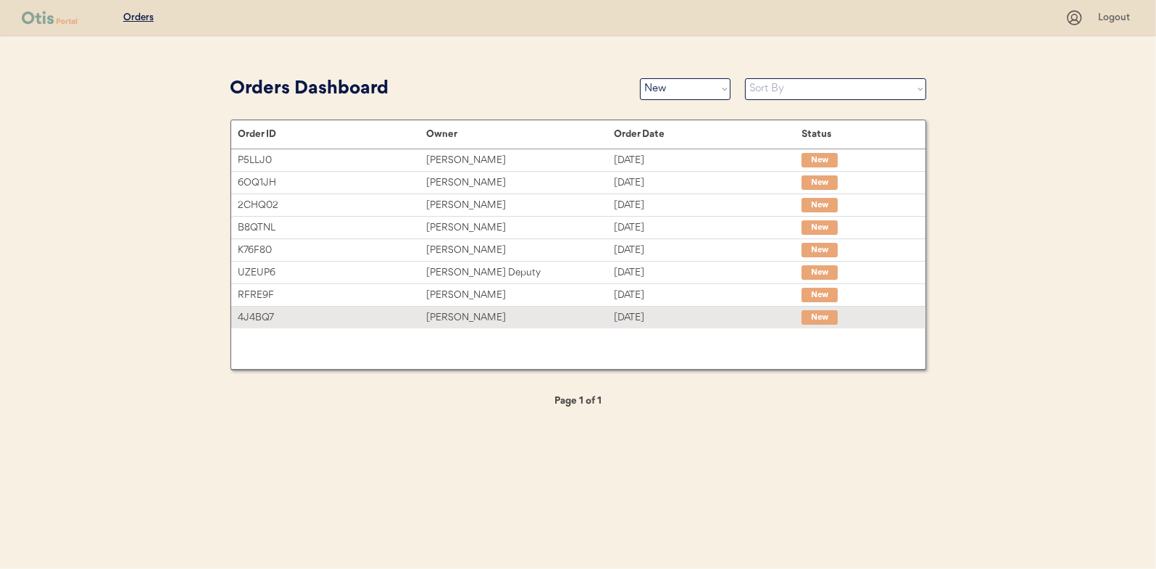
click at [601, 314] on div "Eve Thompson" at bounding box center [520, 318] width 188 height 17
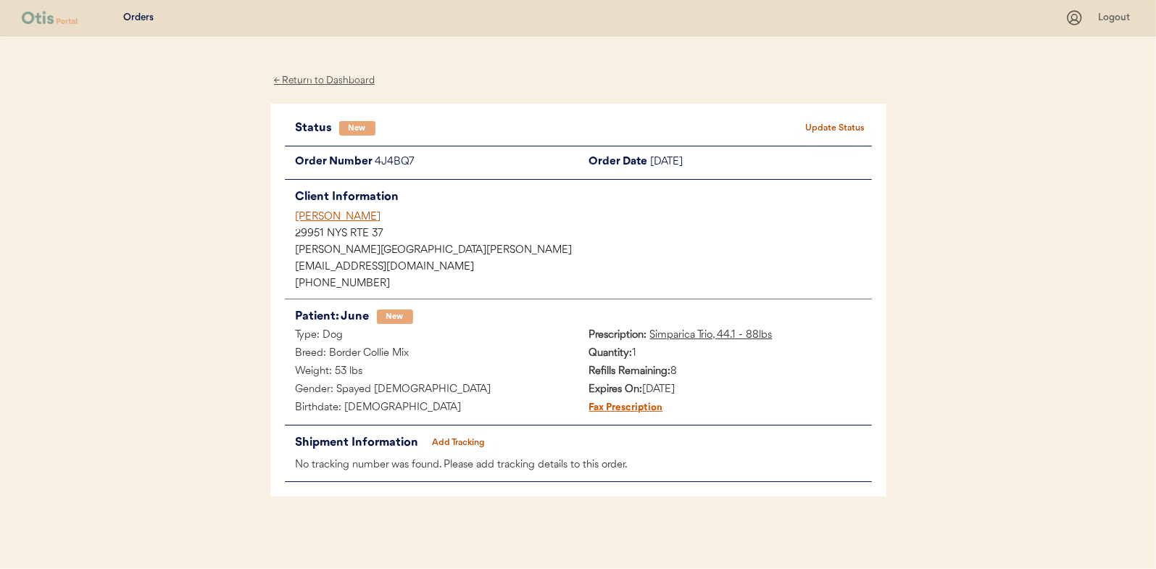
click at [847, 120] on button "Update Status" at bounding box center [836, 128] width 72 height 20
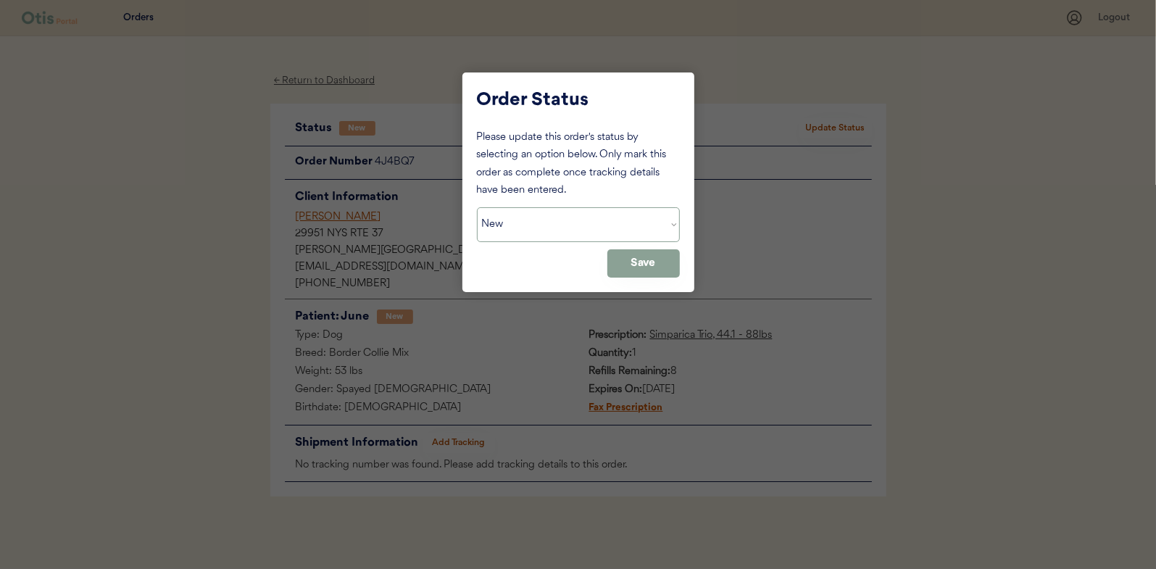
drag, startPoint x: 605, startPoint y: 229, endPoint x: 583, endPoint y: 242, distance: 25.4
click at [605, 229] on select "Status On Hold New In Progress Complete Pending HW Consent Canceled" at bounding box center [578, 224] width 203 height 35
select select ""in_progress""
click at [477, 207] on select "Status On Hold New In Progress Complete Pending HW Consent Canceled" at bounding box center [578, 224] width 203 height 35
click at [655, 257] on button "Save" at bounding box center [643, 263] width 72 height 28
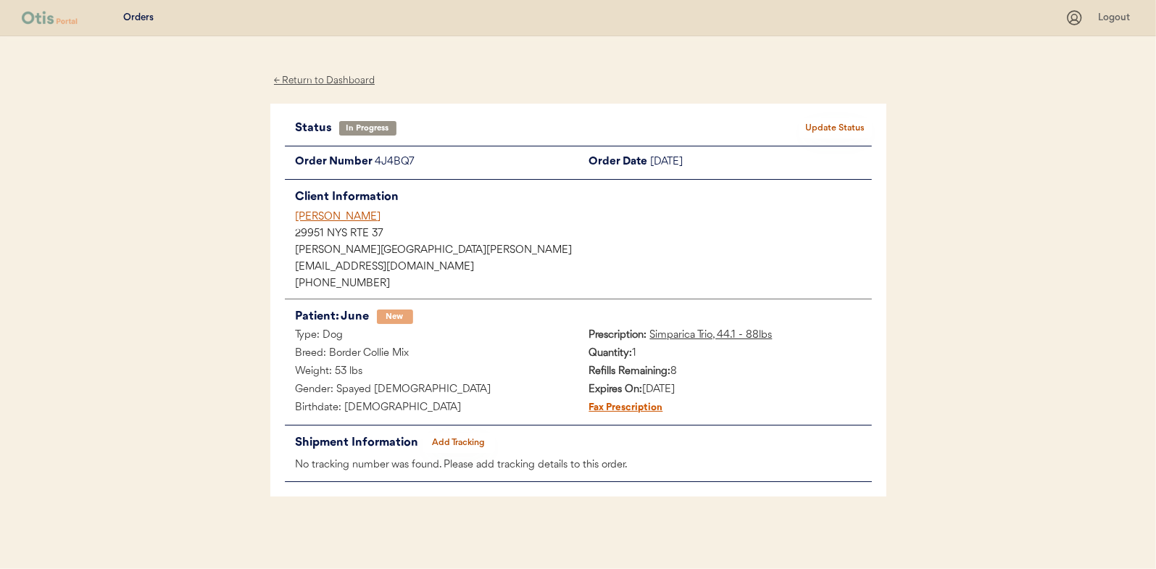
click at [292, 86] on div "← Return to Dashboard" at bounding box center [324, 80] width 109 height 17
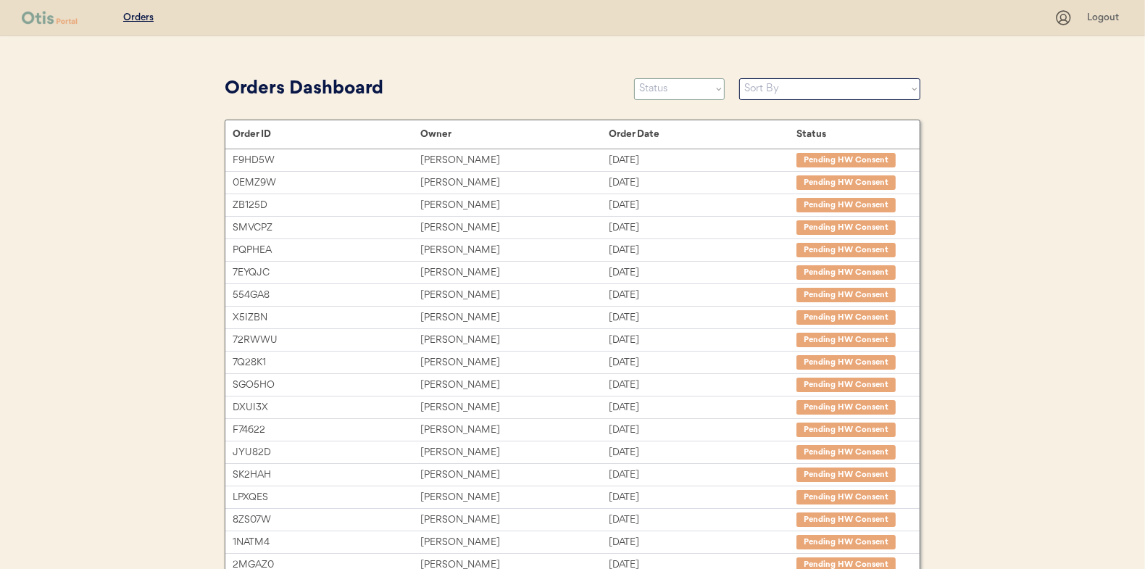
drag, startPoint x: 686, startPoint y: 89, endPoint x: 671, endPoint y: 100, distance: 18.1
click at [686, 89] on select "Status On Hold New In Progress Complete Pending HW Consent Canceled" at bounding box center [679, 89] width 91 height 22
select select ""new""
click at [634, 78] on select "Status On Hold New In Progress Complete Pending HW Consent Canceled" at bounding box center [679, 89] width 91 height 22
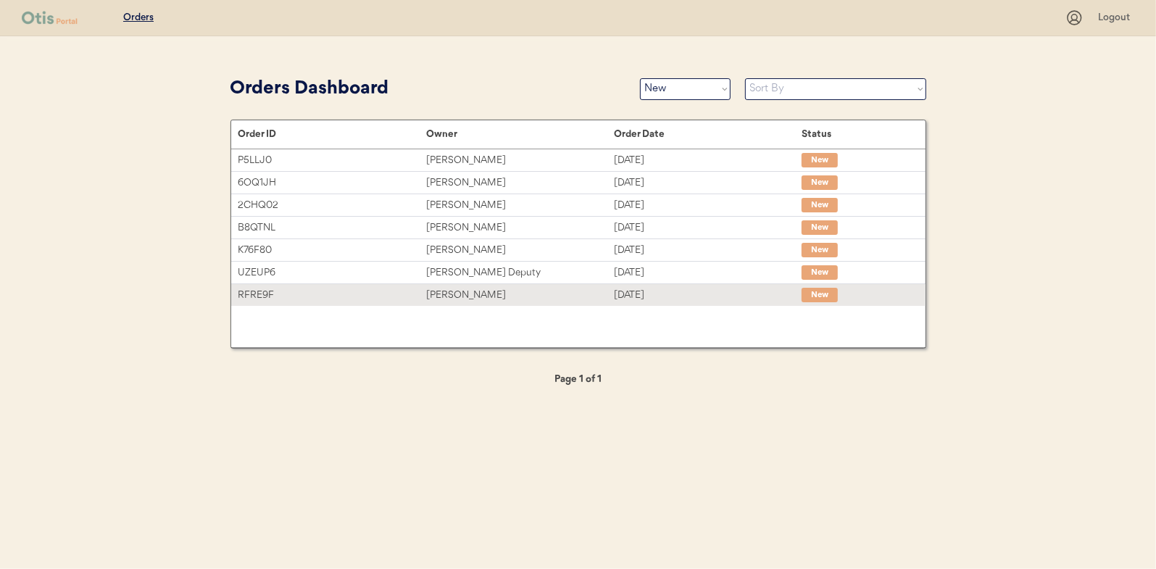
click at [579, 298] on div "[PERSON_NAME]" at bounding box center [520, 295] width 188 height 17
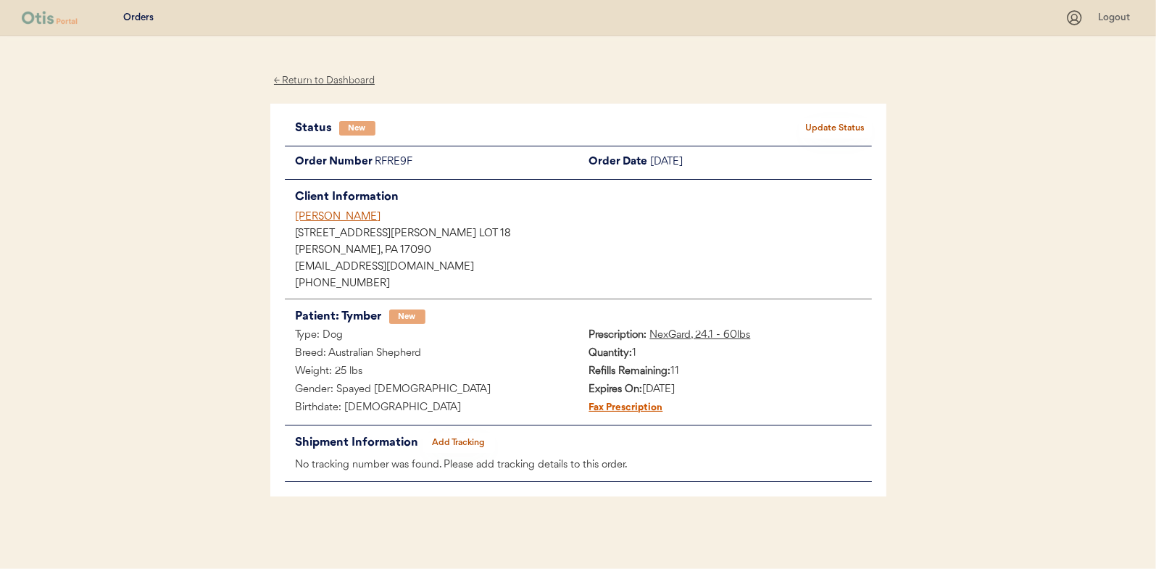
click at [792, 136] on div "Status New Update Status" at bounding box center [578, 128] width 587 height 20
click at [813, 125] on button "Update Status" at bounding box center [836, 128] width 72 height 20
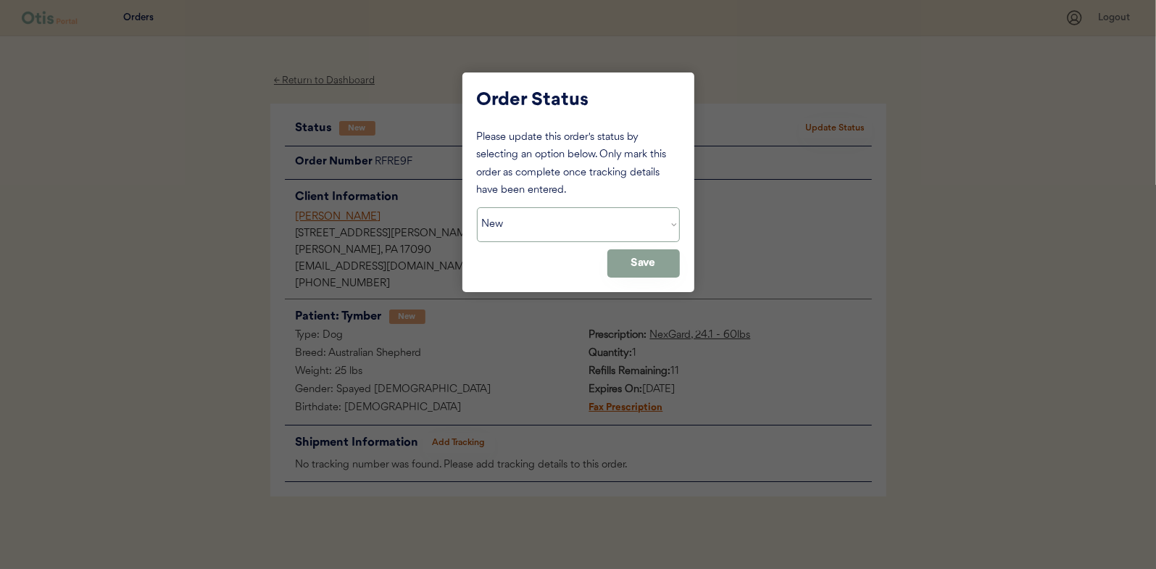
drag, startPoint x: 580, startPoint y: 227, endPoint x: 573, endPoint y: 235, distance: 10.3
click at [579, 228] on select "Status On Hold New In Progress Complete Pending HW Consent Canceled" at bounding box center [578, 224] width 203 height 35
select select ""in_progress""
click at [477, 207] on select "Status On Hold New In Progress Complete Pending HW Consent Canceled" at bounding box center [578, 224] width 203 height 35
drag, startPoint x: 637, startPoint y: 270, endPoint x: 640, endPoint y: 278, distance: 8.5
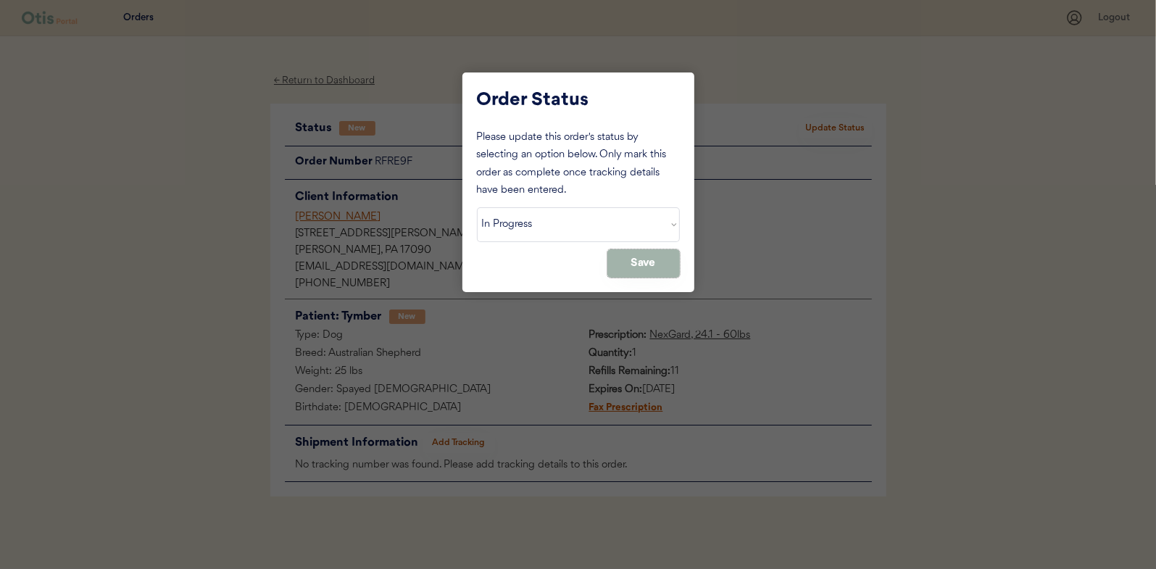
click at [637, 270] on button "Save" at bounding box center [643, 263] width 72 height 28
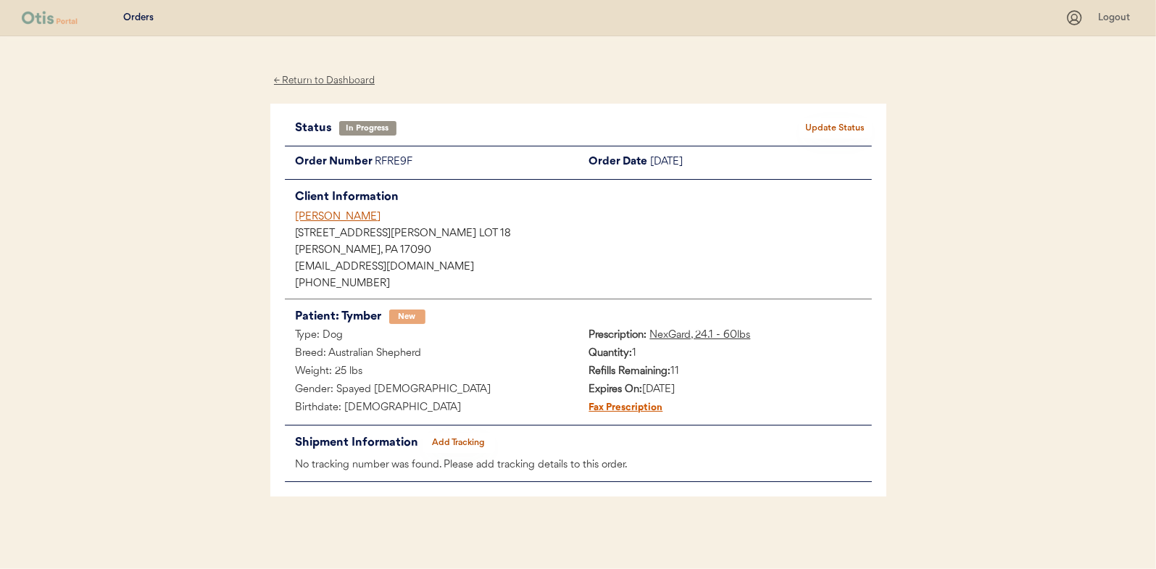
click at [317, 79] on div "← Return to Dashboard" at bounding box center [324, 80] width 109 height 17
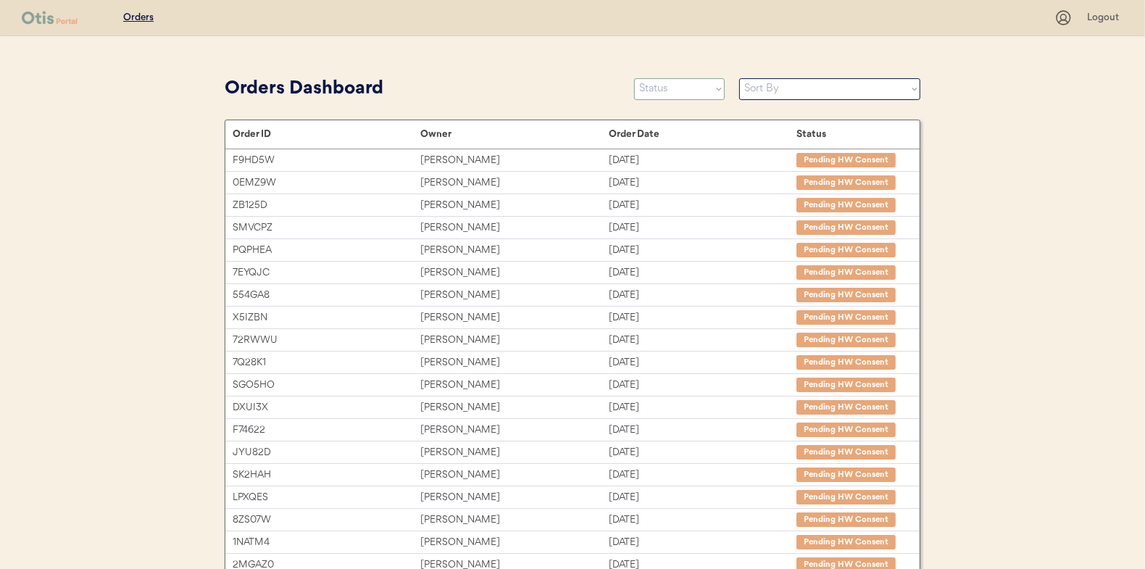
click at [665, 93] on select "Status On Hold New In Progress Complete Pending HW Consent Canceled" at bounding box center [679, 89] width 91 height 22
select select ""new""
click at [634, 78] on select "Status On Hold New In Progress Complete Pending HW Consent Canceled" at bounding box center [679, 89] width 91 height 22
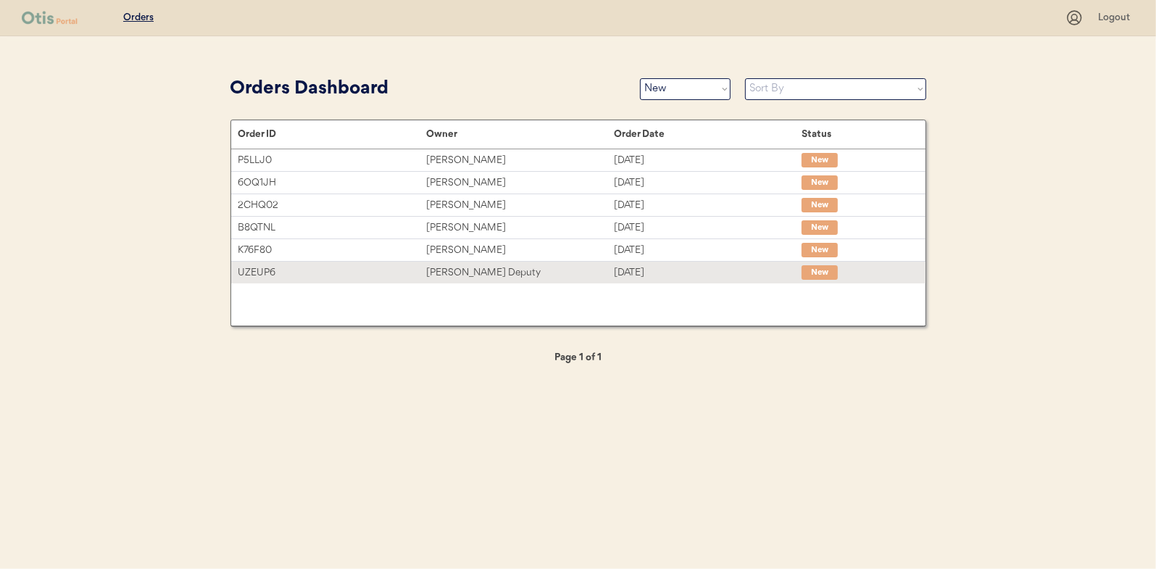
click at [527, 270] on div "Ronnie Deputy" at bounding box center [520, 273] width 188 height 17
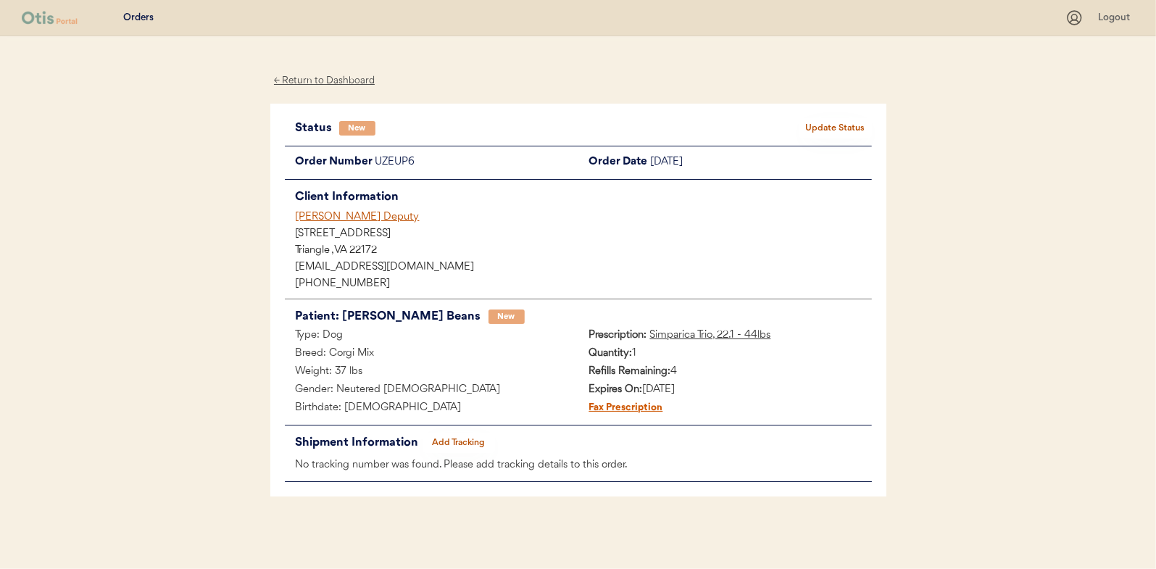
click at [834, 135] on button "Update Status" at bounding box center [836, 128] width 72 height 20
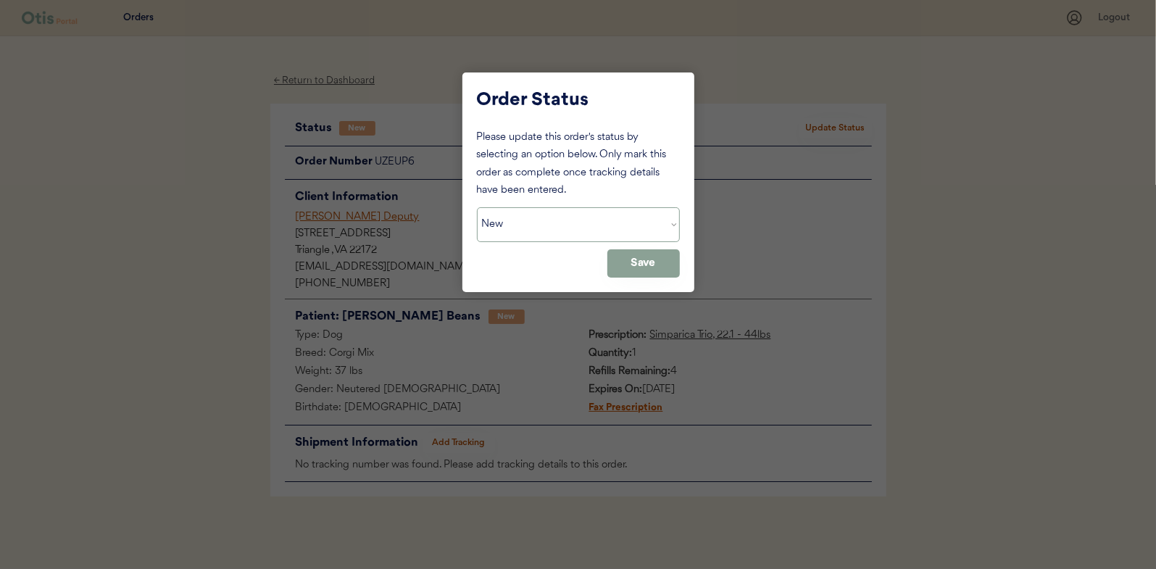
drag, startPoint x: 588, startPoint y: 218, endPoint x: 572, endPoint y: 237, distance: 24.7
click at [587, 218] on select "Status On Hold New In Progress Complete Pending HW Consent Canceled" at bounding box center [578, 224] width 203 height 35
select select ""in_progress""
click at [477, 207] on select "Status On Hold New In Progress Complete Pending HW Consent Canceled" at bounding box center [578, 224] width 203 height 35
click at [639, 267] on button "Save" at bounding box center [643, 263] width 72 height 28
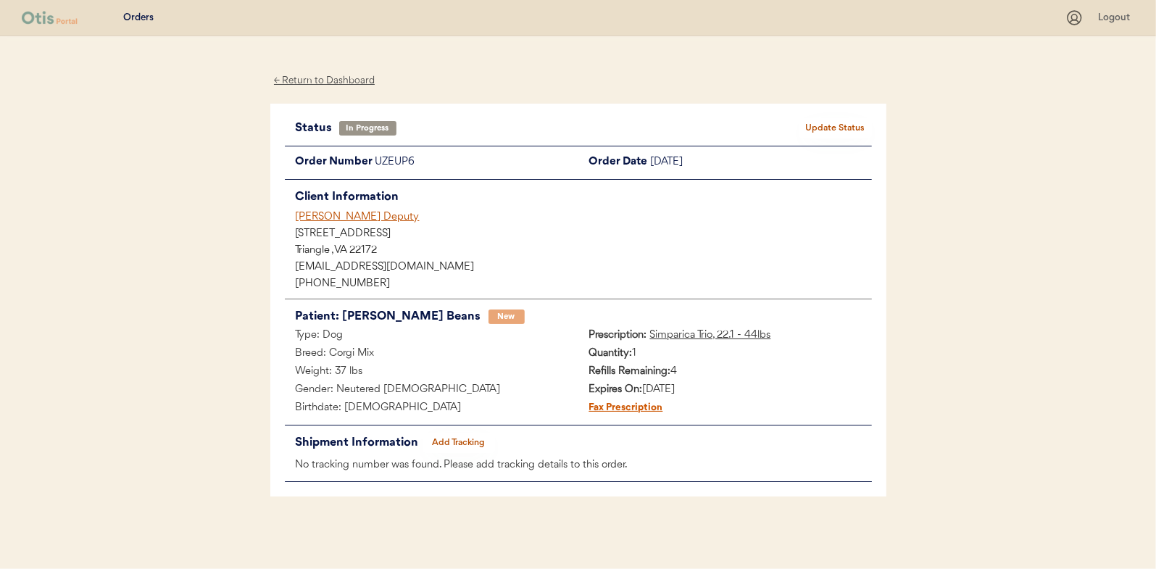
click at [327, 81] on div "← Return to Dashboard" at bounding box center [324, 80] width 109 height 17
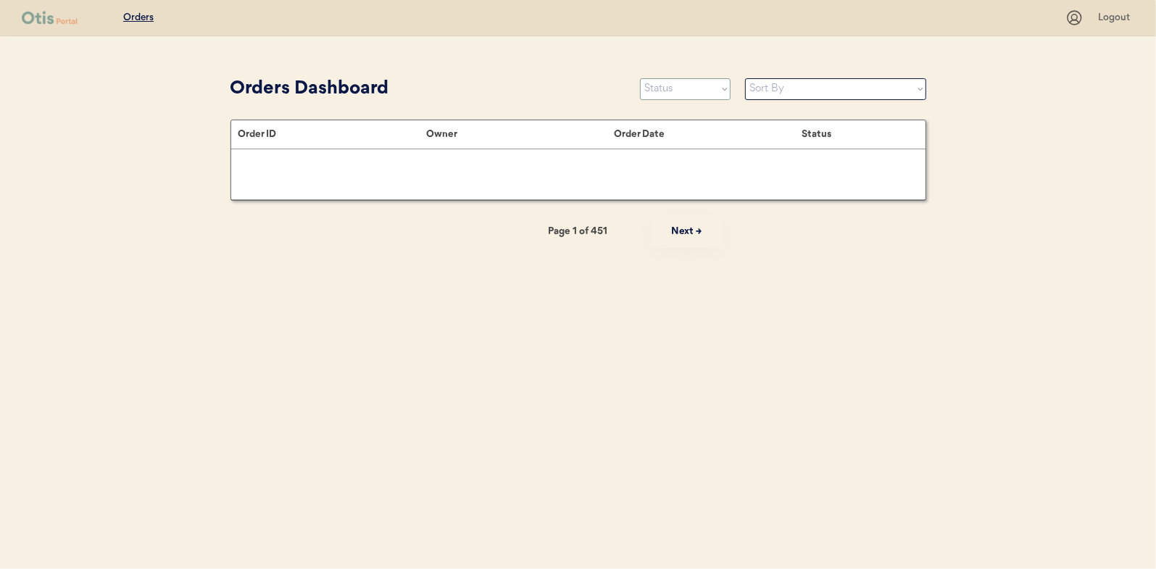
click at [676, 96] on select "Status On Hold New In Progress Complete Pending HW Consent Canceled" at bounding box center [685, 89] width 91 height 22
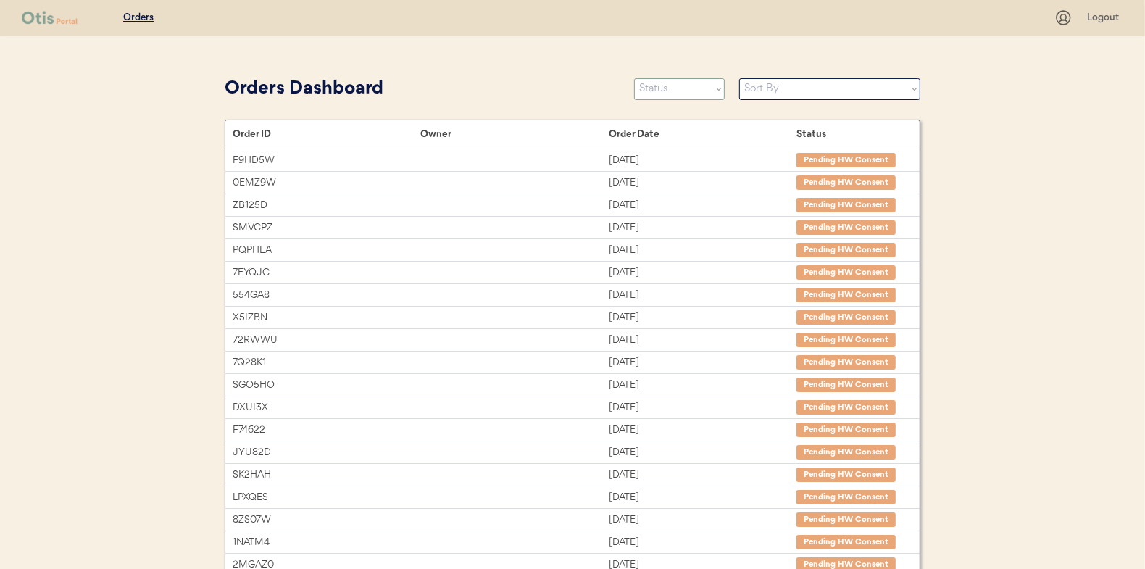
select select ""new""
click at [634, 78] on select "Status On Hold New In Progress Complete Pending HW Consent Canceled" at bounding box center [679, 89] width 91 height 22
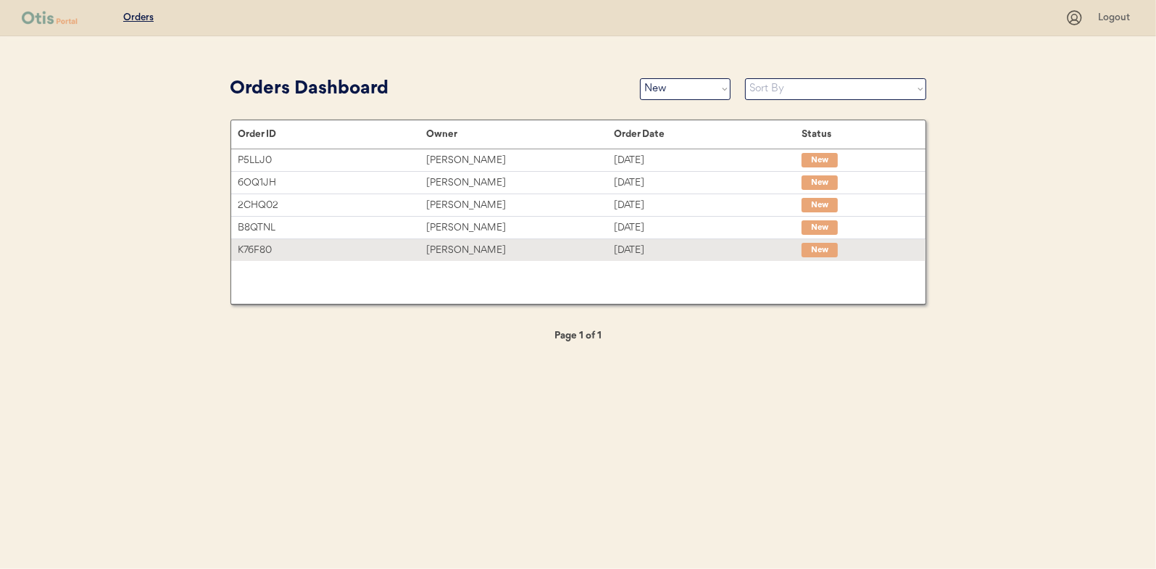
click at [612, 250] on div "[PERSON_NAME]" at bounding box center [520, 250] width 188 height 17
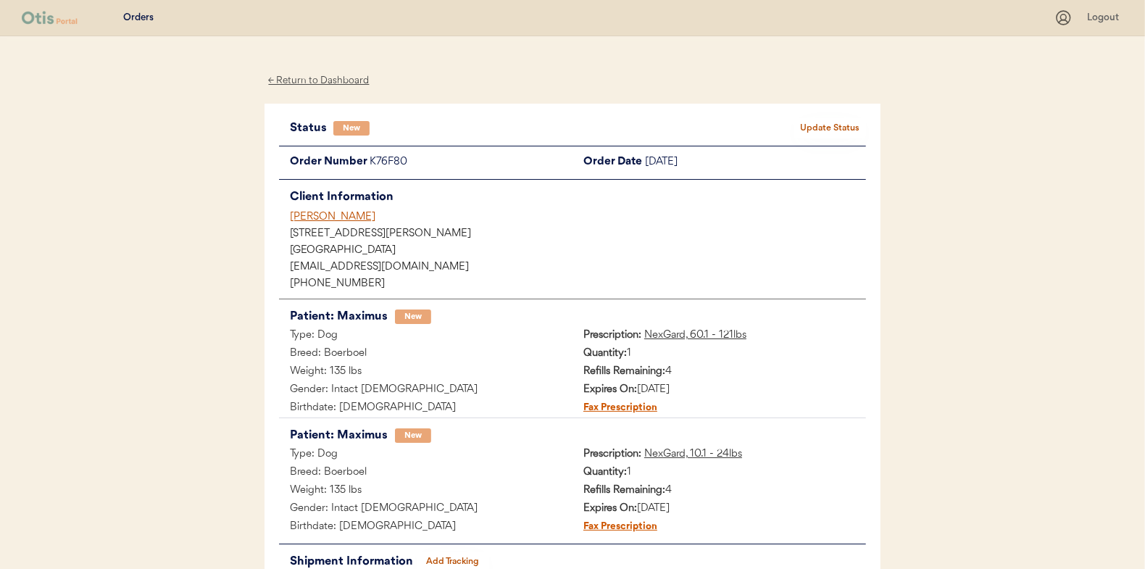
click at [836, 131] on button "Update Status" at bounding box center [830, 128] width 72 height 20
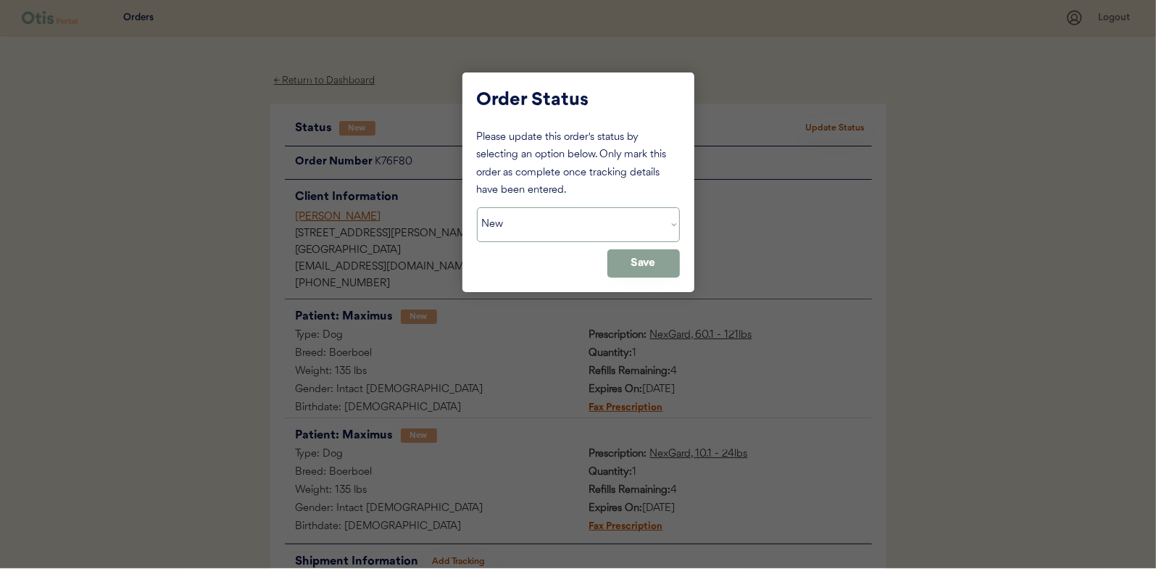
click at [517, 215] on select "Status On Hold New In Progress Complete Pending HW Consent Canceled" at bounding box center [578, 224] width 203 height 35
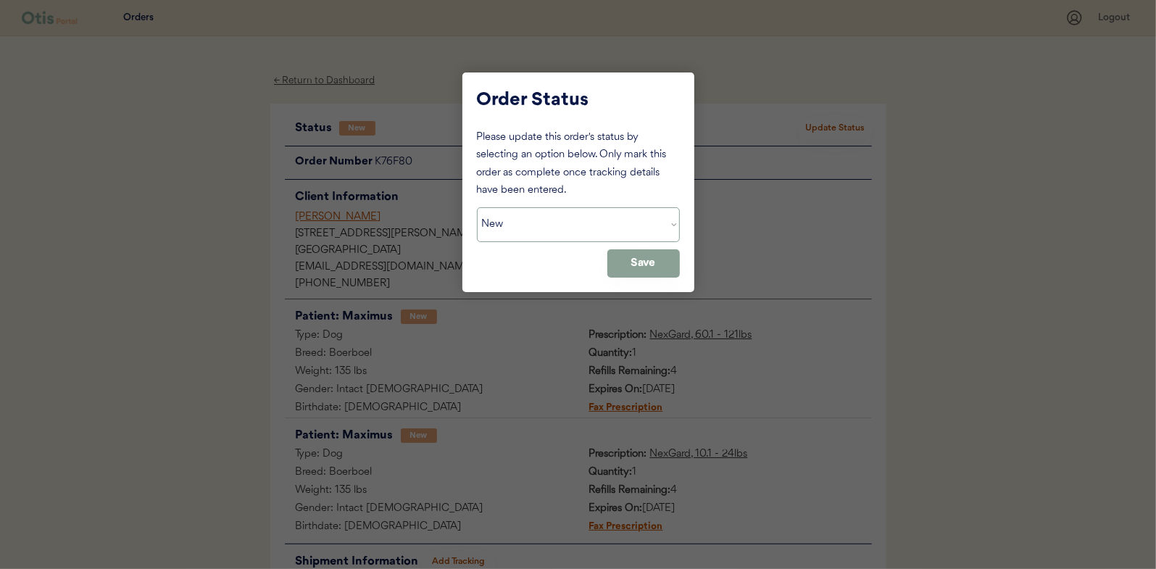
select select ""in_progress""
click at [477, 207] on select "Status On Hold New In Progress Complete Pending HW Consent Canceled" at bounding box center [578, 224] width 203 height 35
click at [655, 261] on button "Save" at bounding box center [643, 263] width 72 height 28
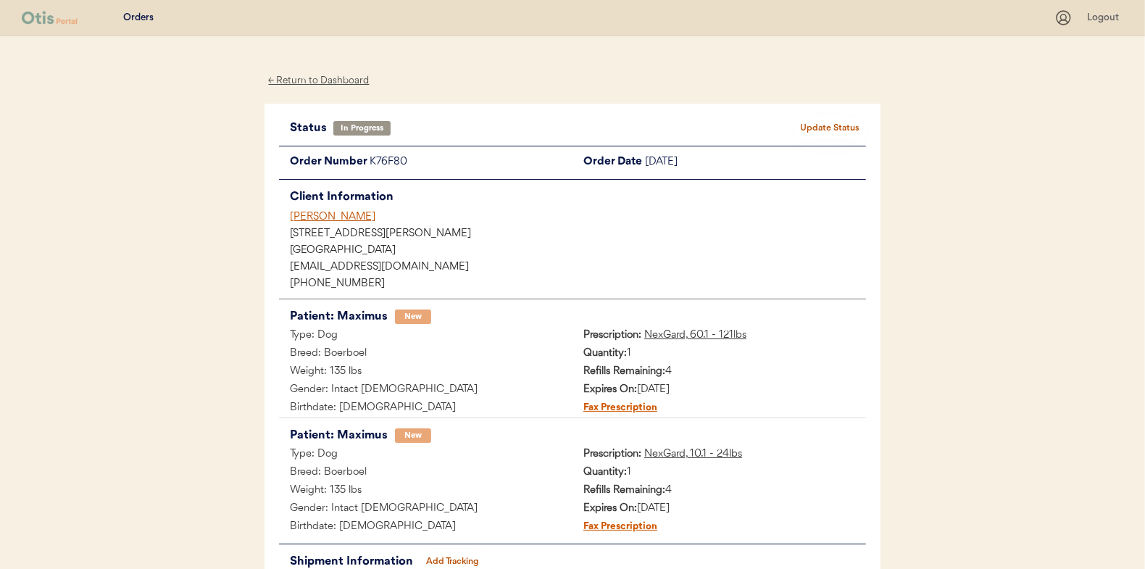
click at [283, 83] on div "← Return to Dashboard" at bounding box center [319, 80] width 109 height 17
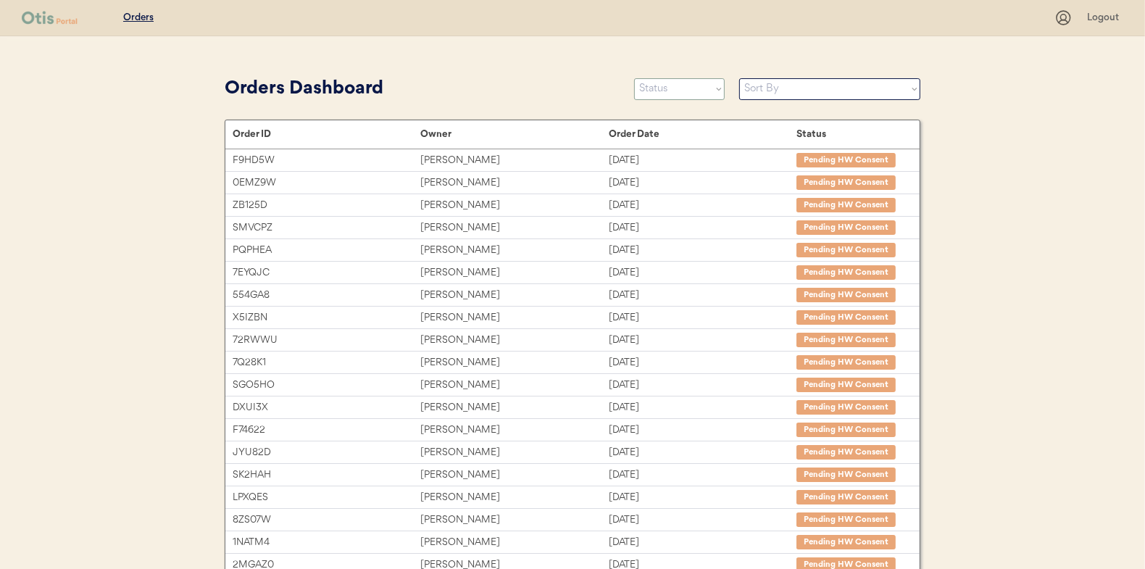
click at [697, 93] on select "Status On Hold New In Progress Complete Pending HW Consent Canceled" at bounding box center [679, 89] width 91 height 22
select select ""new""
click at [634, 78] on select "Status On Hold New In Progress Complete Pending HW Consent Canceled" at bounding box center [679, 89] width 91 height 22
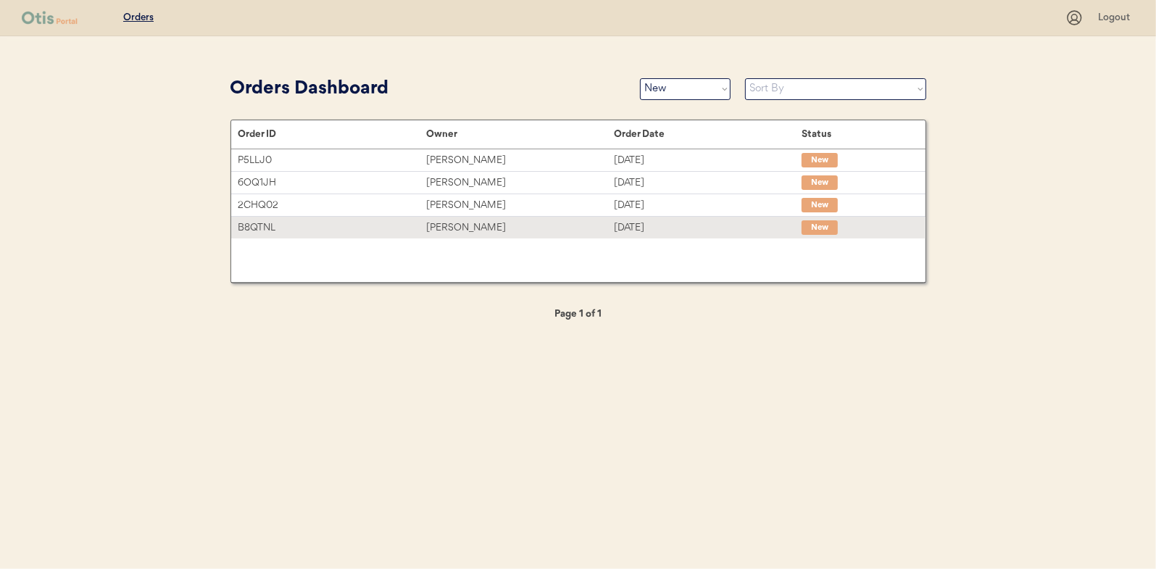
click at [457, 230] on div "[PERSON_NAME]" at bounding box center [520, 228] width 188 height 17
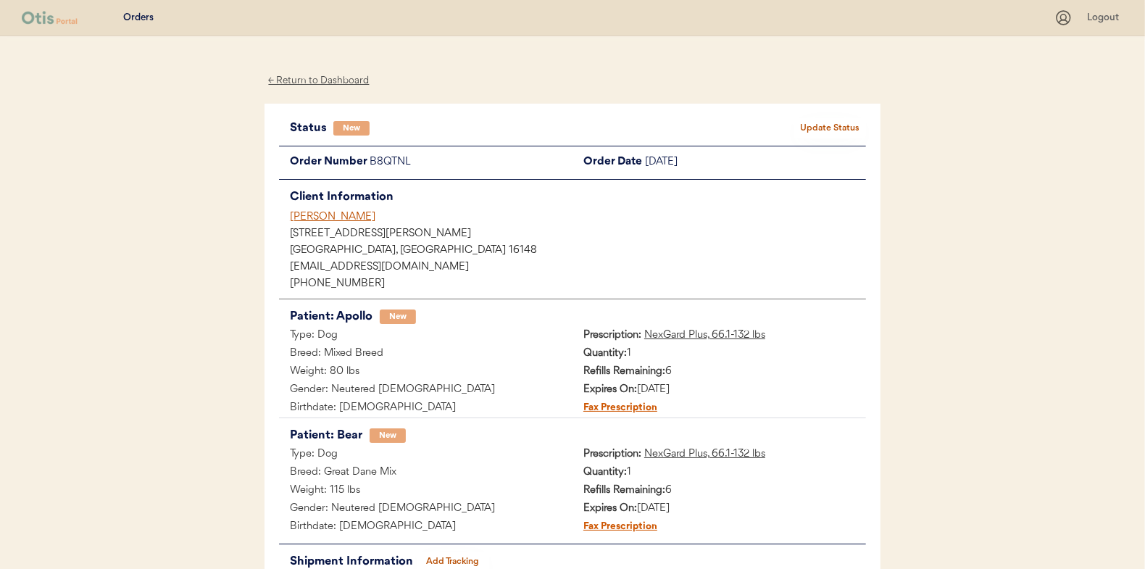
click at [815, 122] on button "Update Status" at bounding box center [830, 128] width 72 height 20
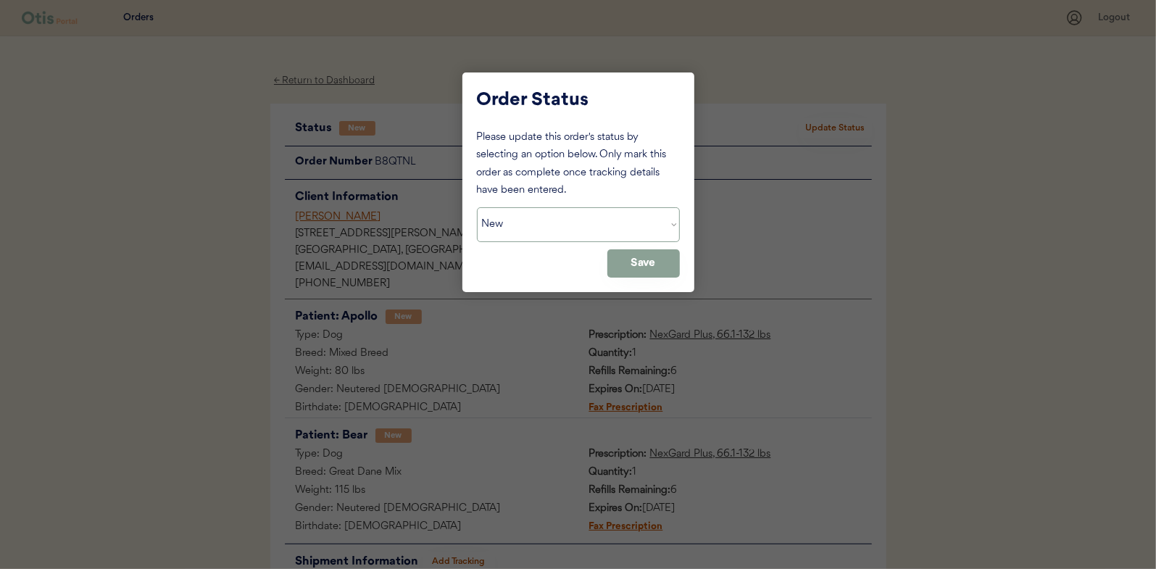
click at [541, 226] on select "Status On Hold New In Progress Complete Pending HW Consent Canceled" at bounding box center [578, 224] width 203 height 35
select select ""in_progress""
click at [477, 207] on select "Status On Hold New In Progress Complete Pending HW Consent Canceled" at bounding box center [578, 224] width 203 height 35
click at [627, 266] on button "Save" at bounding box center [643, 263] width 72 height 28
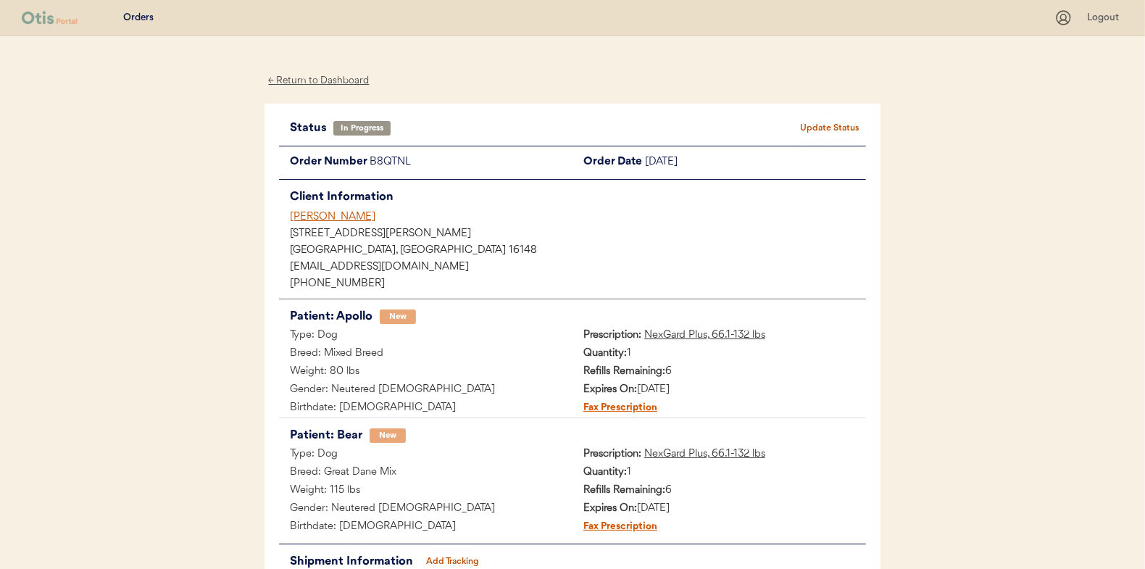
click at [311, 77] on div "← Return to Dashboard" at bounding box center [319, 80] width 109 height 17
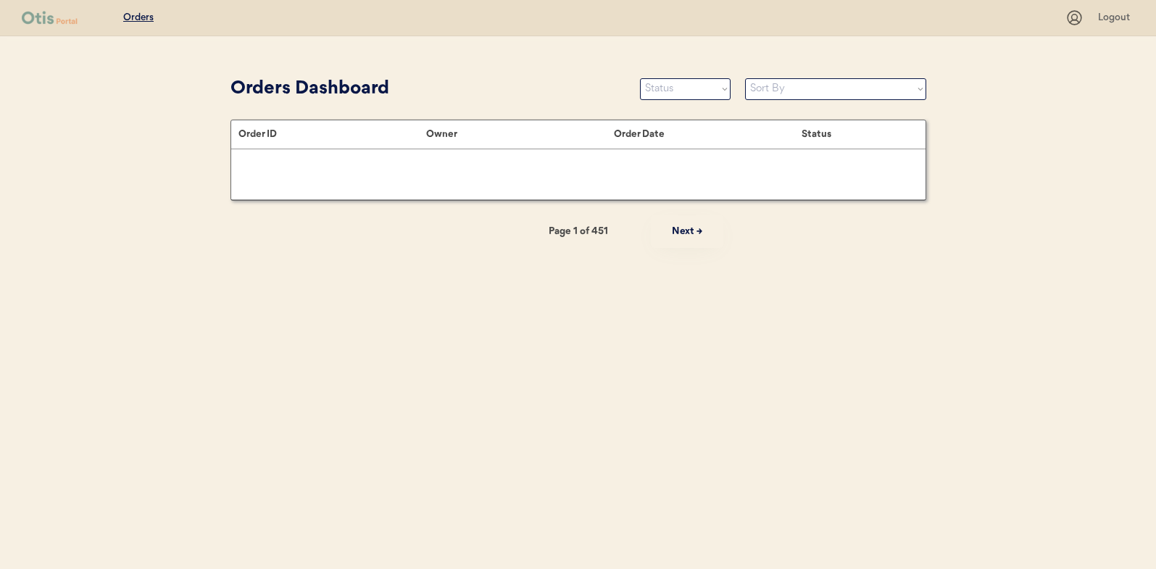
click at [710, 96] on select "Status On Hold New In Progress Complete Pending HW Consent Canceled" at bounding box center [685, 89] width 91 height 22
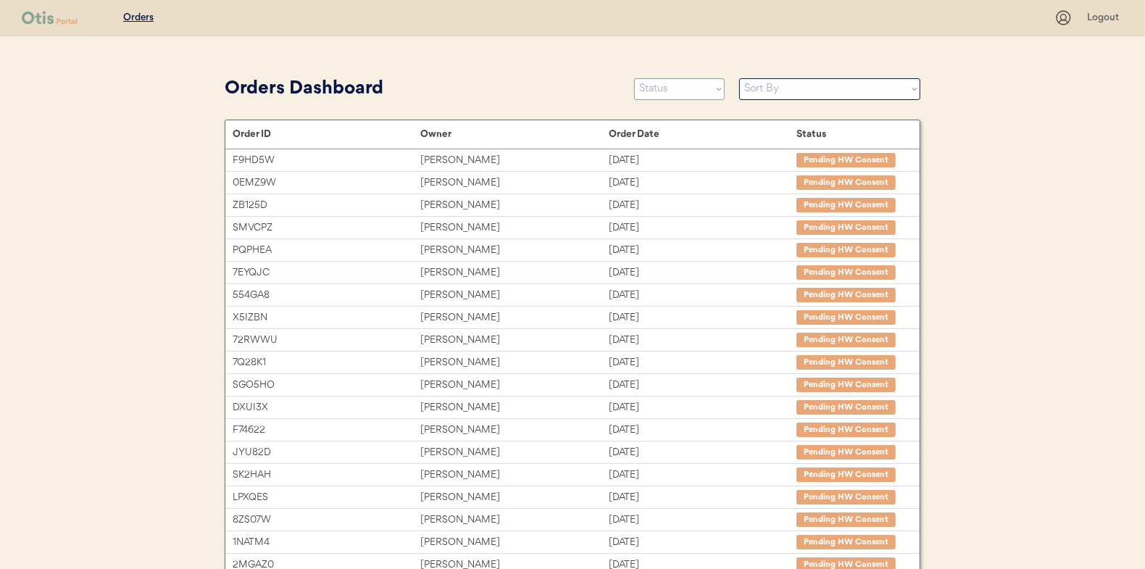
select select ""new""
click at [634, 78] on select "Status On Hold New In Progress Complete Pending HW Consent Canceled" at bounding box center [679, 89] width 91 height 22
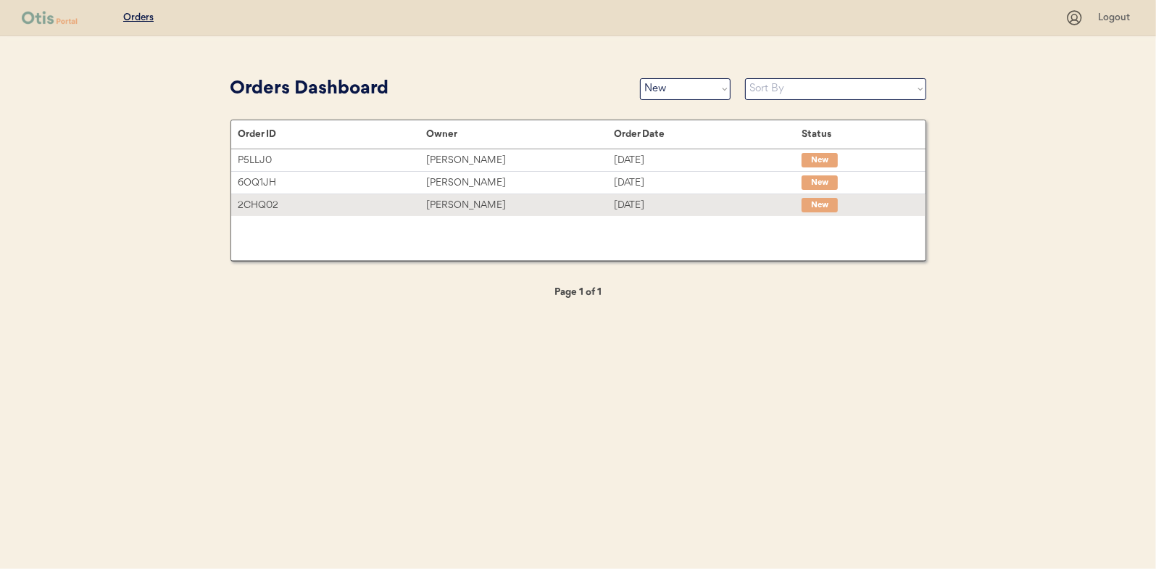
click at [684, 214] on div "2CHQ02 Jamie Hamilton Sep 15, 2025 New" at bounding box center [578, 205] width 694 height 22
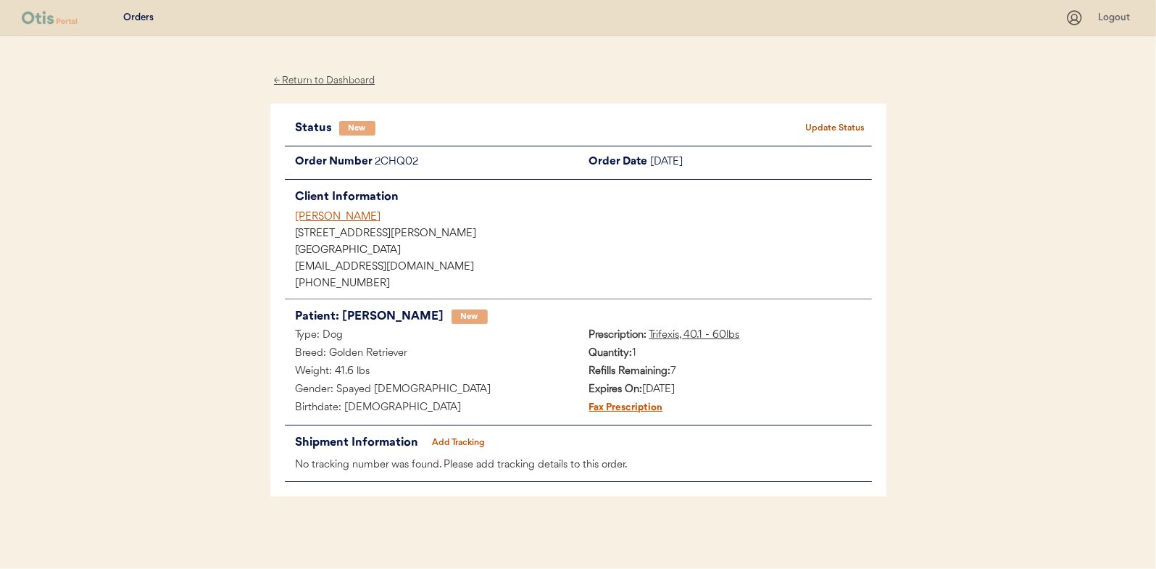
click at [823, 119] on button "Update Status" at bounding box center [836, 128] width 72 height 20
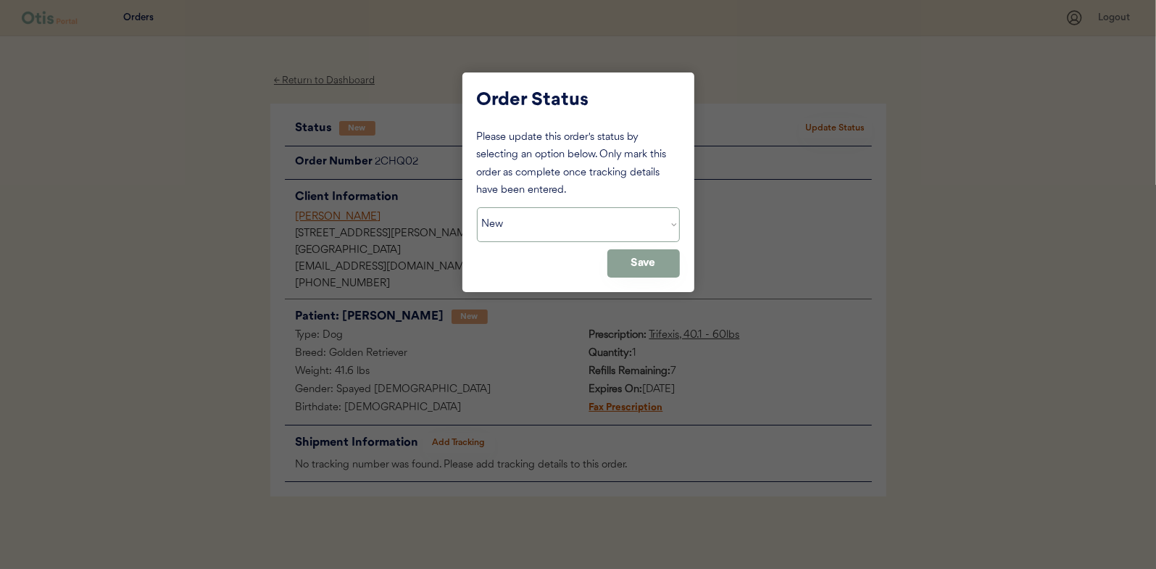
click at [605, 214] on select "Status On Hold New In Progress Complete Pending HW Consent Canceled" at bounding box center [578, 224] width 203 height 35
select select ""in_progress""
click at [477, 207] on select "Status On Hold New In Progress Complete Pending HW Consent Canceled" at bounding box center [578, 224] width 203 height 35
click at [629, 265] on button "Save" at bounding box center [643, 263] width 72 height 28
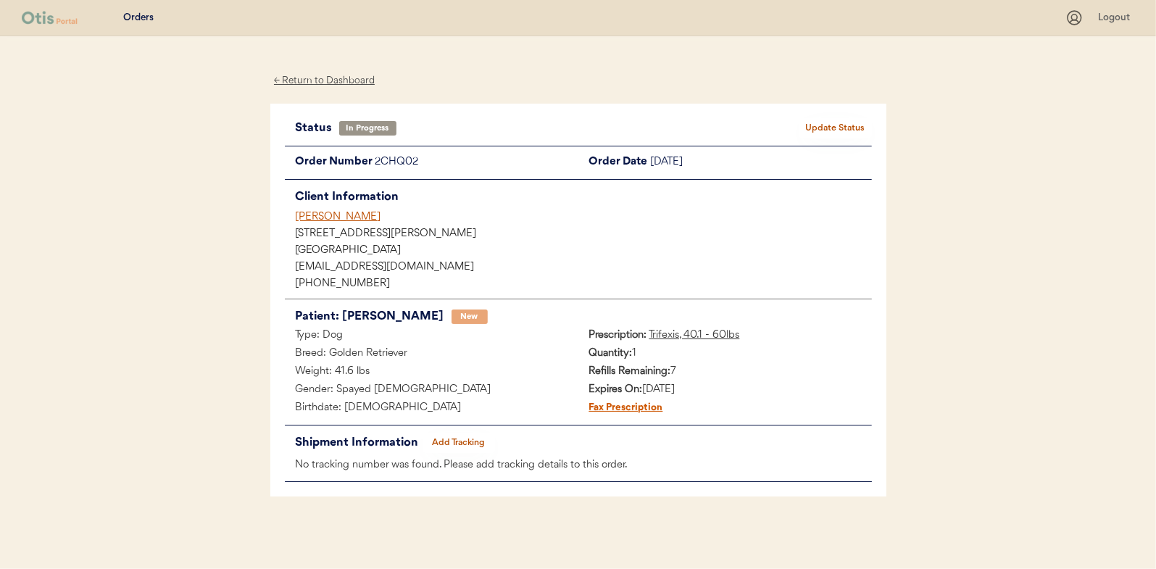
click at [346, 81] on div "← Return to Dashboard" at bounding box center [324, 80] width 109 height 17
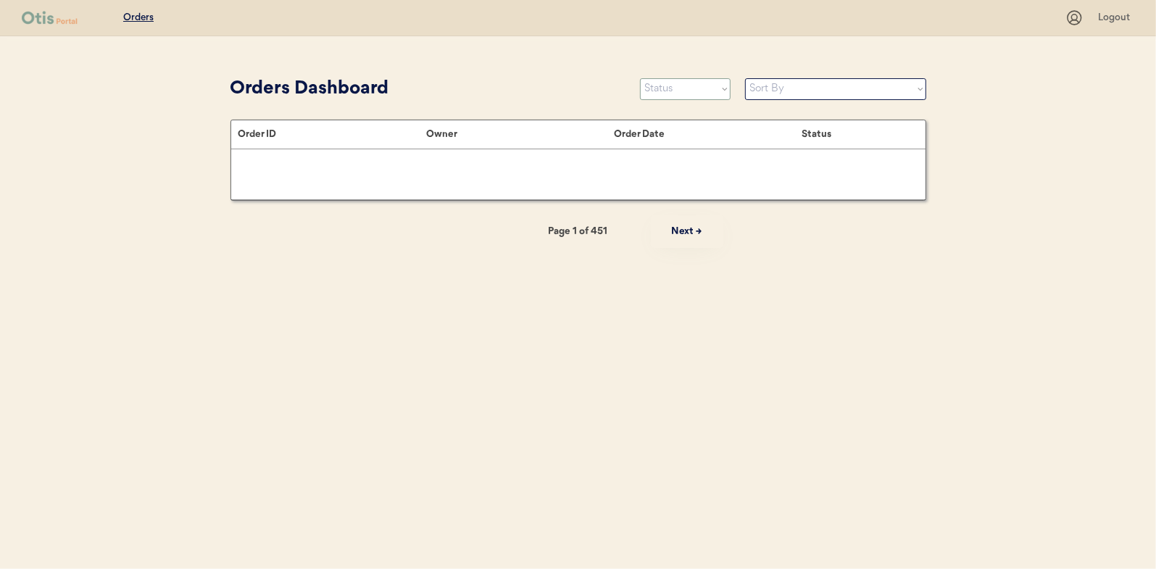
click at [722, 91] on select "Status On Hold New In Progress Complete Pending HW Consent Canceled" at bounding box center [685, 89] width 91 height 22
select select ""new""
click at [640, 78] on select "Status On Hold New In Progress Complete Pending HW Consent Canceled" at bounding box center [685, 89] width 91 height 22
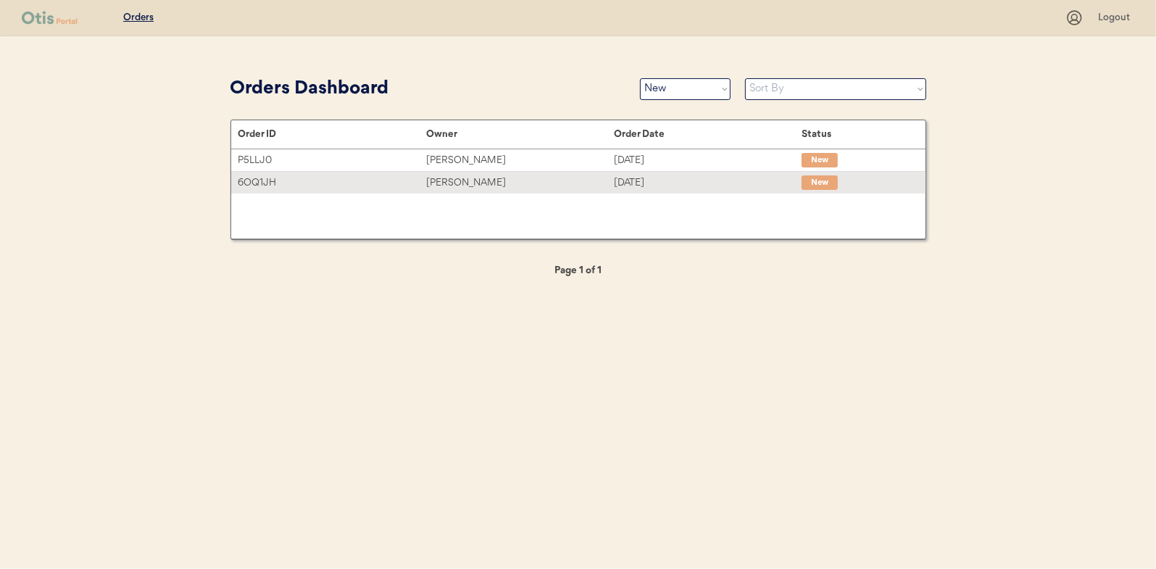
click at [681, 191] on div "6OQ1JH [PERSON_NAME] [DATE] New" at bounding box center [578, 183] width 694 height 22
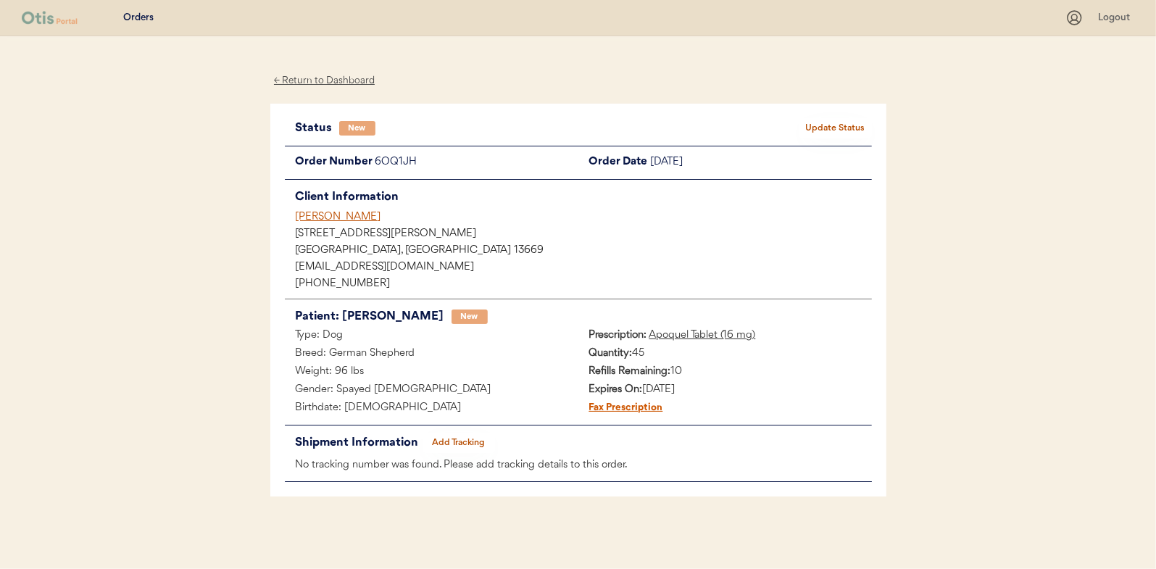
click at [837, 132] on button "Update Status" at bounding box center [836, 128] width 72 height 20
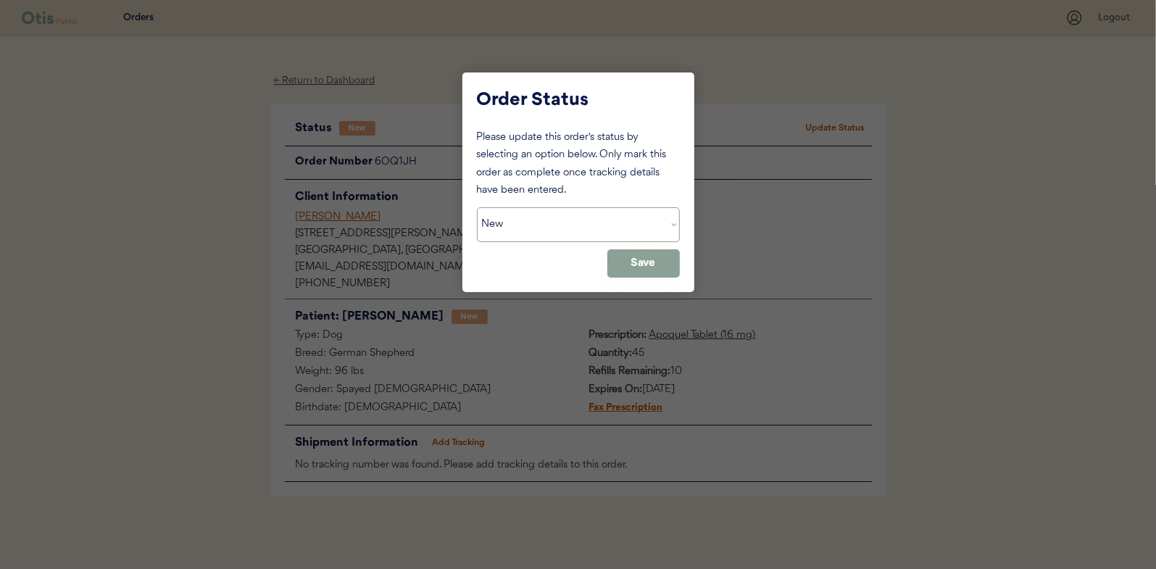
click at [579, 211] on select "Status On Hold New In Progress Complete Pending HW Consent Canceled" at bounding box center [578, 224] width 203 height 35
select select ""in_progress""
click at [477, 207] on select "Status On Hold New In Progress Complete Pending HW Consent Canceled" at bounding box center [578, 224] width 203 height 35
click at [653, 265] on button "Save" at bounding box center [643, 263] width 72 height 28
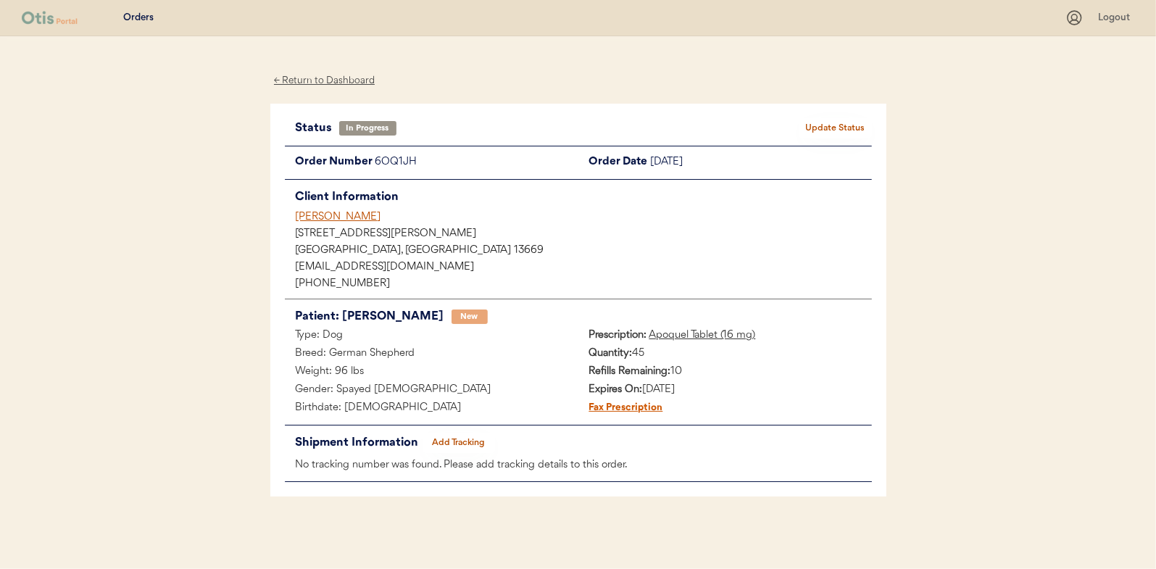
click at [349, 81] on div "← Return to Dashboard" at bounding box center [324, 80] width 109 height 17
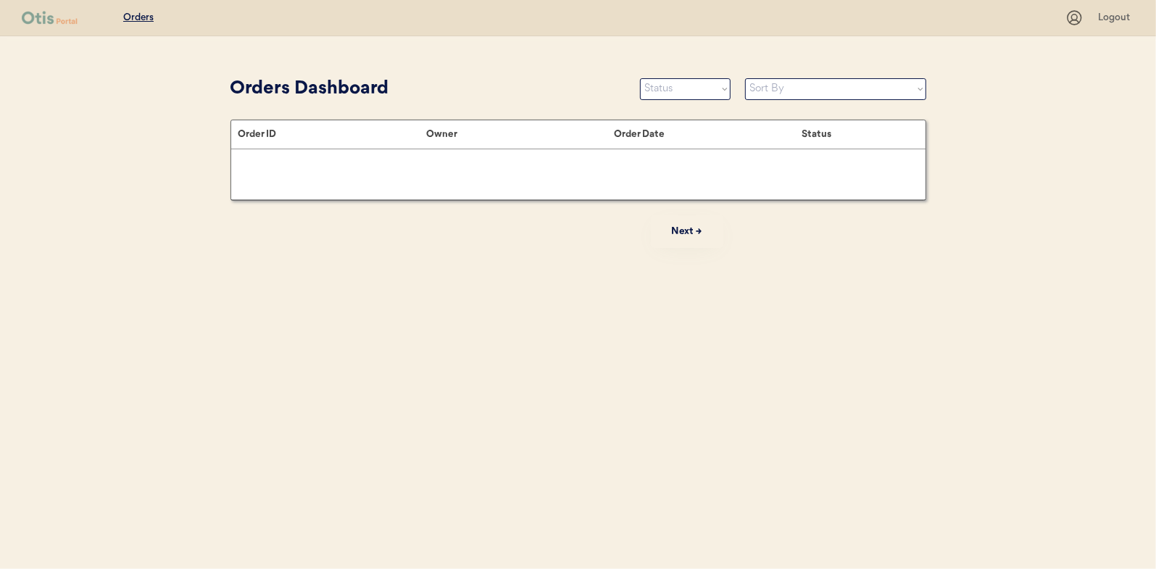
click at [712, 86] on select "Status On Hold New In Progress Complete Pending HW Consent Canceled" at bounding box center [685, 89] width 91 height 22
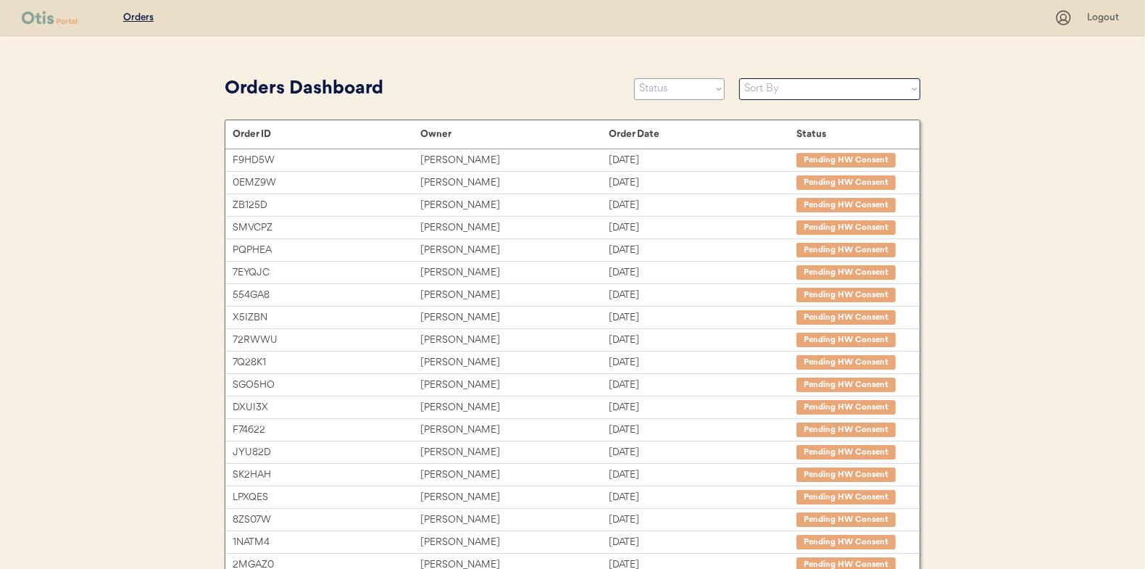
select select ""new""
click at [634, 78] on select "Status On Hold New In Progress Complete Pending HW Consent Canceled" at bounding box center [679, 89] width 91 height 22
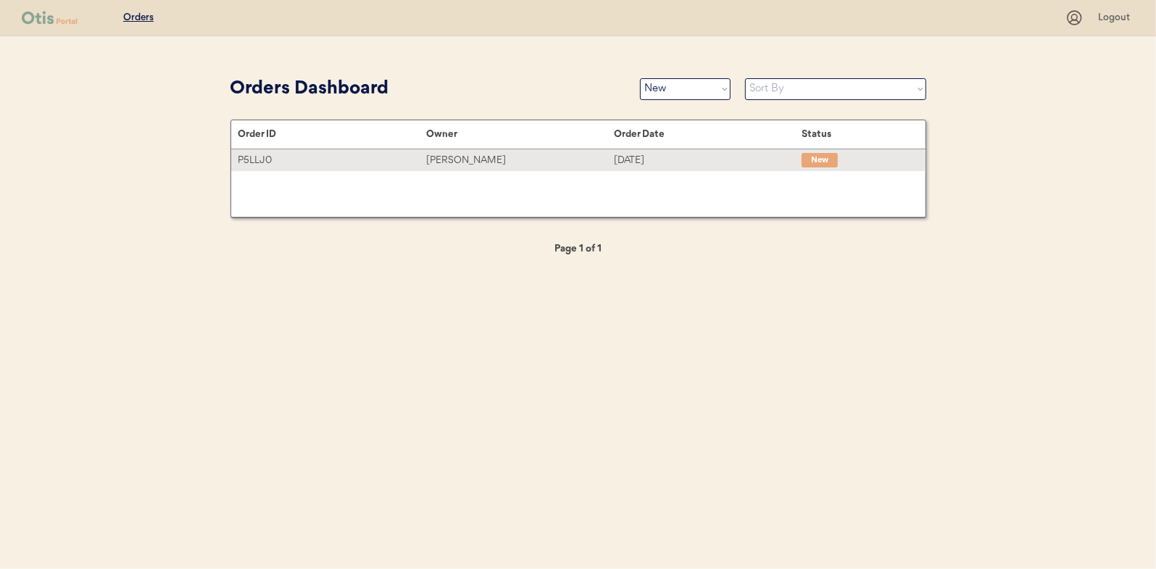
click at [649, 167] on div "[DATE]" at bounding box center [708, 160] width 188 height 17
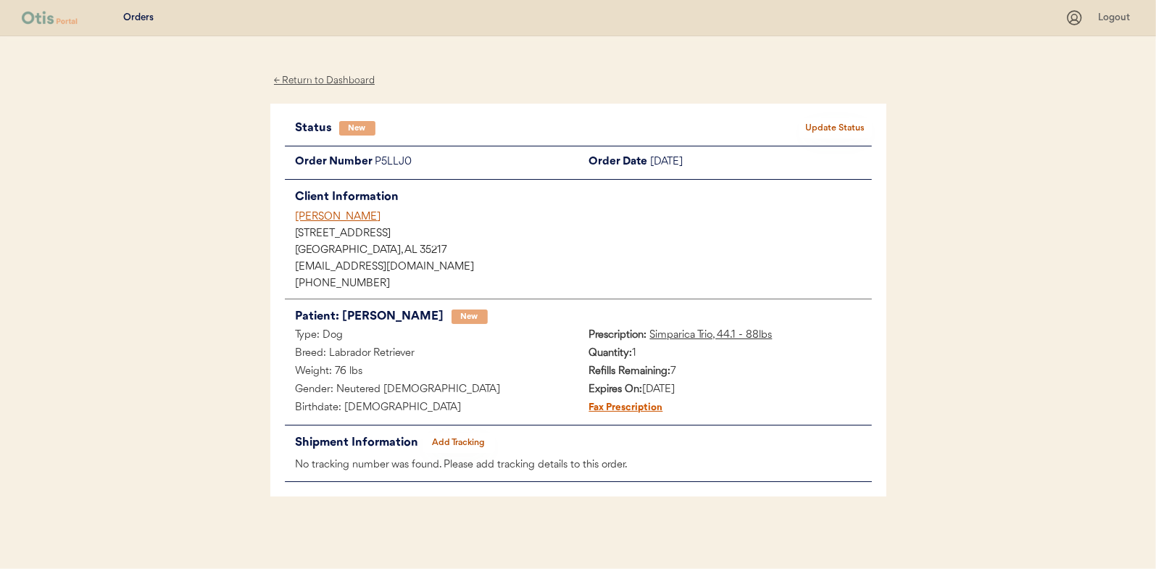
click at [849, 143] on div "Status New Update Status Order Number P5LLJ0 Order Date [DATE] Client Informati…" at bounding box center [578, 300] width 587 height 365
click at [836, 132] on button "Update Status" at bounding box center [836, 128] width 72 height 20
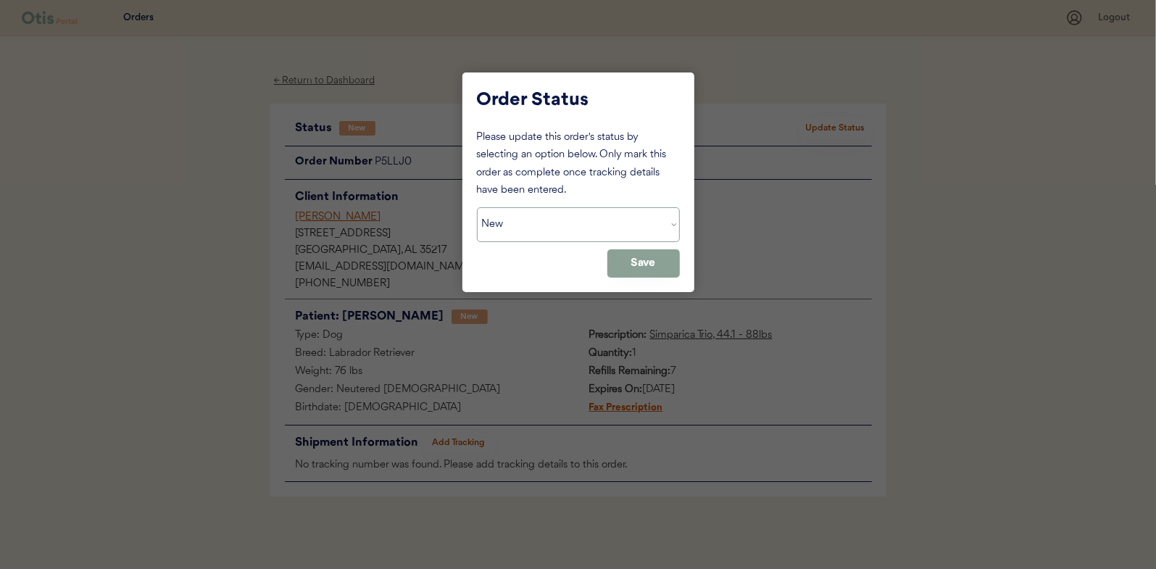
drag, startPoint x: 589, startPoint y: 215, endPoint x: 570, endPoint y: 228, distance: 22.8
click at [589, 215] on select "Status On Hold New In Progress Complete Pending HW Consent Canceled" at bounding box center [578, 224] width 203 height 35
select select ""in_progress""
click at [477, 207] on select "Status On Hold New In Progress Complete Pending HW Consent Canceled" at bounding box center [578, 224] width 203 height 35
click at [672, 266] on button "Save" at bounding box center [643, 263] width 72 height 28
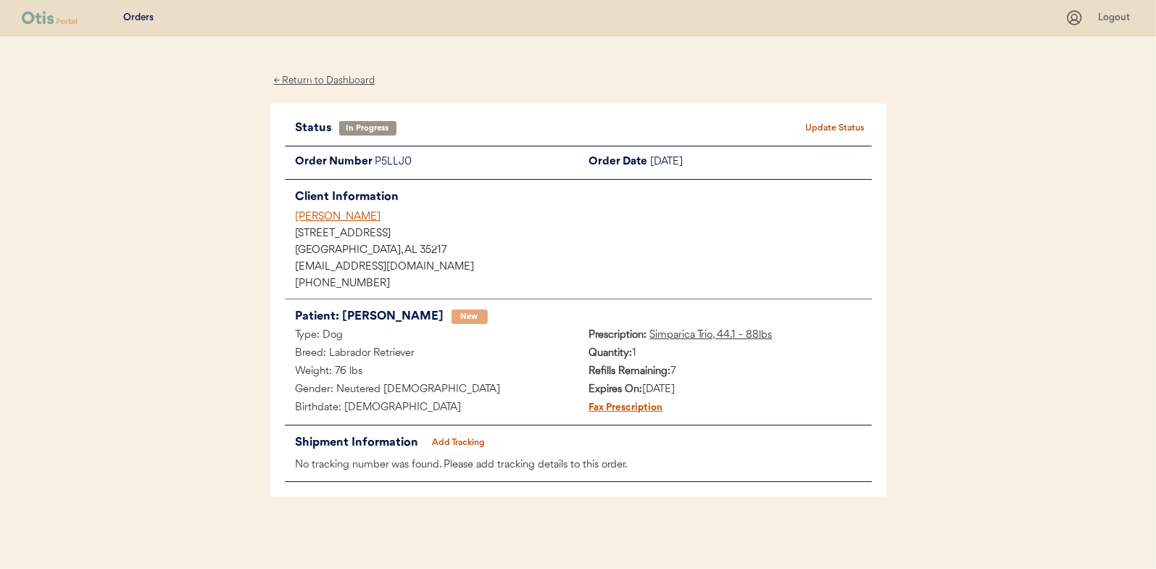
click at [344, 80] on div "← Return to Dashboard" at bounding box center [324, 80] width 109 height 17
